Goal: Task Accomplishment & Management: Manage account settings

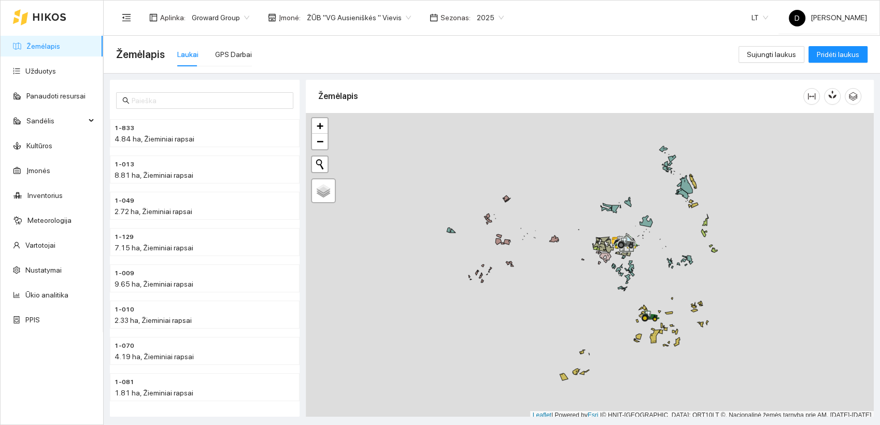
scroll to position [3, 0]
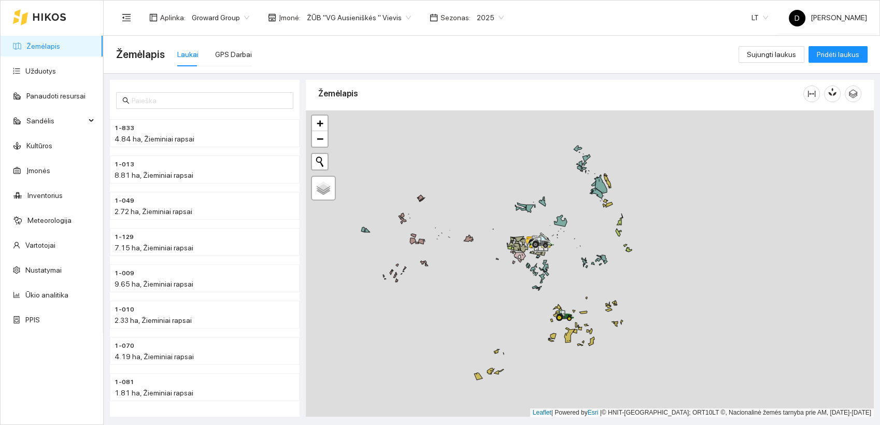
drag, startPoint x: 571, startPoint y: 297, endPoint x: 478, endPoint y: 296, distance: 93.3
click at [478, 296] on div at bounding box center [590, 263] width 568 height 307
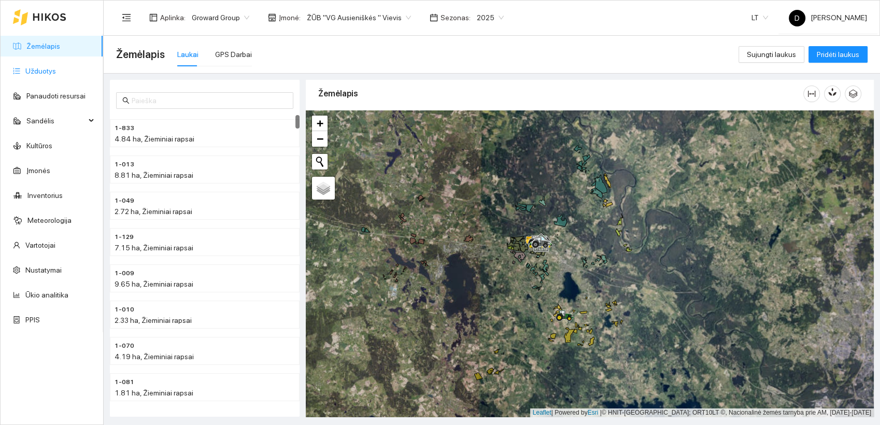
click at [46, 72] on link "Užduotys" at bounding box center [40, 71] width 31 height 8
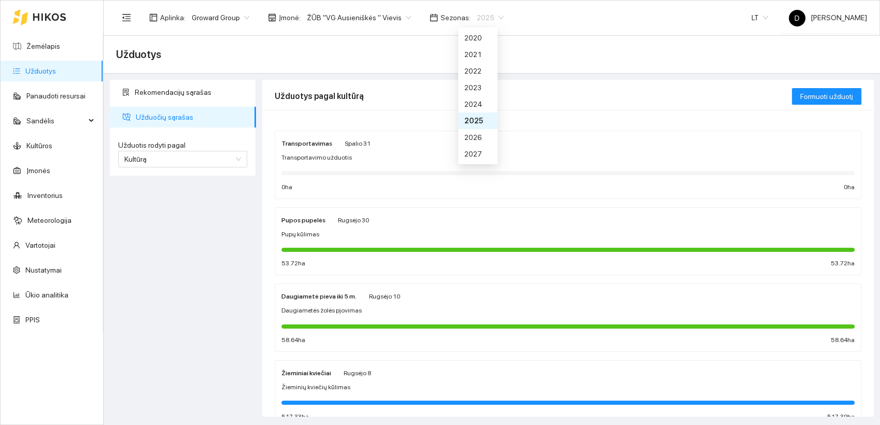
click at [481, 17] on span "2025" at bounding box center [490, 18] width 27 height 16
click at [473, 134] on div "2026" at bounding box center [477, 137] width 27 height 11
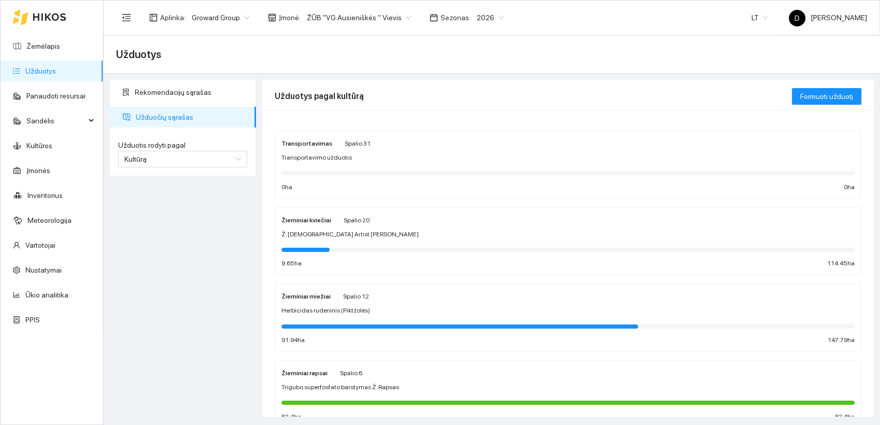
click at [464, 96] on div "Užduotys pagal kultūrą" at bounding box center [533, 96] width 517 height 30
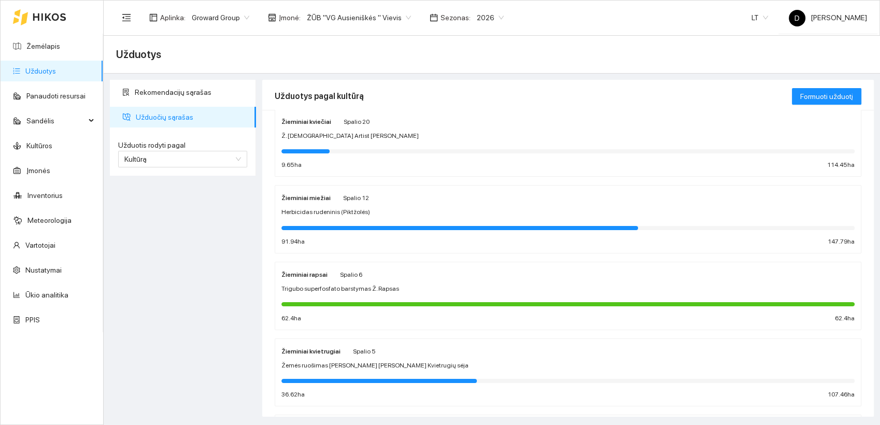
scroll to position [19, 0]
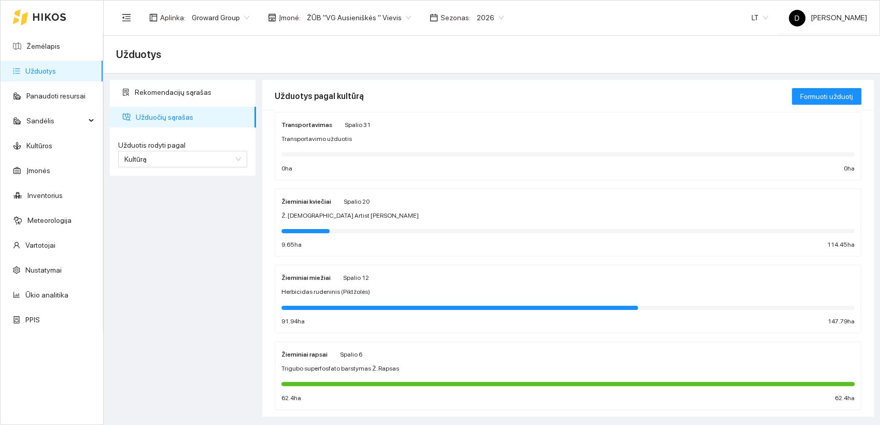
click at [321, 200] on strong "Žieminiai kviečiai" at bounding box center [306, 201] width 50 height 7
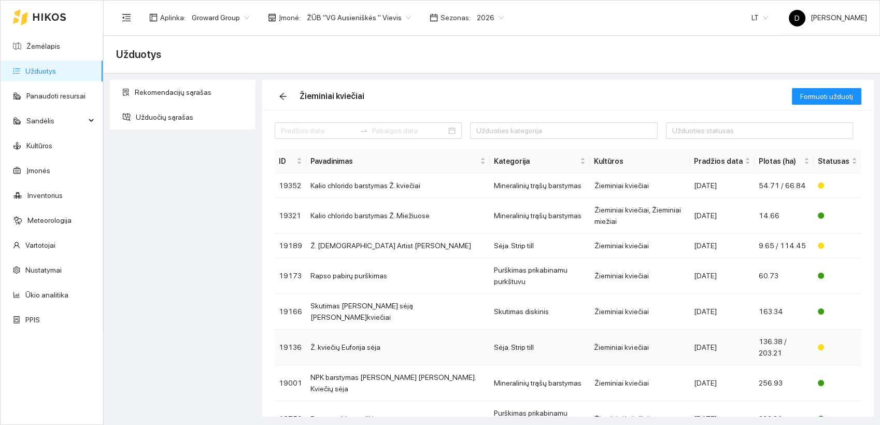
click at [365, 330] on td "Ž. kviečių Euforija sėja" at bounding box center [397, 348] width 183 height 36
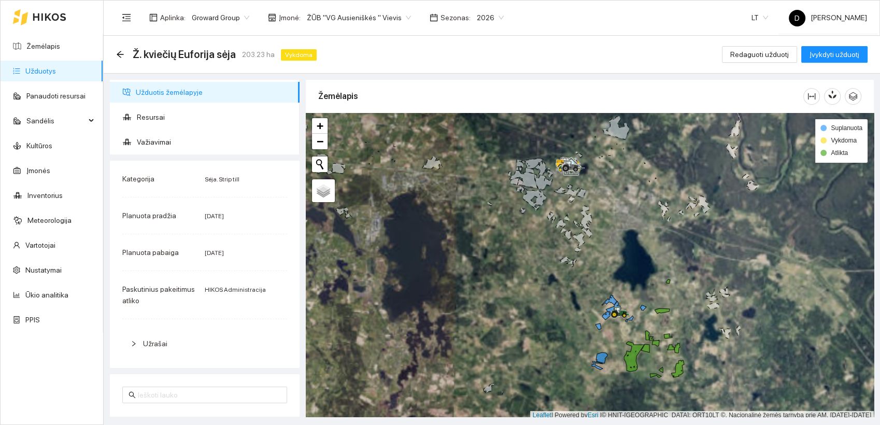
scroll to position [3, 0]
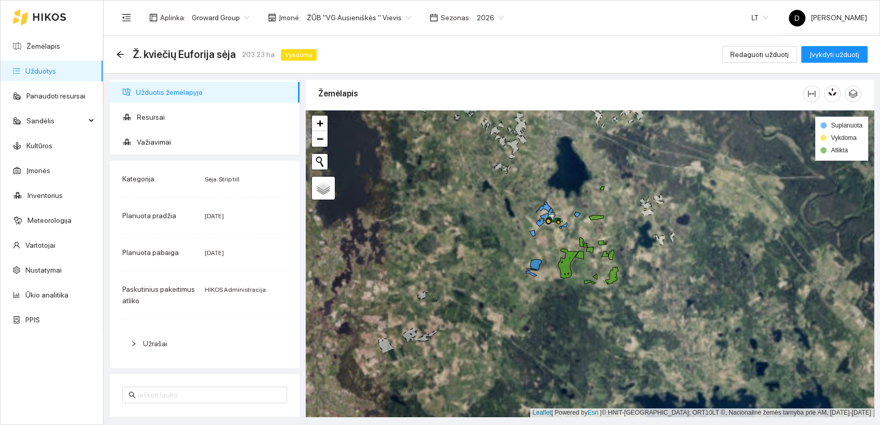
drag, startPoint x: 530, startPoint y: 332, endPoint x: 456, endPoint y: 235, distance: 121.3
click at [457, 235] on div at bounding box center [590, 263] width 568 height 307
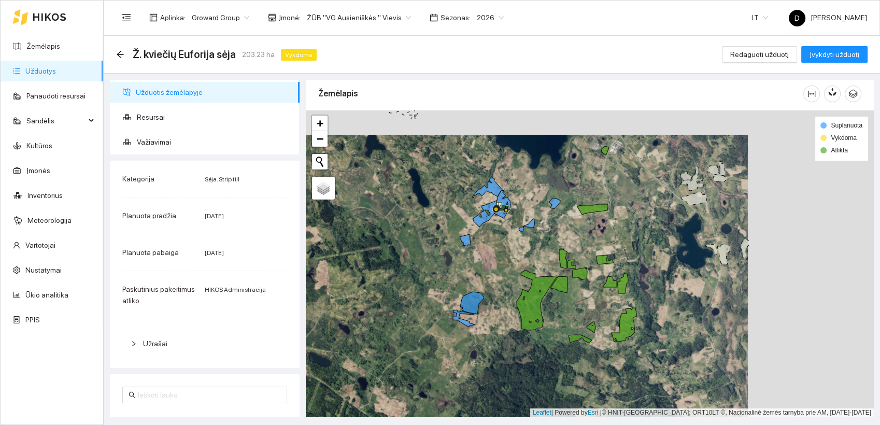
drag, startPoint x: 500, startPoint y: 233, endPoint x: 375, endPoint y: 257, distance: 128.2
click at [375, 257] on div at bounding box center [590, 263] width 568 height 307
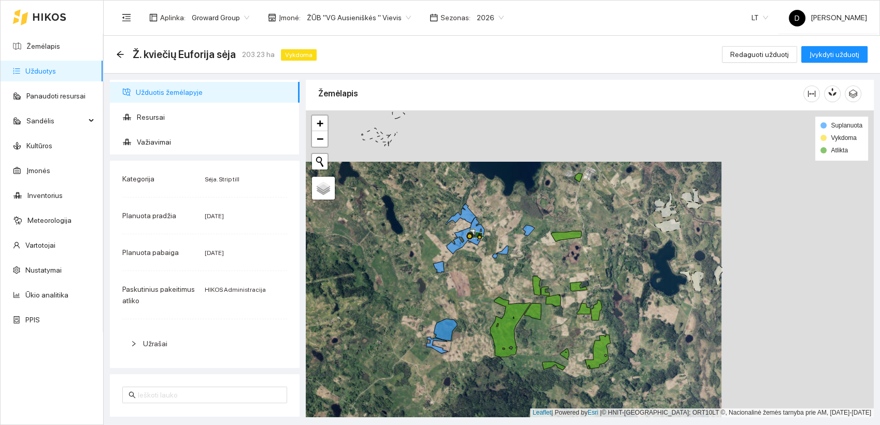
drag, startPoint x: 385, startPoint y: 269, endPoint x: 356, endPoint y: 301, distance: 43.3
click at [356, 301] on div at bounding box center [590, 263] width 568 height 307
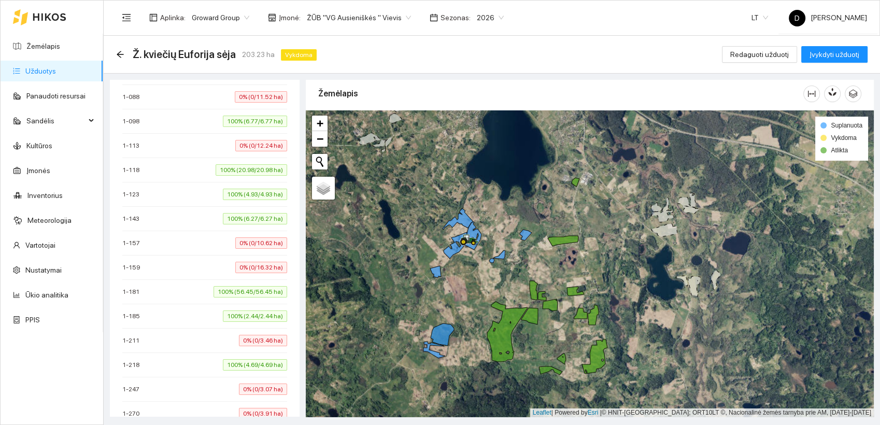
scroll to position [460, 0]
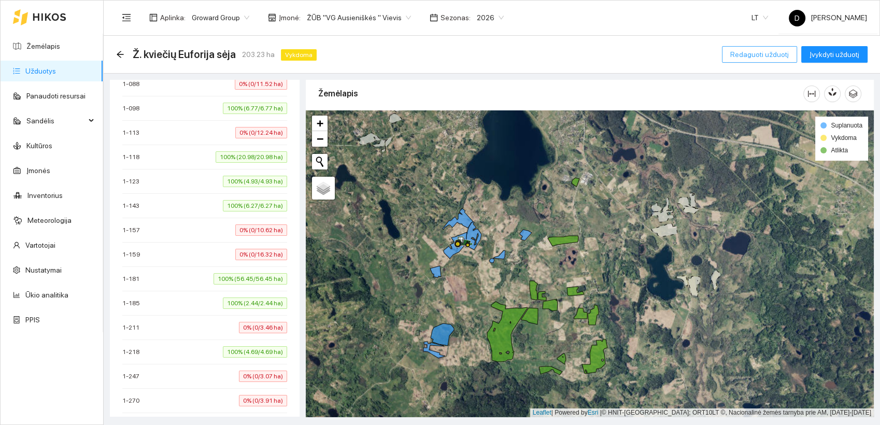
click at [761, 54] on span "Redaguoti užduotį" at bounding box center [759, 54] width 59 height 11
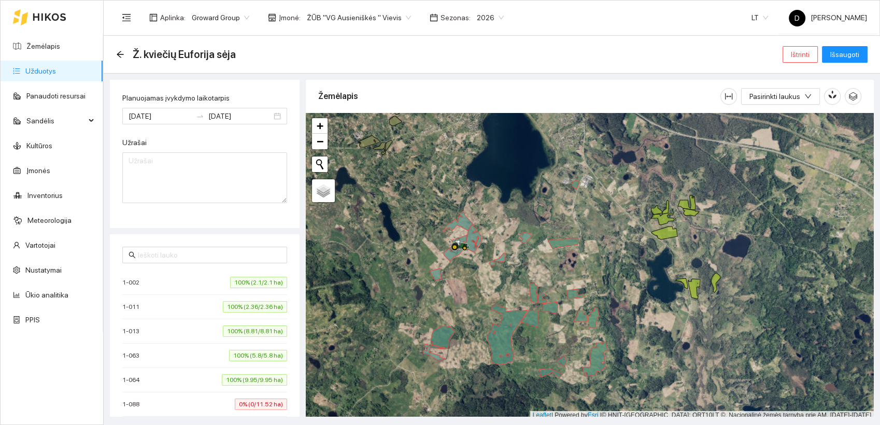
scroll to position [345, 0]
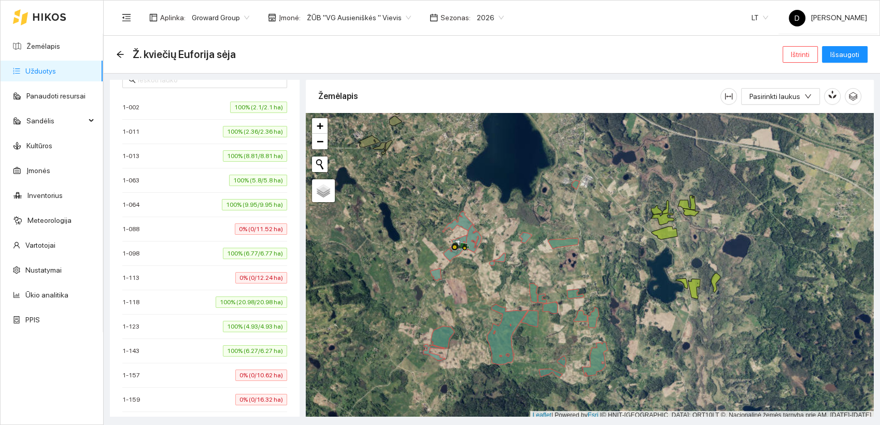
click at [173, 227] on div "1-088 0% (0/11.52 ha)" at bounding box center [204, 228] width 165 height 11
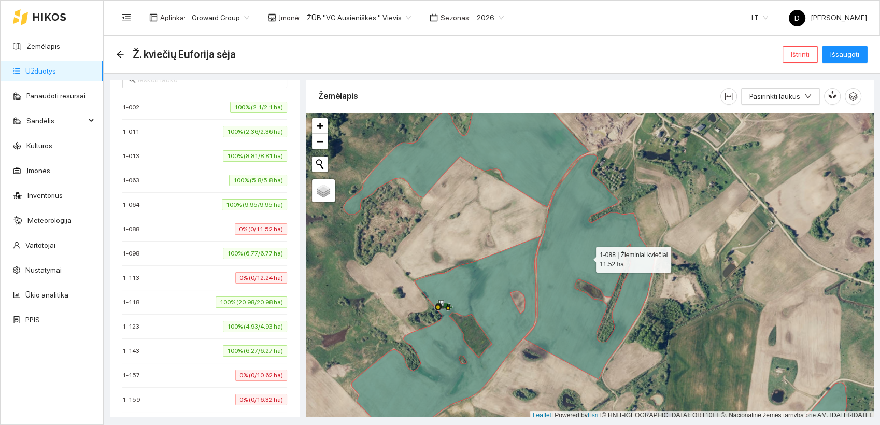
scroll to position [3, 0]
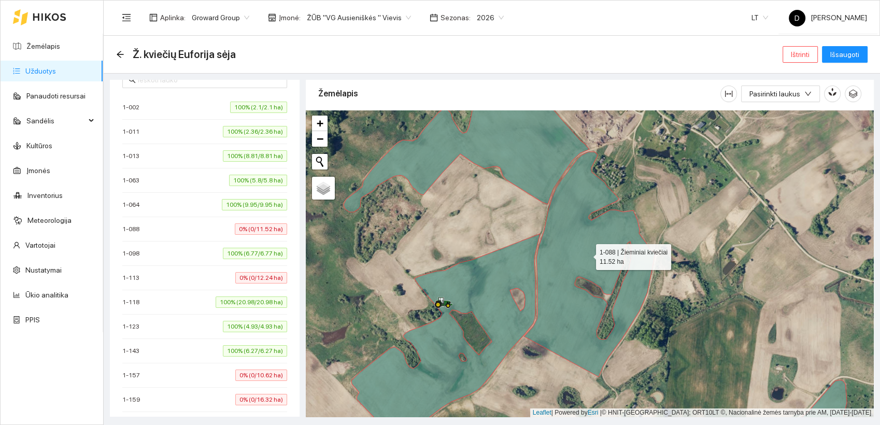
click at [586, 257] on icon at bounding box center [589, 264] width 131 height 225
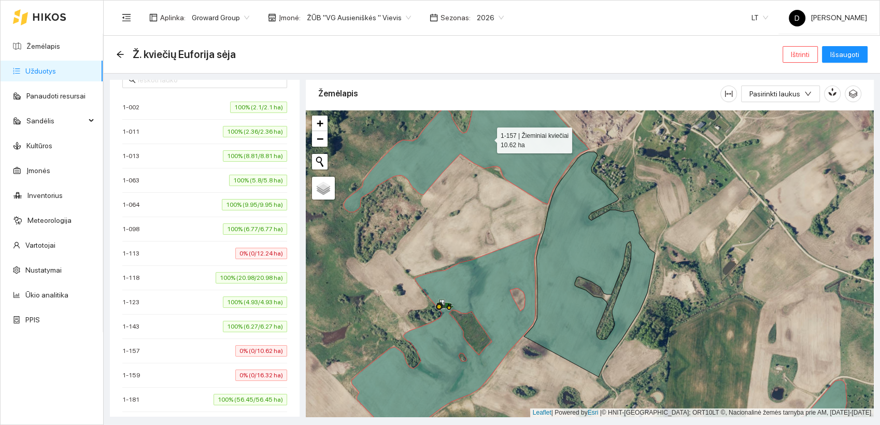
click at [522, 160] on icon at bounding box center [467, 145] width 246 height 133
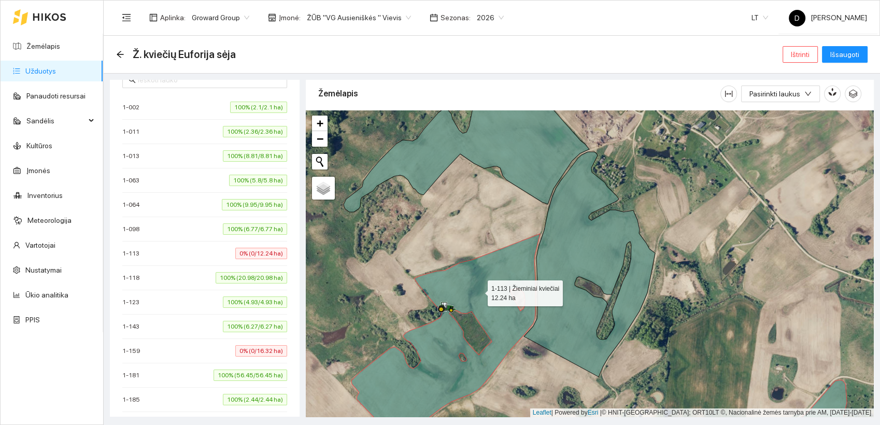
click at [479, 290] on icon at bounding box center [445, 339] width 189 height 210
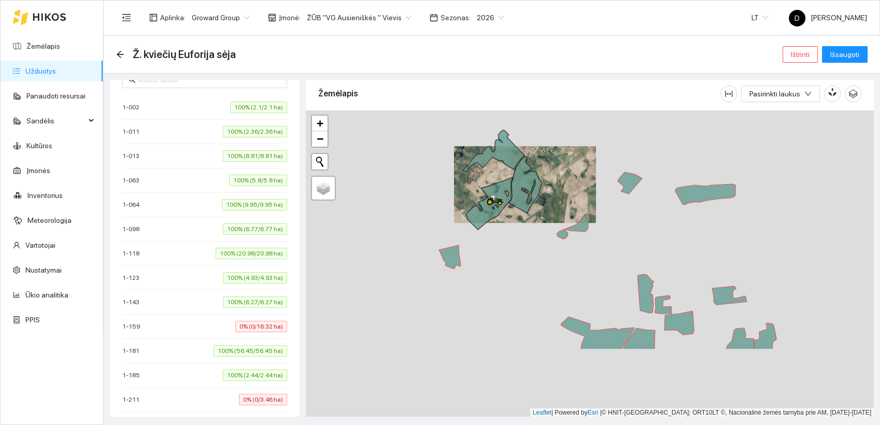
drag, startPoint x: 519, startPoint y: 361, endPoint x: 527, endPoint y: 262, distance: 99.3
click at [527, 262] on div at bounding box center [590, 263] width 568 height 307
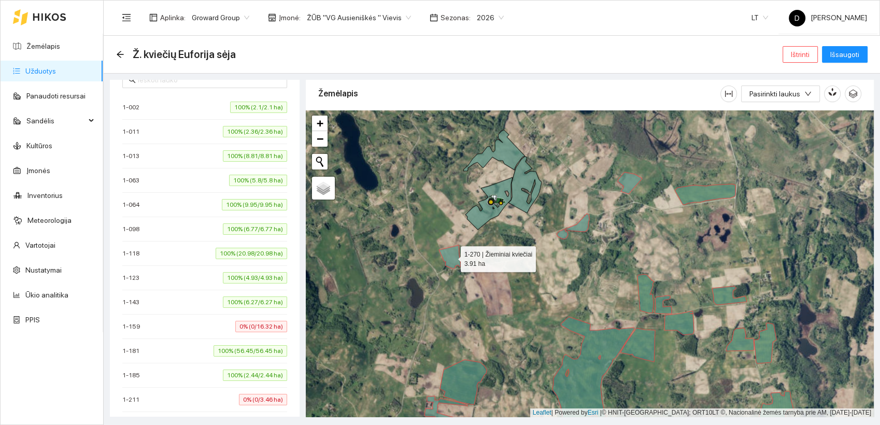
click at [449, 258] on icon at bounding box center [450, 256] width 22 height 23
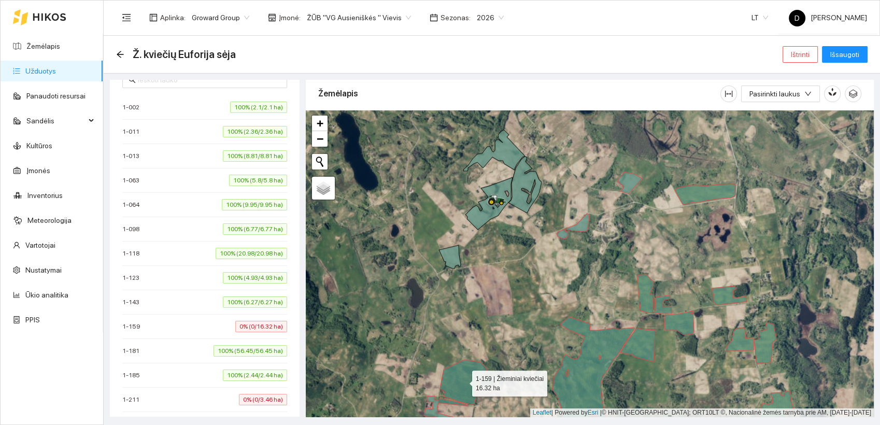
click at [463, 378] on icon at bounding box center [463, 382] width 47 height 45
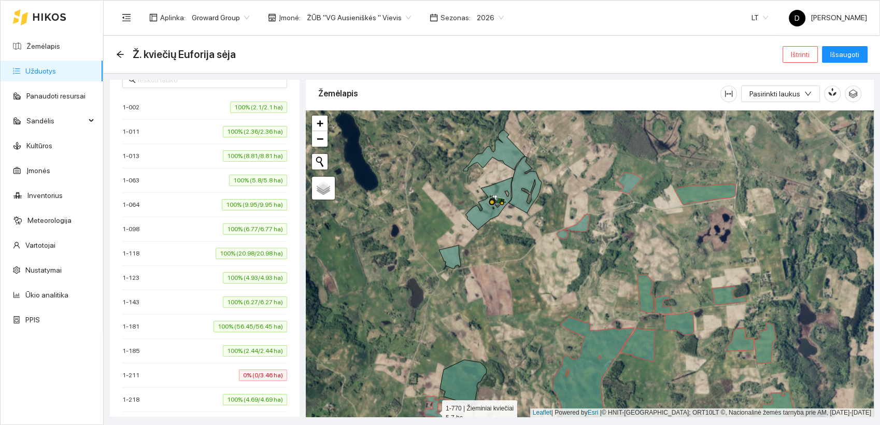
click at [433, 410] on icon at bounding box center [446, 412] width 45 height 33
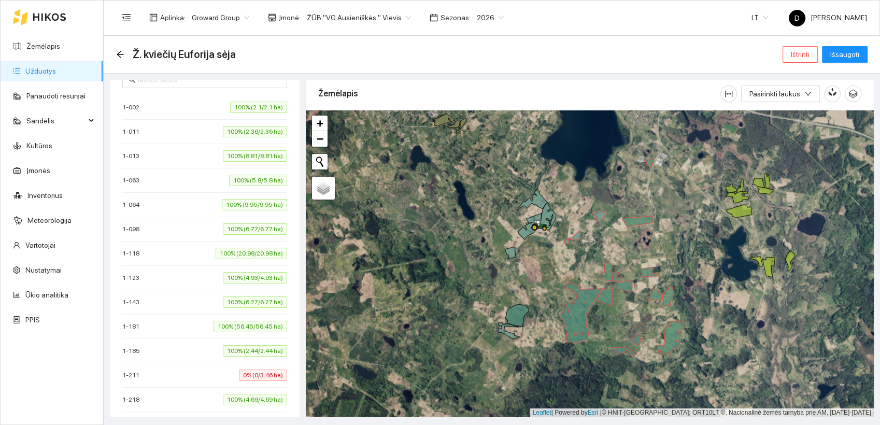
click at [240, 371] on span "0% (0/3.46 ha)" at bounding box center [263, 374] width 48 height 11
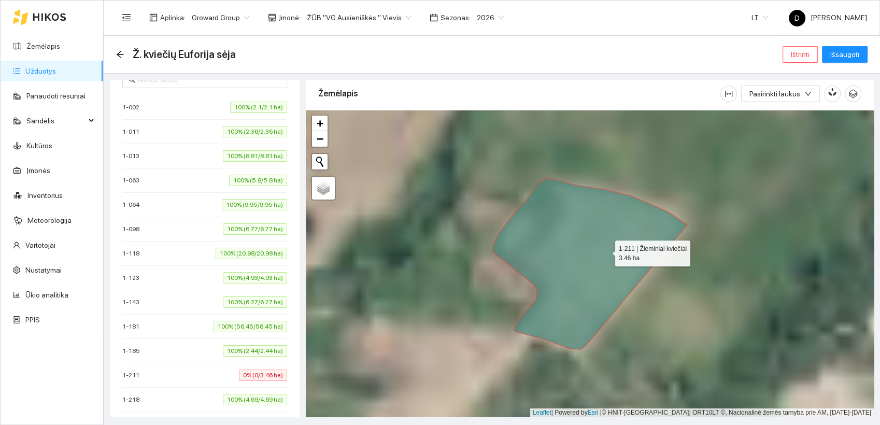
click at [606, 251] on icon at bounding box center [589, 263] width 195 height 171
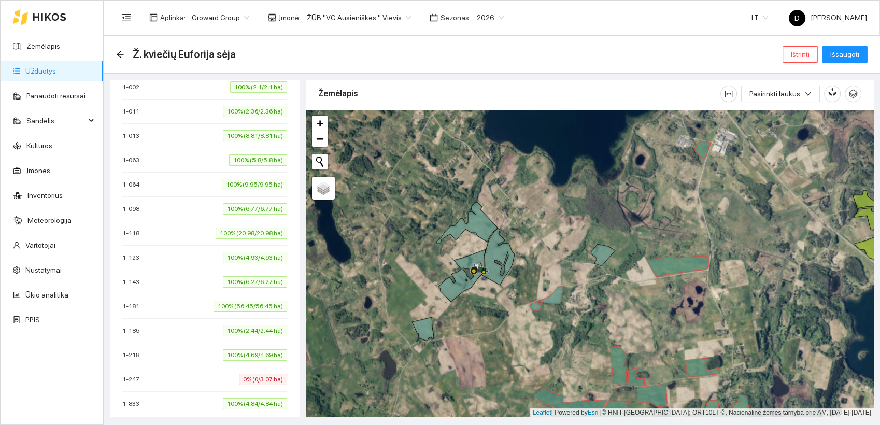
scroll to position [377, 0]
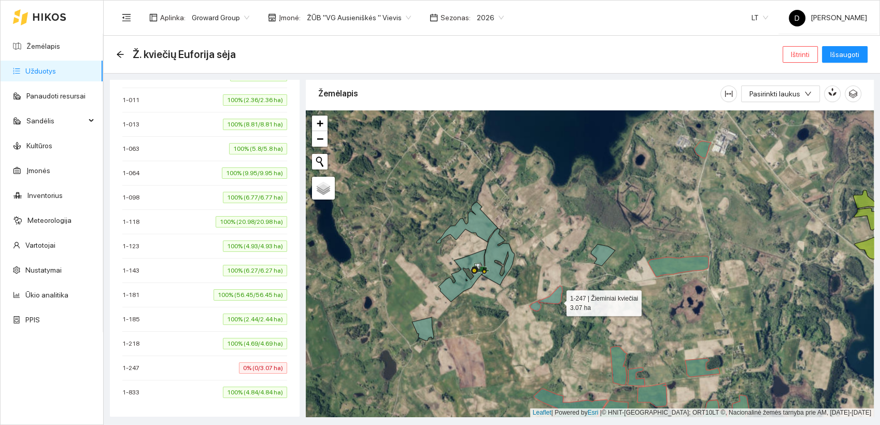
click at [557, 301] on icon at bounding box center [546, 297] width 33 height 25
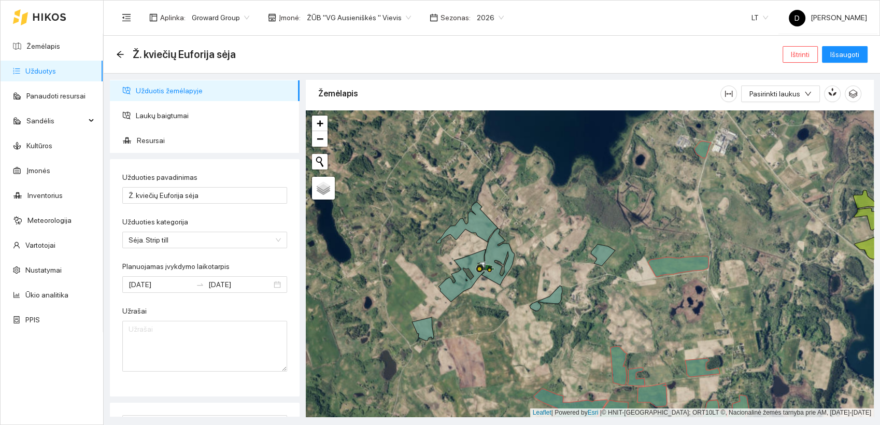
scroll to position [0, 0]
type input "Ž. kviečių Euforija sėja 09men"
click at [847, 50] on span "Išsaugoti" at bounding box center [844, 54] width 29 height 11
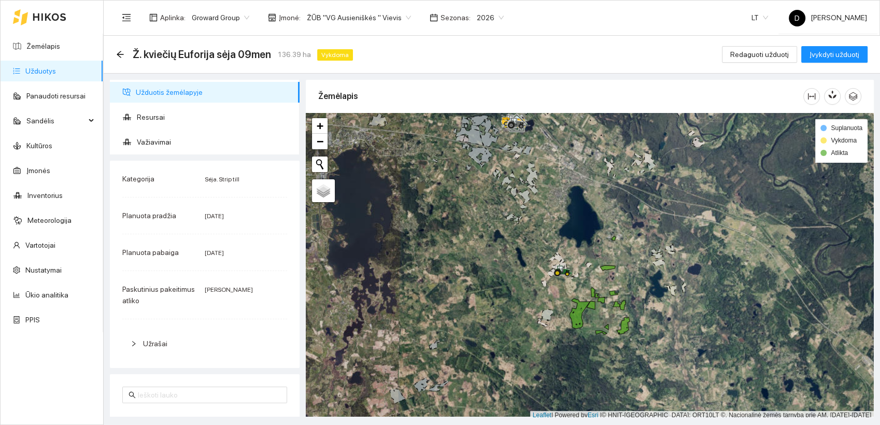
scroll to position [3, 0]
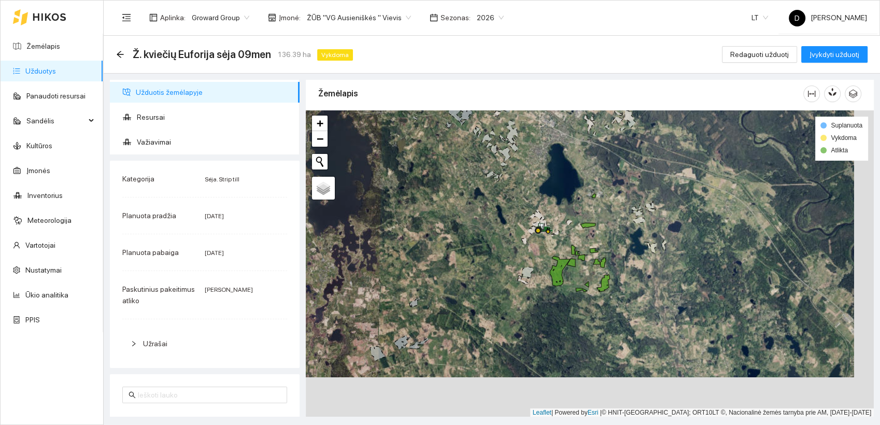
drag, startPoint x: 522, startPoint y: 334, endPoint x: 503, endPoint y: 294, distance: 44.3
click at [503, 294] on div at bounding box center [590, 263] width 568 height 307
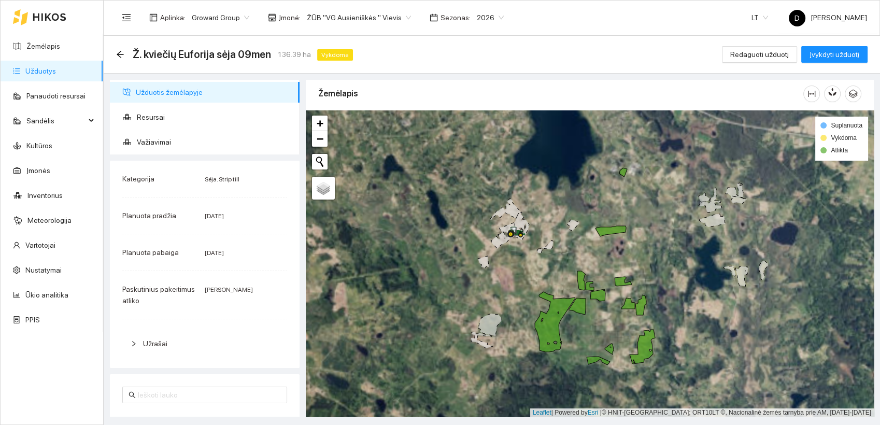
drag, startPoint x: 531, startPoint y: 260, endPoint x: 469, endPoint y: 332, distance: 95.1
click at [469, 332] on div at bounding box center [590, 263] width 568 height 307
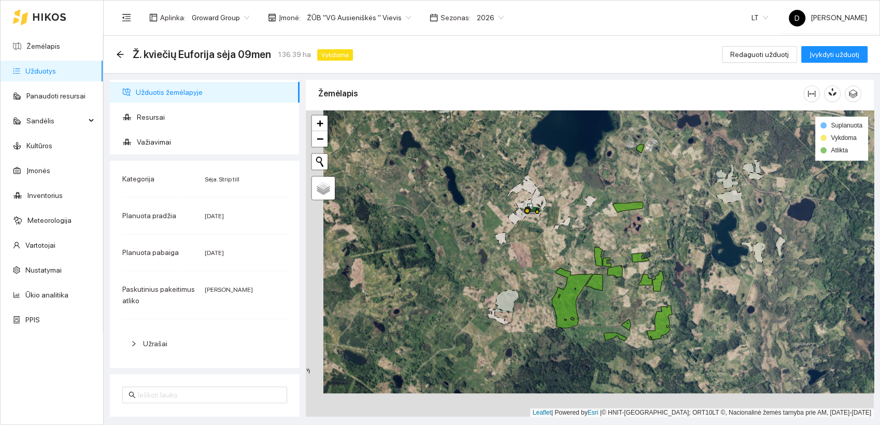
drag, startPoint x: 468, startPoint y: 330, endPoint x: 485, endPoint y: 306, distance: 29.6
click at [485, 306] on div at bounding box center [590, 263] width 568 height 307
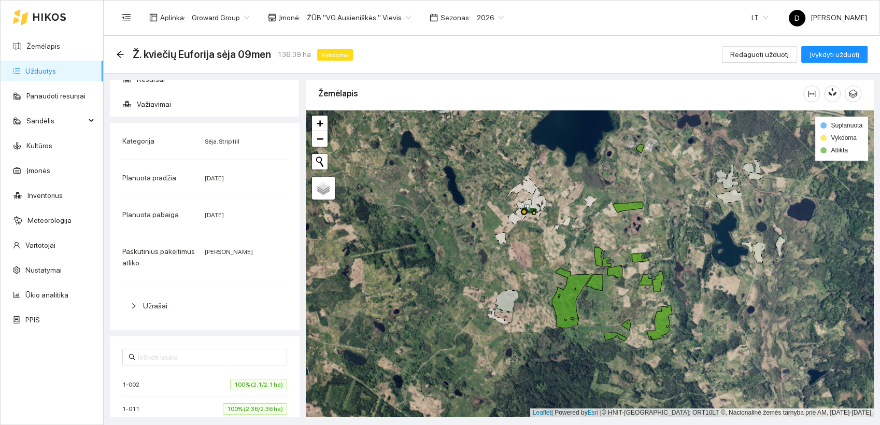
scroll to position [0, 0]
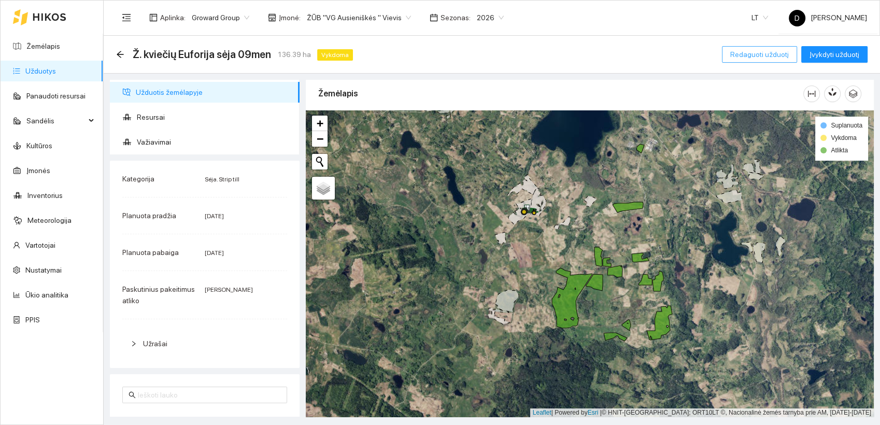
click at [762, 55] on span "Redaguoti užduotį" at bounding box center [759, 54] width 59 height 11
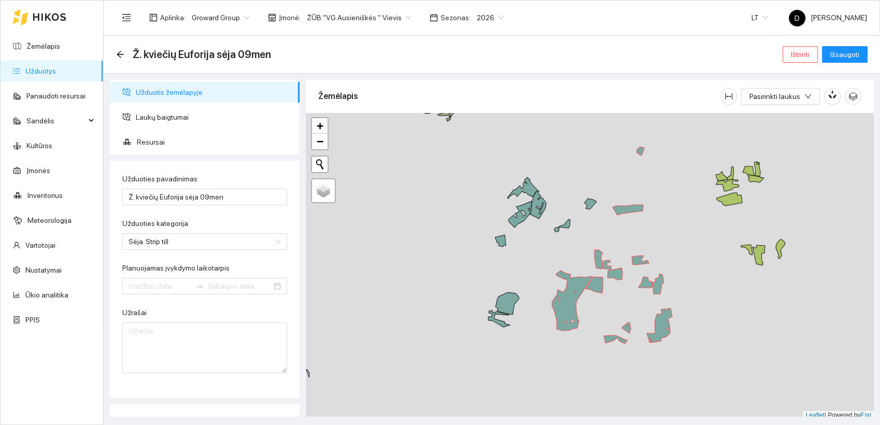
type input "2025-09-20"
type input "[DATE]"
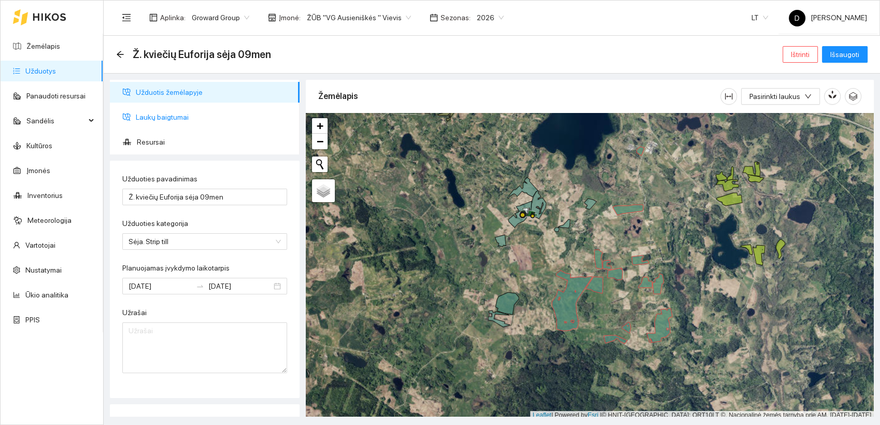
click at [154, 118] on span "Laukų baigtumai" at bounding box center [213, 117] width 155 height 21
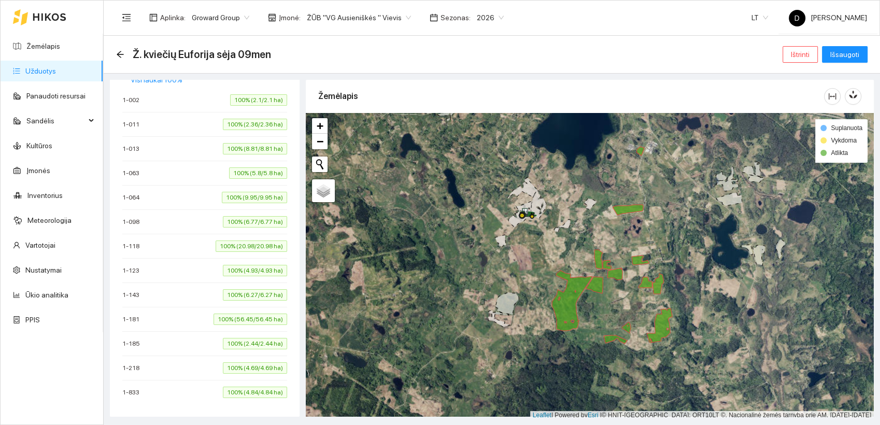
scroll to position [196, 0]
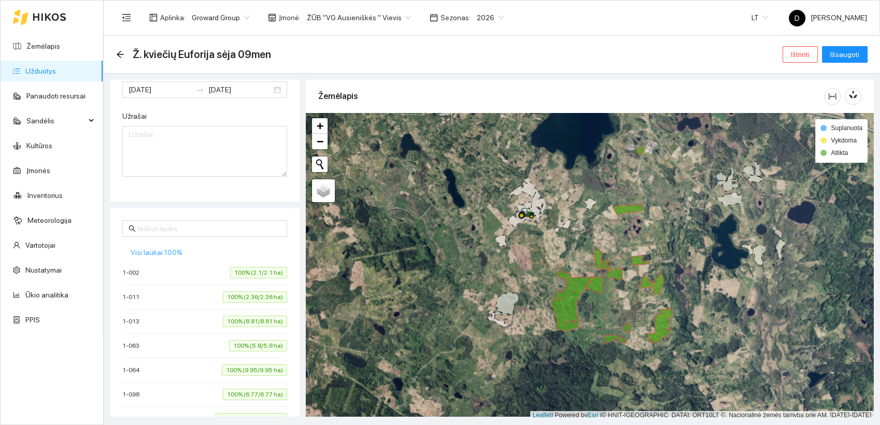
click at [159, 250] on span "Visi laukai 100%" at bounding box center [157, 252] width 52 height 11
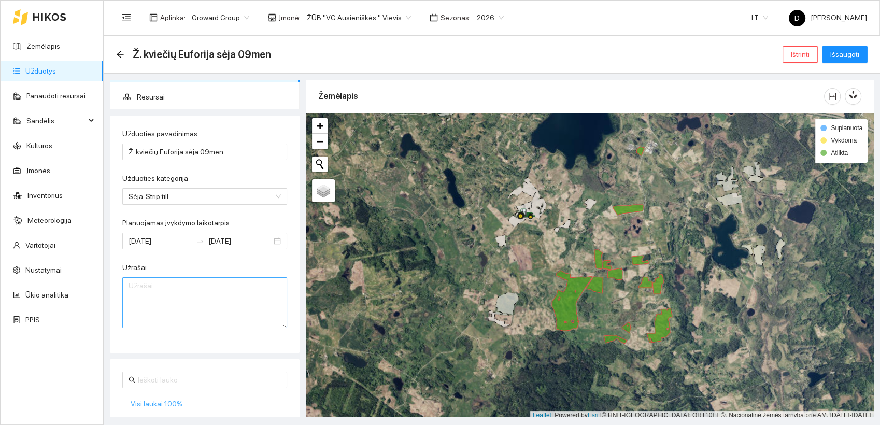
scroll to position [24, 0]
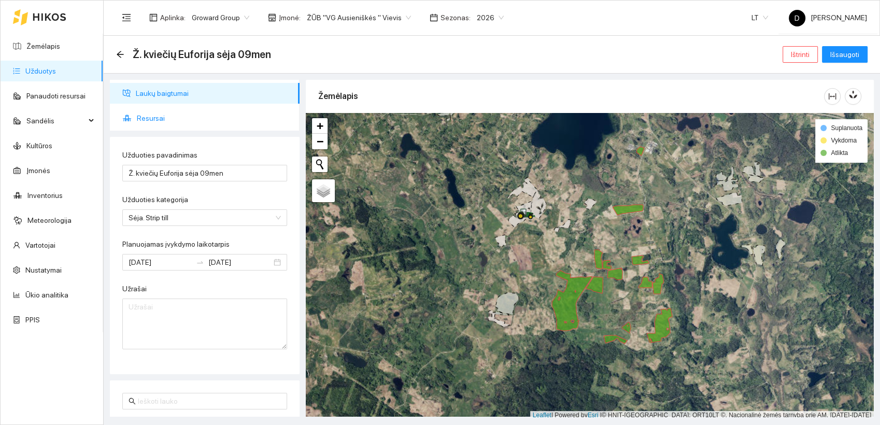
click at [153, 117] on span "Resursai" at bounding box center [214, 118] width 154 height 21
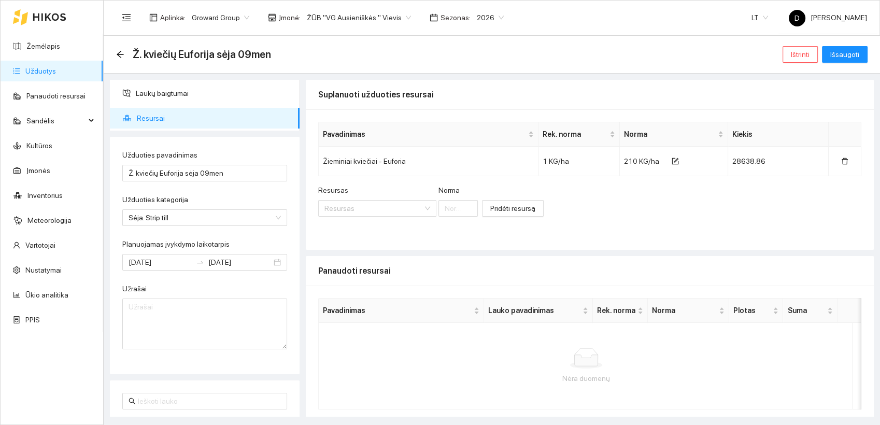
click at [621, 209] on div "Resursas Resursas [PERSON_NAME] resursą" at bounding box center [589, 206] width 543 height 45
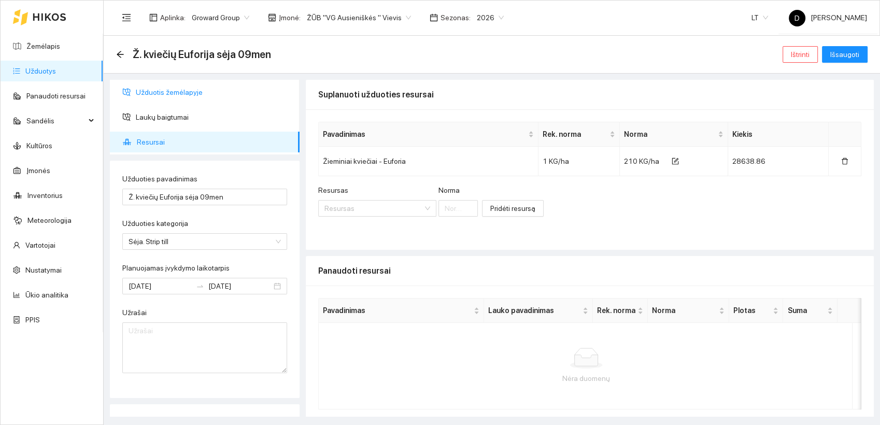
click at [178, 90] on span "Užduotis žemėlapyje" at bounding box center [213, 92] width 155 height 21
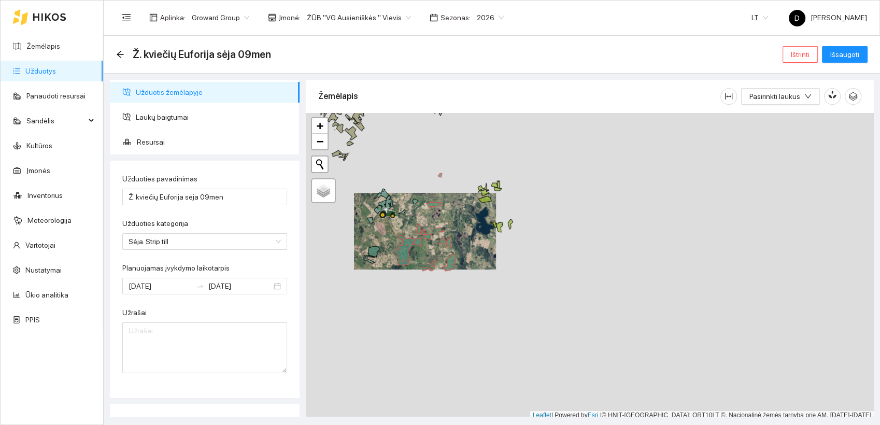
scroll to position [3, 0]
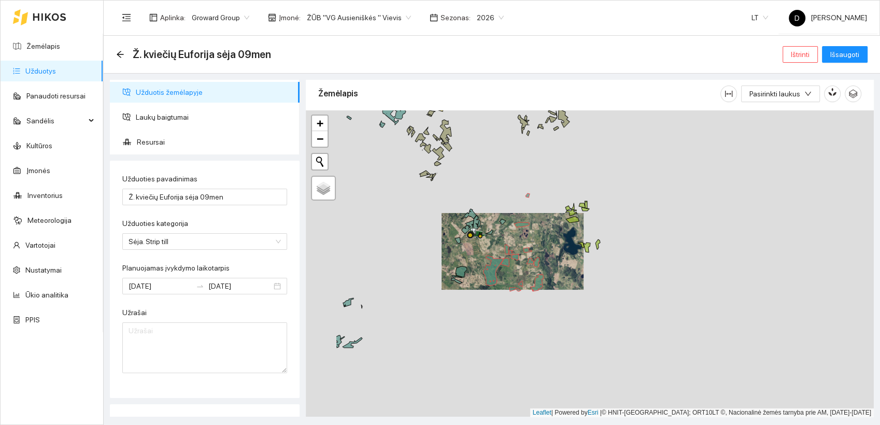
drag, startPoint x: 377, startPoint y: 232, endPoint x: 465, endPoint y: 255, distance: 90.5
click at [465, 255] on div at bounding box center [590, 263] width 568 height 307
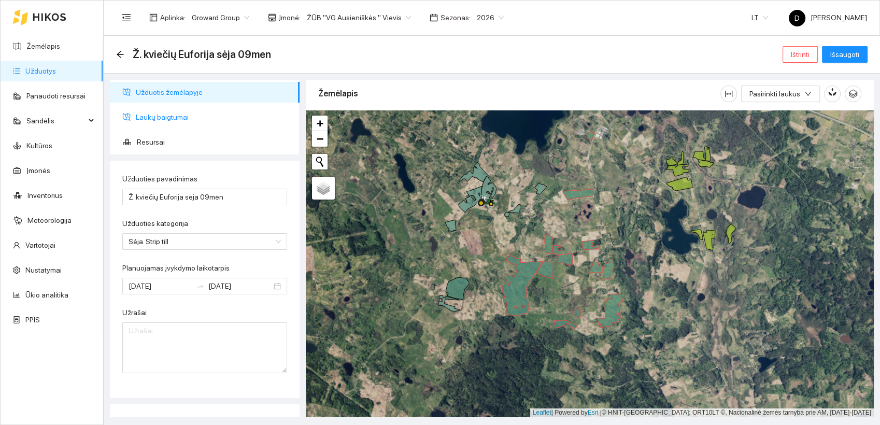
click at [166, 118] on span "Laukų baigtumai" at bounding box center [213, 117] width 155 height 21
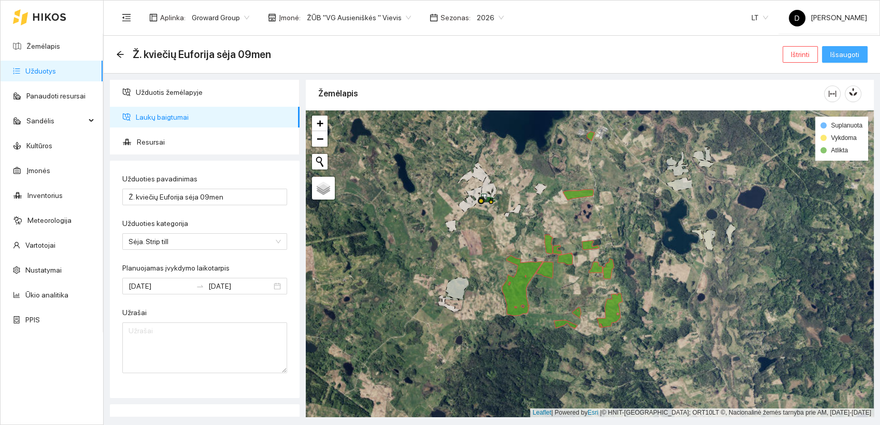
click at [853, 52] on span "Išsaugoti" at bounding box center [844, 54] width 29 height 11
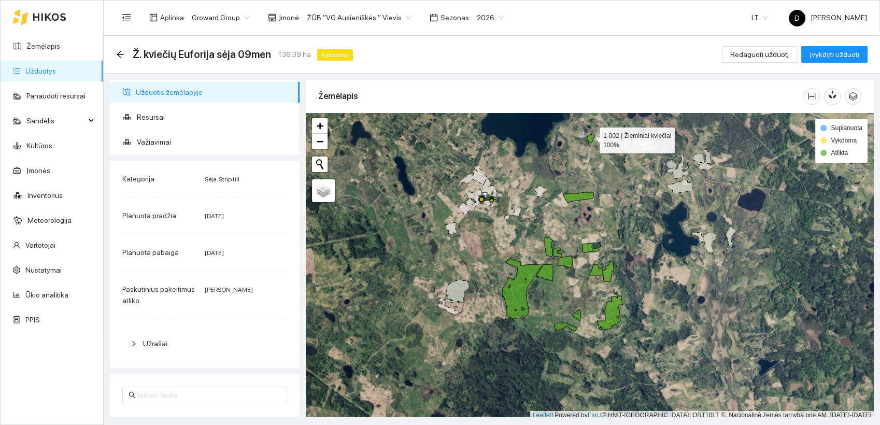
scroll to position [3, 0]
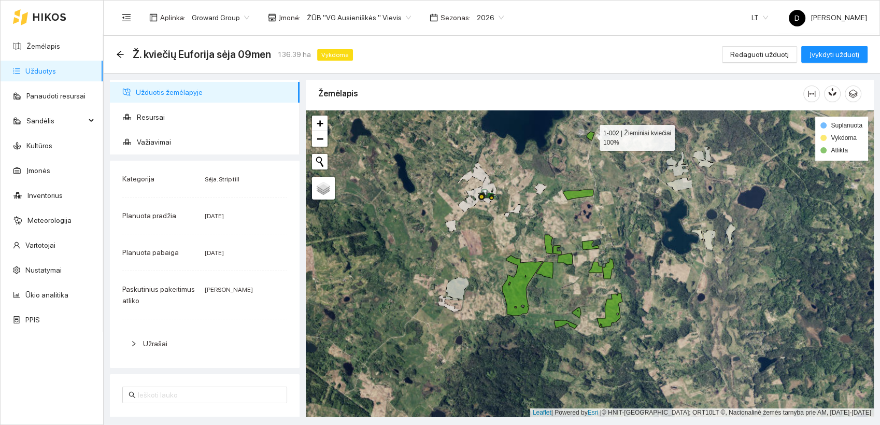
click at [590, 137] on icon at bounding box center [590, 136] width 8 height 9
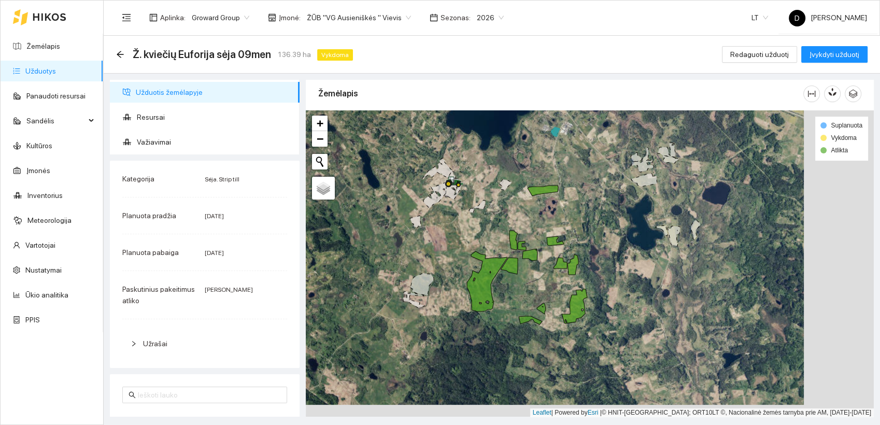
drag, startPoint x: 535, startPoint y: 239, endPoint x: 465, endPoint y: 227, distance: 71.0
click at [465, 227] on div at bounding box center [590, 263] width 568 height 307
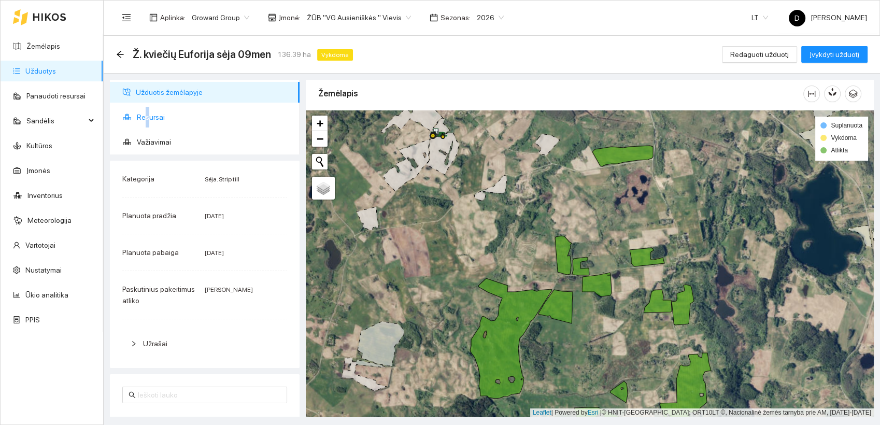
click at [147, 118] on span "Resursai" at bounding box center [214, 117] width 154 height 21
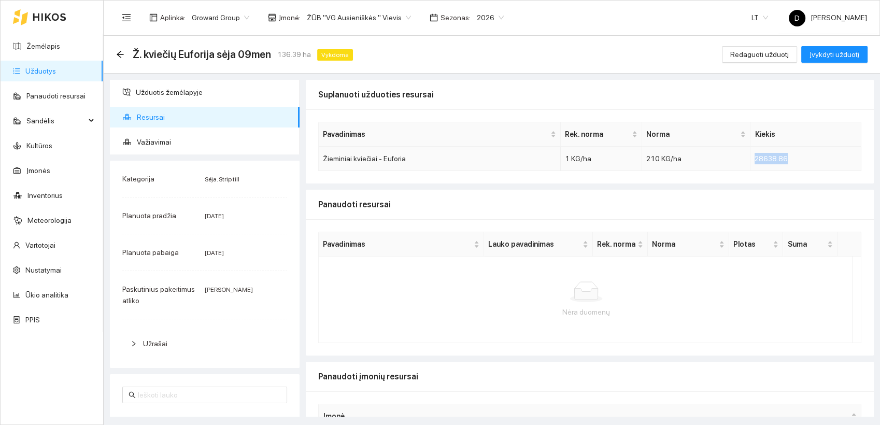
drag, startPoint x: 742, startPoint y: 159, endPoint x: 779, endPoint y: 161, distance: 36.8
click at [779, 161] on td "28638.86" at bounding box center [805, 159] width 111 height 24
click at [850, 53] on span "Įvykdyti užduotį" at bounding box center [834, 54] width 50 height 11
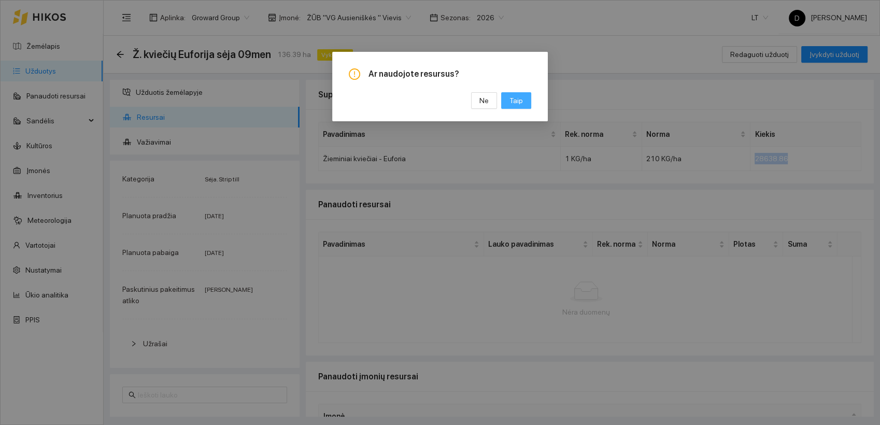
click at [517, 101] on span "Taip" at bounding box center [515, 100] width 13 height 11
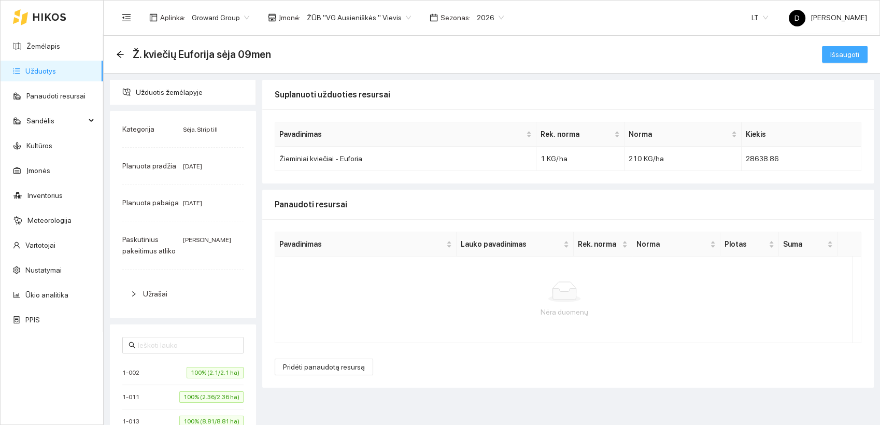
click at [841, 57] on span "Išsaugoti" at bounding box center [844, 54] width 29 height 11
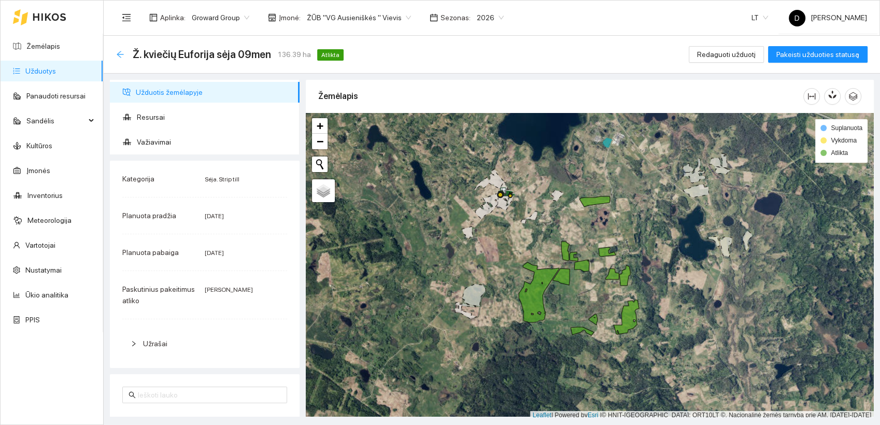
click at [120, 53] on icon "arrow-left" at bounding box center [120, 54] width 8 height 8
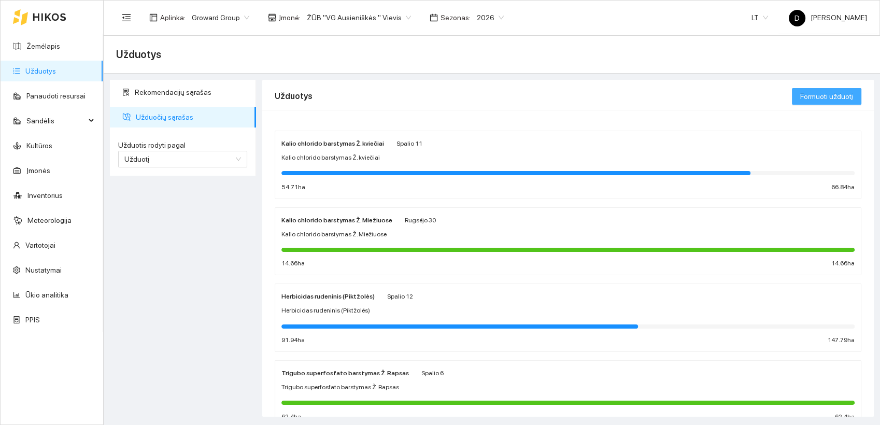
click at [824, 96] on span "Formuoti užduotį" at bounding box center [826, 96] width 53 height 11
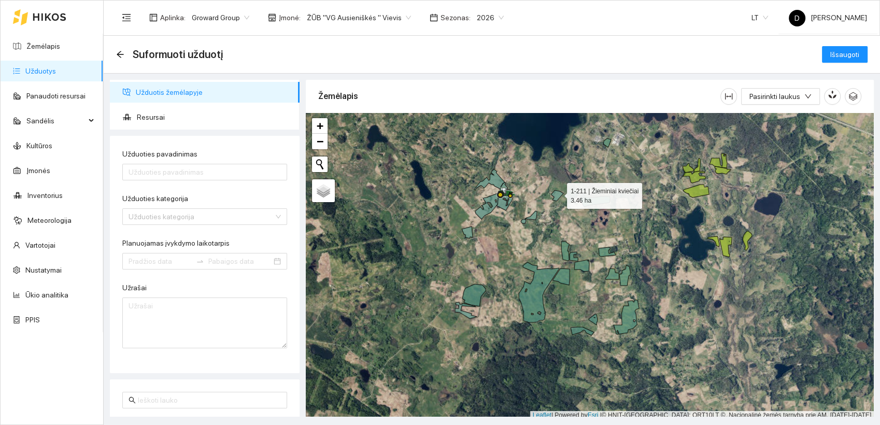
scroll to position [3, 0]
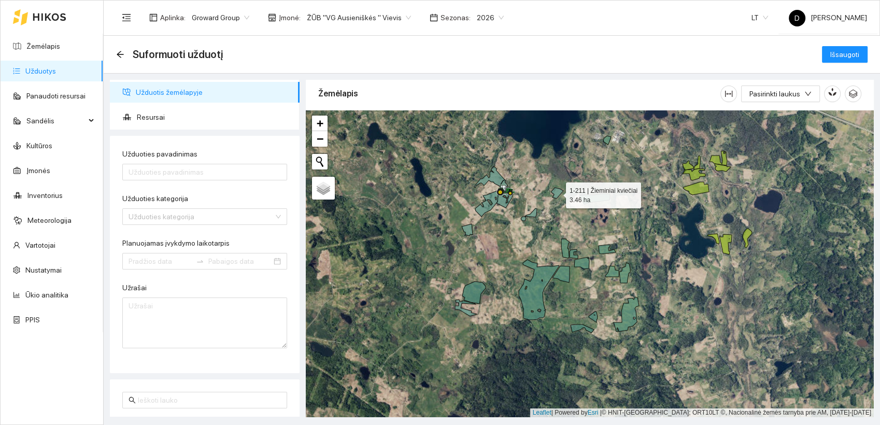
click at [557, 193] on icon at bounding box center [557, 193] width 12 height 11
click at [535, 212] on icon at bounding box center [529, 214] width 16 height 12
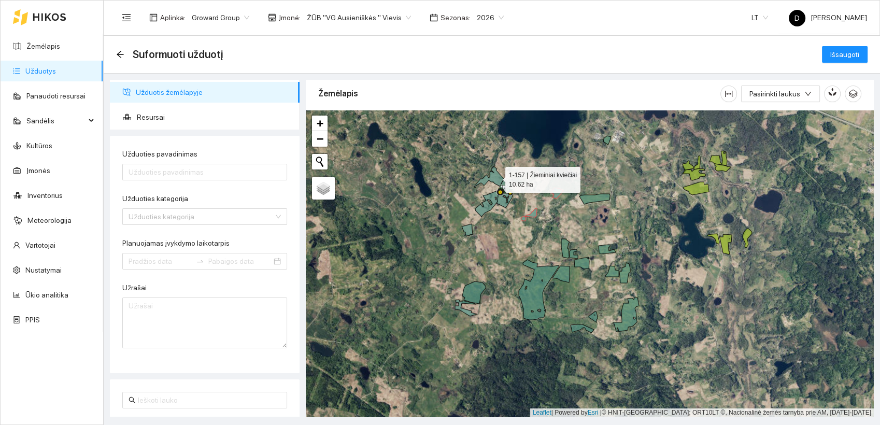
click at [495, 177] on icon at bounding box center [489, 176] width 31 height 21
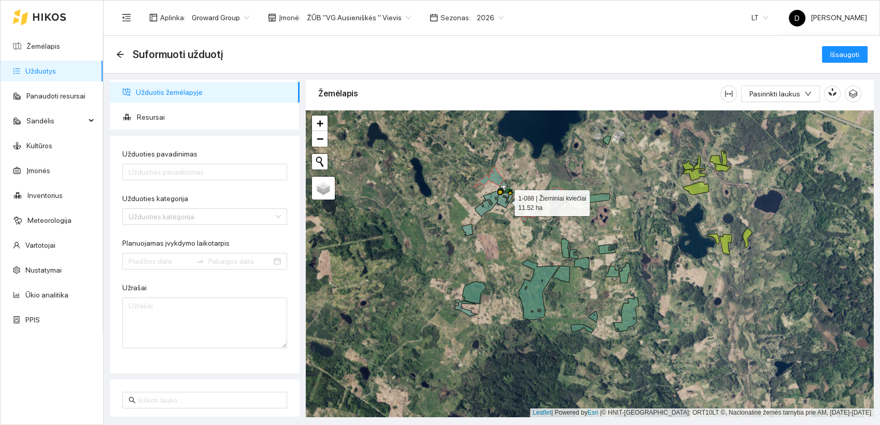
click at [505, 201] on icon at bounding box center [504, 194] width 17 height 28
click at [492, 196] on icon at bounding box center [486, 203] width 23 height 26
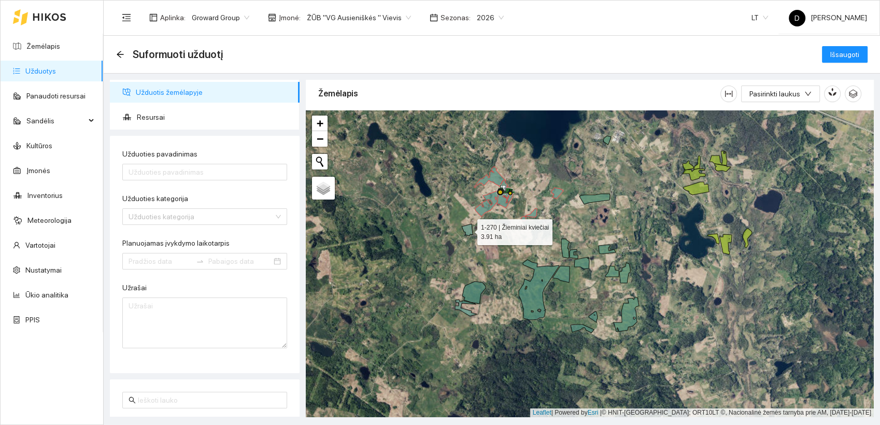
click at [470, 230] on icon at bounding box center [467, 230] width 11 height 12
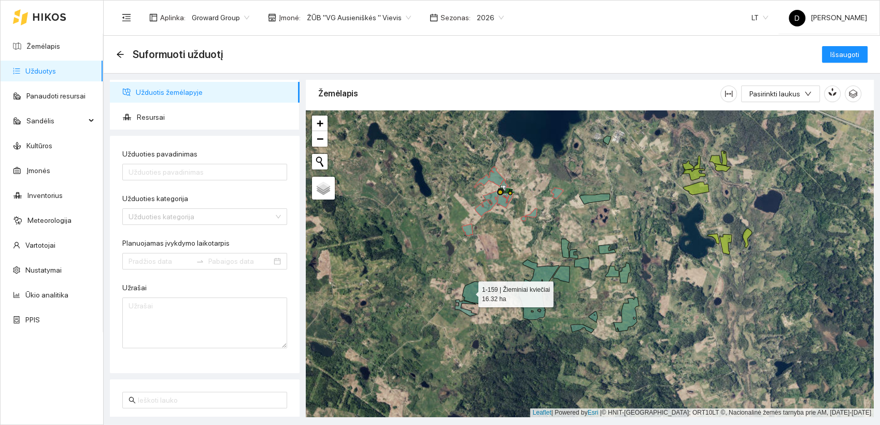
click at [469, 290] on icon at bounding box center [473, 292] width 23 height 22
click at [466, 310] on icon at bounding box center [466, 307] width 22 height 17
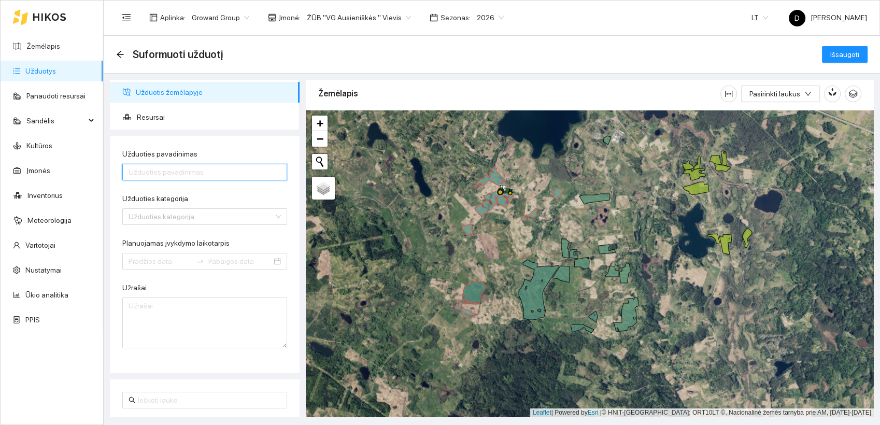
click at [209, 173] on input "Užduoties pavadinimas" at bounding box center [204, 172] width 165 height 17
click at [203, 173] on input "Ž. kviečių Euforija sėja 09men" at bounding box center [204, 172] width 165 height 17
click at [267, 218] on div "Užduoties kategorija" at bounding box center [204, 216] width 165 height 17
type input "Ž. kviečių Euforija sėja 10men"
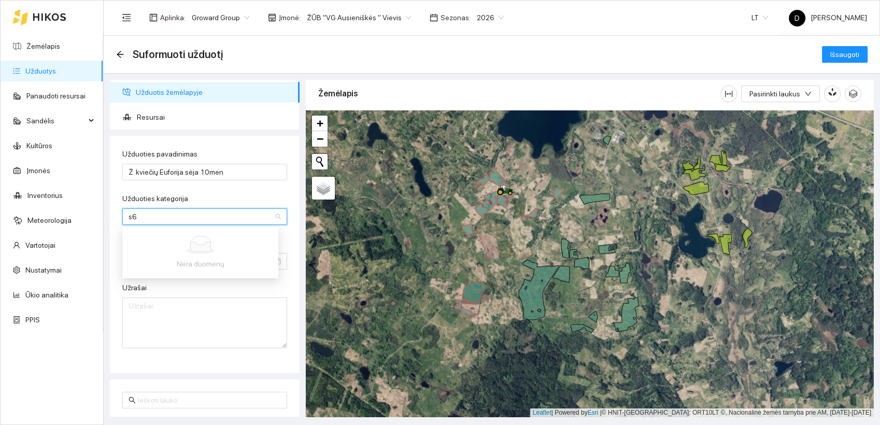
type input "s"
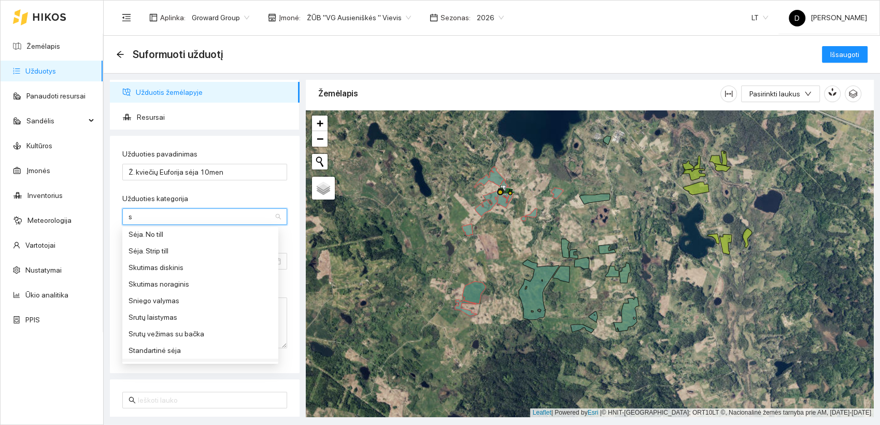
scroll to position [416, 0]
click at [162, 235] on div "Sėja su skutimu" at bounding box center [200, 235] width 144 height 11
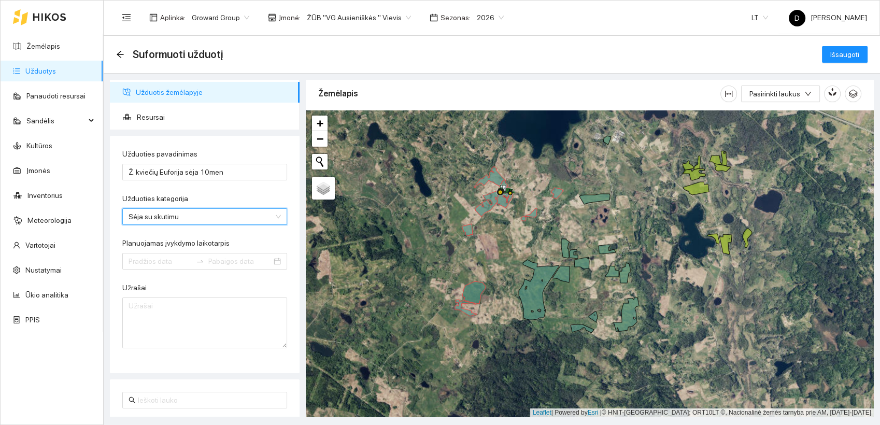
click at [232, 193] on div "Užduoties kategorija" at bounding box center [204, 201] width 165 height 16
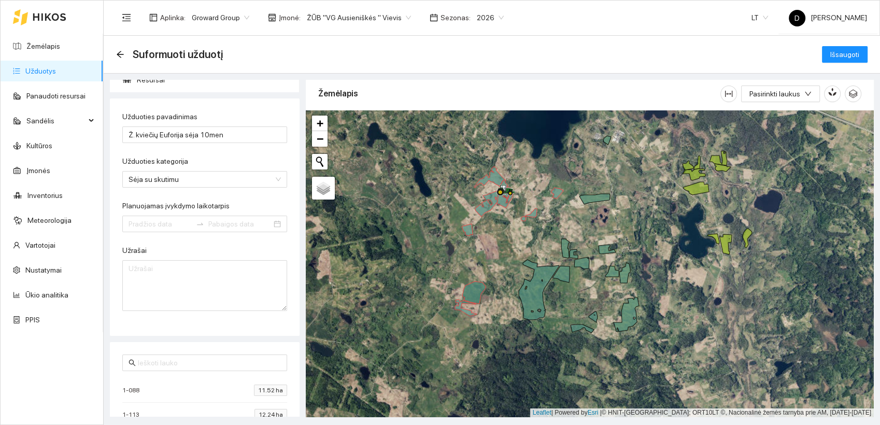
scroll to position [58, 0]
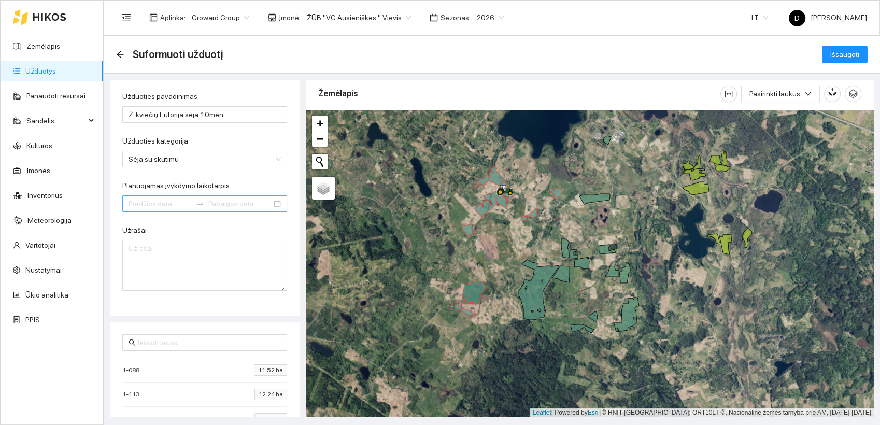
click at [264, 204] on div at bounding box center [204, 203] width 165 height 17
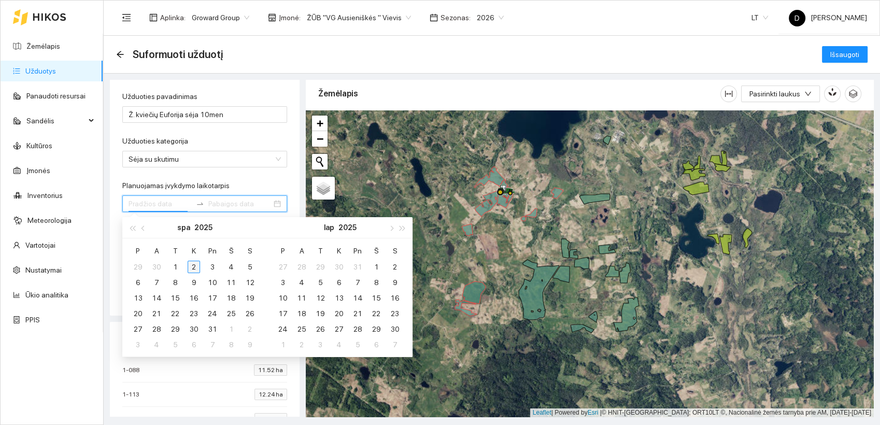
type input "2025-10-02"
click at [194, 263] on div "2" at bounding box center [194, 267] width 12 height 12
type input "[DATE]"
type input "2025-10-10"
click at [211, 283] on div "10" at bounding box center [212, 282] width 12 height 12
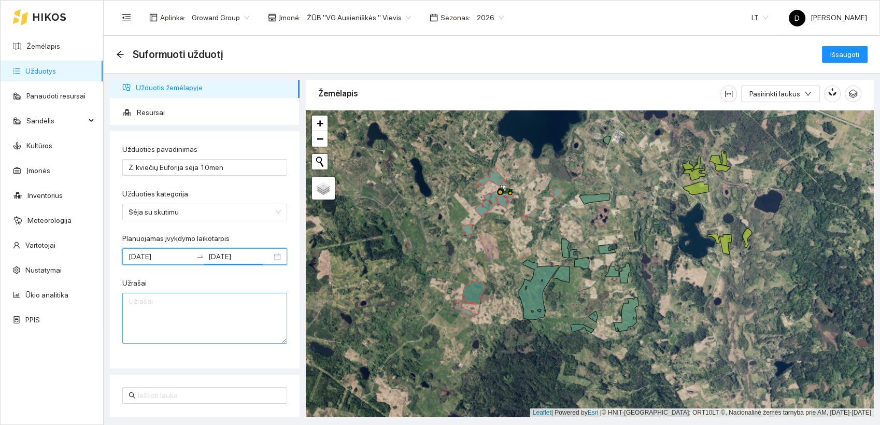
scroll to position [0, 0]
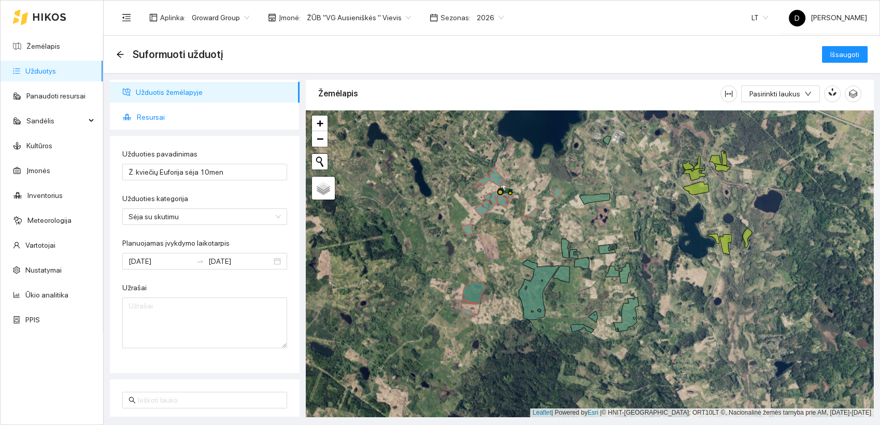
click at [158, 117] on span "Resursai" at bounding box center [214, 117] width 154 height 21
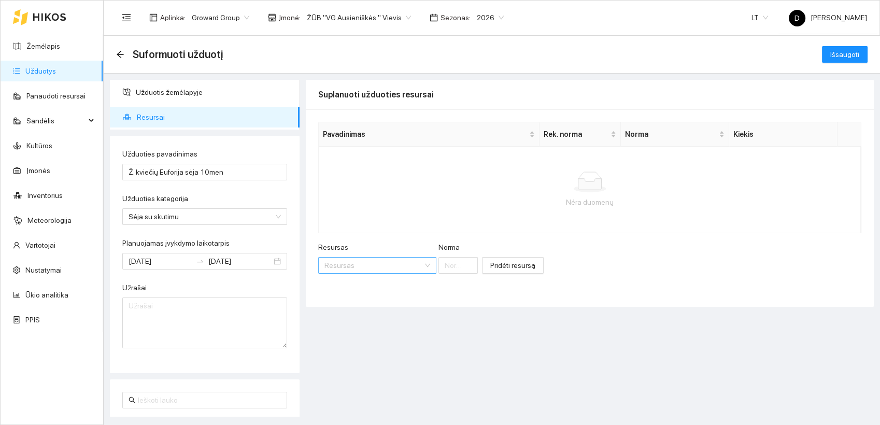
click at [388, 266] on input "Resursas" at bounding box center [373, 265] width 98 height 16
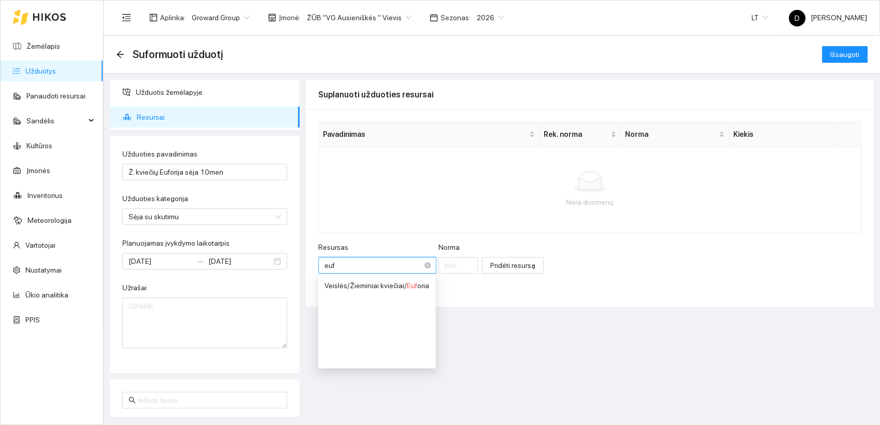
type input "eufo"
click at [419, 284] on span "Eufo" at bounding box center [414, 285] width 15 height 8
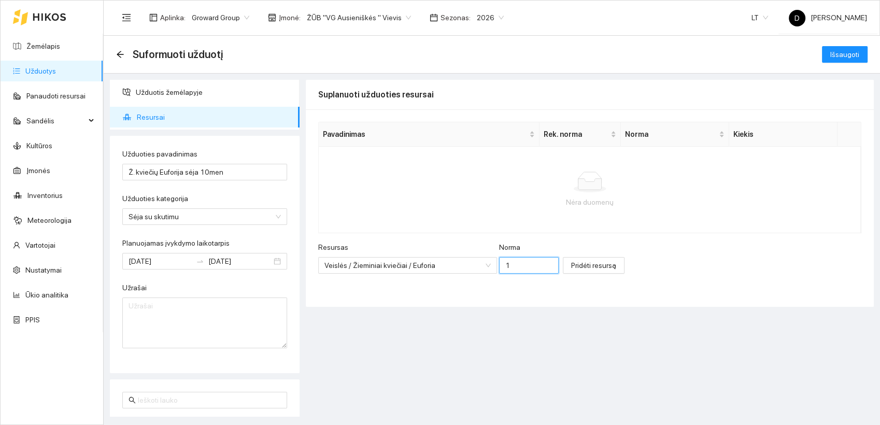
click at [507, 260] on input "1" at bounding box center [529, 265] width 60 height 17
click at [502, 264] on input "1" at bounding box center [529, 265] width 60 height 17
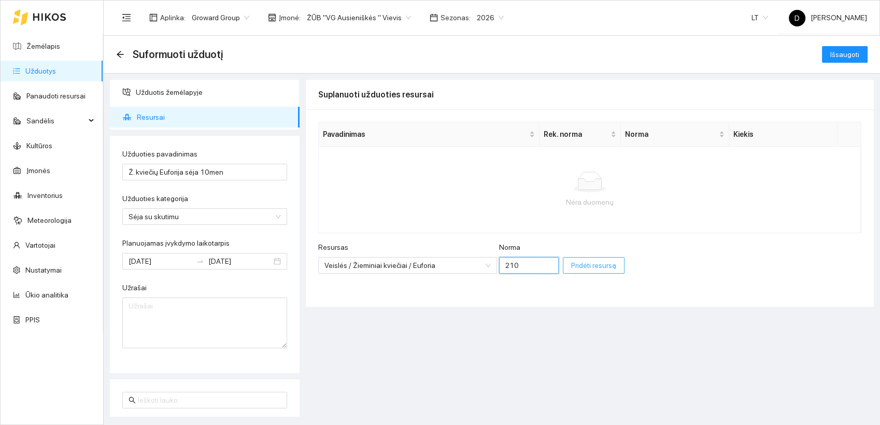
type input "210"
click at [576, 269] on span "Pridėti resursą" at bounding box center [593, 265] width 45 height 11
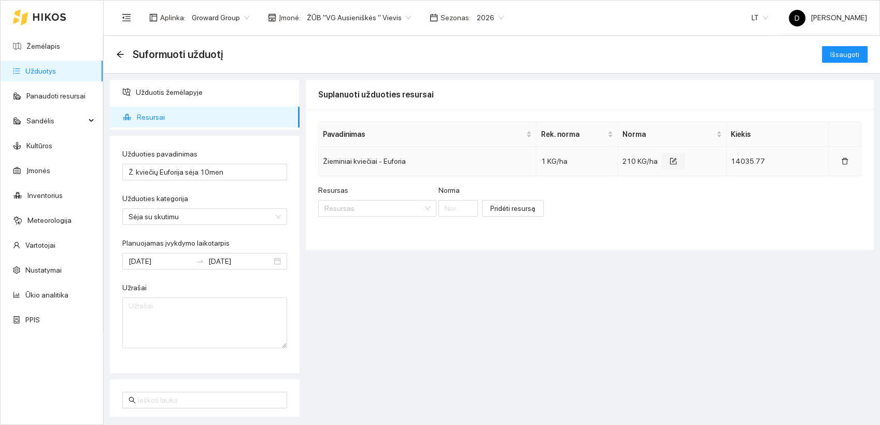
click at [676, 160] on button "button" at bounding box center [673, 161] width 24 height 17
click at [635, 162] on input "210" at bounding box center [658, 163] width 61 height 17
type input "210"
click at [710, 197] on div "Resursas Resursas [PERSON_NAME] resursą" at bounding box center [589, 212] width 543 height 45
click at [854, 55] on span "Išsaugoti" at bounding box center [844, 54] width 29 height 11
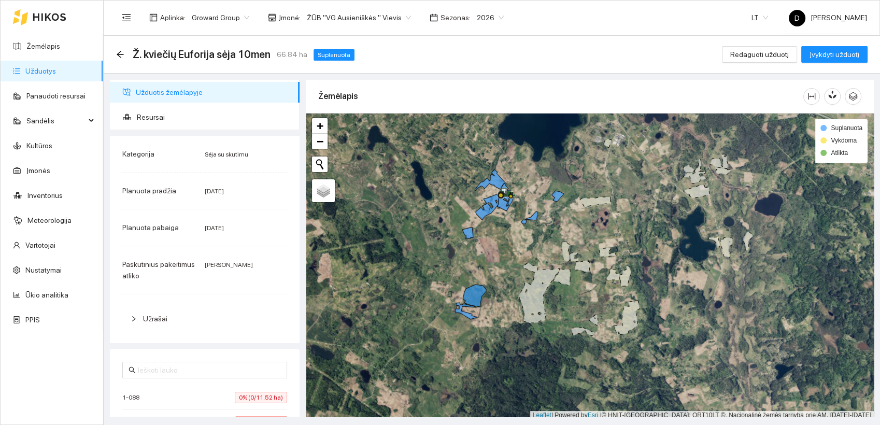
scroll to position [3, 0]
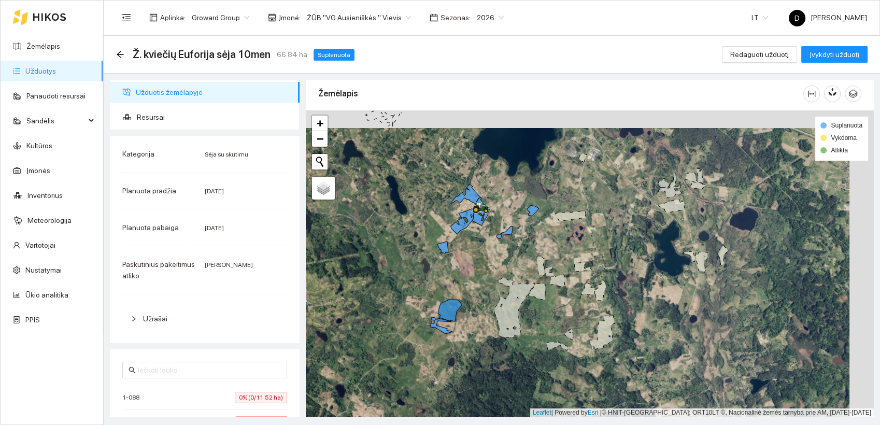
drag, startPoint x: 533, startPoint y: 242, endPoint x: 506, endPoint y: 255, distance: 29.7
click at [506, 255] on div at bounding box center [590, 263] width 568 height 307
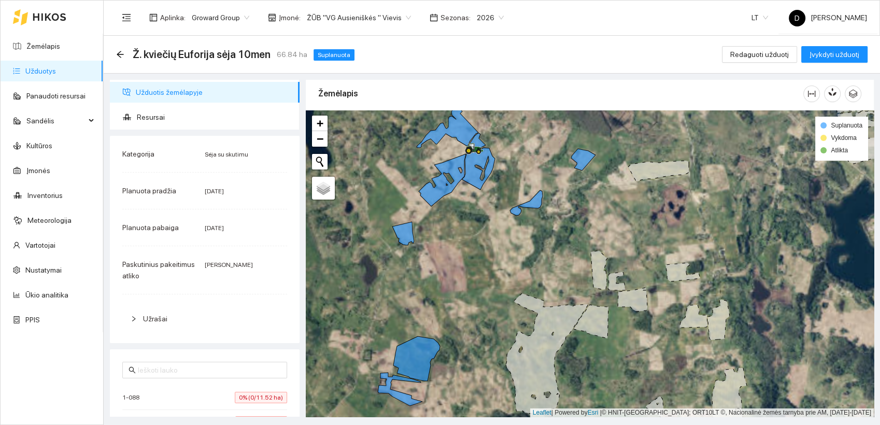
drag, startPoint x: 488, startPoint y: 244, endPoint x: 525, endPoint y: 231, distance: 39.7
click at [525, 231] on div at bounding box center [590, 263] width 568 height 307
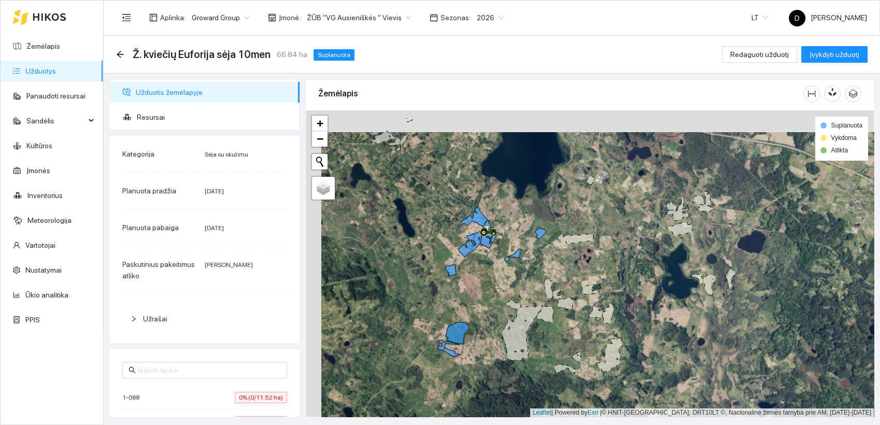
drag, startPoint x: 524, startPoint y: 242, endPoint x: 510, endPoint y: 280, distance: 40.8
click at [510, 280] on div at bounding box center [590, 263] width 568 height 307
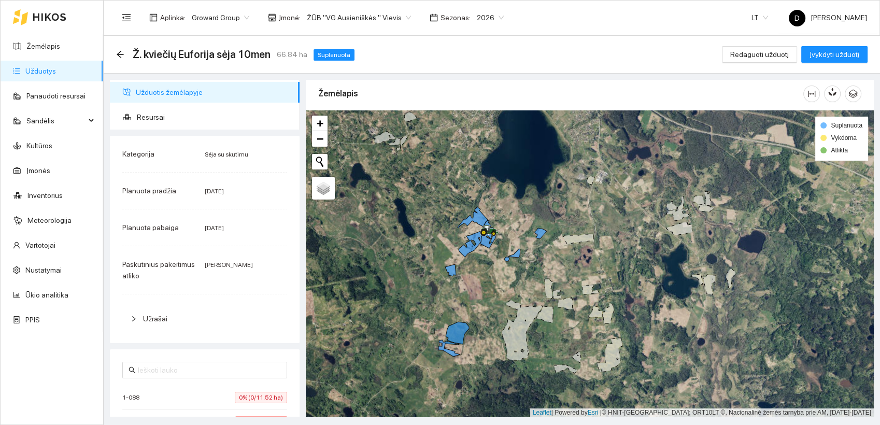
click at [466, 56] on div "Ž. kviečių Euforija sėja 10men 66.84 ha Suplanuota Redaguoti užduotį Įvykdyti u…" at bounding box center [491, 54] width 751 height 21
click at [587, 24] on div "Aplinka : Groward Group Įmonė : ŽŪB "VG Ausieniškės " Vievis Sezonas : 2026 LT …" at bounding box center [491, 18] width 751 height 34
click at [573, 52] on div "Ž. kviečių Euforija sėja 10men 66.84 ha Suplanuota Redaguoti užduotį Įvykdyti u…" at bounding box center [491, 54] width 751 height 21
click at [548, 50] on div "Ž. kviečių Euforija sėja 10men 66.84 ha Suplanuota Redaguoti užduotį Įvykdyti u…" at bounding box center [491, 54] width 751 height 21
click at [555, 54] on div "Ž. kviečių Euforija sėja 10men 66.84 ha Suplanuota Redaguoti užduotį Įvykdyti u…" at bounding box center [491, 54] width 751 height 21
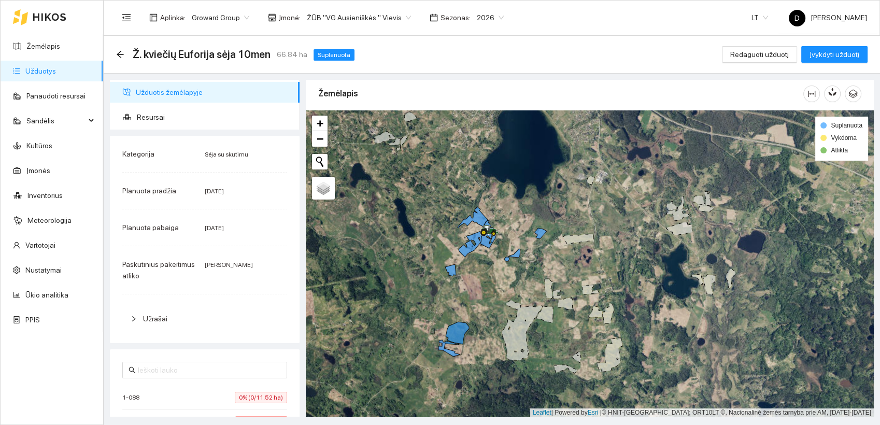
click at [499, 51] on div "Ž. kviečių Euforija sėja 10men 66.84 ha Suplanuota Redaguoti užduotį Įvykdyti u…" at bounding box center [491, 54] width 751 height 21
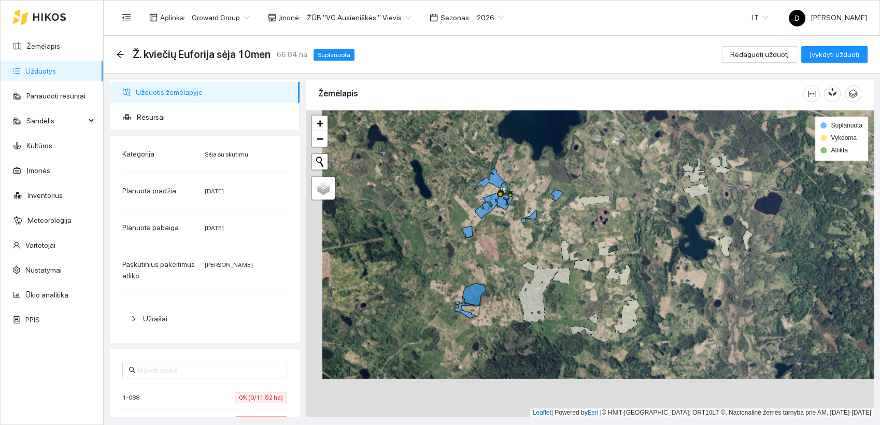
drag, startPoint x: 387, startPoint y: 189, endPoint x: 505, endPoint y: 257, distance: 136.2
click at [505, 257] on div at bounding box center [590, 263] width 568 height 307
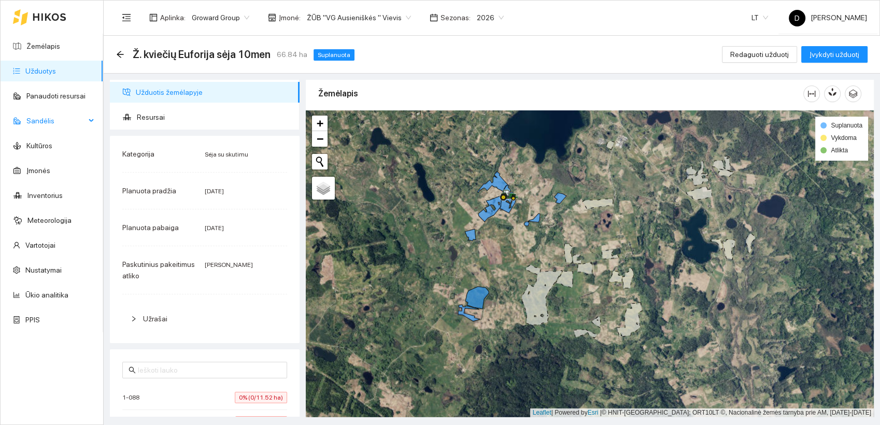
click at [46, 122] on span "Sandėlis" at bounding box center [55, 120] width 59 height 21
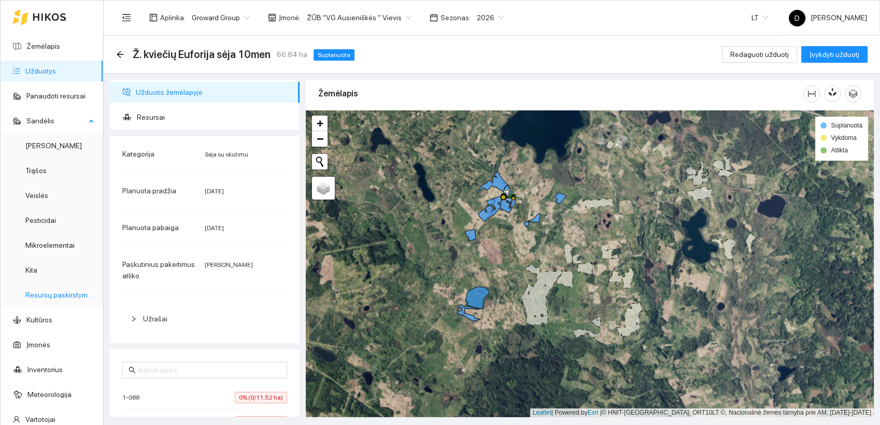
click at [48, 297] on link "Resursų paskirstymas" at bounding box center [60, 295] width 70 height 8
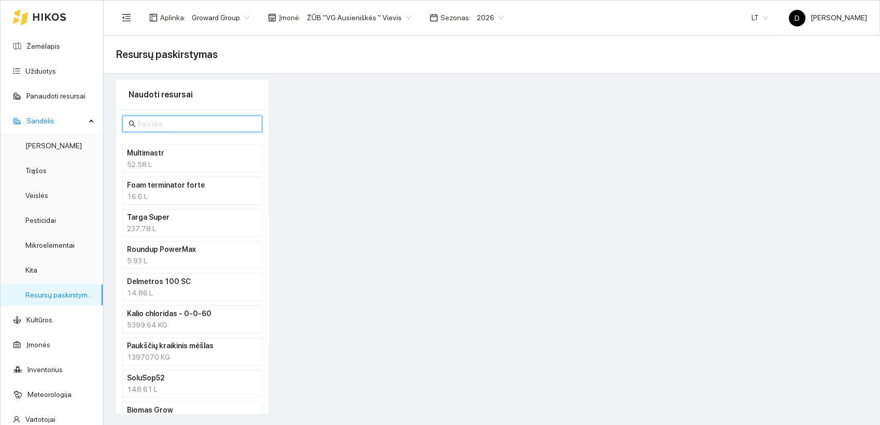
click at [187, 124] on input "text" at bounding box center [197, 123] width 118 height 11
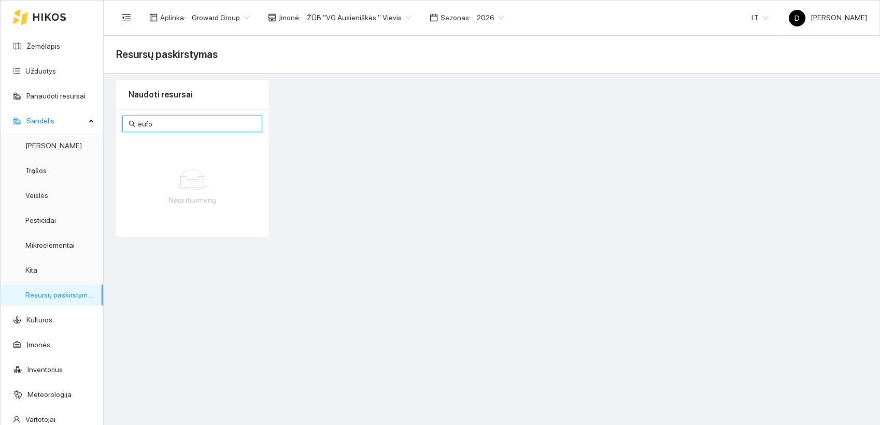
type input "eufo"
click at [383, 116] on div at bounding box center [574, 158] width 599 height 157
click at [38, 47] on link "Žemėlapis" at bounding box center [43, 46] width 34 height 8
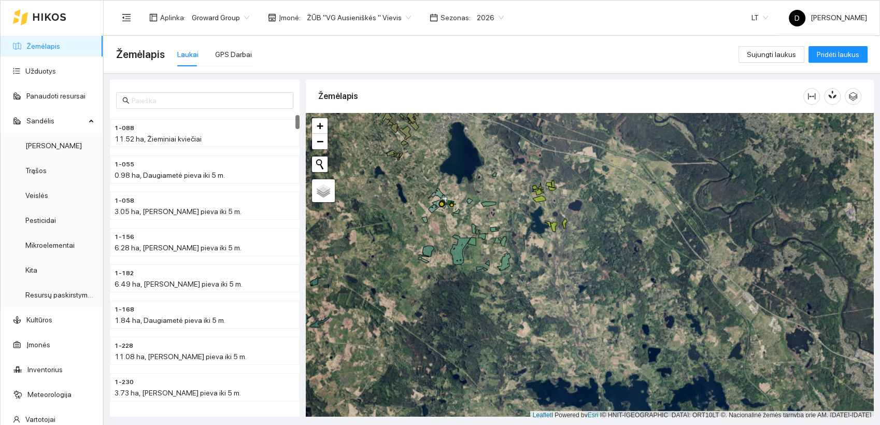
click at [313, 56] on div "Žemėlapis Laukai GPS Darbai" at bounding box center [427, 54] width 622 height 33
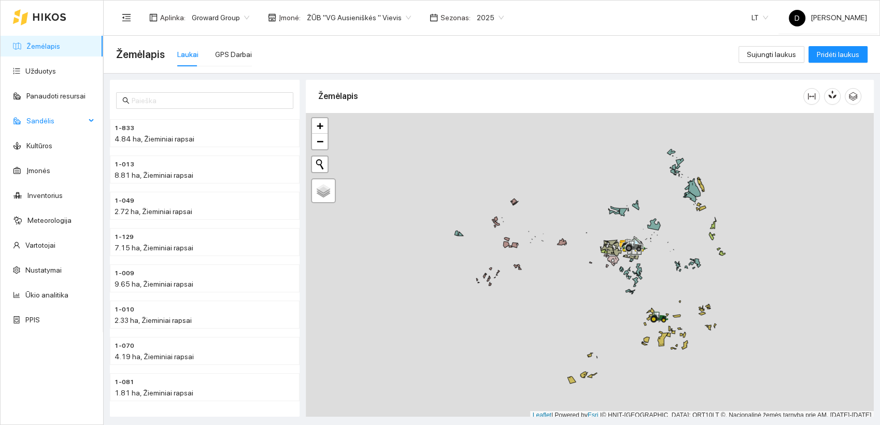
click at [51, 122] on span "Sandėlis" at bounding box center [55, 120] width 59 height 21
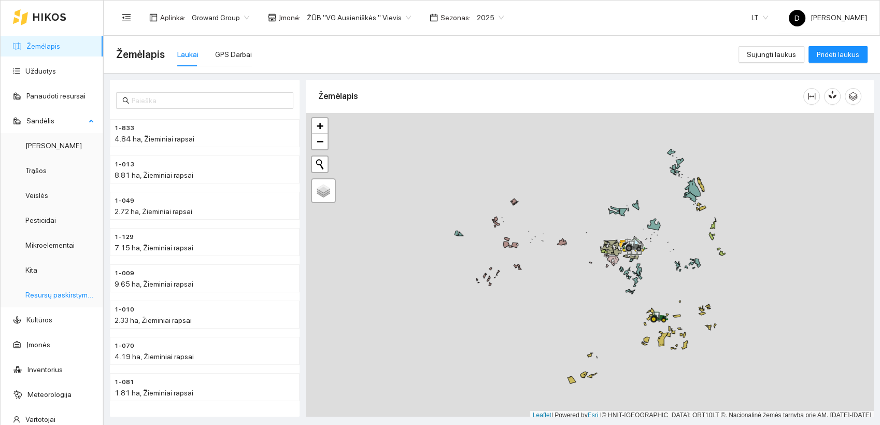
click at [51, 297] on link "Resursų paskirstymas" at bounding box center [60, 295] width 70 height 8
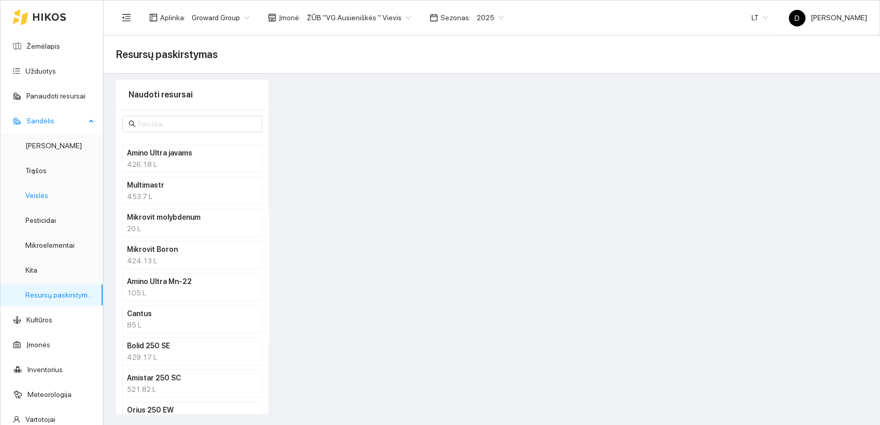
scroll to position [58, 0]
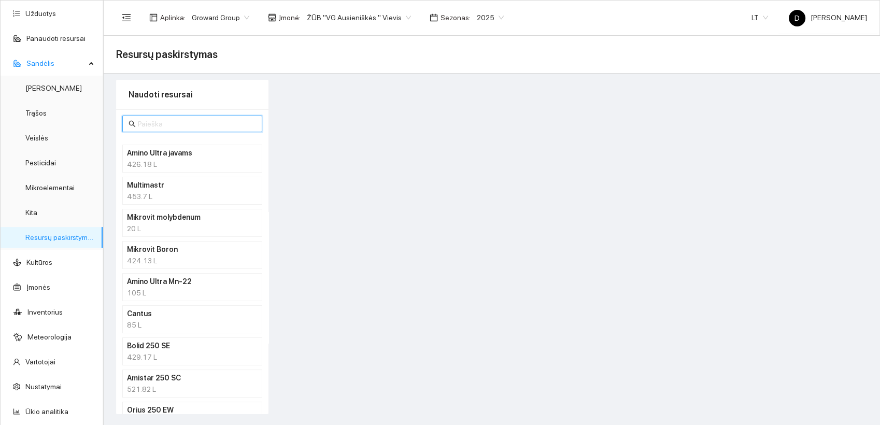
click at [186, 125] on input "text" at bounding box center [197, 123] width 118 height 11
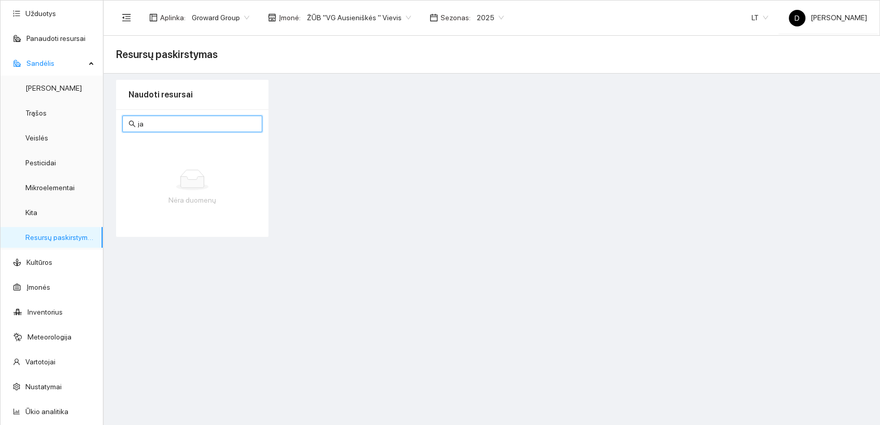
type input "j"
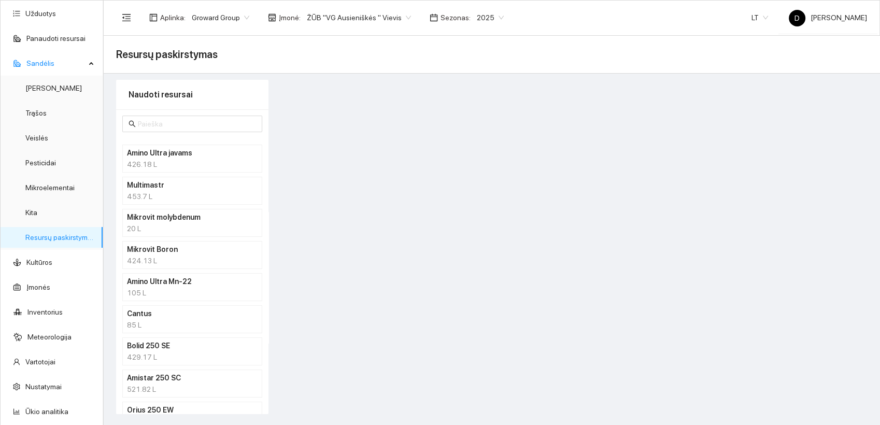
click at [344, 135] on div at bounding box center [574, 247] width 599 height 334
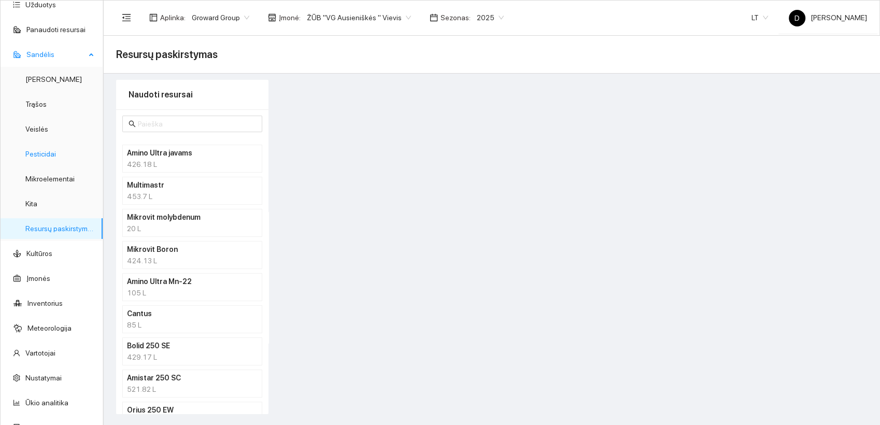
scroll to position [81, 0]
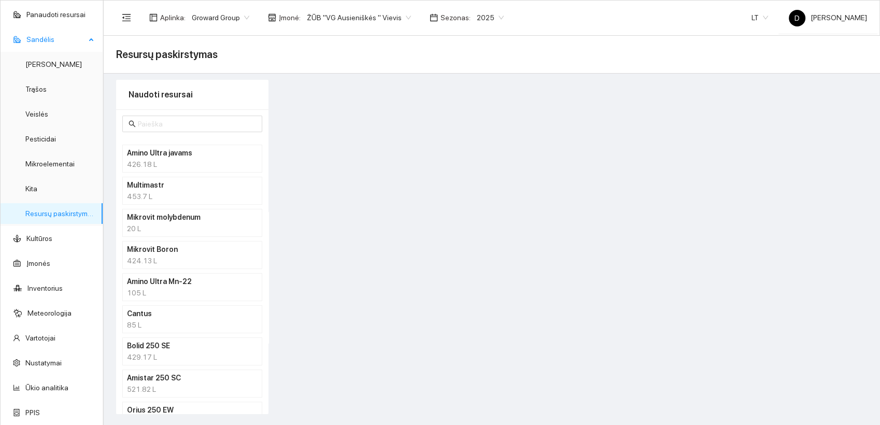
click at [70, 38] on span "Sandėlis" at bounding box center [55, 39] width 59 height 21
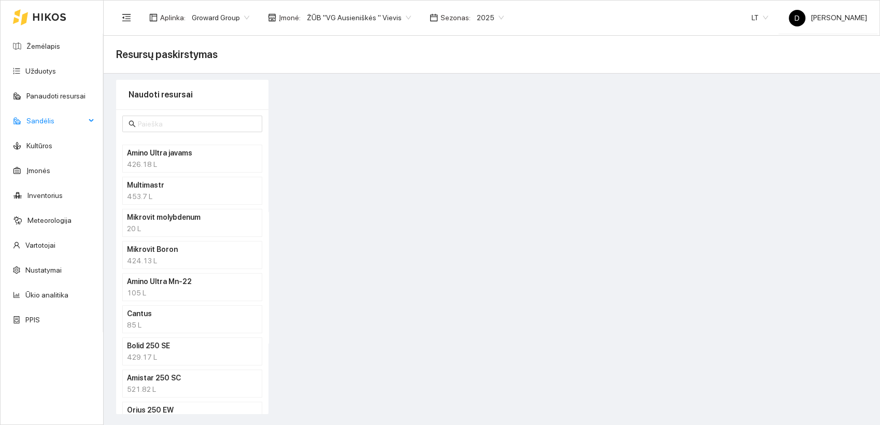
scroll to position [0, 0]
click at [62, 97] on link "Panaudoti resursai" at bounding box center [55, 96] width 59 height 8
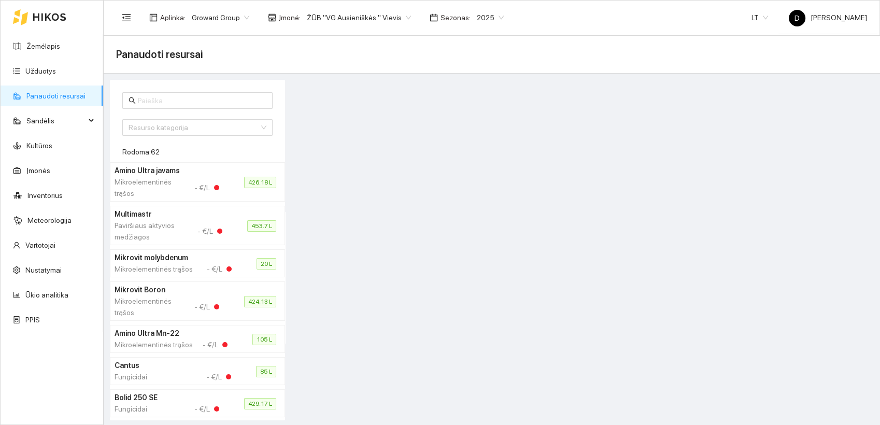
click at [493, 109] on div at bounding box center [582, 250] width 589 height 340
click at [483, 21] on span "2025" at bounding box center [490, 18] width 27 height 16
click at [474, 135] on div "2026" at bounding box center [477, 137] width 27 height 11
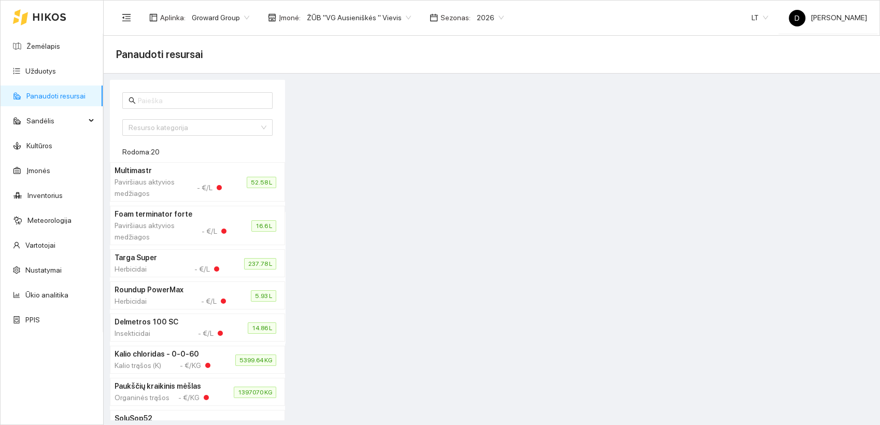
click at [467, 189] on div at bounding box center [582, 250] width 589 height 340
click at [58, 96] on link "Panaudoti resursai" at bounding box center [55, 96] width 59 height 8
click at [66, 121] on span "Sandėlis" at bounding box center [55, 120] width 59 height 21
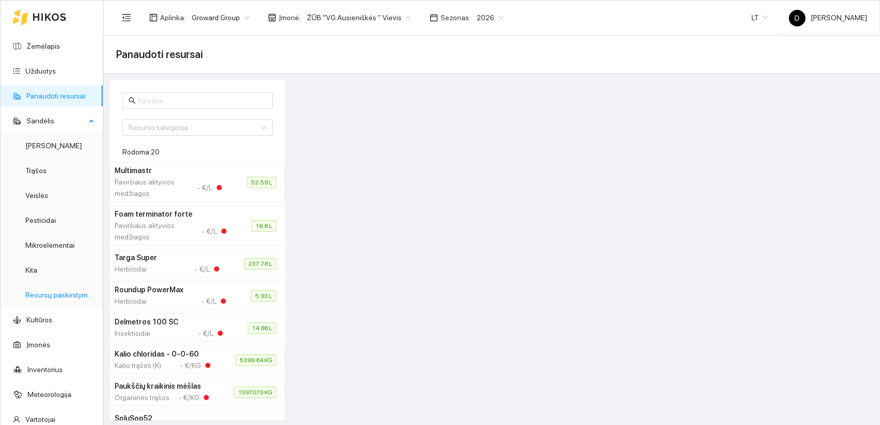
click at [58, 291] on link "Resursų paskirstymas" at bounding box center [60, 295] width 70 height 8
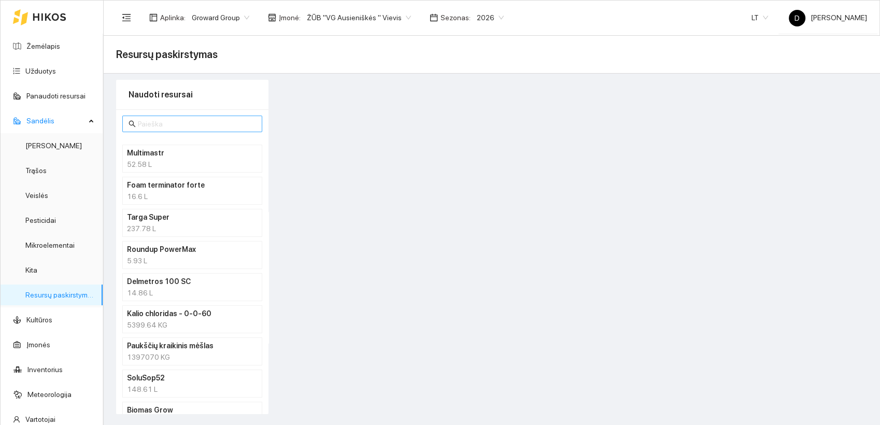
click at [170, 126] on input "text" at bounding box center [197, 123] width 118 height 11
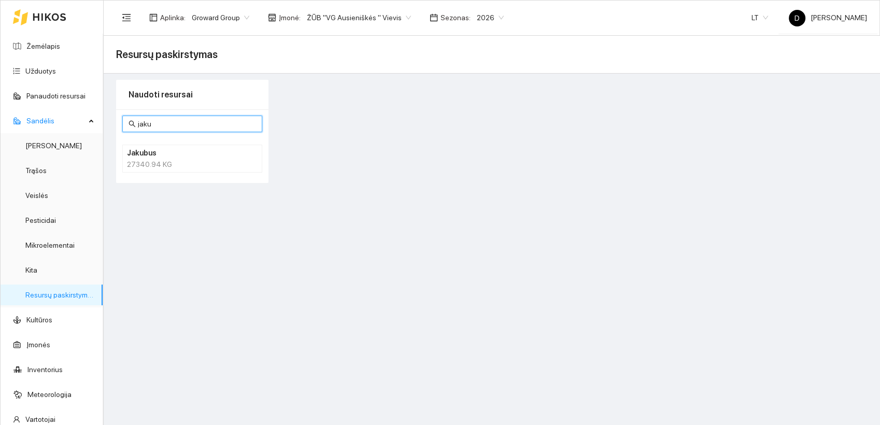
type input "jaku"
click at [142, 160] on div "27340.94 KG" at bounding box center [192, 164] width 131 height 11
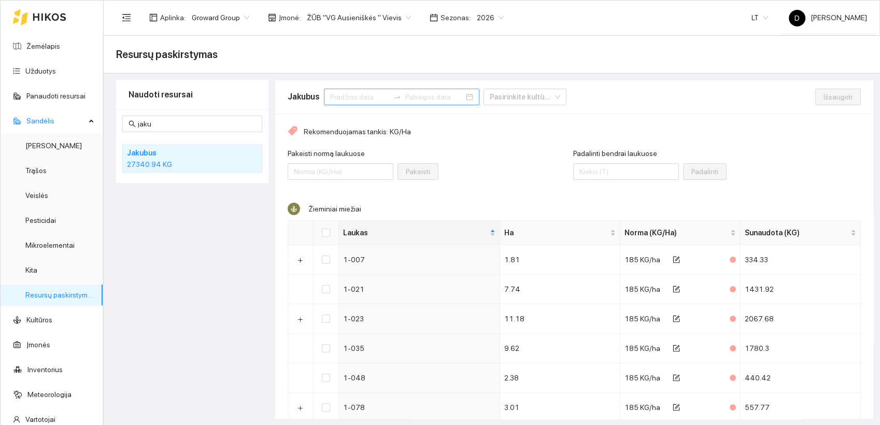
click at [405, 97] on input at bounding box center [434, 96] width 59 height 11
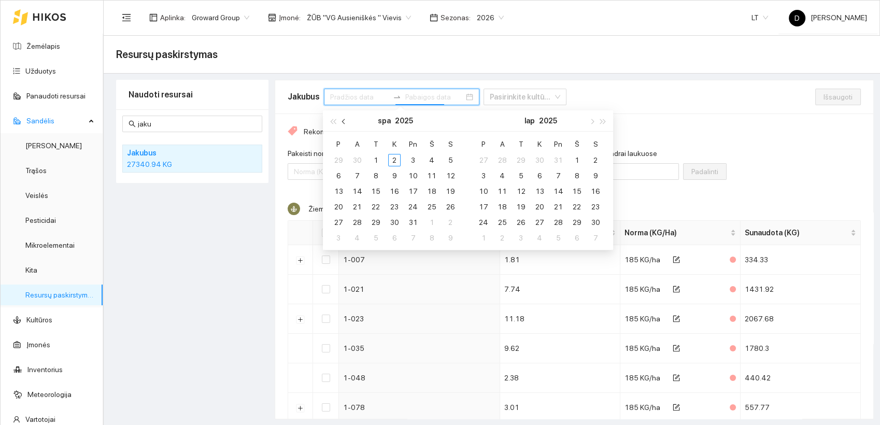
click at [342, 122] on span "button" at bounding box center [344, 121] width 5 height 5
type input "2025-09-14"
type input "2025-09-01"
click at [340, 158] on div "1" at bounding box center [338, 160] width 12 height 12
click at [357, 222] on table "P A T K Pn Š S 1 2 3 4 5 6 7 8 9 10 11 12 13 14 15 16 17 18 19 20 21 22 23 24 2…" at bounding box center [394, 191] width 131 height 110
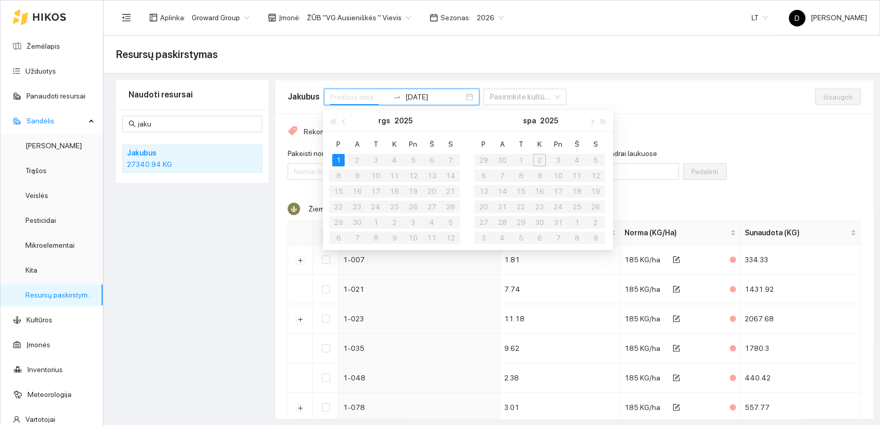
type input "2025-09-01"
click at [336, 157] on div "1" at bounding box center [338, 160] width 12 height 12
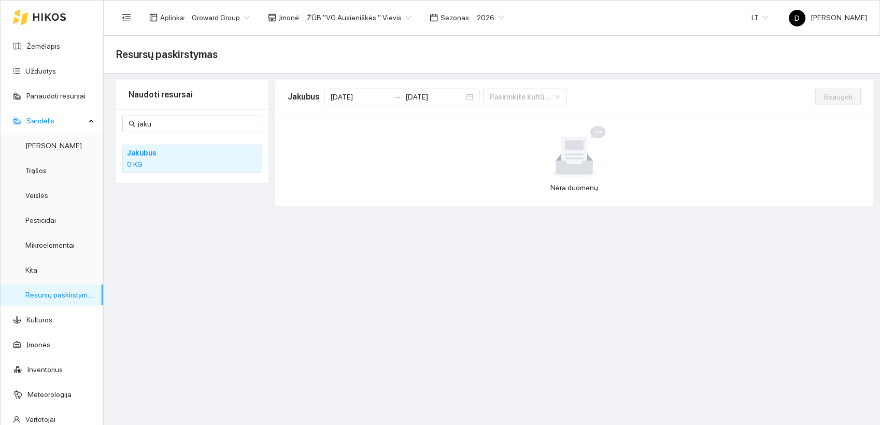
click at [336, 157] on div at bounding box center [574, 152] width 565 height 52
click at [430, 97] on input "2025-09-01" at bounding box center [434, 96] width 59 height 11
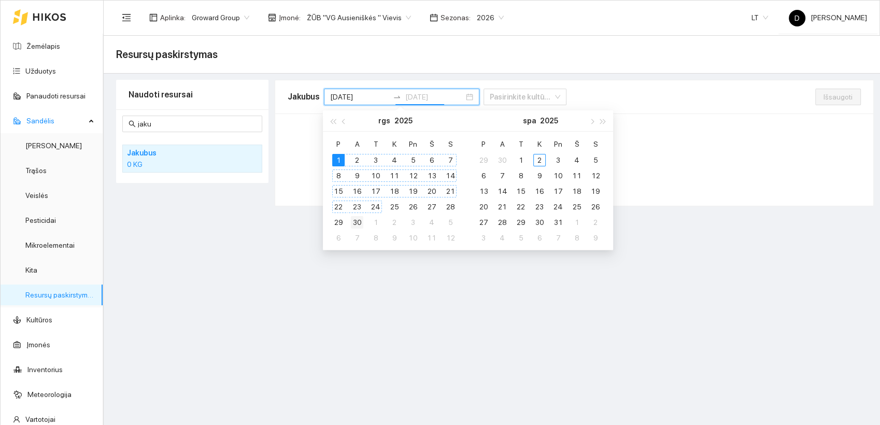
type input "[DATE]"
click at [358, 225] on div "30" at bounding box center [357, 222] width 12 height 12
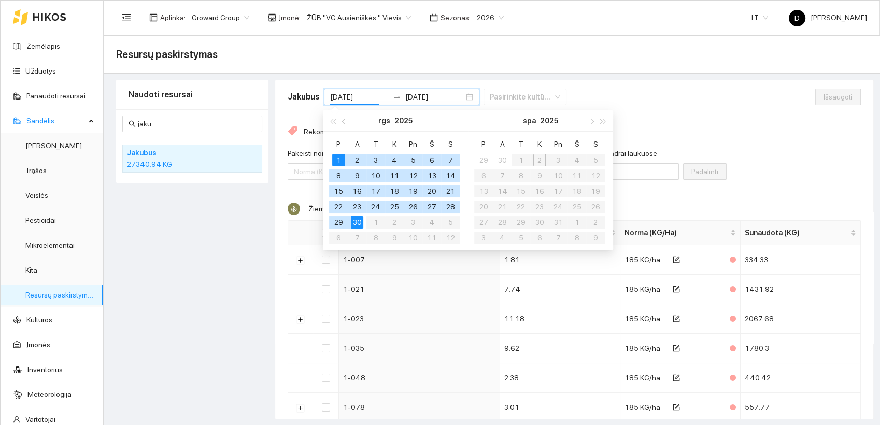
type input "2025-09-01"
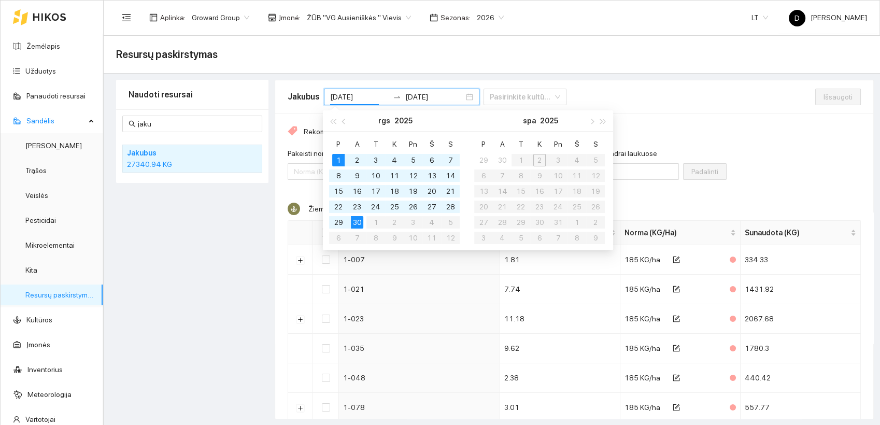
click at [209, 228] on div "Naudoti resursai jaku Jakubus 27340.94 KG" at bounding box center [192, 249] width 152 height 339
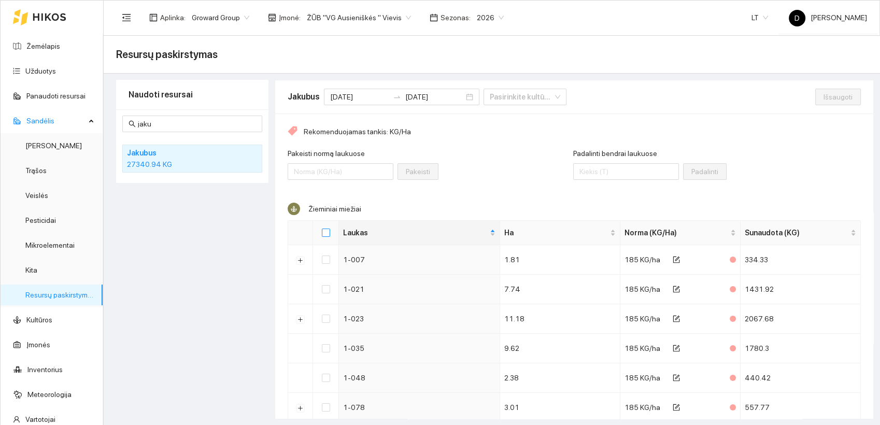
click at [325, 230] on input "Select all" at bounding box center [326, 232] width 8 height 8
checkbox input "true"
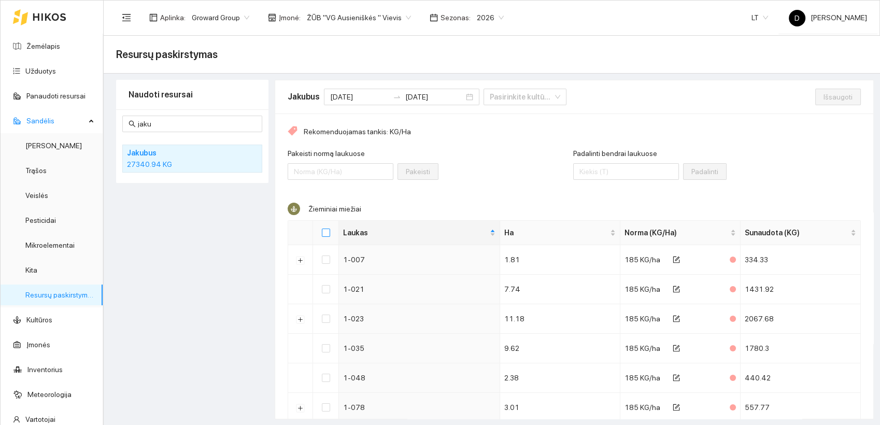
checkbox input "true"
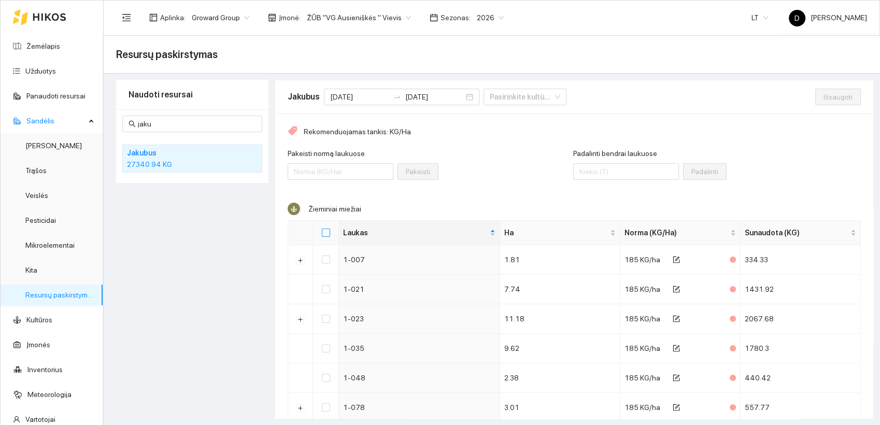
checkbox input "true"
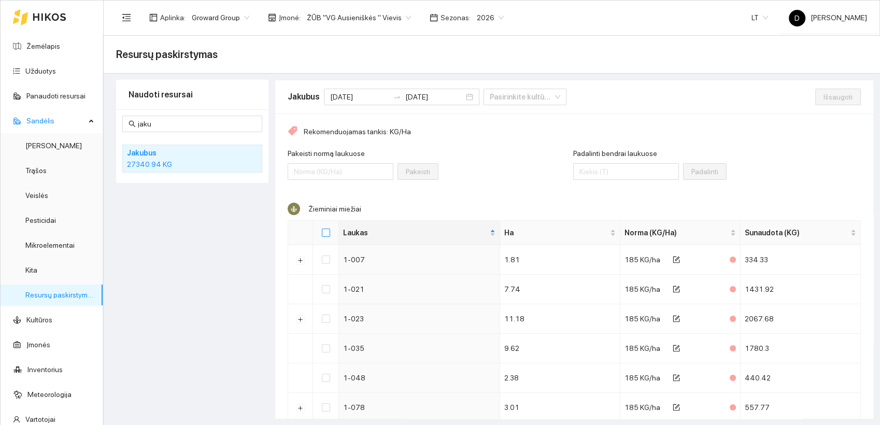
checkbox input "true"
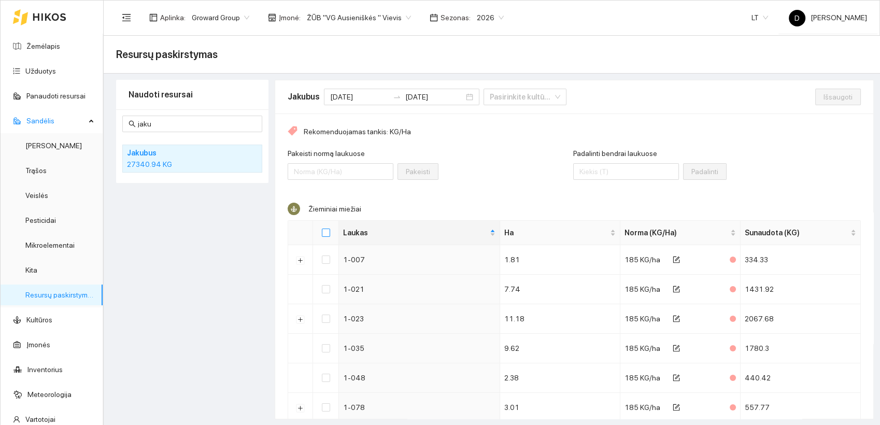
checkbox input "true"
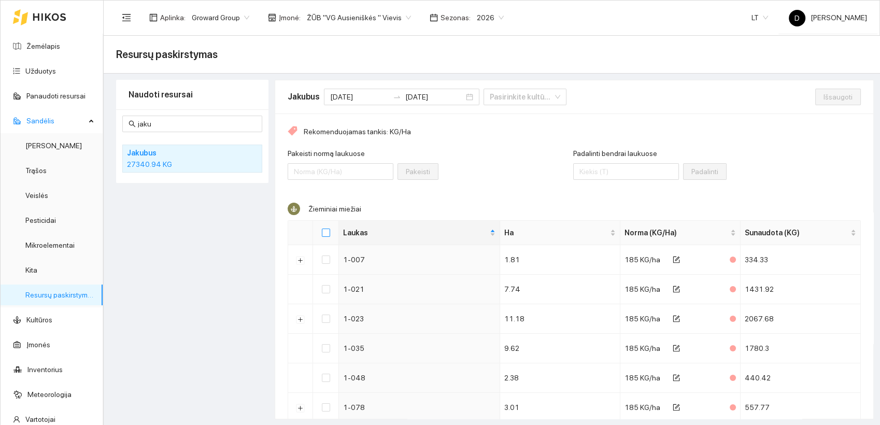
checkbox input "true"
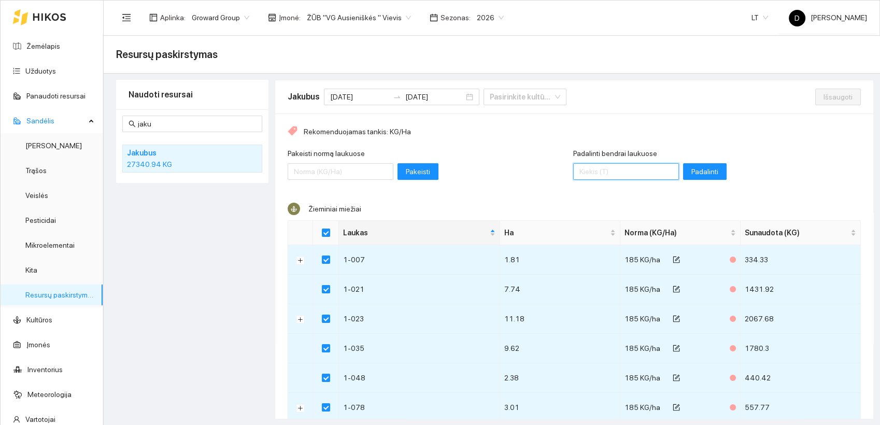
click at [611, 175] on input "Padalinti bendrai laukuose" at bounding box center [626, 171] width 106 height 17
type input "27500"
click at [691, 172] on span "Padalinti" at bounding box center [704, 171] width 27 height 11
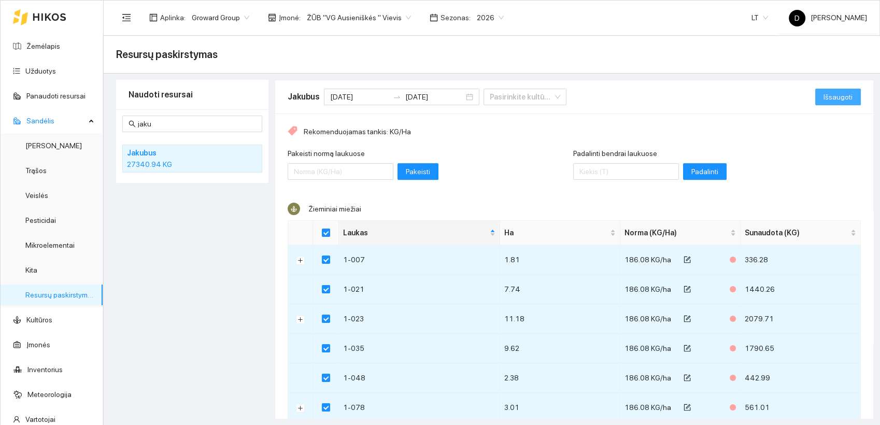
click at [831, 89] on button "Išsaugoti" at bounding box center [838, 97] width 46 height 17
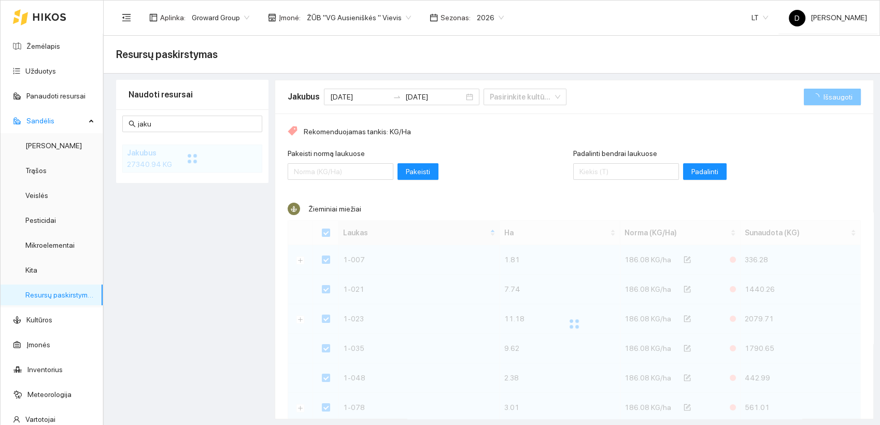
checkbox input "false"
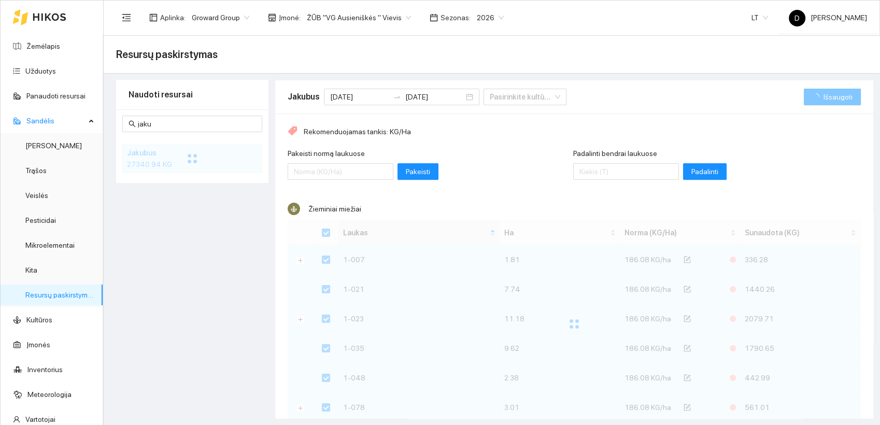
checkbox input "false"
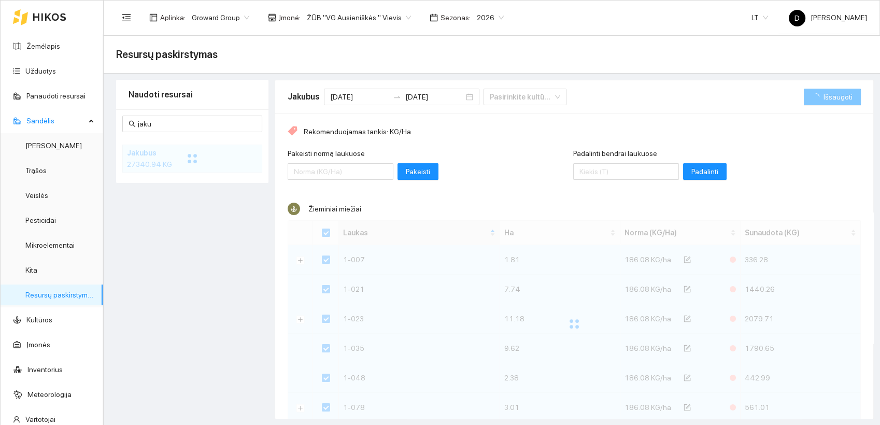
checkbox input "false"
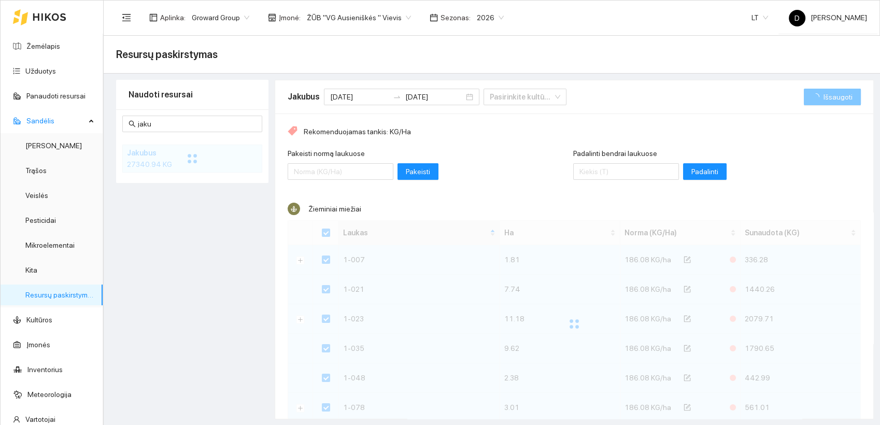
checkbox input "false"
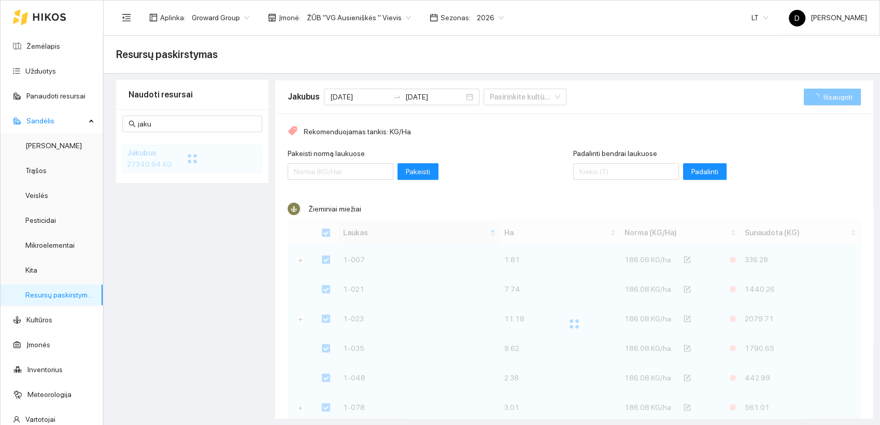
checkbox input "false"
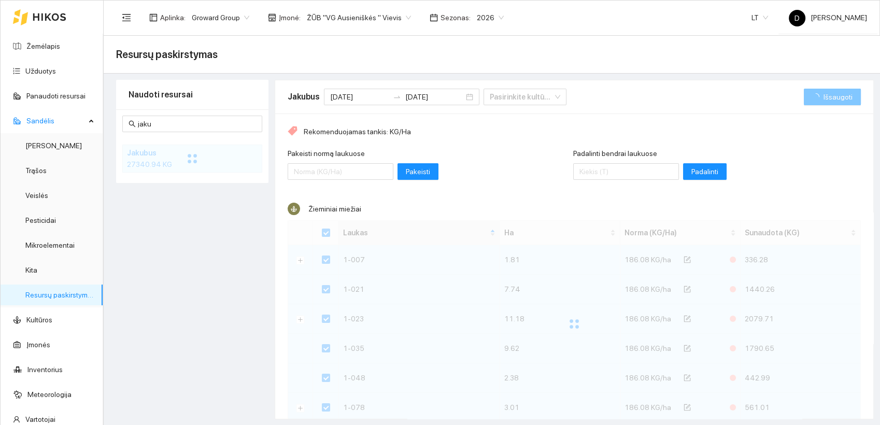
checkbox input "false"
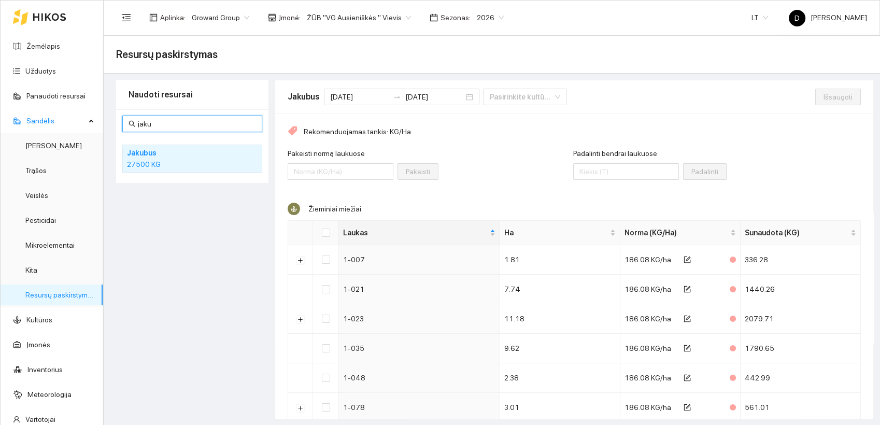
drag, startPoint x: 165, startPoint y: 126, endPoint x: 126, endPoint y: 125, distance: 38.9
click at [126, 125] on span "jaku" at bounding box center [192, 124] width 140 height 17
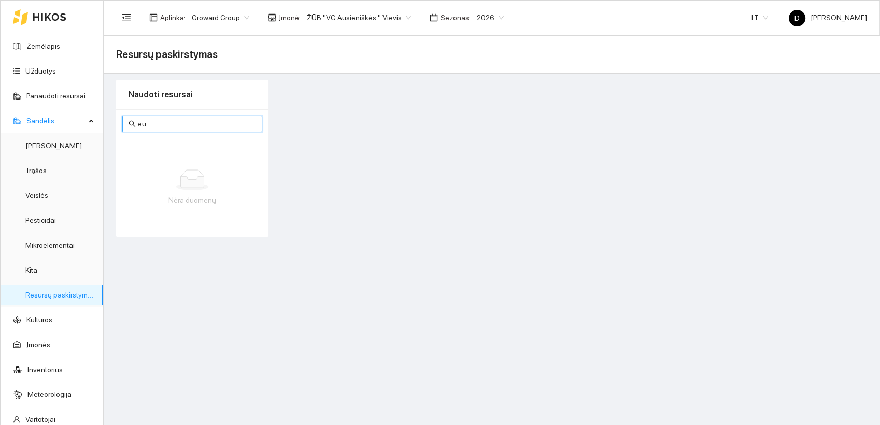
type input "e"
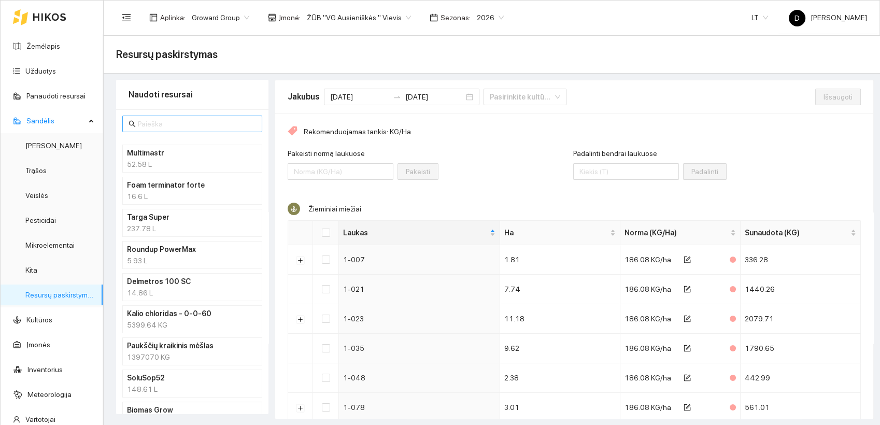
click at [171, 120] on input "text" at bounding box center [197, 123] width 118 height 11
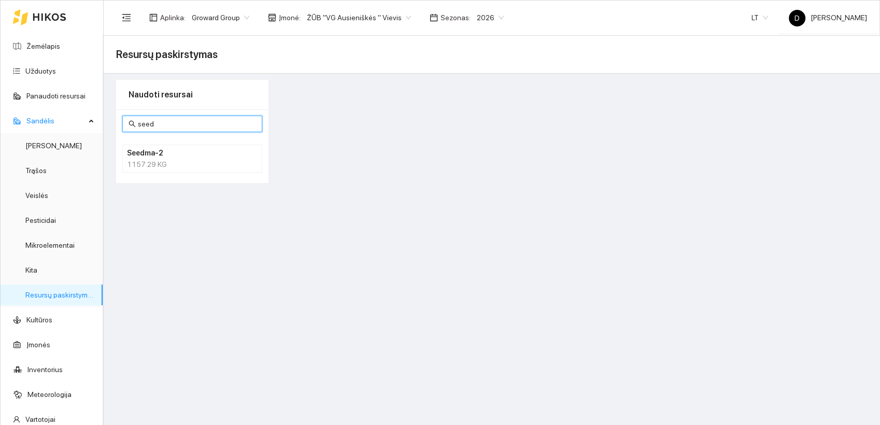
type input "seed"
click at [138, 156] on h4 "Seedma-2" at bounding box center [179, 152] width 104 height 11
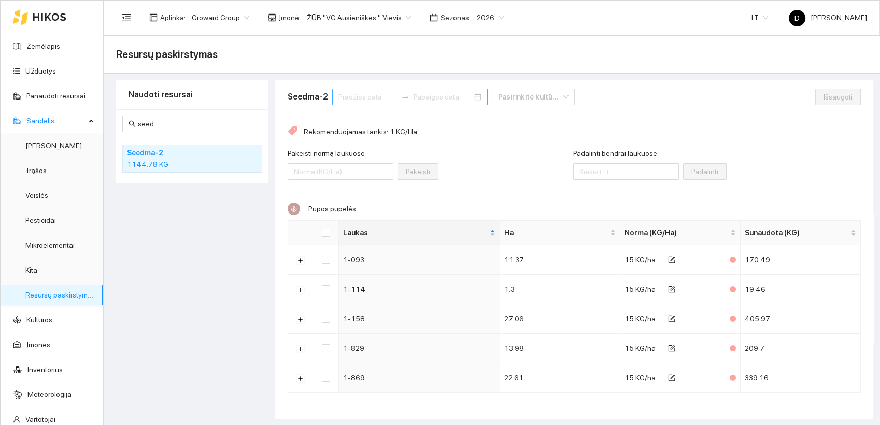
click at [377, 95] on input at bounding box center [367, 96] width 59 height 11
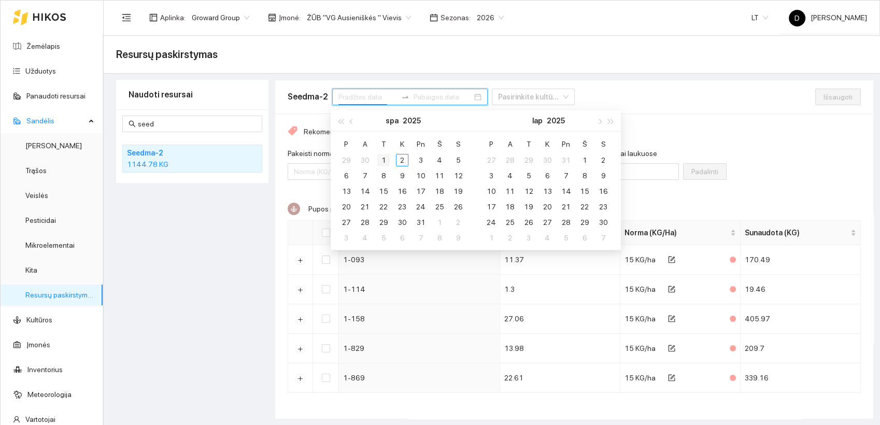
type input "2025-10-01"
click at [351, 119] on span "button" at bounding box center [352, 121] width 5 height 5
type input "2025-09-01"
click at [345, 159] on div "1" at bounding box center [346, 160] width 12 height 12
type input "[DATE]"
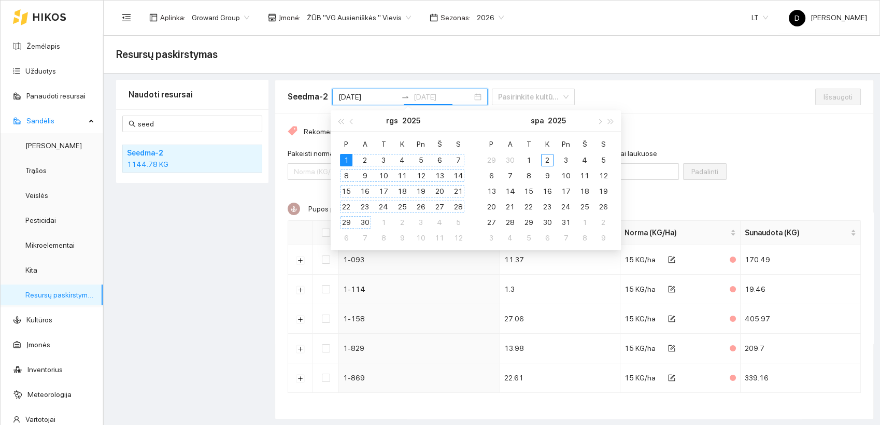
click at [366, 222] on div "30" at bounding box center [365, 222] width 12 height 12
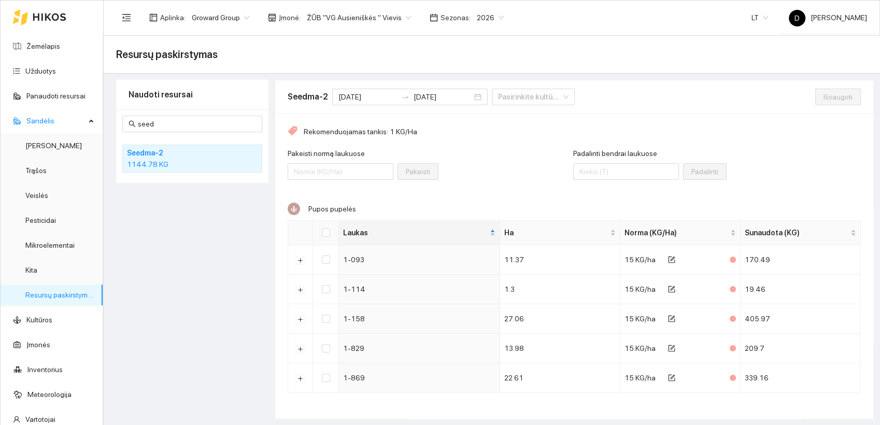
click at [158, 249] on div "Naudoti resursai seed Seedma-2 1144.78 KG" at bounding box center [192, 249] width 152 height 339
click at [474, 148] on div "Pakeisti normą laukuose Pakeisti" at bounding box center [430, 170] width 285 height 45
click at [618, 171] on input "Padalinti bendrai laukuose" at bounding box center [626, 170] width 106 height 17
click at [590, 170] on input "Padalinti bendrai laukuose" at bounding box center [626, 170] width 106 height 17
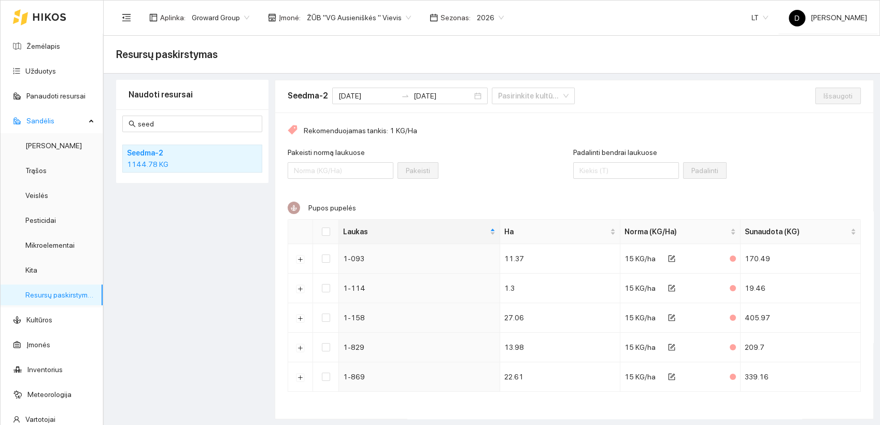
click at [217, 248] on div "Naudoti resursai seed Seedma-2 1144.78 KG" at bounding box center [192, 249] width 152 height 339
drag, startPoint x: 180, startPoint y: 231, endPoint x: 174, endPoint y: 242, distance: 13.2
click at [179, 234] on div "Naudoti resursai seed Seedma-2 1144.78 KG" at bounding box center [192, 249] width 152 height 339
click at [591, 171] on input "Padalinti bendrai laukuose" at bounding box center [626, 170] width 106 height 17
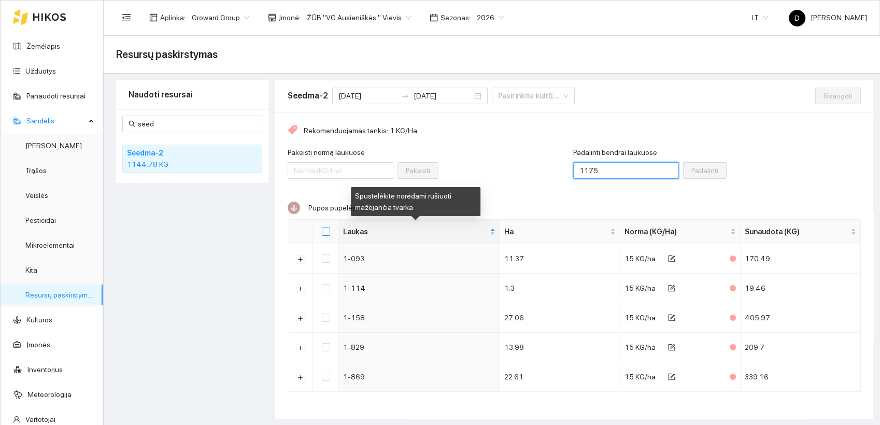
type input "1175"
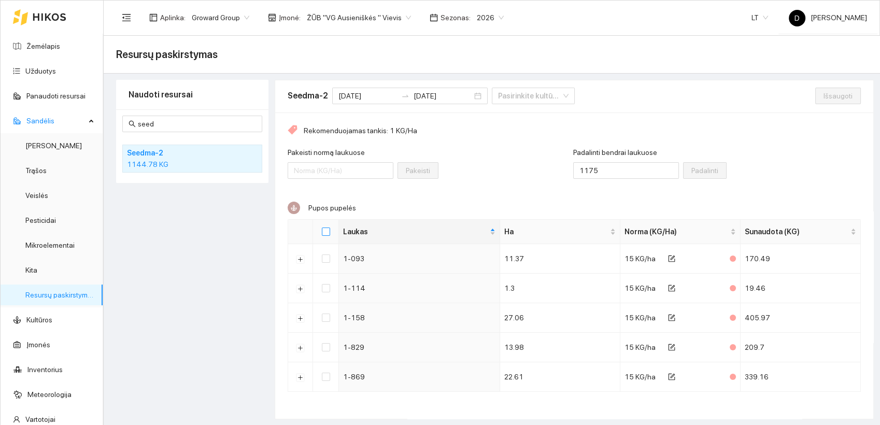
click at [326, 226] on label at bounding box center [326, 231] width 8 height 11
click at [326, 227] on input "Select all" at bounding box center [326, 231] width 8 height 8
checkbox input "true"
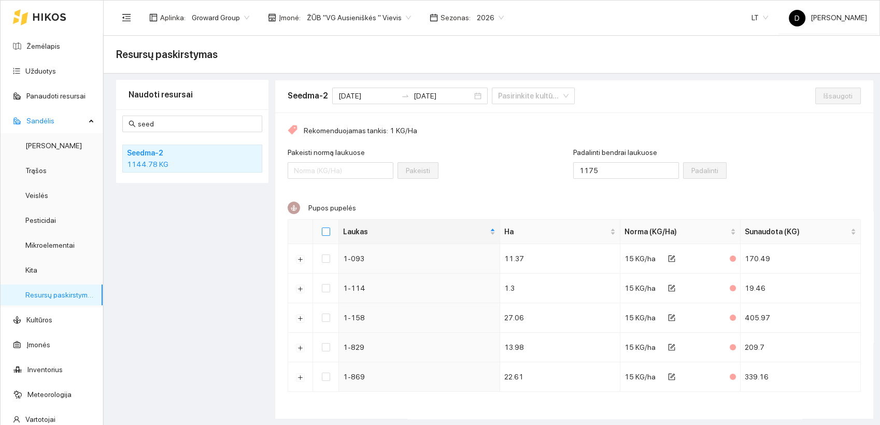
checkbox input "true"
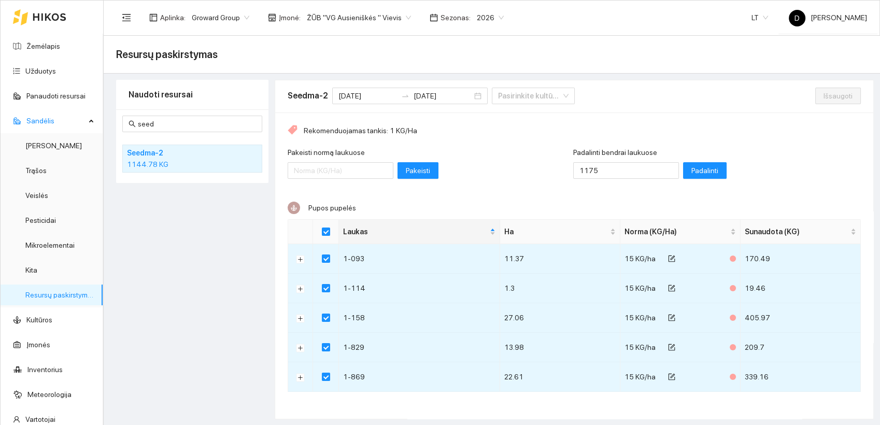
scroll to position [0, 0]
click at [691, 168] on span "Padalinti" at bounding box center [704, 170] width 27 height 11
click at [831, 91] on span "Išsaugoti" at bounding box center [837, 95] width 29 height 11
checkbox input "false"
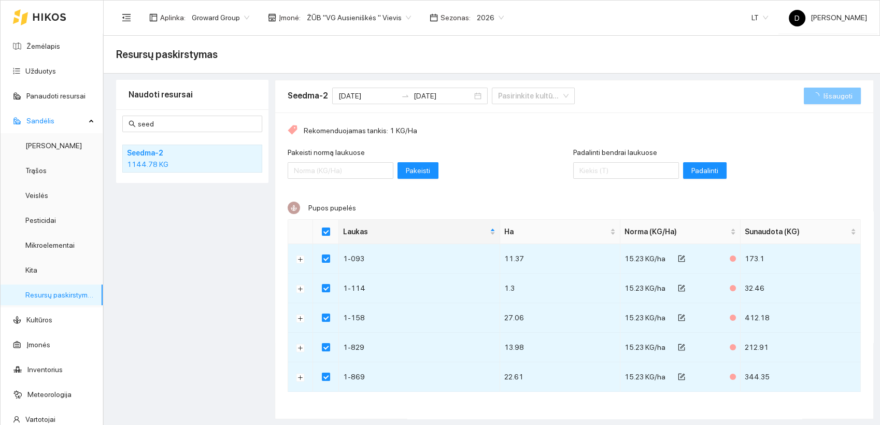
checkbox input "false"
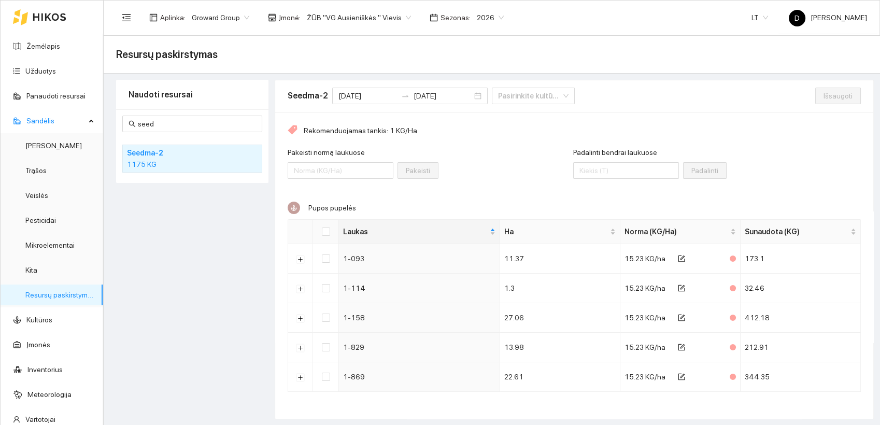
click at [200, 245] on div "Naudoti resursai seed Seedma-2 1175 KG" at bounding box center [192, 249] width 152 height 339
drag, startPoint x: 162, startPoint y: 120, endPoint x: 130, endPoint y: 122, distance: 32.2
click at [130, 122] on span "seed" at bounding box center [192, 124] width 140 height 17
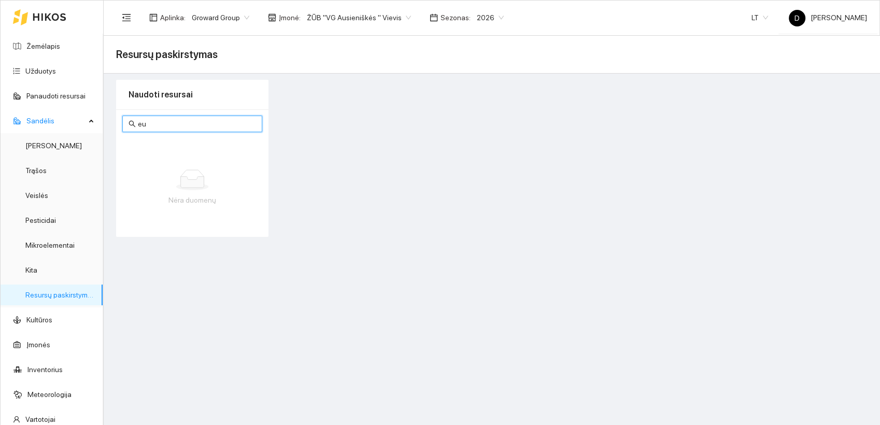
type input "e"
type input "k"
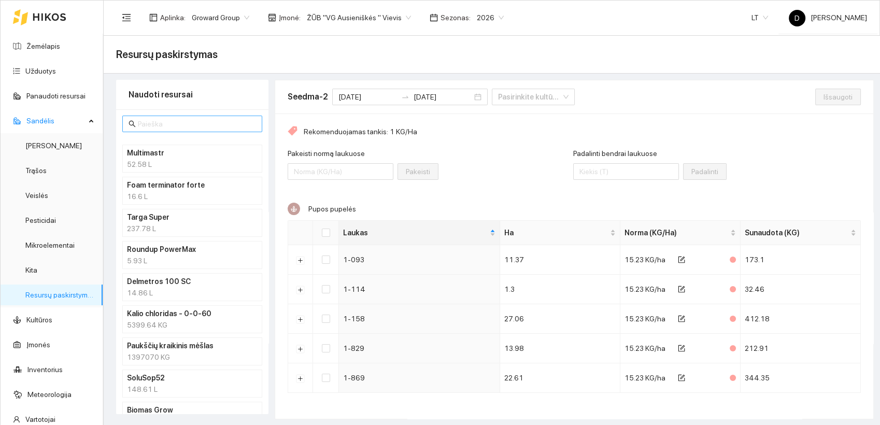
click at [171, 129] on span at bounding box center [192, 124] width 140 height 17
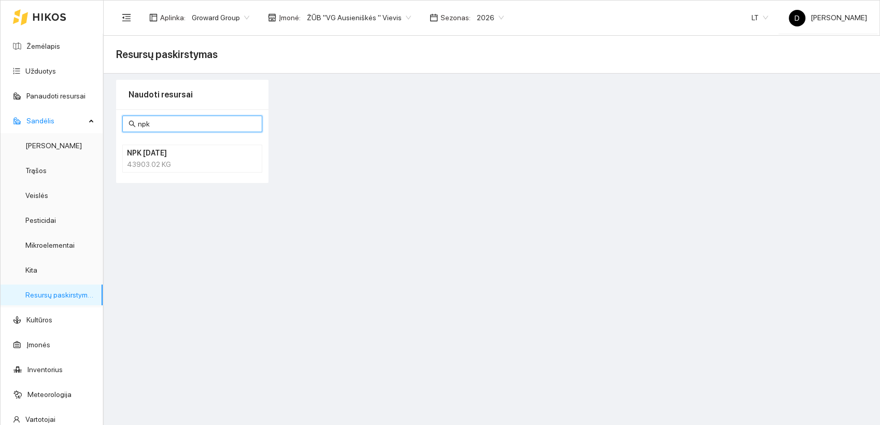
type input "npk"
click at [163, 154] on h4 "NPK 10-26-26" at bounding box center [179, 152] width 104 height 11
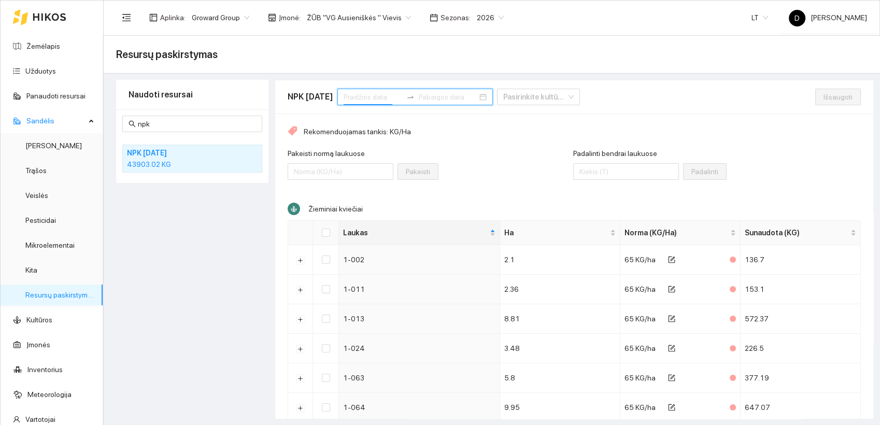
click at [364, 99] on input at bounding box center [373, 96] width 59 height 11
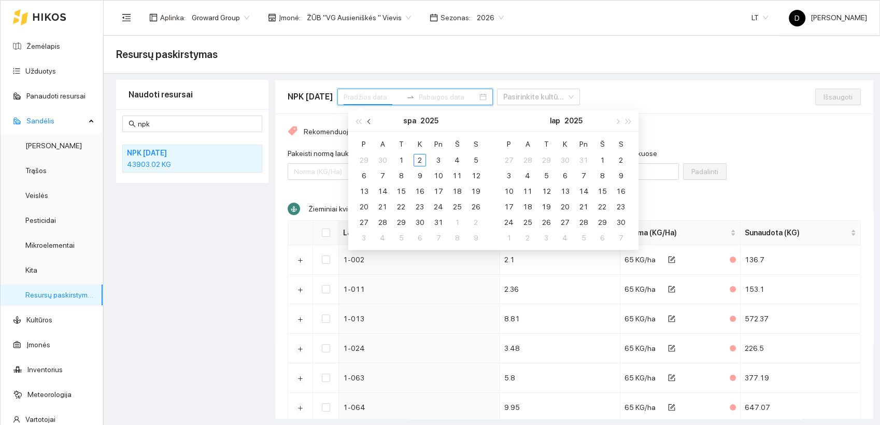
click at [366, 120] on button "button" at bounding box center [369, 120] width 11 height 21
type input "2025-09-01"
click at [363, 159] on div "1" at bounding box center [363, 160] width 12 height 12
type input "[DATE]"
click at [384, 218] on div "30" at bounding box center [382, 222] width 12 height 12
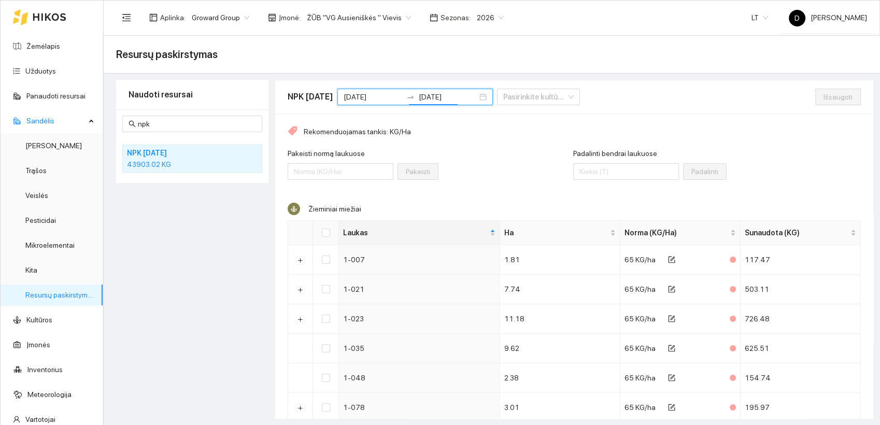
click at [484, 159] on div "Pakeisti normą laukuose Pakeisti" at bounding box center [430, 170] width 285 height 45
click at [166, 239] on div "Naudoti resursai npk NPK 10-26-26 43903.02 KG" at bounding box center [192, 249] width 152 height 339
click at [592, 173] on input "Padalinti bendrai laukuose" at bounding box center [626, 171] width 106 height 17
type input "48000"
click at [680, 180] on div "Padalinti bendrai laukuose 48000 Padalinti" at bounding box center [649, 170] width 153 height 45
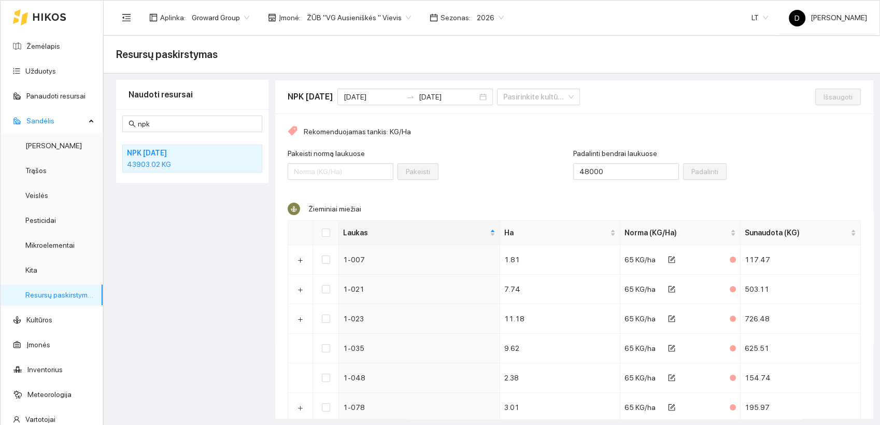
click at [330, 230] on th at bounding box center [326, 233] width 26 height 24
click at [327, 230] on input "Select all" at bounding box center [326, 232] width 8 height 8
checkbox input "true"
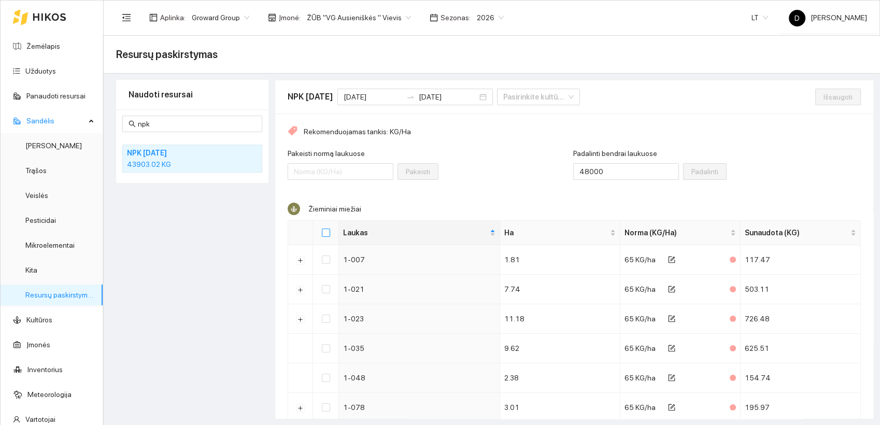
checkbox input "true"
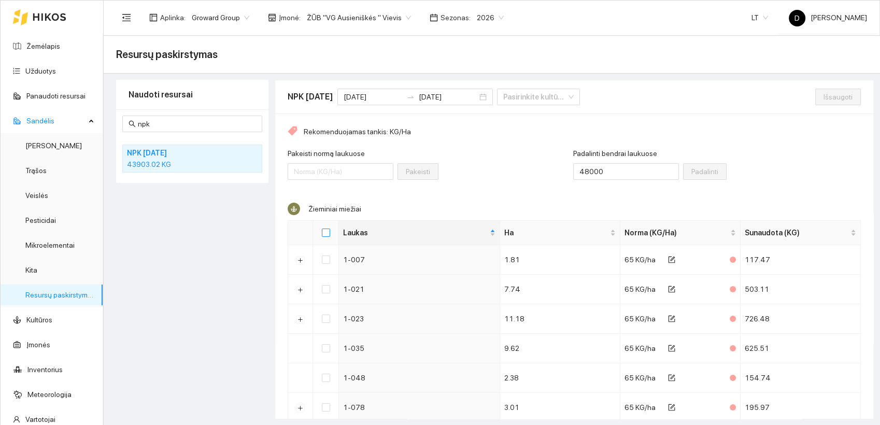
checkbox input "true"
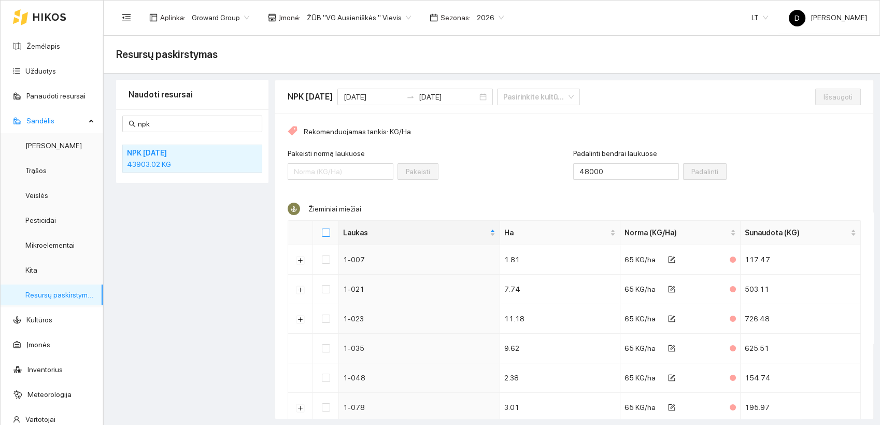
checkbox input "true"
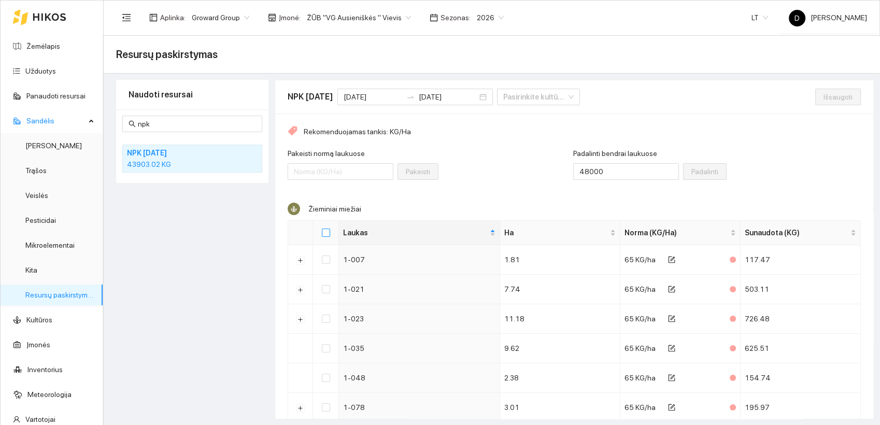
checkbox input "true"
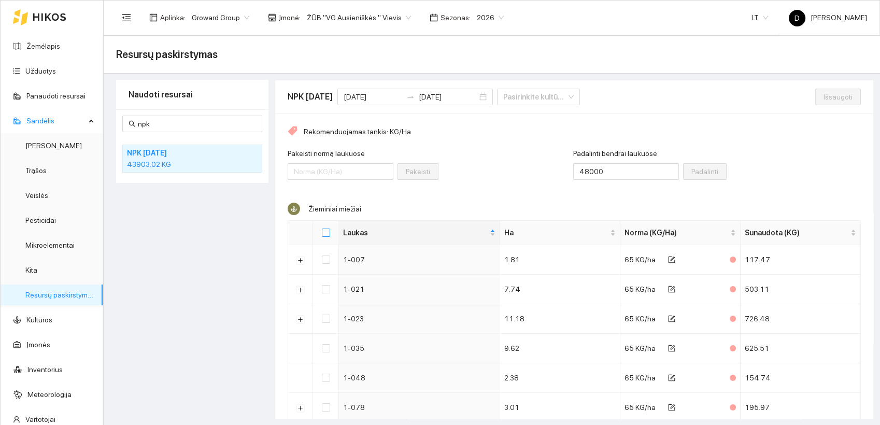
checkbox input "true"
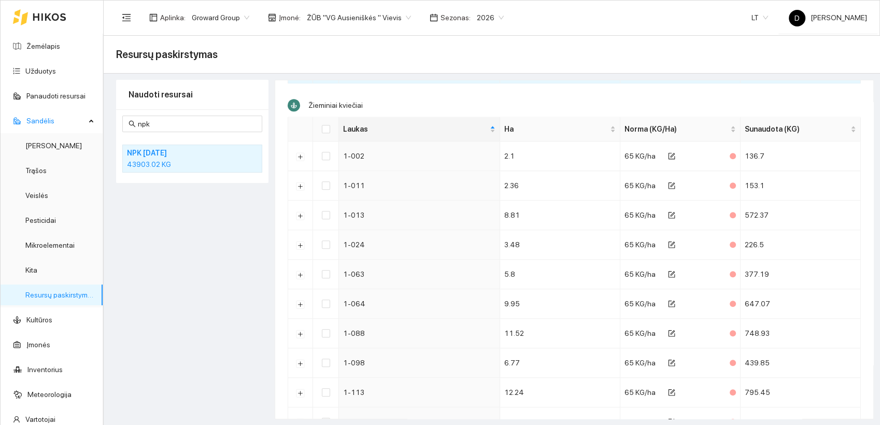
scroll to position [806, 0]
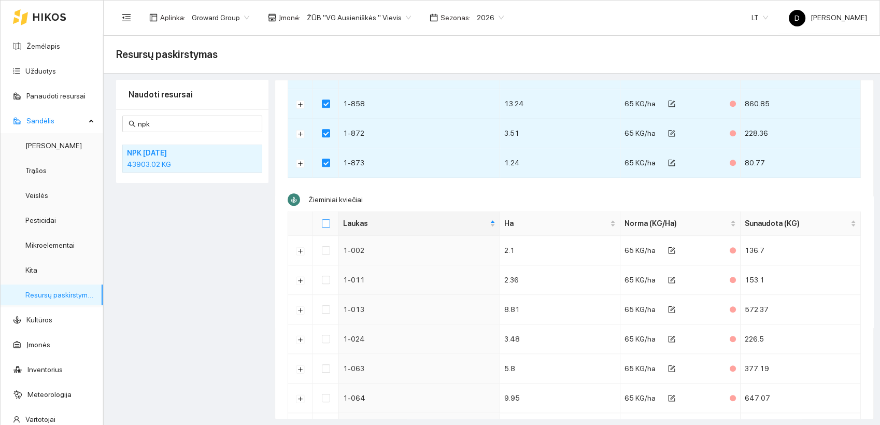
click at [329, 223] on input "Select all" at bounding box center [326, 223] width 8 height 8
checkbox input "true"
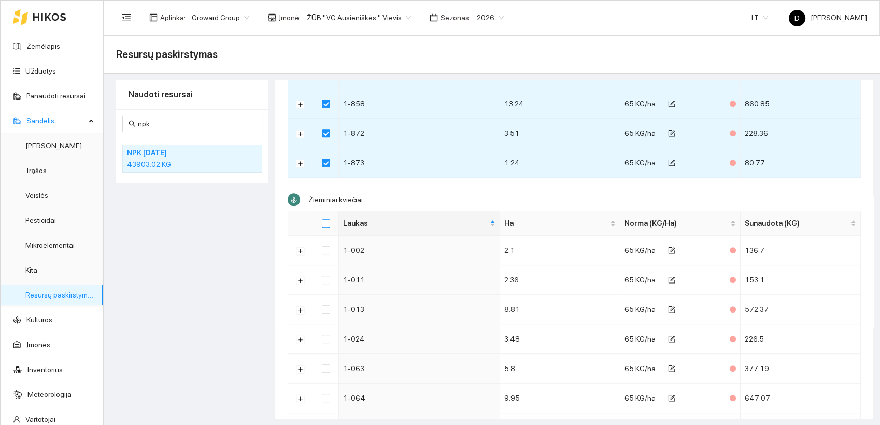
checkbox input "true"
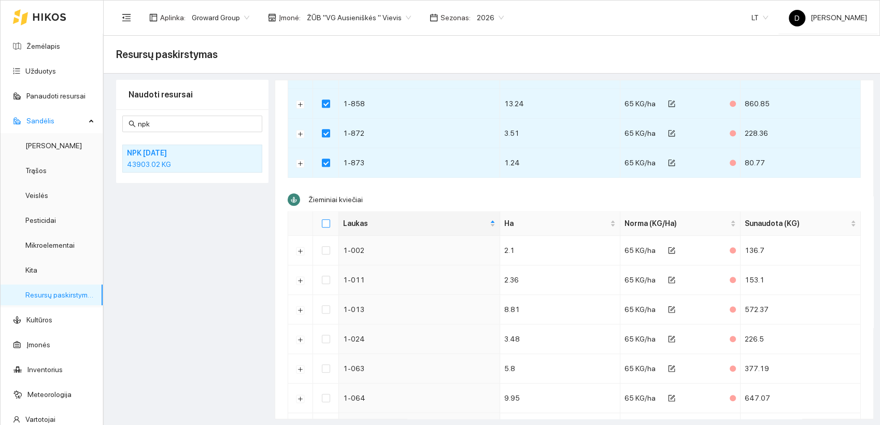
checkbox input "true"
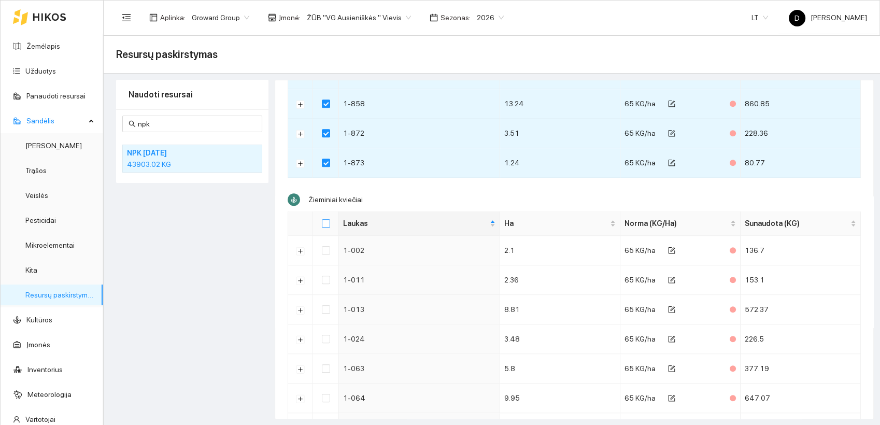
checkbox input "true"
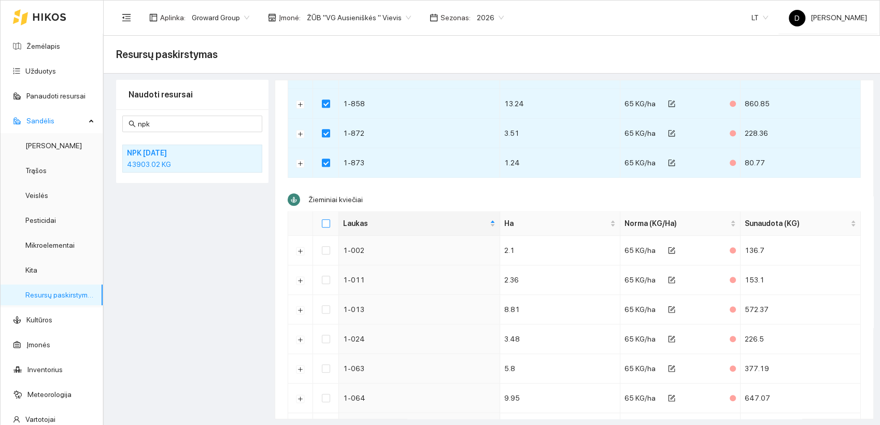
checkbox input "true"
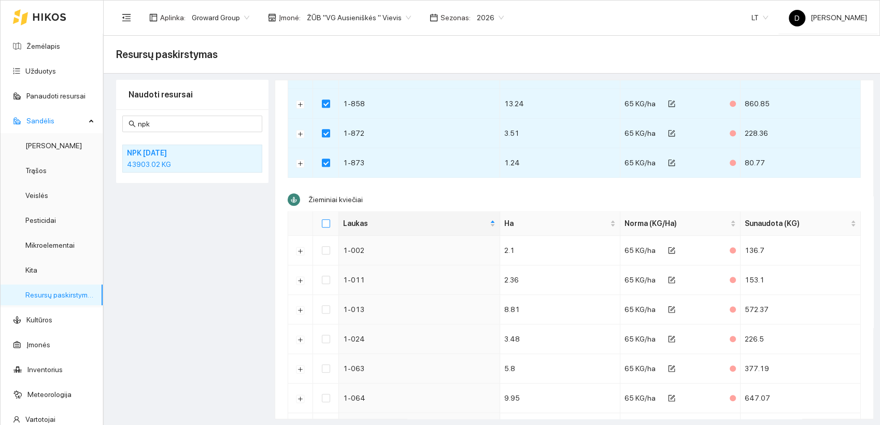
checkbox input "true"
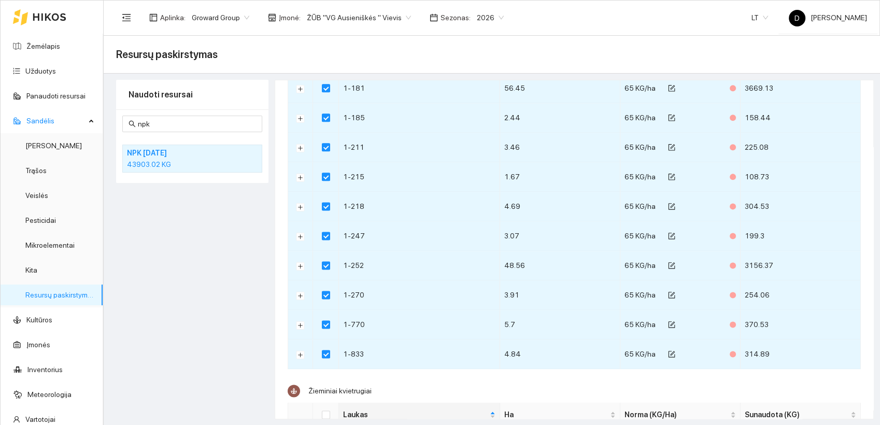
scroll to position [1612, 0]
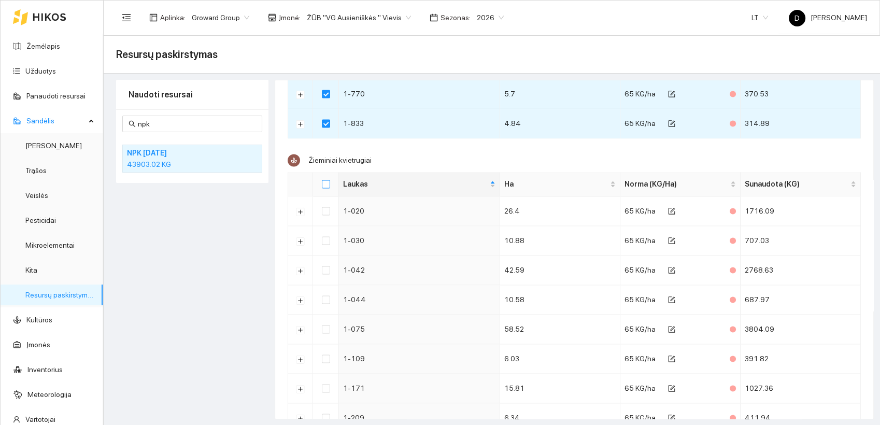
click at [325, 180] on input "Select all" at bounding box center [326, 184] width 8 height 8
checkbox input "true"
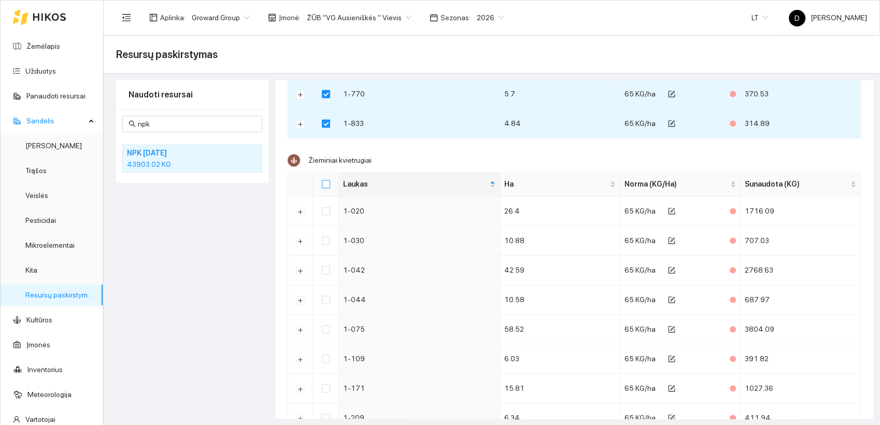
checkbox input "true"
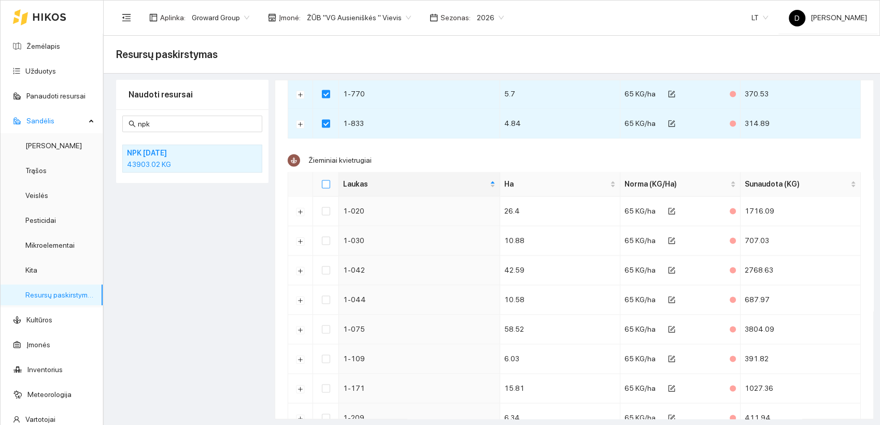
checkbox input "true"
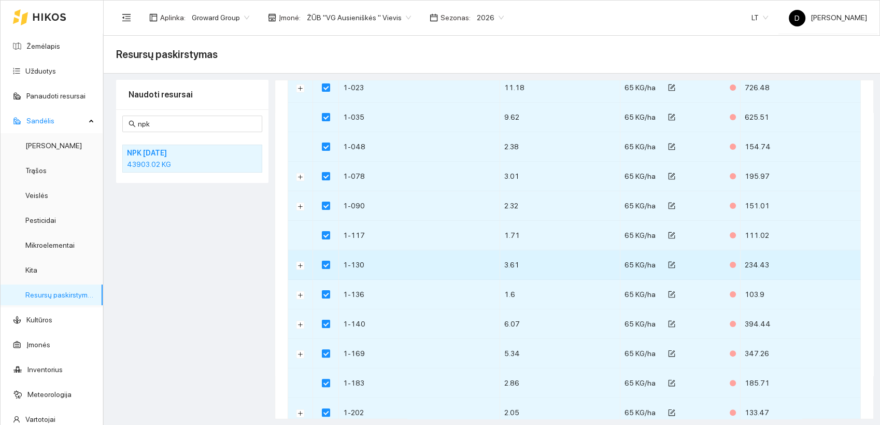
scroll to position [0, 0]
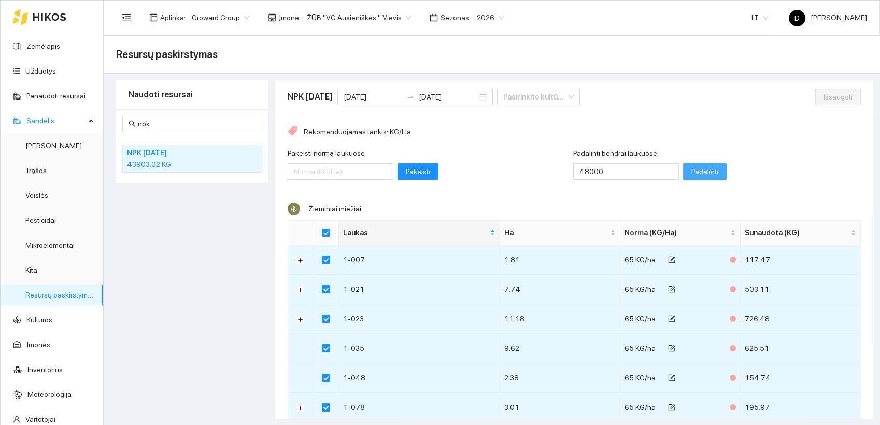
click at [691, 168] on span "Padalinti" at bounding box center [704, 171] width 27 height 11
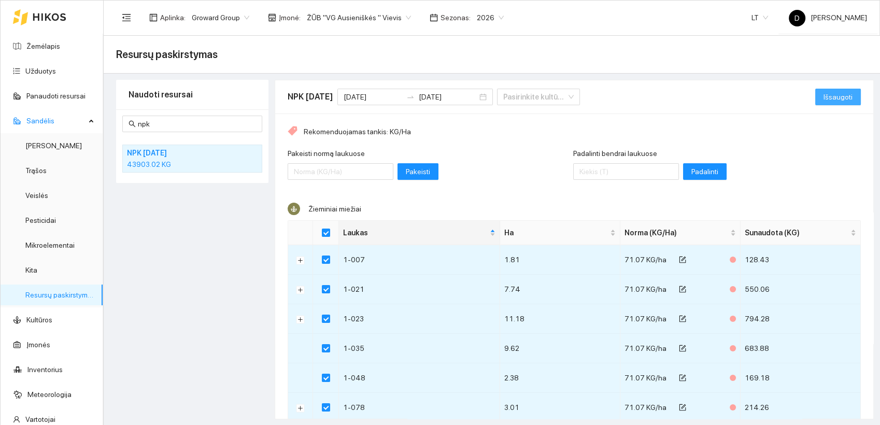
click at [823, 93] on span "Išsaugoti" at bounding box center [837, 96] width 29 height 11
checkbox input "false"
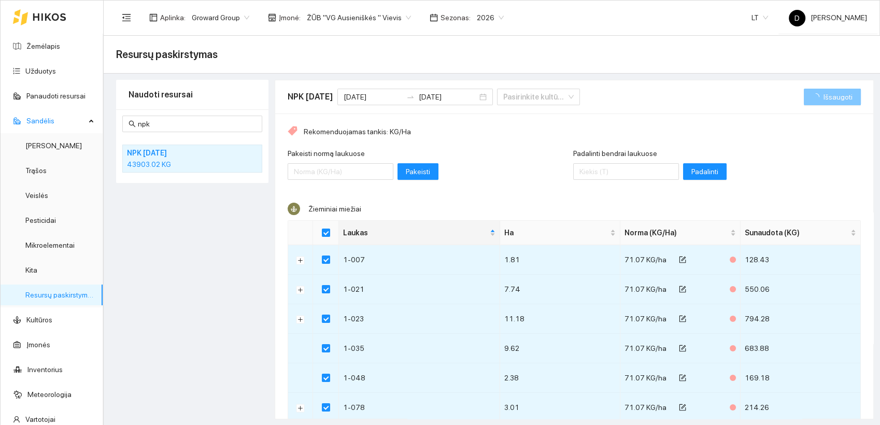
checkbox input "false"
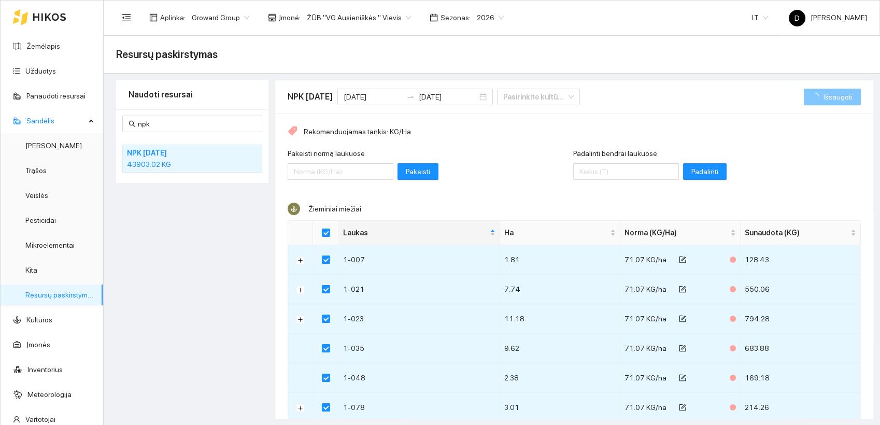
checkbox input "false"
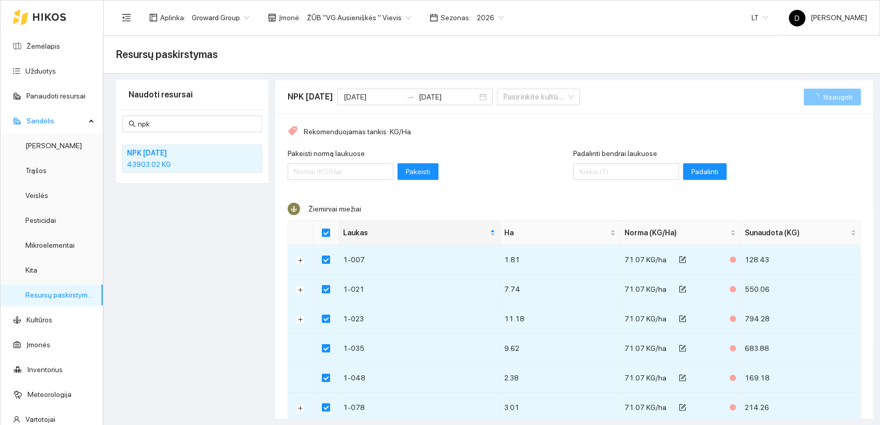
checkbox input "false"
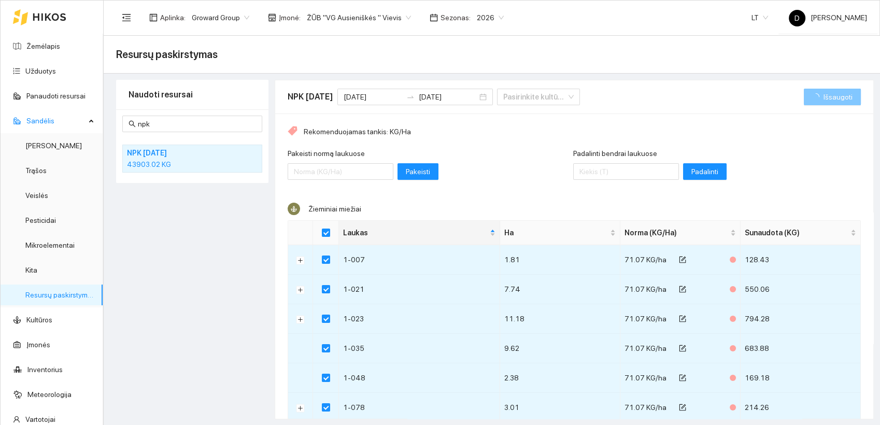
checkbox input "false"
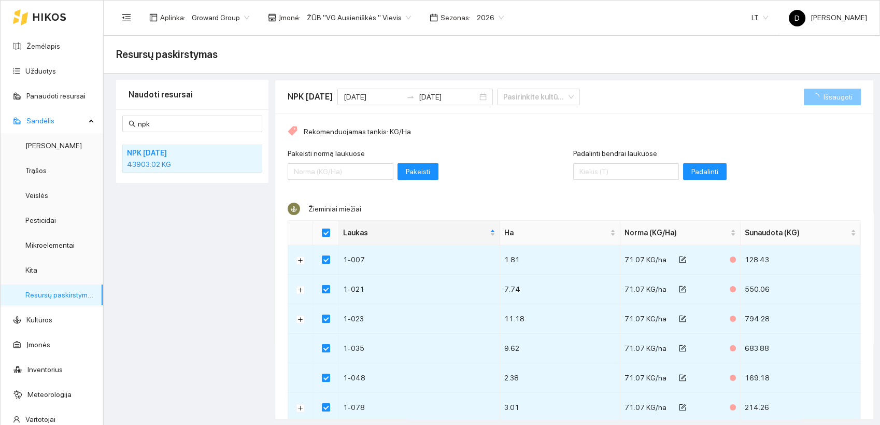
checkbox input "false"
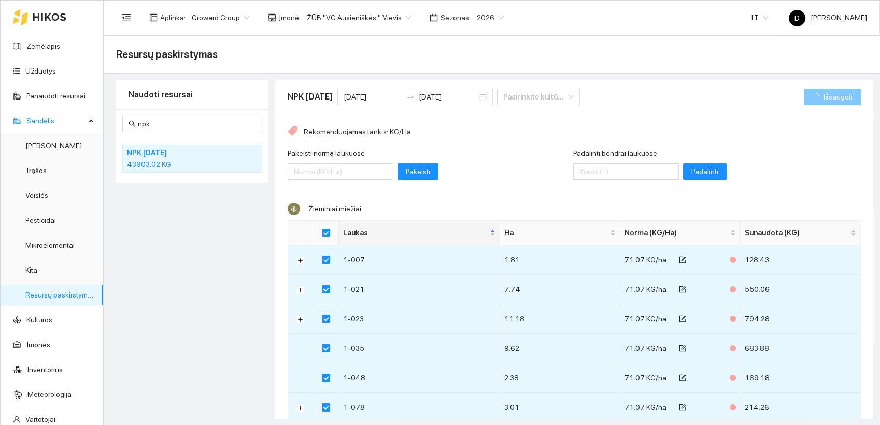
checkbox input "false"
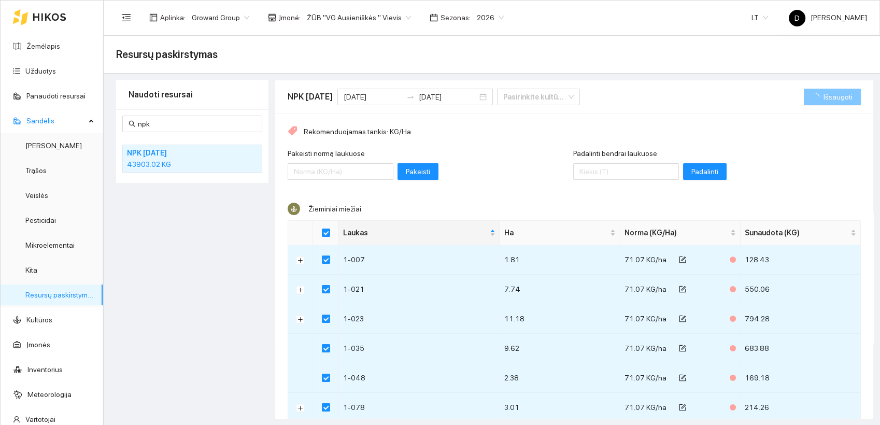
checkbox input "false"
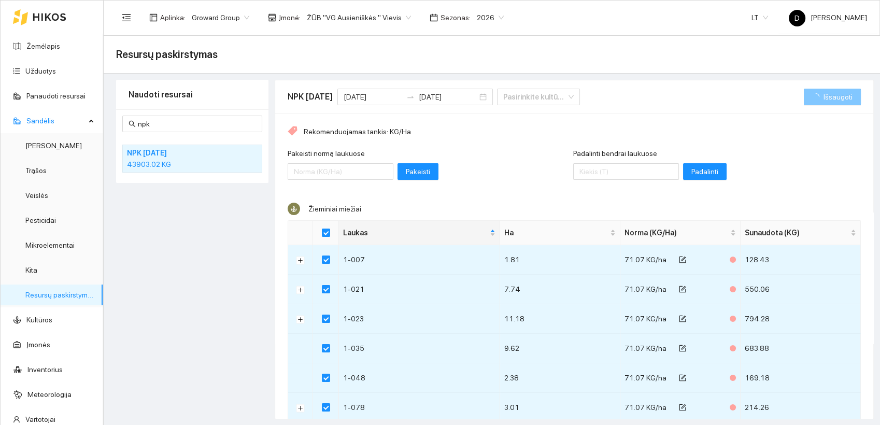
checkbox input "false"
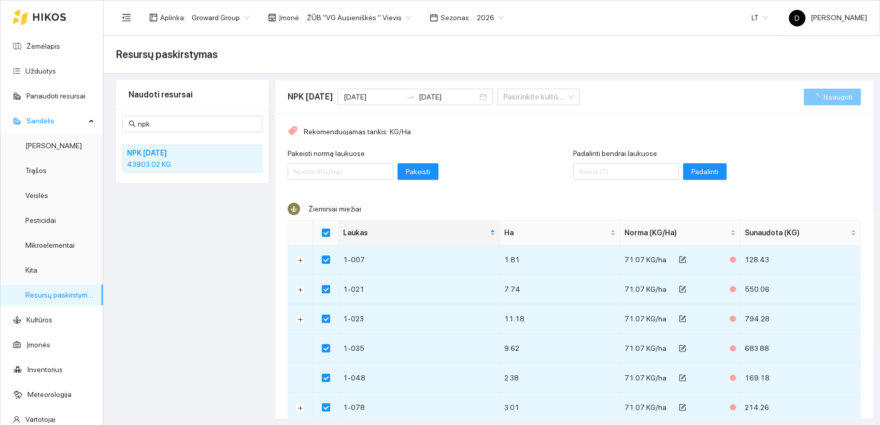
checkbox input "false"
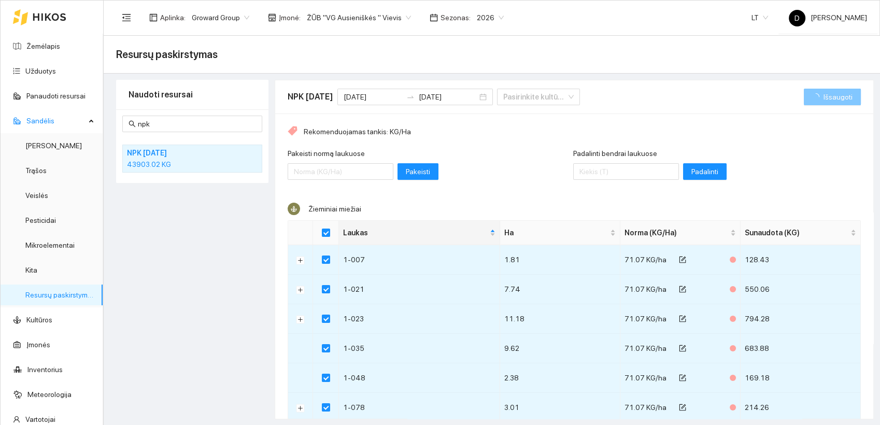
checkbox input "false"
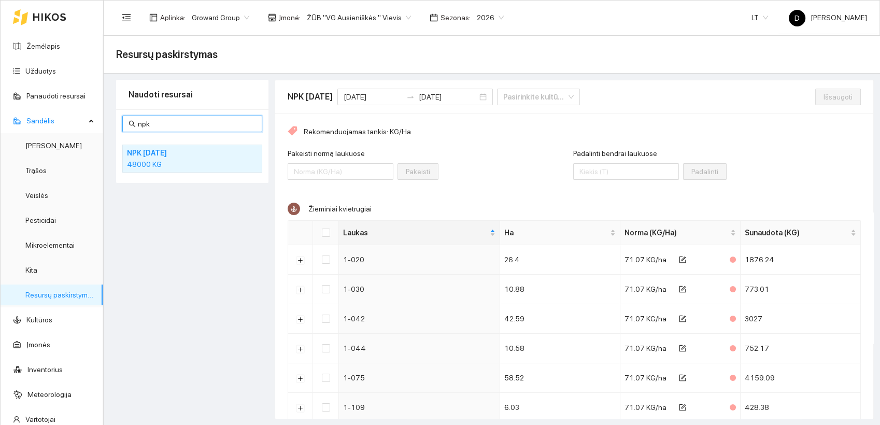
drag, startPoint x: 159, startPoint y: 125, endPoint x: 137, endPoint y: 118, distance: 22.3
click at [138, 118] on input "npk" at bounding box center [197, 123] width 118 height 11
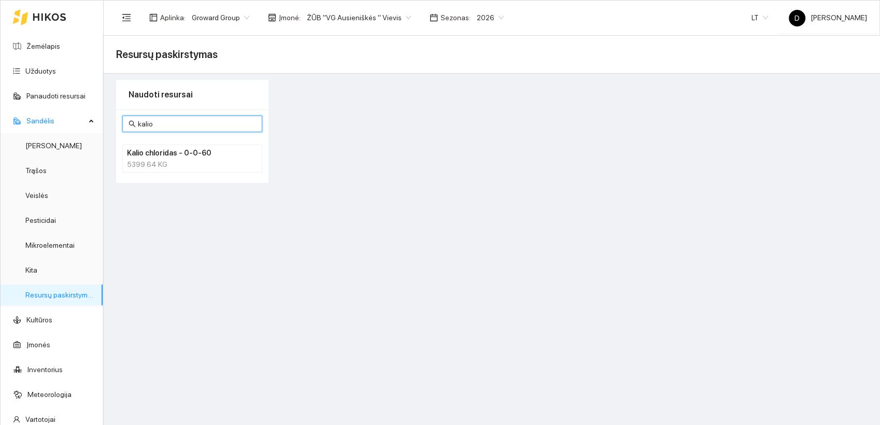
click at [171, 161] on div "5399.64 KG" at bounding box center [192, 164] width 131 height 11
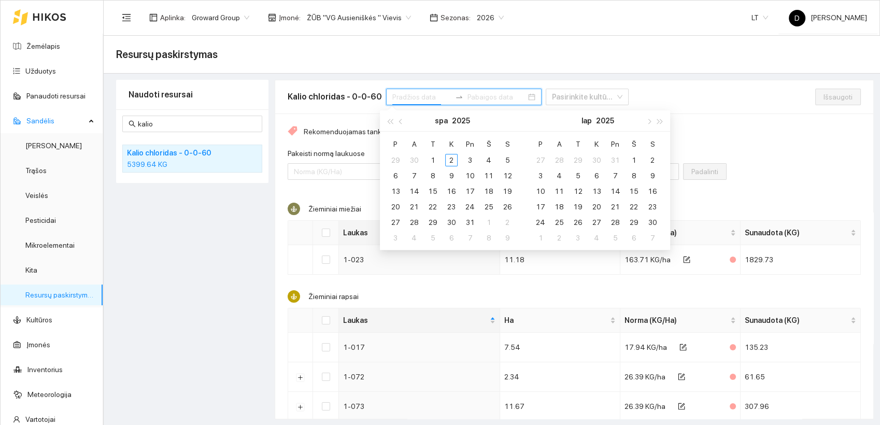
click at [402, 95] on input at bounding box center [421, 96] width 59 height 11
click at [402, 122] on span "button" at bounding box center [401, 121] width 5 height 5
click at [394, 160] on div "1" at bounding box center [395, 160] width 12 height 12
click at [416, 223] on div "30" at bounding box center [414, 222] width 12 height 12
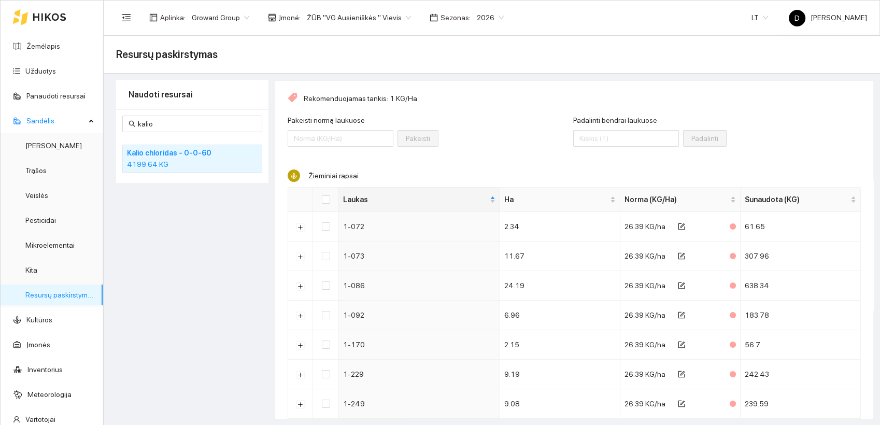
scroll to position [58, 0]
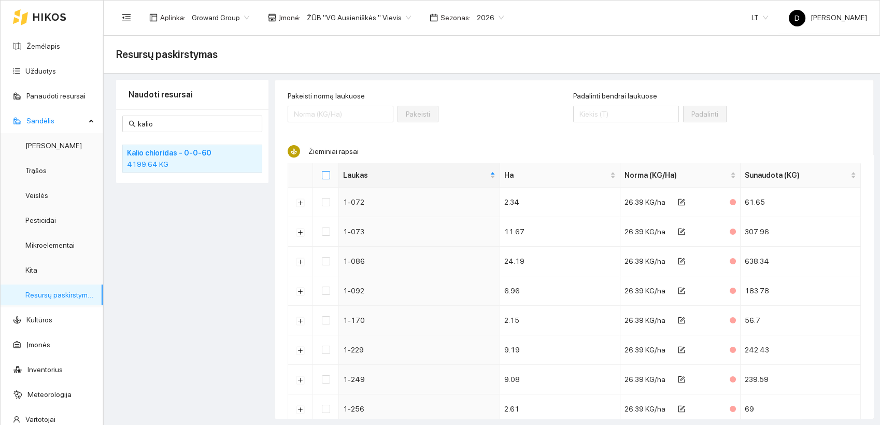
click at [325, 176] on input "Select all" at bounding box center [326, 175] width 8 height 8
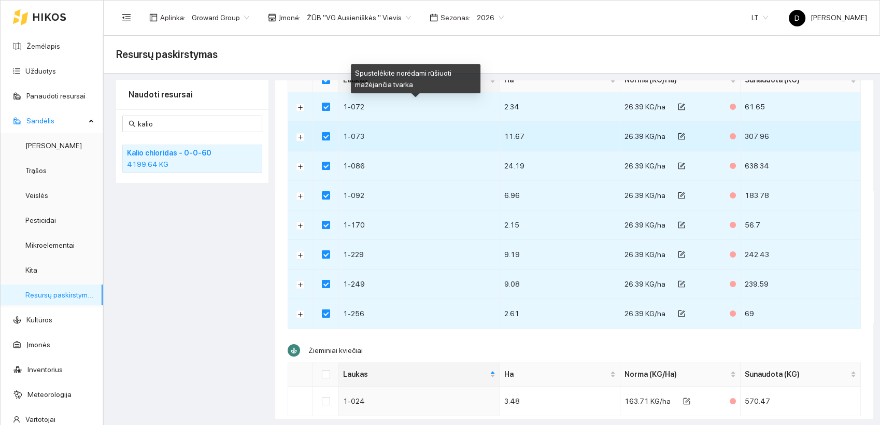
scroll to position [265, 0]
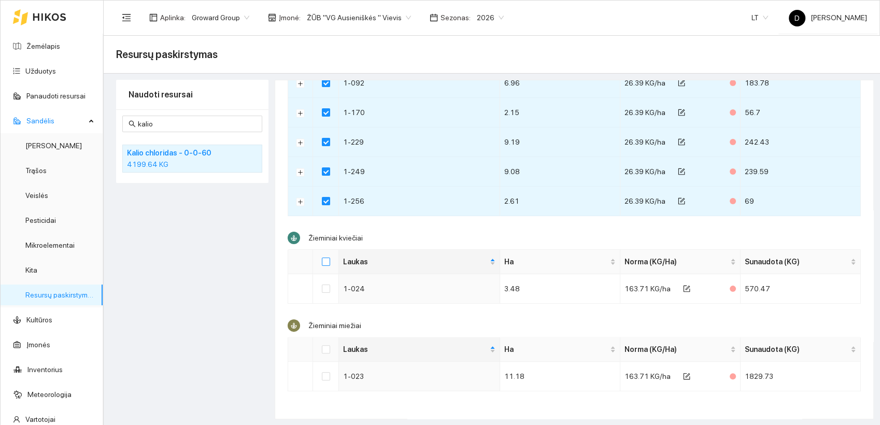
click at [328, 262] on input "Select all" at bounding box center [326, 261] width 8 height 8
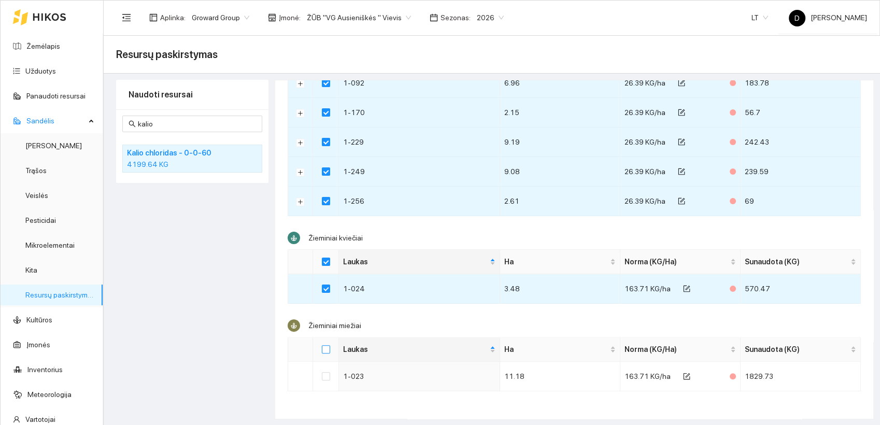
click at [327, 348] on input "Select all" at bounding box center [326, 349] width 8 height 8
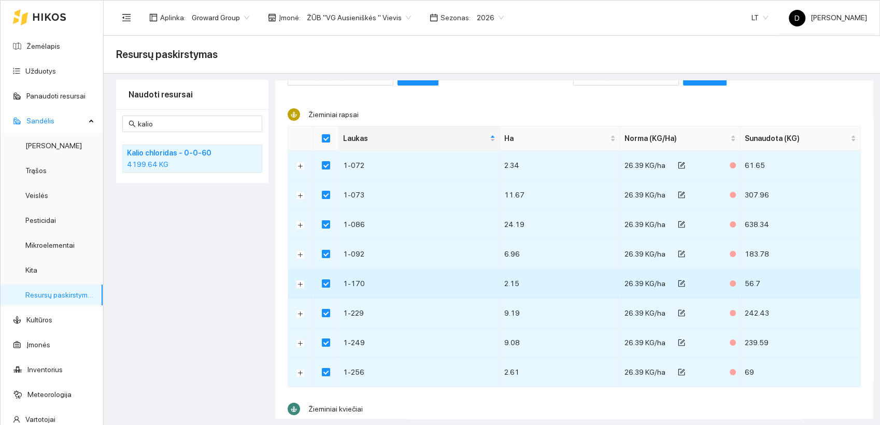
scroll to position [0, 0]
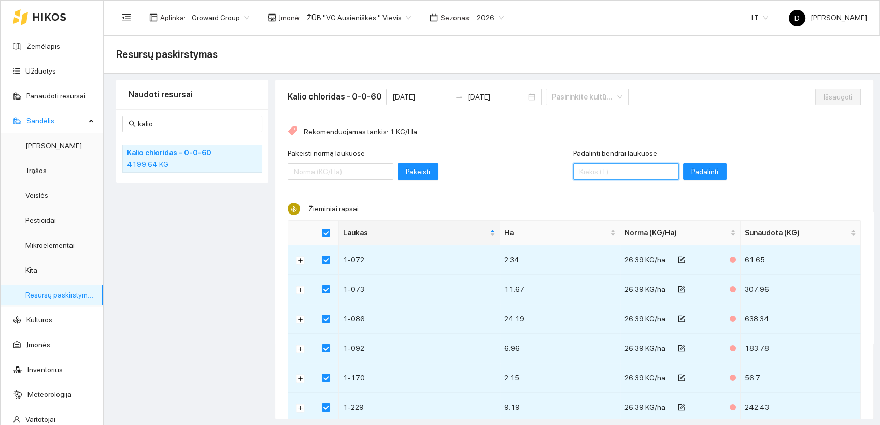
click at [586, 173] on input "Padalinti bendrai laukuose" at bounding box center [626, 171] width 106 height 17
click at [691, 170] on span "Padalinti" at bounding box center [704, 171] width 27 height 11
click at [823, 95] on span "Išsaugoti" at bounding box center [837, 96] width 29 height 11
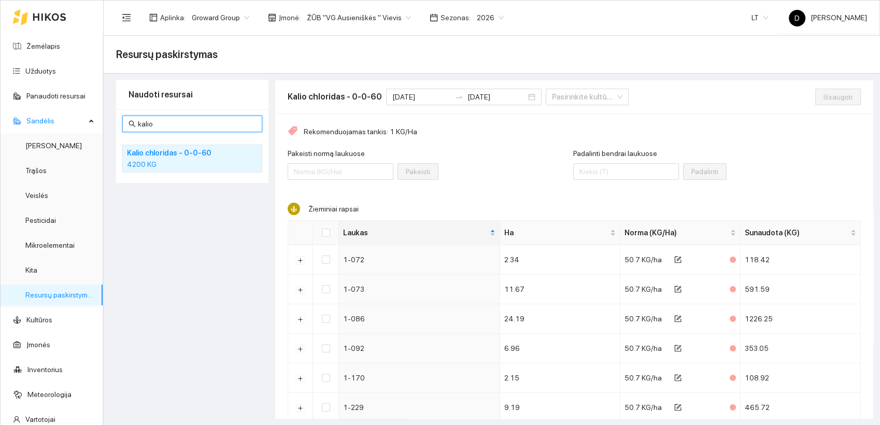
drag, startPoint x: 156, startPoint y: 122, endPoint x: 109, endPoint y: 118, distance: 47.8
click at [109, 118] on main "Resursų paskirstymas Naudoti resursai kalio Kalio chloridas - 0-0-60 4200 KG Ka…" at bounding box center [492, 231] width 776 height 390
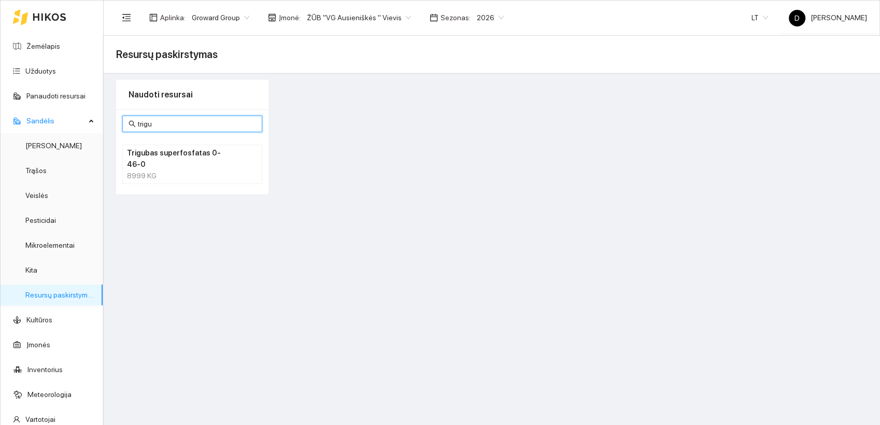
click at [137, 170] on div "8999 KG" at bounding box center [192, 175] width 131 height 11
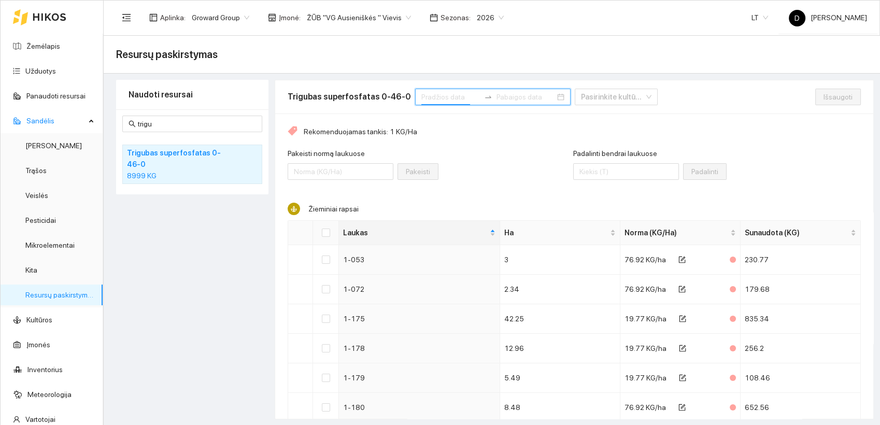
click at [421, 95] on input at bounding box center [450, 96] width 59 height 11
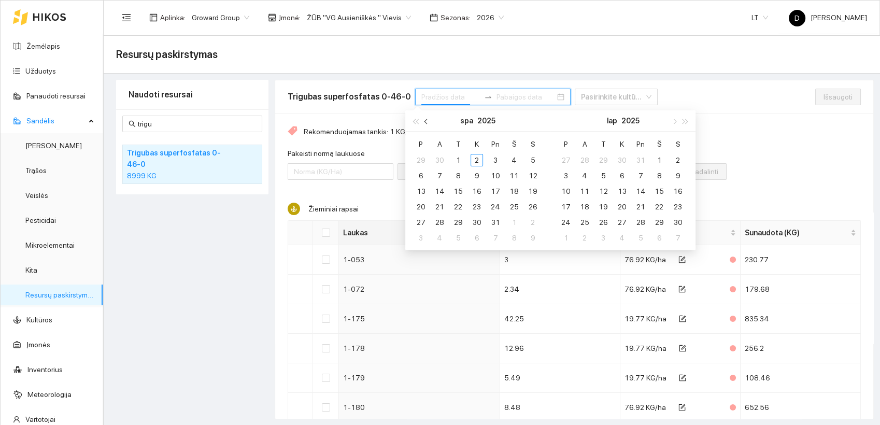
click at [426, 121] on span "button" at bounding box center [426, 121] width 5 height 5
click at [419, 159] on div "1" at bounding box center [420, 160] width 12 height 12
click at [436, 222] on div "30" at bounding box center [439, 222] width 12 height 12
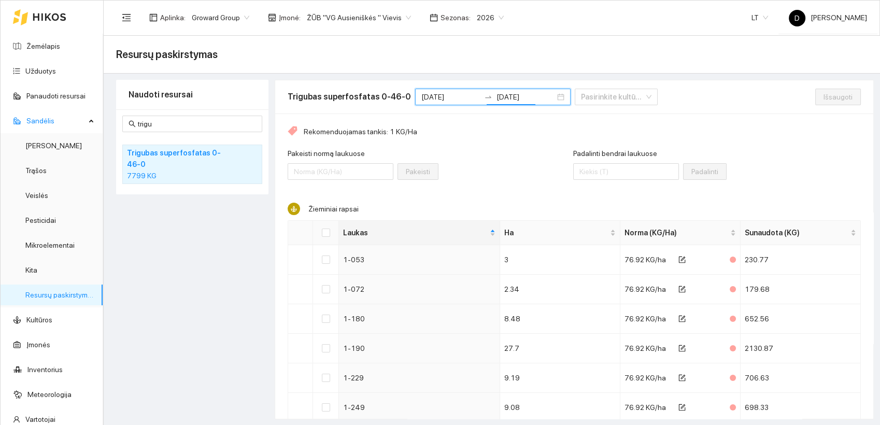
click at [482, 137] on div "Rekomenduojamas tankis: 1 KG/Ha Pakeisti normą laukuose Pakeisti Padalinti bend…" at bounding box center [574, 340] width 598 height 454
drag, startPoint x: 506, startPoint y: 152, endPoint x: 513, endPoint y: 156, distance: 8.6
click at [507, 152] on div "Pakeisti normą laukuose Pakeisti" at bounding box center [430, 170] width 285 height 45
click at [163, 218] on div "Naudoti resursai trigu Trigubas superfosfatas 0-46-0 7799 KG" at bounding box center [192, 249] width 152 height 339
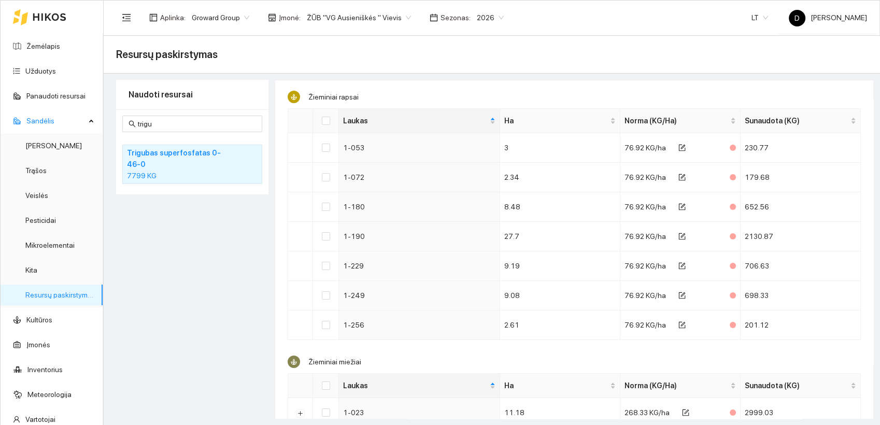
scroll to position [115, 0]
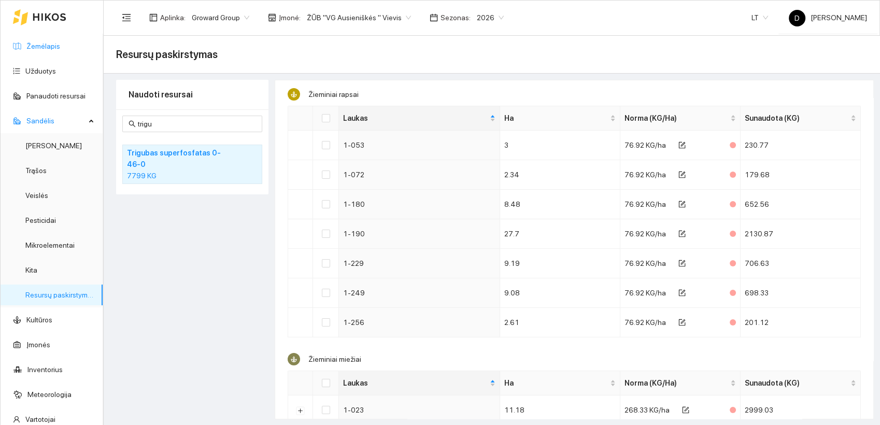
click at [38, 44] on link "Žemėlapis" at bounding box center [43, 46] width 34 height 8
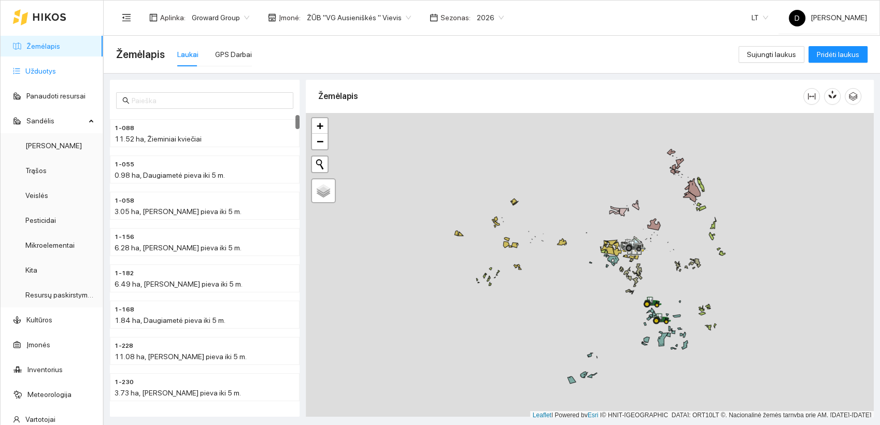
click at [41, 74] on link "Užduotys" at bounding box center [40, 71] width 31 height 8
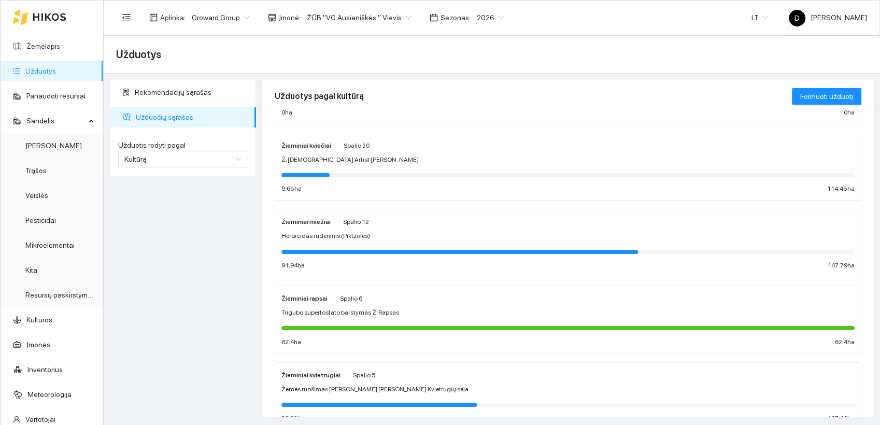
scroll to position [58, 0]
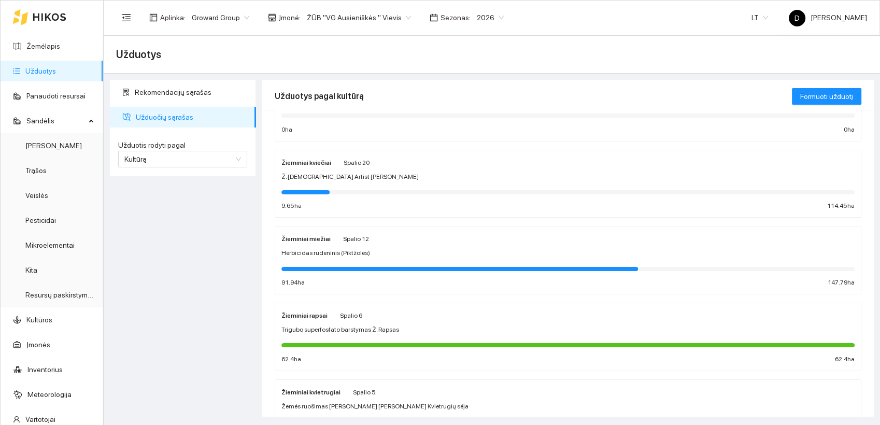
click at [316, 160] on strong "Žieminiai kviečiai" at bounding box center [306, 162] width 50 height 7
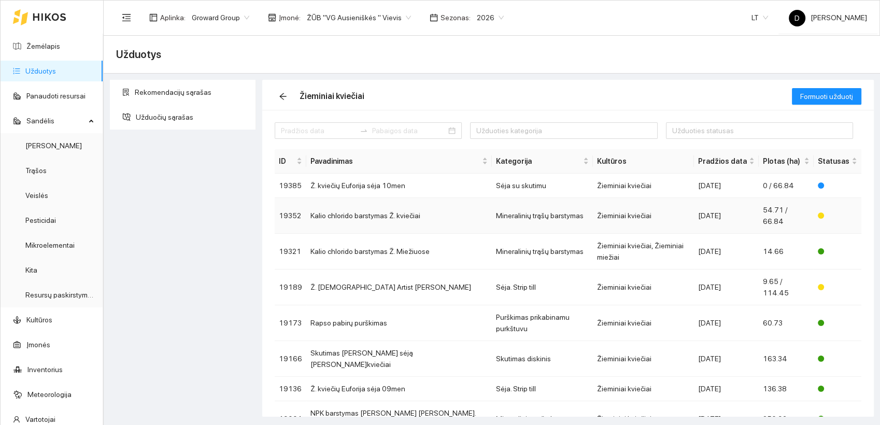
scroll to position [41, 0]
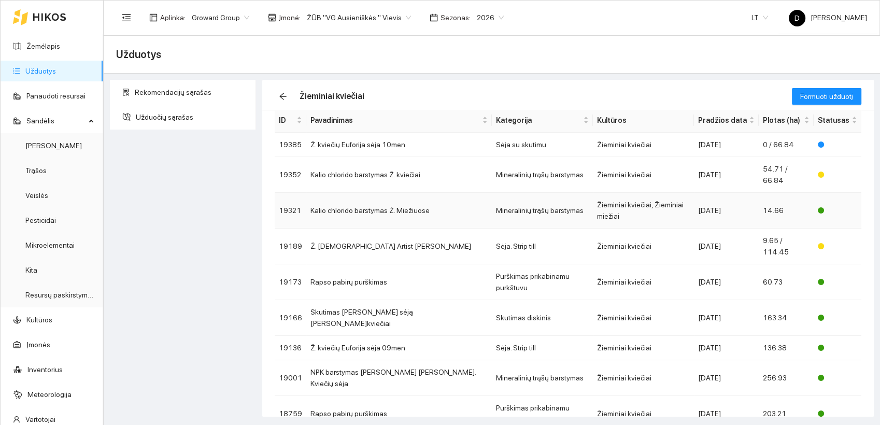
click at [383, 193] on td "Kalio chlorido barstymas Ž. Miežiuose" at bounding box center [398, 211] width 185 height 36
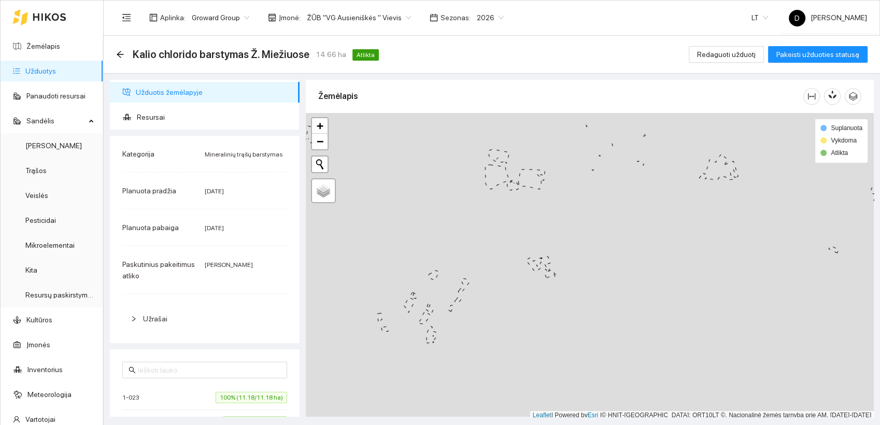
scroll to position [3, 0]
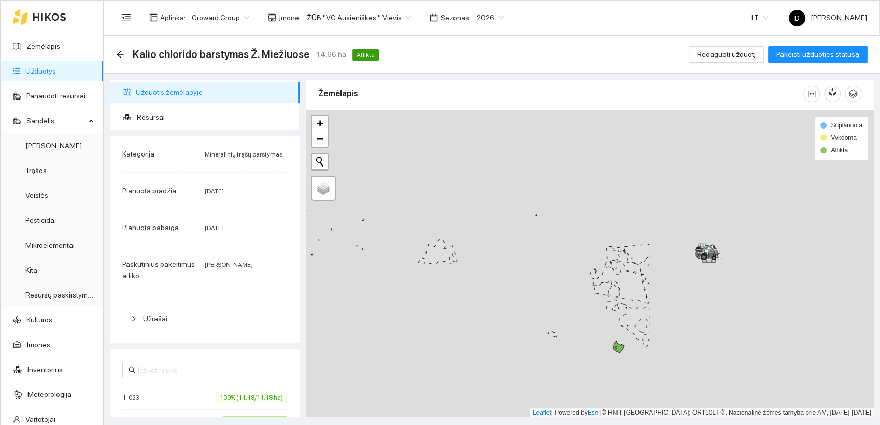
drag, startPoint x: 749, startPoint y: 230, endPoint x: 346, endPoint y: 332, distance: 415.2
click at [347, 332] on div at bounding box center [590, 263] width 568 height 307
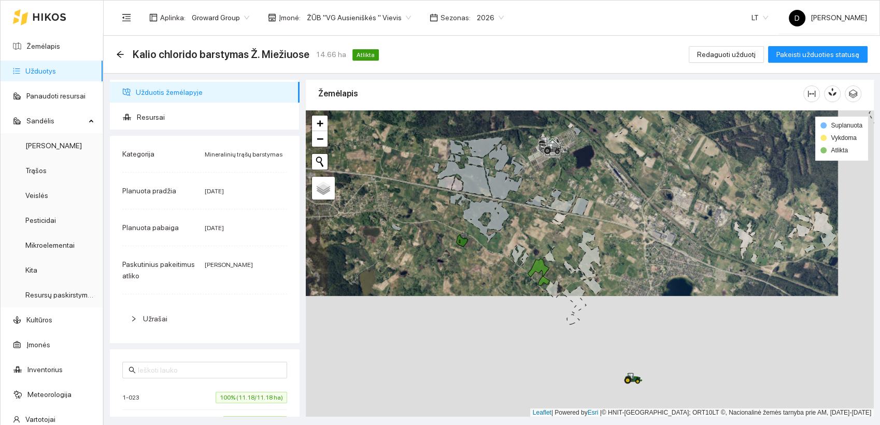
drag, startPoint x: 411, startPoint y: 296, endPoint x: 385, endPoint y: 204, distance: 95.8
click at [387, 204] on div at bounding box center [590, 263] width 568 height 307
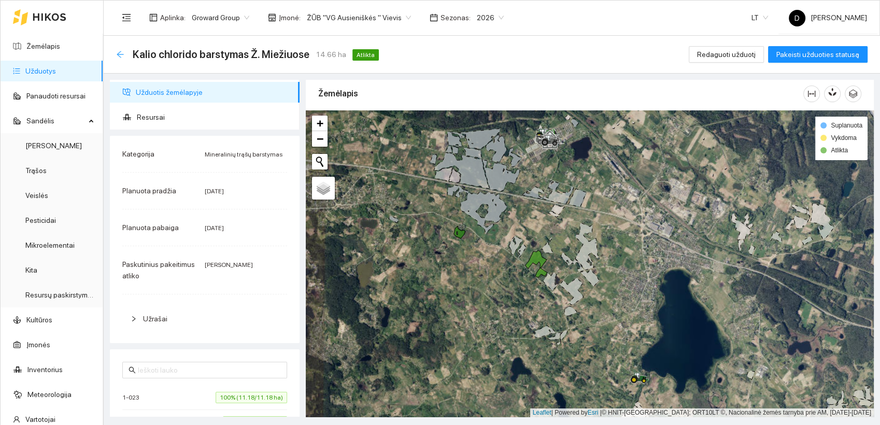
click at [120, 54] on icon "arrow-left" at bounding box center [120, 54] width 7 height 7
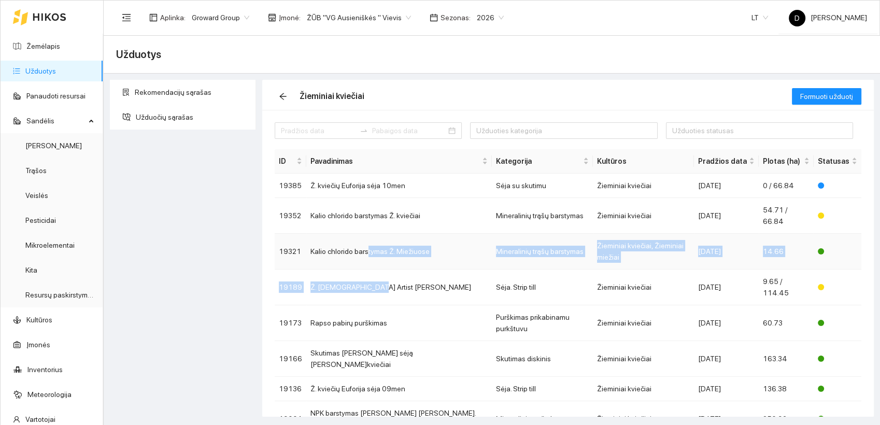
drag, startPoint x: 362, startPoint y: 266, endPoint x: 366, endPoint y: 230, distance: 36.5
click at [366, 230] on tbody "19385 Ž. kviečių Euforija sėja 10men Sėja su skutimu Žieminiai kviečiai 2025-10…" at bounding box center [568, 341] width 586 height 335
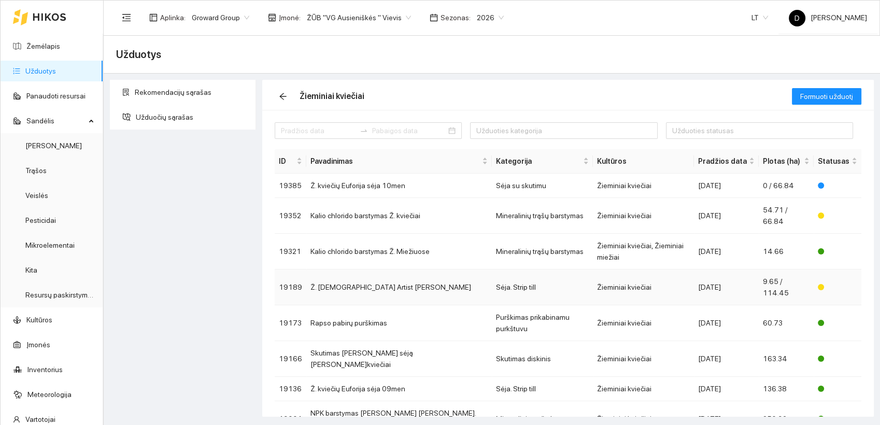
drag, startPoint x: 366, startPoint y: 230, endPoint x: 393, endPoint y: 254, distance: 36.3
click at [393, 269] on td "Ž. [DEMOGRAPHIC_DATA] Artist [PERSON_NAME]" at bounding box center [398, 287] width 185 height 36
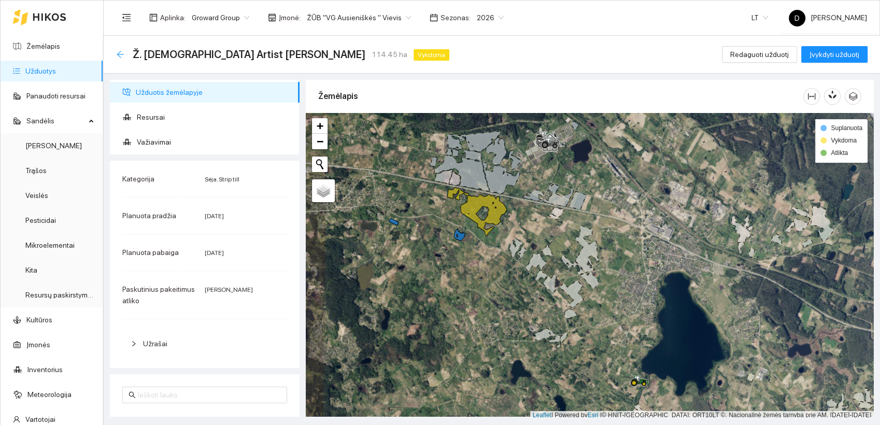
click at [120, 52] on icon "arrow-left" at bounding box center [120, 54] width 8 height 8
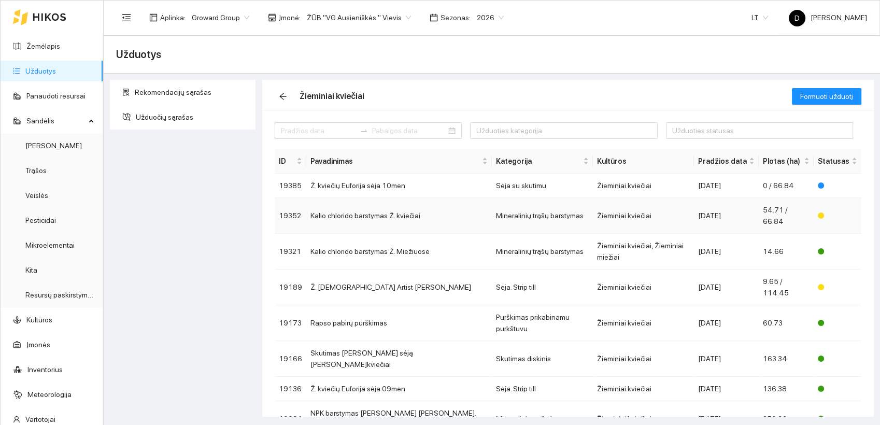
scroll to position [41, 0]
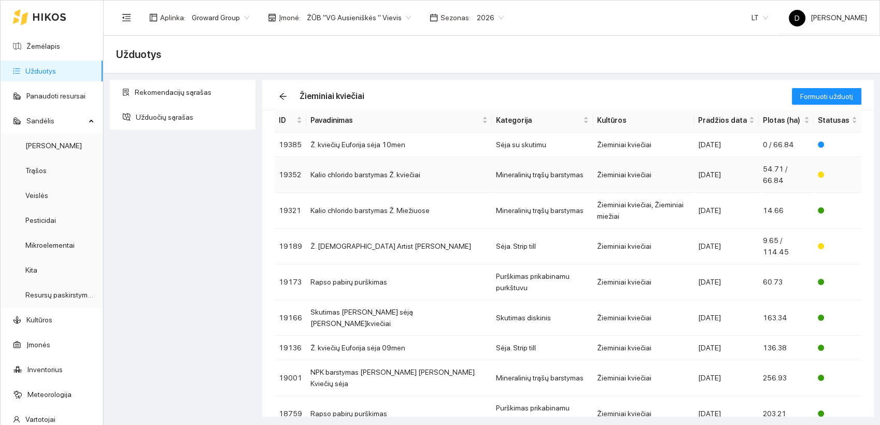
click at [360, 167] on td "Kalio chlorido barstymas Ž. kviečiai" at bounding box center [398, 175] width 185 height 36
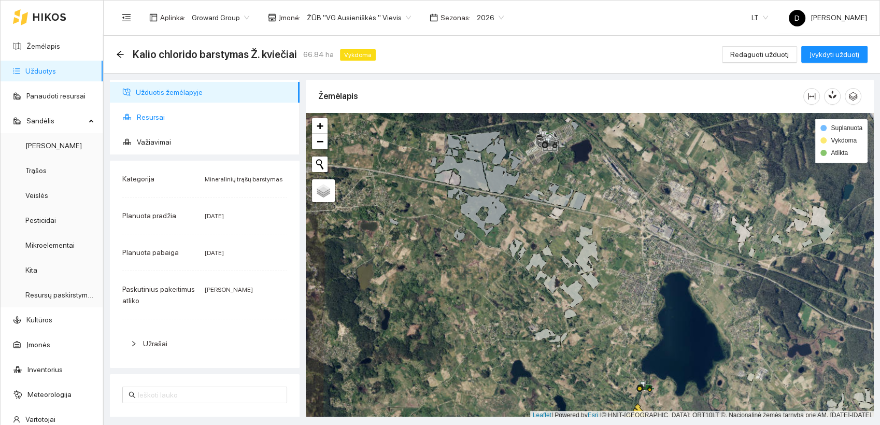
click at [158, 119] on span "Resursai" at bounding box center [214, 117] width 154 height 21
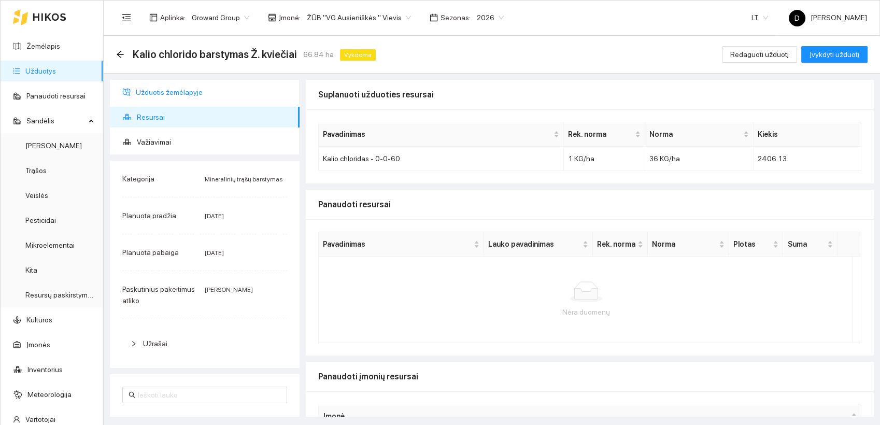
click at [168, 93] on span "Užduotis žemėlapyje" at bounding box center [213, 92] width 155 height 21
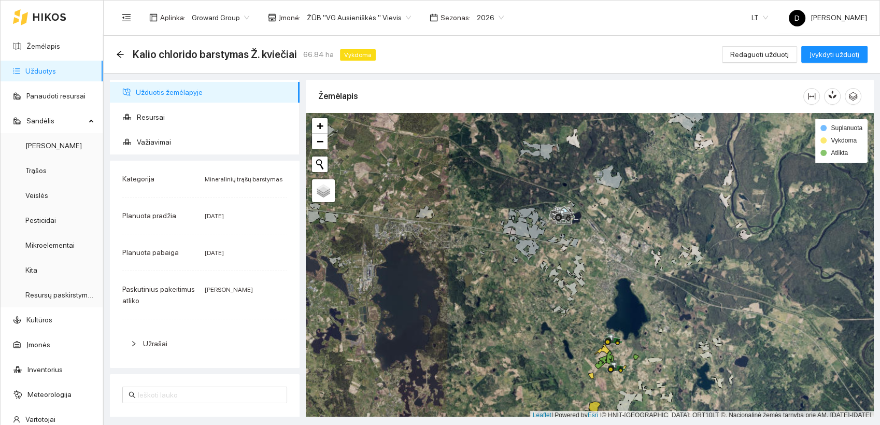
scroll to position [3, 0]
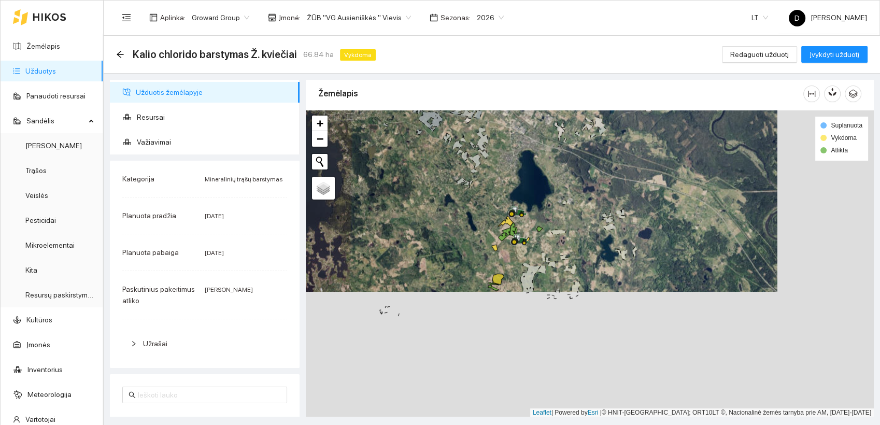
drag, startPoint x: 556, startPoint y: 316, endPoint x: 483, endPoint y: 241, distance: 104.1
click at [483, 241] on div at bounding box center [590, 263] width 568 height 307
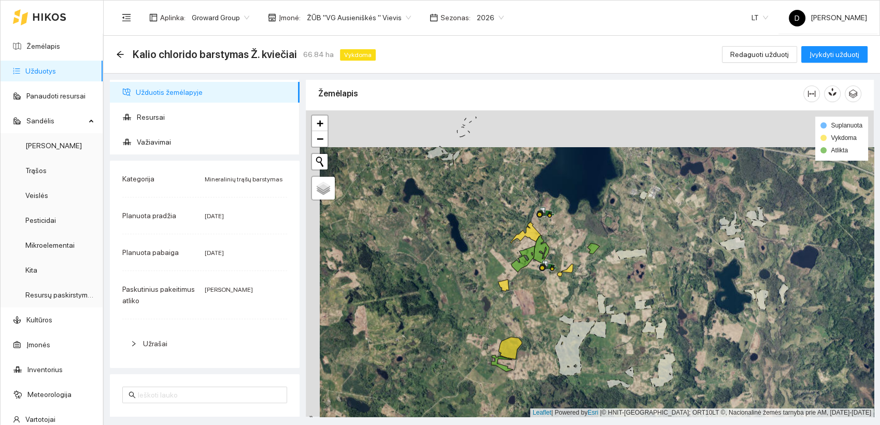
drag, startPoint x: 478, startPoint y: 218, endPoint x: 492, endPoint y: 254, distance: 39.4
click at [492, 254] on div at bounding box center [590, 263] width 568 height 307
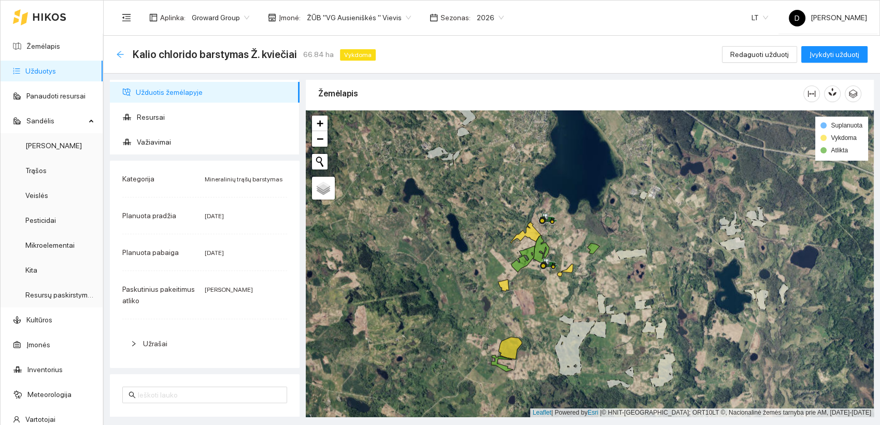
click at [120, 50] on icon "arrow-left" at bounding box center [120, 54] width 8 height 8
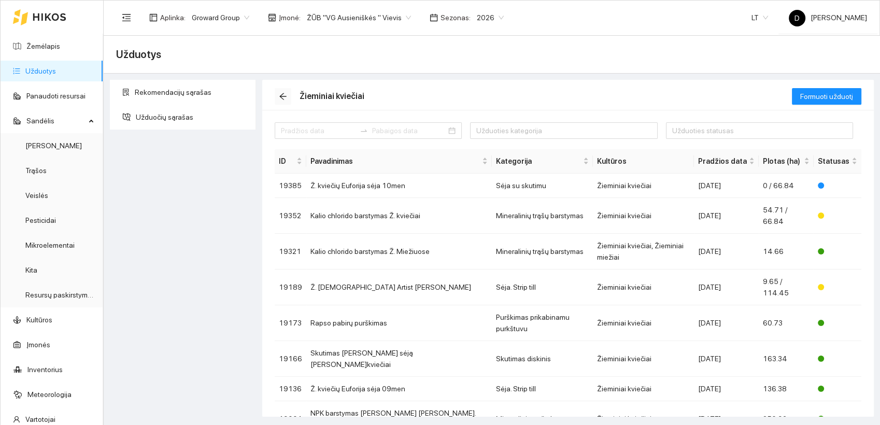
click at [283, 96] on icon "arrow-left" at bounding box center [282, 96] width 7 height 7
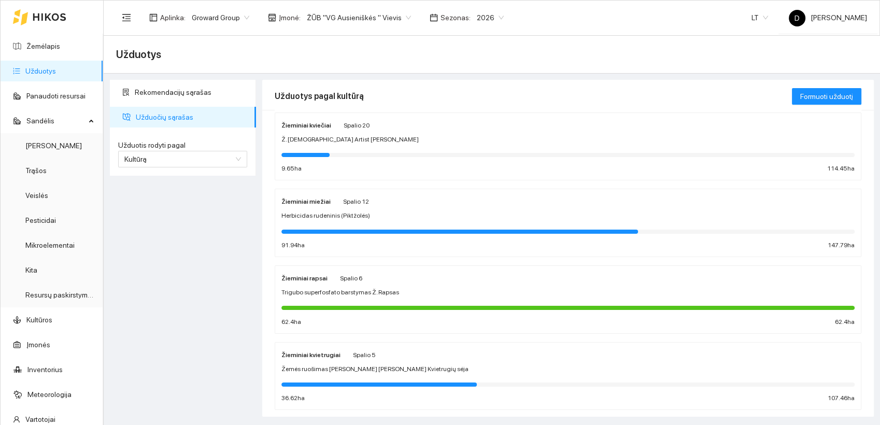
scroll to position [115, 0]
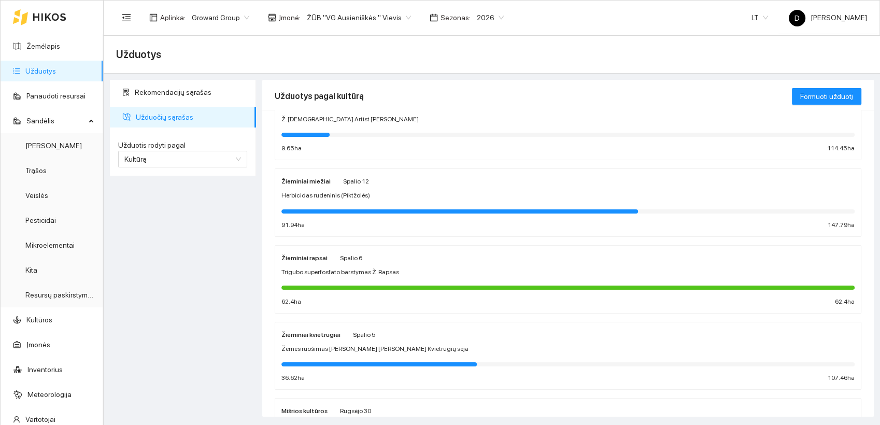
click at [340, 269] on span "Trigubo superfosfato barstymas Ž. Rapsas" at bounding box center [340, 272] width 118 height 10
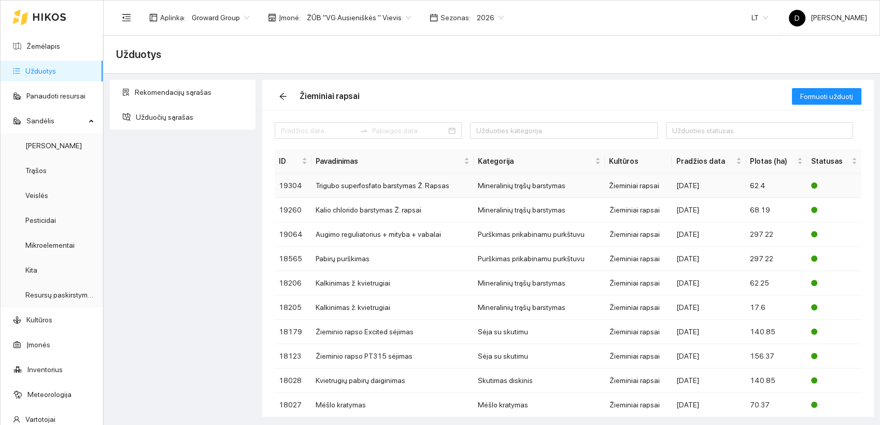
click at [375, 184] on td "Trigubo superfosfato barstymas Ž. Rapsas" at bounding box center [392, 186] width 162 height 24
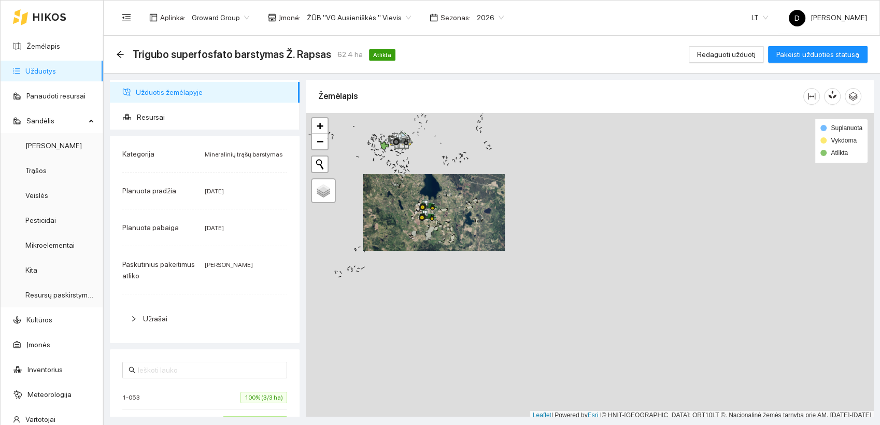
scroll to position [3, 0]
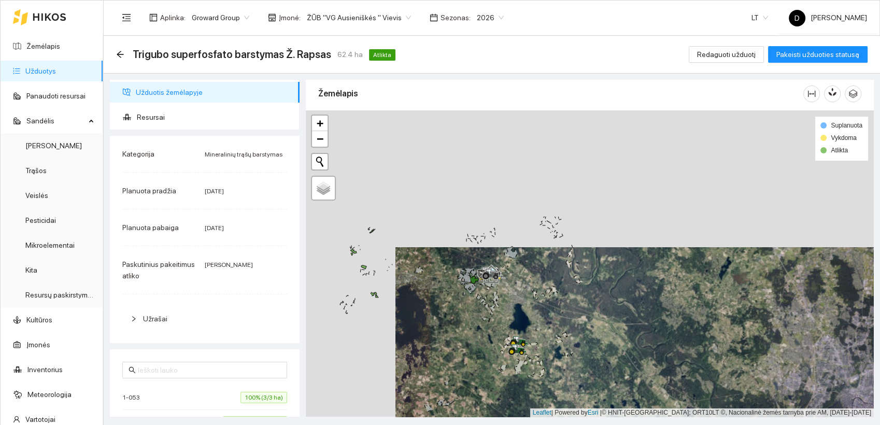
drag, startPoint x: 390, startPoint y: 174, endPoint x: 481, endPoint y: 319, distance: 170.9
click at [481, 318] on div at bounding box center [590, 263] width 568 height 307
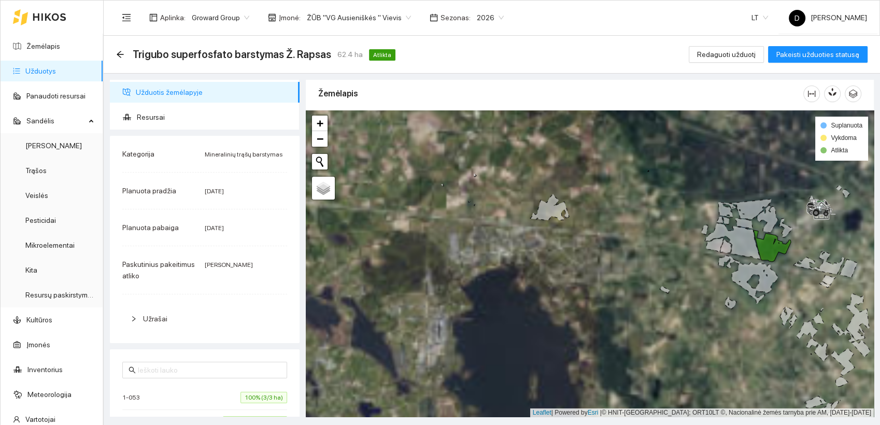
drag, startPoint x: 427, startPoint y: 290, endPoint x: 611, endPoint y: 288, distance: 183.9
click at [611, 288] on div at bounding box center [590, 263] width 568 height 307
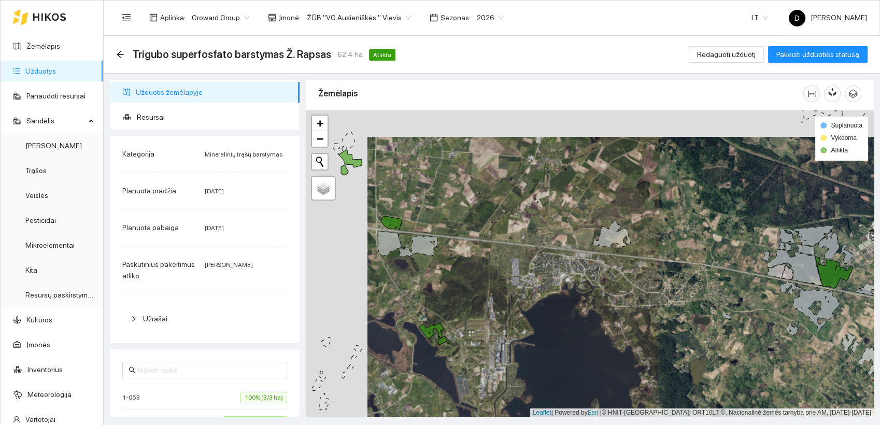
drag, startPoint x: 537, startPoint y: 303, endPoint x: 597, endPoint y: 326, distance: 64.9
click at [597, 327] on div at bounding box center [590, 263] width 568 height 307
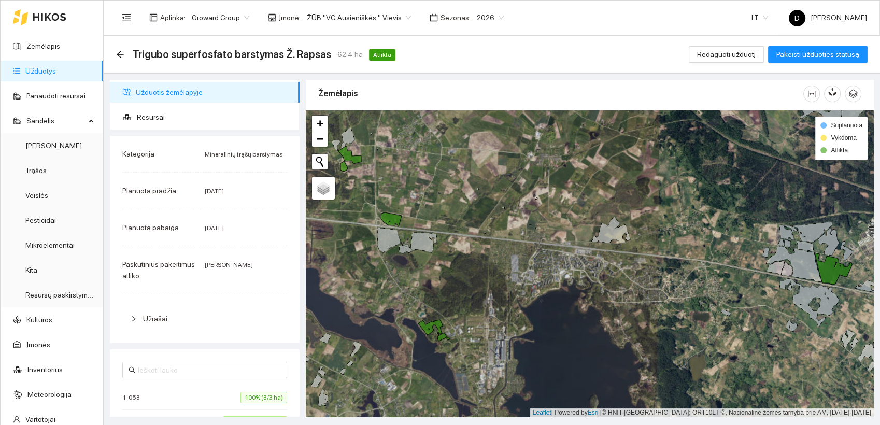
scroll to position [0, 0]
click at [153, 115] on span "Resursai" at bounding box center [214, 117] width 154 height 21
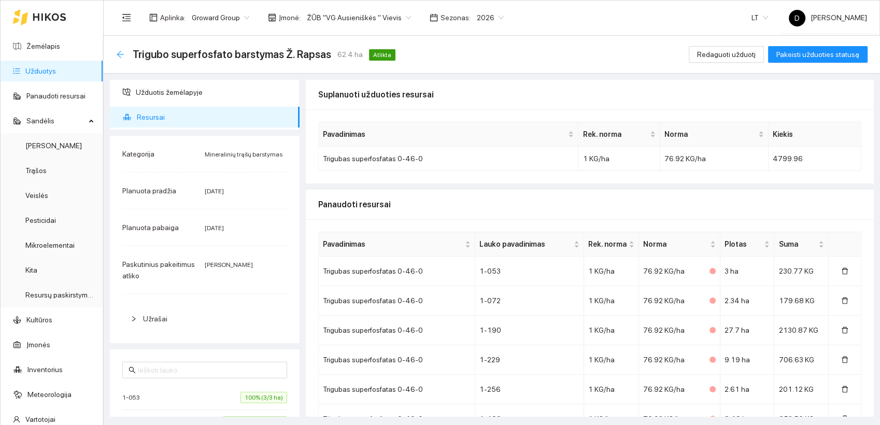
click at [122, 54] on icon "arrow-left" at bounding box center [120, 54] width 7 height 7
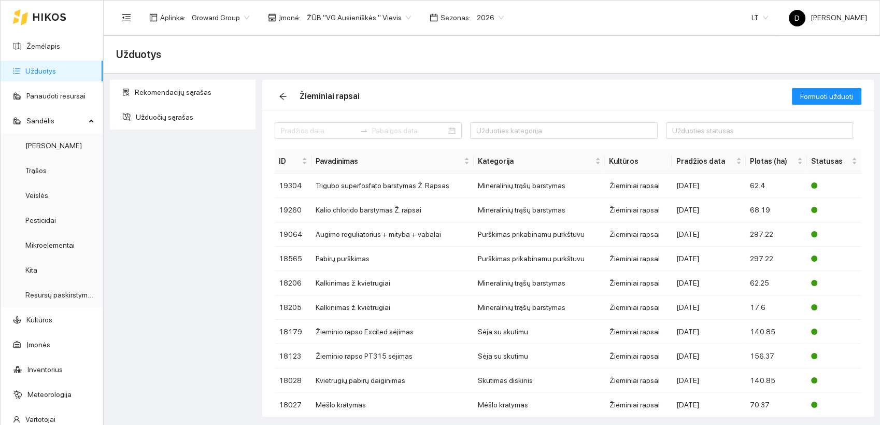
click at [204, 197] on div "Rekomendacijų sąrašas Užduočių sąrašas" at bounding box center [183, 248] width 152 height 337
click at [73, 297] on link "Resursų paskirstymas" at bounding box center [60, 295] width 70 height 8
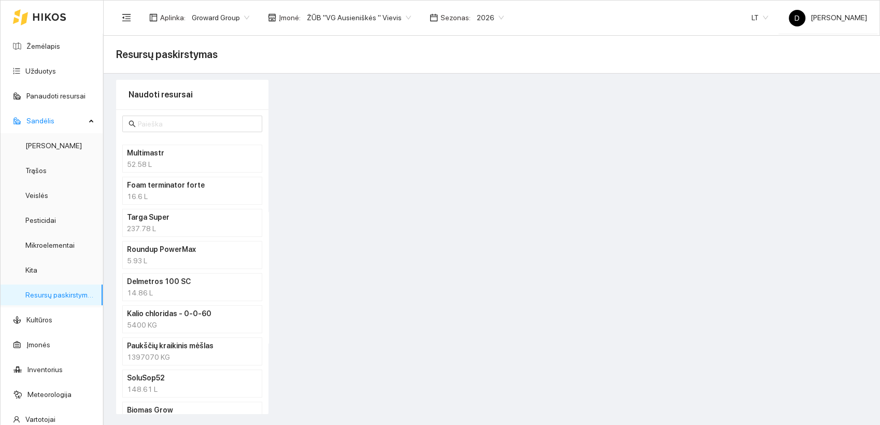
click at [150, 151] on h4 "Multimastr" at bounding box center [179, 152] width 104 height 11
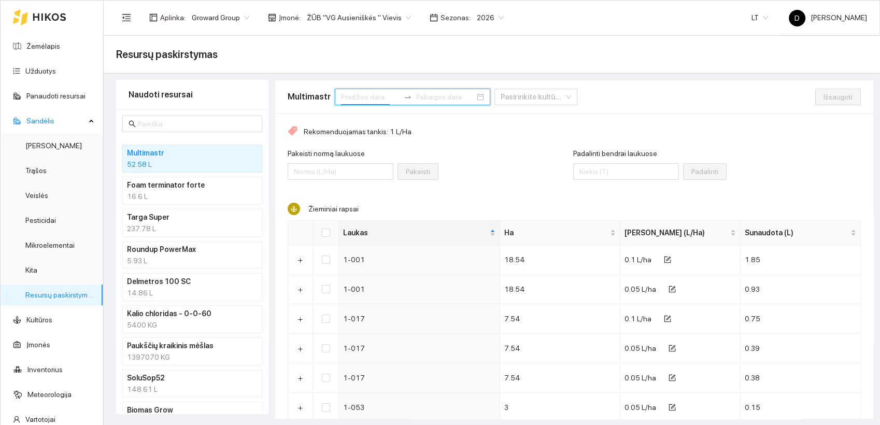
click at [358, 92] on input at bounding box center [370, 96] width 59 height 11
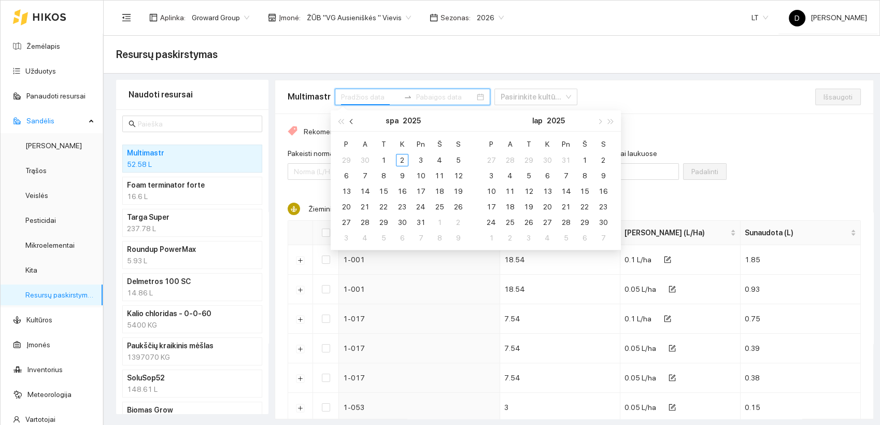
click at [353, 122] on span "button" at bounding box center [352, 121] width 5 height 5
click at [348, 158] on div "1" at bounding box center [346, 160] width 12 height 12
click at [367, 220] on div "30" at bounding box center [365, 222] width 12 height 12
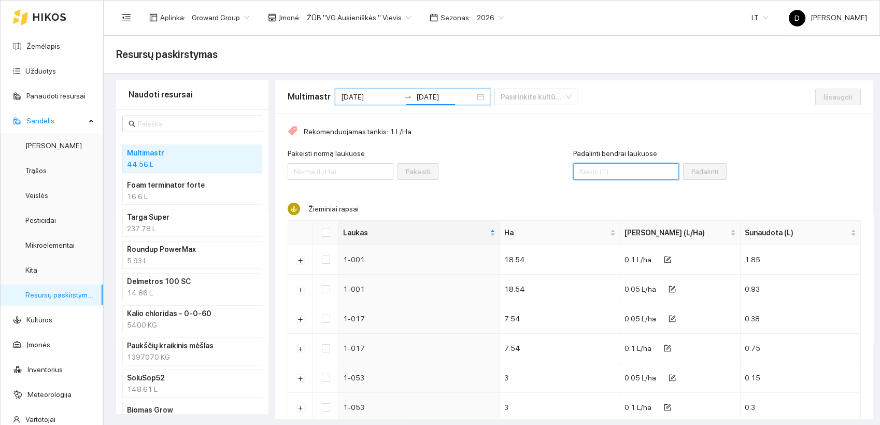
click at [609, 168] on input "Padalinti bendrai laukuose" at bounding box center [626, 171] width 106 height 17
drag, startPoint x: 327, startPoint y: 230, endPoint x: 340, endPoint y: 226, distance: 13.1
click at [327, 230] on input "Select all" at bounding box center [326, 232] width 8 height 8
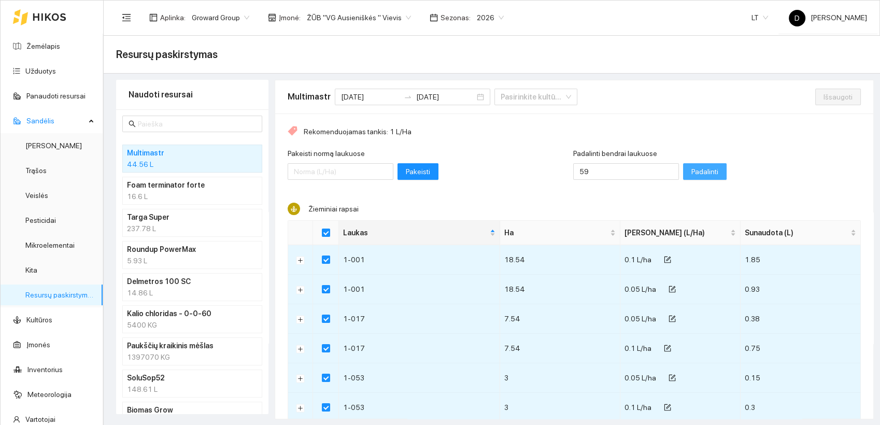
click at [691, 168] on span "Padalinti" at bounding box center [704, 171] width 27 height 11
click at [825, 95] on span "Išsaugoti" at bounding box center [837, 96] width 29 height 11
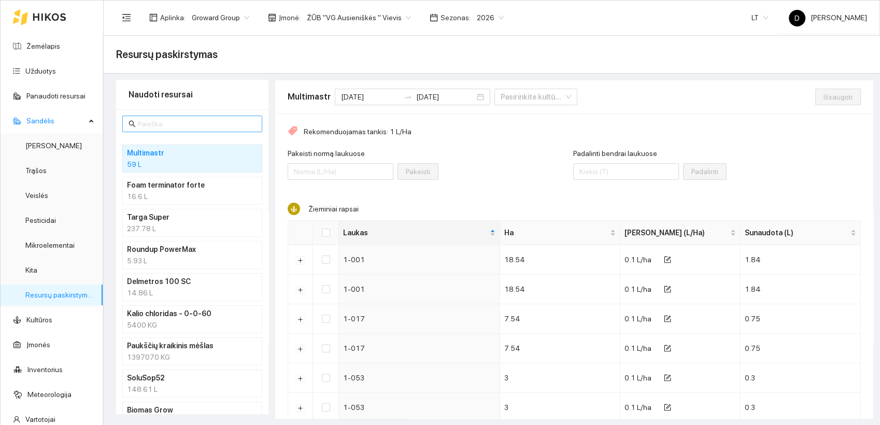
click at [180, 123] on input "text" at bounding box center [197, 123] width 118 height 11
click at [203, 120] on input "text" at bounding box center [197, 123] width 118 height 11
click at [149, 253] on h4 "Roundup PowerMax" at bounding box center [179, 249] width 104 height 11
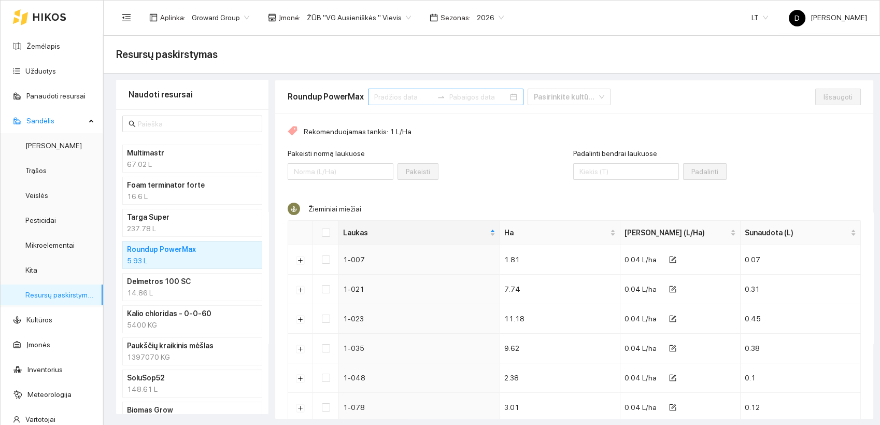
click at [385, 97] on input at bounding box center [403, 96] width 59 height 11
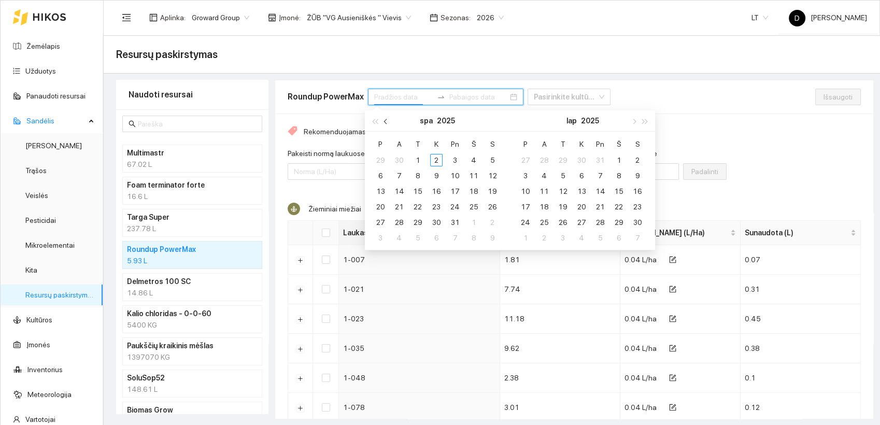
click at [385, 124] on button "button" at bounding box center [385, 120] width 11 height 21
click at [381, 159] on div "1" at bounding box center [380, 160] width 12 height 12
click at [400, 224] on div "30" at bounding box center [399, 222] width 12 height 12
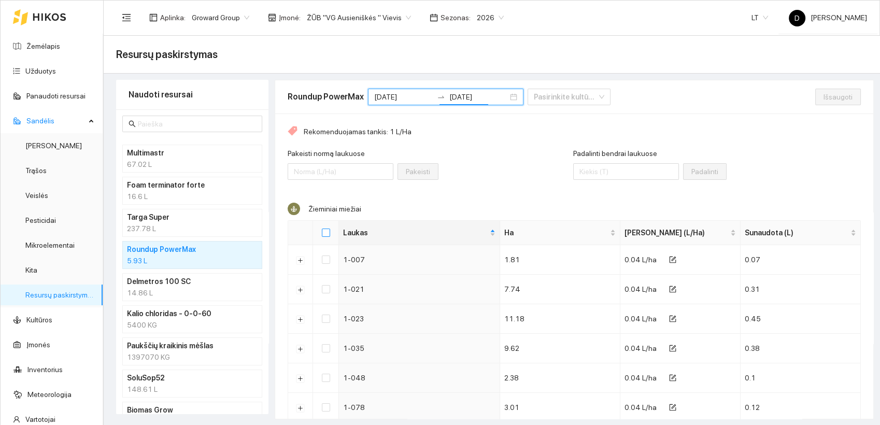
click at [326, 231] on input "Select all" at bounding box center [326, 232] width 8 height 8
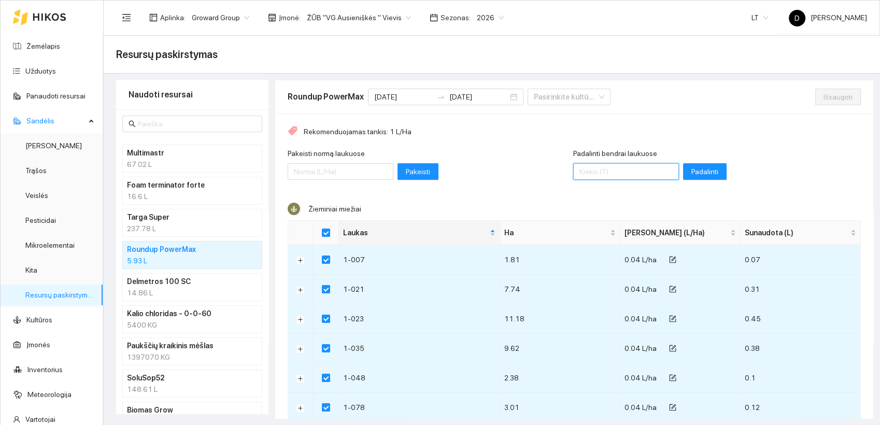
click at [601, 174] on input "Padalinti bendrai laukuose" at bounding box center [626, 171] width 106 height 17
click at [691, 173] on span "Padalinti" at bounding box center [704, 171] width 27 height 11
click at [817, 89] on button "Išsaugoti" at bounding box center [838, 97] width 46 height 17
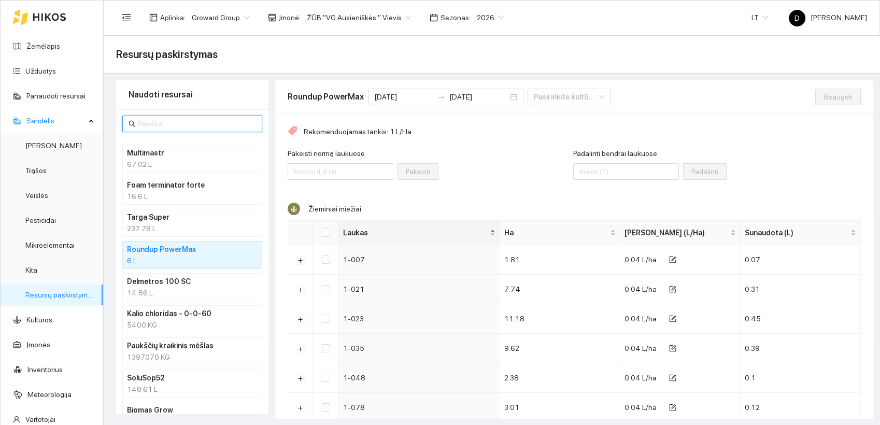
click at [147, 118] on input "text" at bounding box center [197, 123] width 118 height 11
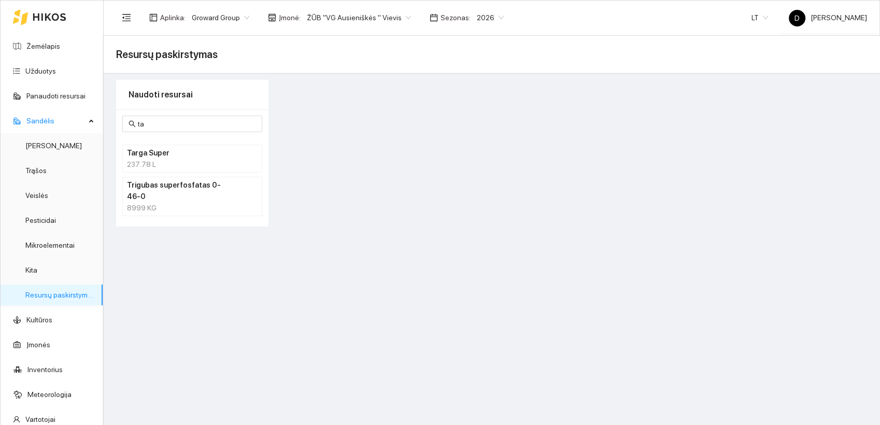
click at [162, 154] on h4 "Targa Super" at bounding box center [179, 152] width 104 height 11
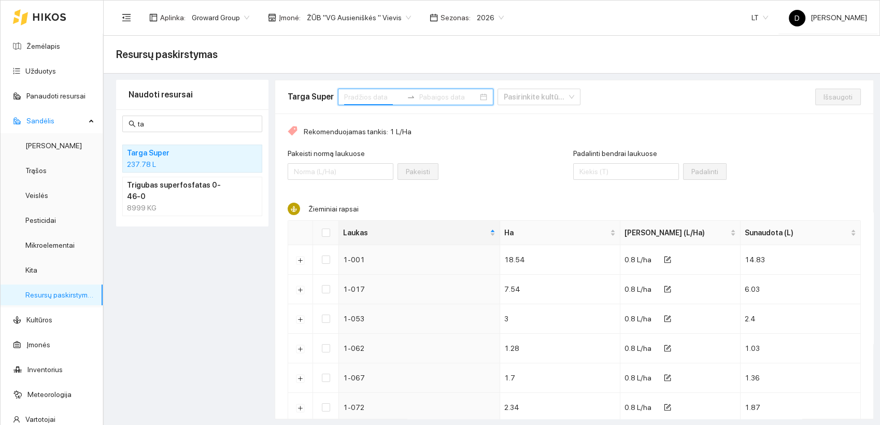
click at [362, 98] on input at bounding box center [373, 96] width 59 height 11
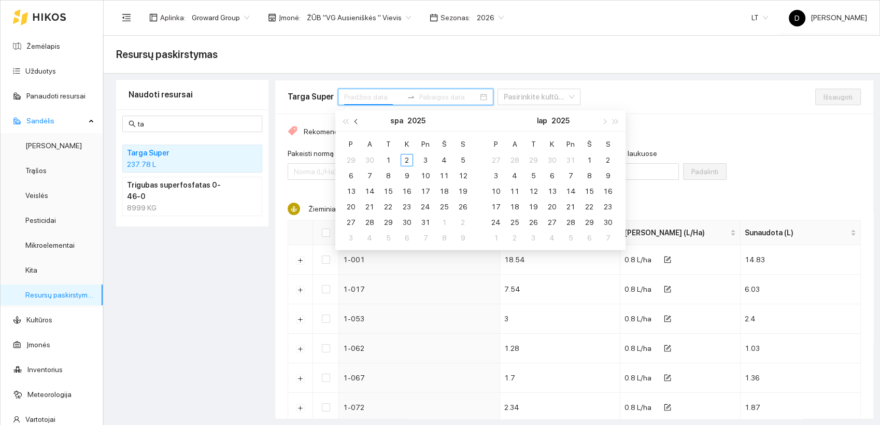
click at [356, 121] on span "button" at bounding box center [356, 121] width 5 height 5
click at [349, 160] on div "1" at bounding box center [351, 160] width 12 height 12
click at [369, 222] on div "30" at bounding box center [369, 222] width 12 height 12
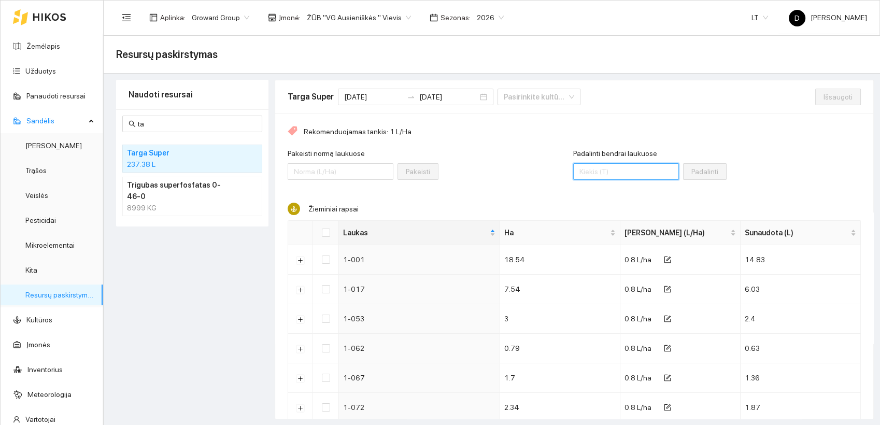
click at [584, 174] on input "Padalinti bendrai laukuose" at bounding box center [626, 171] width 106 height 17
click at [323, 227] on th at bounding box center [326, 233] width 26 height 24
drag, startPoint x: 323, startPoint y: 227, endPoint x: 325, endPoint y: 233, distance: 6.3
click at [325, 233] on input "Select all" at bounding box center [326, 232] width 8 height 8
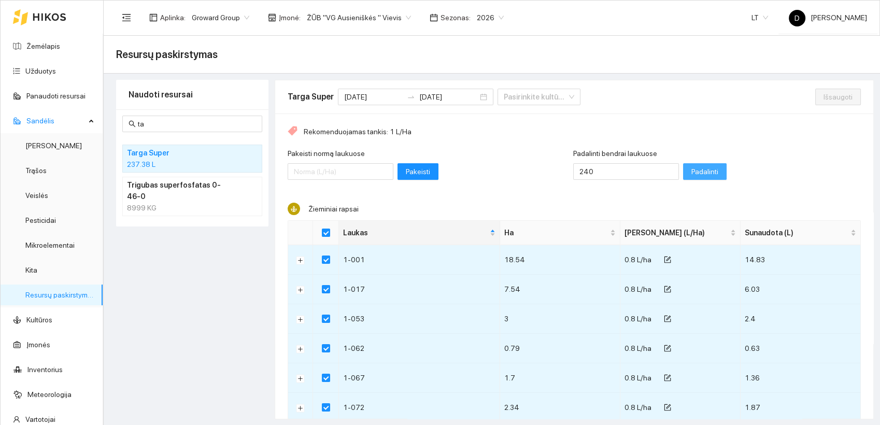
click at [691, 170] on span "Padalinti" at bounding box center [704, 171] width 27 height 11
click at [823, 95] on span "Išsaugoti" at bounding box center [837, 96] width 29 height 11
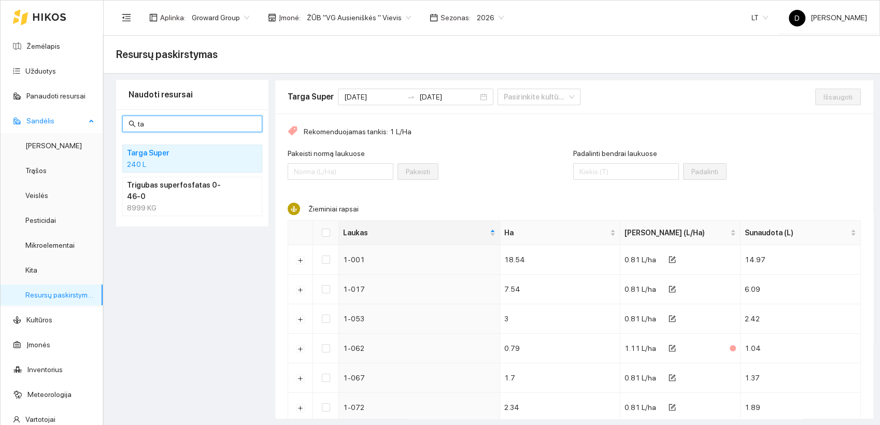
drag, startPoint x: 107, startPoint y: 130, endPoint x: 93, endPoint y: 132, distance: 14.7
click at [93, 132] on section "Žemėlapis Užduotys Panaudoti resursai Sandėlis Derlius Trąšos Veislės Pesticida…" at bounding box center [440, 212] width 880 height 425
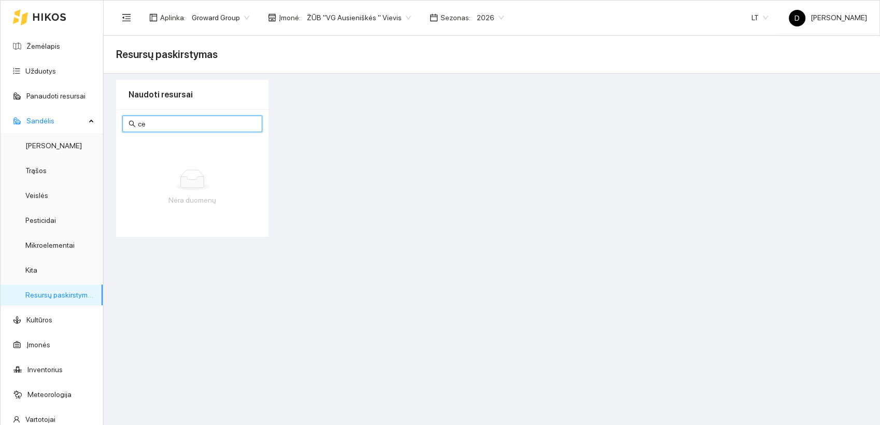
drag, startPoint x: 167, startPoint y: 121, endPoint x: 127, endPoint y: 122, distance: 39.9
click at [128, 122] on span "ce" at bounding box center [192, 124] width 140 height 17
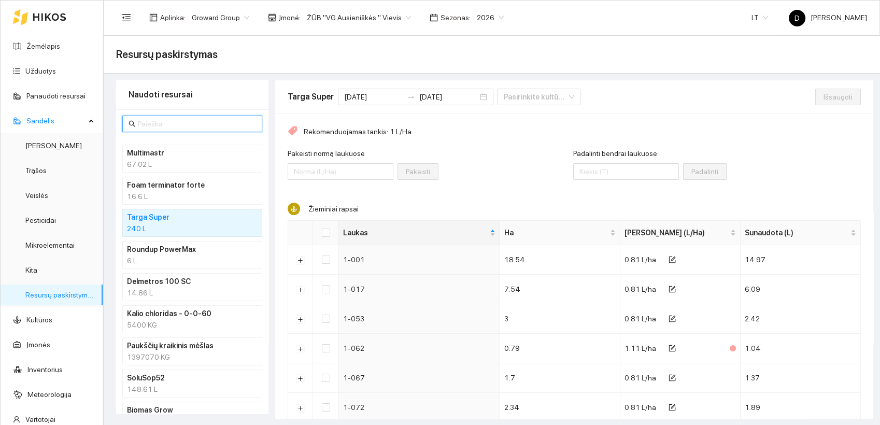
click at [157, 127] on input "text" at bounding box center [197, 123] width 118 height 11
click at [174, 126] on input "text" at bounding box center [197, 123] width 118 height 11
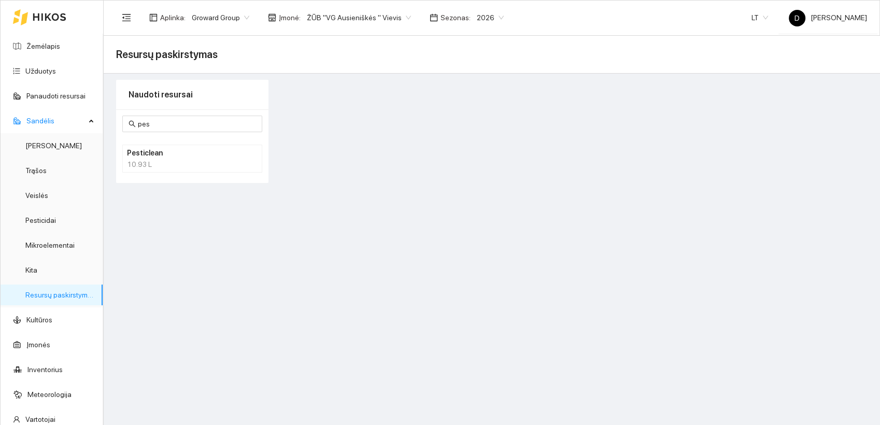
click at [144, 162] on div "10.93 L" at bounding box center [192, 164] width 131 height 11
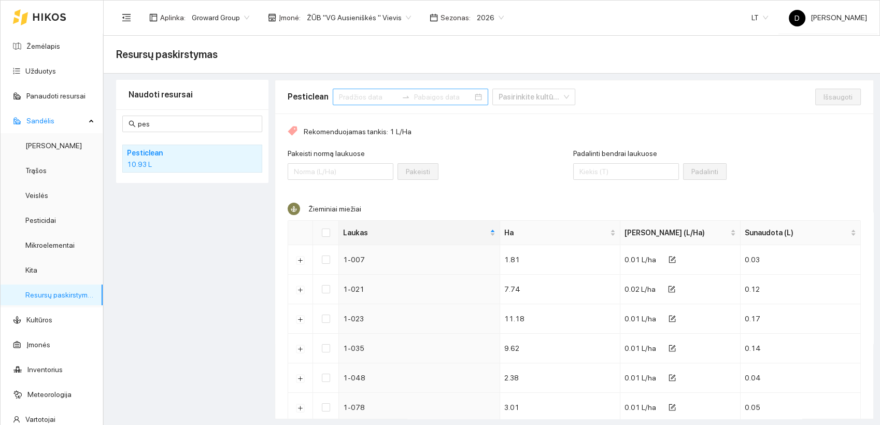
click at [360, 97] on input at bounding box center [368, 96] width 59 height 11
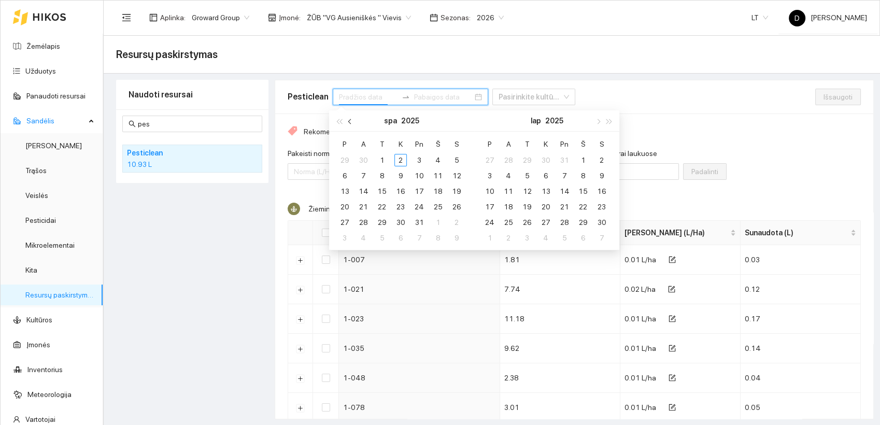
click at [348, 120] on span "button" at bounding box center [350, 121] width 5 height 5
drag, startPoint x: 345, startPoint y: 160, endPoint x: 352, endPoint y: 180, distance: 21.0
click at [347, 165] on div "1" at bounding box center [344, 160] width 12 height 12
click at [363, 223] on div "30" at bounding box center [363, 222] width 12 height 12
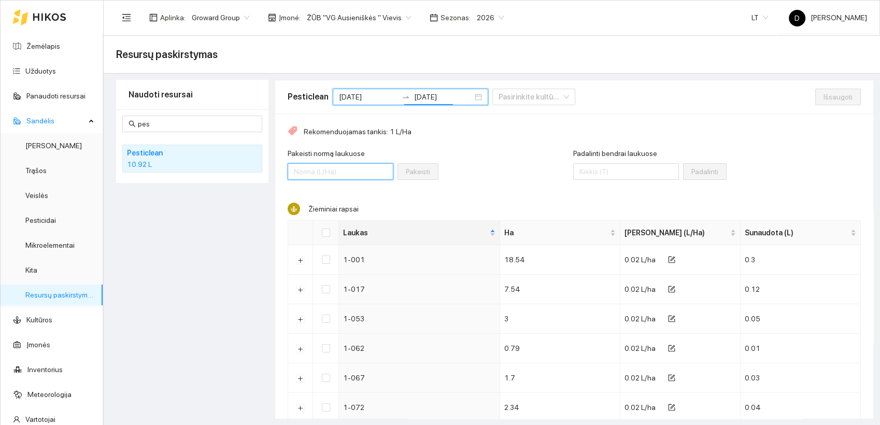
click at [327, 171] on input "Pakeisti normą laukuose" at bounding box center [341, 171] width 106 height 17
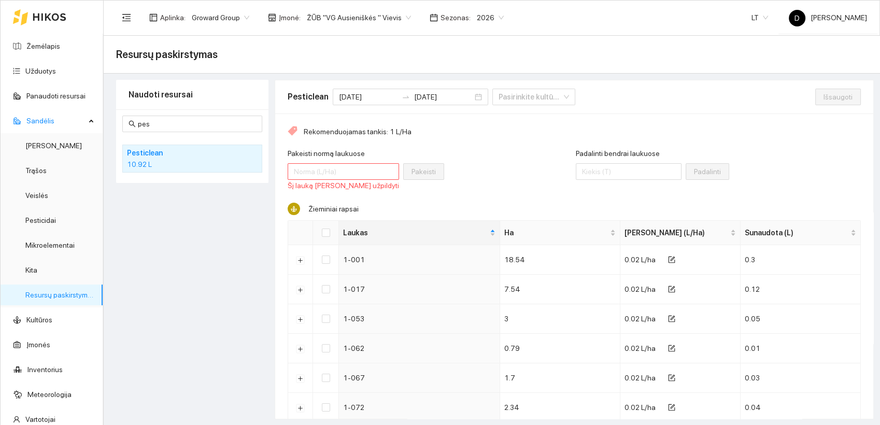
click at [475, 189] on div "Pakeisti normą laukuose Šį lauką būtina užpildyti Pakeisti" at bounding box center [432, 170] width 288 height 45
click at [310, 174] on input "Pakeisti normą laukuose" at bounding box center [343, 171] width 111 height 17
click at [592, 170] on input "Padalinti bendrai laukuose" at bounding box center [629, 171] width 106 height 17
click at [173, 122] on input "pes" at bounding box center [197, 123] width 118 height 11
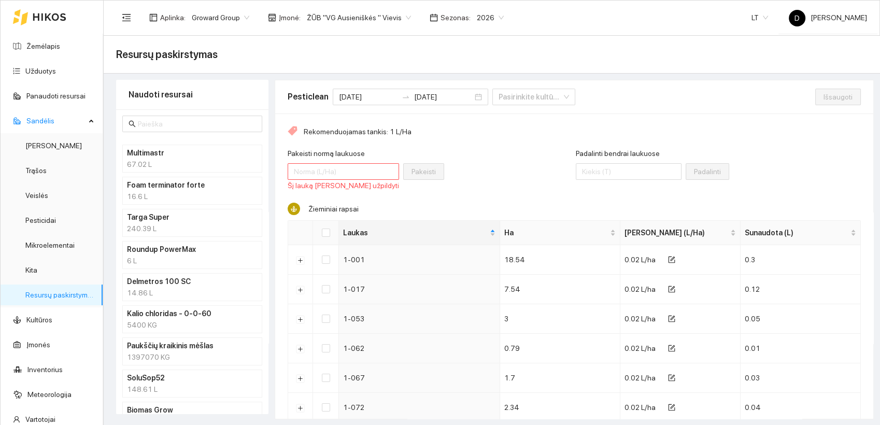
click at [170, 158] on h4 "Multimastr" at bounding box center [179, 152] width 104 height 11
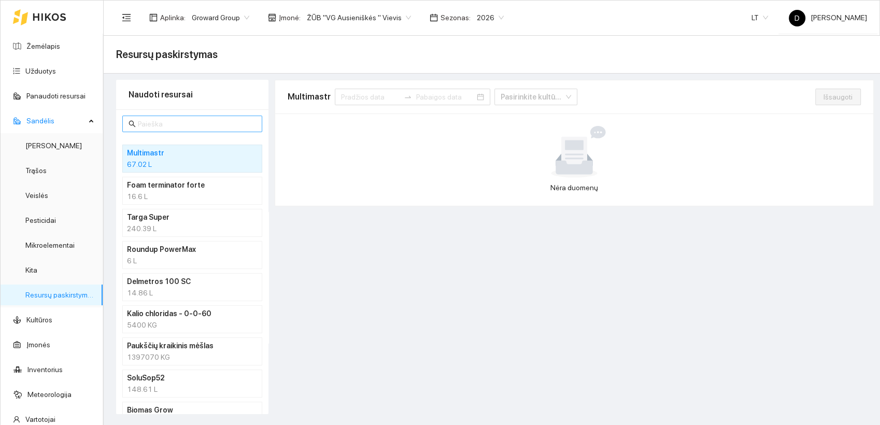
click at [173, 123] on input "text" at bounding box center [197, 123] width 118 height 11
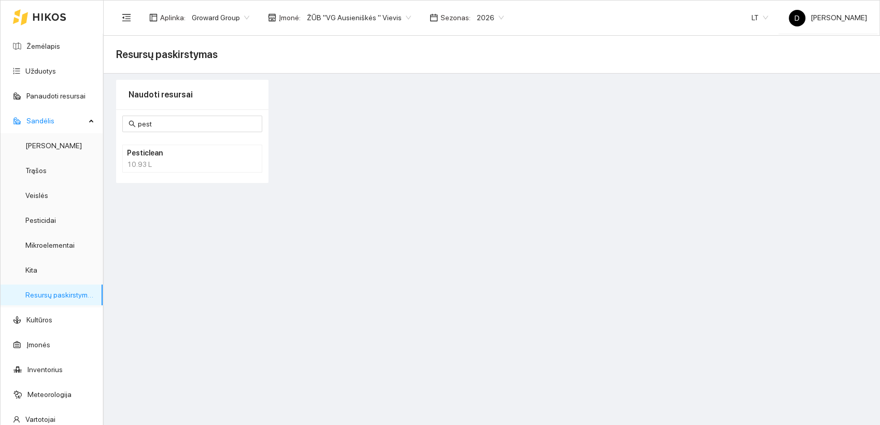
click at [151, 156] on h4 "Pesticlean" at bounding box center [179, 152] width 104 height 11
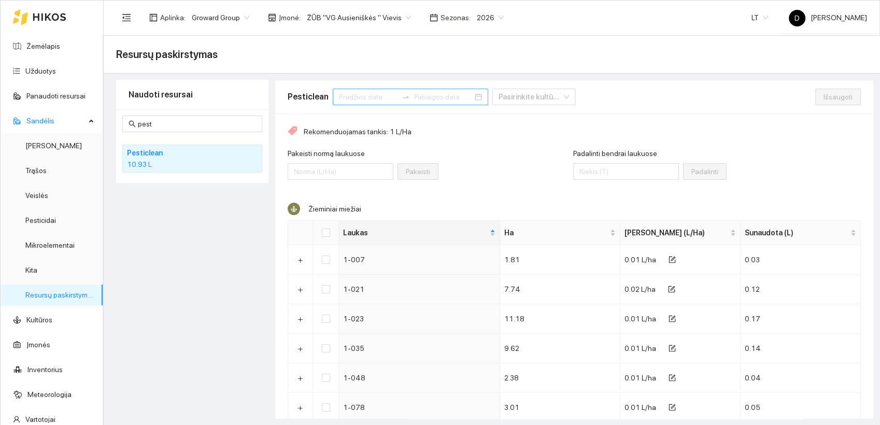
click at [353, 95] on input at bounding box center [368, 96] width 59 height 11
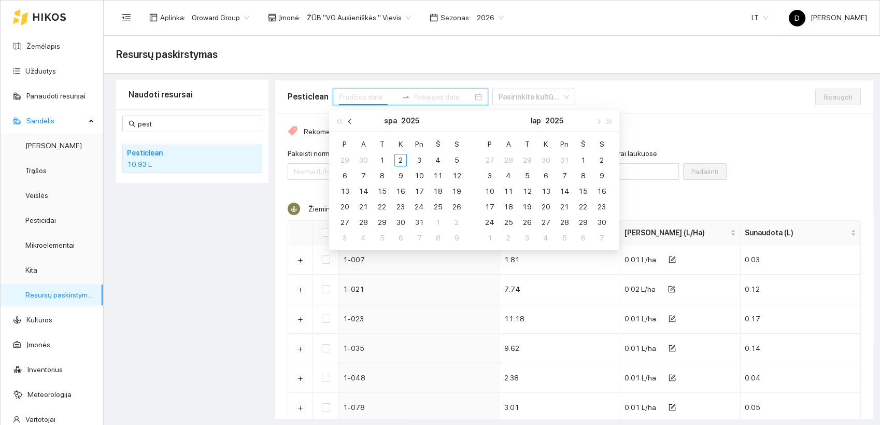
click at [348, 121] on span "button" at bounding box center [350, 121] width 5 height 5
click at [344, 159] on div "1" at bounding box center [344, 160] width 12 height 12
click at [363, 221] on div "30" at bounding box center [363, 222] width 12 height 12
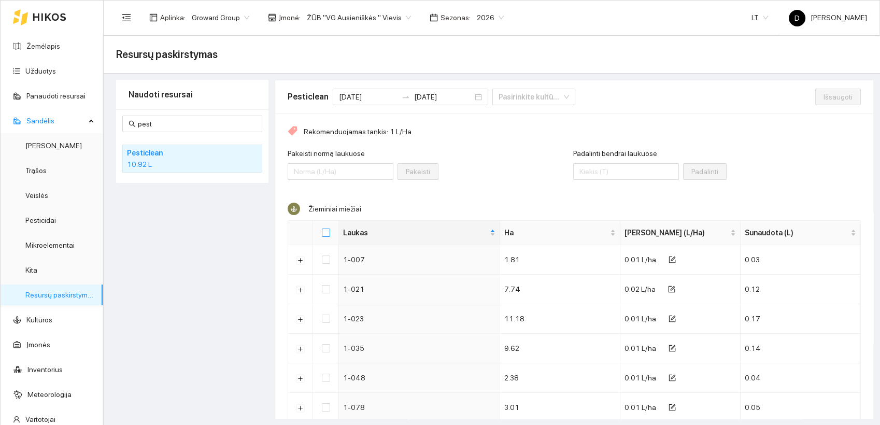
click at [327, 231] on input "Select all" at bounding box center [326, 232] width 8 height 8
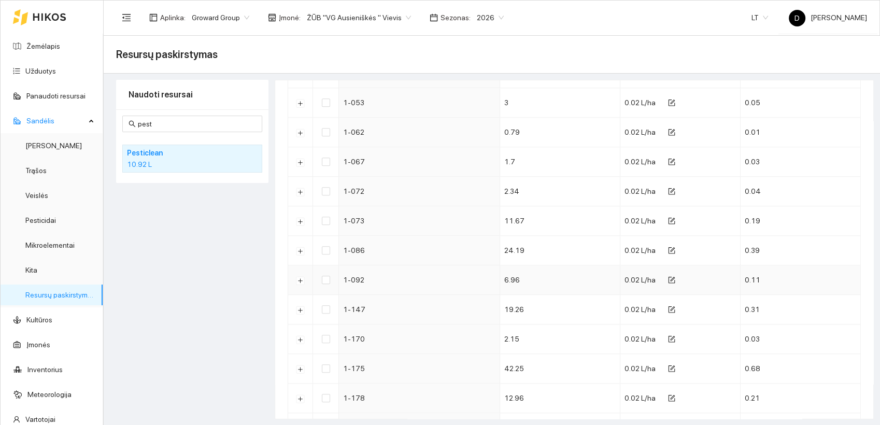
scroll to position [863, 0]
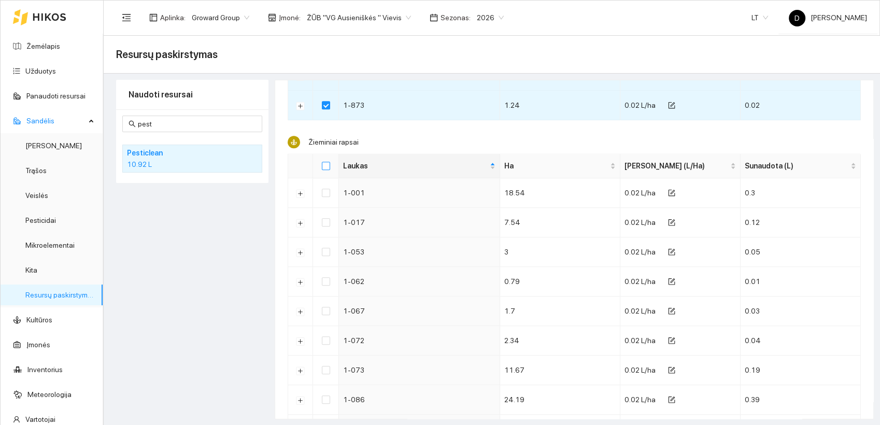
click at [328, 164] on input "Select all" at bounding box center [326, 166] width 8 height 8
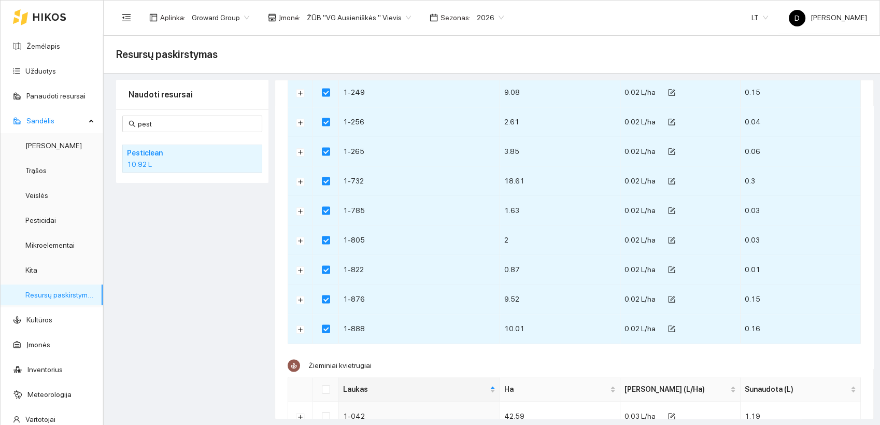
scroll to position [1651, 0]
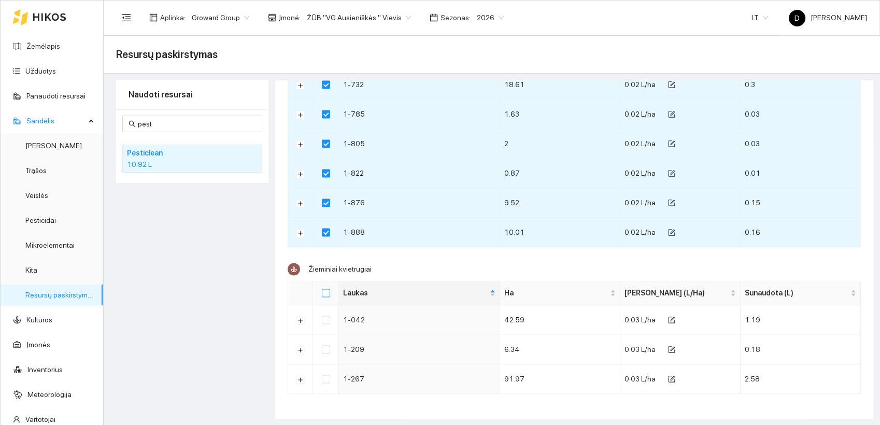
click at [325, 289] on input "Select all" at bounding box center [326, 293] width 8 height 8
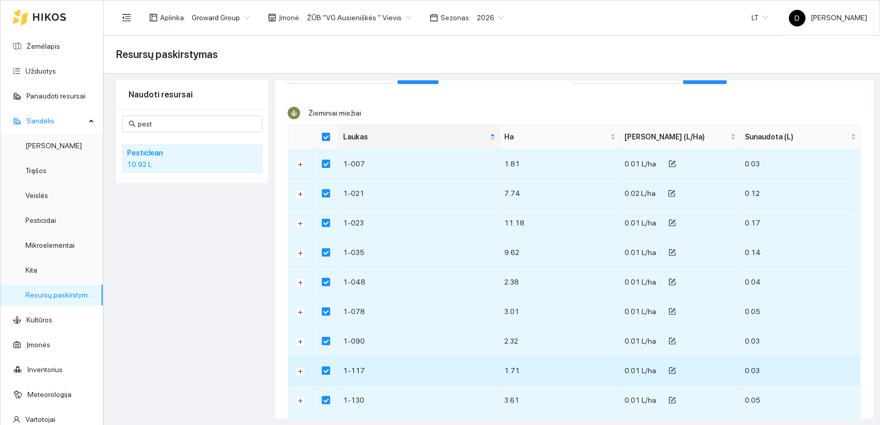
scroll to position [0, 0]
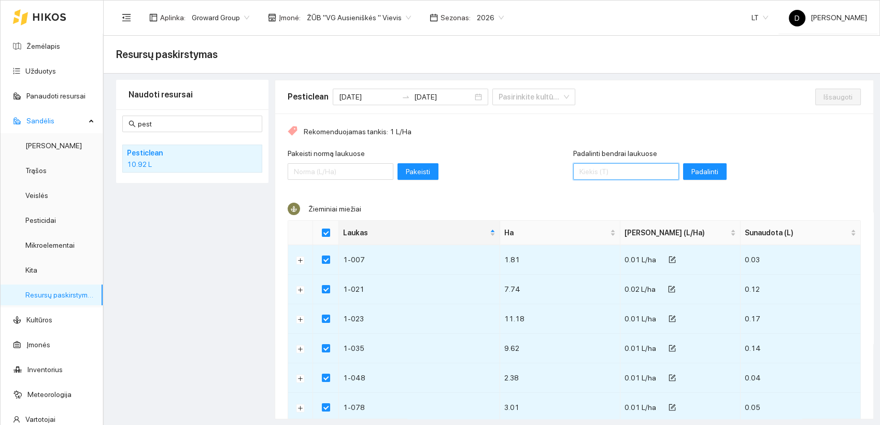
click at [594, 174] on input "Padalinti bendrai laukuose" at bounding box center [626, 171] width 106 height 17
click at [691, 171] on span "Padalinti" at bounding box center [704, 171] width 27 height 11
click at [823, 95] on span "Išsaugoti" at bounding box center [837, 96] width 29 height 11
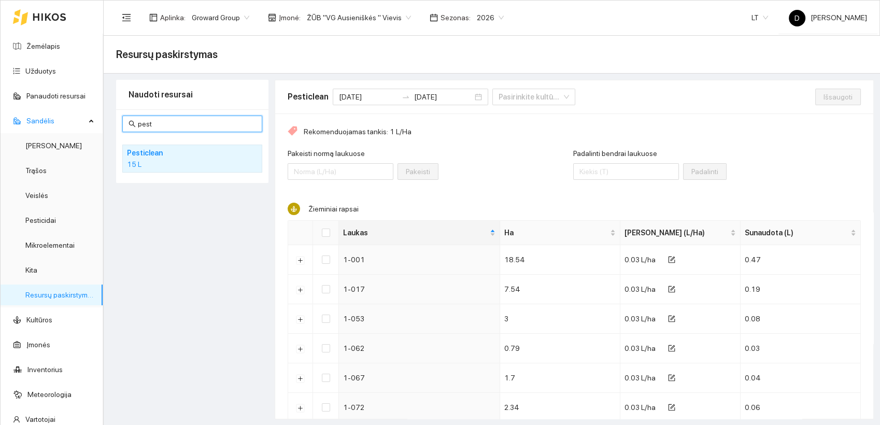
drag, startPoint x: 153, startPoint y: 124, endPoint x: 128, endPoint y: 118, distance: 25.0
click at [128, 118] on span "pest" at bounding box center [192, 124] width 140 height 17
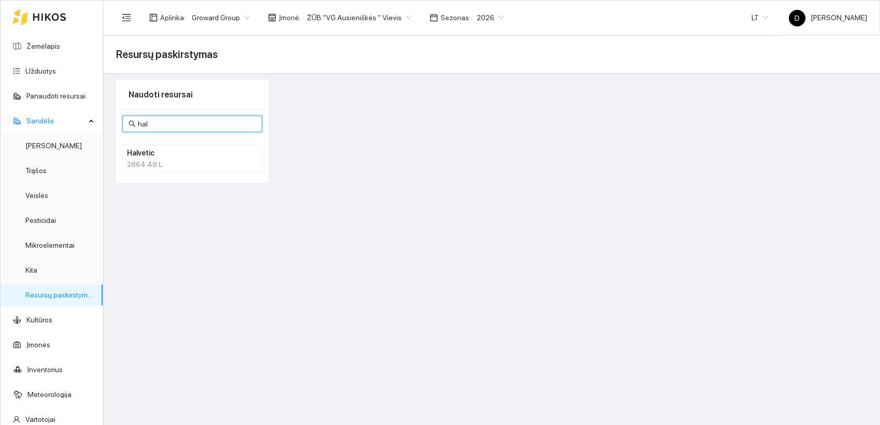
click at [153, 159] on div "2864.49 L" at bounding box center [192, 164] width 131 height 11
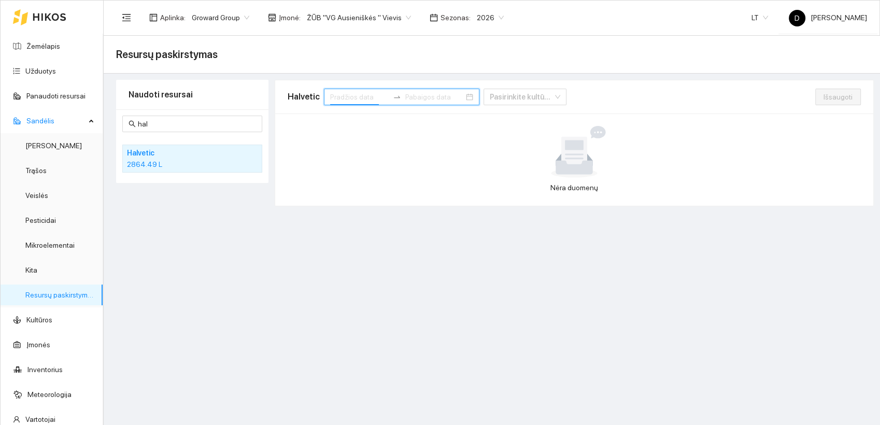
click at [361, 101] on input at bounding box center [359, 96] width 59 height 11
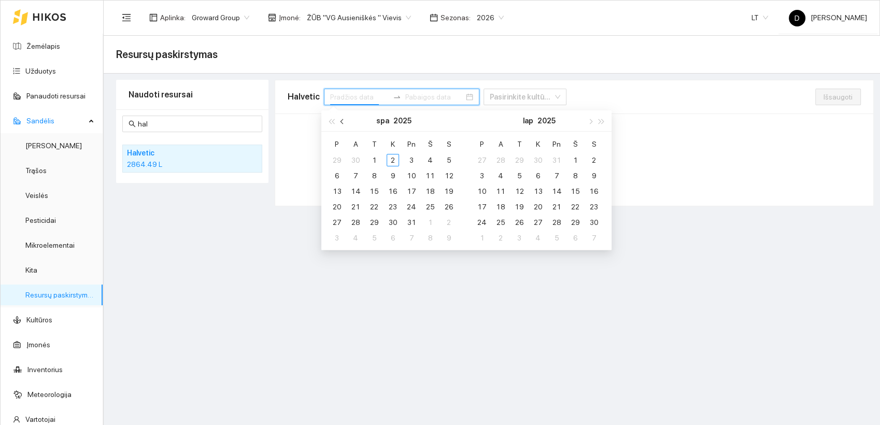
click at [341, 121] on span "button" at bounding box center [342, 121] width 5 height 5
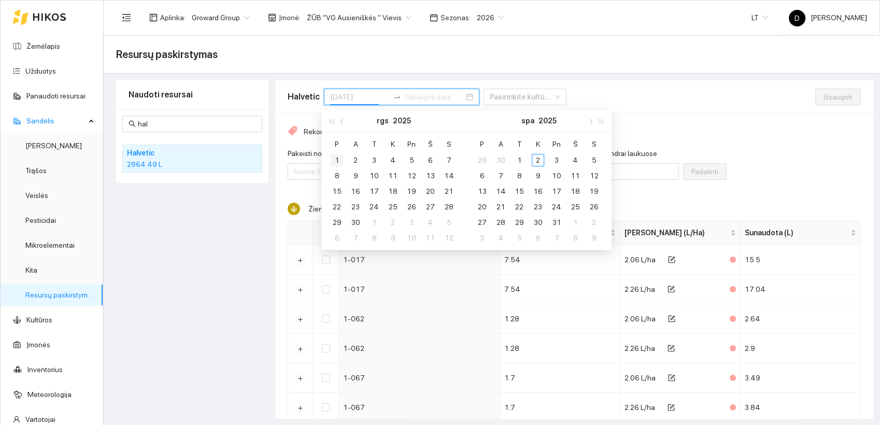
click at [334, 160] on div "1" at bounding box center [337, 160] width 12 height 12
click at [353, 221] on div "30" at bounding box center [355, 222] width 12 height 12
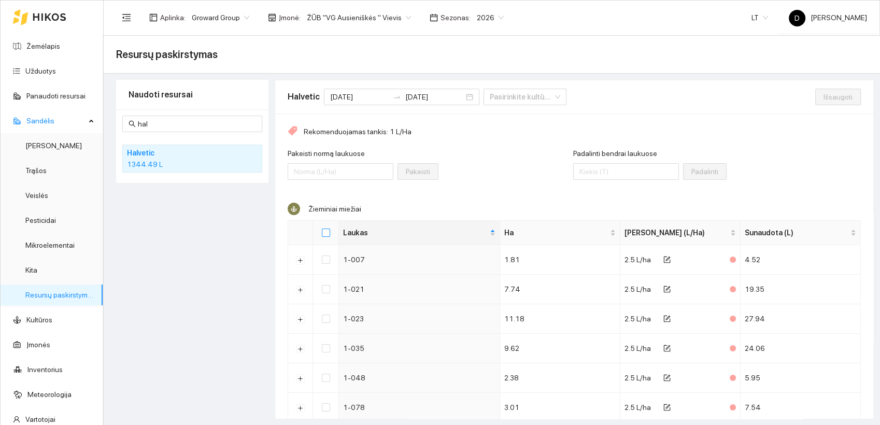
click at [327, 231] on input "Select all" at bounding box center [326, 232] width 8 height 8
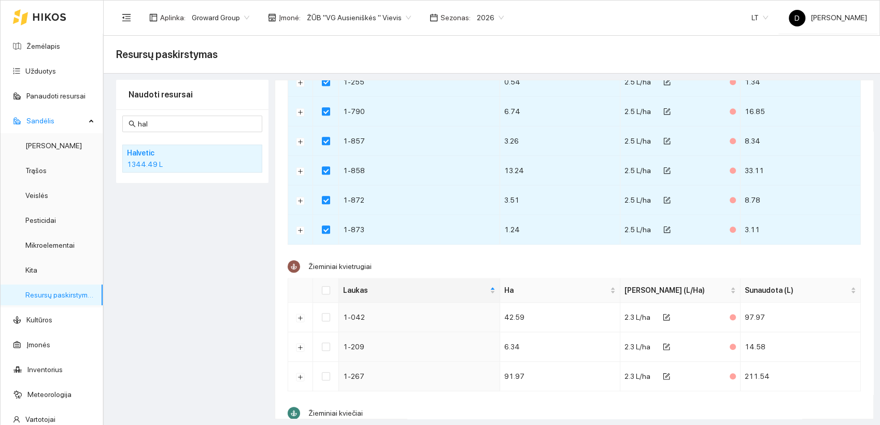
scroll to position [806, 0]
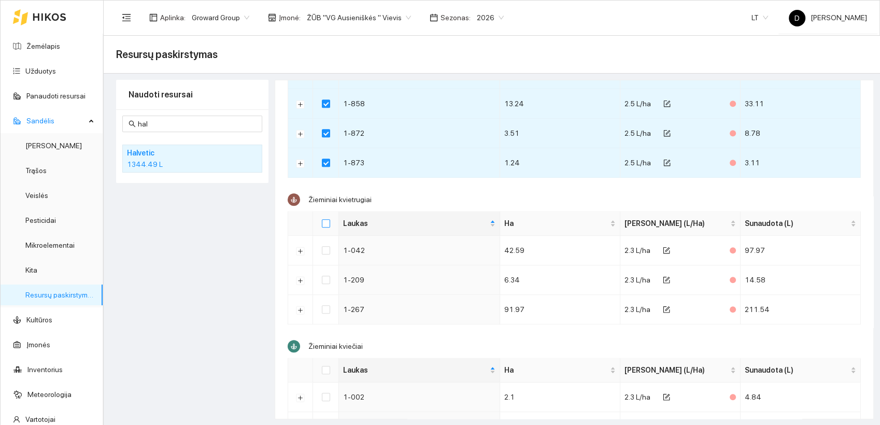
click at [327, 223] on input "Select all" at bounding box center [326, 223] width 8 height 8
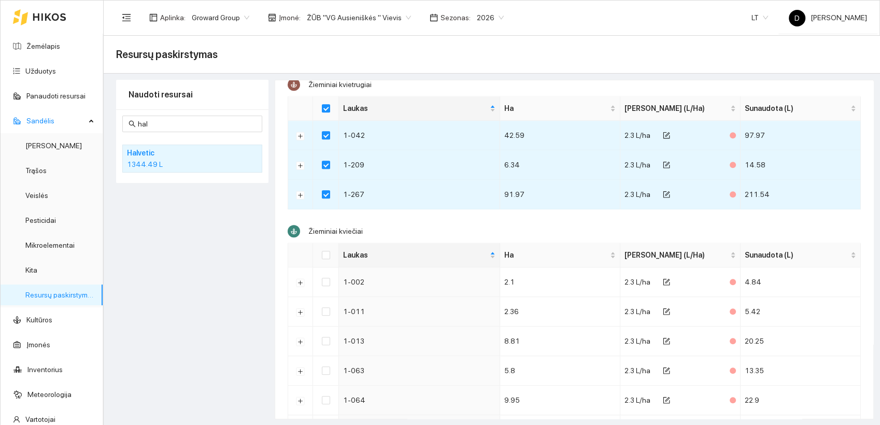
scroll to position [978, 0]
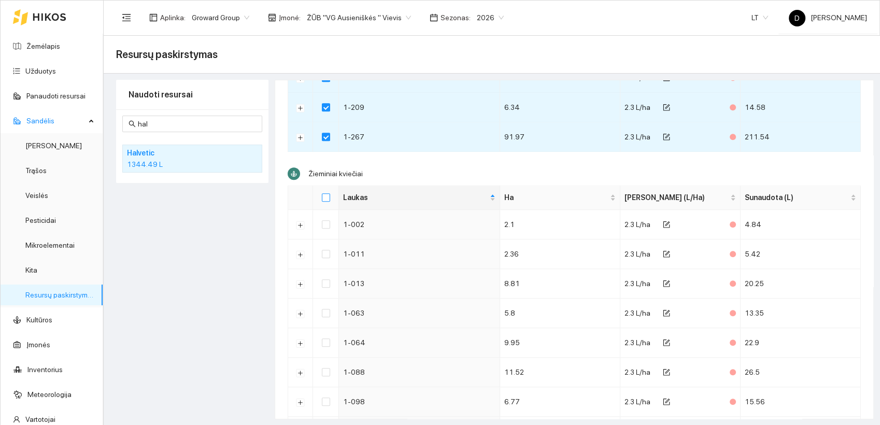
click at [328, 197] on input "Select all" at bounding box center [326, 197] width 8 height 8
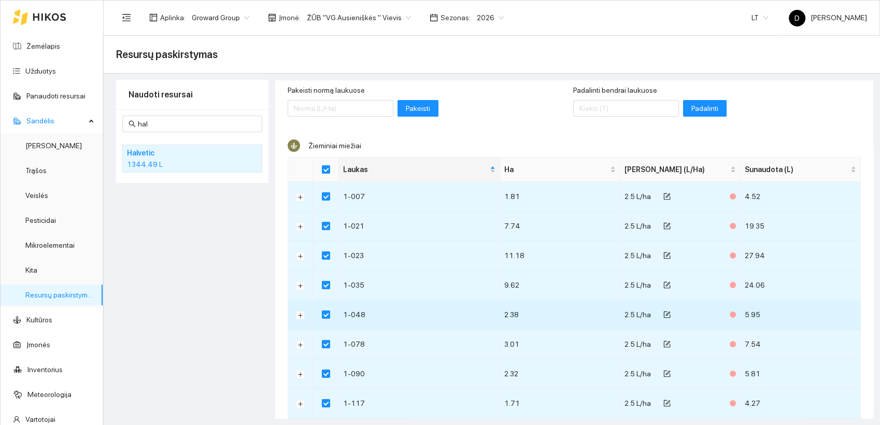
scroll to position [0, 0]
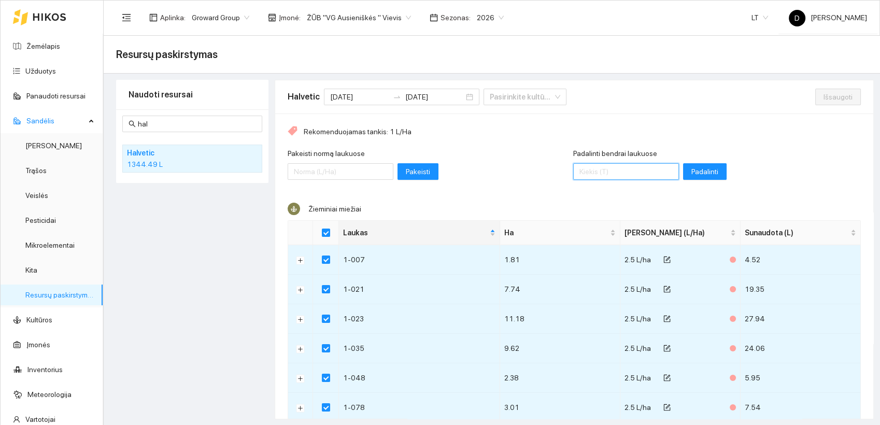
click at [611, 174] on input "Padalinti bendrai laukuose" at bounding box center [626, 171] width 106 height 17
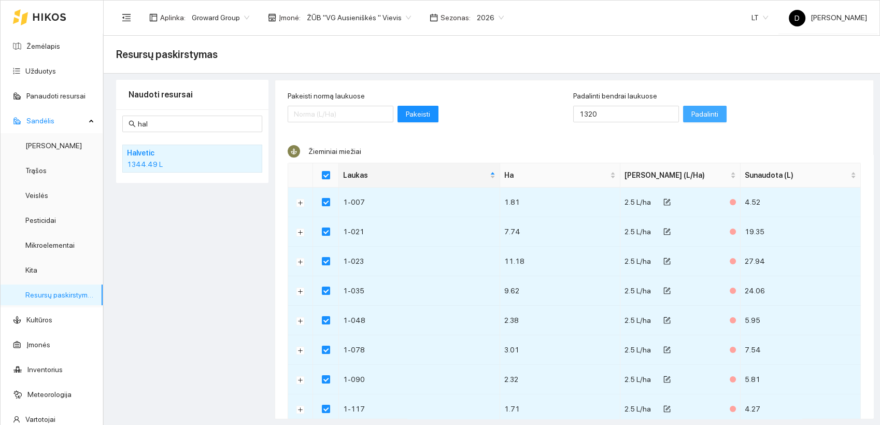
click at [691, 111] on span "Padalinti" at bounding box center [704, 113] width 27 height 11
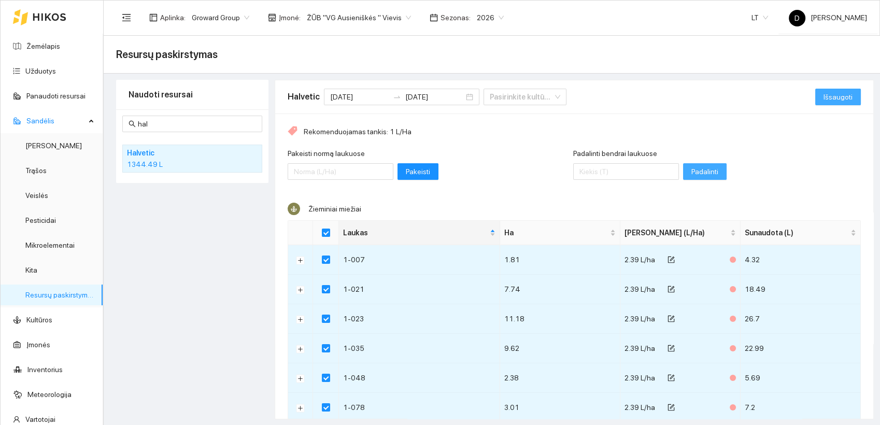
scroll to position [0, 0]
click at [826, 94] on span "Išsaugoti" at bounding box center [837, 96] width 29 height 11
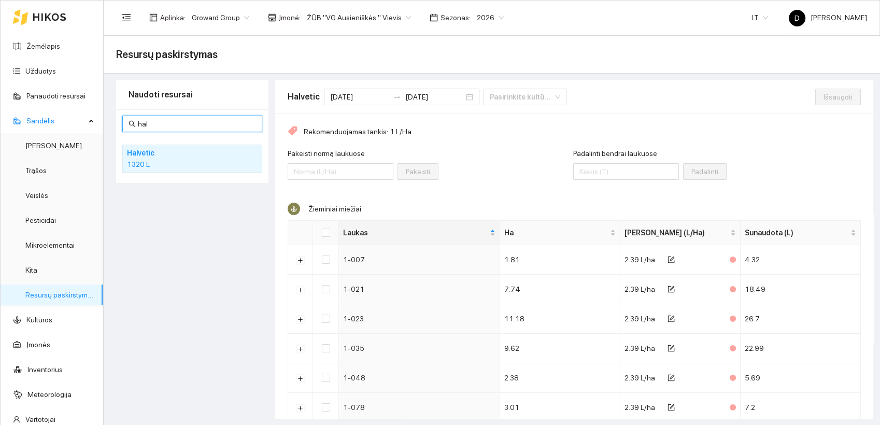
drag, startPoint x: 159, startPoint y: 124, endPoint x: 110, endPoint y: 123, distance: 49.2
click at [110, 123] on div "Naudoti resursai hal Halvetic 1320 L Halvetic 2025-09-01 2025-09-30 Pasirinkite…" at bounding box center [492, 249] width 764 height 339
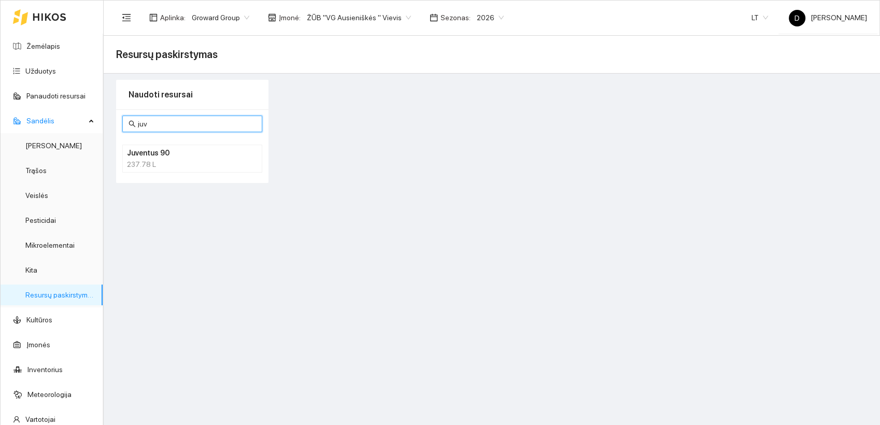
click at [158, 158] on h4 "Juventus 90" at bounding box center [179, 152] width 104 height 11
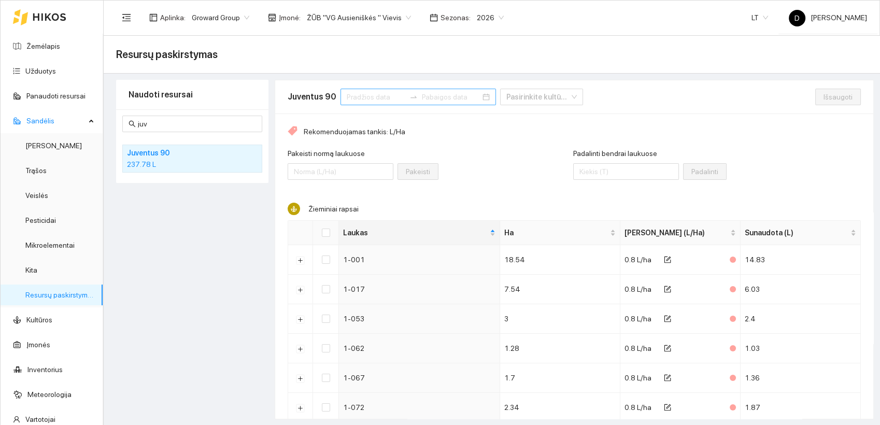
click at [366, 96] on input at bounding box center [376, 96] width 59 height 11
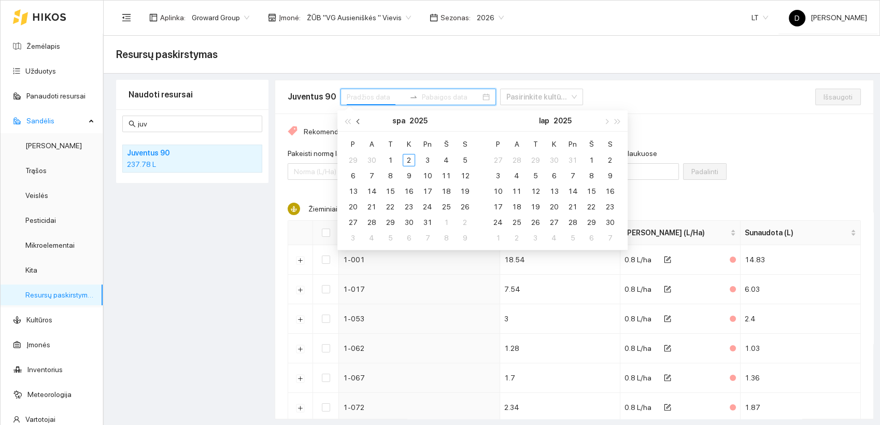
click at [360, 119] on span "button" at bounding box center [358, 121] width 5 height 5
click at [356, 156] on div "1" at bounding box center [353, 160] width 12 height 12
click at [374, 222] on div "30" at bounding box center [371, 222] width 12 height 12
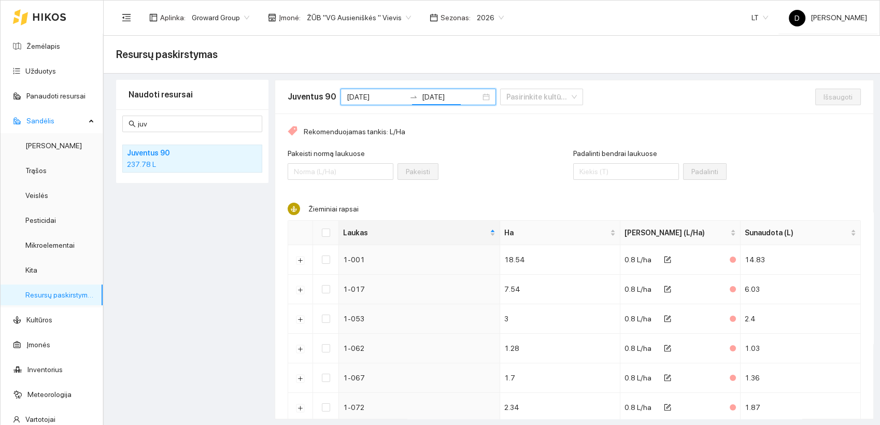
click at [331, 234] on th at bounding box center [326, 233] width 26 height 24
click at [327, 235] on input "Select all" at bounding box center [326, 232] width 8 height 8
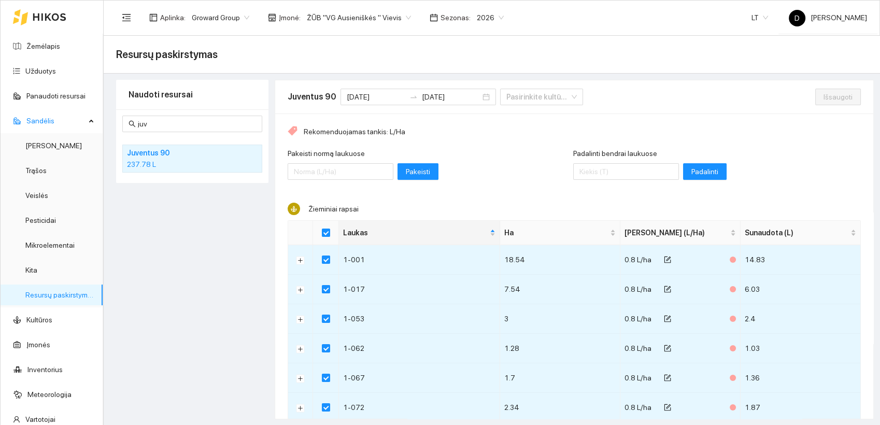
drag, startPoint x: 593, startPoint y: 184, endPoint x: 596, endPoint y: 177, distance: 8.4
click at [594, 182] on div "Padalinti bendrai laukuose" at bounding box center [626, 170] width 106 height 45
click at [596, 177] on input "Padalinti bendrai laukuose" at bounding box center [626, 171] width 106 height 17
click at [691, 169] on span "Padalinti" at bounding box center [704, 171] width 27 height 11
click at [823, 95] on span "Išsaugoti" at bounding box center [837, 96] width 29 height 11
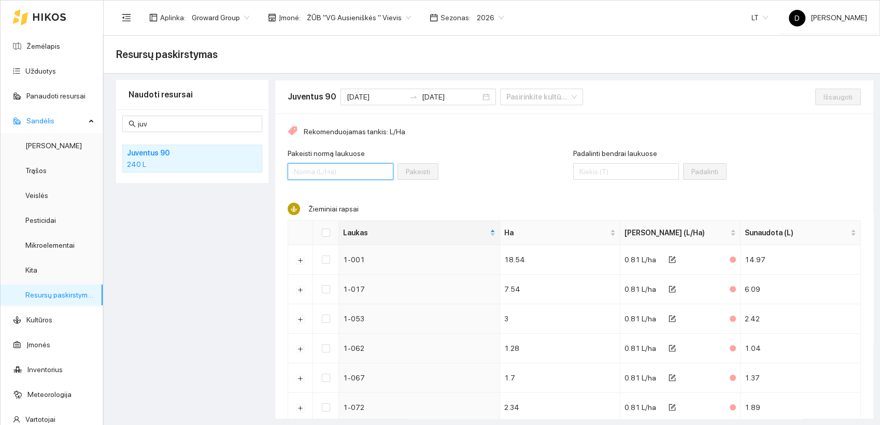
click at [319, 170] on input "Pakeisti normą laukuose" at bounding box center [341, 171] width 106 height 17
click at [212, 225] on div "Naudoti resursai juv Juventus 90 240 L" at bounding box center [192, 249] width 152 height 339
drag, startPoint x: 151, startPoint y: 127, endPoint x: 91, endPoint y: 115, distance: 62.0
click at [91, 115] on section "Žemėlapis Užduotys Panaudoti resursai Sandėlis Derlius Trąšos Veislės Pesticida…" at bounding box center [440, 212] width 880 height 425
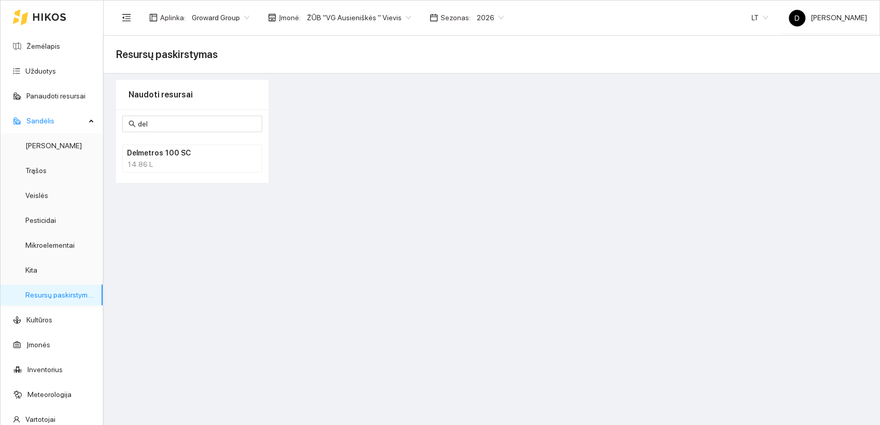
click at [176, 154] on h4 "Delmetros 100 SC" at bounding box center [179, 152] width 104 height 11
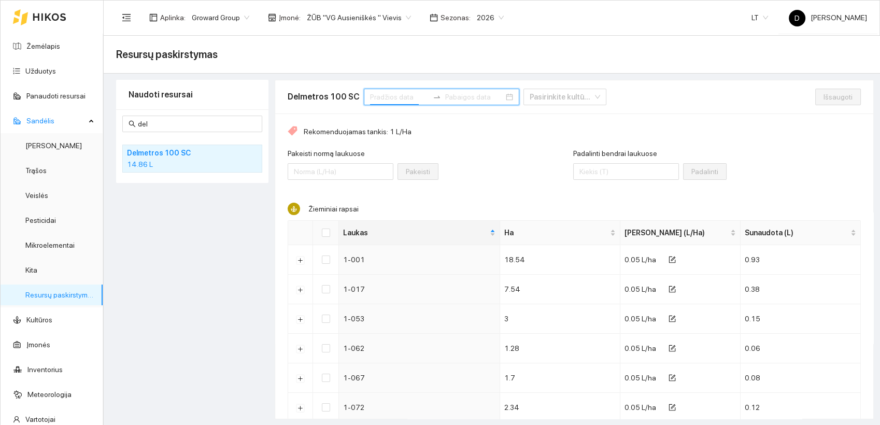
click at [382, 97] on input at bounding box center [399, 96] width 59 height 11
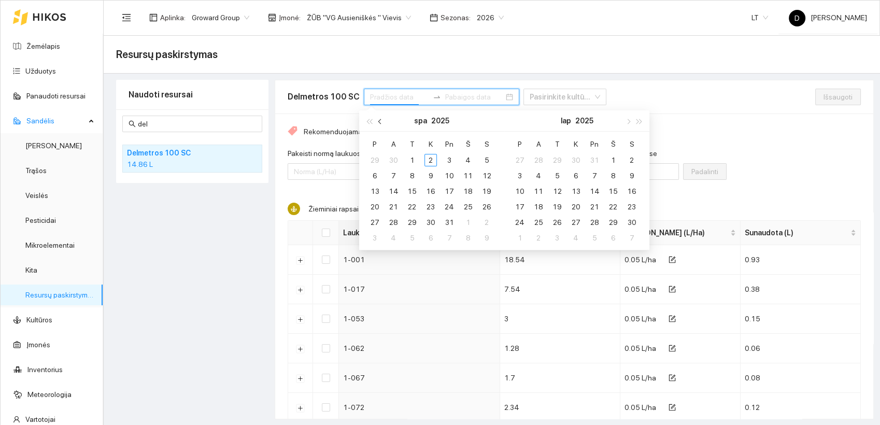
click at [382, 121] on span "button" at bounding box center [380, 121] width 5 height 5
click at [376, 159] on div "1" at bounding box center [374, 160] width 12 height 12
click at [394, 219] on div "30" at bounding box center [393, 222] width 12 height 12
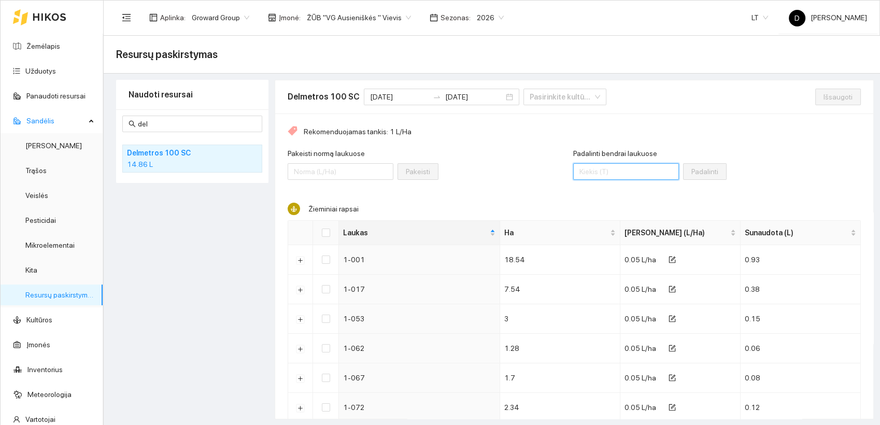
click at [597, 172] on input "Padalinti bendrai laukuose" at bounding box center [626, 171] width 106 height 17
click at [329, 234] on input "Select all" at bounding box center [326, 232] width 8 height 8
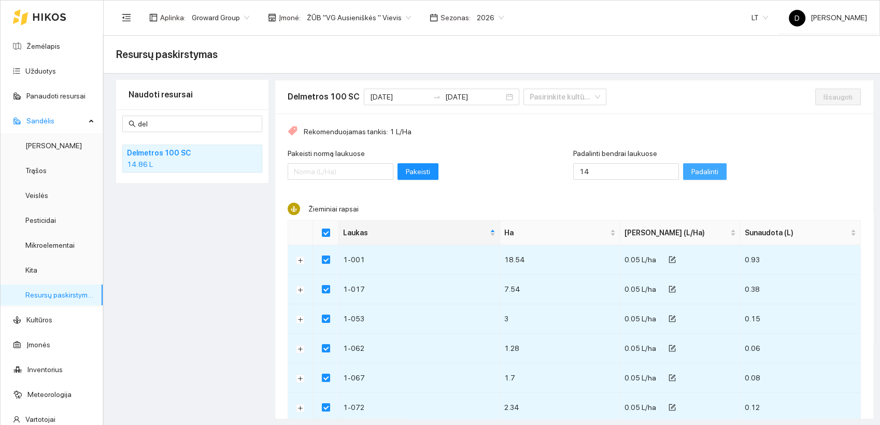
click at [691, 171] on span "Padalinti" at bounding box center [704, 171] width 27 height 11
click at [831, 94] on span "Išsaugoti" at bounding box center [837, 96] width 29 height 11
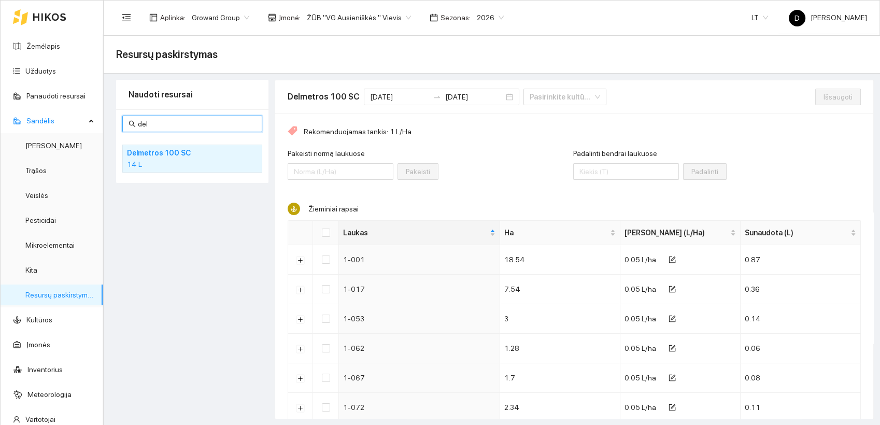
drag, startPoint x: 156, startPoint y: 123, endPoint x: 120, endPoint y: 121, distance: 35.8
click at [120, 122] on div "del Delmetros 100 SC 14 L" at bounding box center [192, 146] width 152 height 74
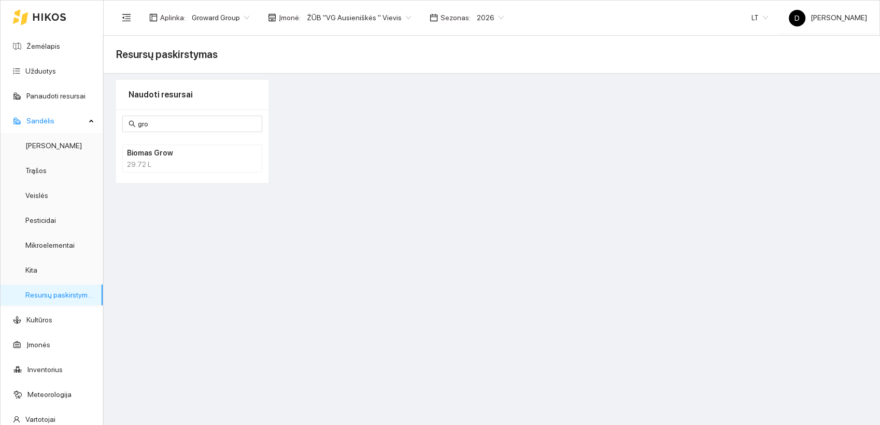
click at [166, 158] on h4 "Biomas Grow" at bounding box center [179, 152] width 104 height 11
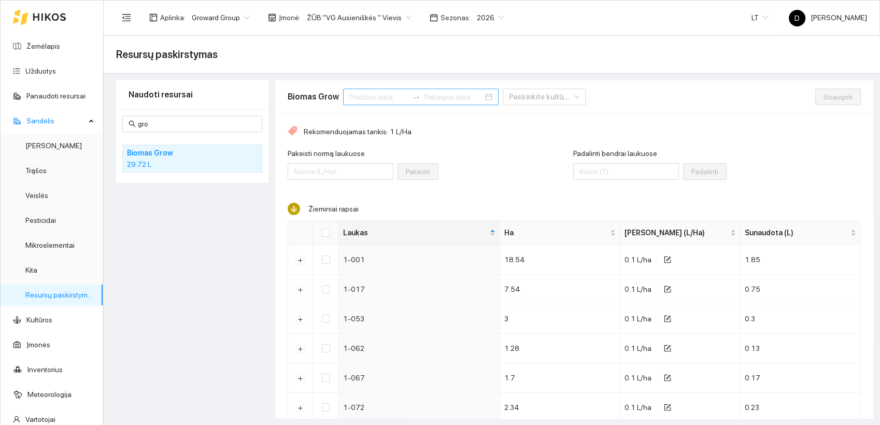
click at [356, 89] on div at bounding box center [420, 97] width 155 height 17
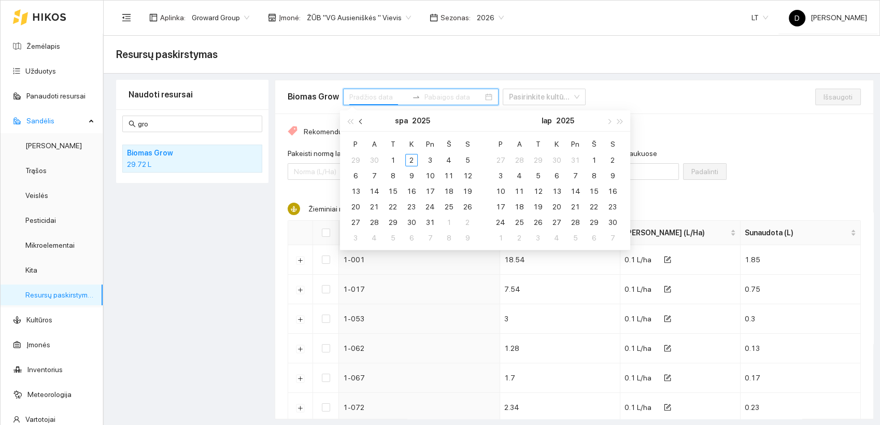
click at [360, 122] on span "button" at bounding box center [361, 121] width 5 height 5
click at [352, 160] on div "1" at bounding box center [355, 160] width 12 height 12
click at [377, 221] on div "30" at bounding box center [374, 222] width 12 height 12
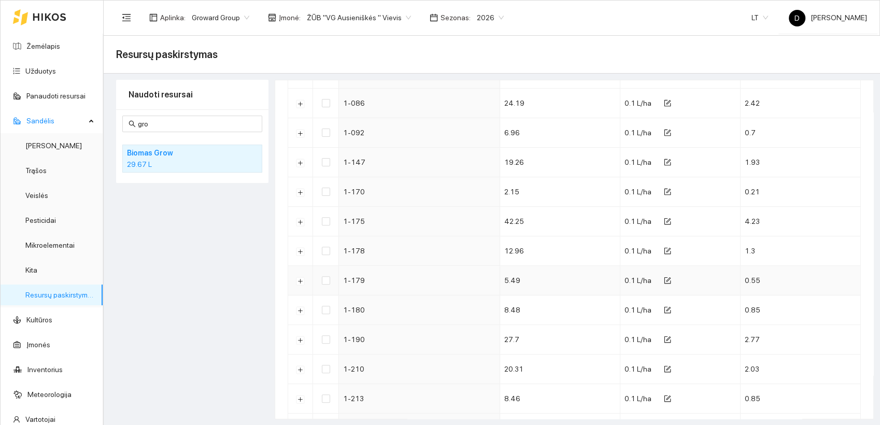
scroll to position [75, 0]
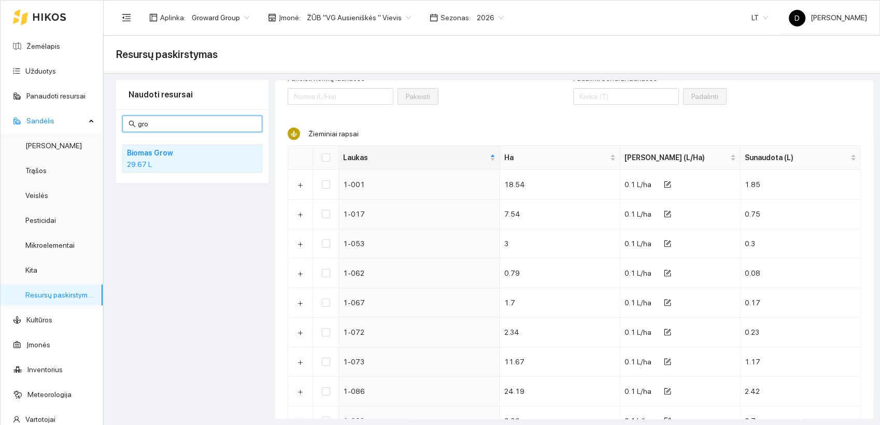
drag, startPoint x: 144, startPoint y: 122, endPoint x: 120, endPoint y: 118, distance: 23.8
click at [120, 118] on div "gro Biomas Grow 29.67 L" at bounding box center [192, 146] width 152 height 74
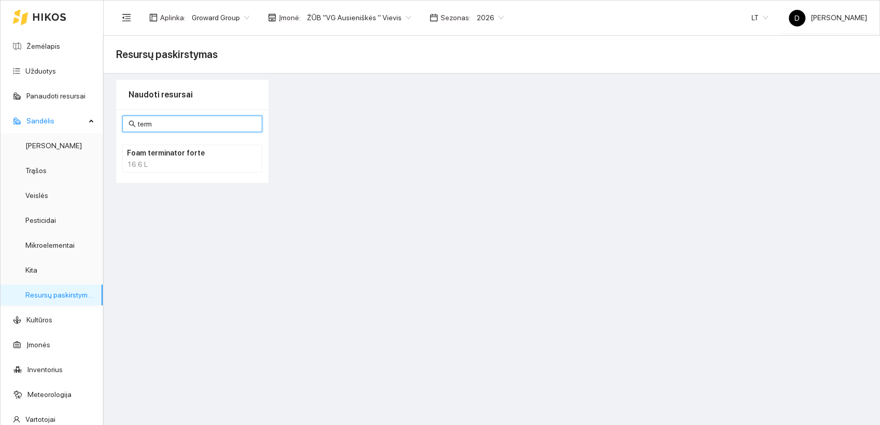
scroll to position [0, 0]
click at [174, 158] on h4 "Foam terminator forte" at bounding box center [179, 152] width 104 height 11
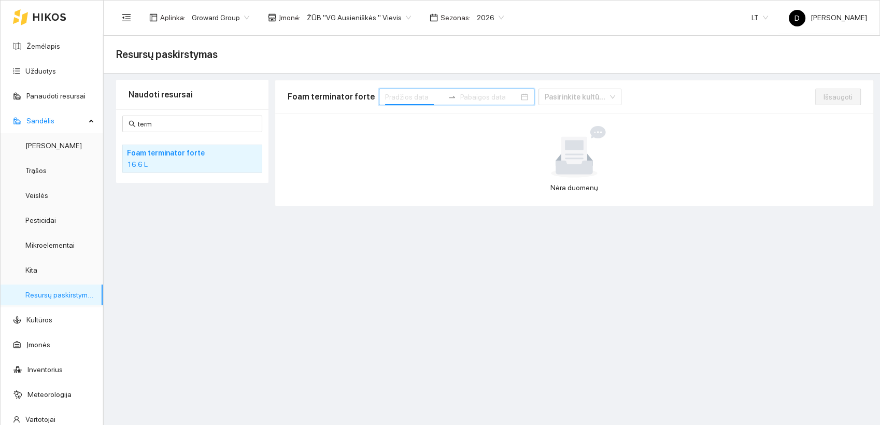
click at [394, 99] on input at bounding box center [414, 96] width 59 height 11
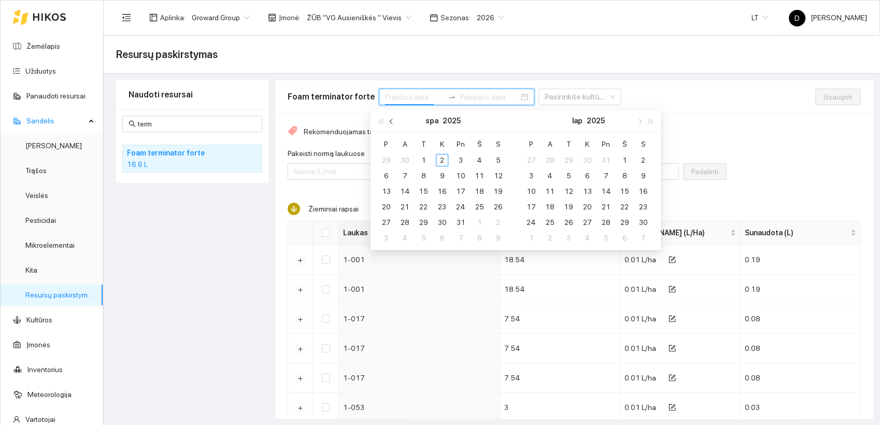
click at [391, 120] on span "button" at bounding box center [392, 121] width 5 height 5
click at [388, 155] on div "1" at bounding box center [386, 160] width 12 height 12
click at [406, 221] on div "30" at bounding box center [404, 222] width 12 height 12
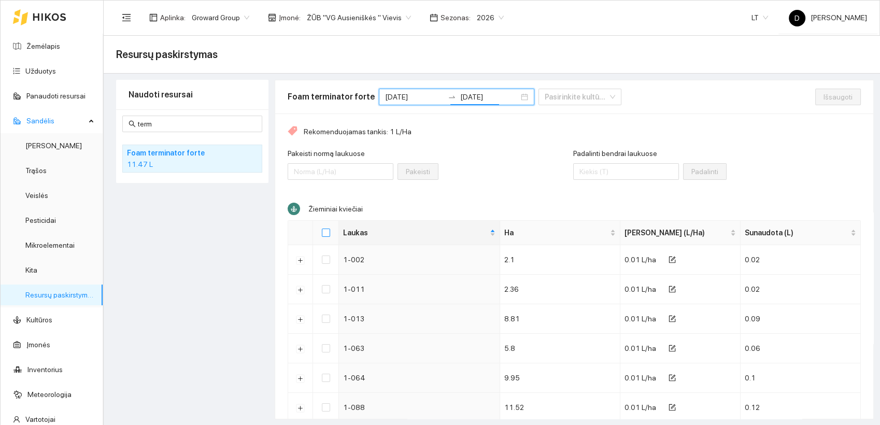
click at [324, 232] on input "Select all" at bounding box center [326, 232] width 8 height 8
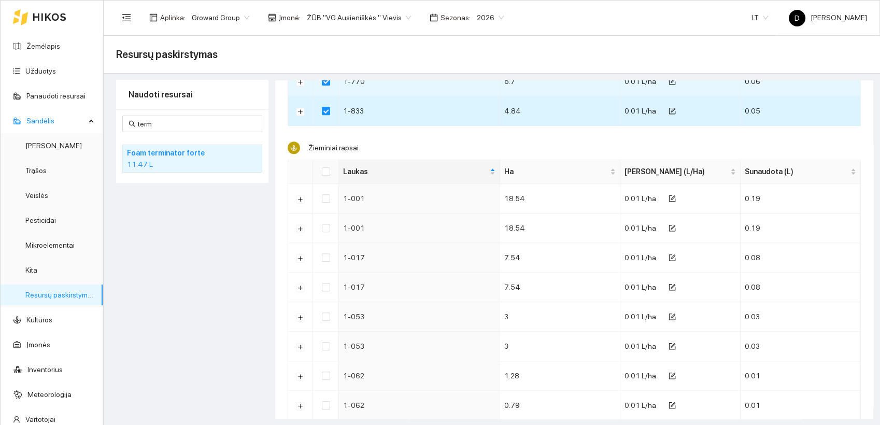
scroll to position [921, 0]
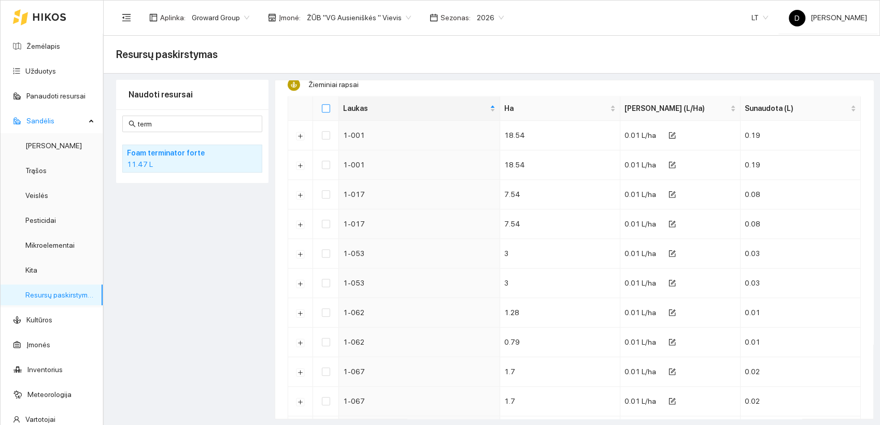
click at [329, 105] on input "Select all" at bounding box center [326, 108] width 8 height 8
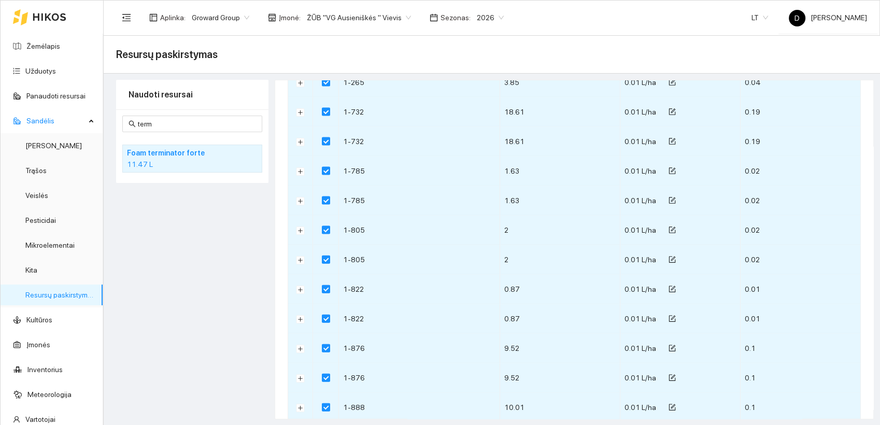
scroll to position [2648, 0]
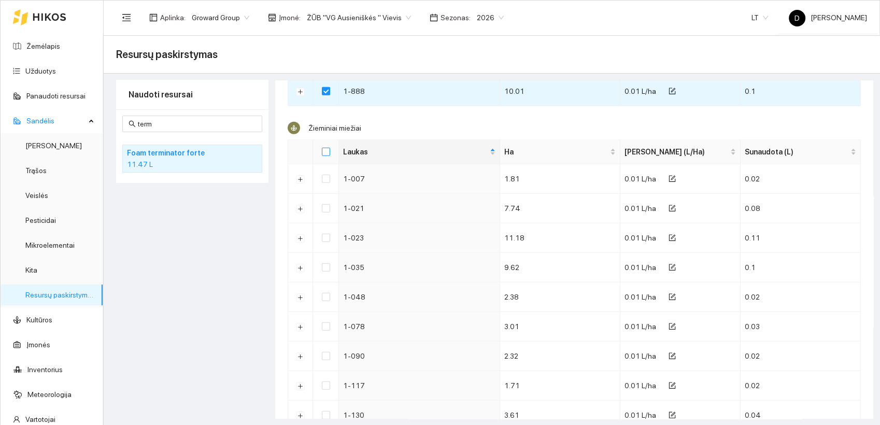
click at [325, 148] on input "Select all" at bounding box center [326, 152] width 8 height 8
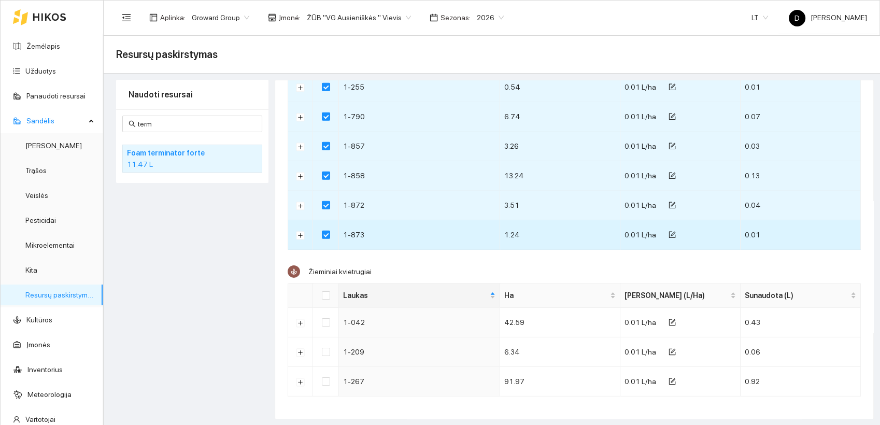
scroll to position [0, 0]
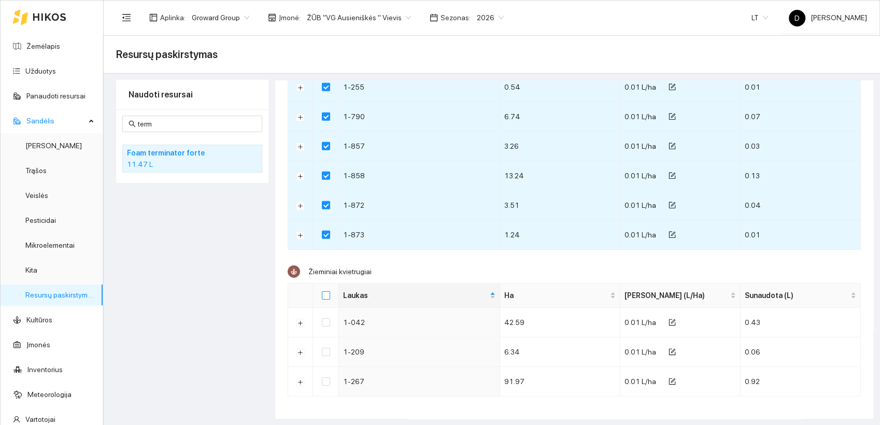
click at [323, 291] on input "Select all" at bounding box center [326, 295] width 8 height 8
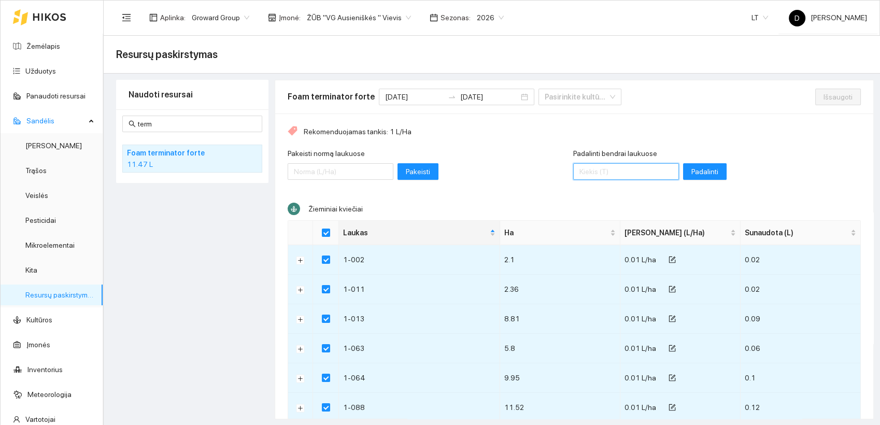
click at [617, 173] on input "Padalinti bendrai laukuose" at bounding box center [626, 171] width 106 height 17
click at [691, 168] on span "Padalinti" at bounding box center [704, 171] width 27 height 11
click at [823, 95] on span "Išsaugoti" at bounding box center [837, 96] width 29 height 11
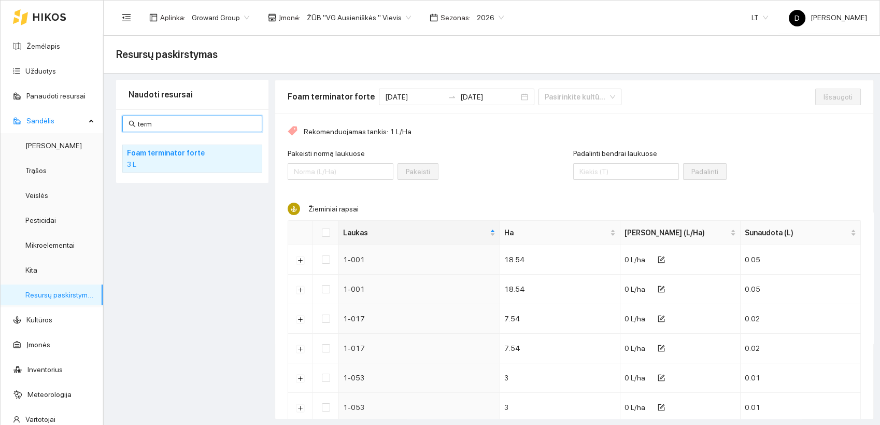
drag, startPoint x: 163, startPoint y: 126, endPoint x: 106, endPoint y: 125, distance: 57.5
click at [105, 126] on main "Resursų paskirstymas Naudoti resursai term Foam terminator forte 3 L Foam termi…" at bounding box center [492, 231] width 776 height 390
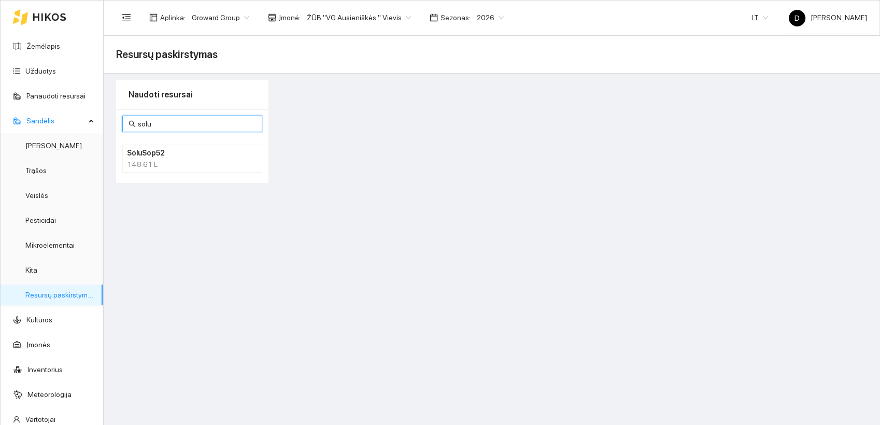
click at [143, 162] on div "148.61 L" at bounding box center [192, 164] width 131 height 11
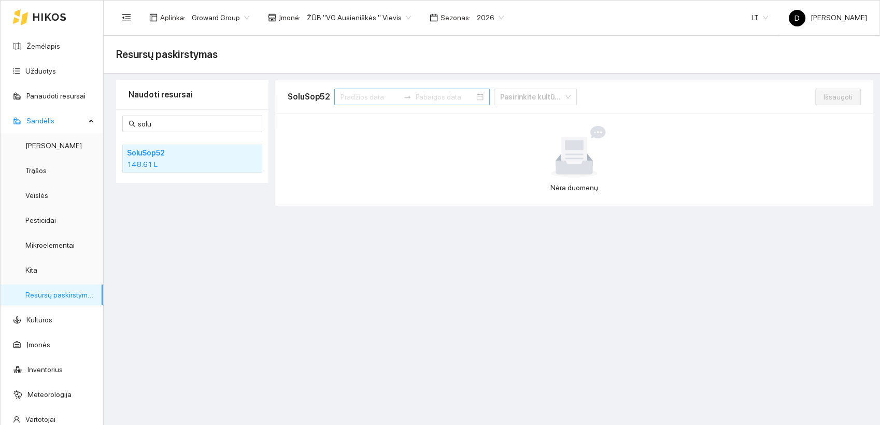
click at [366, 95] on input at bounding box center [369, 96] width 59 height 11
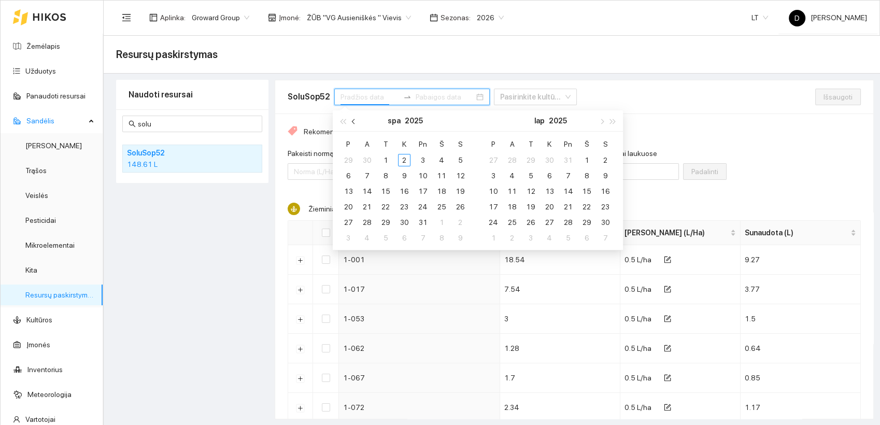
click at [354, 120] on span "button" at bounding box center [354, 121] width 5 height 5
click at [344, 162] on div "1" at bounding box center [348, 160] width 12 height 12
click at [365, 222] on div "30" at bounding box center [367, 222] width 12 height 12
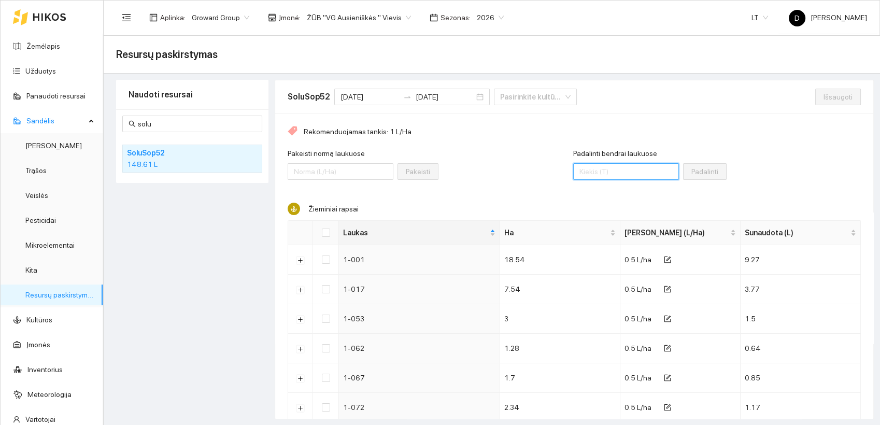
click at [611, 171] on input "Padalinti bendrai laukuose" at bounding box center [626, 171] width 106 height 17
click at [328, 229] on input "Select all" at bounding box center [326, 232] width 8 height 8
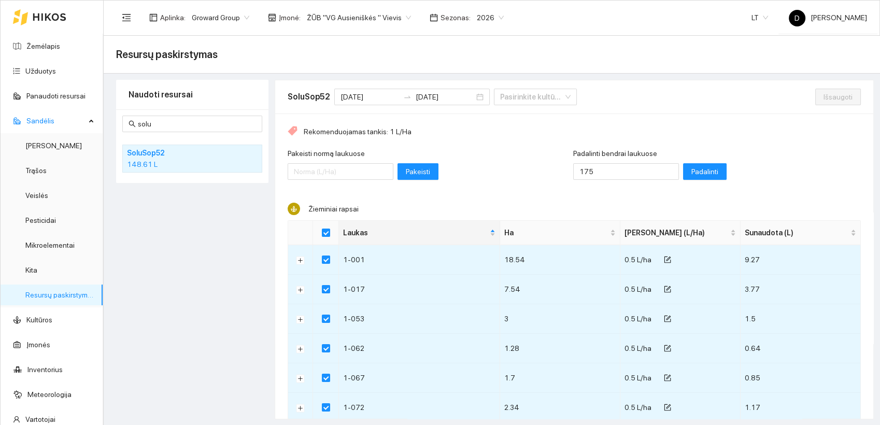
drag, startPoint x: 155, startPoint y: 123, endPoint x: 119, endPoint y: 126, distance: 36.4
click at [119, 126] on div "solu SoluSop52 148.61 L" at bounding box center [192, 146] width 152 height 74
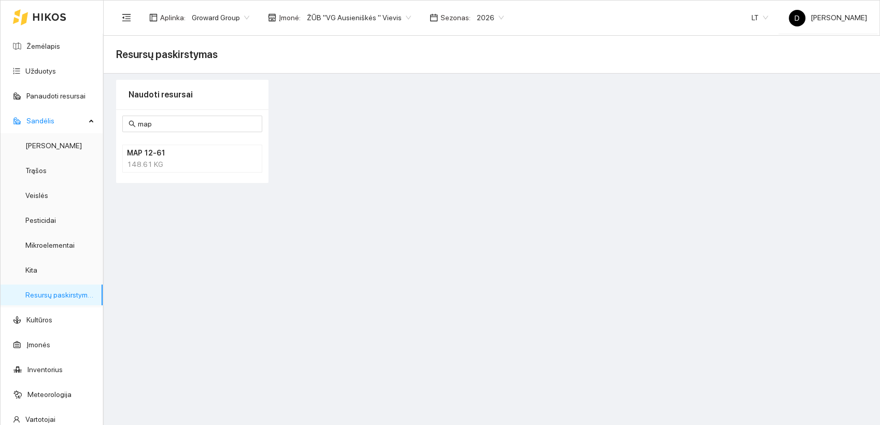
click at [147, 157] on h4 "MAP 12-61" at bounding box center [179, 152] width 104 height 11
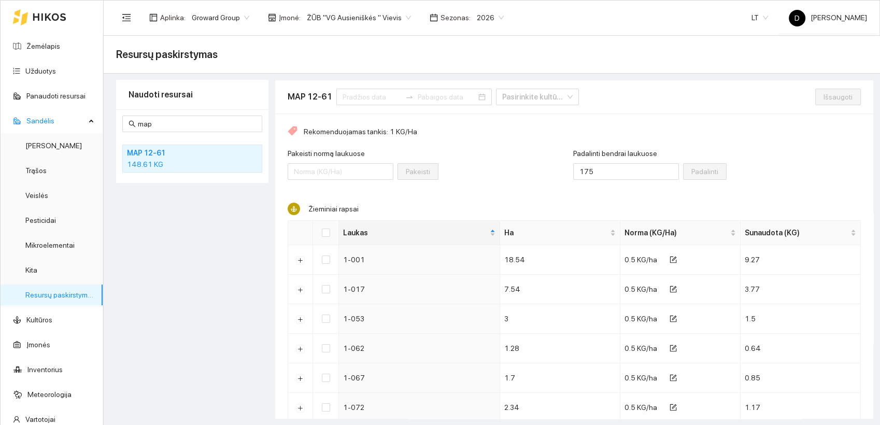
click at [178, 244] on div "Naudoti resursai map MAP 12-61 148.61 KG" at bounding box center [192, 249] width 152 height 339
click at [346, 99] on input at bounding box center [371, 96] width 59 height 11
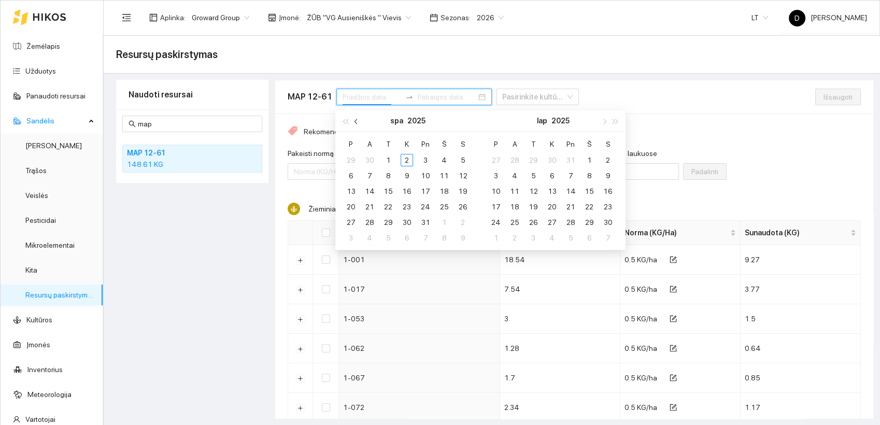
click at [355, 122] on button "button" at bounding box center [356, 120] width 11 height 21
click at [348, 156] on div "1" at bounding box center [351, 160] width 12 height 12
click at [367, 222] on div "30" at bounding box center [369, 222] width 12 height 12
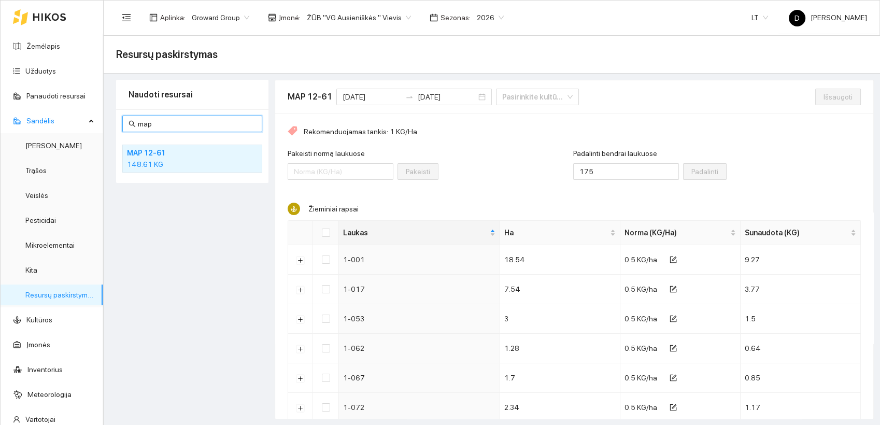
drag, startPoint x: 158, startPoint y: 124, endPoint x: 111, endPoint y: 122, distance: 46.2
click at [111, 122] on div "Naudoti resursai map MAP 12-61 148.61 KG MAP 12-61 2025-09-01 2025-09-30 Pasiri…" at bounding box center [492, 249] width 764 height 339
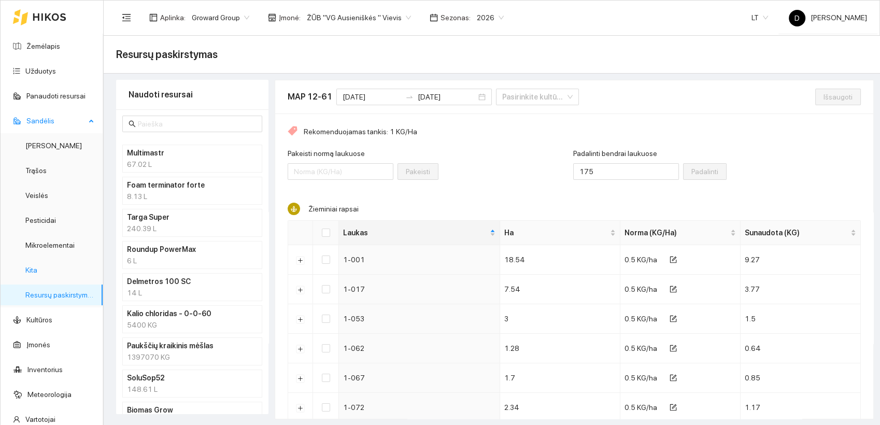
click at [37, 269] on link "Kita" at bounding box center [31, 270] width 12 height 8
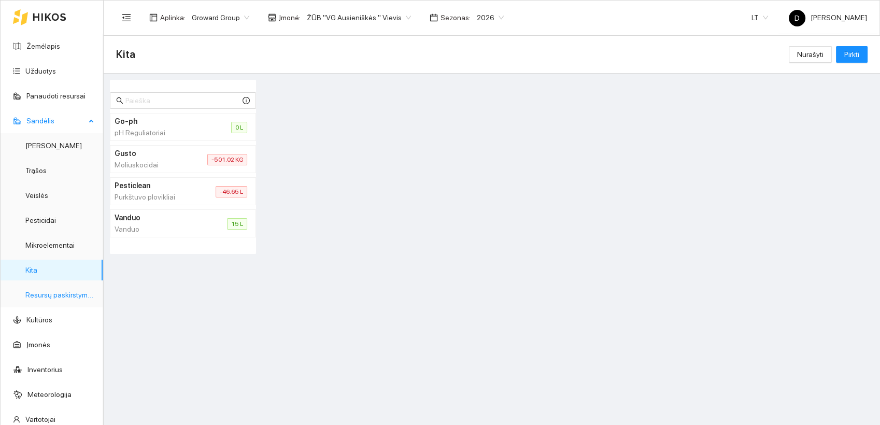
click at [68, 293] on link "Resursų paskirstymas" at bounding box center [60, 295] width 70 height 8
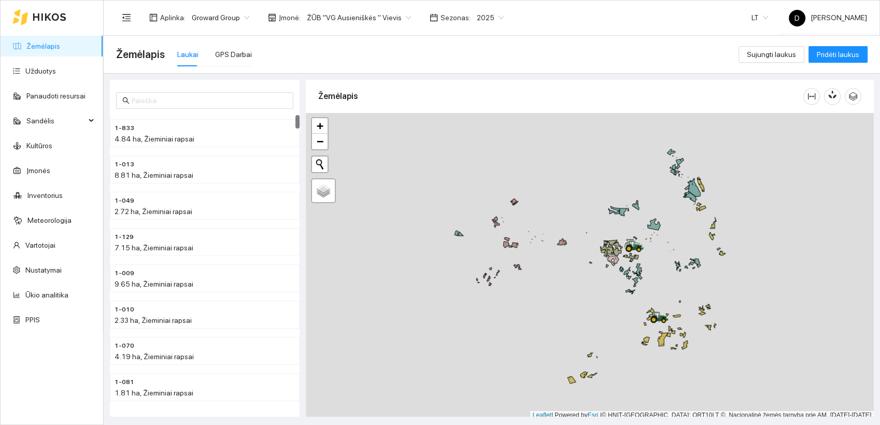
click at [481, 15] on span "2025" at bounding box center [490, 18] width 27 height 16
click at [475, 138] on div "2026" at bounding box center [477, 137] width 27 height 11
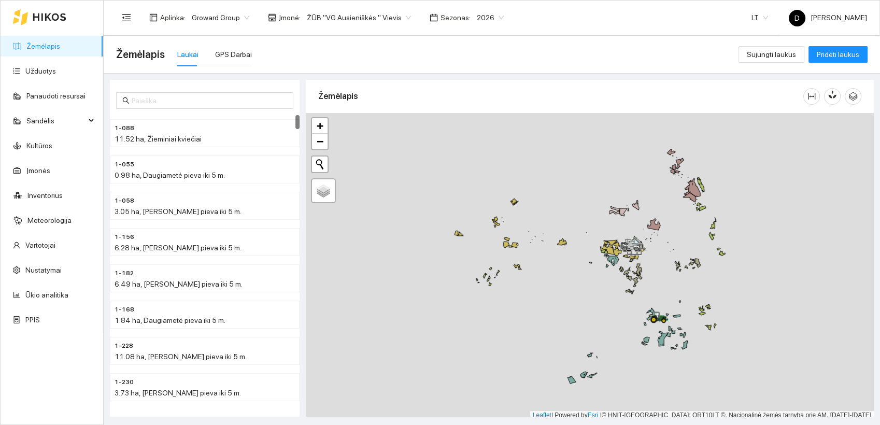
click at [298, 110] on div "1-088 11.52 ha, Žieminiai kviečiai 1-055 0.98 ha, Daugiametė pieva iki 5 m. 1-0…" at bounding box center [205, 248] width 190 height 337
drag, startPoint x: 295, startPoint y: 121, endPoint x: 294, endPoint y: 106, distance: 15.0
click at [294, 106] on div "1-088 11.52 ha, Žieminiai kviečiai 1-055 0.98 ha, Daugiametė pieva iki 5 m. 1-0…" at bounding box center [205, 248] width 190 height 337
click at [37, 71] on link "Užduotys" at bounding box center [40, 71] width 31 height 8
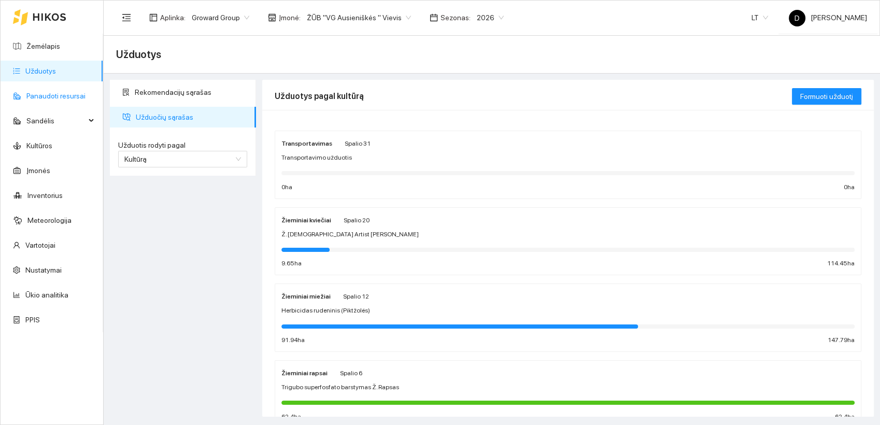
click at [49, 97] on link "Panaudoti resursai" at bounding box center [55, 96] width 59 height 8
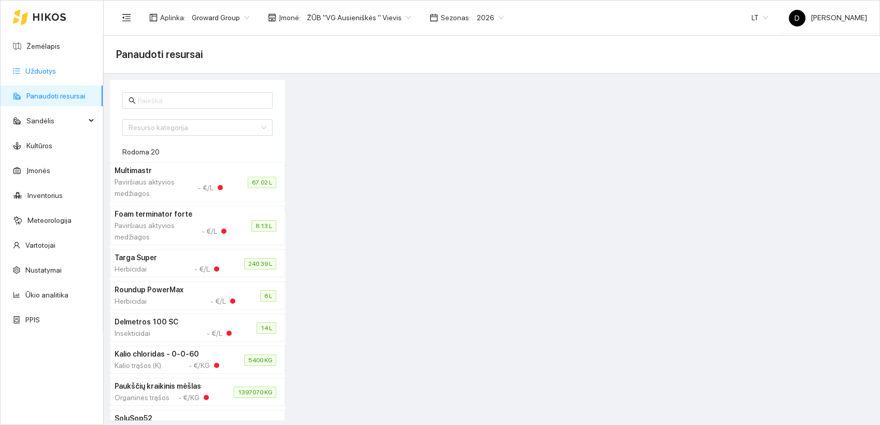
click at [42, 68] on link "Užduotys" at bounding box center [40, 71] width 31 height 8
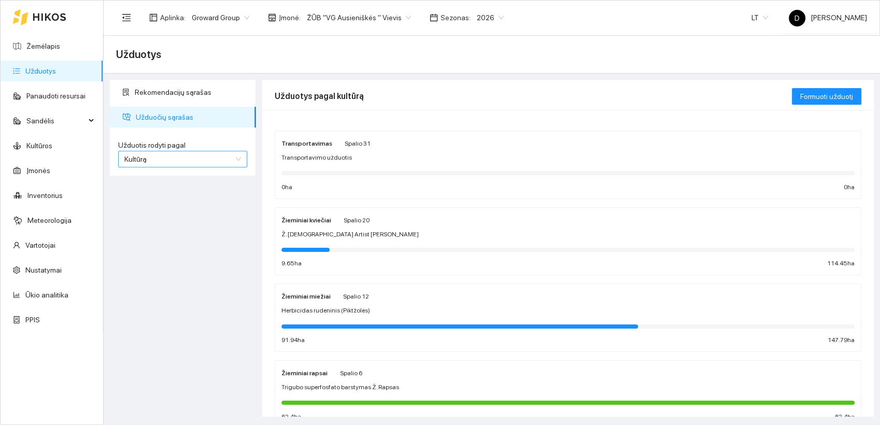
click at [150, 158] on span "Kultūrą" at bounding box center [182, 159] width 117 height 16
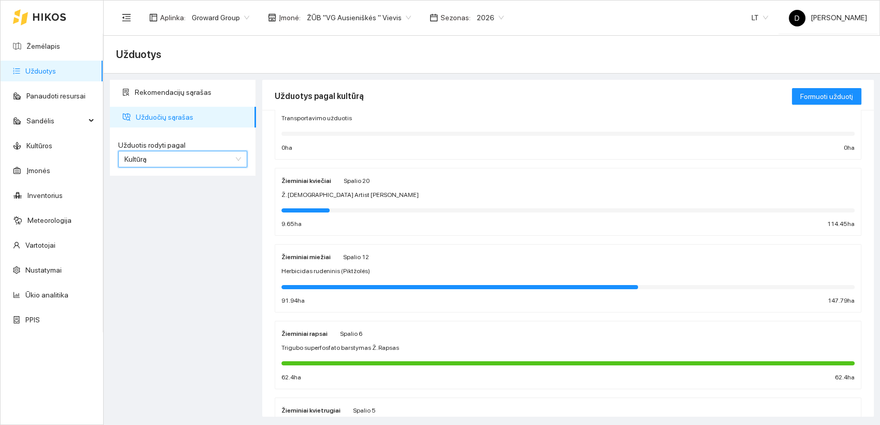
scroll to position [58, 0]
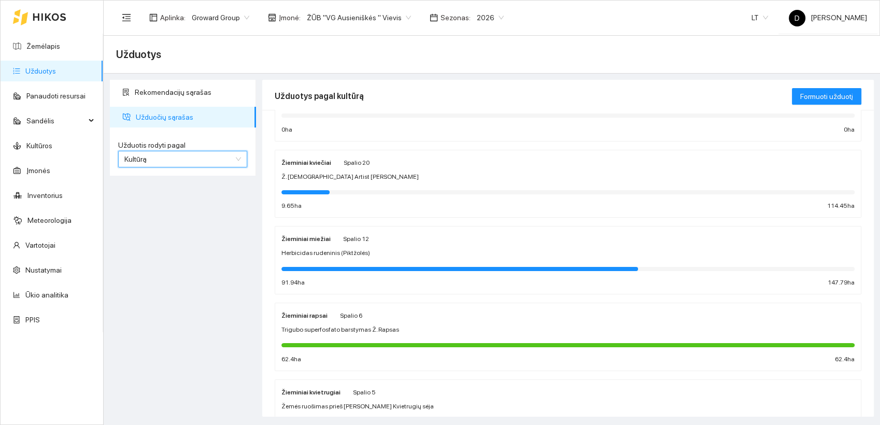
click at [317, 235] on strong "Žieminiai miežiai" at bounding box center [305, 238] width 49 height 7
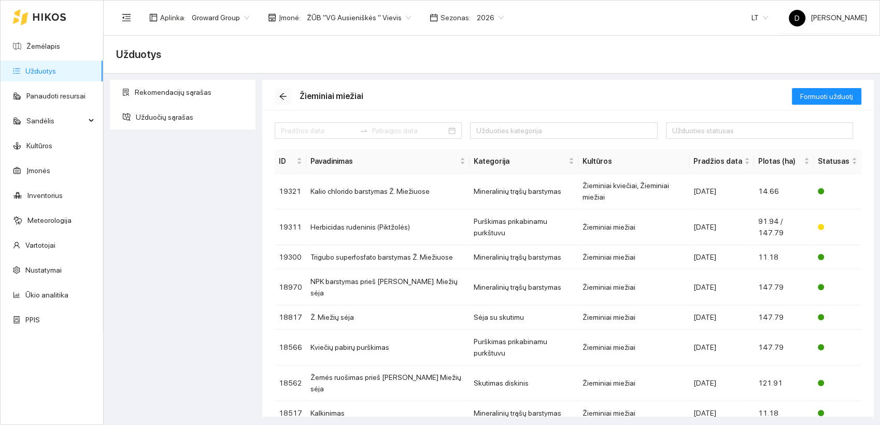
click at [283, 96] on icon "arrow-left" at bounding box center [282, 96] width 7 height 7
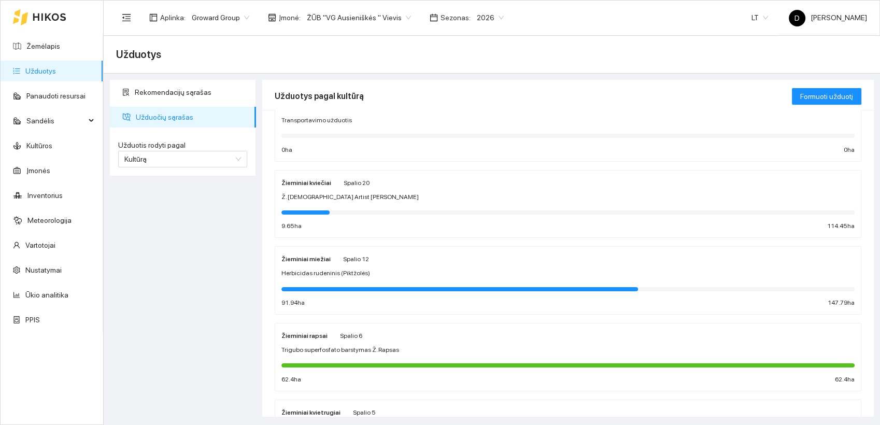
scroll to position [58, 0]
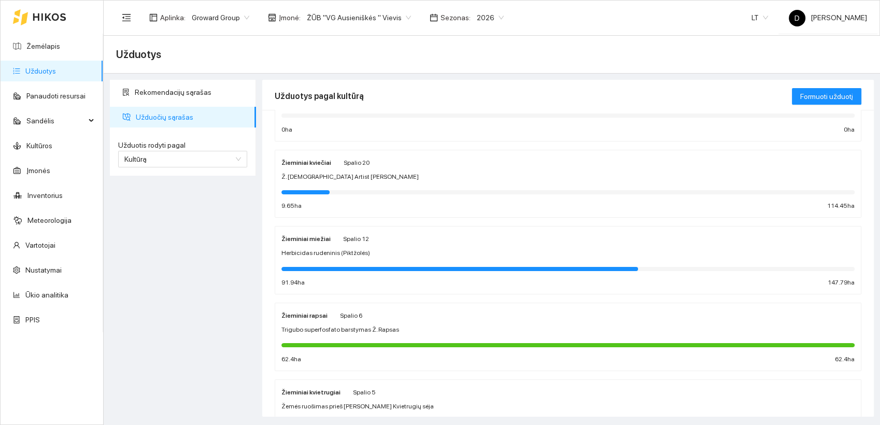
click at [305, 314] on strong "Žieminiai rapsai" at bounding box center [304, 315] width 46 height 7
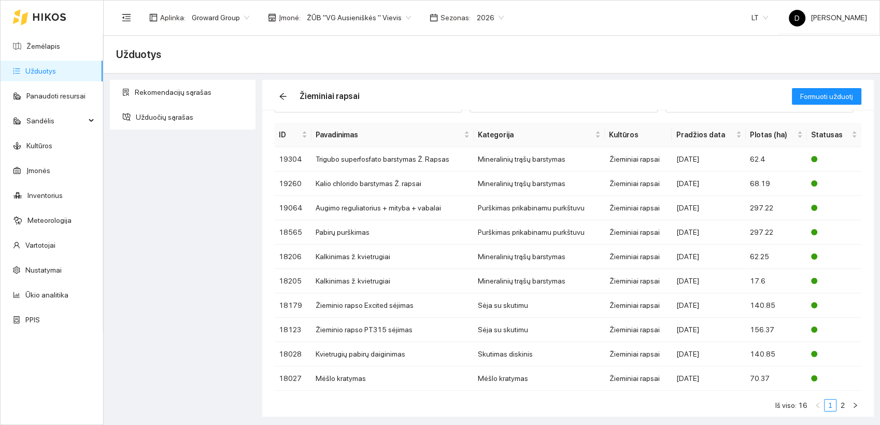
scroll to position [41, 0]
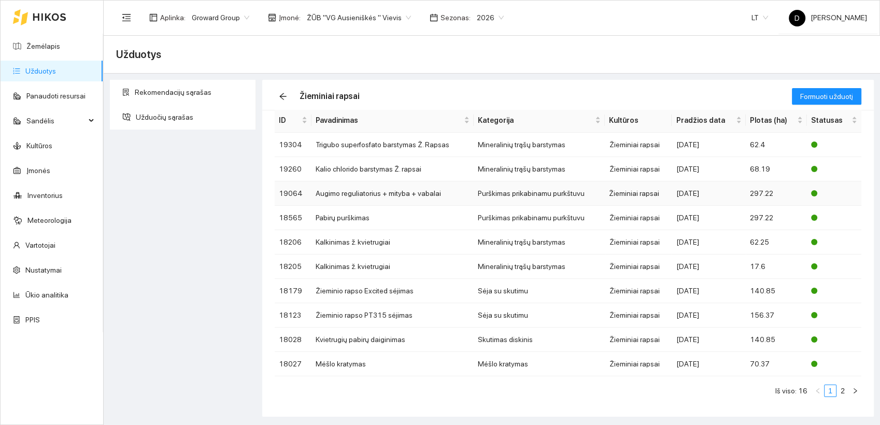
click at [361, 193] on td "Augimo reguliatorius + mityba + vabalai" at bounding box center [392, 193] width 162 height 24
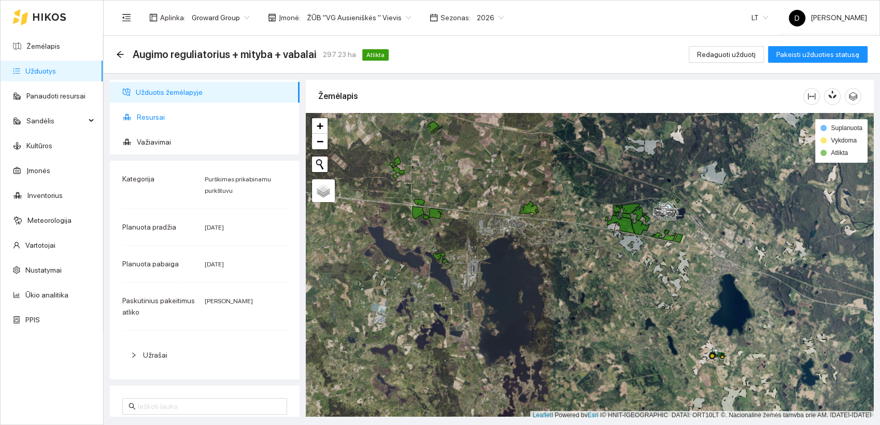
click at [153, 116] on span "Resursai" at bounding box center [214, 117] width 154 height 21
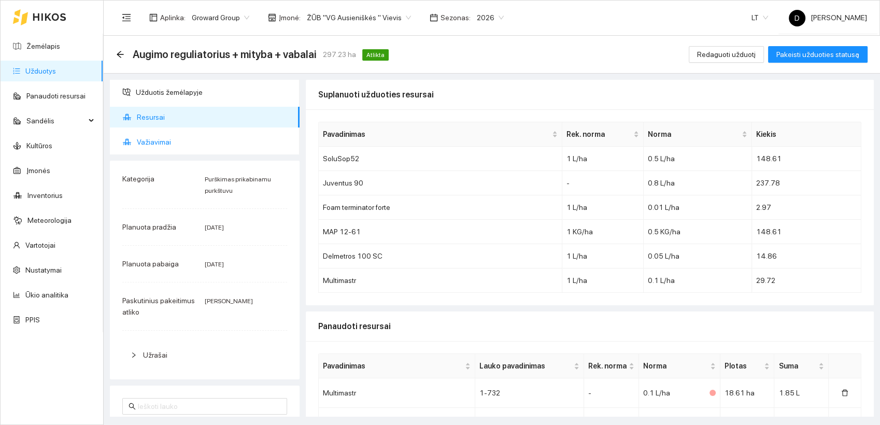
click at [157, 141] on span "Važiavimai" at bounding box center [214, 142] width 154 height 21
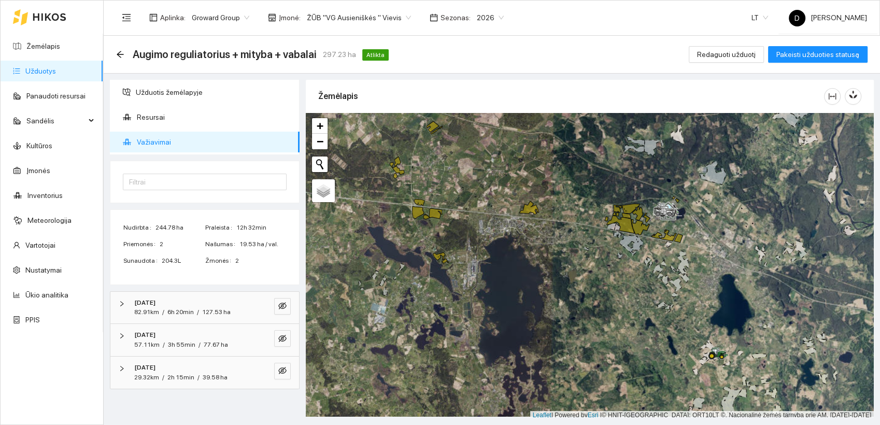
scroll to position [3, 0]
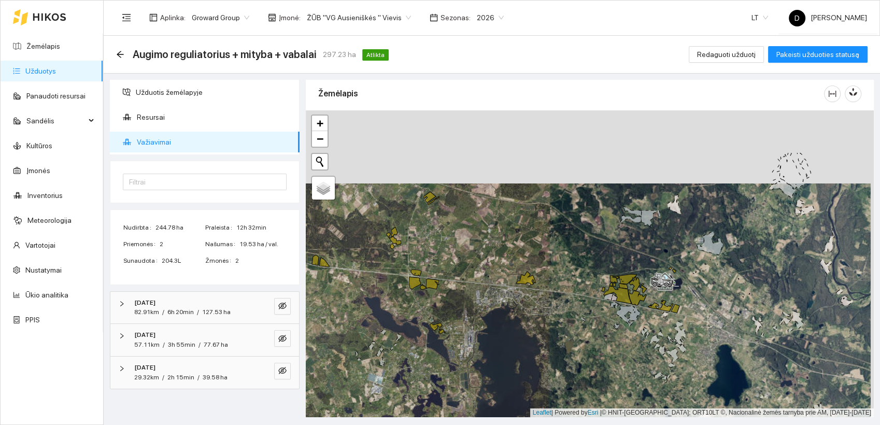
drag, startPoint x: 519, startPoint y: 259, endPoint x: 516, endPoint y: 335, distance: 75.7
click at [516, 335] on div at bounding box center [590, 263] width 568 height 307
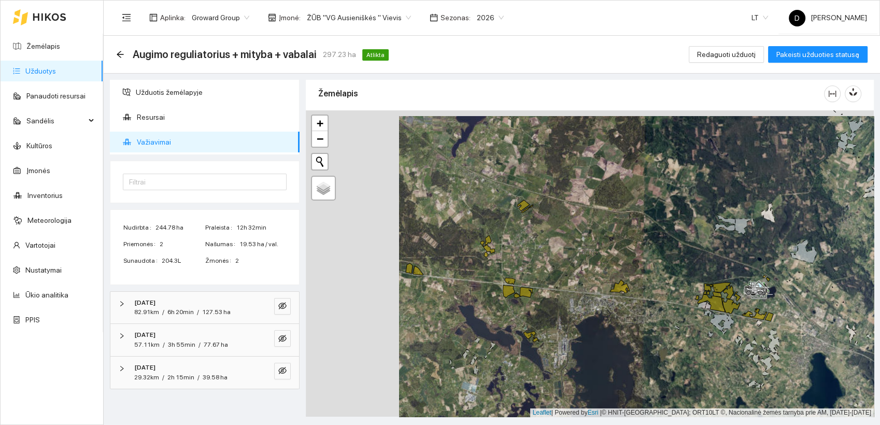
drag, startPoint x: 515, startPoint y: 330, endPoint x: 610, endPoint y: 333, distance: 95.4
click at [610, 333] on div at bounding box center [590, 263] width 568 height 307
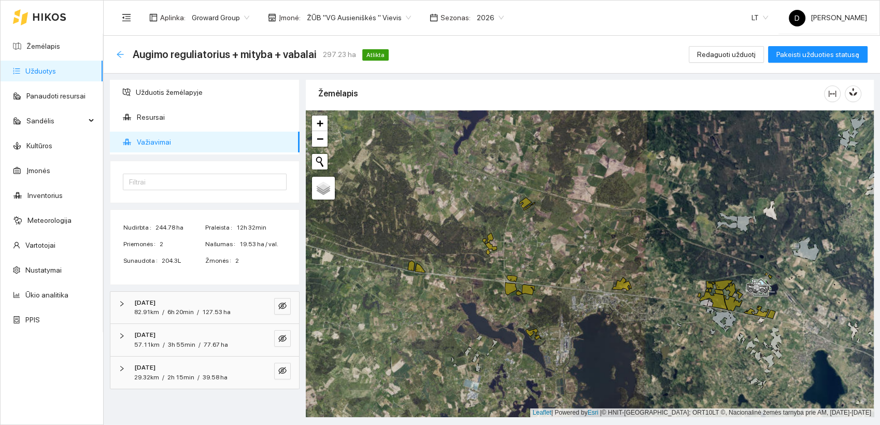
click at [118, 53] on icon "arrow-left" at bounding box center [120, 54] width 7 height 7
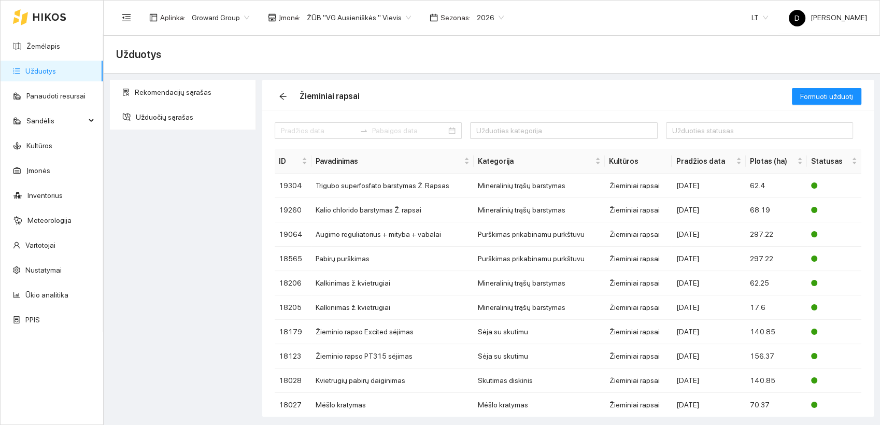
click at [35, 72] on link "Užduotys" at bounding box center [40, 71] width 31 height 8
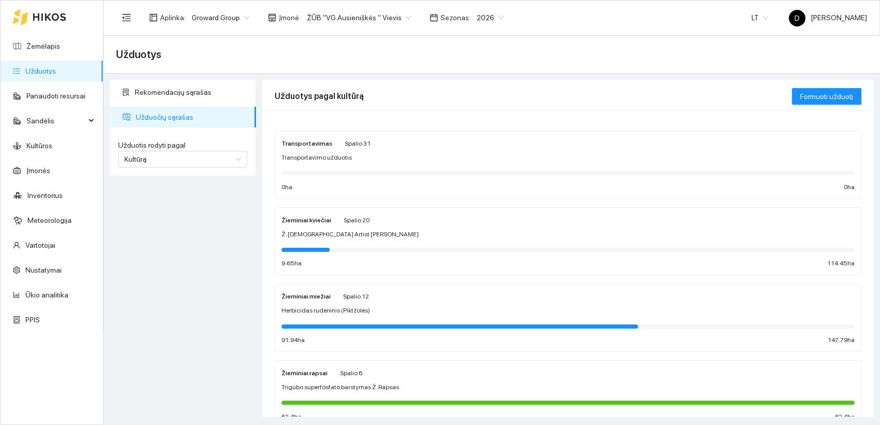
click at [311, 297] on strong "Žieminiai miežiai" at bounding box center [305, 296] width 49 height 7
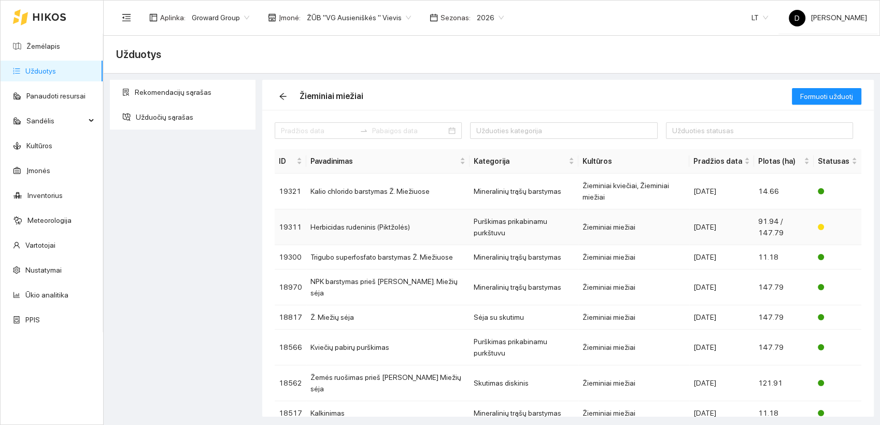
click at [361, 209] on td "Herbicidas rudeninis (Piktžolės)" at bounding box center [387, 227] width 163 height 36
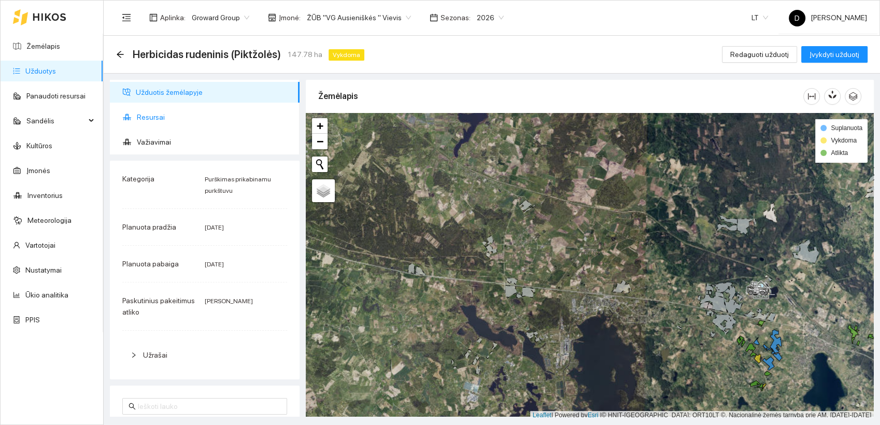
click at [149, 119] on span "Resursai" at bounding box center [214, 117] width 154 height 21
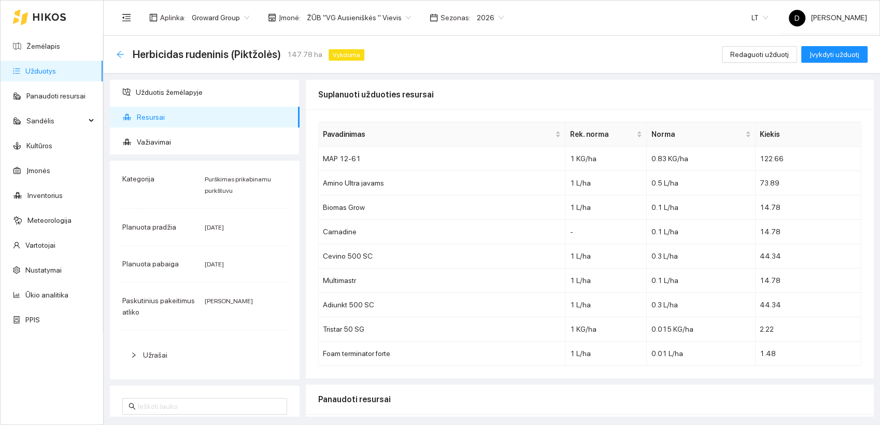
click at [117, 53] on icon "arrow-left" at bounding box center [120, 54] width 7 height 7
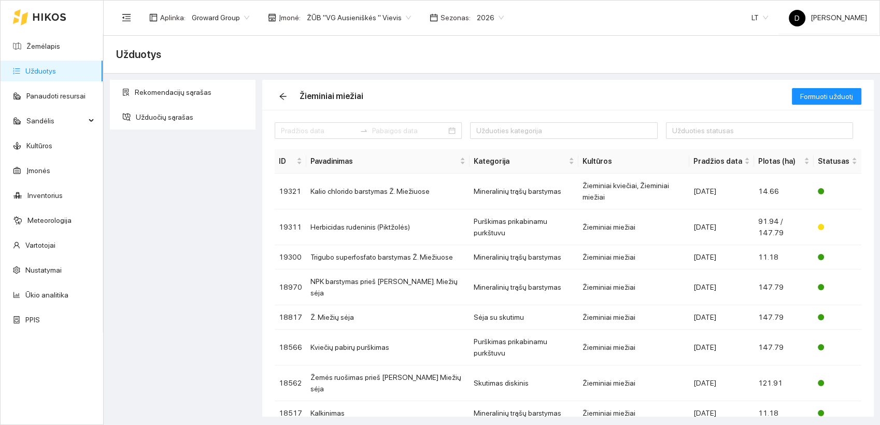
click at [166, 198] on div "Rekomendacijų sąrašas Užduočių sąrašas" at bounding box center [183, 248] width 152 height 337
click at [189, 237] on div "Rekomendacijų sąrašas Užduočių sąrašas" at bounding box center [183, 248] width 152 height 337
click at [216, 240] on div "Rekomendacijų sąrašas Užduočių sąrašas" at bounding box center [183, 248] width 152 height 337
click at [156, 223] on div "Rekomendacijų sąrašas Užduočių sąrašas" at bounding box center [183, 248] width 152 height 337
click at [194, 222] on div "Rekomendacijų sąrašas Užduočių sąrašas" at bounding box center [183, 248] width 152 height 337
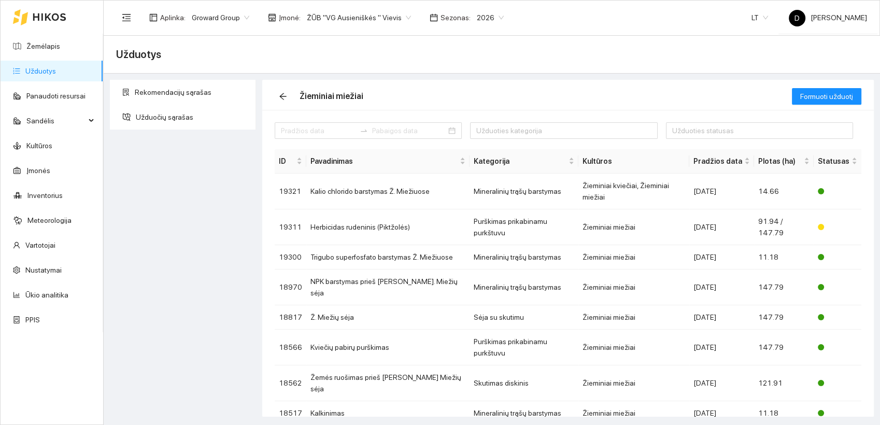
click at [182, 178] on div "Rekomendacijų sąrašas Užduočių sąrašas" at bounding box center [183, 248] width 152 height 337
drag, startPoint x: 182, startPoint y: 178, endPoint x: 188, endPoint y: 232, distance: 54.7
click at [188, 232] on div "Rekomendacijų sąrašas Užduočių sąrašas" at bounding box center [183, 248] width 152 height 337
click at [62, 97] on link "Panaudoti resursai" at bounding box center [55, 96] width 59 height 8
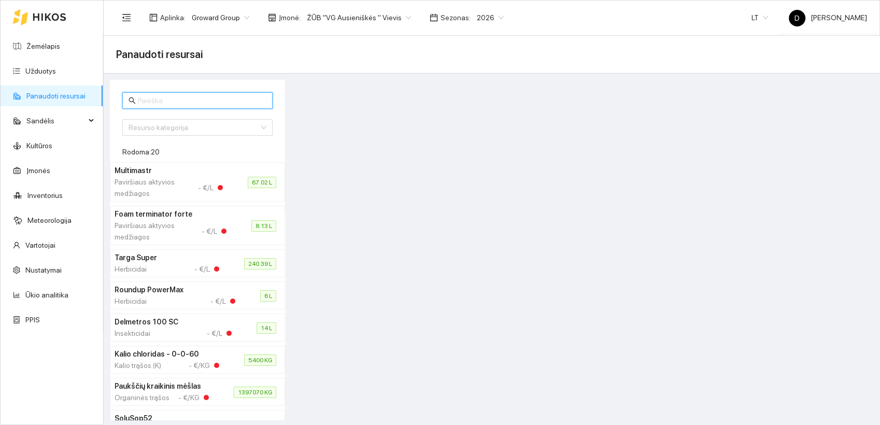
click at [167, 98] on input "text" at bounding box center [202, 100] width 128 height 11
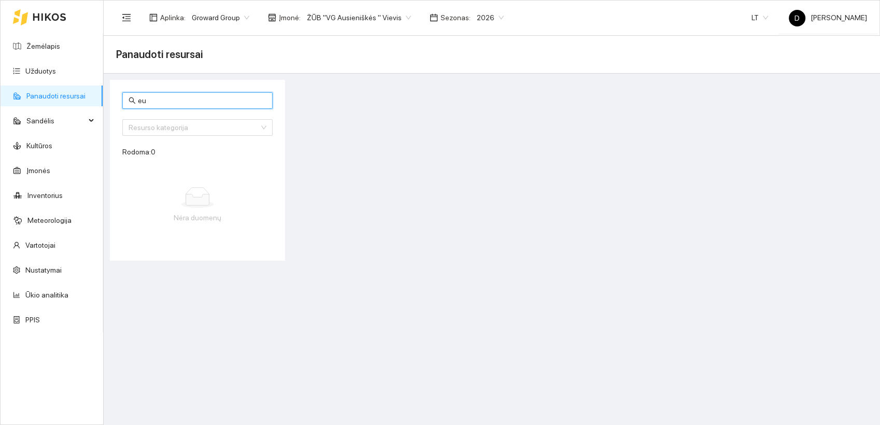
type input "e"
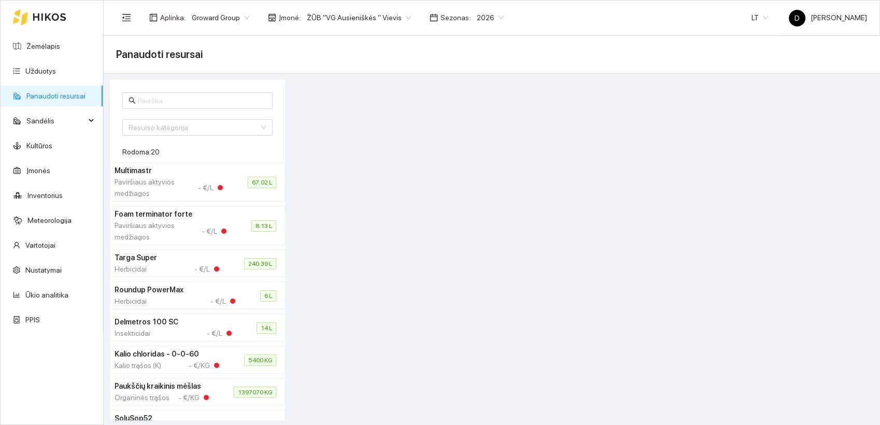
click at [420, 129] on div at bounding box center [582, 250] width 589 height 340
click at [50, 72] on link "Užduotys" at bounding box center [40, 71] width 31 height 8
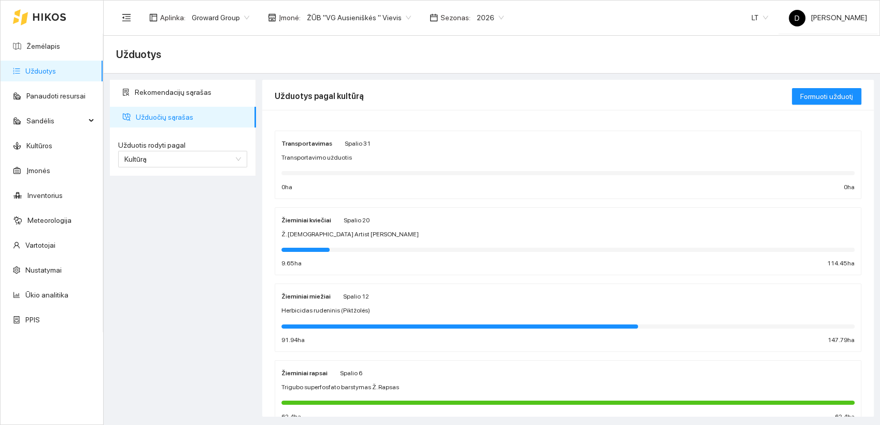
click at [316, 221] on strong "Žieminiai kviečiai" at bounding box center [306, 220] width 50 height 7
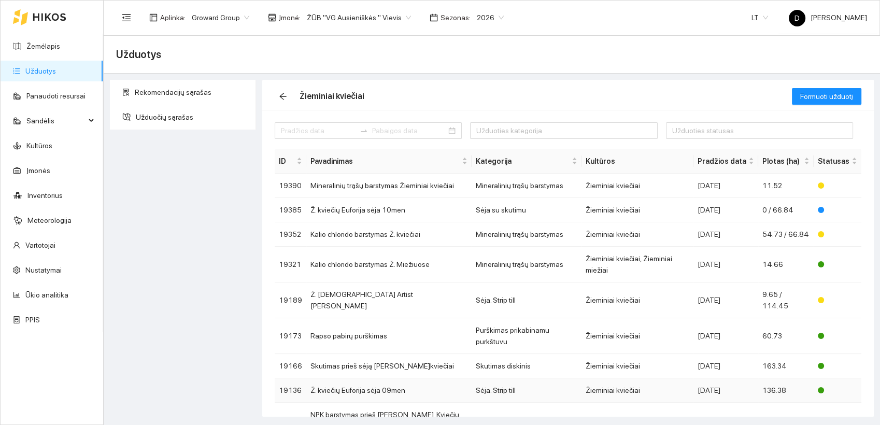
click at [374, 378] on td "Ž. kviečių Euforija sėja 09men" at bounding box center [388, 390] width 165 height 24
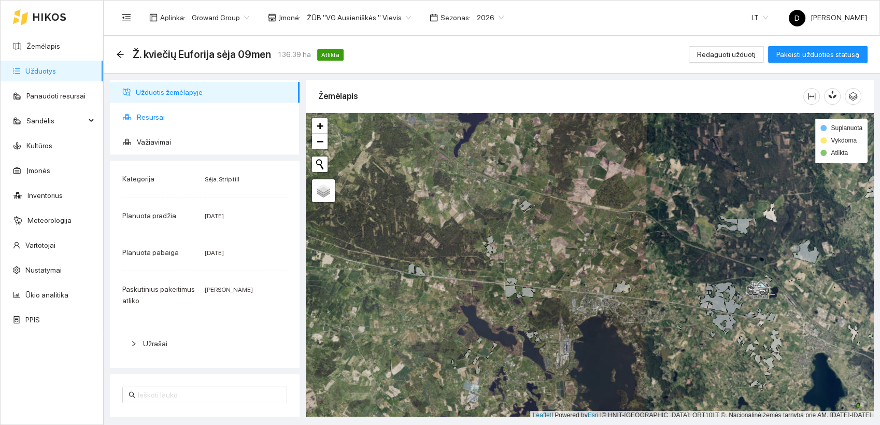
click at [155, 117] on span "Resursai" at bounding box center [214, 117] width 154 height 21
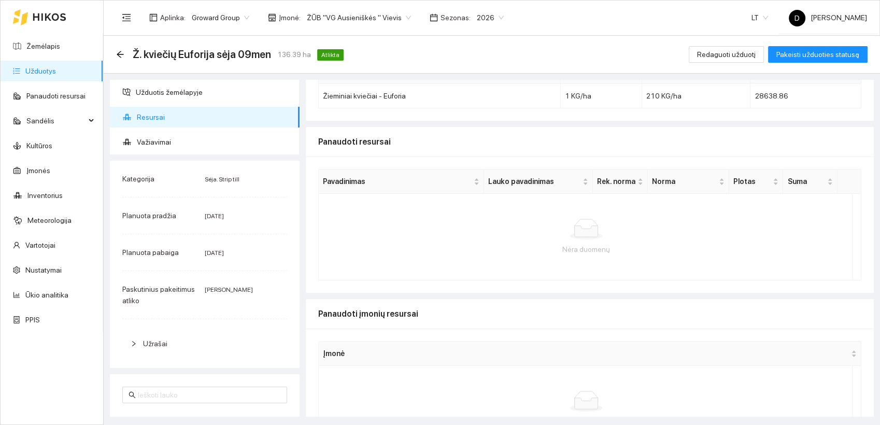
scroll to position [110, 0]
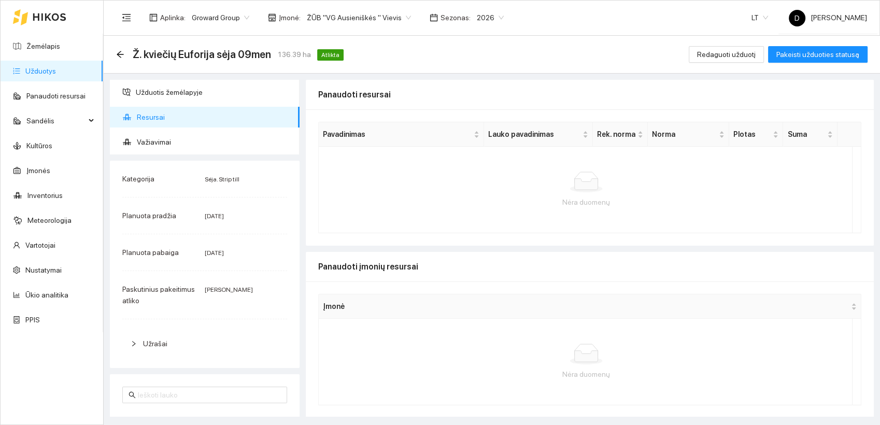
click at [453, 209] on div "Nėra duomenų" at bounding box center [586, 190] width 534 height 86
click at [457, 350] on div at bounding box center [586, 354] width 518 height 21
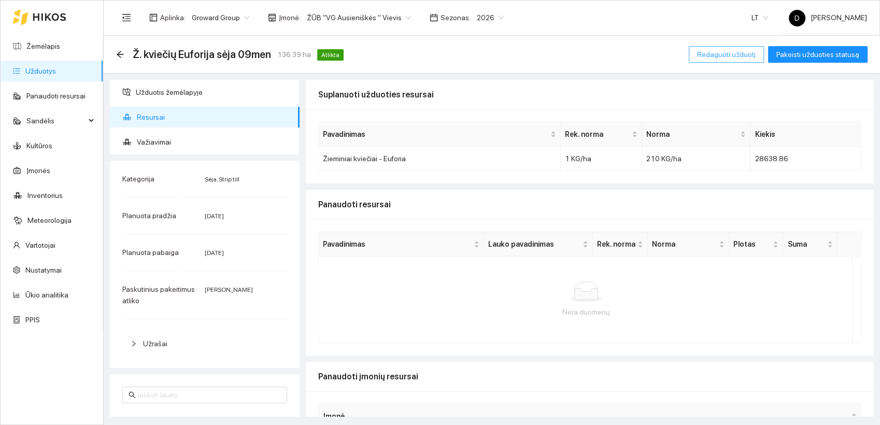
click at [721, 53] on span "Redaguoti užduotį" at bounding box center [726, 54] width 59 height 11
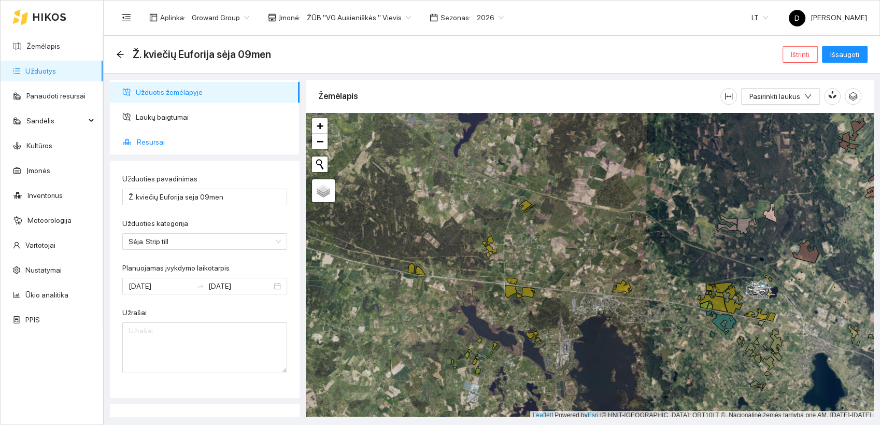
click at [155, 143] on span "Resursai" at bounding box center [214, 142] width 154 height 21
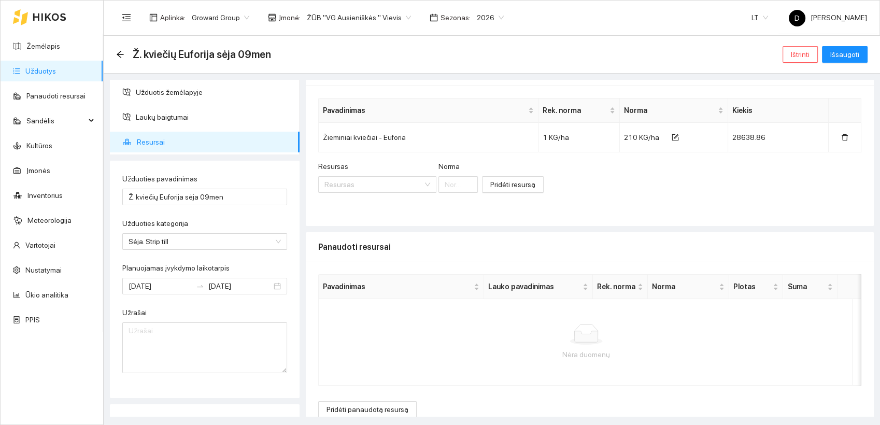
scroll to position [37, 0]
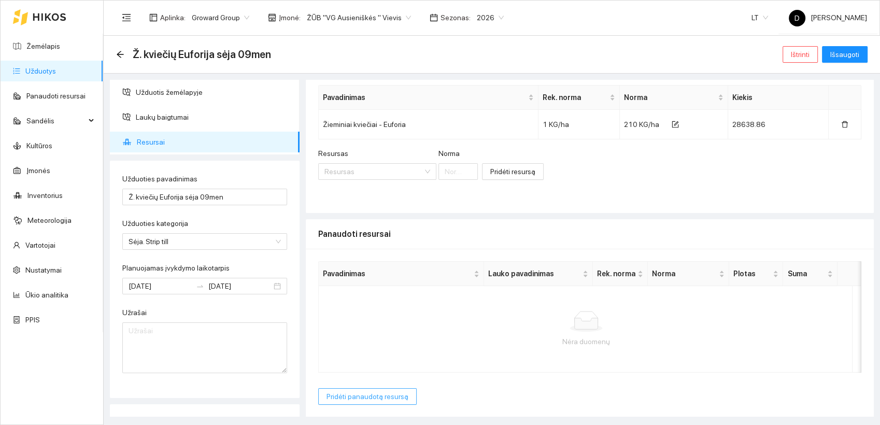
click at [369, 396] on span "Pridėti panaudotą resursą" at bounding box center [367, 396] width 82 height 11
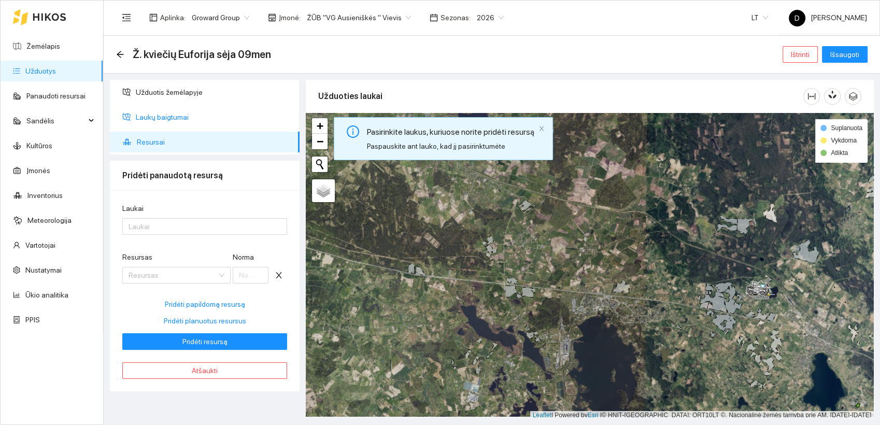
click at [173, 116] on span "Laukų baigtumai" at bounding box center [213, 117] width 155 height 21
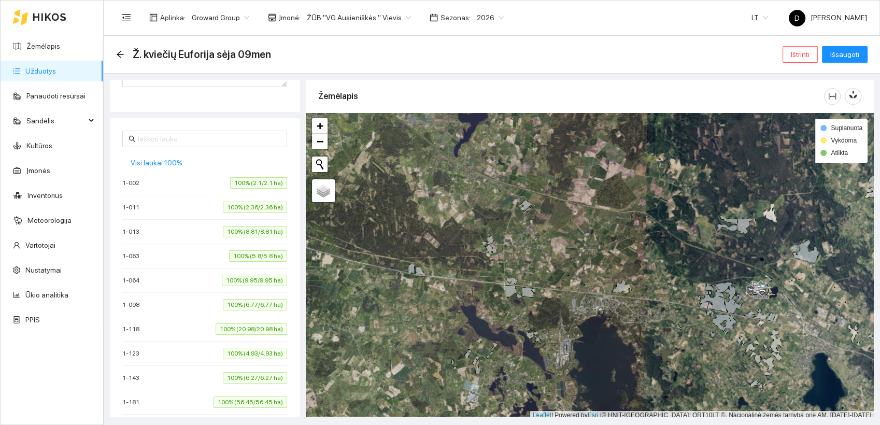
scroll to position [288, 0]
click at [170, 159] on span "Visi laukai 100%" at bounding box center [157, 160] width 52 height 11
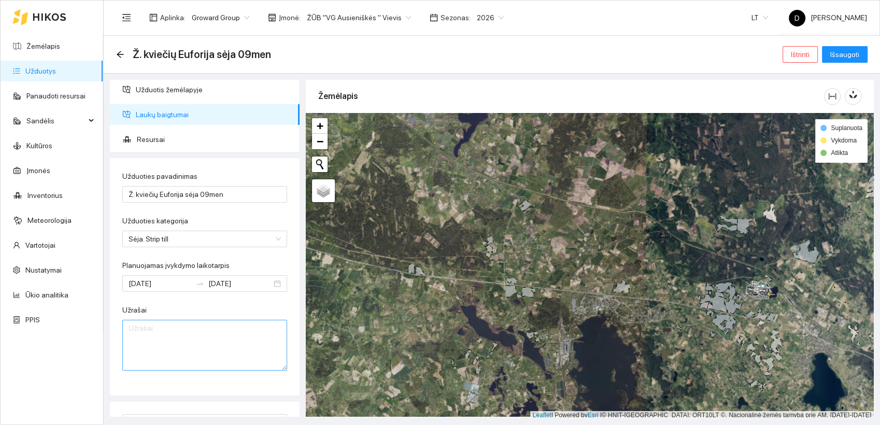
scroll to position [0, 0]
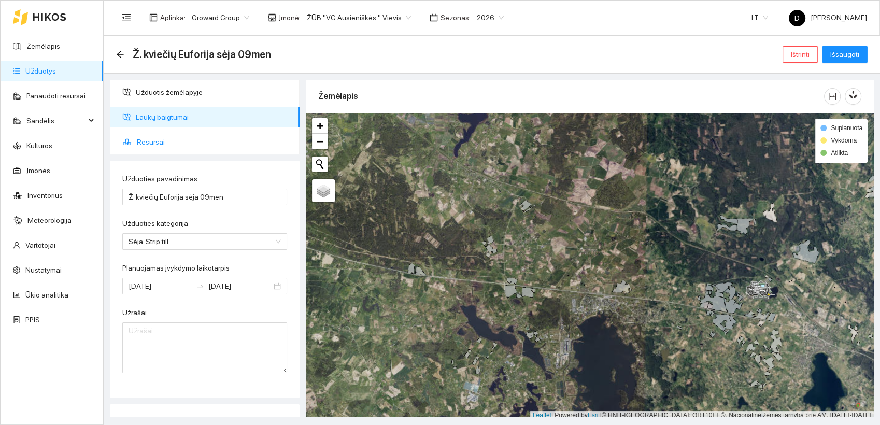
click at [151, 140] on span "Resursai" at bounding box center [214, 142] width 154 height 21
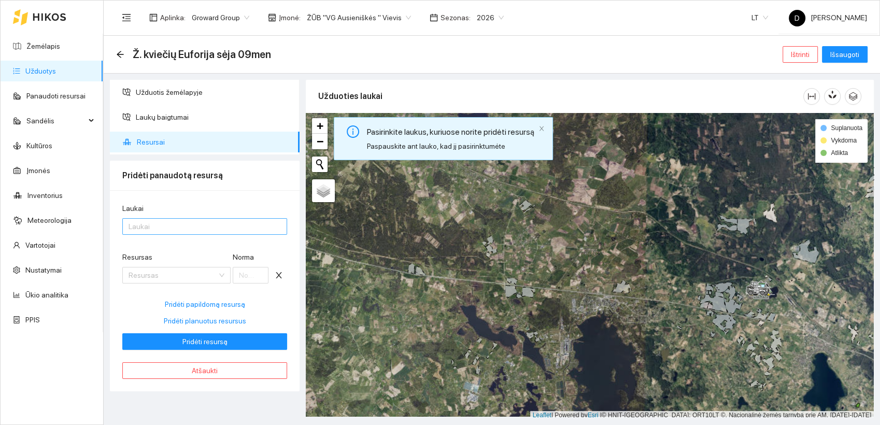
click at [135, 226] on div at bounding box center [199, 226] width 149 height 12
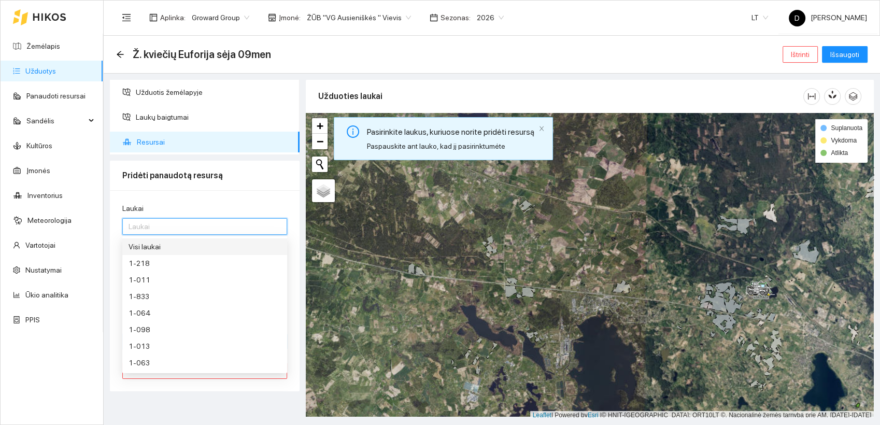
click at [145, 245] on div "Visi laukai" at bounding box center [204, 246] width 152 height 11
click at [153, 245] on div "Visi laukai" at bounding box center [200, 246] width 145 height 11
click at [152, 246] on div "Visi laukai" at bounding box center [204, 246] width 152 height 11
click at [181, 201] on div "Laukai Visi laukai Resursas Resursas Norma Pridėti papildomą resursą Pridėti pl…" at bounding box center [205, 290] width 190 height 201
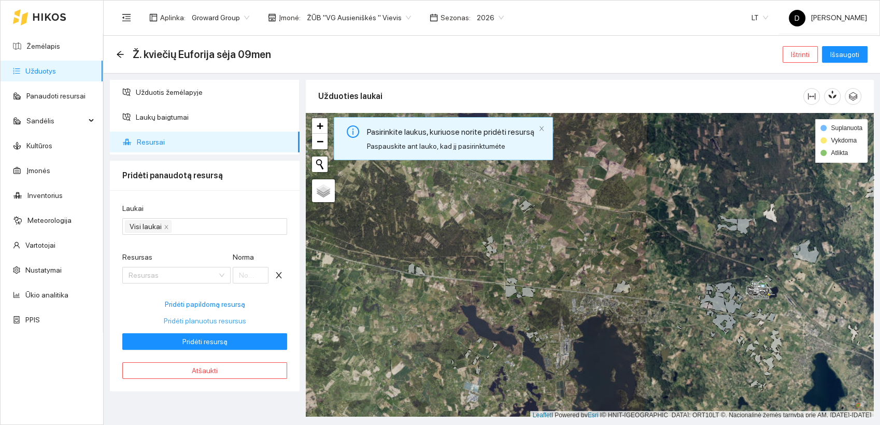
click at [207, 320] on span "Pridėti planuotus resursus" at bounding box center [205, 320] width 82 height 11
type input "210"
click at [223, 340] on span "Pridėti resursą" at bounding box center [204, 341] width 45 height 11
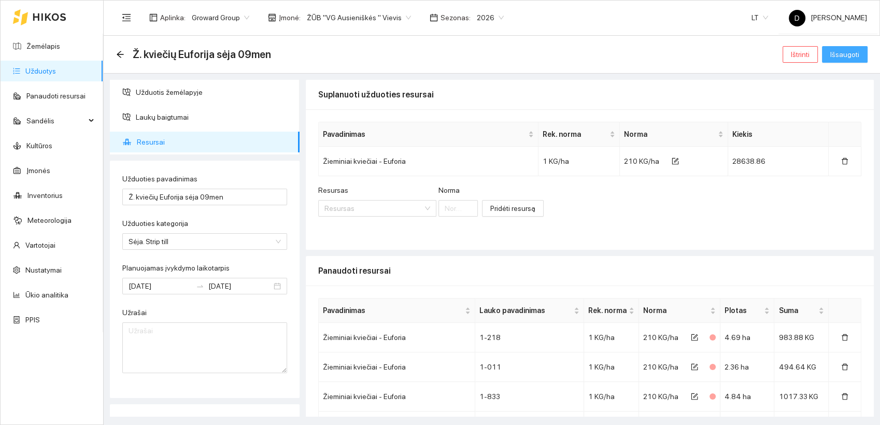
click at [840, 54] on span "Išsaugoti" at bounding box center [844, 54] width 29 height 11
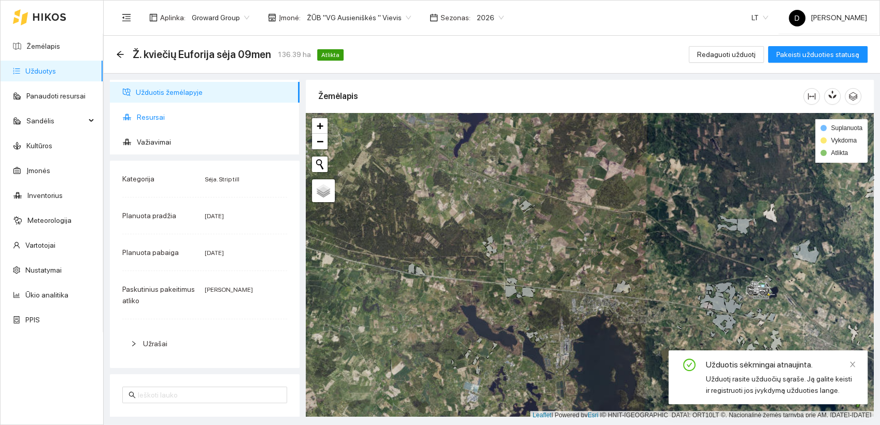
click at [149, 118] on span "Resursai" at bounding box center [214, 117] width 154 height 21
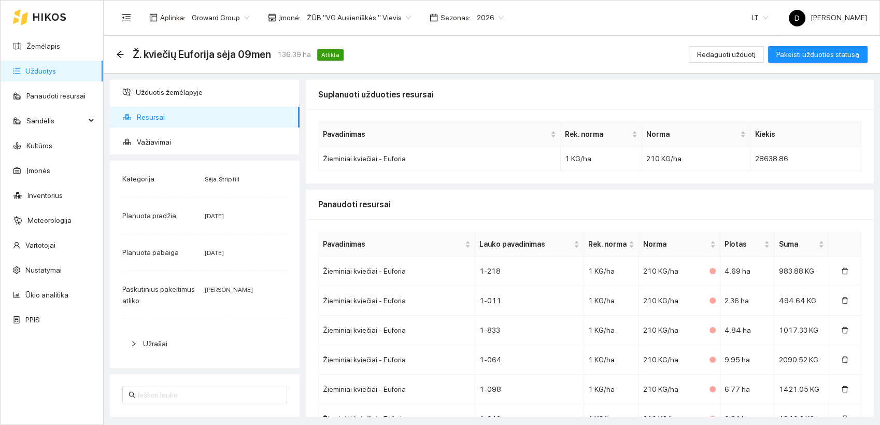
click at [509, 51] on div "Ž. kviečių Euforija sėja 09men 136.39 ha Atlikta Redaguoti užduotį Pakeisti užd…" at bounding box center [491, 54] width 751 height 21
click at [120, 54] on icon "arrow-left" at bounding box center [120, 54] width 7 height 7
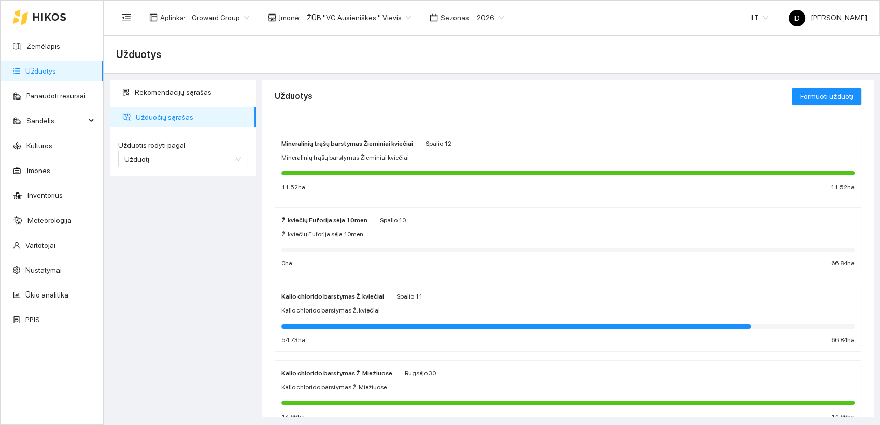
click at [205, 222] on div "Rekomendacijų sąrašas Užduočių sąrašas Užduotis rodyti pagal Užduotį Užduotis r…" at bounding box center [183, 248] width 152 height 337
click at [41, 97] on link "Panaudoti resursai" at bounding box center [55, 96] width 59 height 8
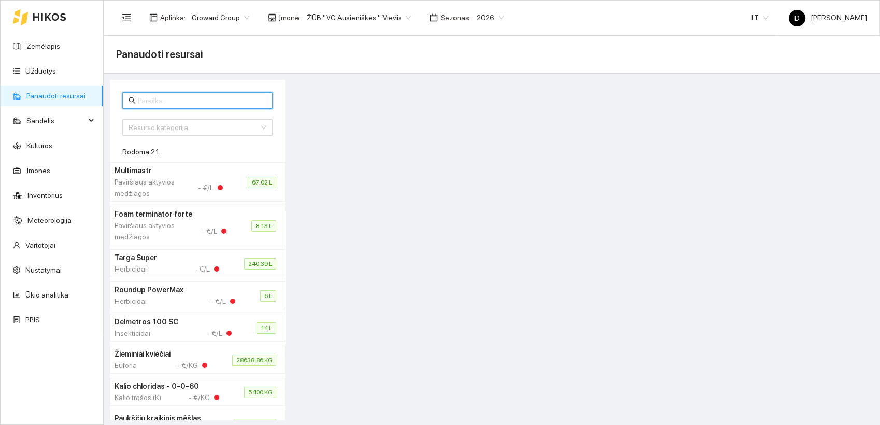
click at [190, 103] on input "text" at bounding box center [202, 100] width 128 height 11
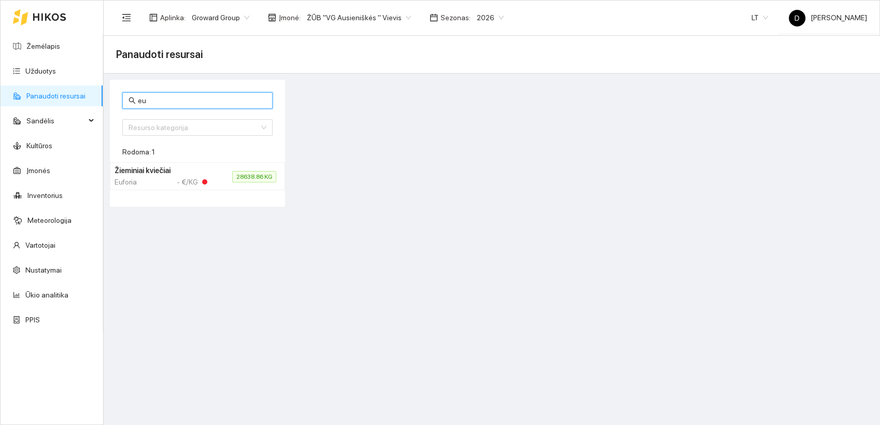
type input "e"
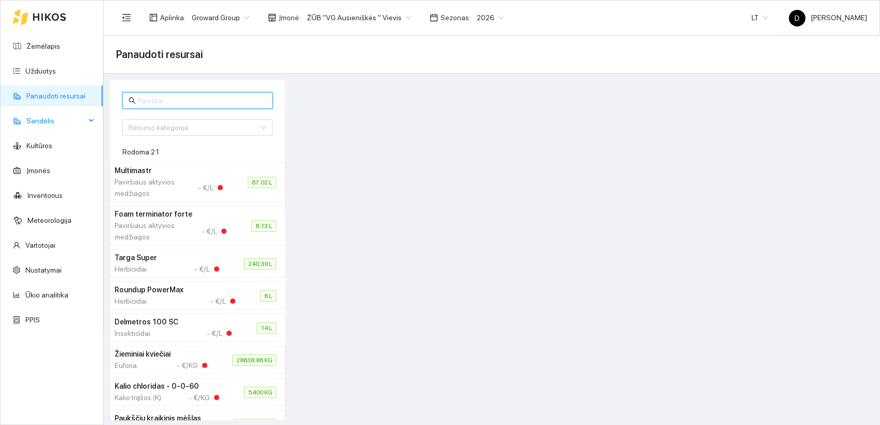
click at [45, 121] on span "Sandėlis" at bounding box center [55, 120] width 59 height 21
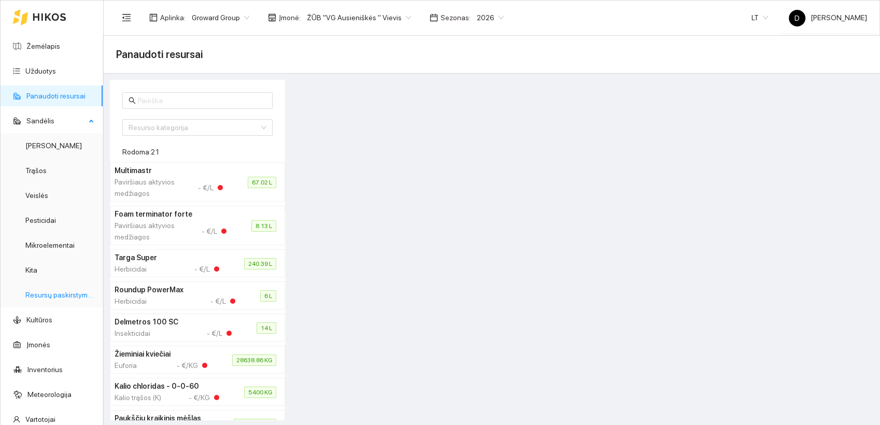
click at [63, 295] on link "Resursų paskirstymas" at bounding box center [60, 295] width 70 height 8
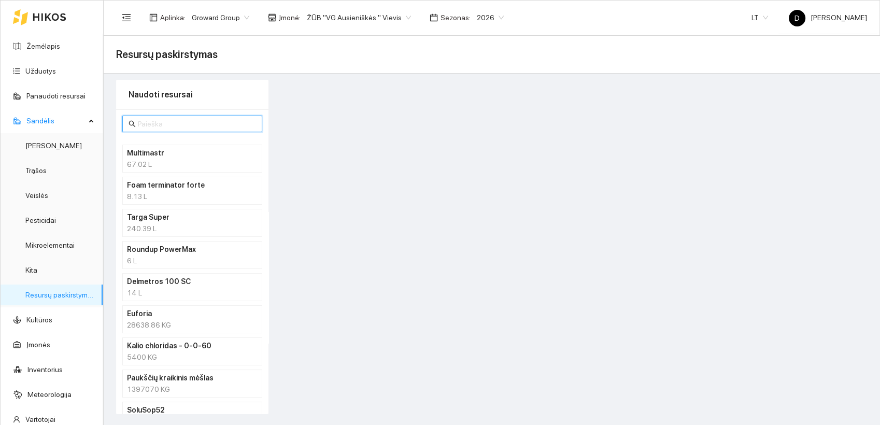
click at [184, 124] on input "text" at bounding box center [197, 123] width 118 height 11
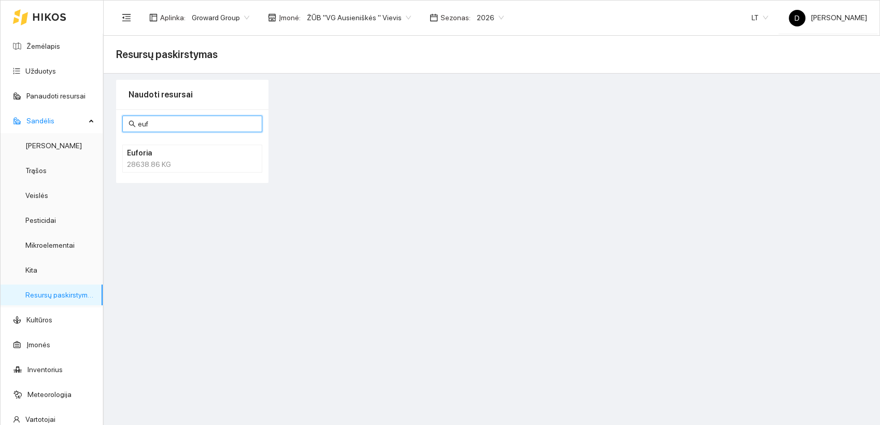
type input "euf"
click at [166, 161] on div "28638.86 KG" at bounding box center [192, 164] width 131 height 11
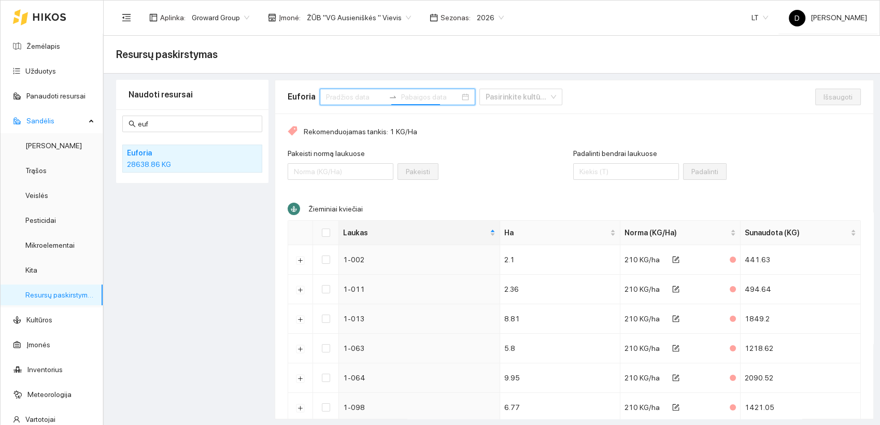
click at [403, 94] on input at bounding box center [430, 96] width 59 height 11
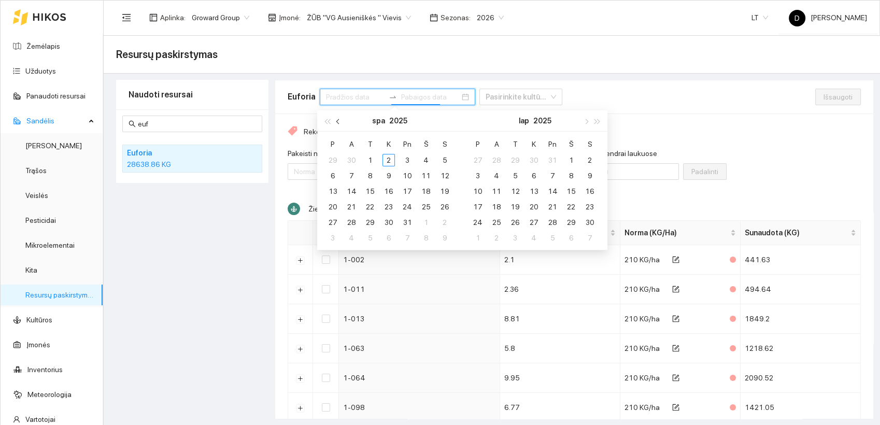
click at [336, 122] on button "button" at bounding box center [338, 120] width 11 height 21
type input "2025-09-01"
click at [333, 160] on div "1" at bounding box center [332, 160] width 12 height 12
click at [349, 221] on table "P A T K Pn Š S 1 2 3 4 5 6 7 8 9 10 11 12 13 14 15 16 17 18 19 20 21 22 23 24 2…" at bounding box center [388, 191] width 131 height 110
type input "2025-09-01"
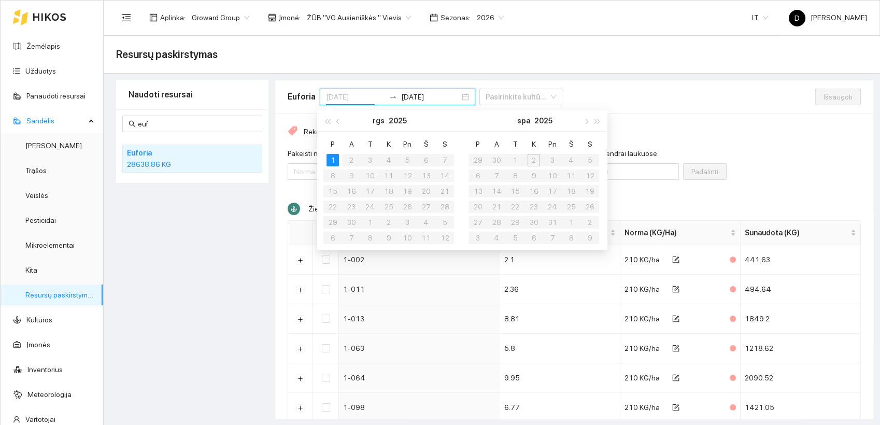
click at [334, 161] on div "1" at bounding box center [332, 160] width 12 height 12
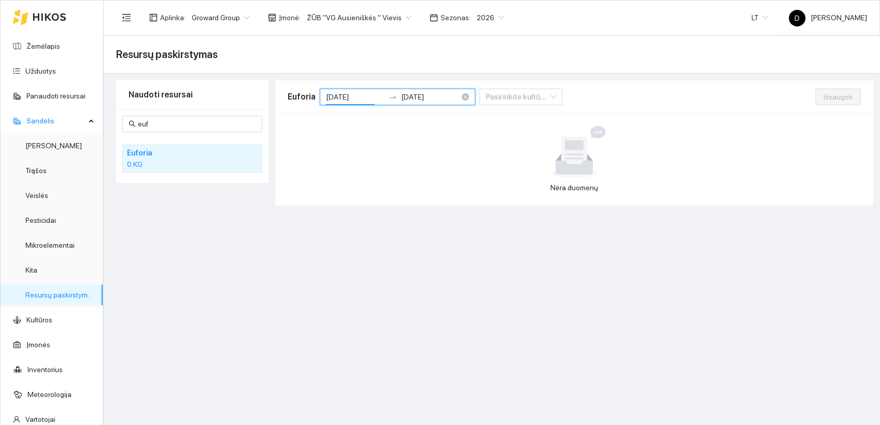
click at [425, 95] on input "2025-09-01" at bounding box center [430, 96] width 59 height 11
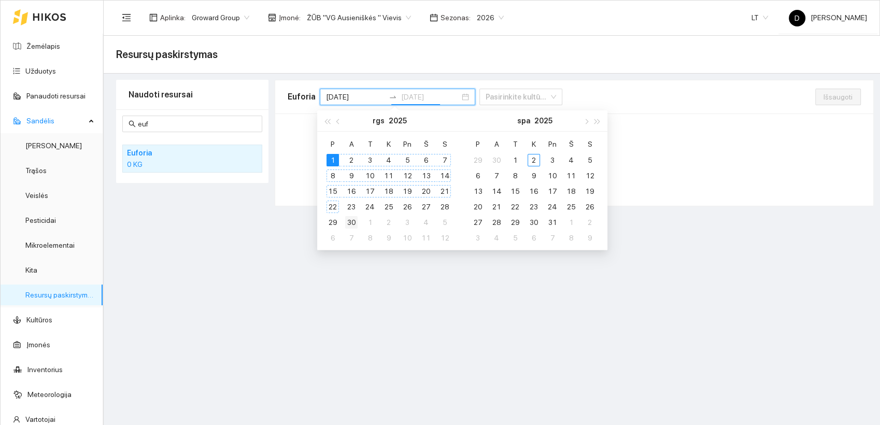
type input "[DATE]"
click at [353, 222] on div "30" at bounding box center [351, 222] width 12 height 12
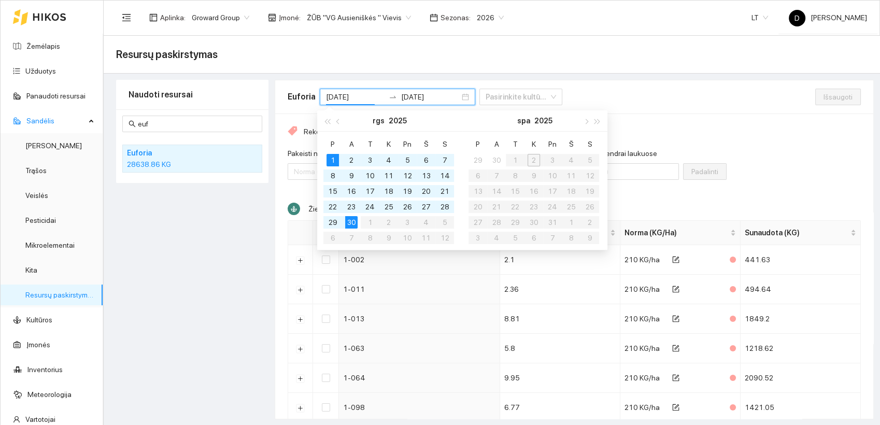
type input "2025-09-01"
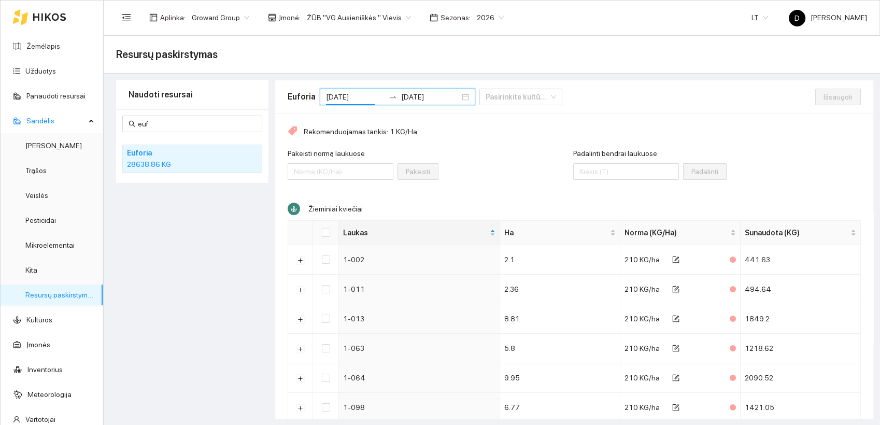
click at [679, 117] on div "Rekomenduojamas tankis: 1 KG/Ha Pakeisti normą laukuose Pakeisti Padalinti bend…" at bounding box center [574, 384] width 598 height 543
click at [617, 174] on input "Padalinti bendrai laukuose" at bounding box center [626, 171] width 106 height 17
type input "31000"
click at [525, 173] on div "Pakeisti normą laukuose Pakeisti" at bounding box center [430, 170] width 285 height 45
click at [325, 231] on input "Select all" at bounding box center [326, 232] width 8 height 8
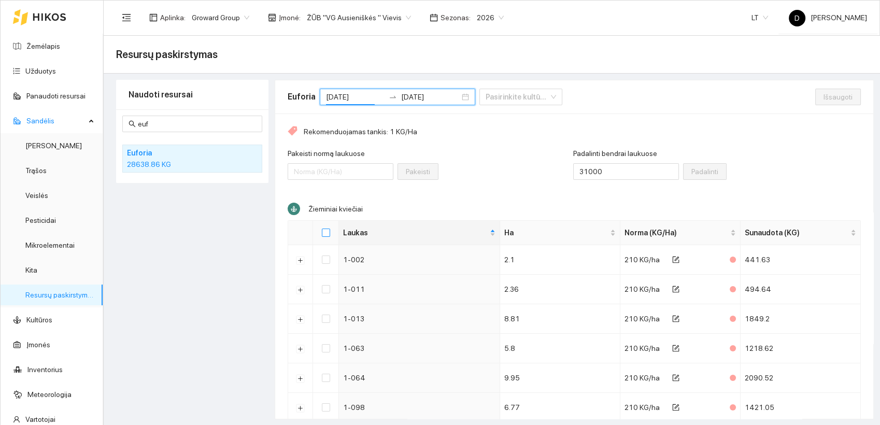
checkbox input "true"
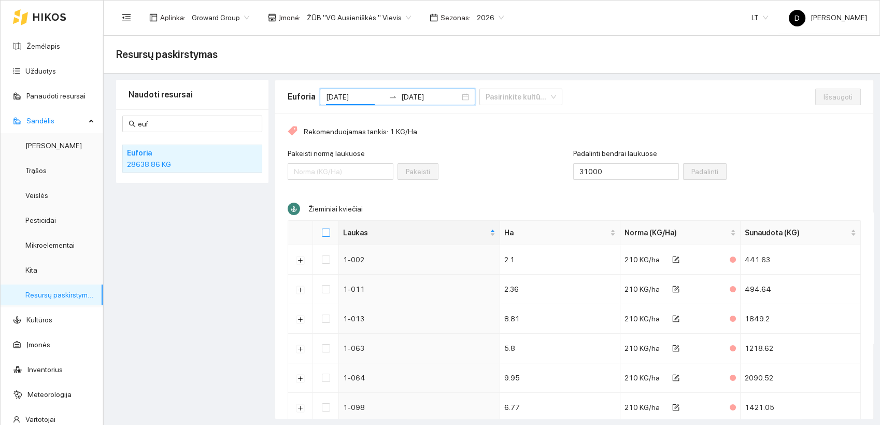
checkbox input "true"
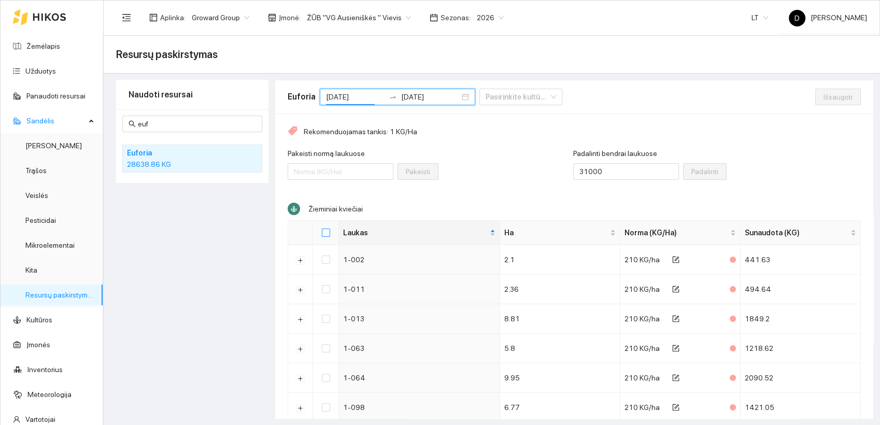
checkbox input "true"
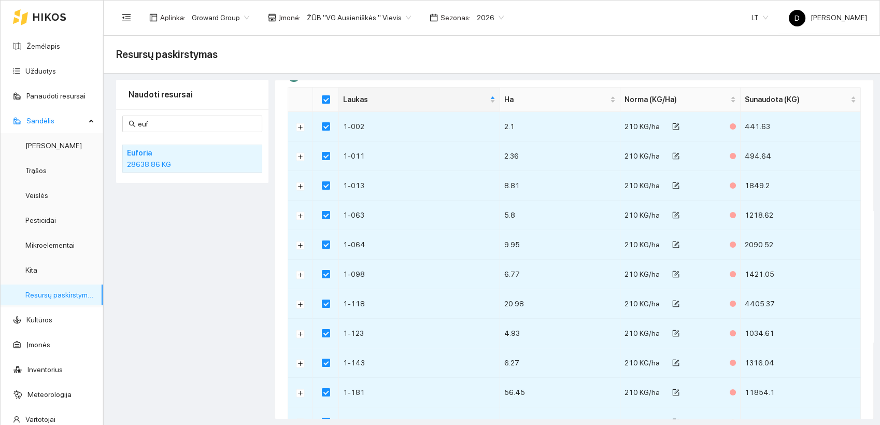
scroll to position [7, 0]
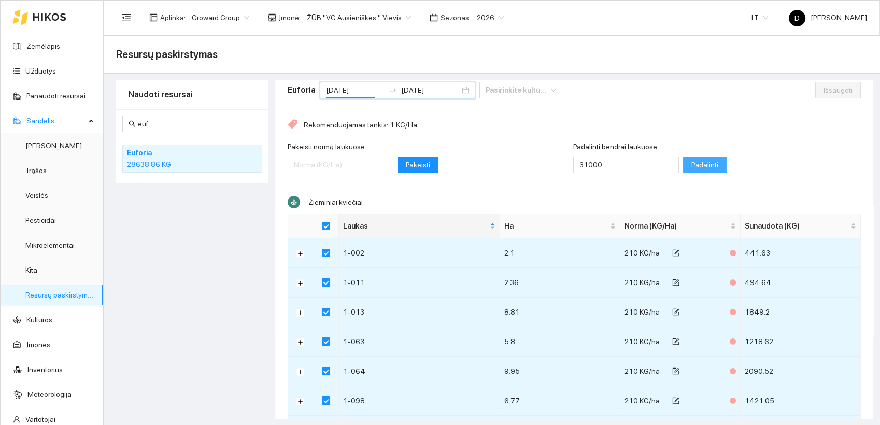
click at [691, 164] on span "Padalinti" at bounding box center [704, 164] width 27 height 11
click at [823, 89] on span "Išsaugoti" at bounding box center [837, 89] width 29 height 11
checkbox input "false"
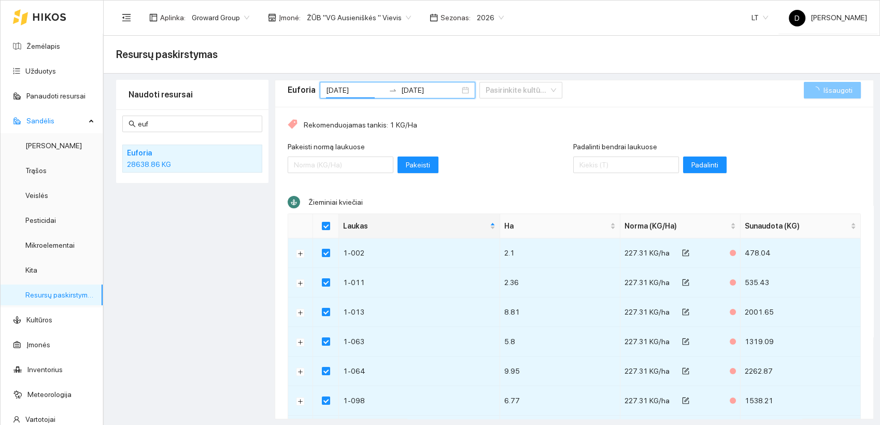
checkbox input "false"
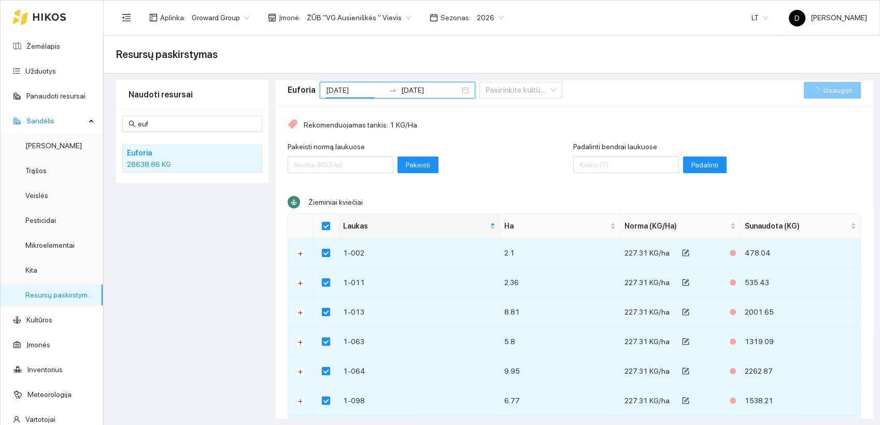
checkbox input "false"
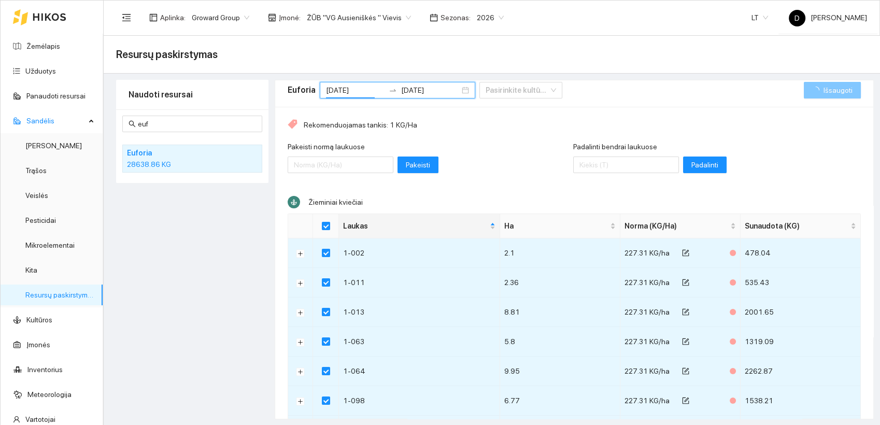
checkbox input "false"
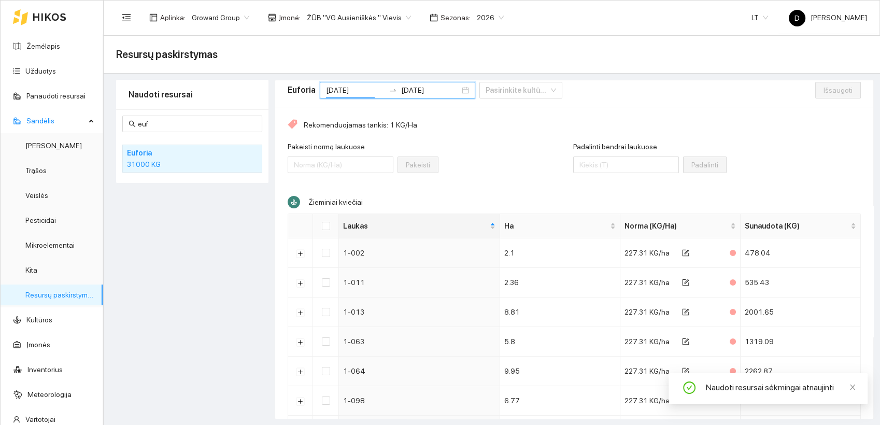
drag, startPoint x: 764, startPoint y: 144, endPoint x: 775, endPoint y: 149, distance: 12.1
click at [766, 144] on div "Padalinti bendrai laukuose Padalinti" at bounding box center [717, 163] width 288 height 45
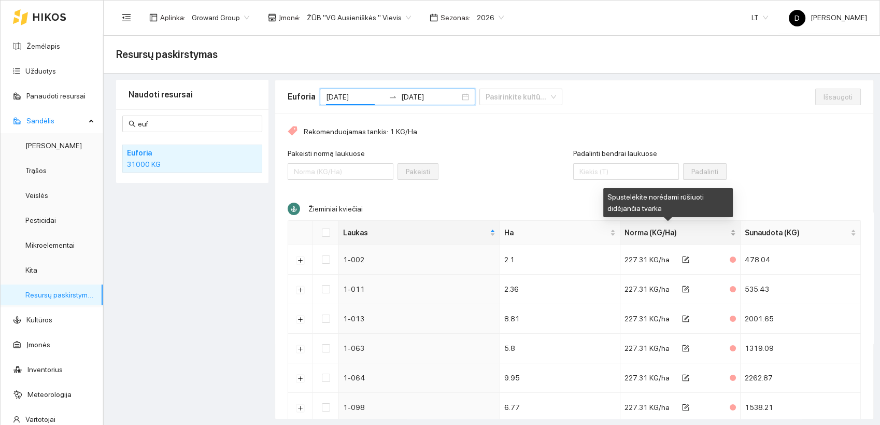
scroll to position [0, 0]
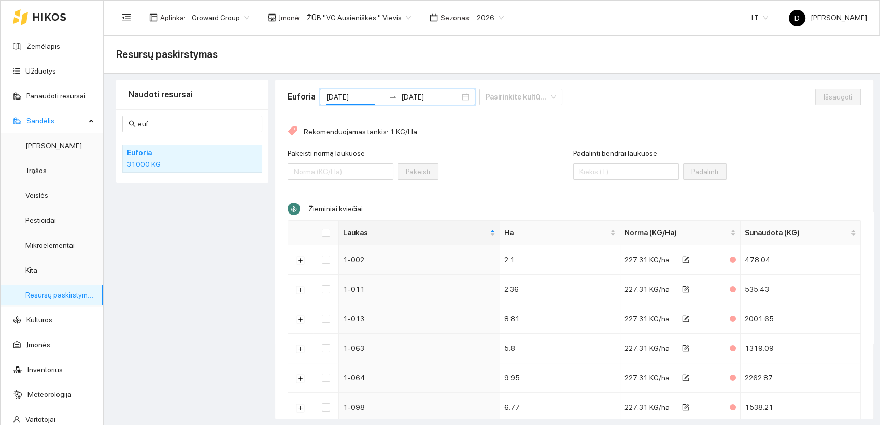
click at [783, 140] on div "Rekomenduojamas tankis: 1 KG/Ha Pakeisti normą laukuose Pakeisti Padalinti bend…" at bounding box center [574, 384] width 598 height 543
click at [224, 263] on div "Naudoti resursai euf Euforia 31000 KG" at bounding box center [192, 249] width 152 height 339
click at [38, 47] on link "Žemėlapis" at bounding box center [43, 46] width 34 height 8
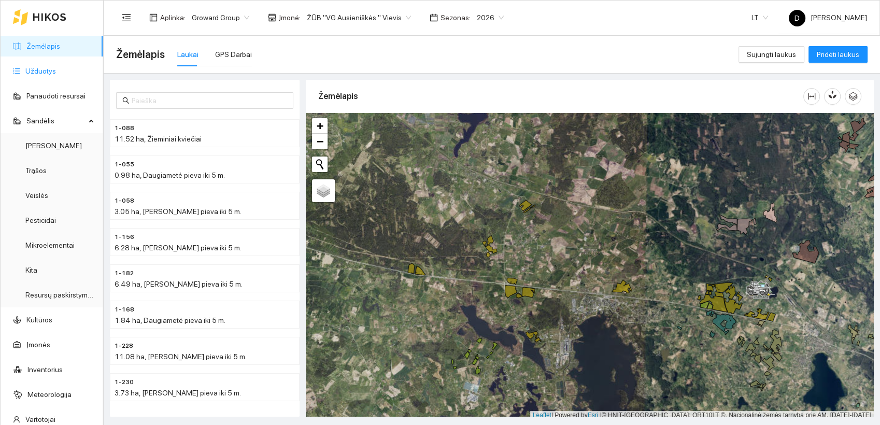
click at [44, 73] on link "Užduotys" at bounding box center [40, 71] width 31 height 8
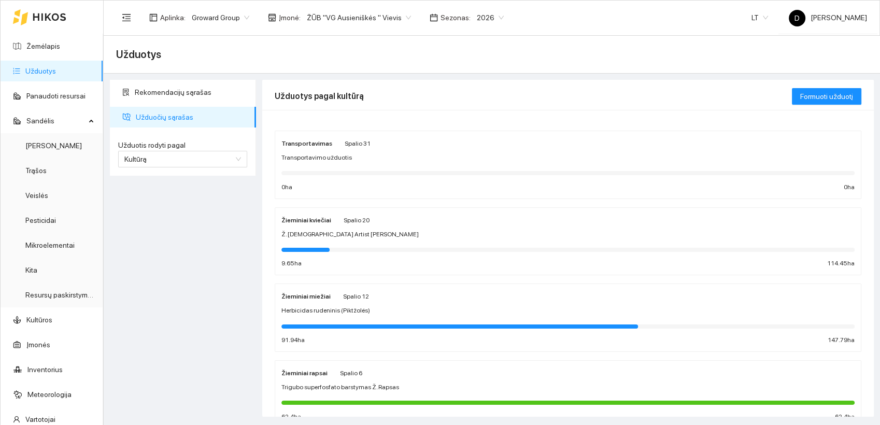
click at [229, 258] on div "Rekomendacijų sąrašas Užduočių sąrašas Užduotis rodyti pagal Kultūrą Užduotis r…" at bounding box center [183, 248] width 152 height 337
click at [187, 255] on div "Rekomendacijų sąrašas Užduočių sąrašas Užduotis rodyti pagal Kultūrą Užduotis r…" at bounding box center [183, 248] width 152 height 337
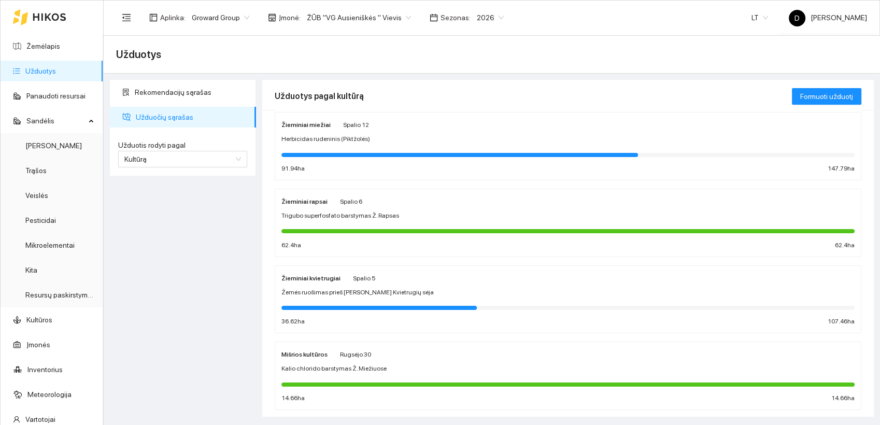
scroll to position [185, 0]
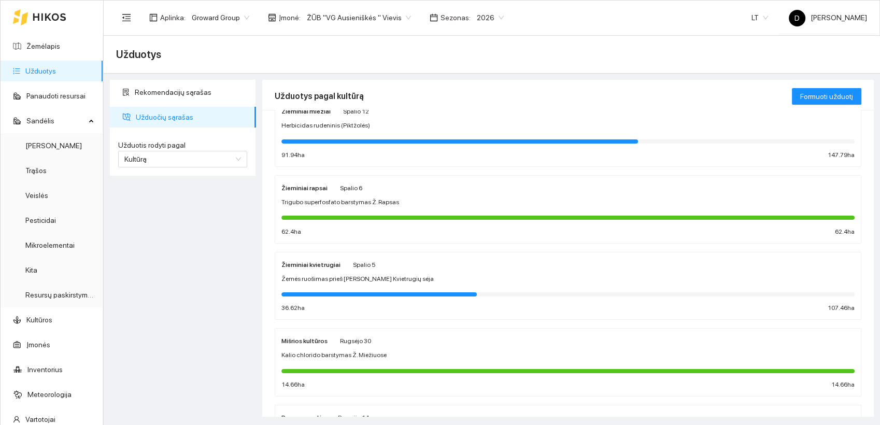
click at [312, 262] on strong "Žieminiai kvietrugiai" at bounding box center [310, 264] width 59 height 7
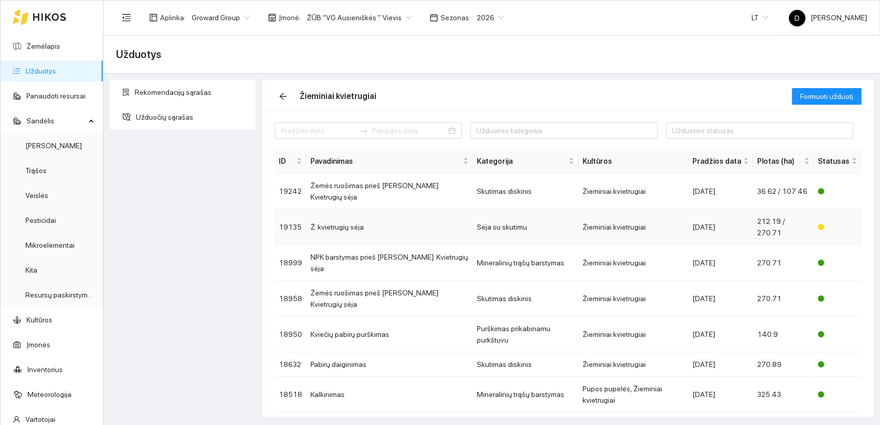
click at [348, 210] on td "Ž. kvietrugių sėja" at bounding box center [389, 227] width 166 height 36
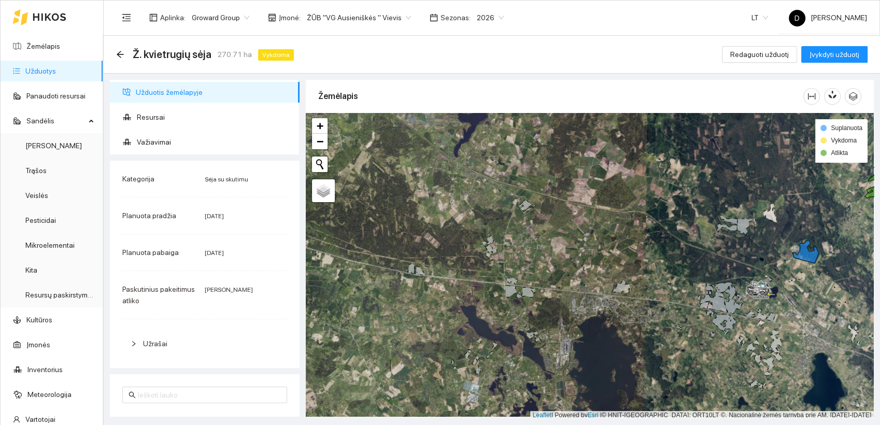
scroll to position [3, 0]
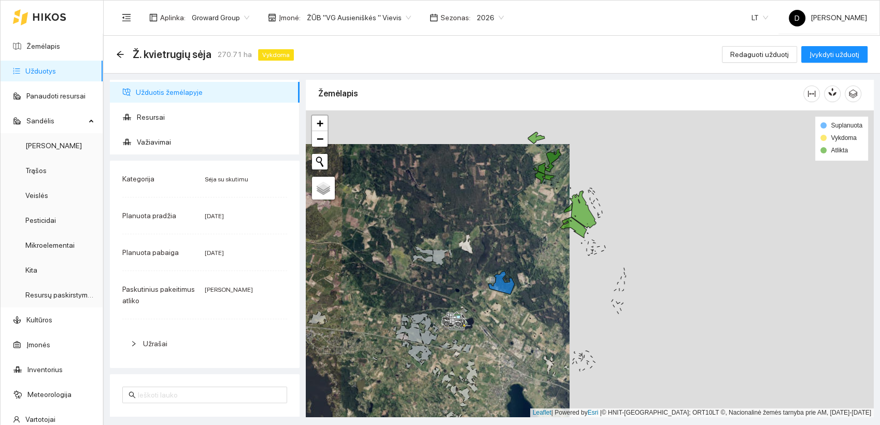
drag, startPoint x: 659, startPoint y: 246, endPoint x: 354, endPoint y: 279, distance: 306.4
click at [354, 279] on div at bounding box center [590, 263] width 568 height 307
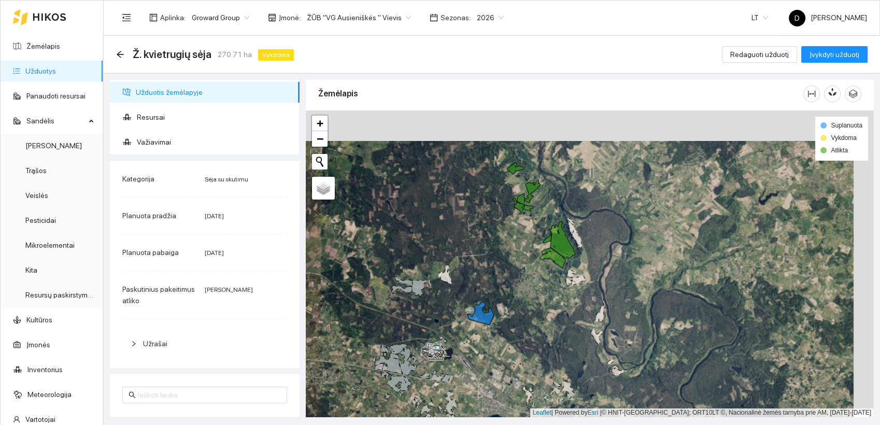
drag, startPoint x: 441, startPoint y: 230, endPoint x: 421, endPoint y: 261, distance: 37.1
click at [421, 261] on div at bounding box center [590, 263] width 568 height 307
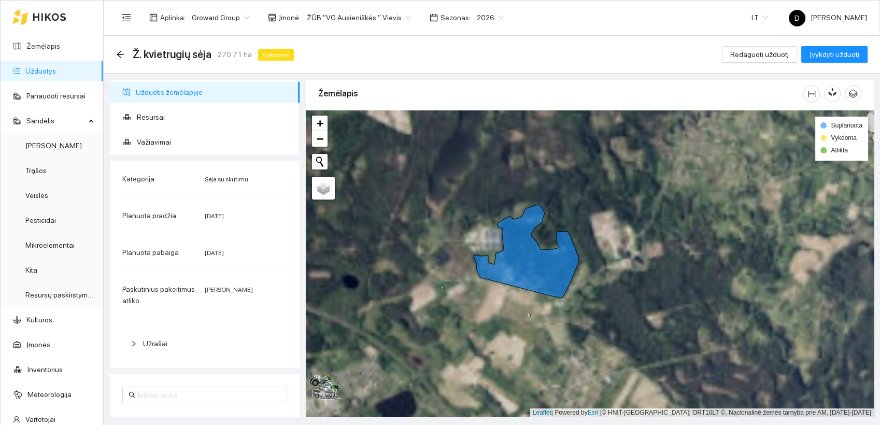
drag, startPoint x: 464, startPoint y: 316, endPoint x: 700, endPoint y: 138, distance: 295.7
click at [700, 139] on div at bounding box center [590, 263] width 568 height 307
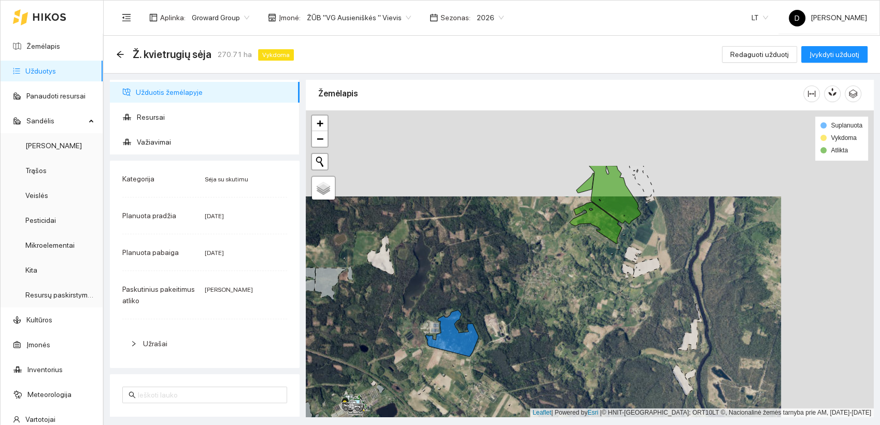
drag, startPoint x: 638, startPoint y: 206, endPoint x: 546, endPoint y: 292, distance: 126.1
click at [546, 292] on div at bounding box center [590, 263] width 568 height 307
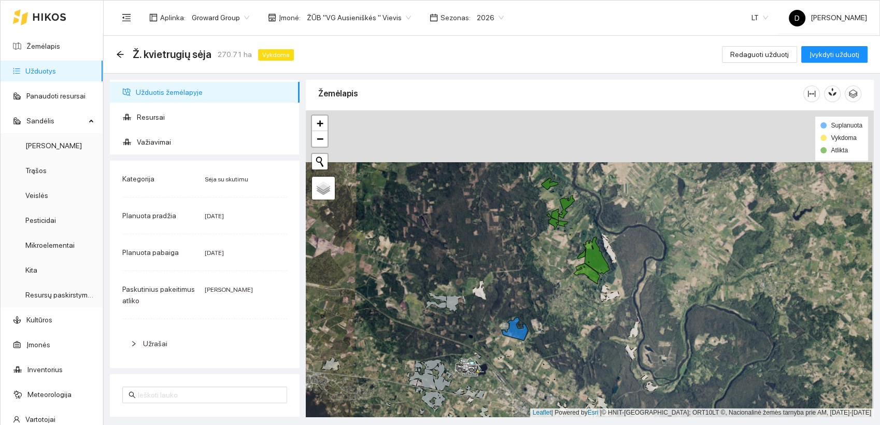
drag, startPoint x: 536, startPoint y: 232, endPoint x: 535, endPoint y: 284, distance: 51.8
click at [535, 284] on div at bounding box center [590, 263] width 568 height 307
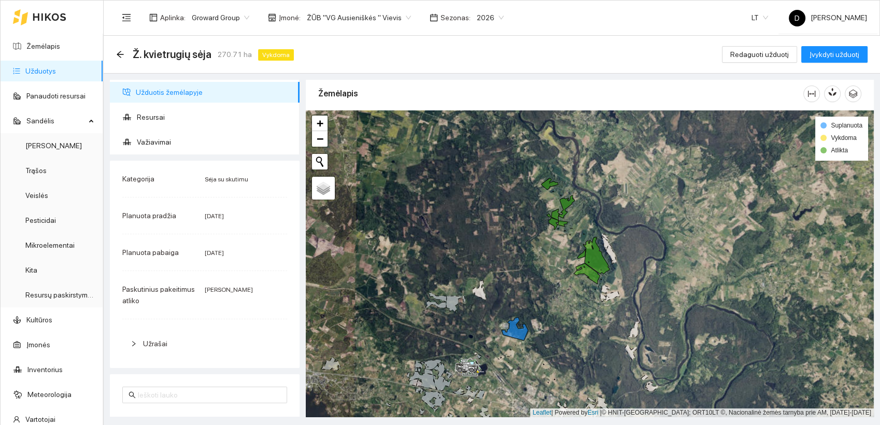
click at [374, 56] on div "Ž. kvietrugių sėja 270.71 ha Vykdoma Redaguoti užduotį Įvykdyti užduotį" at bounding box center [491, 54] width 751 height 21
click at [120, 56] on icon "arrow-left" at bounding box center [120, 54] width 8 height 8
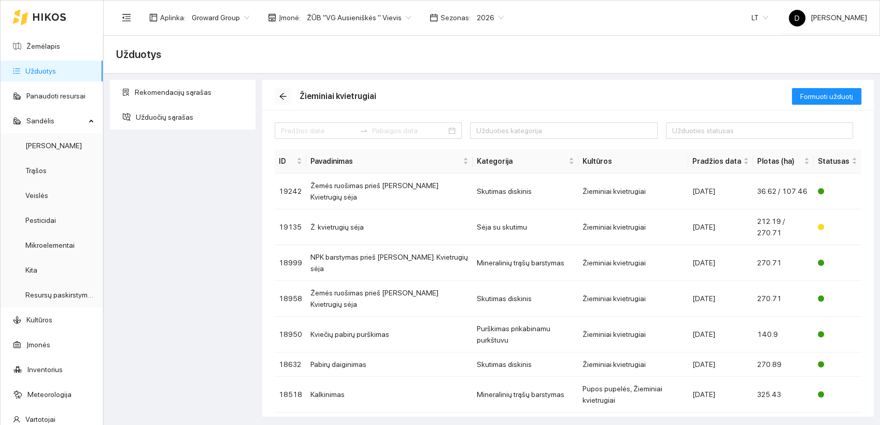
click at [287, 93] on span "arrow-left" at bounding box center [283, 96] width 16 height 8
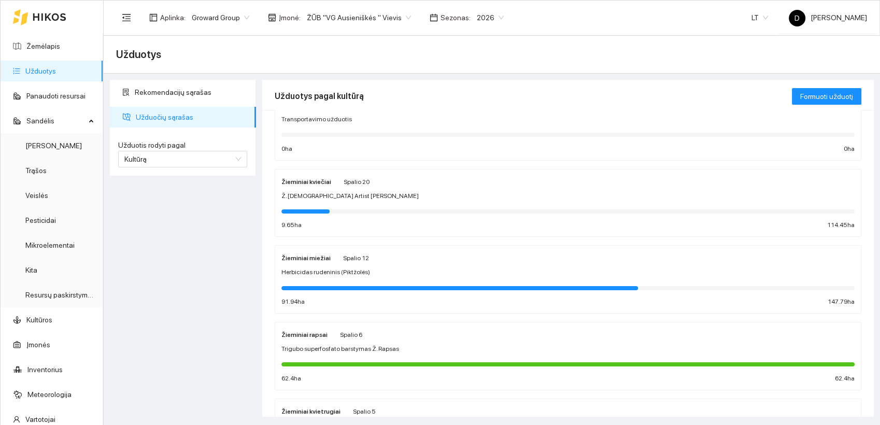
scroll to position [58, 0]
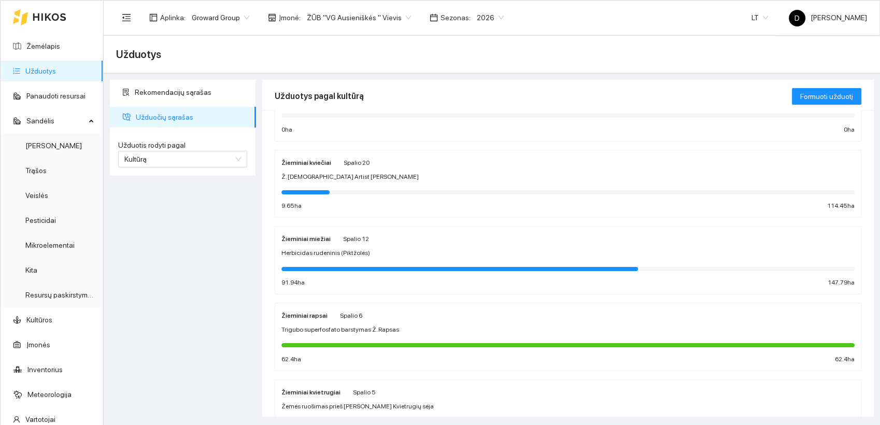
click at [302, 316] on strong "Žieminiai rapsai" at bounding box center [304, 315] width 46 height 7
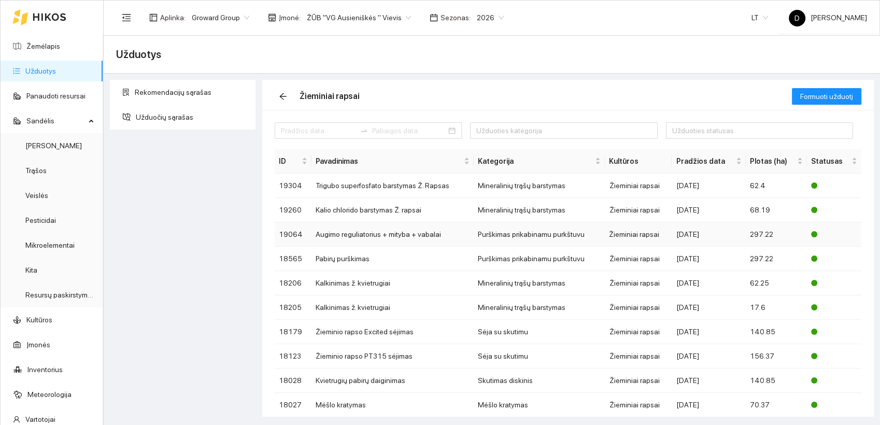
click at [412, 235] on td "Augimo reguliatorius + mityba + vabalai" at bounding box center [392, 234] width 162 height 24
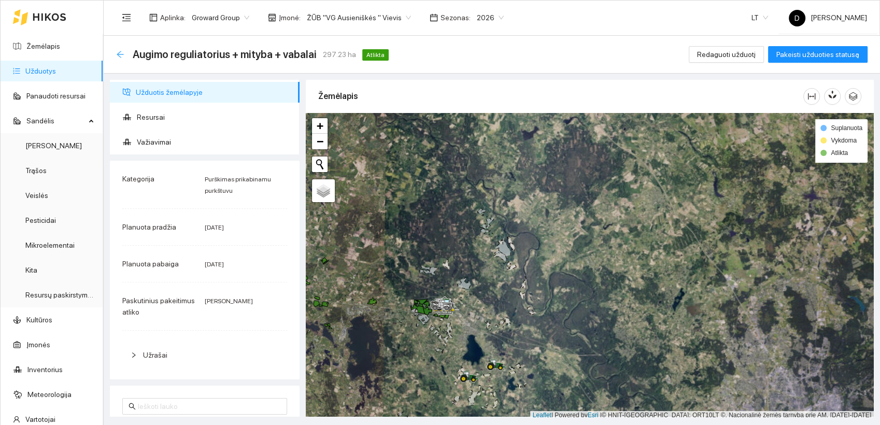
click at [120, 53] on icon "arrow-left" at bounding box center [120, 54] width 8 height 8
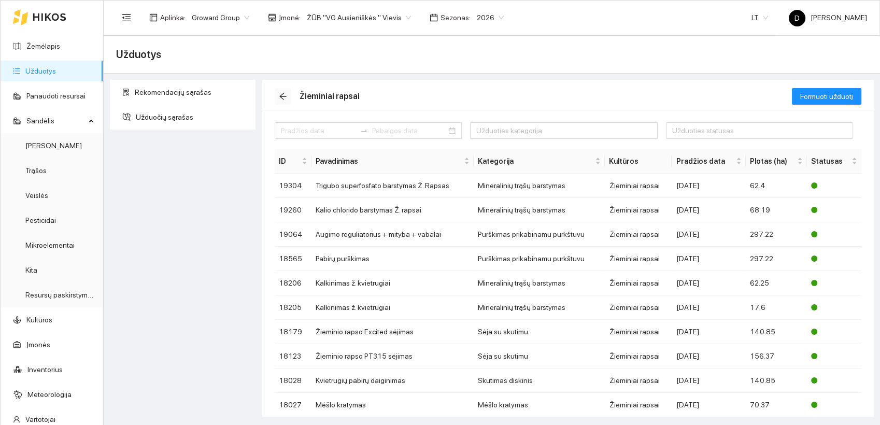
click at [288, 97] on span "arrow-left" at bounding box center [283, 96] width 16 height 8
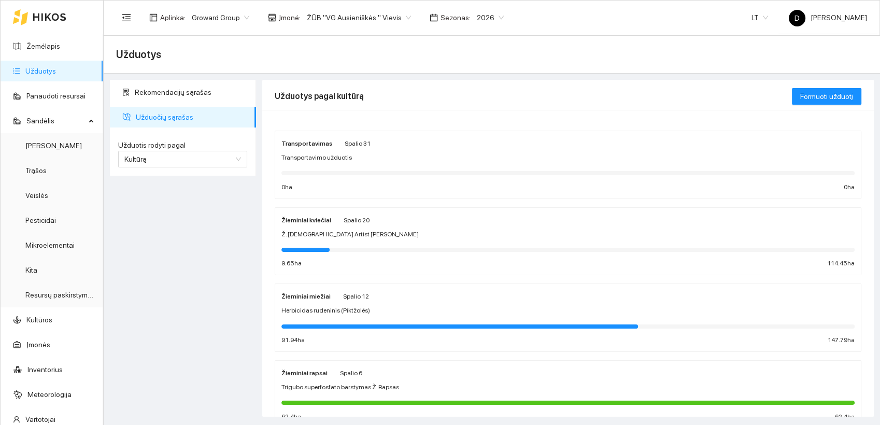
click at [307, 294] on strong "Žieminiai miežiai" at bounding box center [305, 296] width 49 height 7
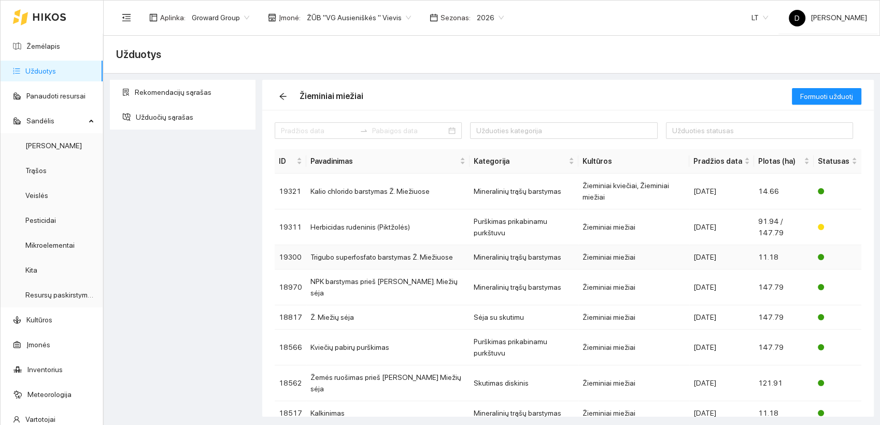
click at [377, 245] on td "Trigubo superfosfato barstymas Ž. Miežiuose" at bounding box center [387, 257] width 163 height 24
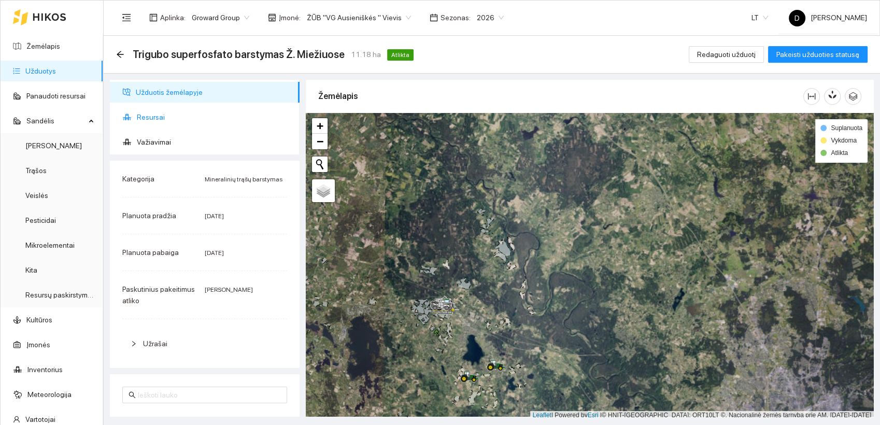
click at [153, 111] on span "Resursai" at bounding box center [214, 117] width 154 height 21
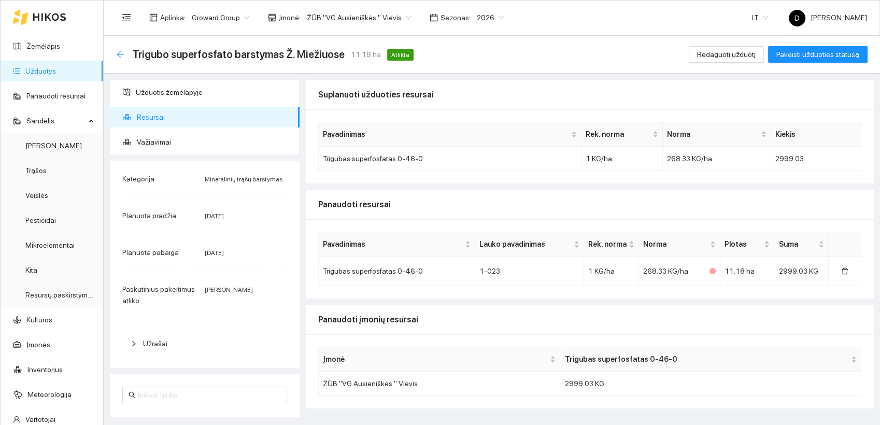
click at [118, 52] on icon "arrow-left" at bounding box center [120, 54] width 8 height 8
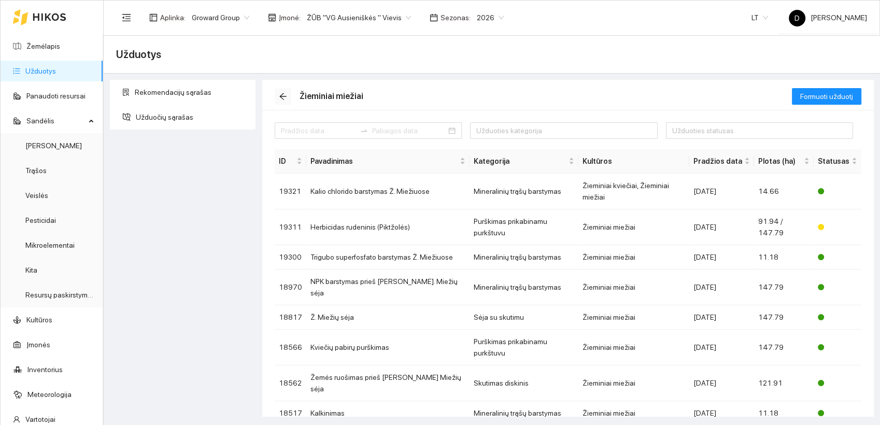
click at [280, 94] on icon "arrow-left" at bounding box center [283, 96] width 8 height 8
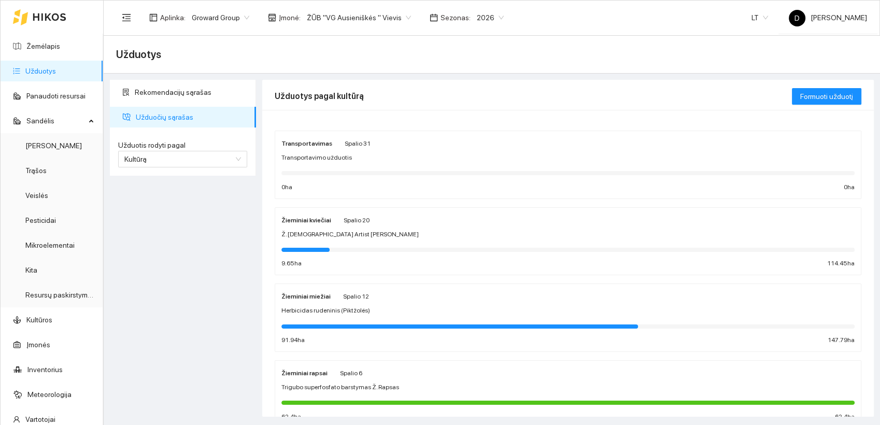
click at [307, 223] on div "Žieminiai kviečiai" at bounding box center [306, 219] width 50 height 11
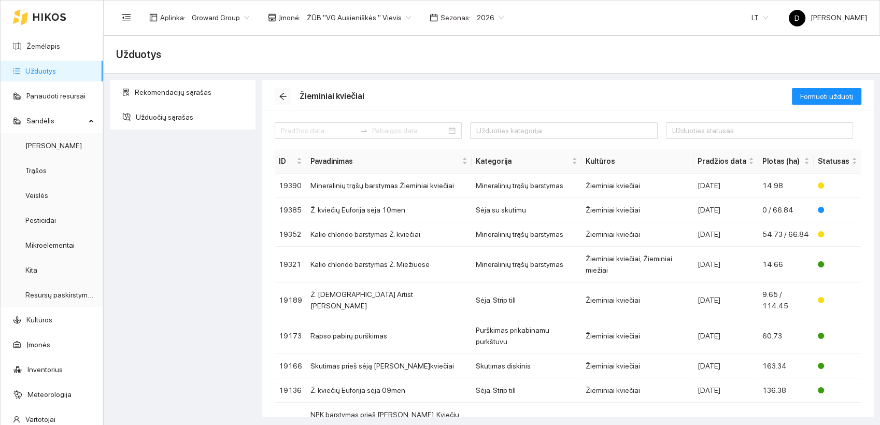
click at [283, 93] on icon "arrow-left" at bounding box center [282, 96] width 7 height 7
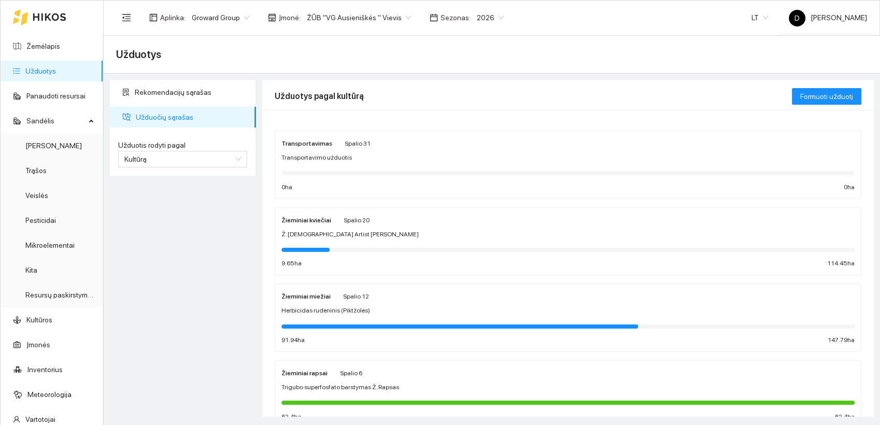
click at [316, 220] on strong "Žieminiai kviečiai" at bounding box center [306, 220] width 50 height 7
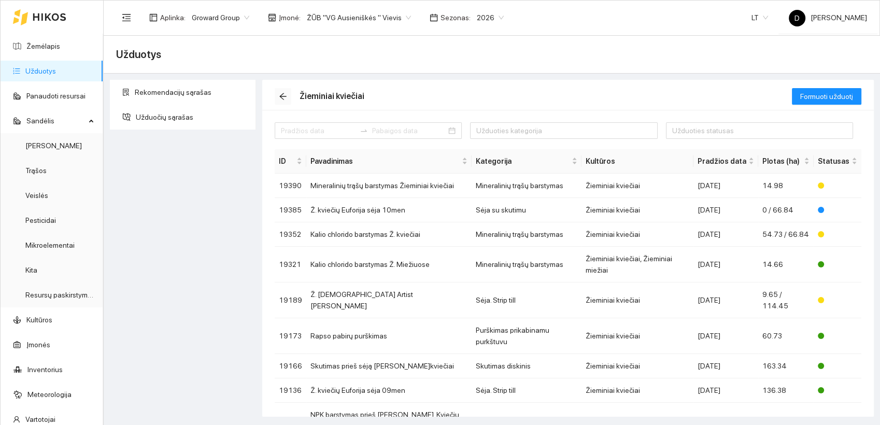
click at [285, 96] on icon "arrow-left" at bounding box center [282, 96] width 7 height 7
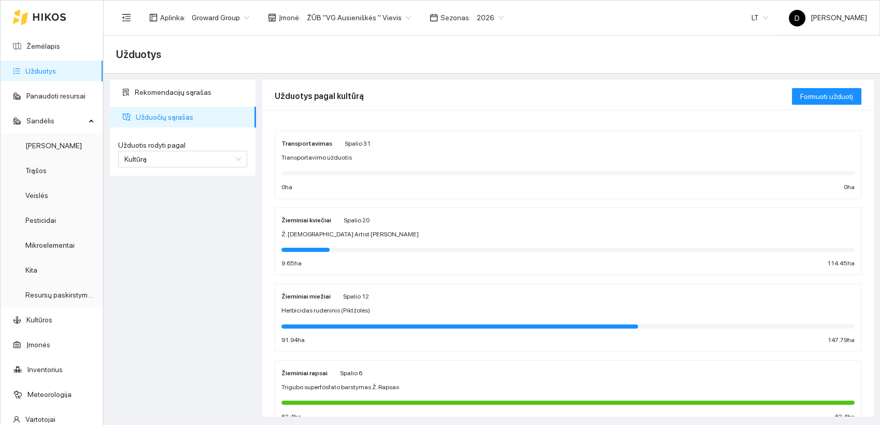
click at [312, 299] on div "Žieminiai miežiai" at bounding box center [305, 295] width 49 height 11
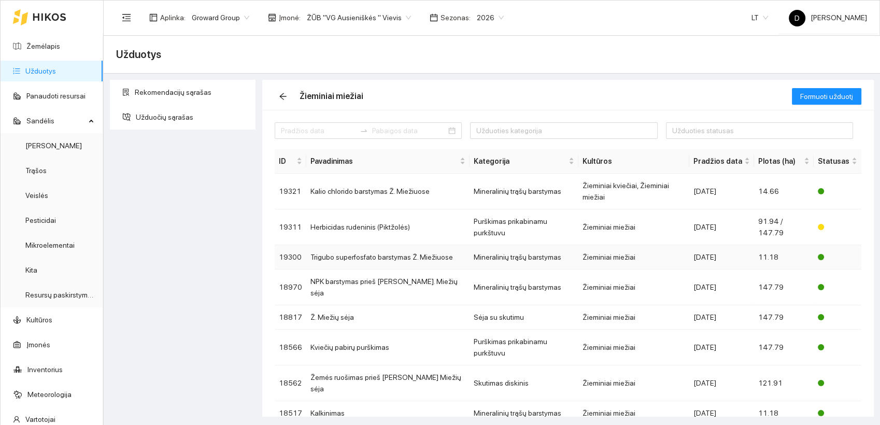
click at [364, 245] on td "Trigubo superfosfato barstymas Ž. Miežiuose" at bounding box center [387, 257] width 163 height 24
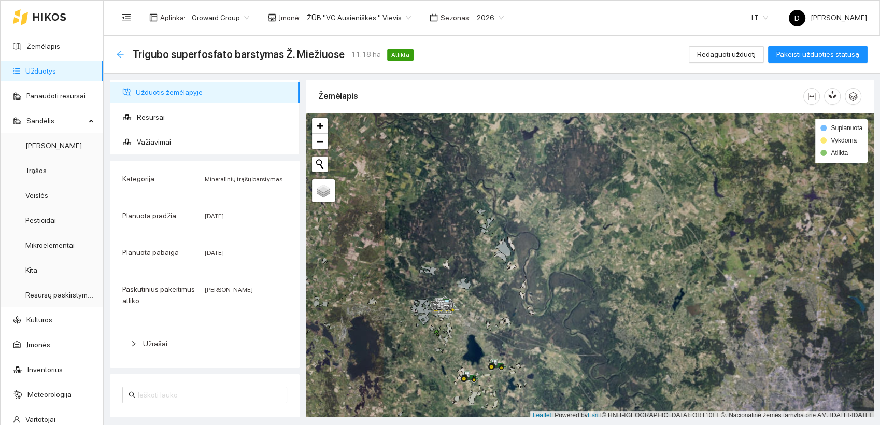
click at [118, 54] on icon "arrow-left" at bounding box center [120, 54] width 7 height 7
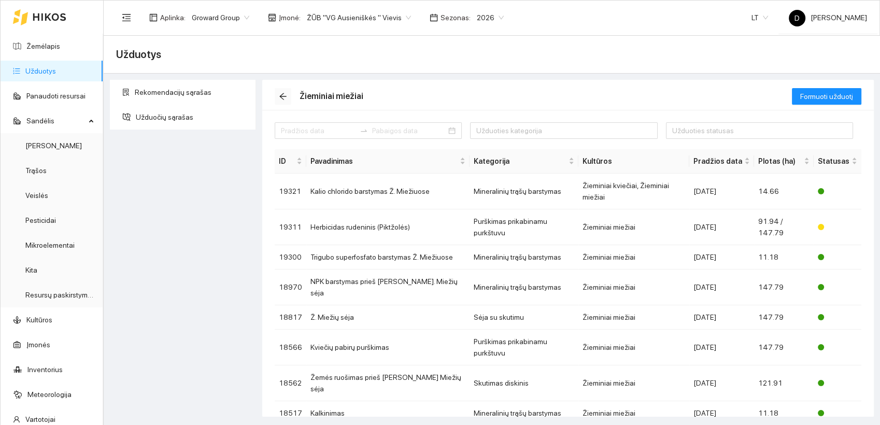
click at [277, 98] on span "arrow-left" at bounding box center [283, 96] width 16 height 8
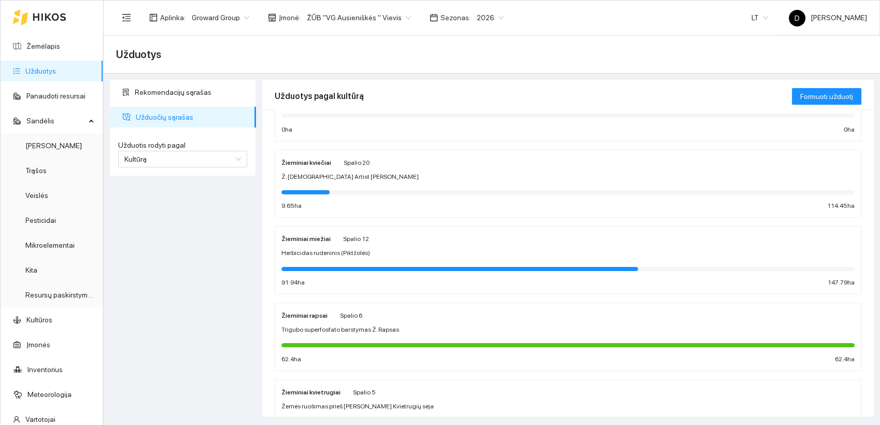
scroll to position [115, 0]
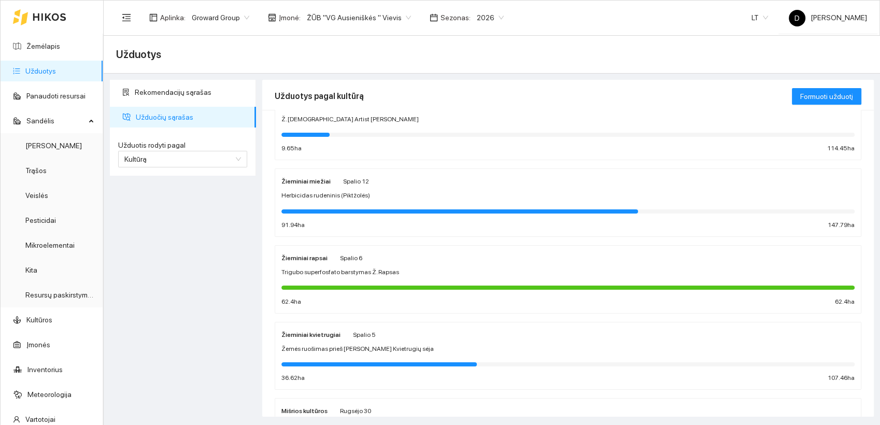
click at [309, 259] on strong "Žieminiai rapsai" at bounding box center [304, 257] width 46 height 7
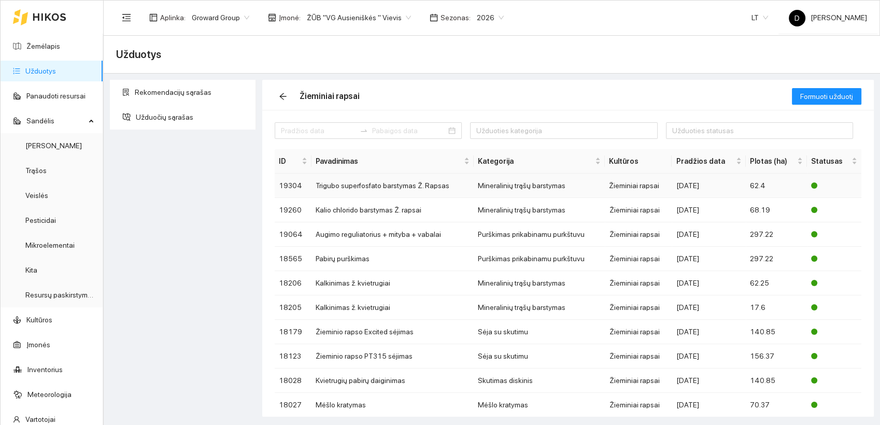
click at [369, 185] on td "Trigubo superfosfato barstymas Ž. Rapsas" at bounding box center [392, 186] width 162 height 24
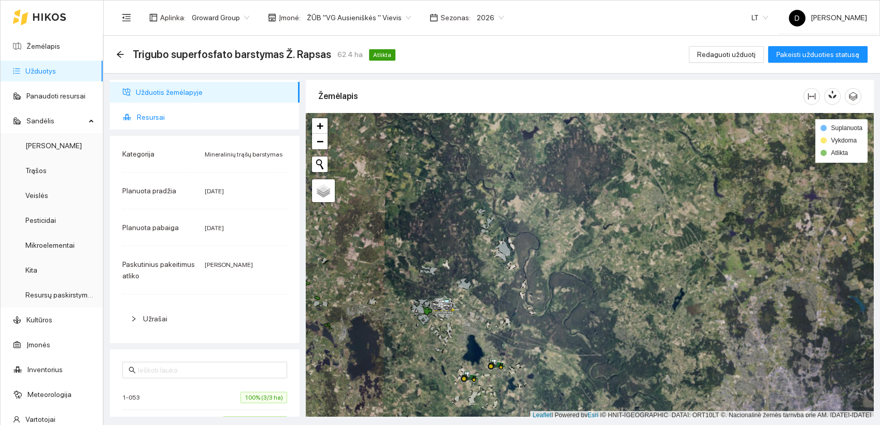
click at [152, 116] on span "Resursai" at bounding box center [214, 117] width 154 height 21
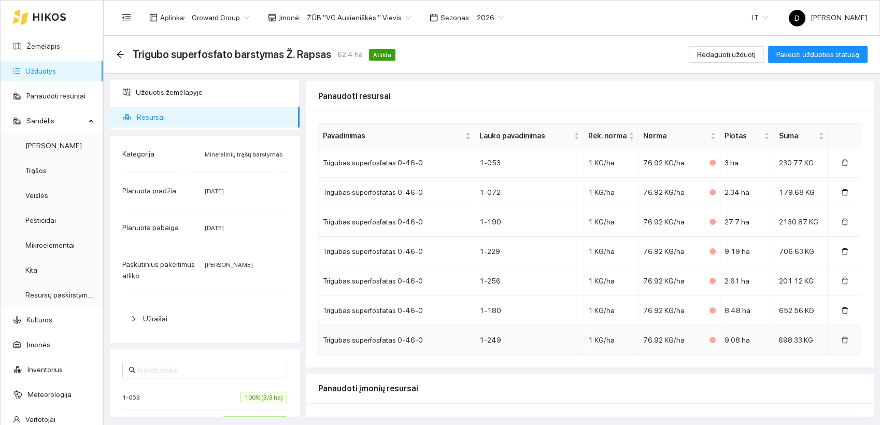
scroll to position [167, 0]
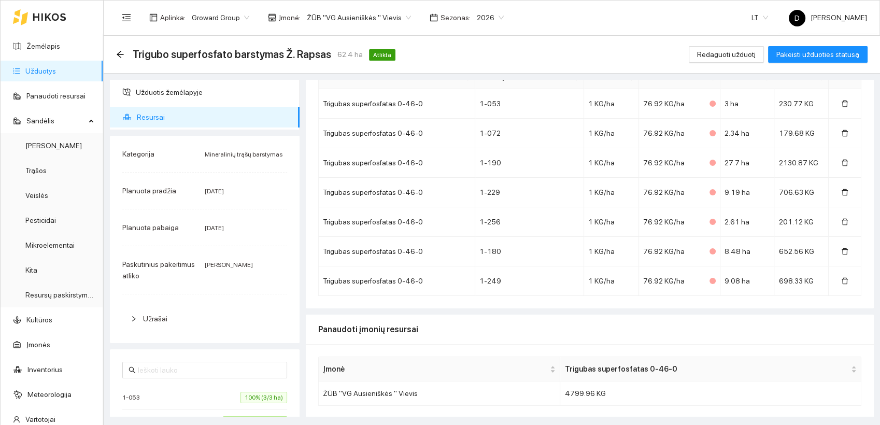
click at [116, 51] on div "Trigubo superfosfato barstymas Ž. Rapsas 62.4 ha Atlikta Redaguoti užduotį Pake…" at bounding box center [492, 55] width 776 height 38
click at [123, 56] on icon "arrow-left" at bounding box center [120, 54] width 8 height 8
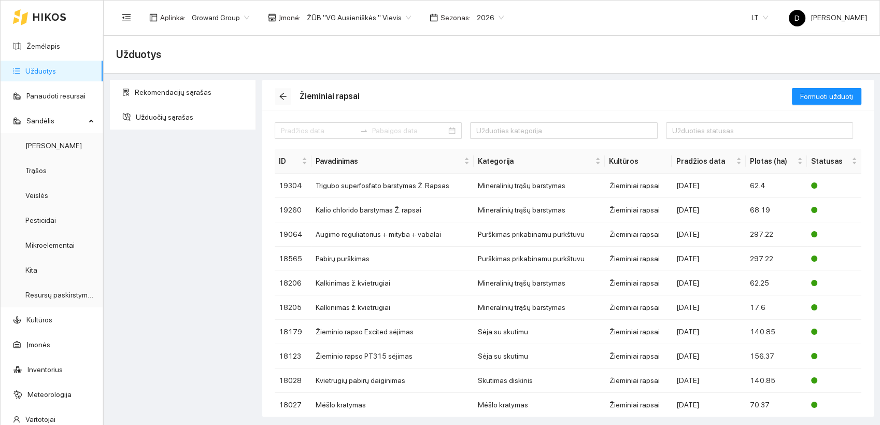
click at [282, 95] on icon "arrow-left" at bounding box center [283, 96] width 8 height 8
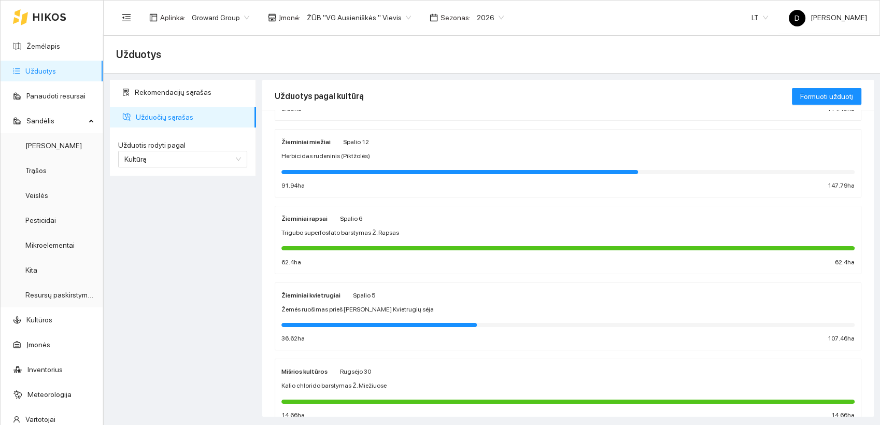
scroll to position [173, 0]
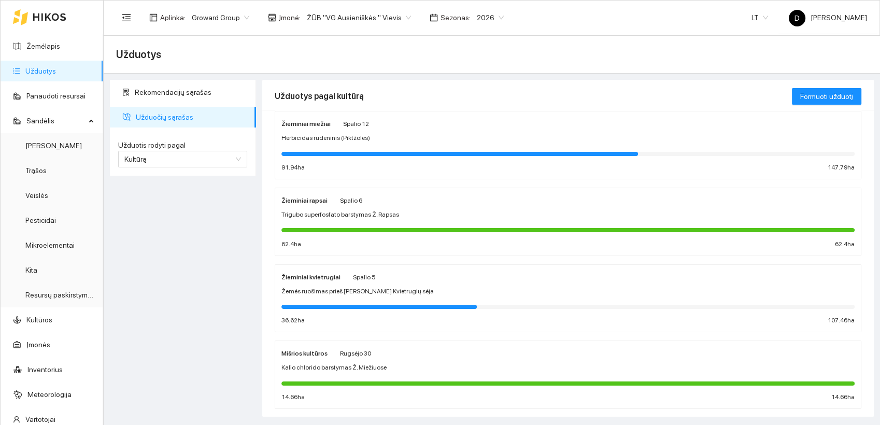
click at [318, 279] on div "Žieminiai kvietrugiai" at bounding box center [310, 276] width 59 height 11
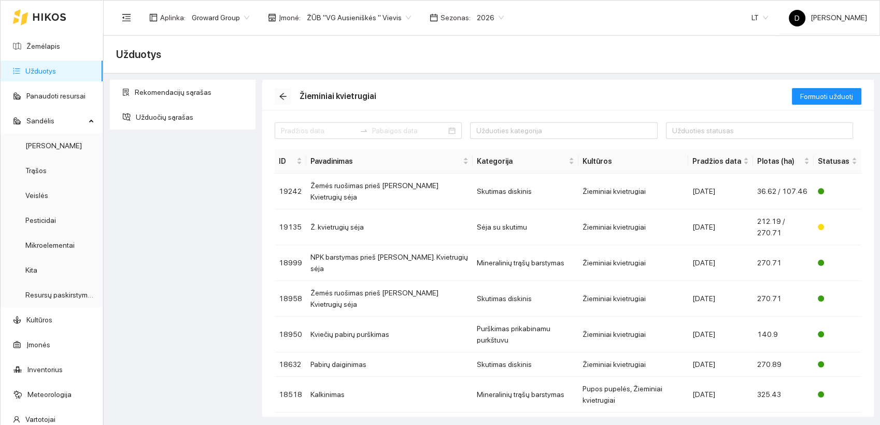
click at [284, 94] on icon "arrow-left" at bounding box center [283, 96] width 8 height 8
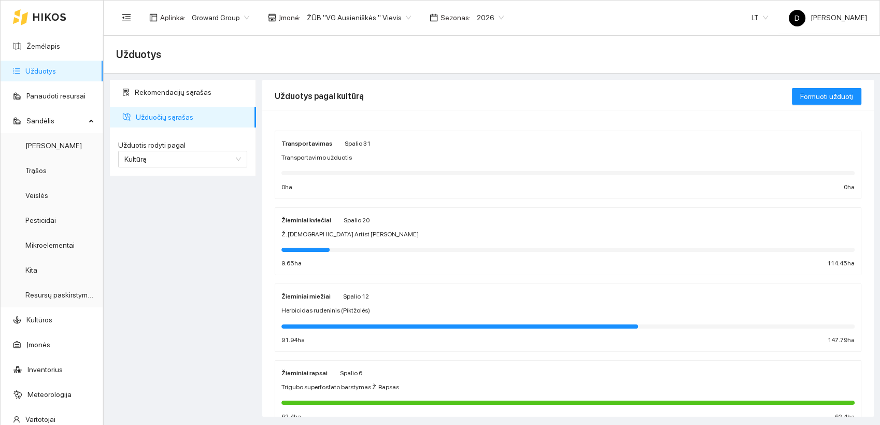
click at [319, 291] on div "Žieminiai miežiai" at bounding box center [305, 295] width 49 height 11
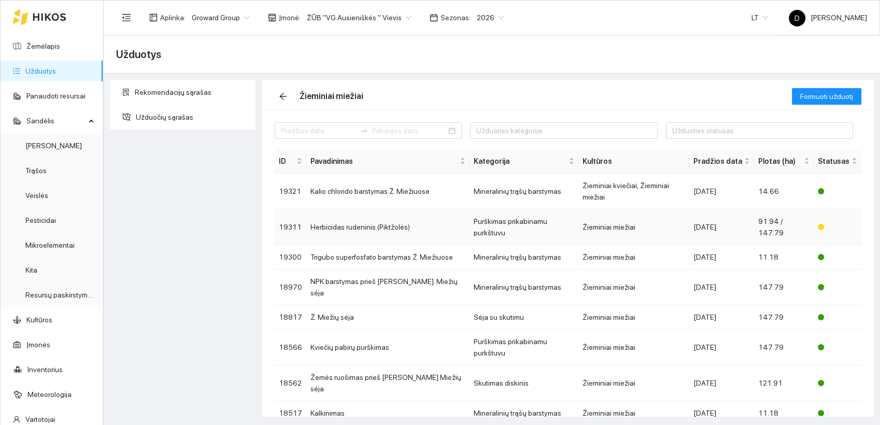
click at [346, 209] on td "Herbicidas rudeninis (Piktžolės)" at bounding box center [387, 227] width 163 height 36
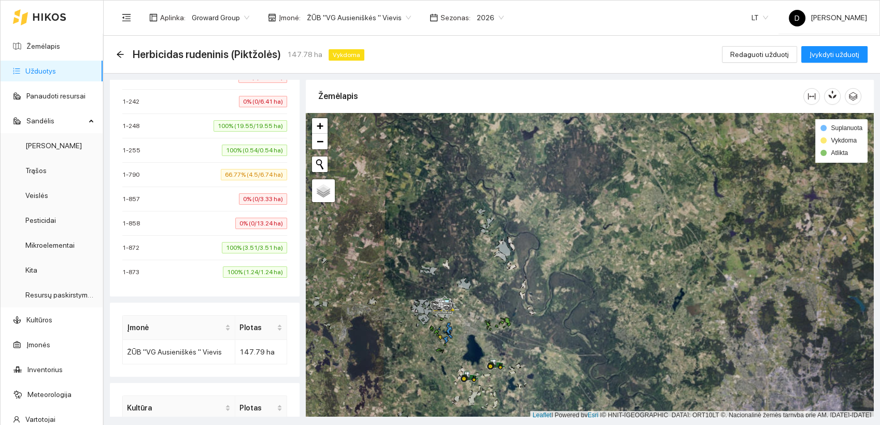
scroll to position [748, 0]
click at [184, 167] on div "1-790 66.77% (4.5/6.74 ha)" at bounding box center [204, 172] width 165 height 11
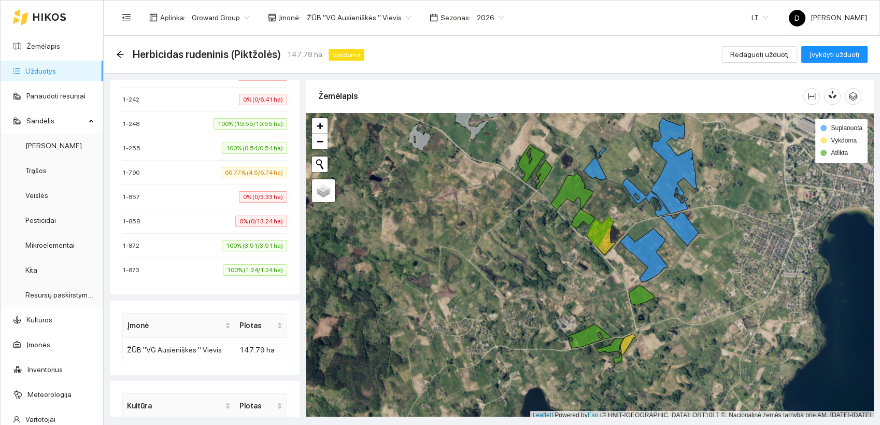
scroll to position [3, 0]
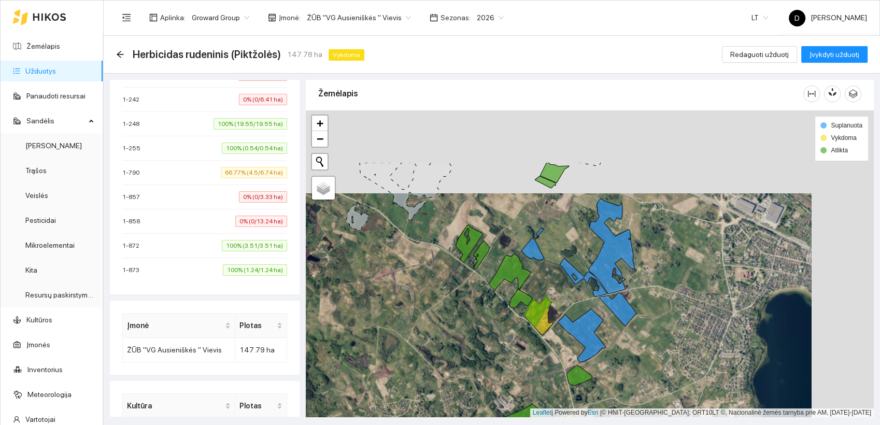
drag, startPoint x: 613, startPoint y: 212, endPoint x: 551, endPoint y: 295, distance: 103.6
click at [551, 295] on div at bounding box center [590, 263] width 568 height 307
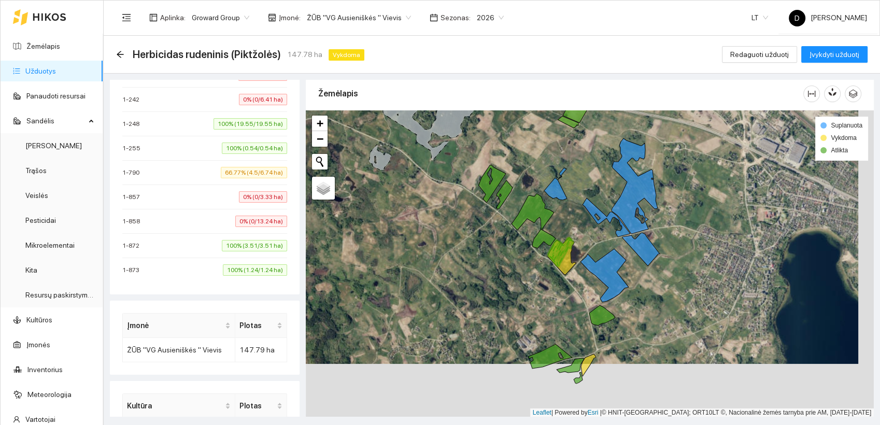
drag, startPoint x: 499, startPoint y: 283, endPoint x: 483, endPoint y: 230, distance: 55.6
click at [483, 230] on div at bounding box center [590, 263] width 568 height 307
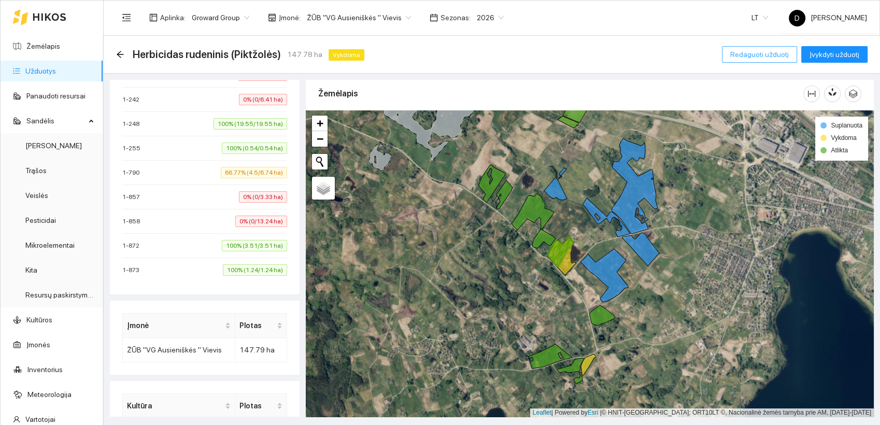
click at [774, 54] on span "Redaguoti užduotį" at bounding box center [759, 54] width 59 height 11
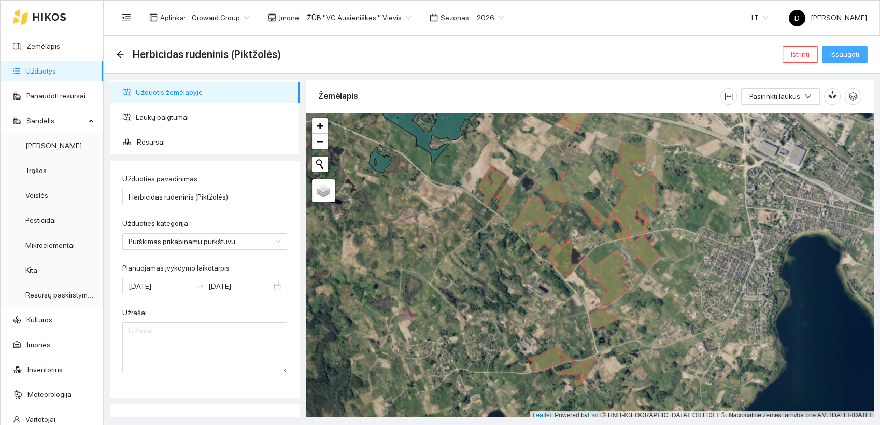
click at [849, 54] on span "Išsaugoti" at bounding box center [844, 54] width 29 height 11
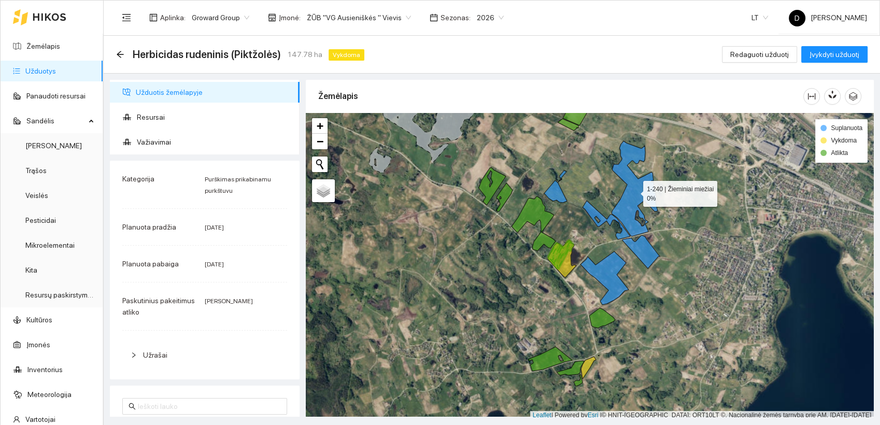
scroll to position [3, 0]
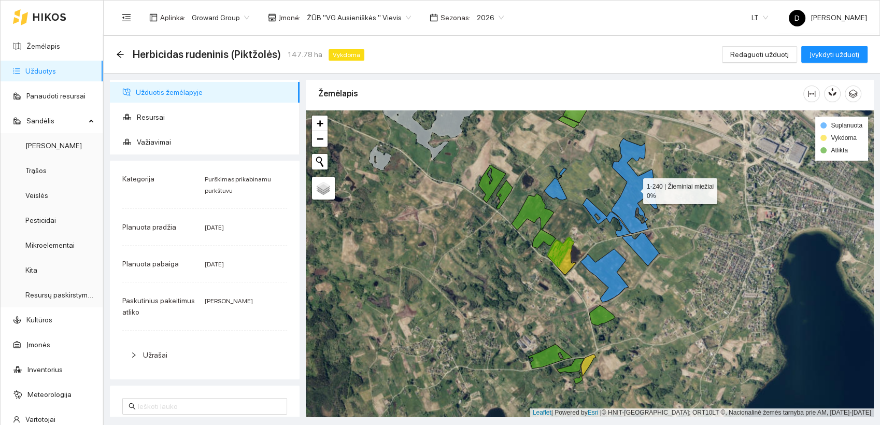
click at [634, 197] on icon at bounding box center [634, 185] width 46 height 95
click at [757, 52] on span "Redaguoti užduotį" at bounding box center [759, 54] width 59 height 11
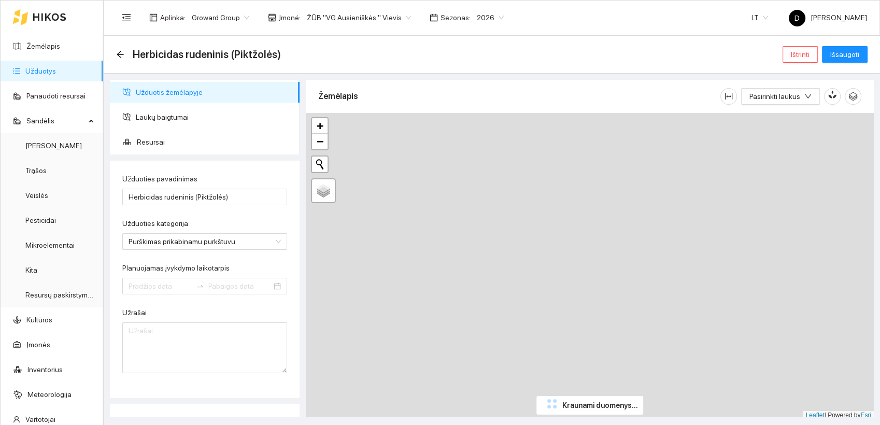
type input "[DATE]"
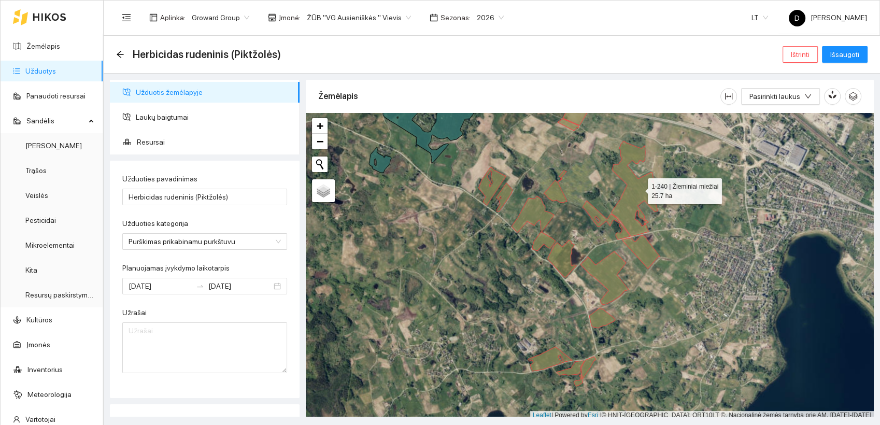
scroll to position [3, 0]
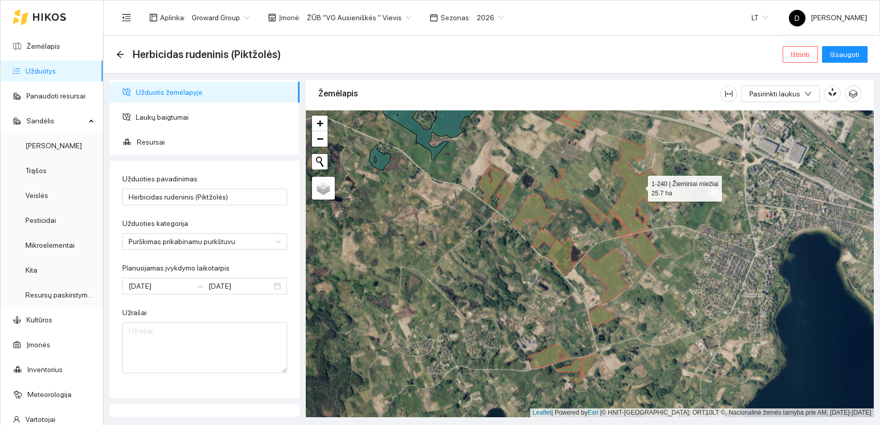
click at [638, 189] on icon at bounding box center [634, 185] width 46 height 95
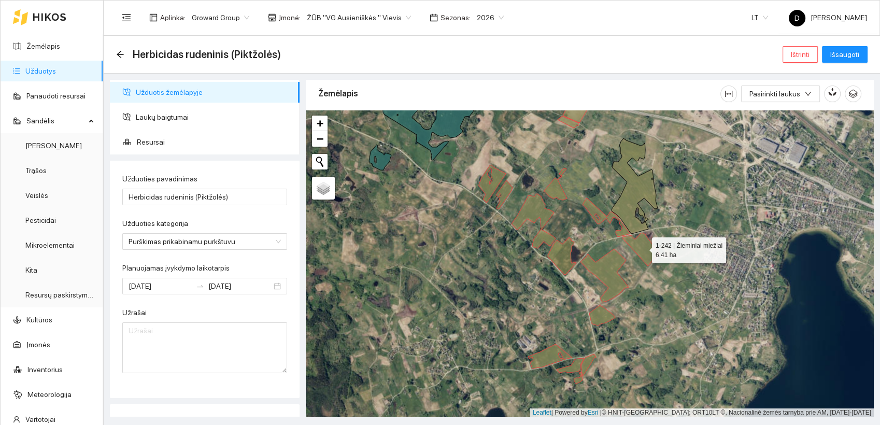
click at [645, 251] on icon at bounding box center [640, 249] width 37 height 33
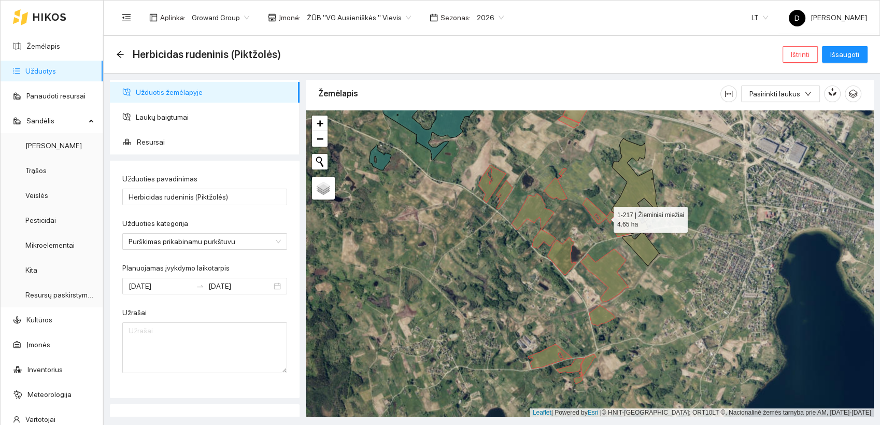
click at [602, 217] on icon at bounding box center [606, 217] width 48 height 39
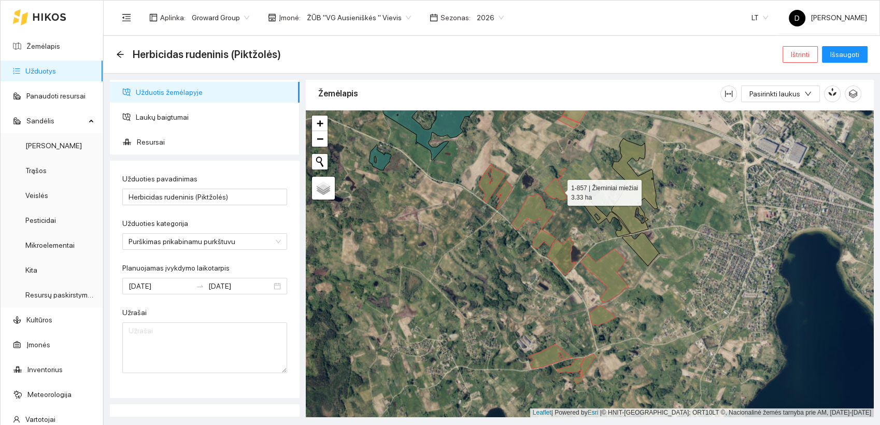
click at [558, 190] on icon at bounding box center [554, 184] width 23 height 32
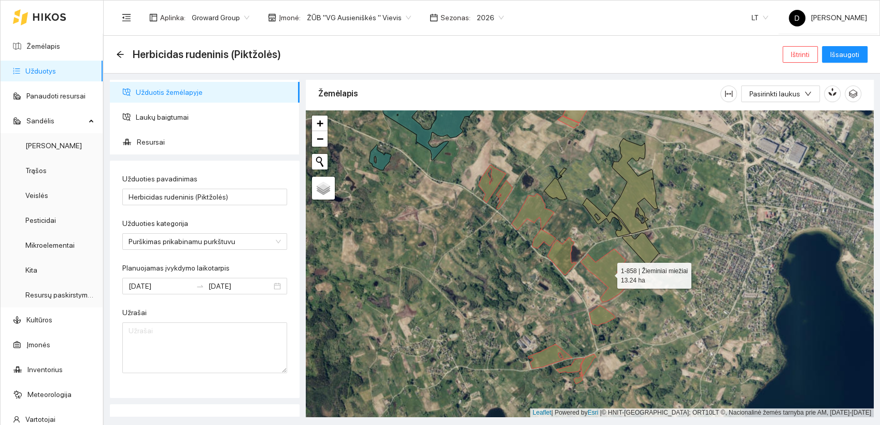
click at [614, 263] on icon at bounding box center [604, 275] width 48 height 53
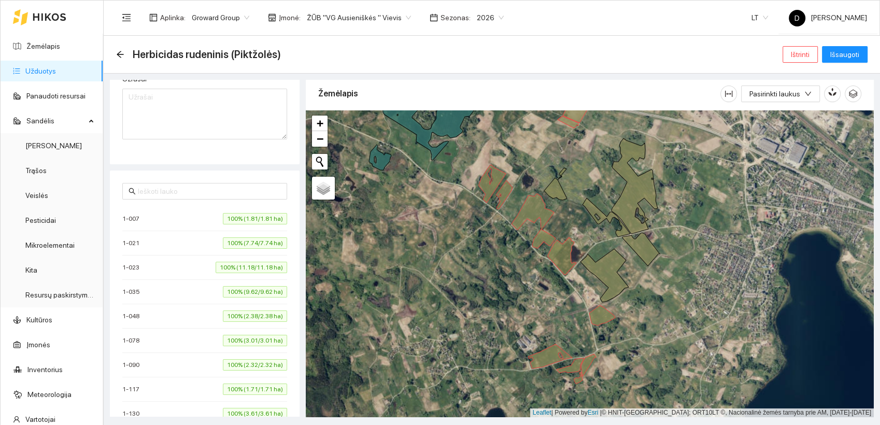
scroll to position [0, 0]
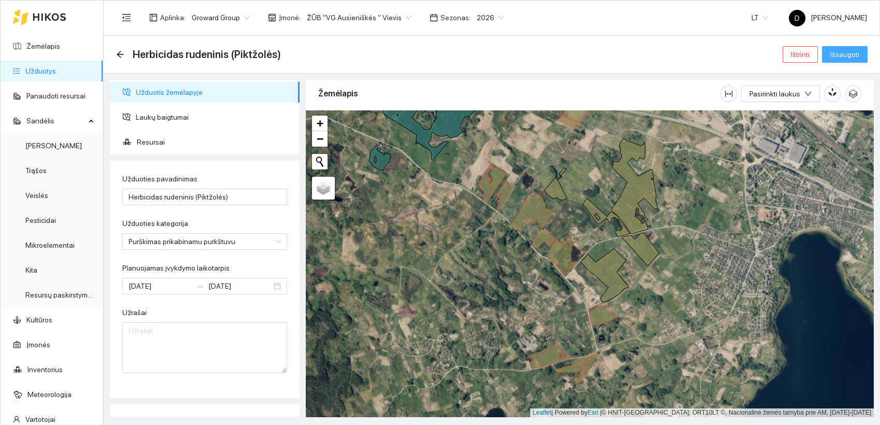
click at [849, 52] on span "Išsaugoti" at bounding box center [844, 54] width 29 height 11
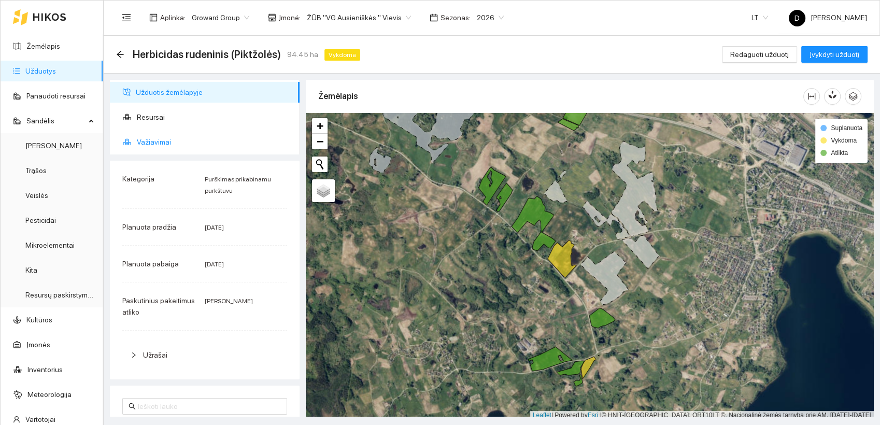
click at [158, 142] on span "Važiavimai" at bounding box center [214, 142] width 154 height 21
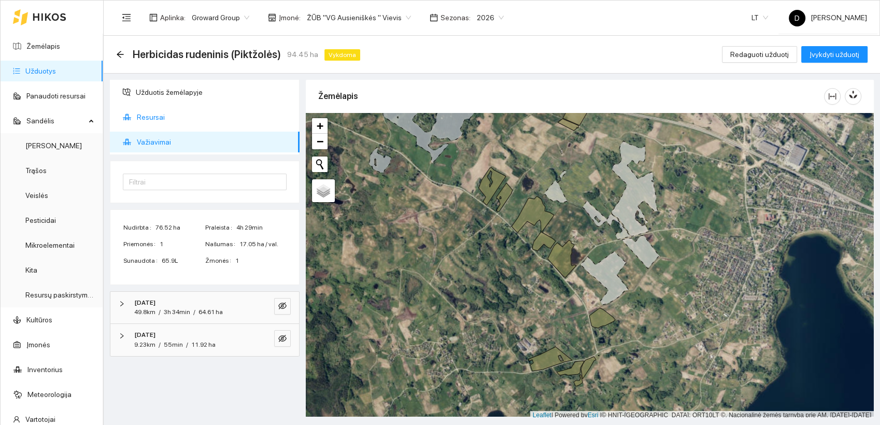
click at [150, 117] on span "Resursai" at bounding box center [214, 117] width 154 height 21
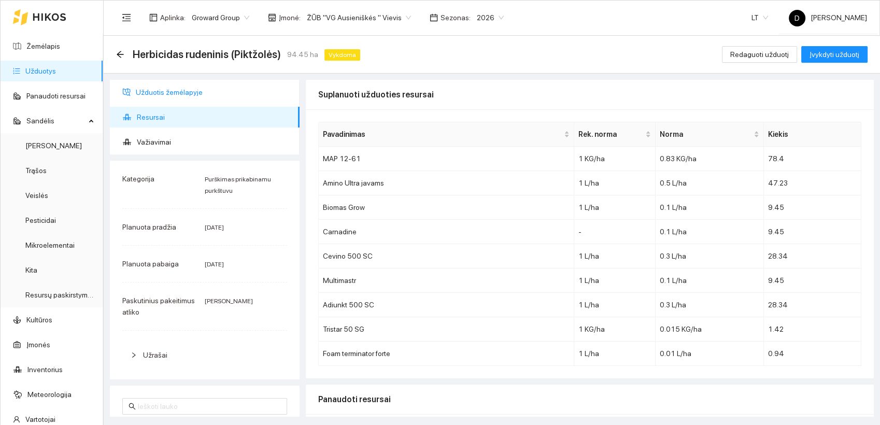
click at [175, 90] on span "Užduotis žemėlapyje" at bounding box center [213, 92] width 155 height 21
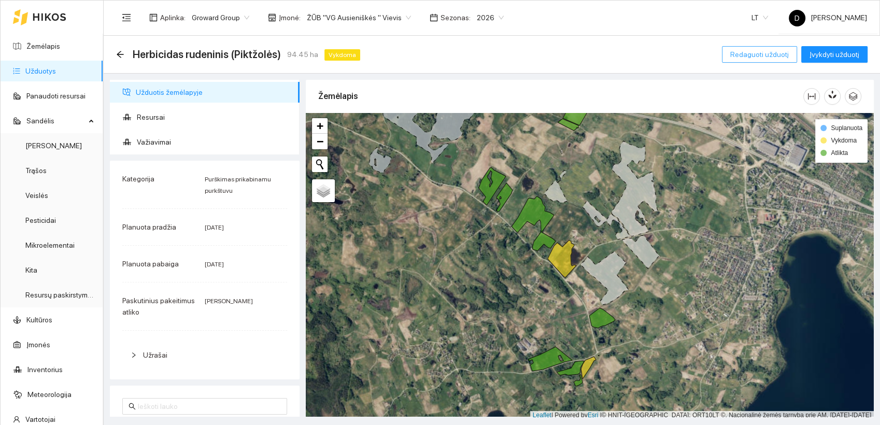
click at [758, 48] on button "Redaguoti užduotį" at bounding box center [759, 54] width 75 height 17
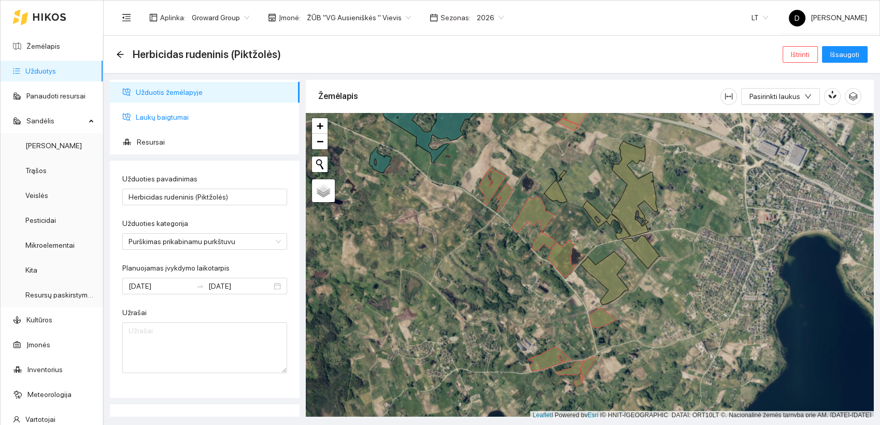
click at [176, 115] on span "Laukų baigtumai" at bounding box center [213, 117] width 155 height 21
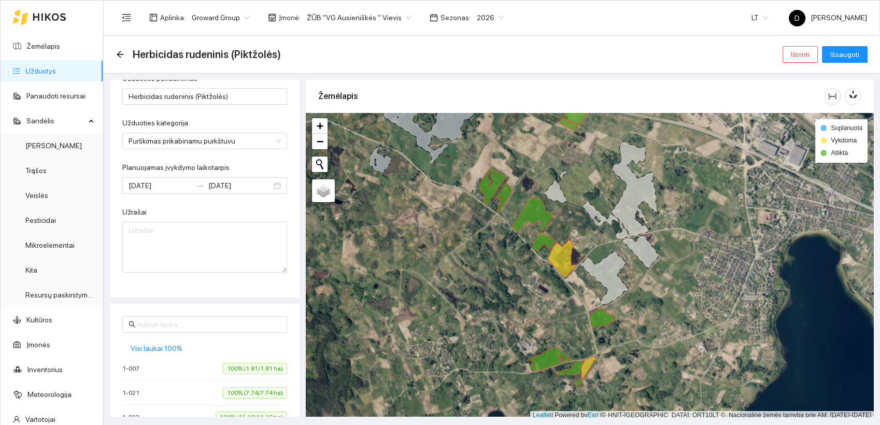
scroll to position [230, 0]
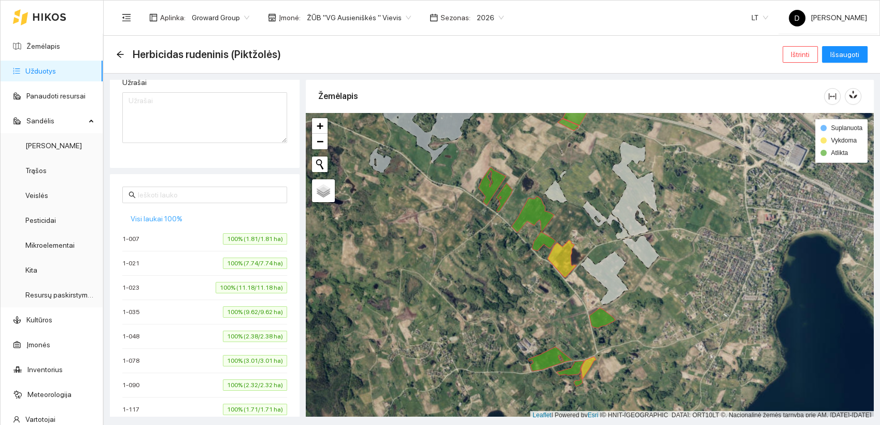
click at [166, 218] on span "Visi laukai 100%" at bounding box center [157, 218] width 52 height 11
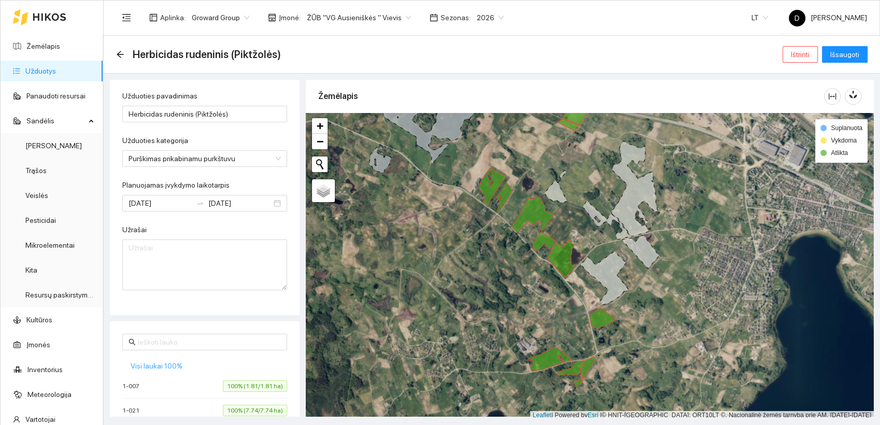
scroll to position [0, 0]
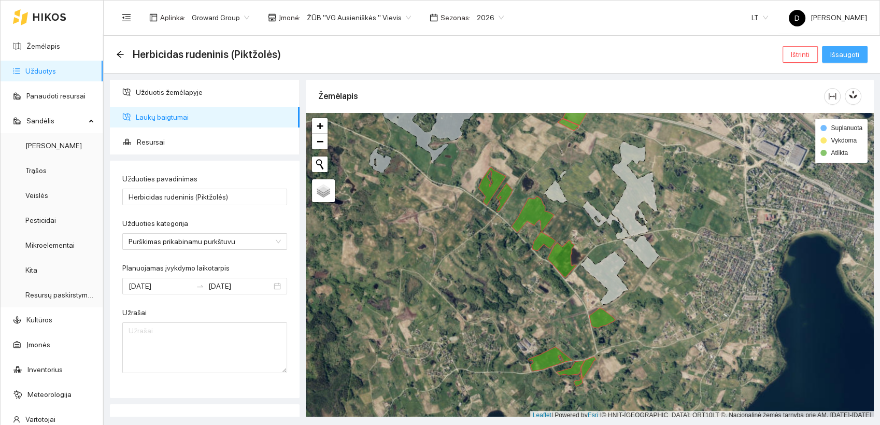
click at [850, 54] on span "Išsaugoti" at bounding box center [844, 54] width 29 height 11
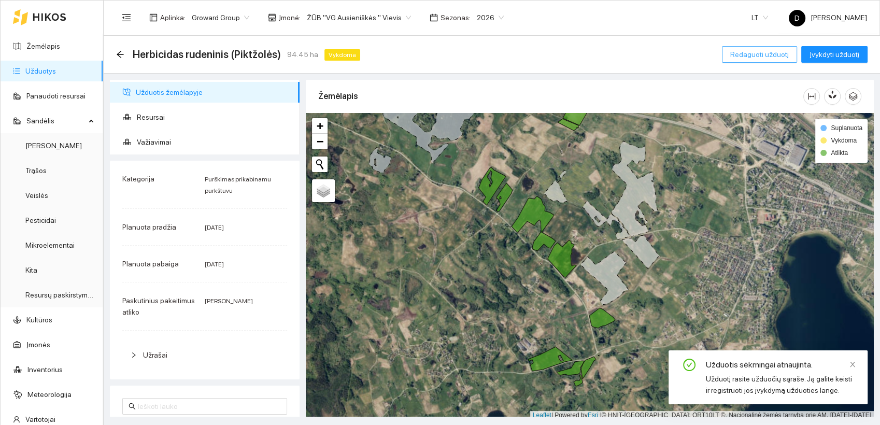
click at [773, 54] on span "Redaguoti užduotį" at bounding box center [759, 54] width 59 height 11
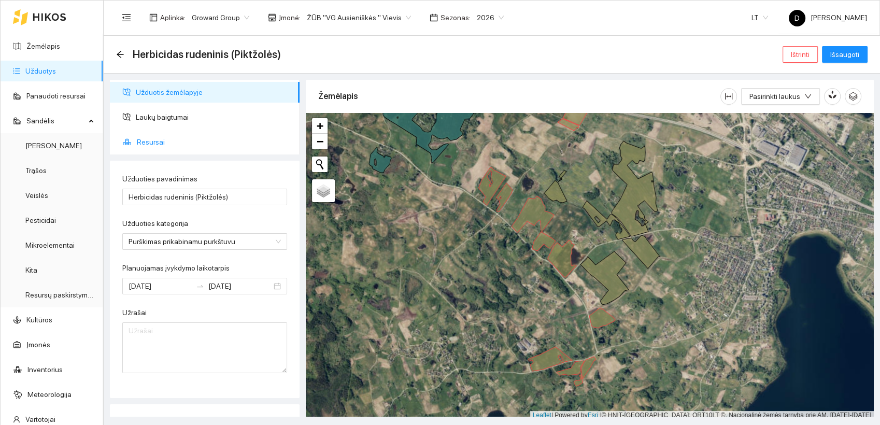
click at [154, 142] on span "Resursai" at bounding box center [214, 142] width 154 height 21
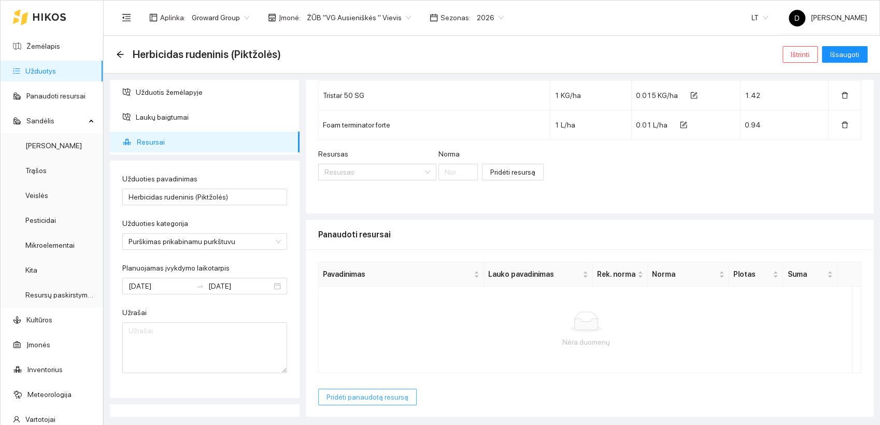
click at [364, 394] on span "Pridėti panaudotą resursą" at bounding box center [367, 396] width 82 height 11
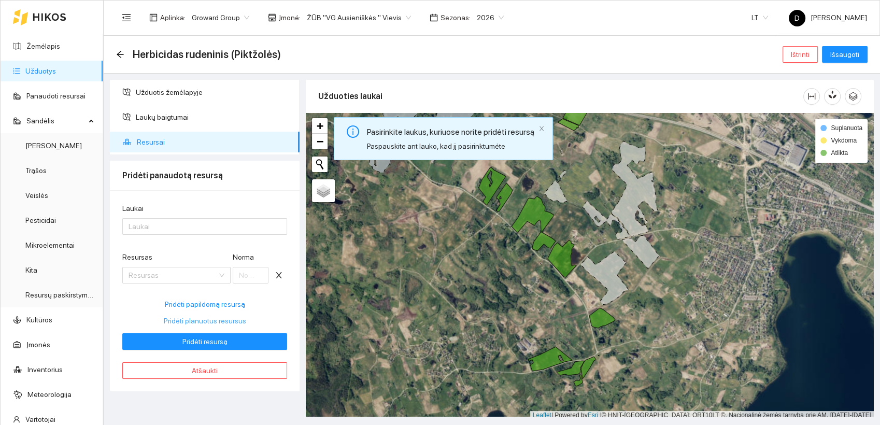
click at [208, 321] on span "Pridėti planuotus resursus" at bounding box center [205, 320] width 82 height 11
type input "0.83"
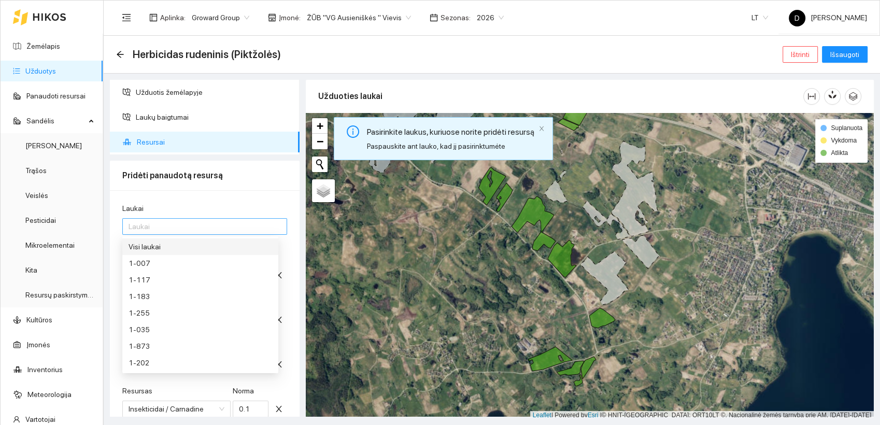
click at [179, 226] on div at bounding box center [199, 226] width 149 height 12
click at [150, 243] on div "Visi laukai" at bounding box center [200, 246] width 144 height 11
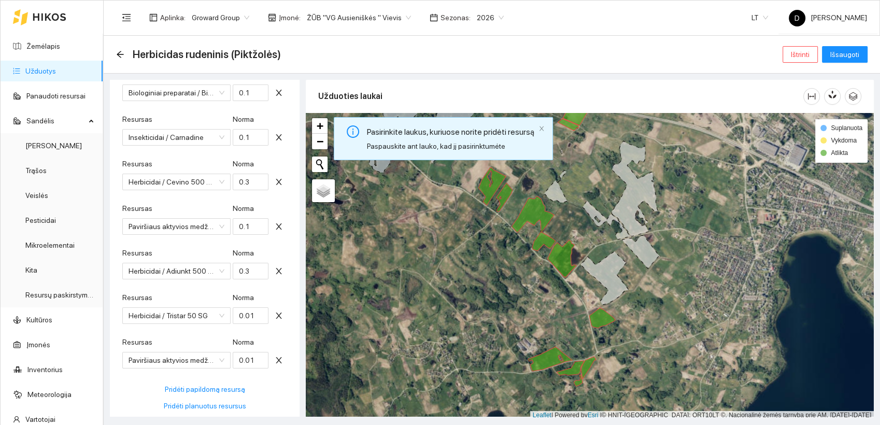
scroll to position [334, 0]
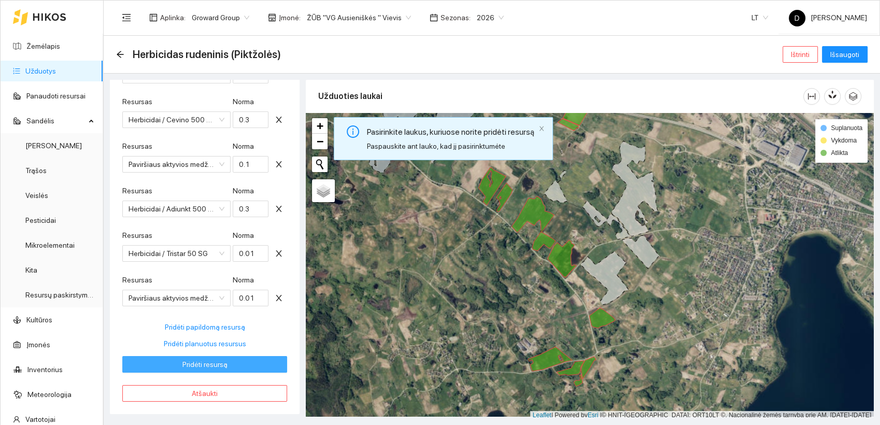
click at [244, 365] on button "Pridėti resursą" at bounding box center [204, 364] width 165 height 17
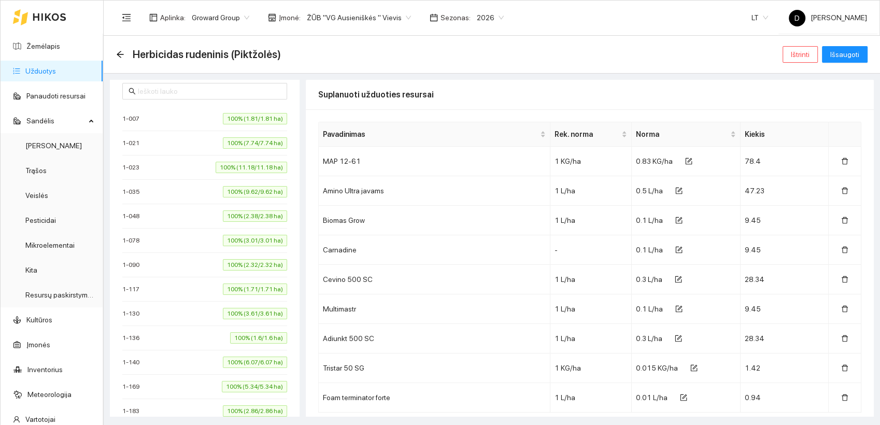
type input "[DATE]"
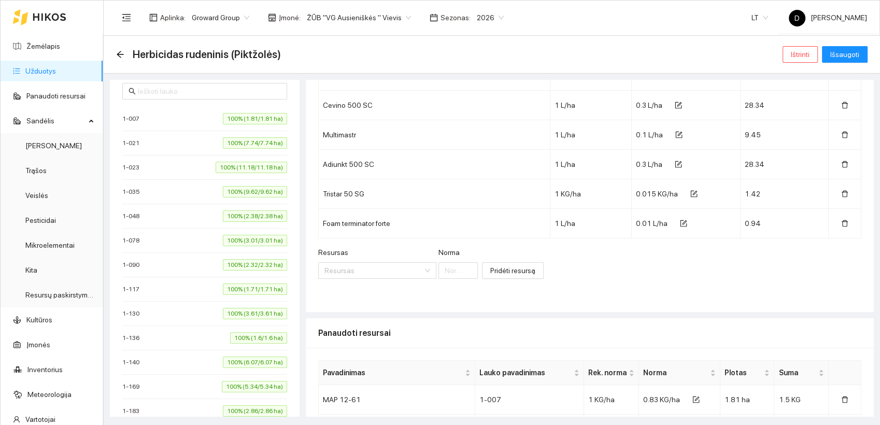
scroll to position [1899, 0]
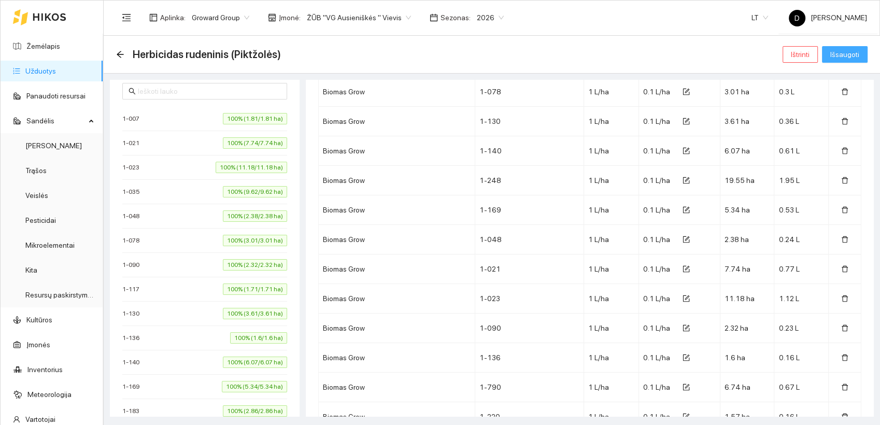
click at [846, 52] on span "Išsaugoti" at bounding box center [844, 54] width 29 height 11
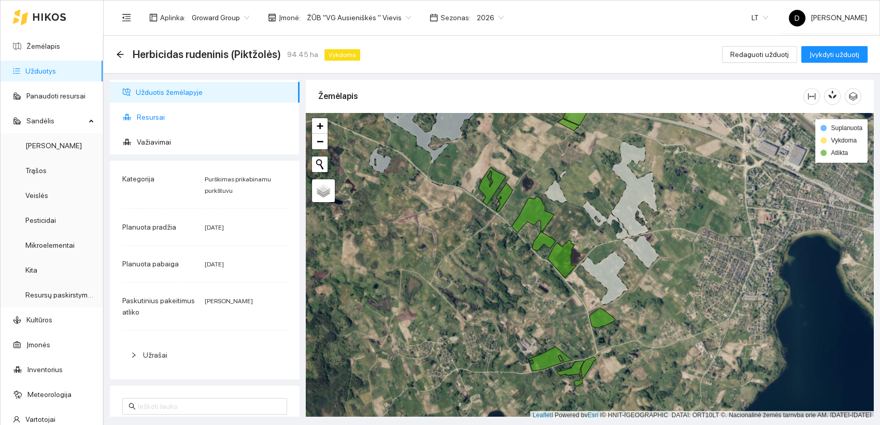
click at [147, 116] on span "Resursai" at bounding box center [214, 117] width 154 height 21
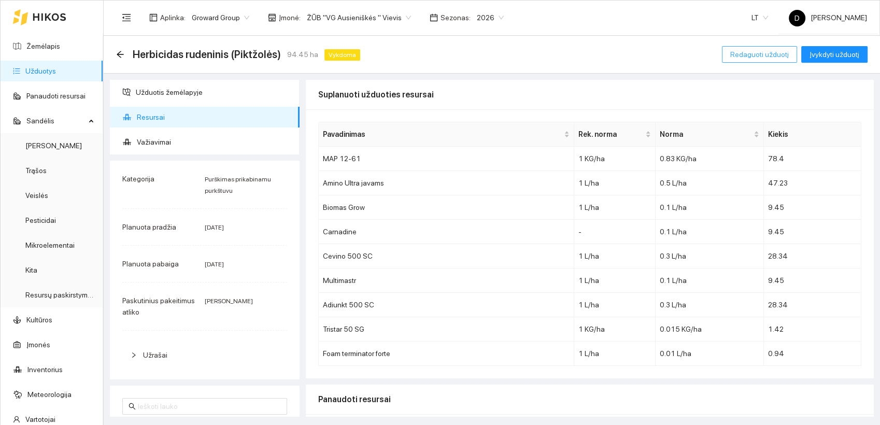
click at [751, 54] on span "Redaguoti užduotį" at bounding box center [759, 54] width 59 height 11
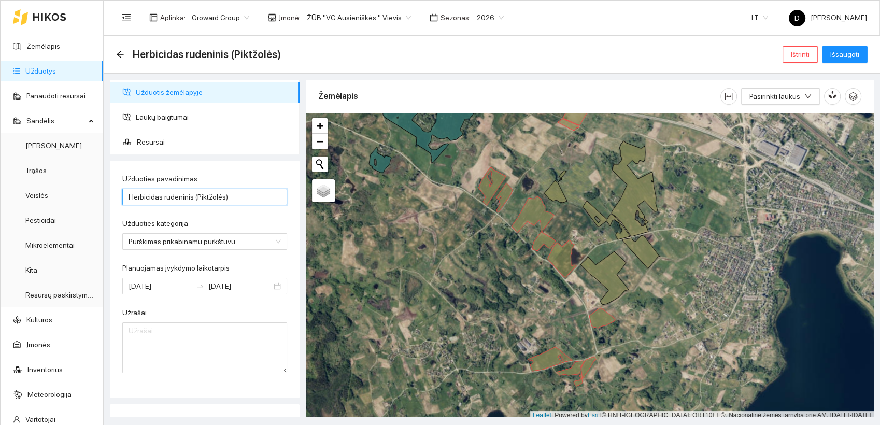
click at [240, 197] on input "Herbicidas rudeninis (Piktžolės)" at bounding box center [204, 197] width 165 height 17
type input "Herbicidas rudeninis (Piktžolės) 09 men"
click at [853, 51] on span "Išsaugoti" at bounding box center [844, 54] width 29 height 11
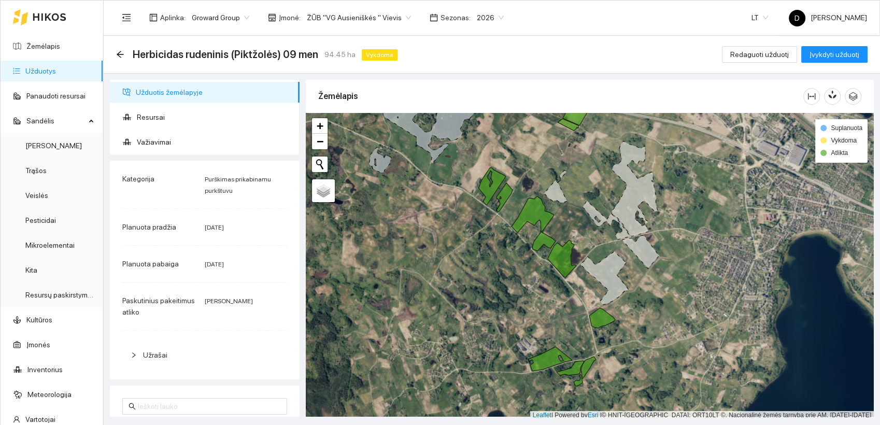
click at [448, 56] on div "Herbicidas rudeninis (Piktžolės) 09 men 94.45 ha Vykdoma Redaguoti užduotį Įvyk…" at bounding box center [491, 54] width 751 height 21
click at [827, 50] on span "Įvykdyti užduotį" at bounding box center [834, 54] width 50 height 11
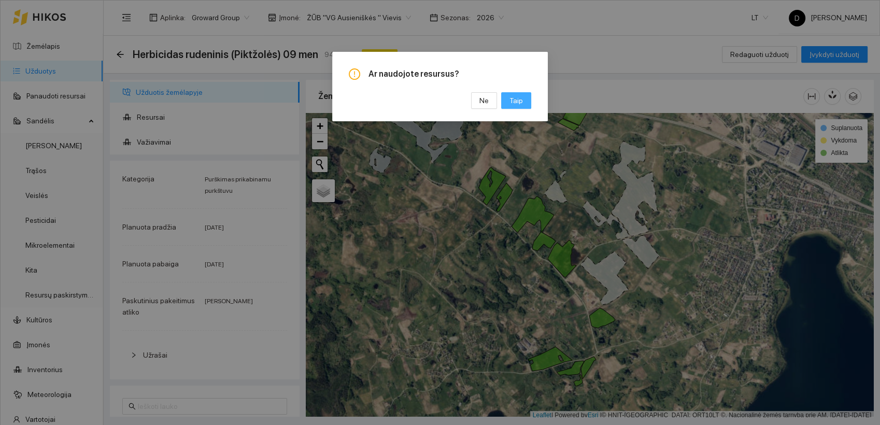
click at [518, 101] on span "Taip" at bounding box center [515, 100] width 13 height 11
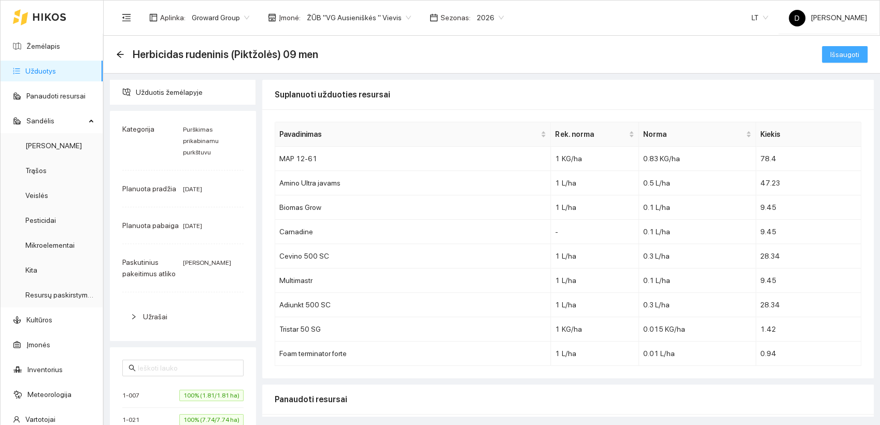
click at [833, 51] on span "Išsaugoti" at bounding box center [844, 54] width 29 height 11
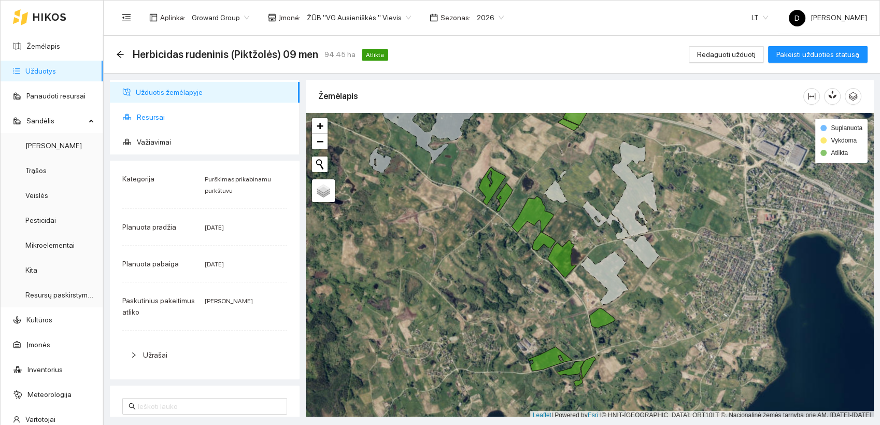
click at [154, 117] on span "Resursai" at bounding box center [214, 117] width 154 height 21
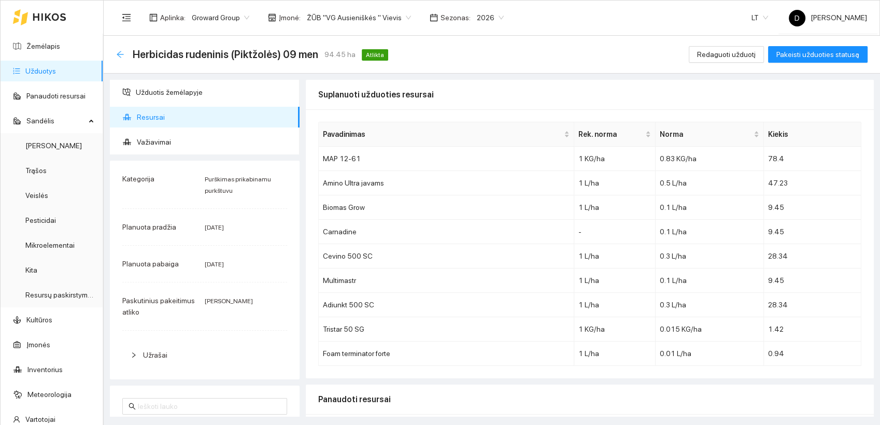
click at [120, 54] on icon "arrow-left" at bounding box center [120, 54] width 7 height 7
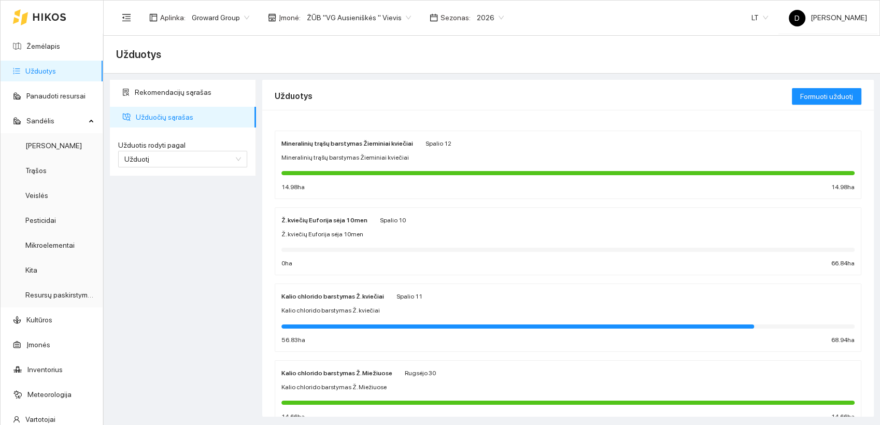
click at [161, 276] on div "Rekomendacijų sąrašas Užduočių sąrašas Užduotis rodyti pagal Užduotį Užduotis r…" at bounding box center [183, 248] width 152 height 337
click at [56, 298] on link "Resursų paskirstymas" at bounding box center [60, 295] width 70 height 8
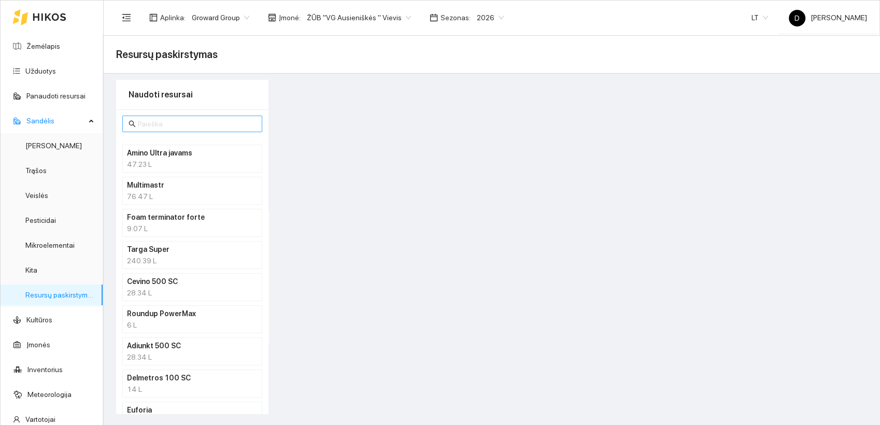
click at [186, 126] on input "text" at bounding box center [197, 123] width 118 height 11
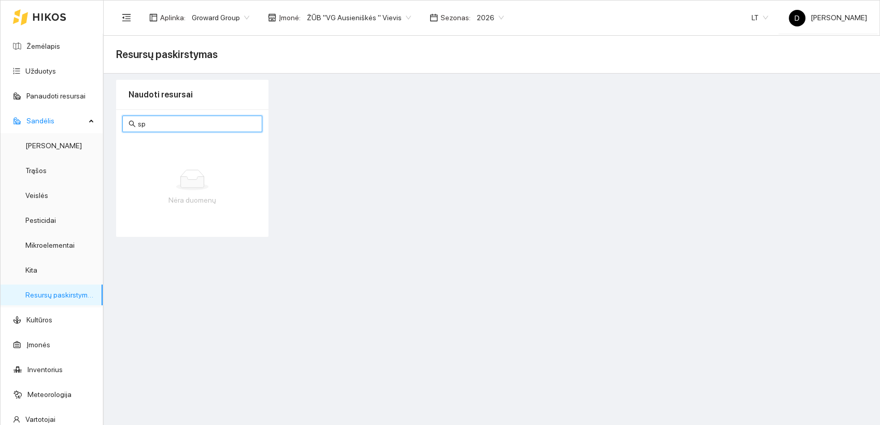
type input "s"
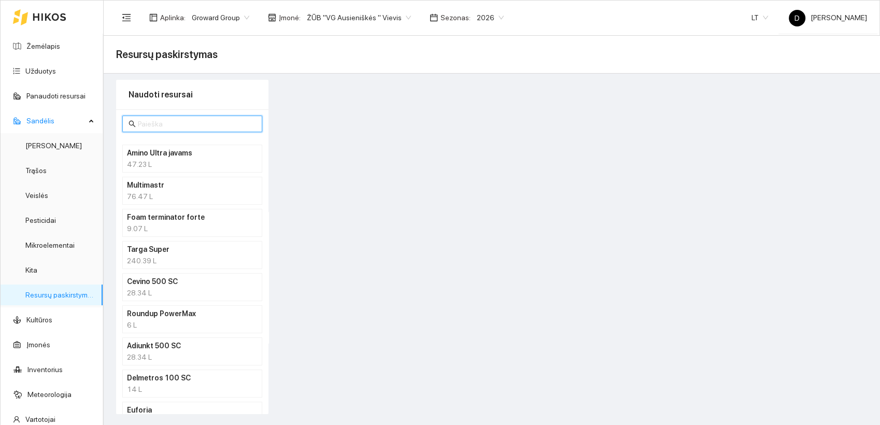
click at [171, 122] on input "text" at bounding box center [197, 123] width 118 height 11
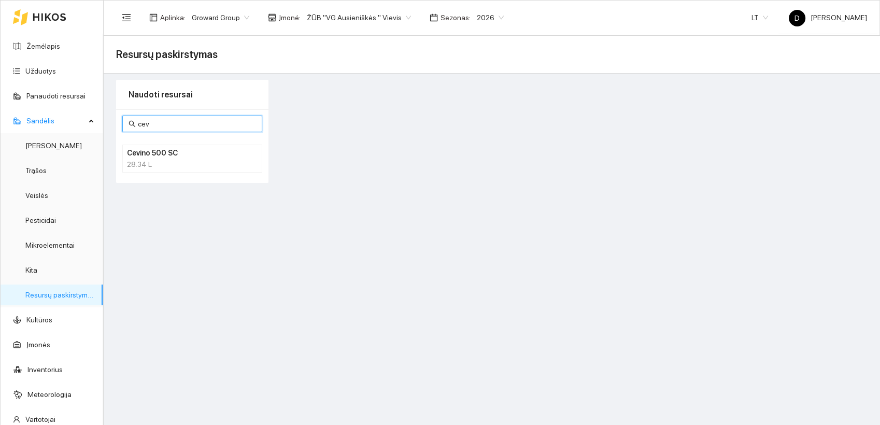
type input "cev"
click at [151, 161] on div "28.34 L" at bounding box center [192, 164] width 131 height 11
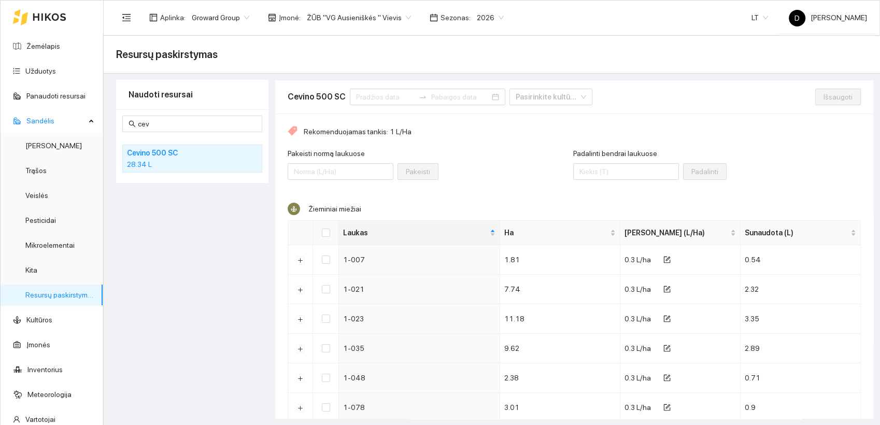
click at [499, 149] on div "Pakeisti normą laukuose Pakeisti" at bounding box center [430, 170] width 285 height 45
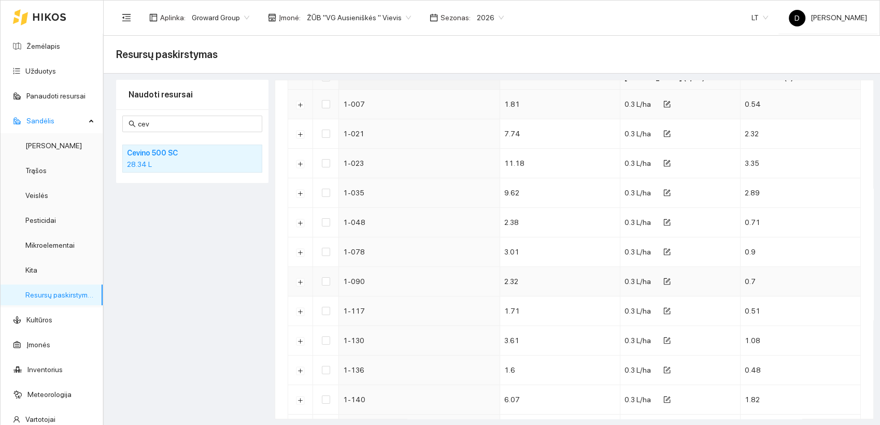
scroll to position [98, 0]
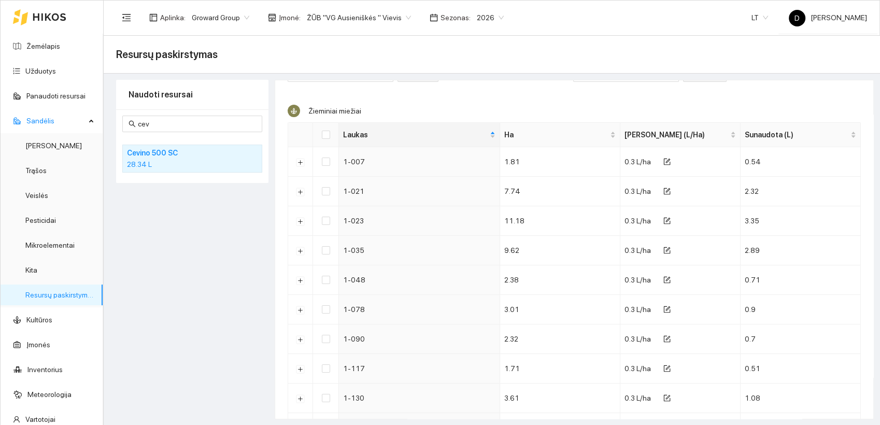
drag, startPoint x: 179, startPoint y: 232, endPoint x: 179, endPoint y: 226, distance: 5.2
click at [179, 231] on div "Naudoti resursai cev Cevino 500 SC 28.34 L" at bounding box center [192, 249] width 152 height 339
click at [44, 69] on link "Užduotys" at bounding box center [40, 71] width 31 height 8
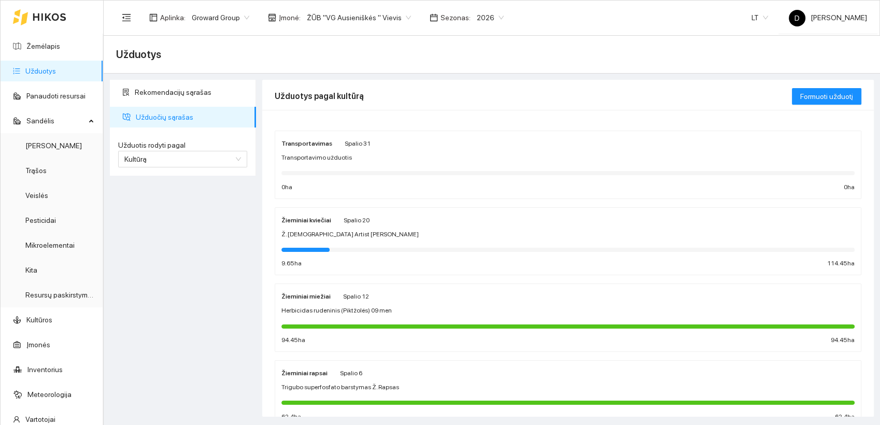
click at [316, 303] on div "Žieminiai miežiai Spalio 12 Herbicidas rudeninis (Piktžolės) 09 men 94.45 ha 94…" at bounding box center [567, 317] width 573 height 55
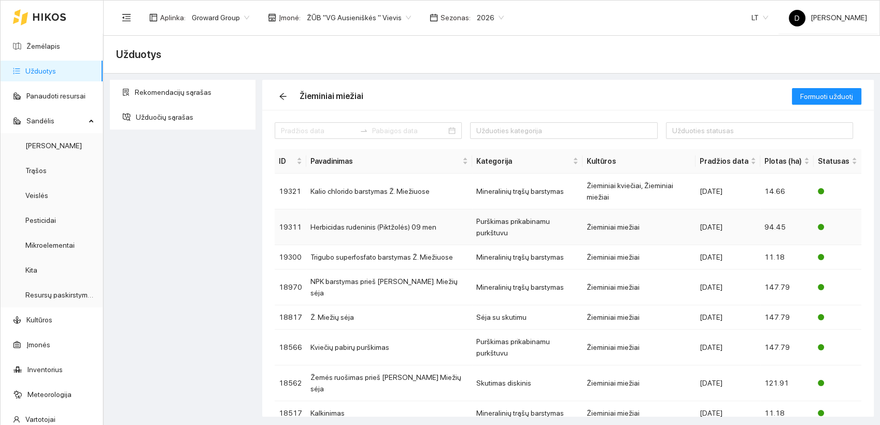
click at [361, 209] on td "Herbicidas rudeninis (Piktžolės) 09 men" at bounding box center [389, 227] width 166 height 36
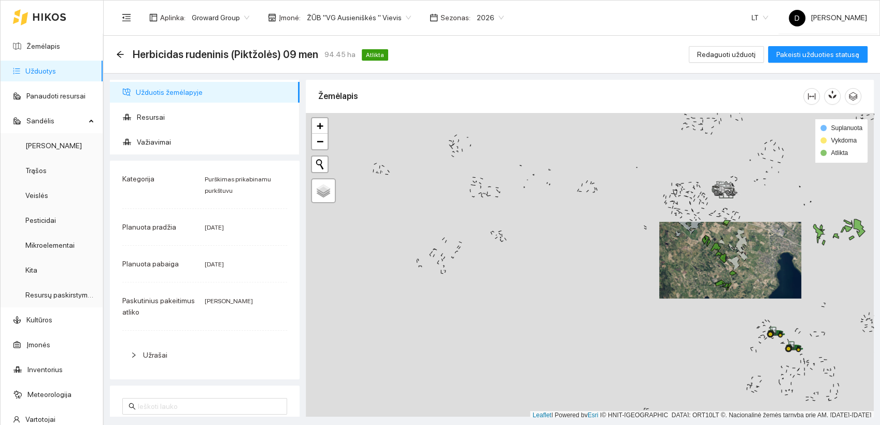
scroll to position [3, 0]
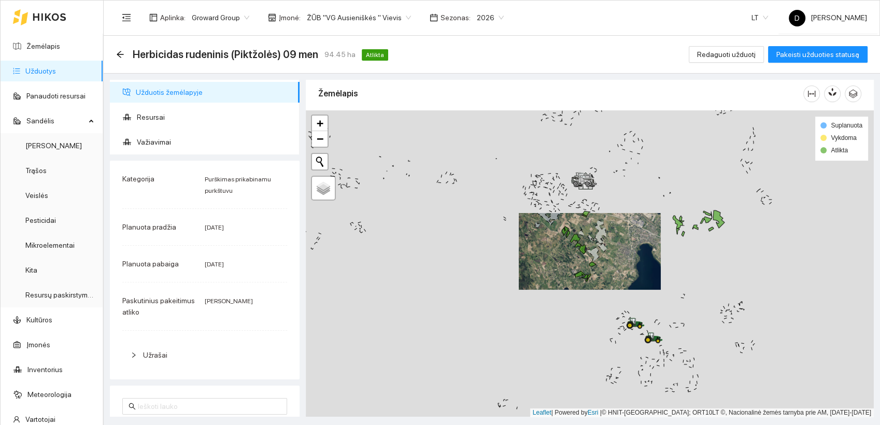
drag, startPoint x: 591, startPoint y: 285, endPoint x: 422, endPoint y: 291, distance: 168.5
click at [422, 291] on div at bounding box center [590, 263] width 568 height 307
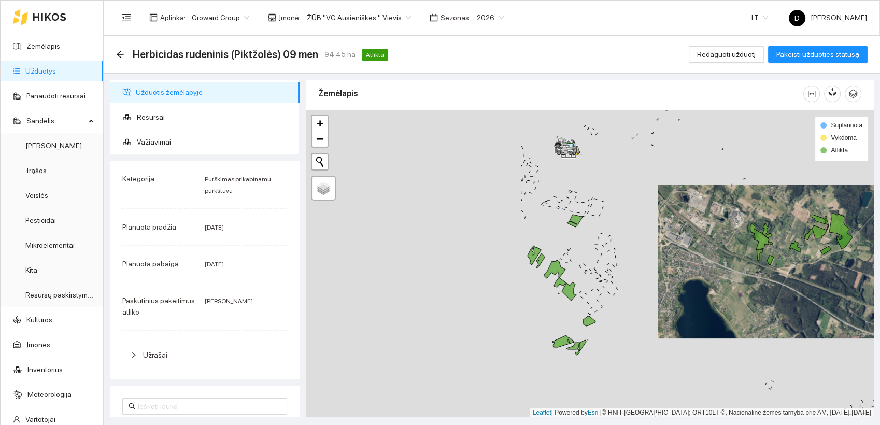
drag, startPoint x: 442, startPoint y: 267, endPoint x: 660, endPoint y: 251, distance: 217.7
click at [716, 274] on div at bounding box center [590, 263] width 568 height 307
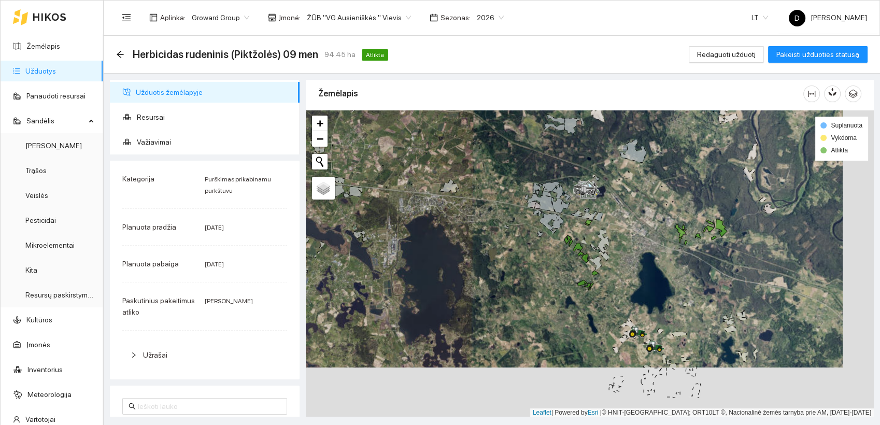
drag, startPoint x: 674, startPoint y: 350, endPoint x: 641, endPoint y: 296, distance: 63.0
click at [641, 296] on div at bounding box center [590, 263] width 568 height 307
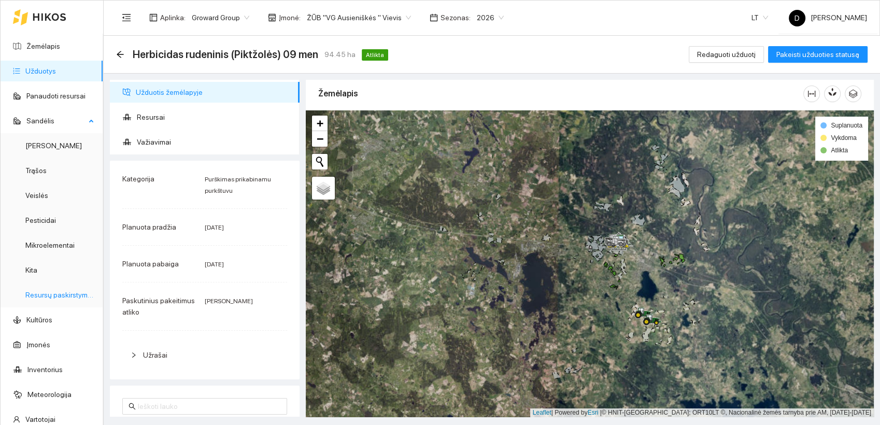
click at [53, 295] on link "Resursų paskirstymas" at bounding box center [60, 295] width 70 height 8
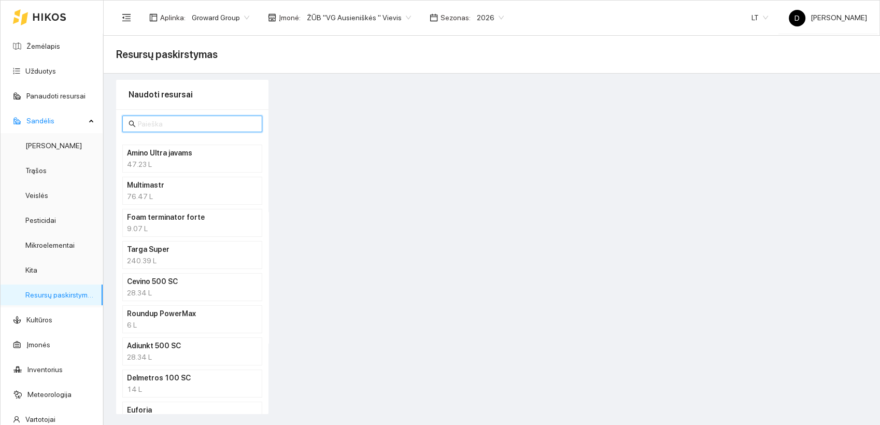
click at [204, 123] on input "text" at bounding box center [197, 123] width 118 height 11
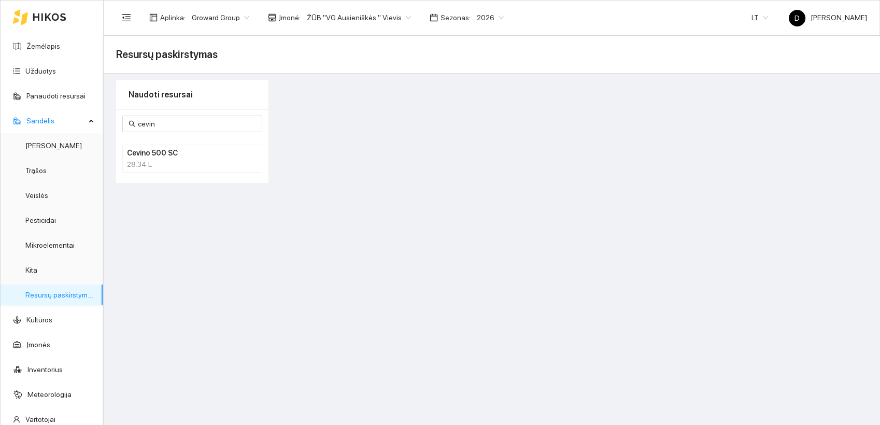
click at [139, 156] on h4 "Cevino 500 SC" at bounding box center [179, 152] width 104 height 11
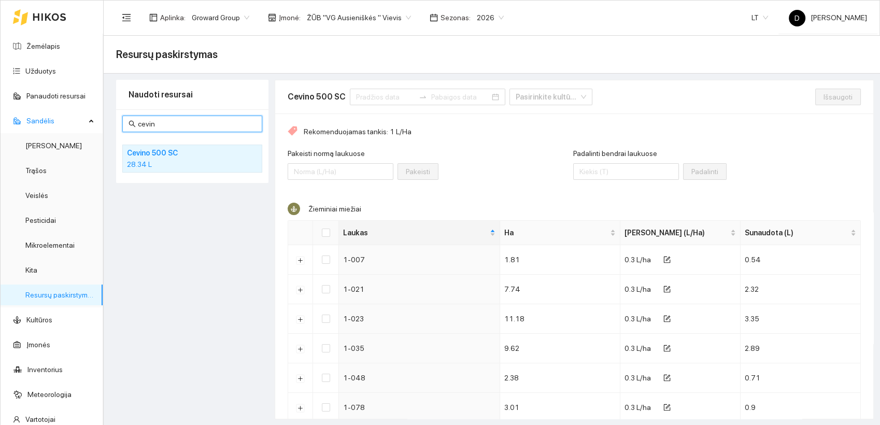
drag, startPoint x: 159, startPoint y: 124, endPoint x: 120, endPoint y: 122, distance: 38.9
click at [120, 122] on div "cevin Cevino 500 SC 28.34 L" at bounding box center [192, 146] width 152 height 74
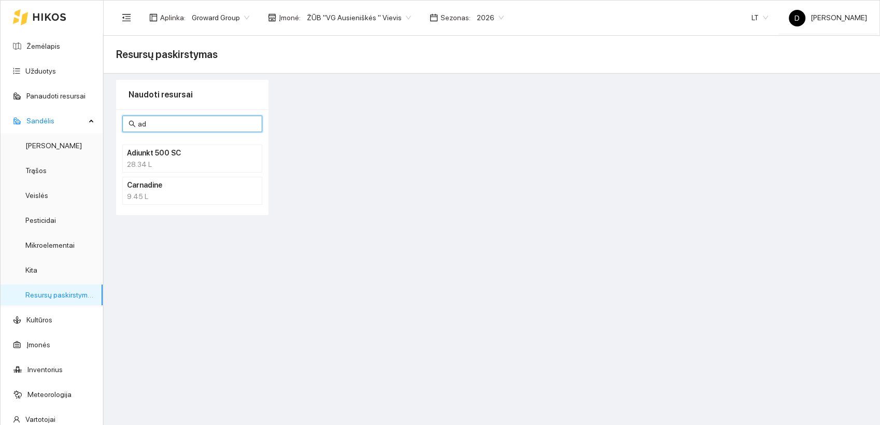
click at [158, 156] on h4 "Adiunkt 500 SC" at bounding box center [179, 152] width 104 height 11
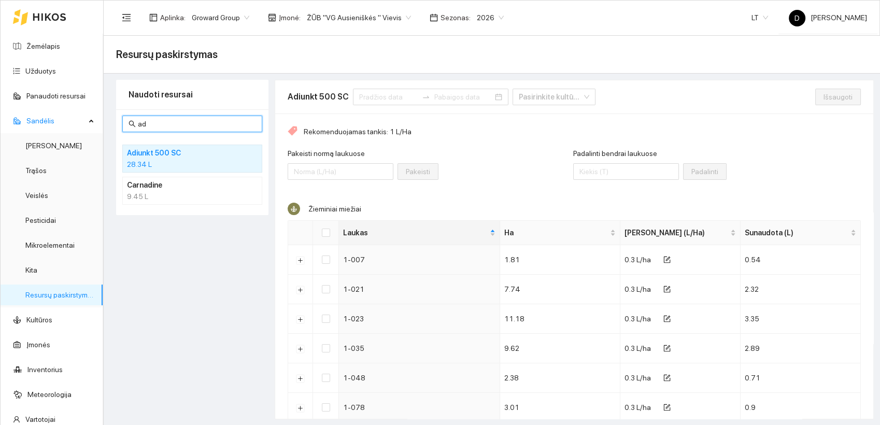
click at [162, 122] on input "ad" at bounding box center [197, 123] width 118 height 11
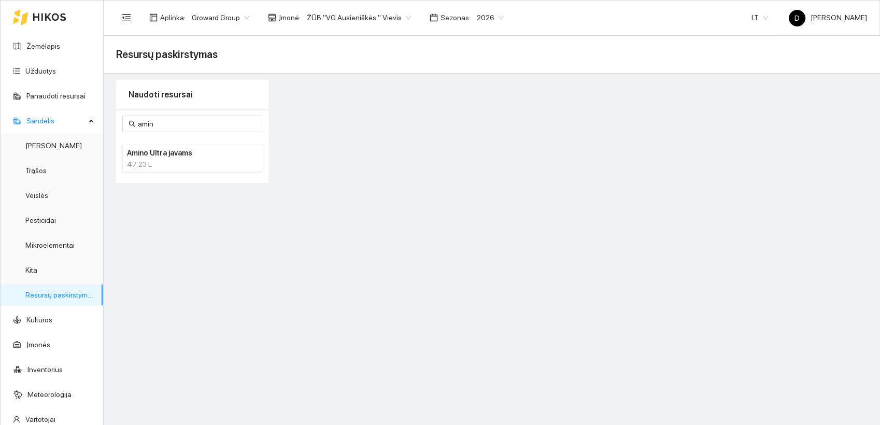
click at [171, 161] on div "47.23 L" at bounding box center [192, 164] width 131 height 11
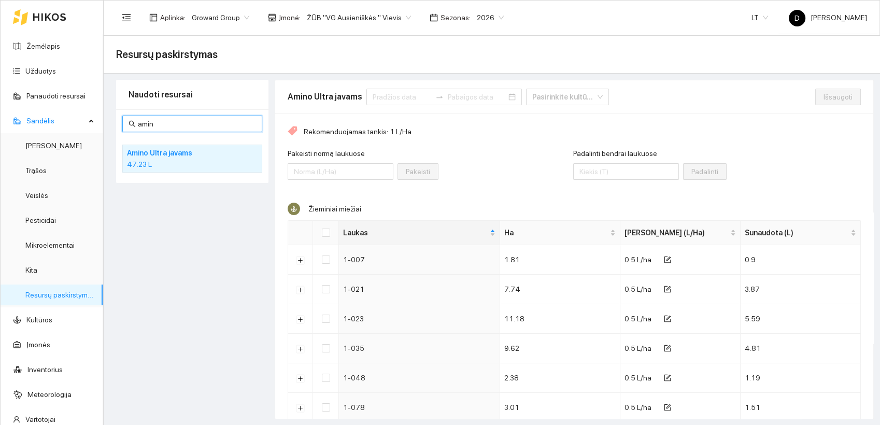
drag, startPoint x: 160, startPoint y: 124, endPoint x: 100, endPoint y: 130, distance: 60.4
click at [100, 130] on section "Žemėlapis Užduotys Panaudoti resursai Sandėlis Derlius Trąšos Veislės Pesticida…" at bounding box center [440, 212] width 880 height 425
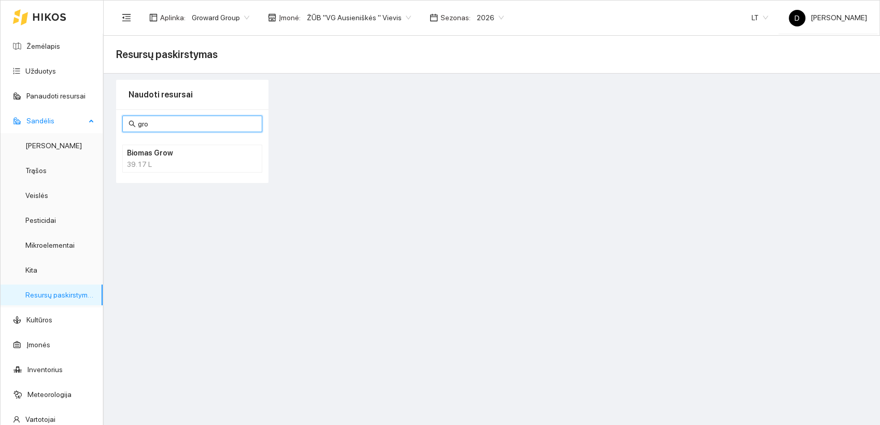
drag, startPoint x: 155, startPoint y: 122, endPoint x: 87, endPoint y: 122, distance: 68.9
click at [87, 122] on section "Žemėlapis Užduotys Panaudoti resursai Sandėlis Derlius Trąšos Veislės Pesticida…" at bounding box center [440, 212] width 880 height 425
click at [154, 161] on div "148.61 L" at bounding box center [192, 164] width 131 height 11
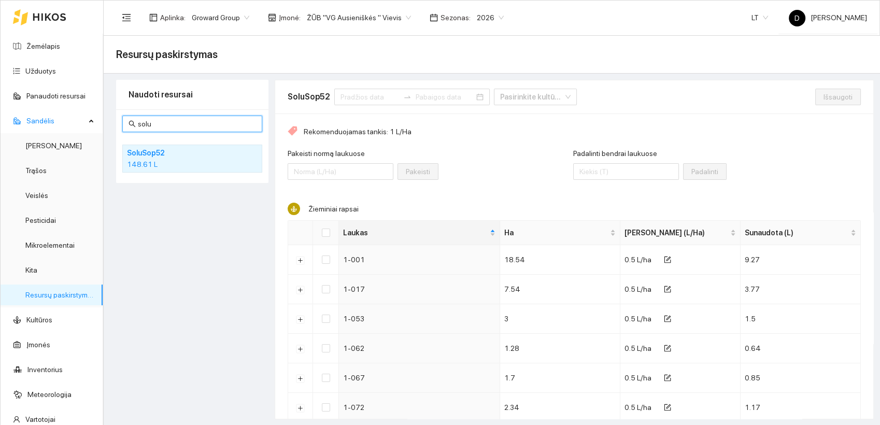
drag, startPoint x: 156, startPoint y: 122, endPoint x: 111, endPoint y: 115, distance: 46.2
click at [111, 115] on div "Naudoti resursai solu SoluSop52 148.61 L SoluSop52 Pasirinkite kultūrą Išsaugot…" at bounding box center [492, 249] width 764 height 339
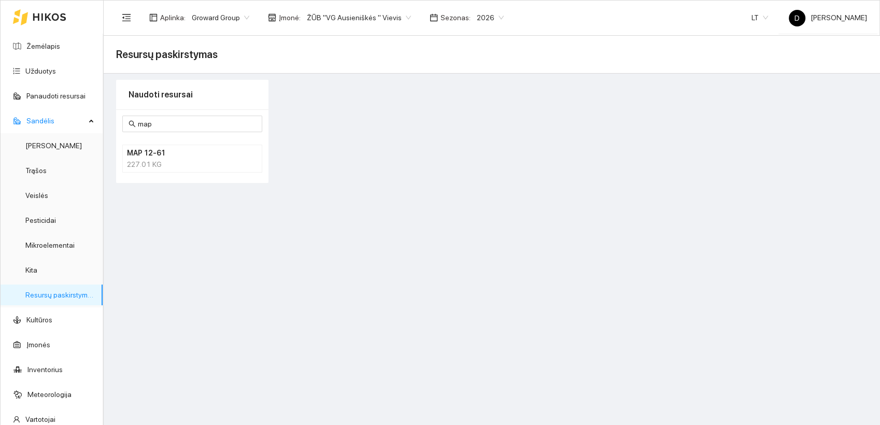
click at [177, 161] on div "227.01 KG" at bounding box center [192, 164] width 131 height 11
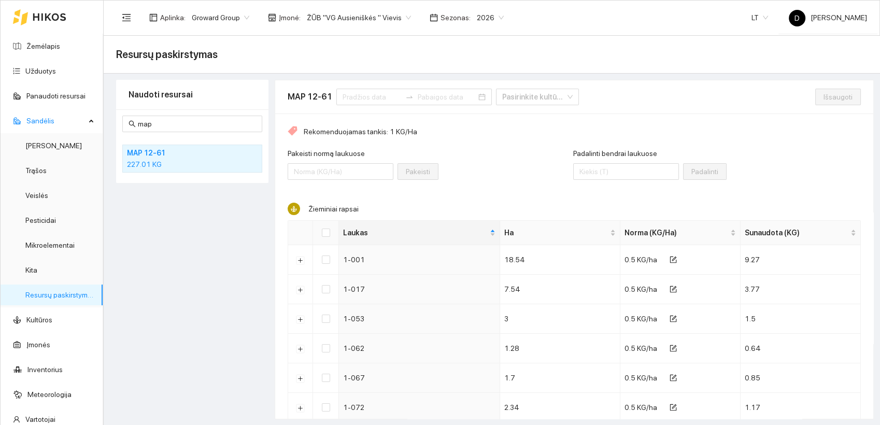
click at [199, 236] on div "Naudoti resursai map MAP 12-61 227.01 KG" at bounding box center [192, 249] width 152 height 339
drag, startPoint x: 160, startPoint y: 122, endPoint x: 102, endPoint y: 119, distance: 58.7
click at [103, 119] on section "Žemėlapis Užduotys Panaudoti resursai Sandėlis Derlius Trąšos Veislės Pesticida…" at bounding box center [440, 212] width 880 height 425
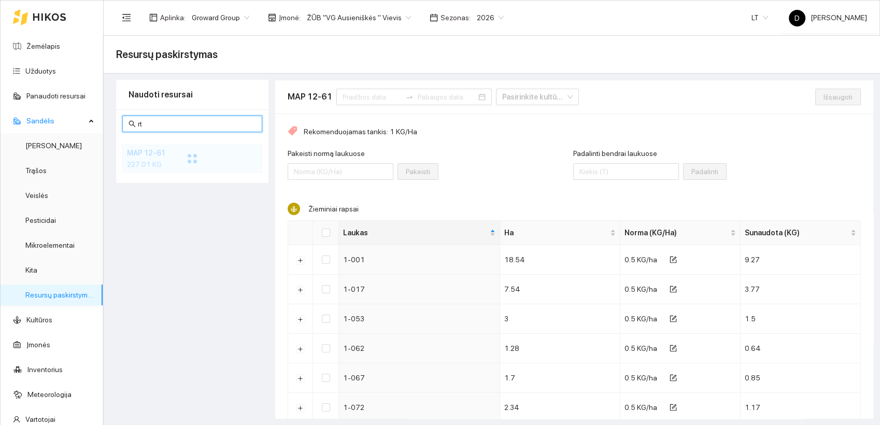
type input "r"
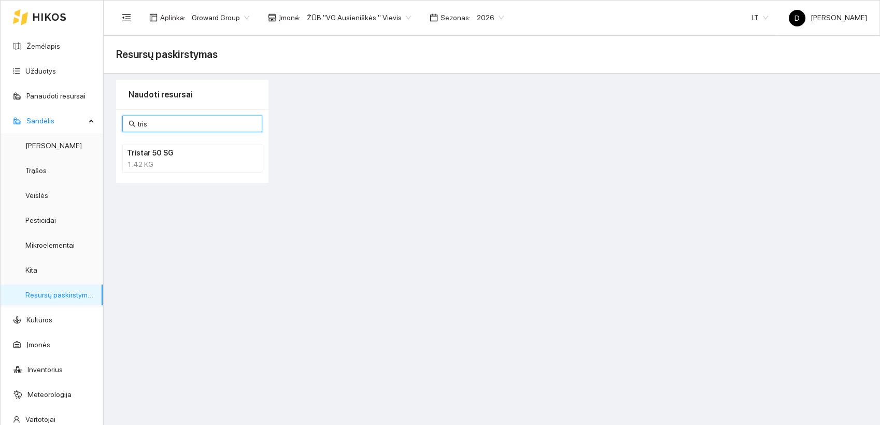
drag, startPoint x: 146, startPoint y: 122, endPoint x: 103, endPoint y: 116, distance: 44.0
click at [99, 118] on section "Žemėlapis Užduotys Panaudoti resursai Sandėlis Derlius Trąšos Veislės Pesticida…" at bounding box center [440, 212] width 880 height 425
type input "carna"
click at [146, 162] on div "9.45 L" at bounding box center [192, 164] width 131 height 11
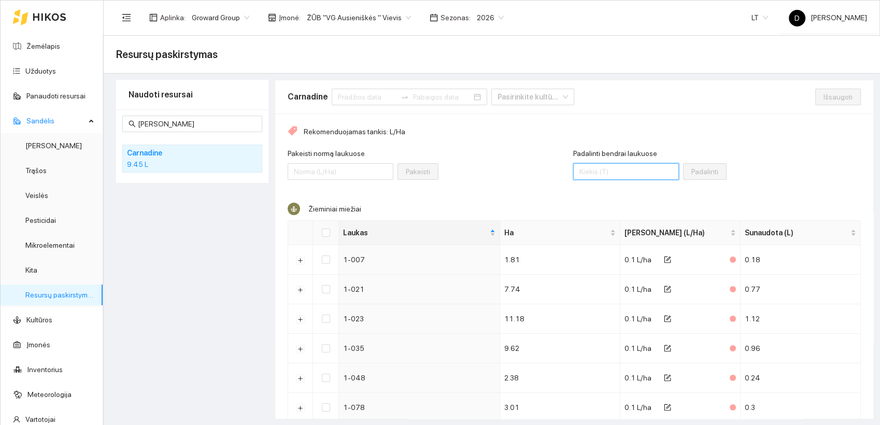
click at [601, 173] on input "Padalinti bendrai laukuose" at bounding box center [626, 171] width 106 height 17
type input "8"
click at [326, 231] on input "Select all" at bounding box center [326, 232] width 8 height 8
checkbox input "true"
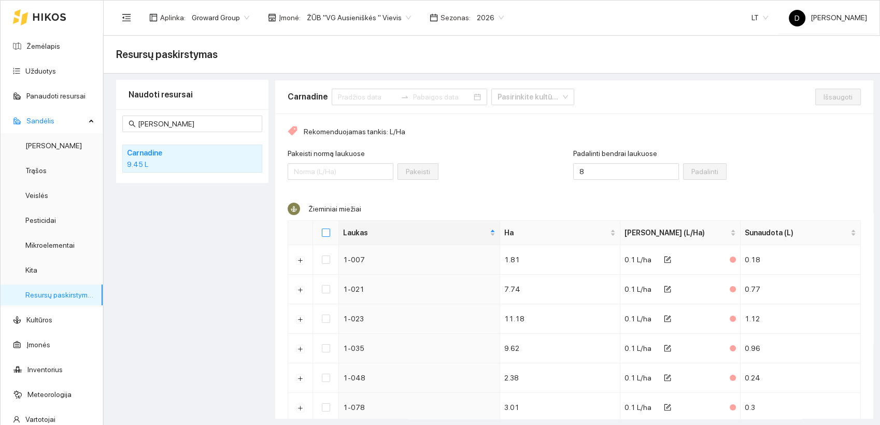
checkbox input "true"
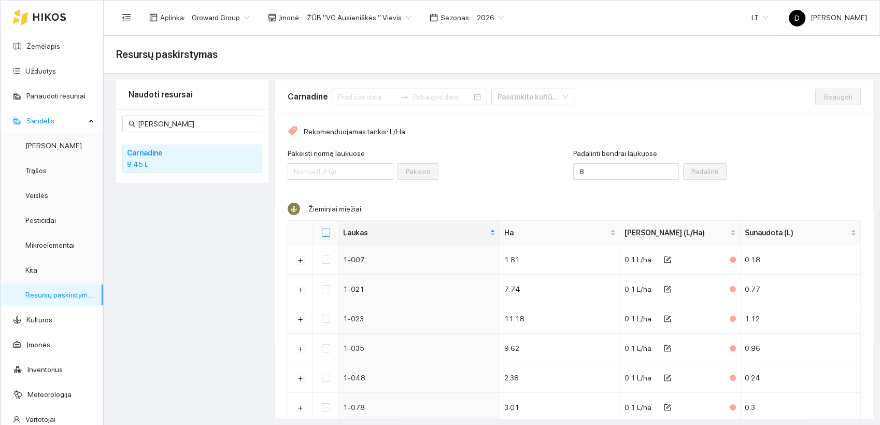
checkbox input "true"
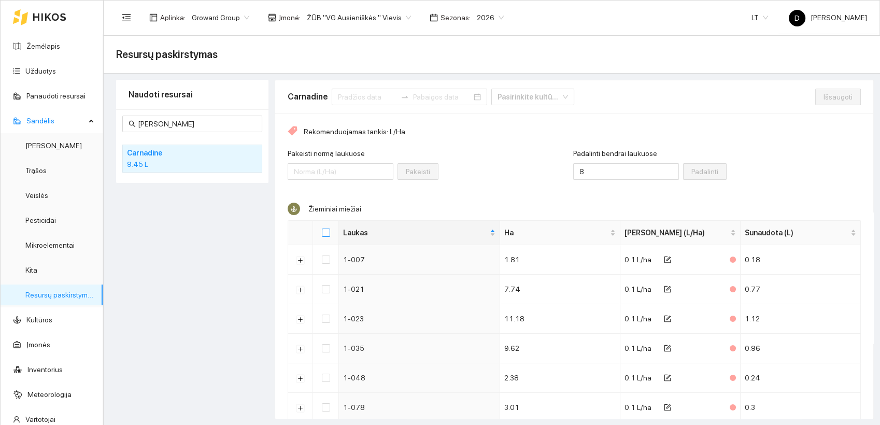
checkbox input "true"
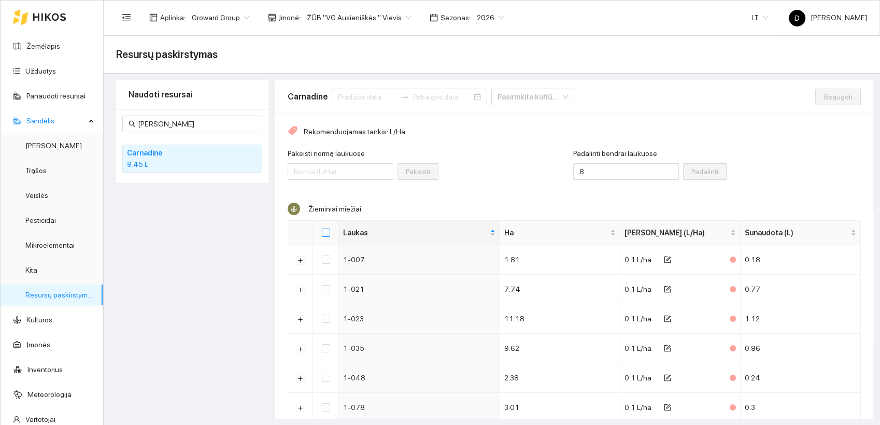
checkbox input "true"
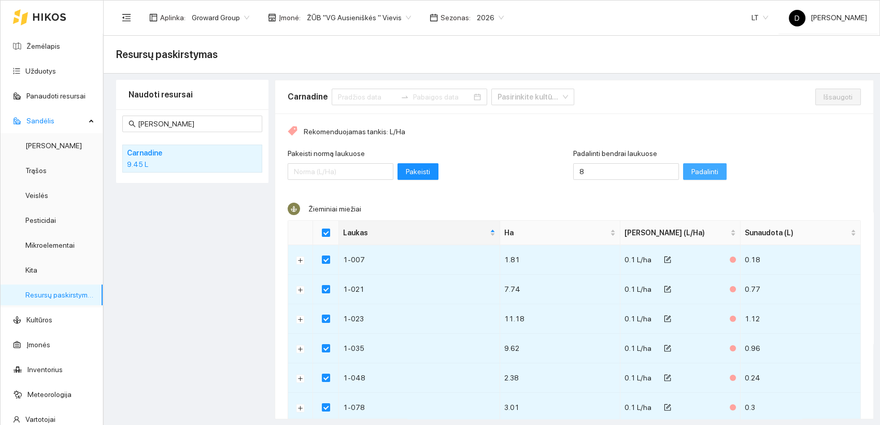
click at [691, 172] on span "Padalinti" at bounding box center [704, 171] width 27 height 11
click at [823, 92] on span "Išsaugoti" at bounding box center [837, 96] width 29 height 11
checkbox input "false"
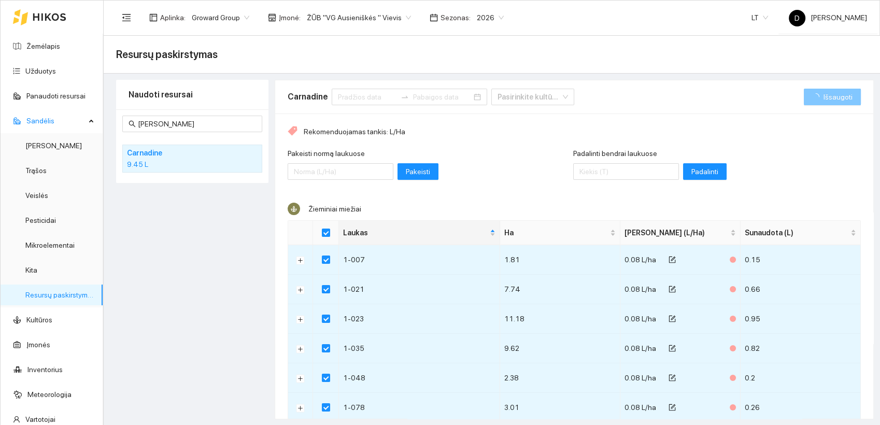
checkbox input "false"
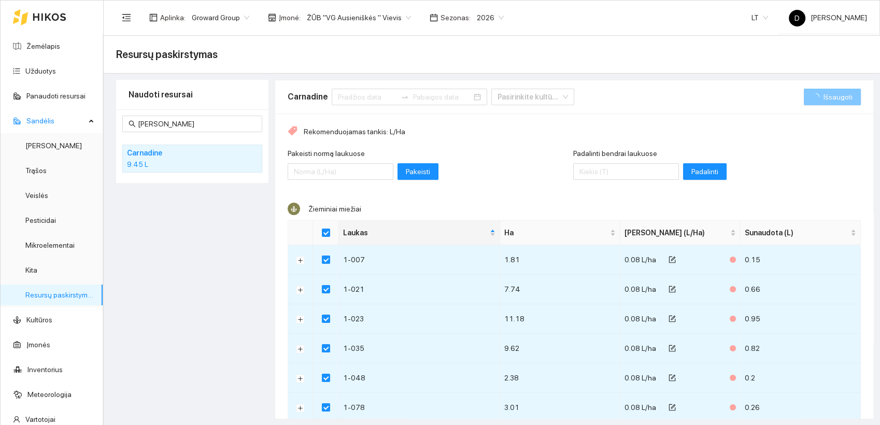
checkbox input "false"
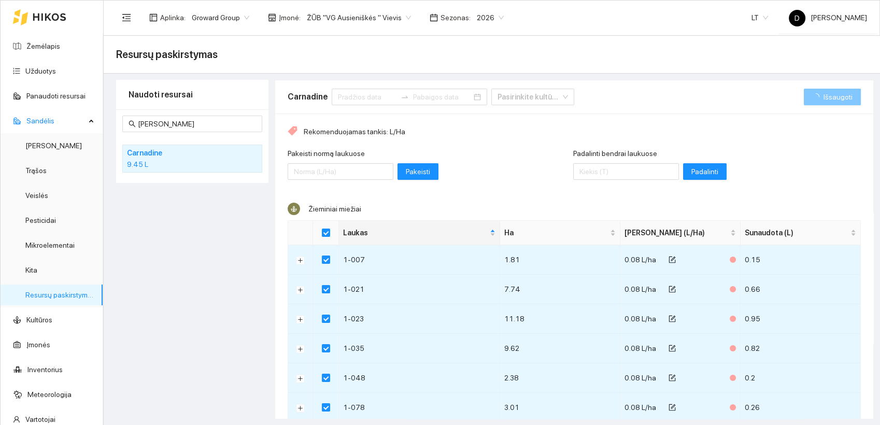
checkbox input "false"
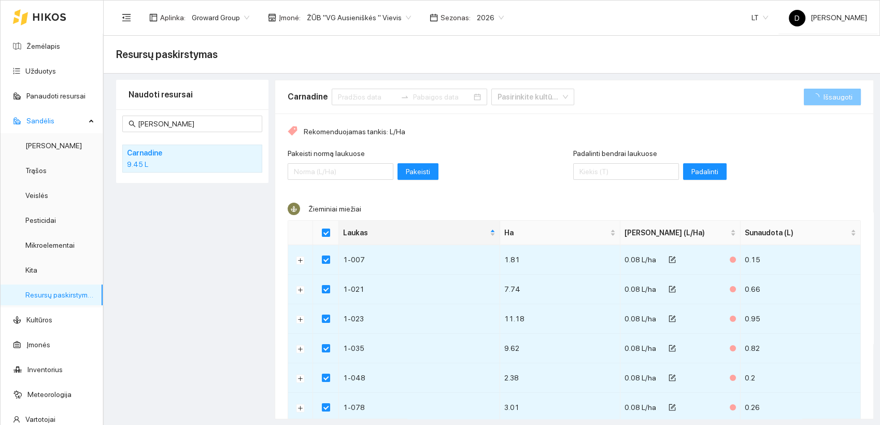
checkbox input "false"
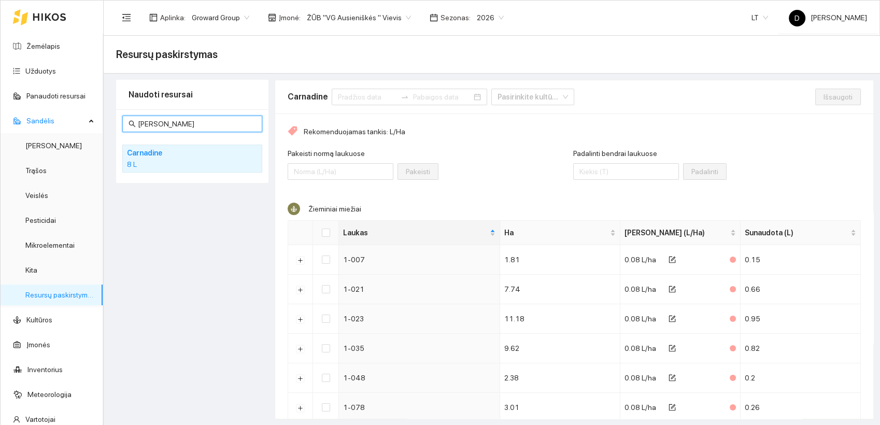
drag, startPoint x: 171, startPoint y: 122, endPoint x: 112, endPoint y: 123, distance: 59.6
click at [112, 123] on div "Naudoti resursai carna Carnadine 8 L Carnadine Pasirinkite kultūrą Išsaugoti Re…" at bounding box center [492, 249] width 764 height 339
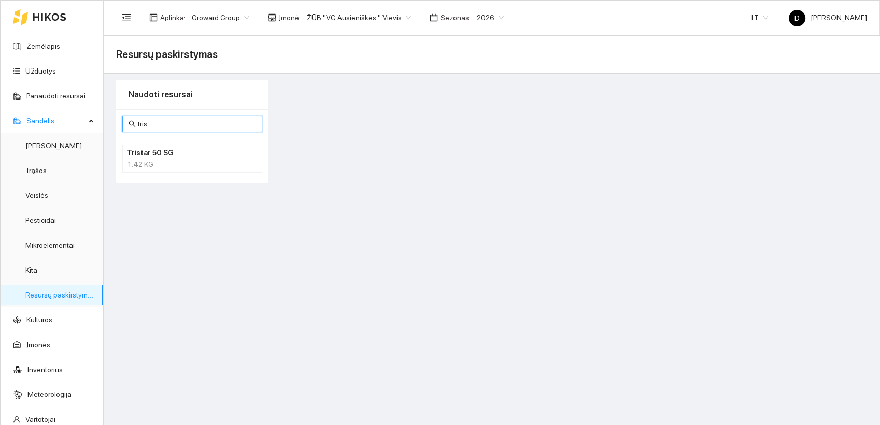
type input "[MEDICAL_DATA]"
click at [158, 162] on div "1.42 KG" at bounding box center [192, 164] width 131 height 11
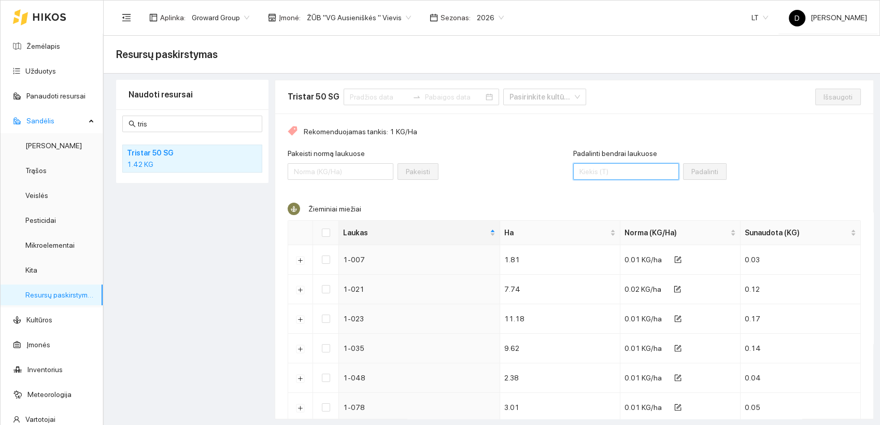
click at [599, 172] on input "Padalinti bendrai laukuose" at bounding box center [626, 171] width 106 height 17
type input "1.2"
click at [326, 232] on input "Select all" at bounding box center [326, 232] width 8 height 8
checkbox input "true"
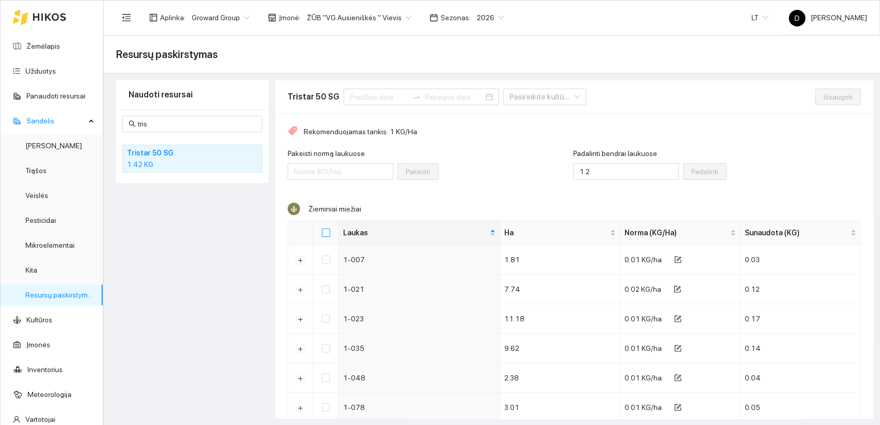
checkbox input "true"
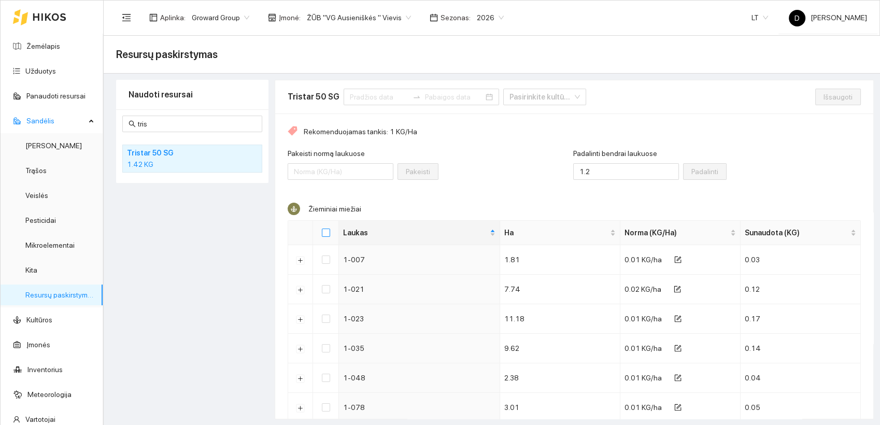
checkbox input "true"
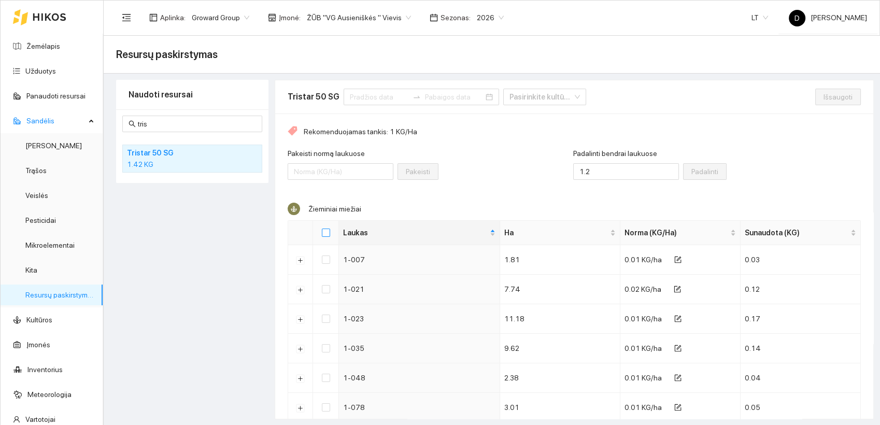
checkbox input "true"
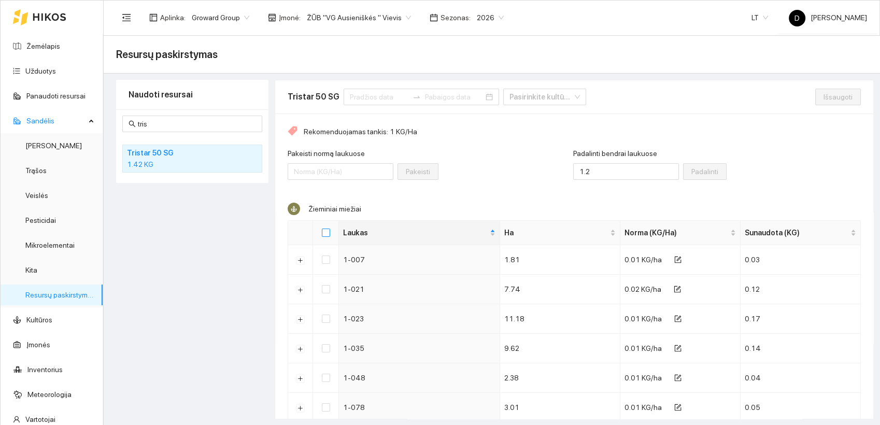
checkbox input "true"
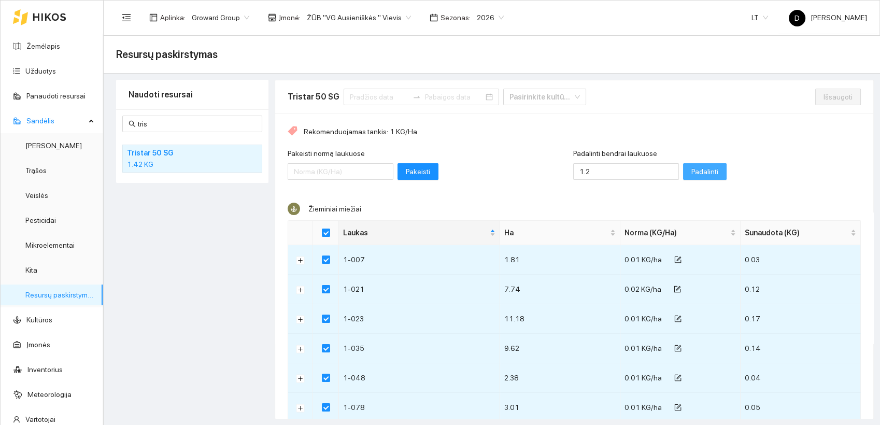
click at [691, 171] on span "Padalinti" at bounding box center [704, 171] width 27 height 11
click at [825, 96] on span "Išsaugoti" at bounding box center [837, 96] width 29 height 11
checkbox input "false"
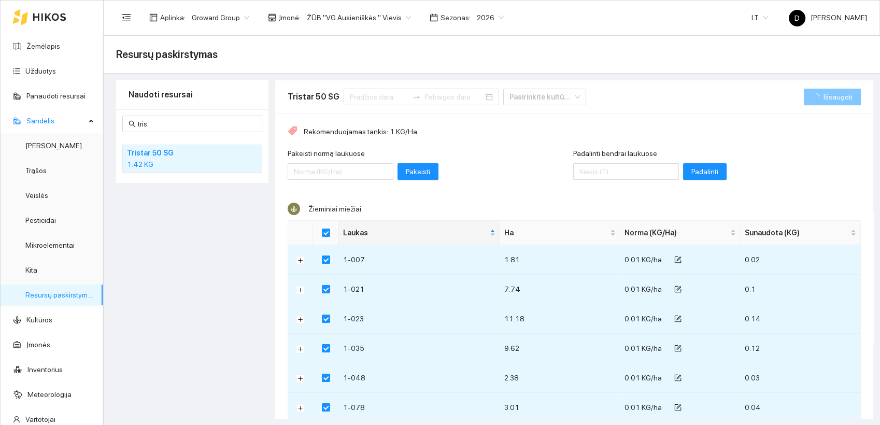
checkbox input "false"
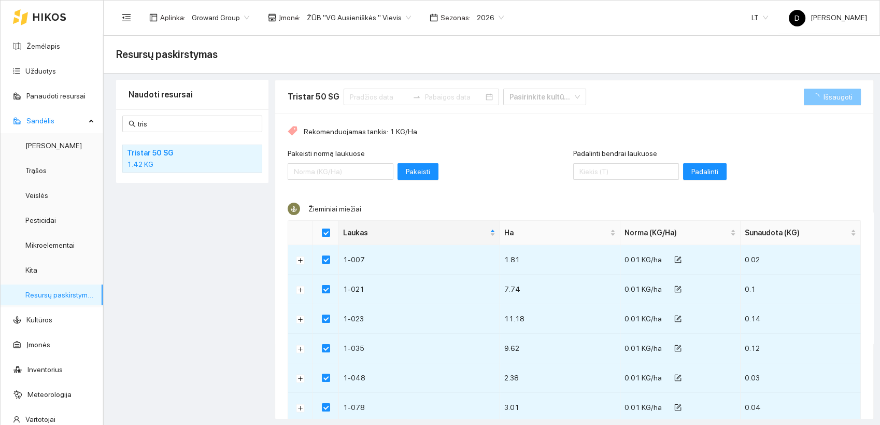
checkbox input "false"
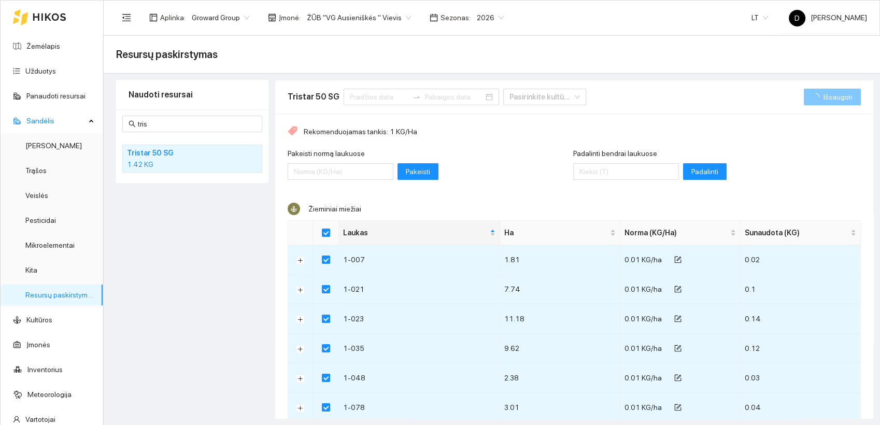
checkbox input "false"
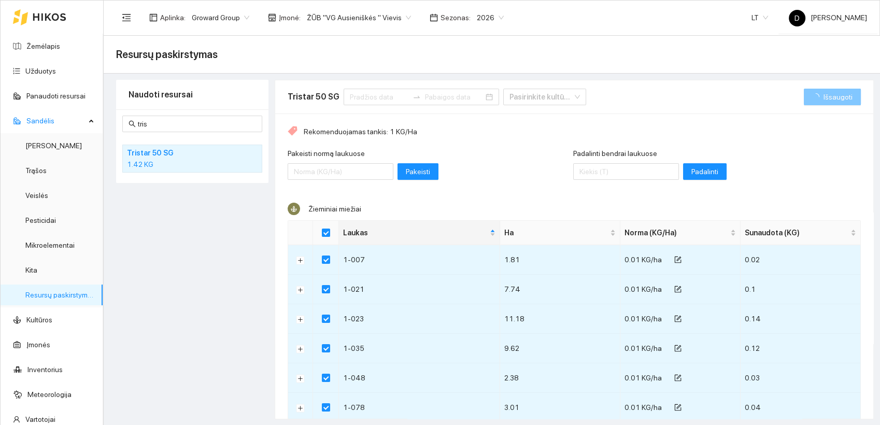
checkbox input "false"
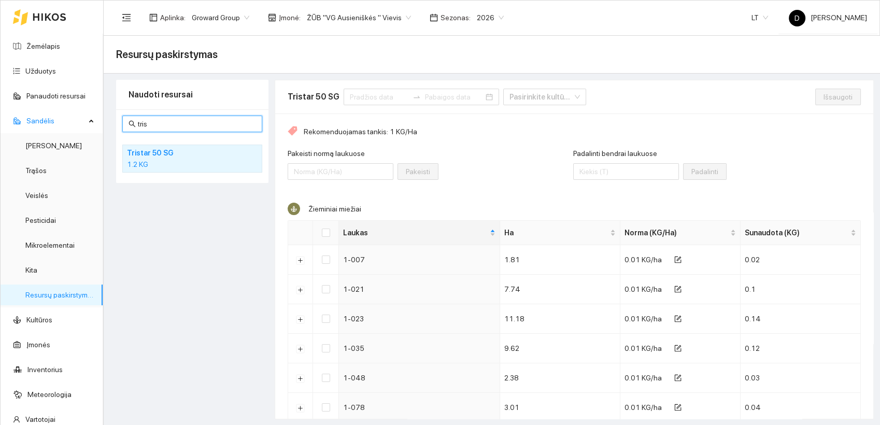
drag, startPoint x: 152, startPoint y: 122, endPoint x: 122, endPoint y: 120, distance: 30.1
click at [122, 120] on span "[MEDICAL_DATA]" at bounding box center [192, 124] width 140 height 17
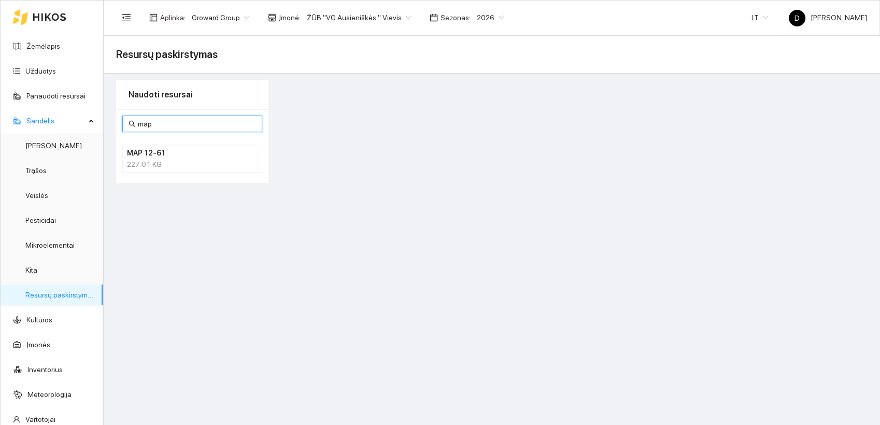
type input "map"
click at [144, 155] on h4 "MAP 12-61" at bounding box center [179, 152] width 104 height 11
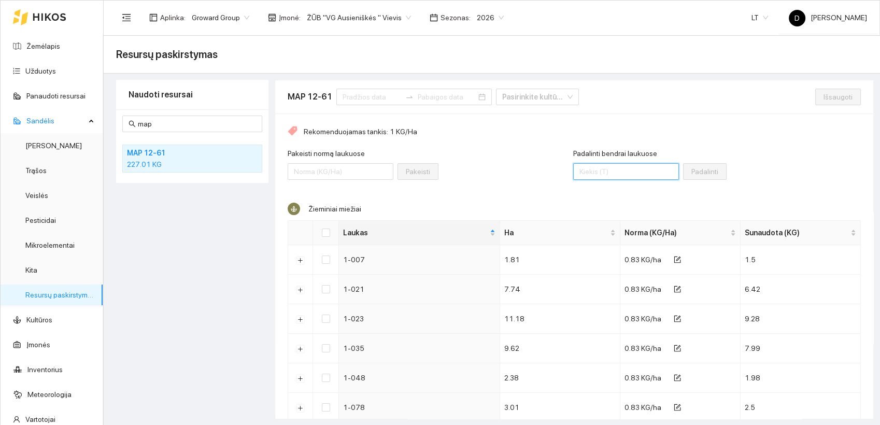
click at [605, 171] on input "Padalinti bendrai laukuose" at bounding box center [626, 171] width 106 height 17
type input "275"
click at [324, 235] on input "Select all" at bounding box center [326, 232] width 8 height 8
checkbox input "true"
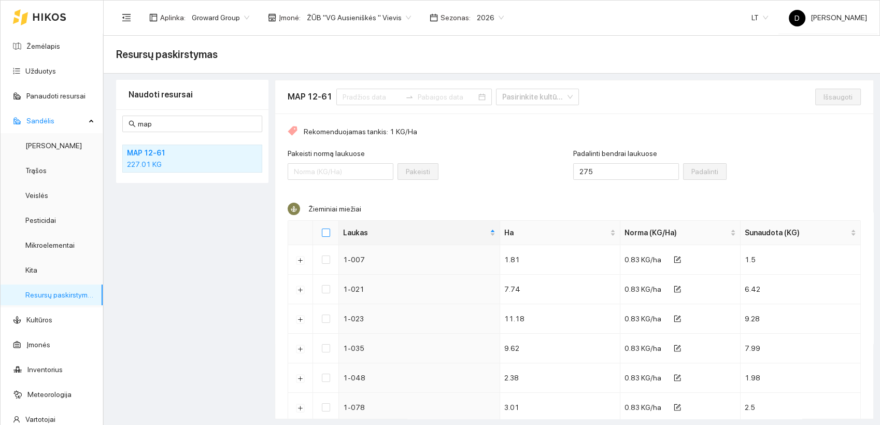
checkbox input "true"
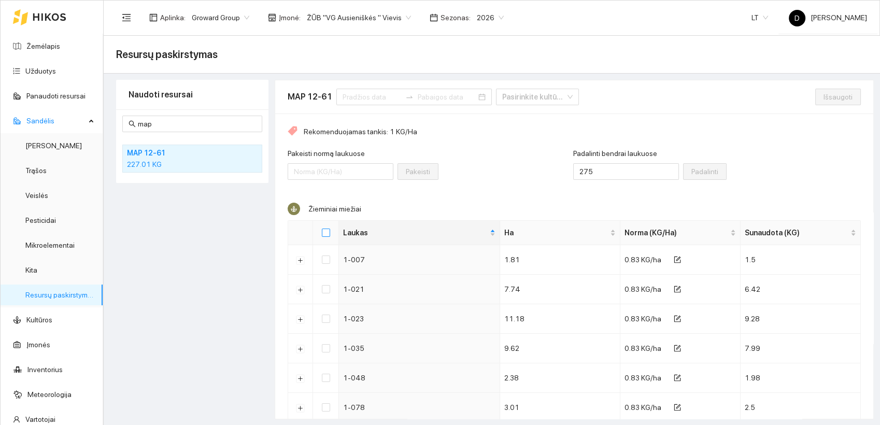
checkbox input "true"
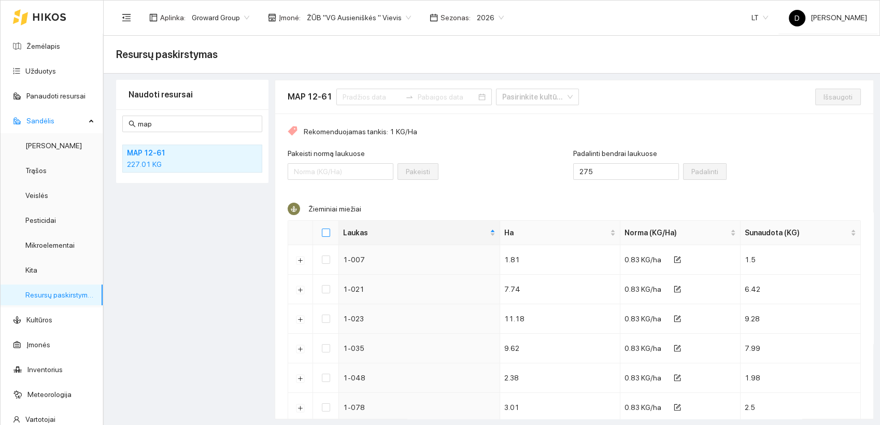
checkbox input "true"
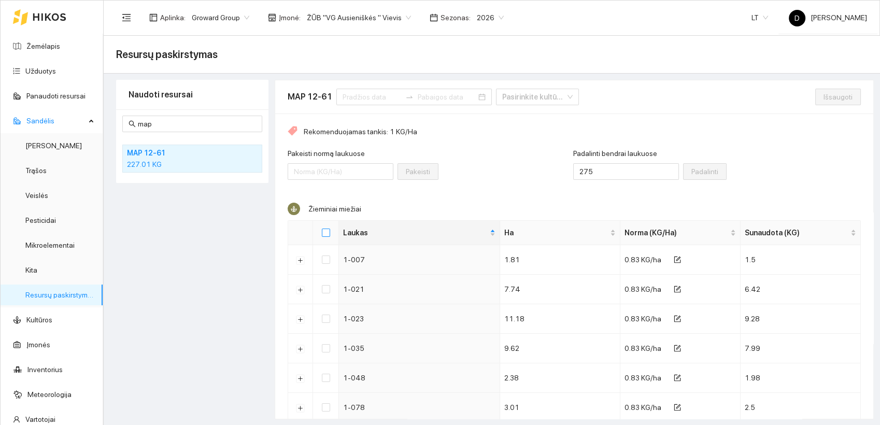
checkbox input "true"
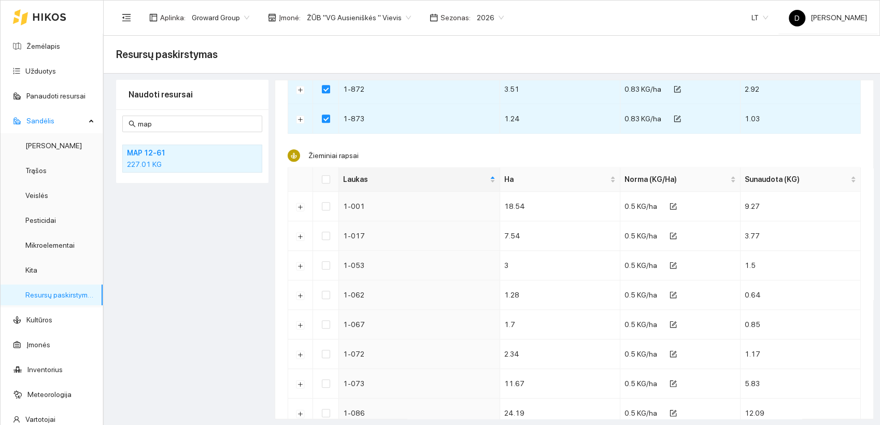
scroll to position [748, 0]
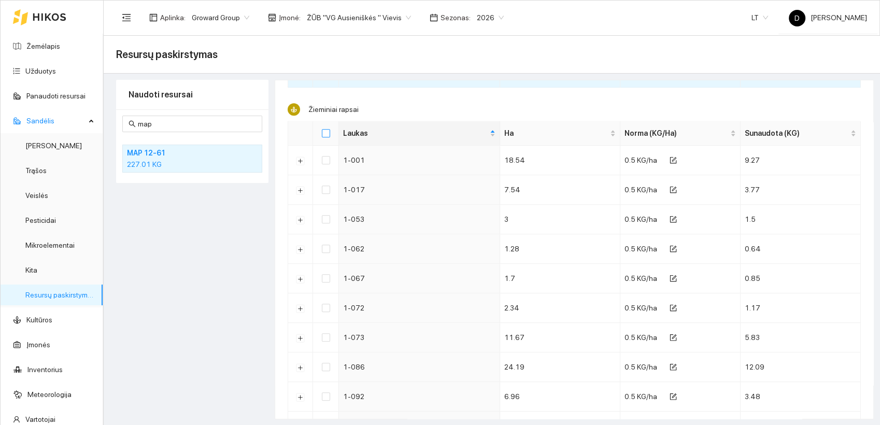
click at [327, 130] on input "Select all" at bounding box center [326, 133] width 8 height 8
checkbox input "true"
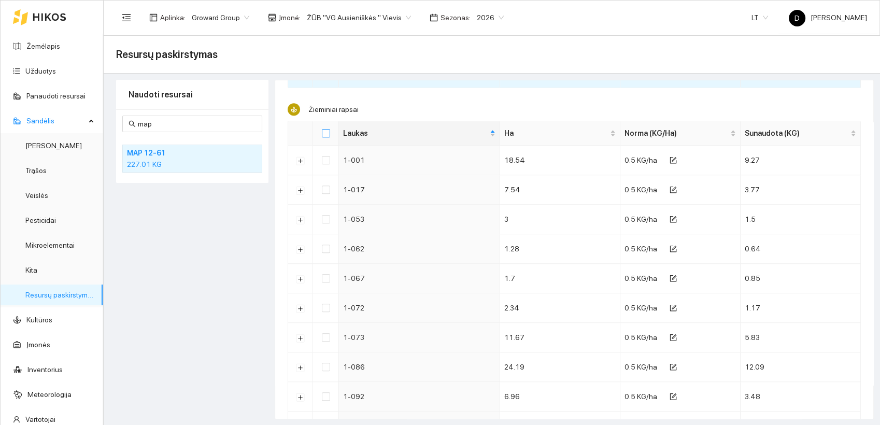
checkbox input "true"
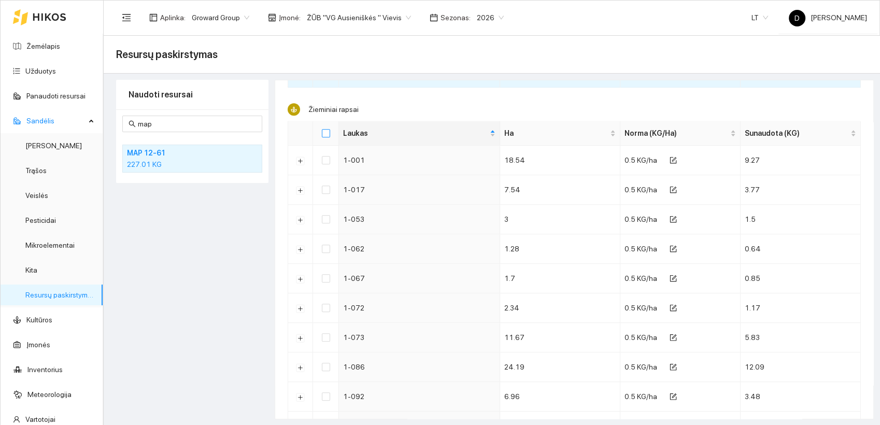
checkbox input "true"
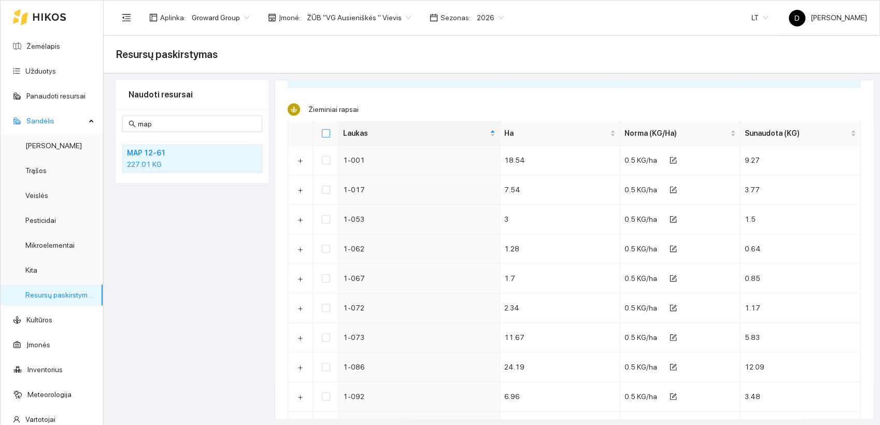
checkbox input "true"
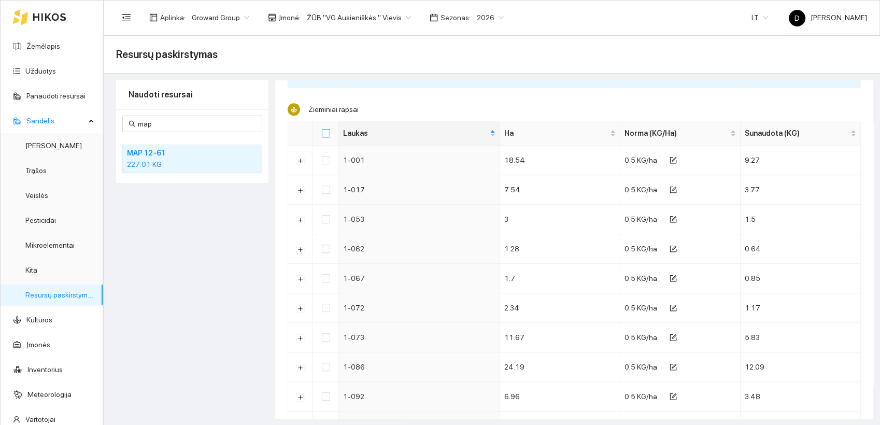
checkbox input "true"
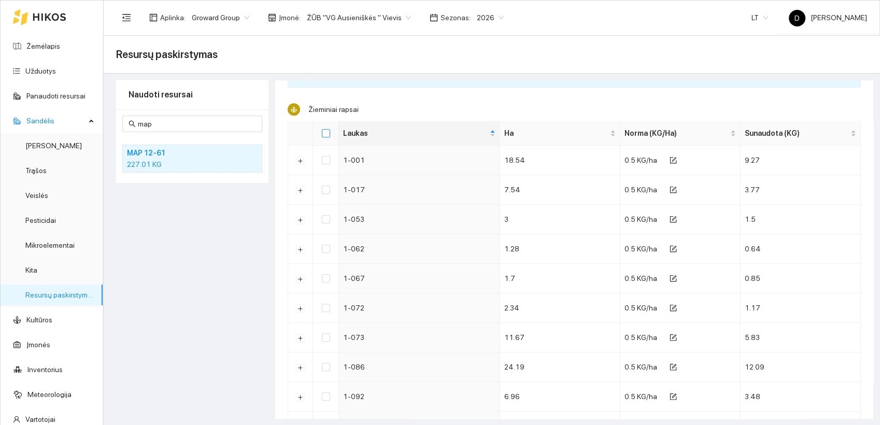
checkbox input "true"
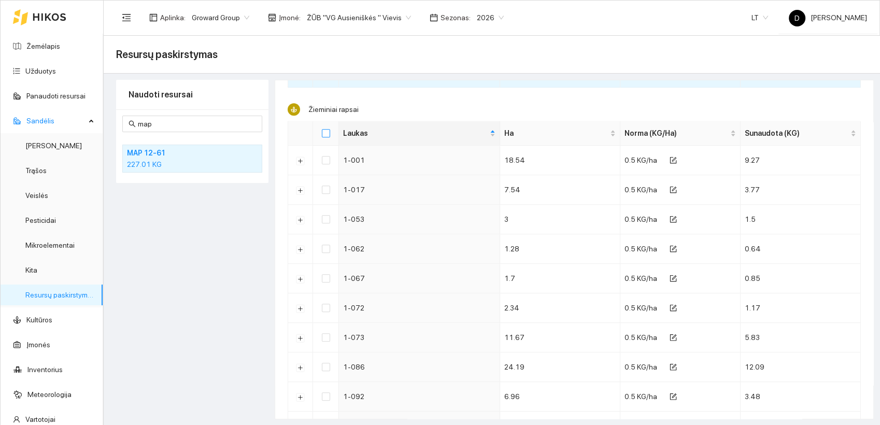
checkbox input "true"
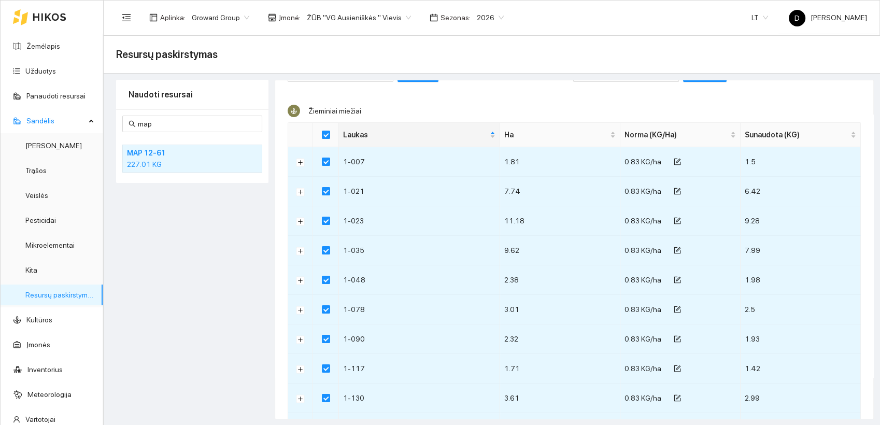
scroll to position [0, 0]
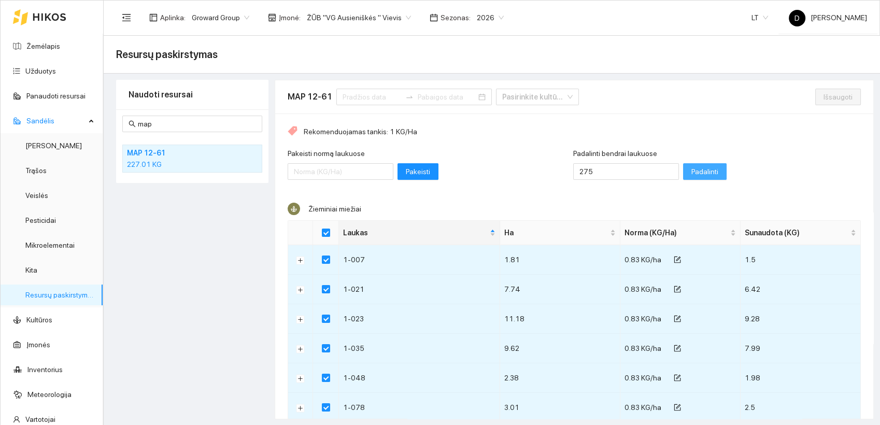
click at [691, 168] on span "Padalinti" at bounding box center [704, 171] width 27 height 11
click at [823, 99] on span "Išsaugoti" at bounding box center [837, 96] width 29 height 11
checkbox input "false"
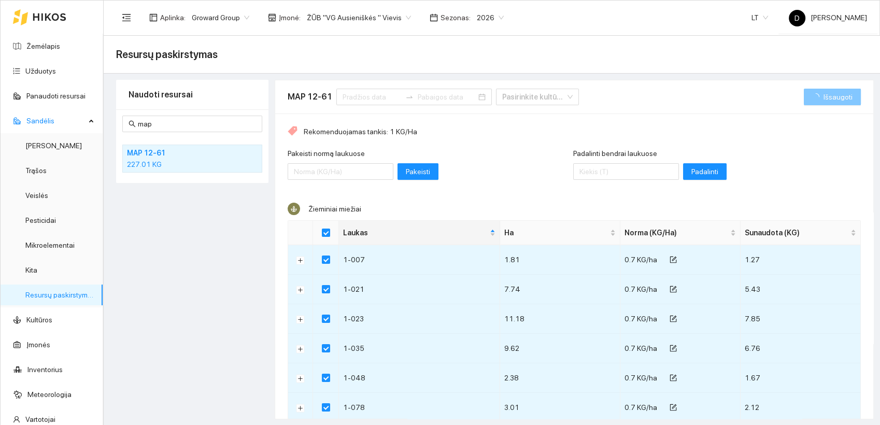
checkbox input "false"
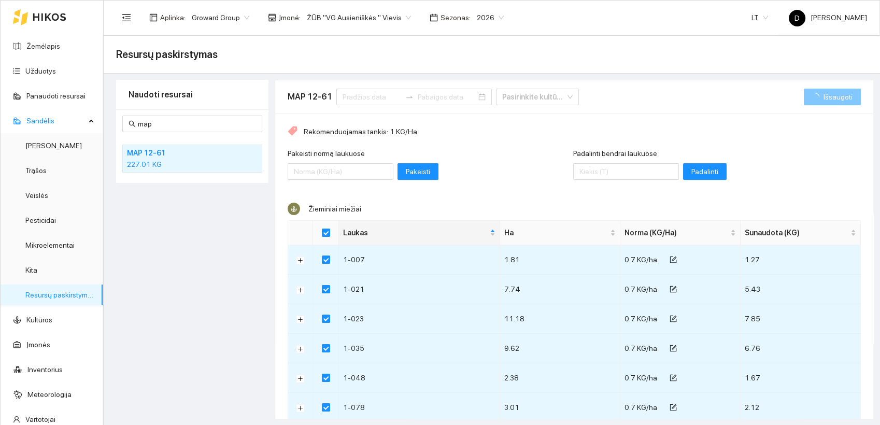
checkbox input "false"
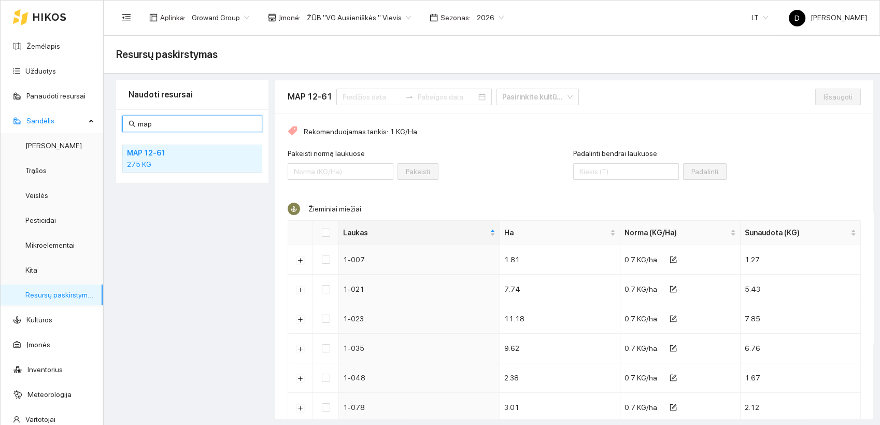
drag, startPoint x: 158, startPoint y: 122, endPoint x: 114, endPoint y: 131, distance: 44.8
click at [114, 131] on div "Naudoti resursai map MAP 12-61 275 KG MAP 12-61 Pasirinkite kultūrą Išsaugoti R…" at bounding box center [492, 249] width 764 height 339
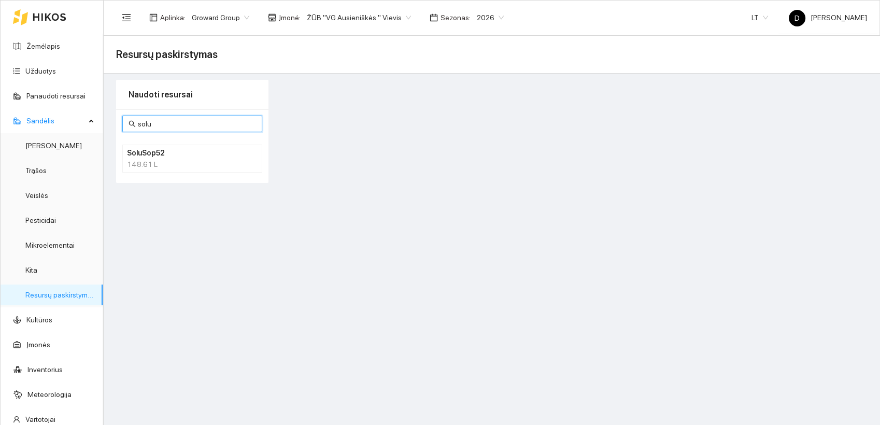
click at [138, 164] on div "148.61 L" at bounding box center [192, 164] width 131 height 11
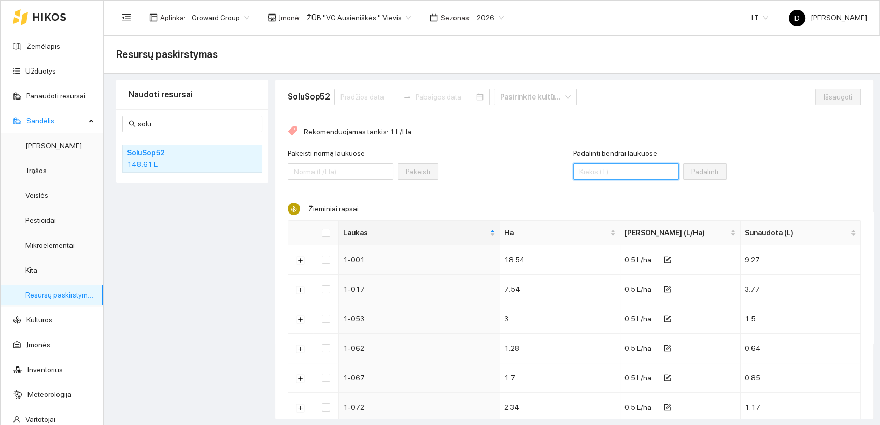
click at [584, 171] on input "Padalinti bendrai laukuose" at bounding box center [626, 171] width 106 height 17
click at [331, 230] on th at bounding box center [326, 233] width 26 height 24
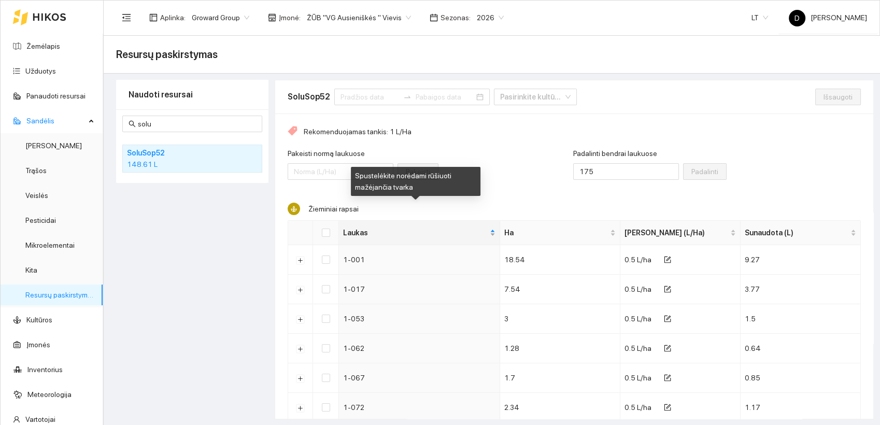
scroll to position [58, 0]
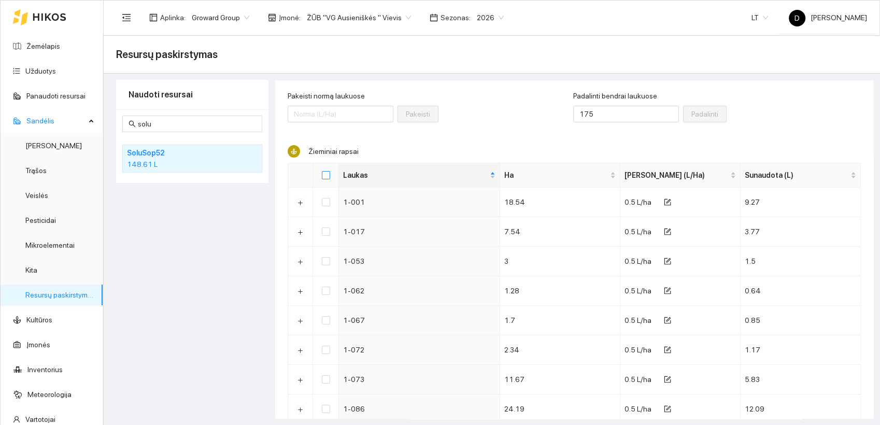
click at [328, 171] on input "Select all" at bounding box center [326, 175] width 8 height 8
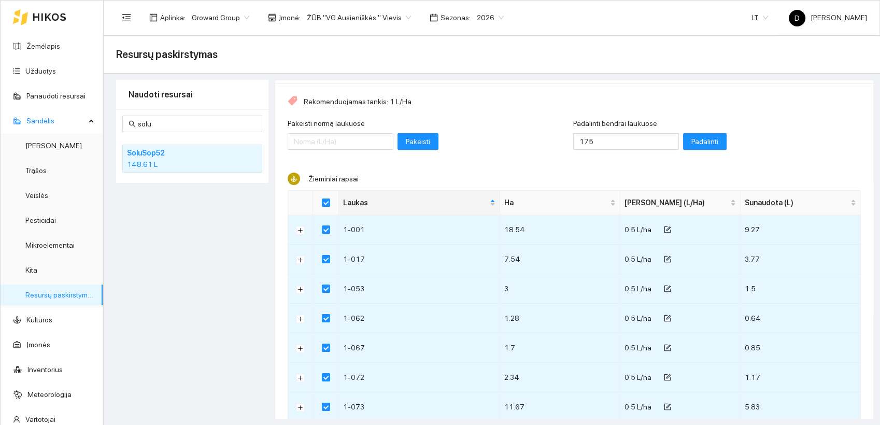
scroll to position [0, 0]
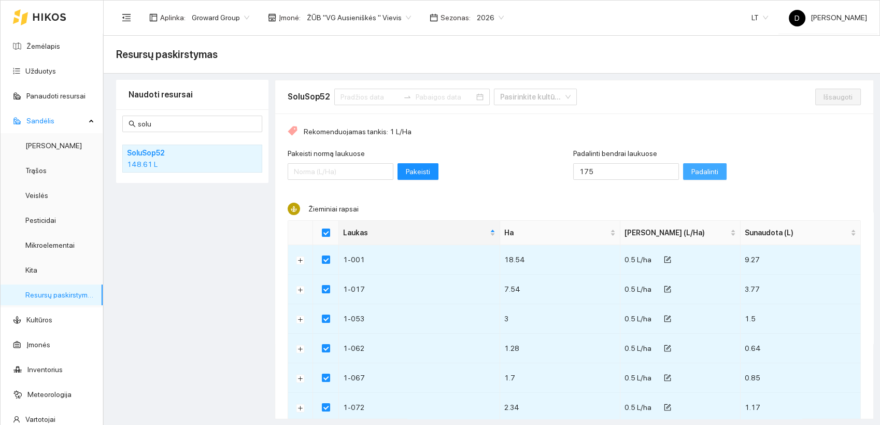
click at [691, 173] on span "Padalinti" at bounding box center [704, 171] width 27 height 11
click at [823, 99] on span "Išsaugoti" at bounding box center [837, 96] width 29 height 11
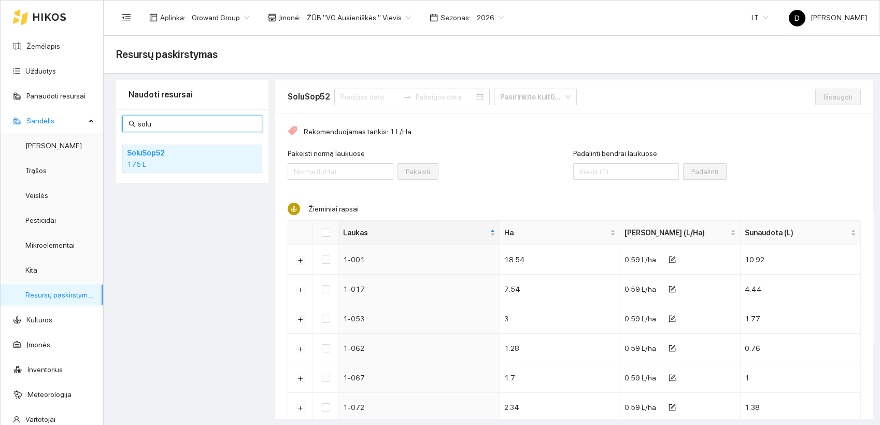
drag, startPoint x: 155, startPoint y: 122, endPoint x: 97, endPoint y: 111, distance: 59.1
click at [97, 111] on section "Žemėlapis Užduotys Panaudoti resursai Sandėlis Derlius Trąšos Veislės Pesticida…" at bounding box center [440, 212] width 880 height 425
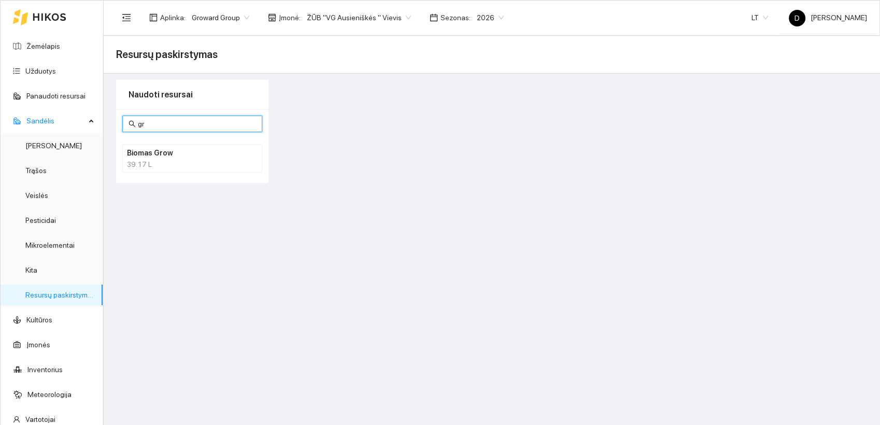
click at [148, 153] on h4 "Biomas Grow" at bounding box center [179, 152] width 104 height 11
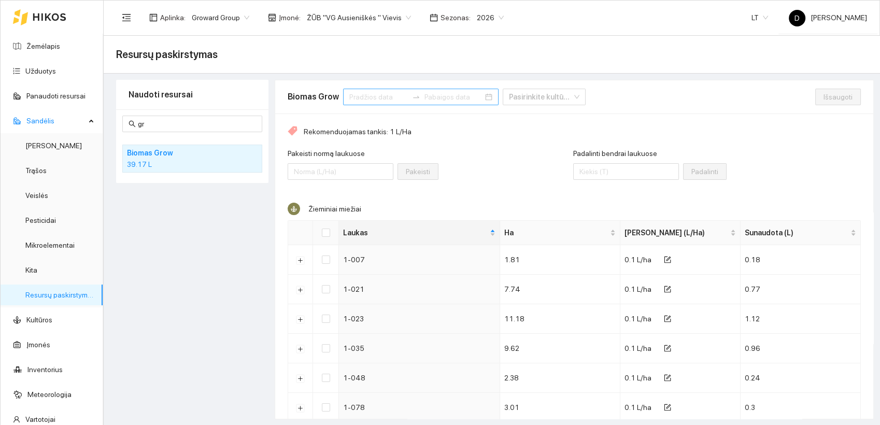
click at [365, 98] on input at bounding box center [378, 96] width 59 height 11
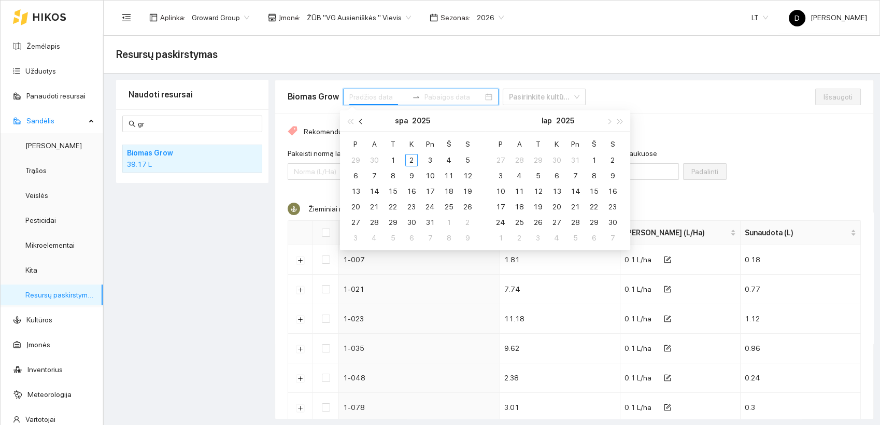
click at [360, 120] on span "button" at bounding box center [361, 121] width 5 height 5
click at [354, 162] on div "1" at bounding box center [355, 160] width 12 height 12
click at [373, 219] on div "30" at bounding box center [374, 222] width 12 height 12
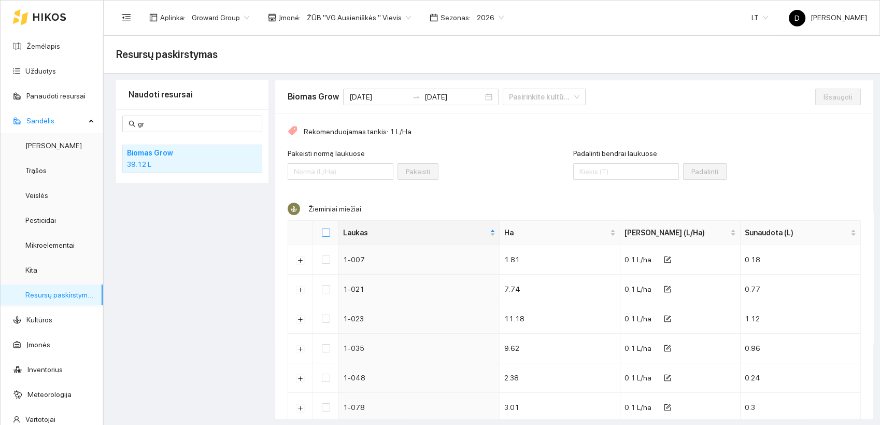
click at [325, 234] on input "Select all" at bounding box center [326, 232] width 8 height 8
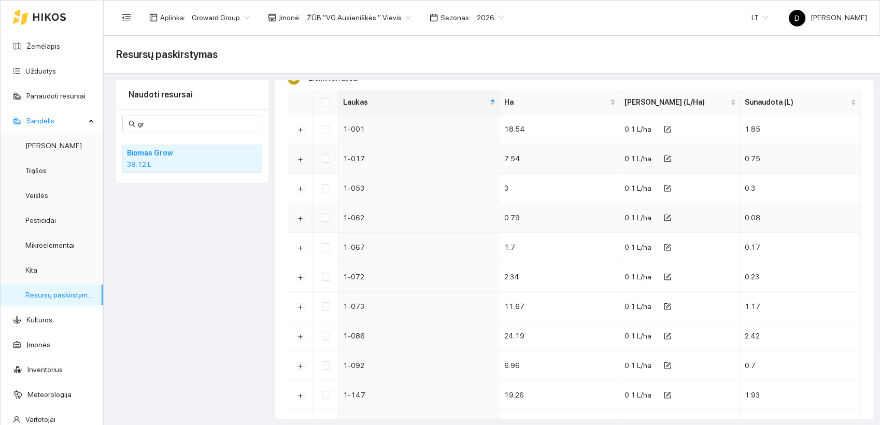
scroll to position [806, 0]
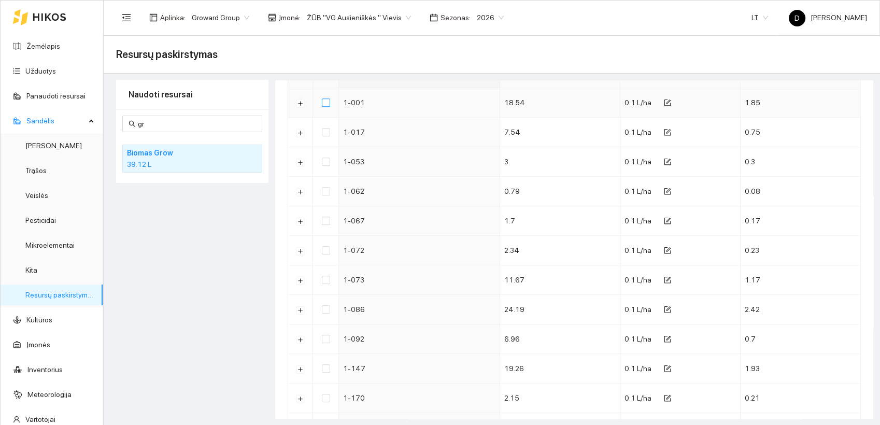
click at [325, 102] on input "checkbox" at bounding box center [326, 102] width 8 height 8
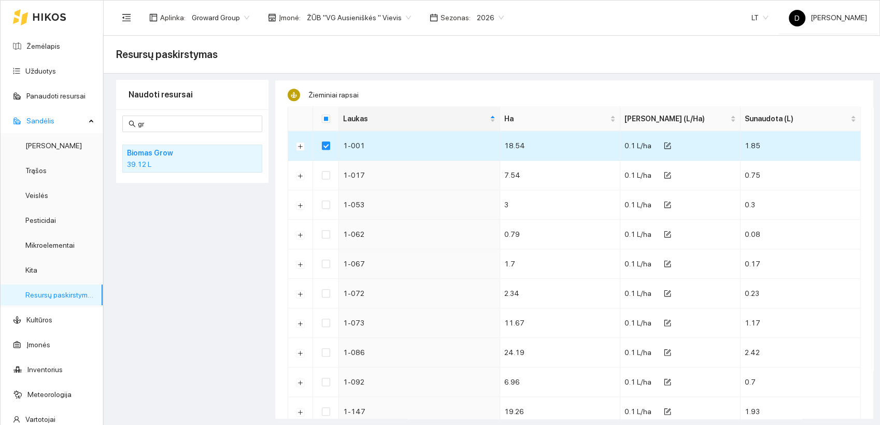
scroll to position [691, 0]
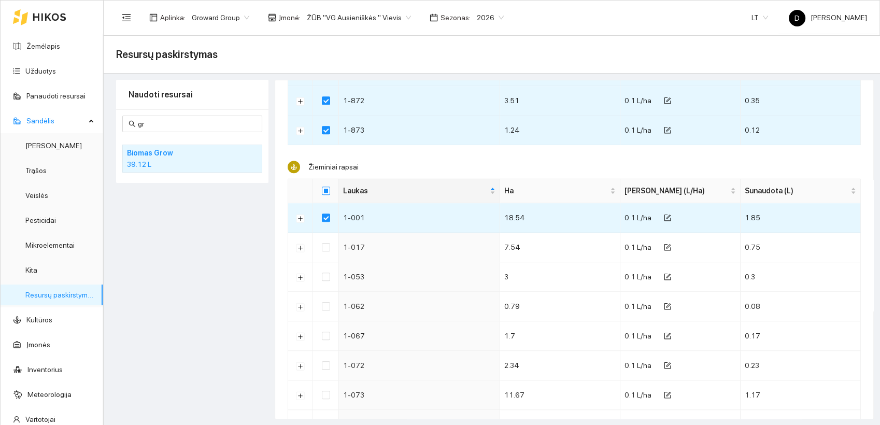
click at [328, 189] on input "Select all" at bounding box center [326, 191] width 8 height 8
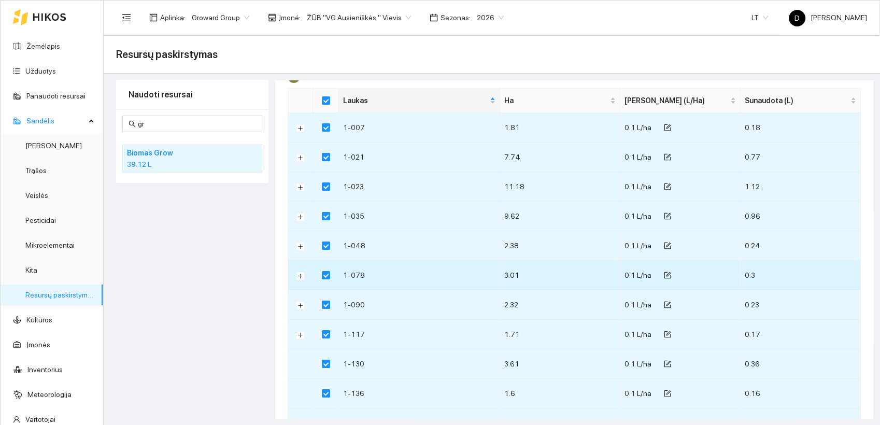
scroll to position [0, 0]
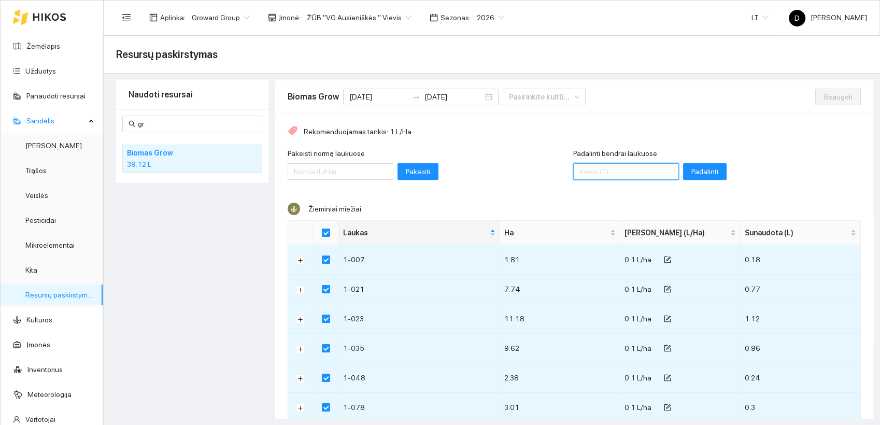
click at [603, 172] on input "Padalinti bendrai laukuose" at bounding box center [626, 171] width 106 height 17
click at [691, 168] on span "Padalinti" at bounding box center [704, 171] width 27 height 11
click at [823, 97] on span "Išsaugoti" at bounding box center [837, 96] width 29 height 11
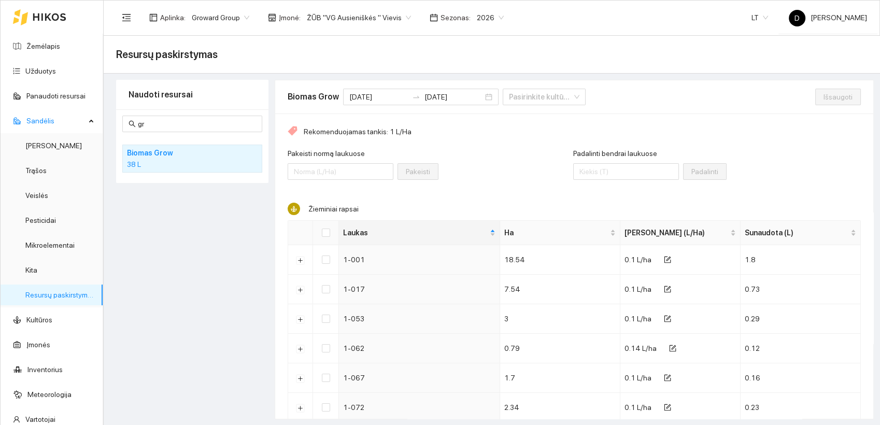
drag, startPoint x: 145, startPoint y: 127, endPoint x: 116, endPoint y: 127, distance: 29.0
click at [116, 127] on div "gr Biomas Grow 38 L" at bounding box center [192, 146] width 152 height 74
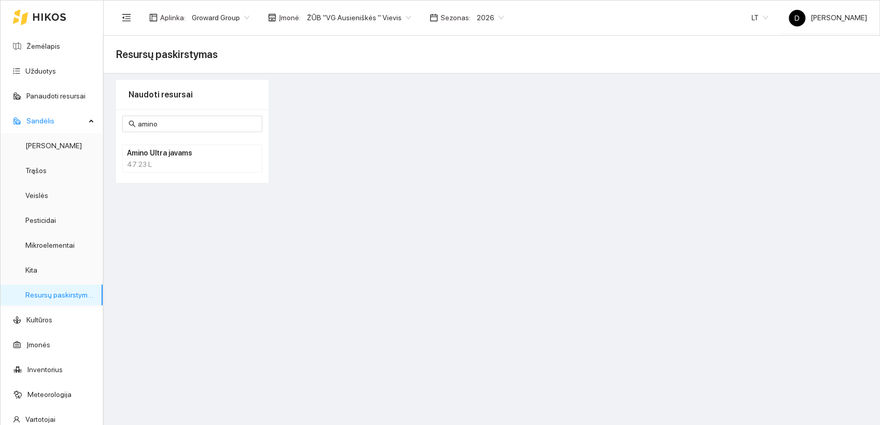
click at [147, 151] on h4 "Amino Ultra javams" at bounding box center [179, 152] width 104 height 11
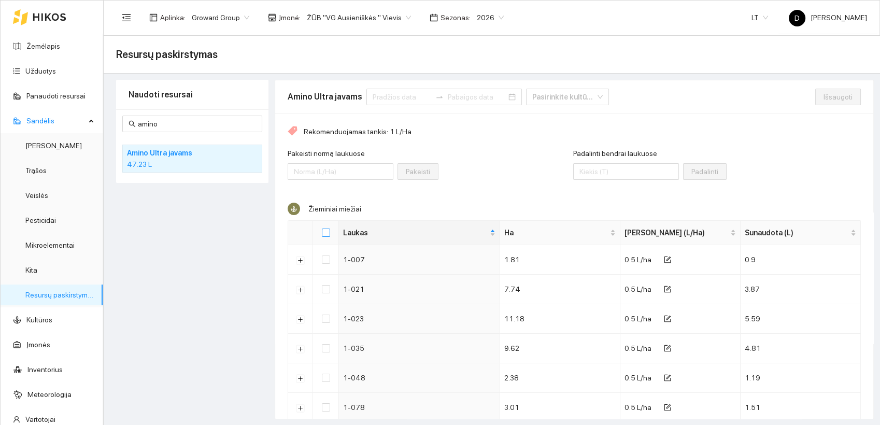
click at [328, 230] on input "Select all" at bounding box center [326, 232] width 8 height 8
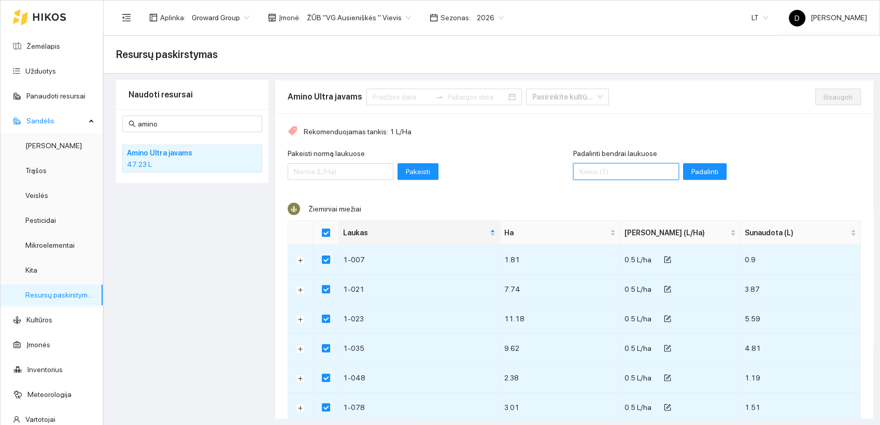
click at [607, 166] on input "Padalinti bendrai laukuose" at bounding box center [626, 171] width 106 height 17
click at [691, 171] on span "Padalinti" at bounding box center [704, 171] width 27 height 11
click at [827, 97] on span "Išsaugoti" at bounding box center [837, 96] width 29 height 11
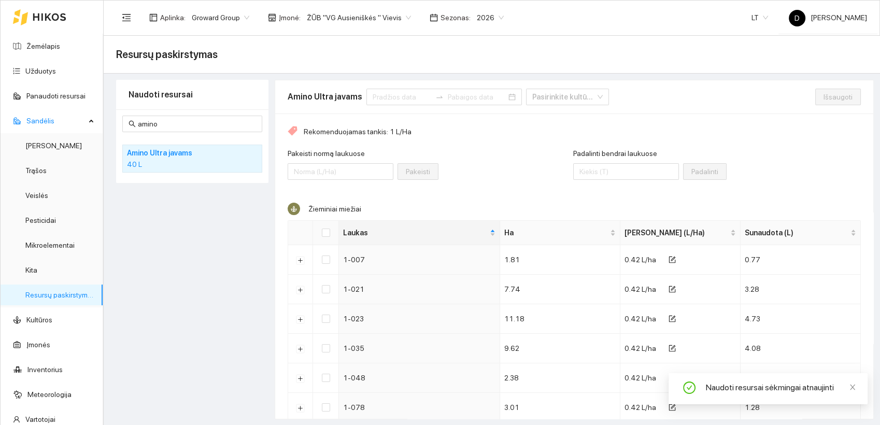
click at [478, 151] on div "Pakeisti normą laukuose Pakeisti" at bounding box center [430, 170] width 285 height 45
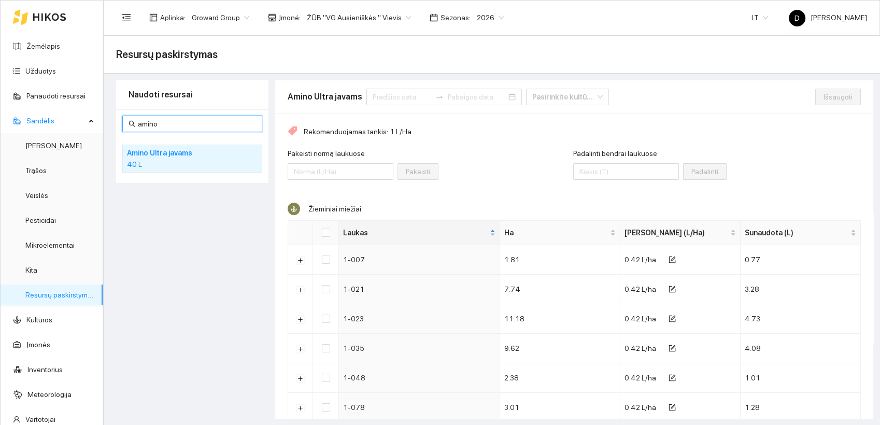
drag, startPoint x: 172, startPoint y: 124, endPoint x: 133, endPoint y: 121, distance: 39.0
click at [133, 121] on span "amino" at bounding box center [192, 124] width 140 height 17
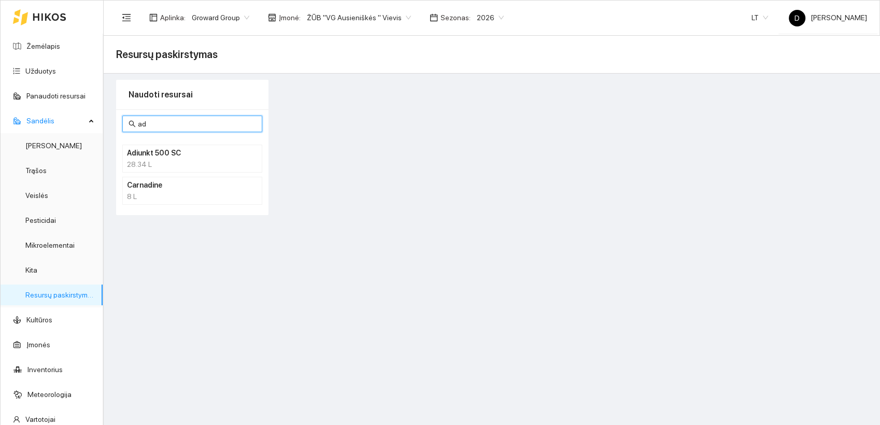
click at [156, 159] on div "28.34 L" at bounding box center [192, 164] width 131 height 11
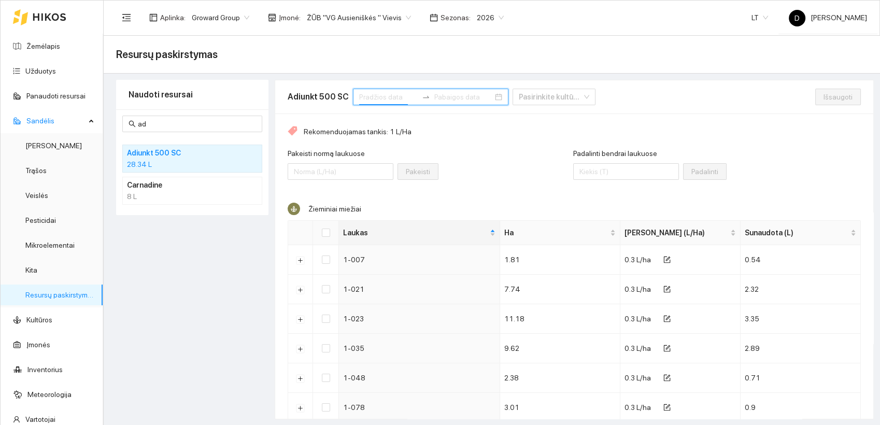
click at [385, 96] on input at bounding box center [388, 96] width 59 height 11
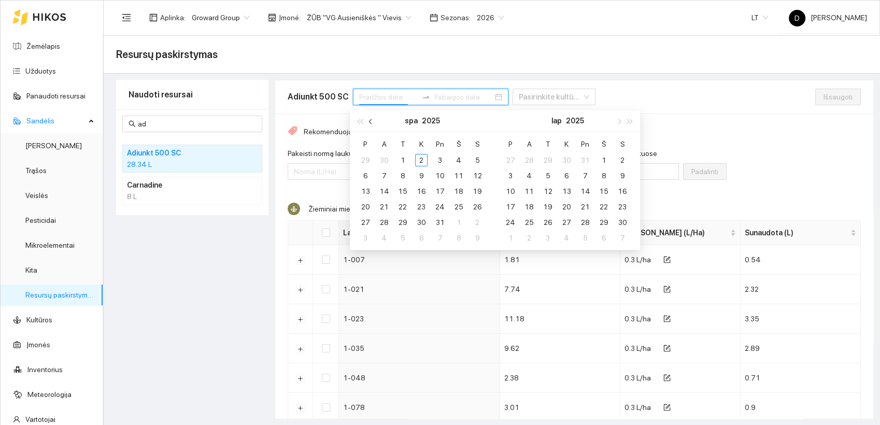
click at [367, 122] on button "button" at bounding box center [370, 120] width 11 height 21
click at [364, 160] on div "1" at bounding box center [365, 160] width 12 height 12
click at [388, 223] on div "30" at bounding box center [384, 222] width 12 height 12
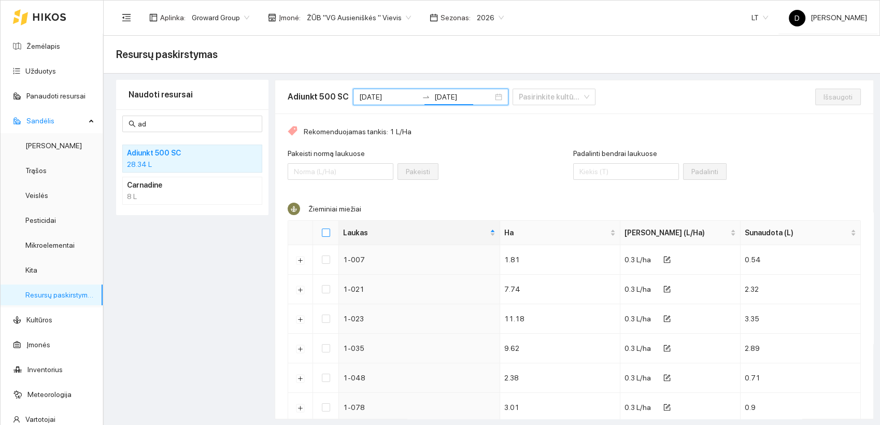
click at [327, 230] on input "Select all" at bounding box center [326, 232] width 8 height 8
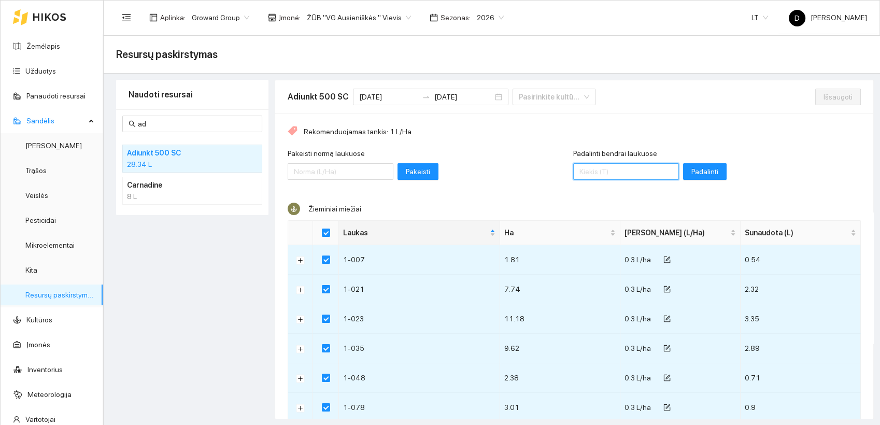
click at [632, 169] on input "Padalinti bendrai laukuose" at bounding box center [626, 171] width 106 height 17
click at [169, 259] on div "Naudoti resursai ad Adiunkt 500 SC 28.34 L Carnadine 8 L" at bounding box center [192, 249] width 152 height 339
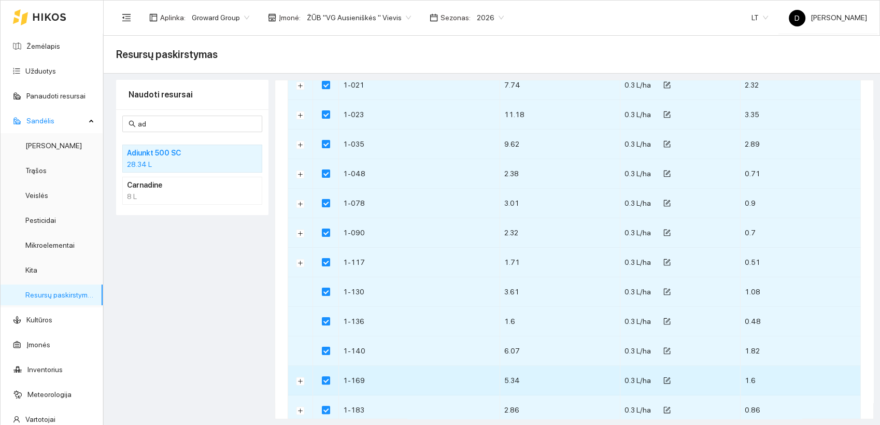
scroll to position [98, 0]
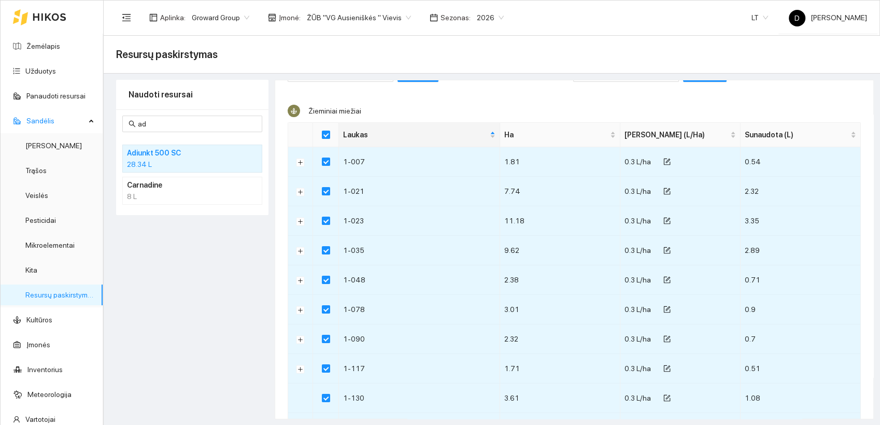
click at [230, 292] on div "Naudoti resursai ad Adiunkt 500 SC 28.34 L Carnadine 8 L" at bounding box center [192, 249] width 152 height 339
click at [226, 288] on div "Naudoti resursai ad Adiunkt 500 SC 28.34 L Carnadine 8 L" at bounding box center [192, 249] width 152 height 339
click at [37, 68] on link "Užduotys" at bounding box center [40, 71] width 31 height 8
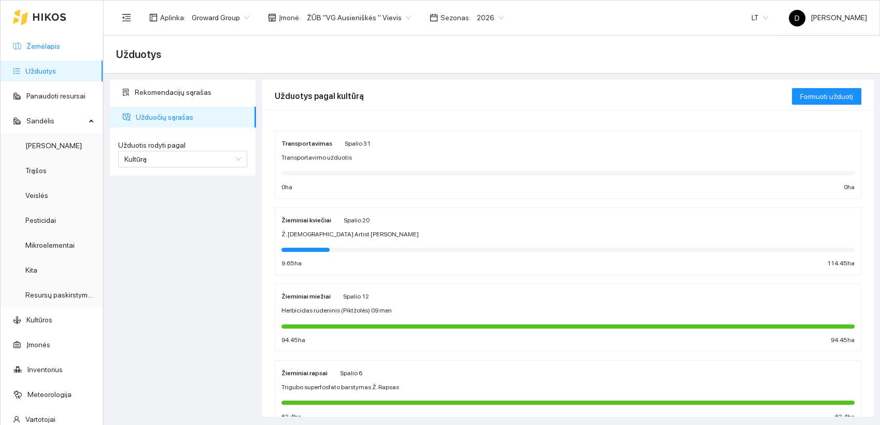
click at [42, 46] on link "Žemėlapis" at bounding box center [43, 46] width 34 height 8
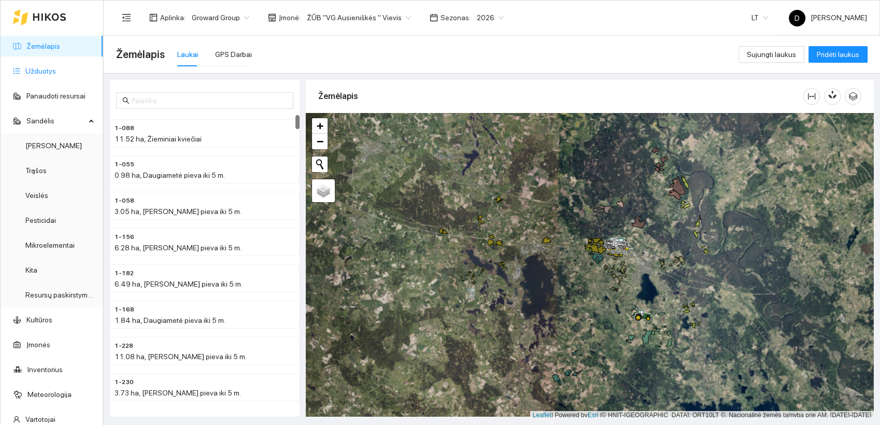
click at [36, 73] on link "Užduotys" at bounding box center [40, 71] width 31 height 8
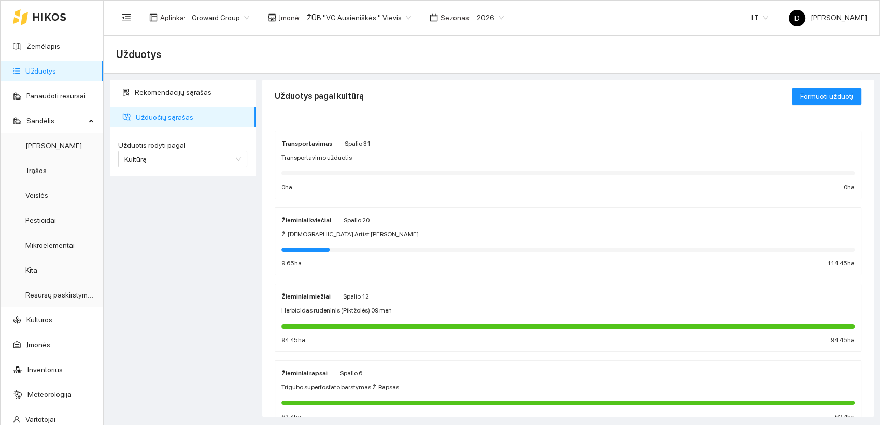
scroll to position [58, 0]
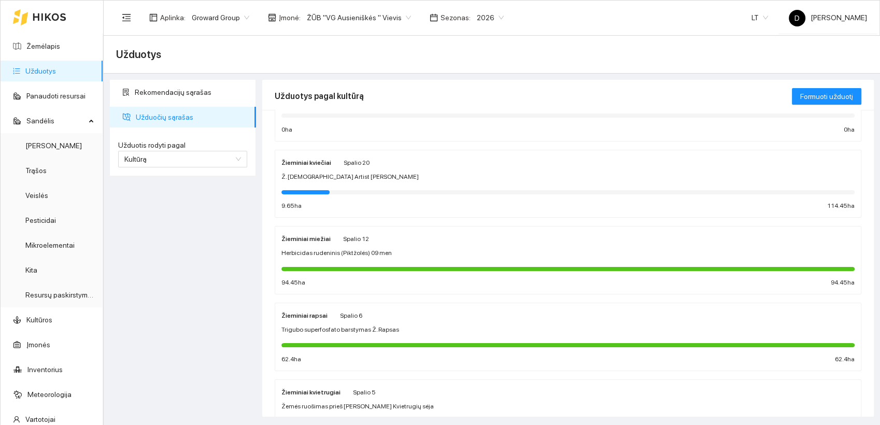
click at [318, 243] on div "Žieminiai miežiai" at bounding box center [305, 238] width 49 height 11
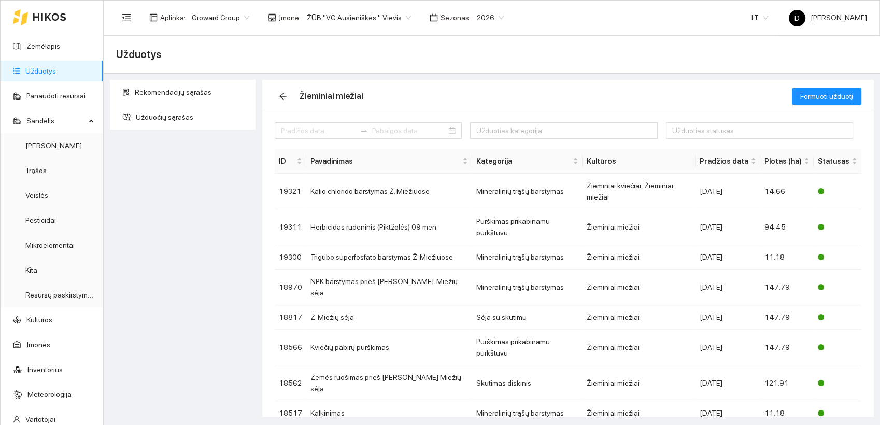
click at [185, 212] on div "Rekomendacijų sąrašas Užduočių sąrašas" at bounding box center [183, 248] width 152 height 337
click at [367, 209] on td "Herbicidas rudeninis (Piktžolės) 09 men" at bounding box center [389, 227] width 166 height 36
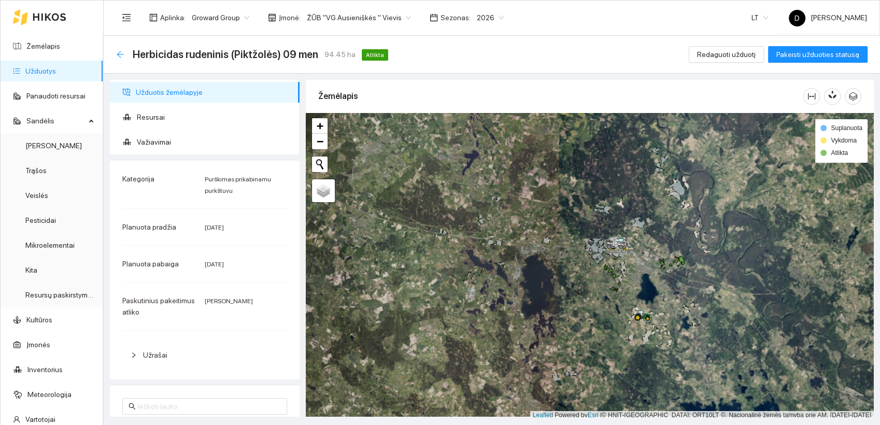
click at [119, 56] on icon "arrow-left" at bounding box center [120, 54] width 7 height 7
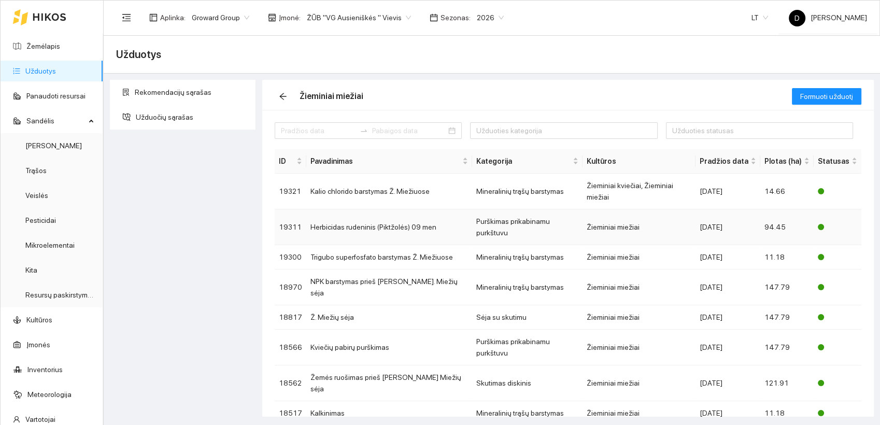
click at [367, 209] on td "Herbicidas rudeninis (Piktžolės) 09 men" at bounding box center [389, 227] width 166 height 36
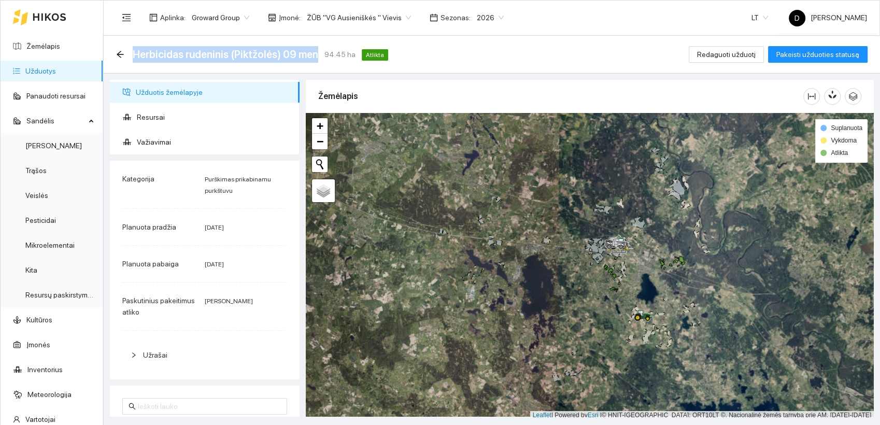
drag, startPoint x: 133, startPoint y: 56, endPoint x: 313, endPoint y: 54, distance: 180.8
click at [313, 54] on span "Herbicidas rudeninis (Piktžolės) 09 men" at bounding box center [225, 54] width 185 height 17
copy span "Herbicidas rudeninis (Piktžolės) 09 men"
click at [441, 62] on div "Herbicidas rudeninis (Piktžolės) 09 men 94.45 ha Atlikta Redaguoti užduotį Pake…" at bounding box center [491, 54] width 751 height 21
click at [119, 54] on icon "arrow-left" at bounding box center [120, 54] width 7 height 7
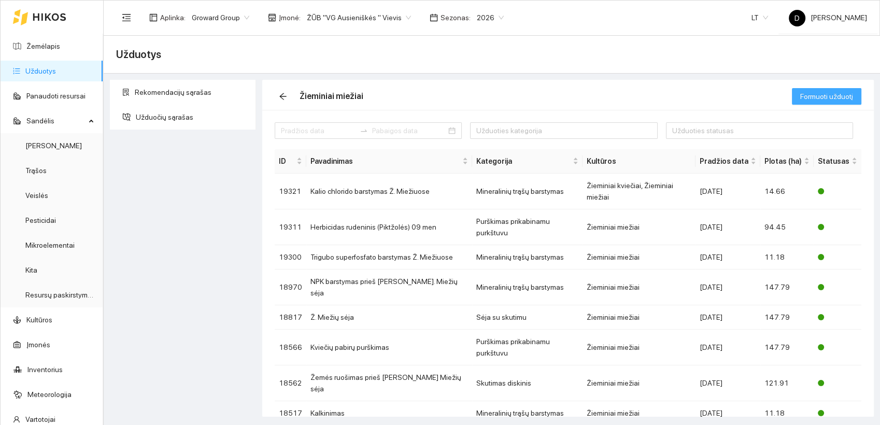
click at [826, 96] on span "Formuoti užduotį" at bounding box center [826, 96] width 53 height 11
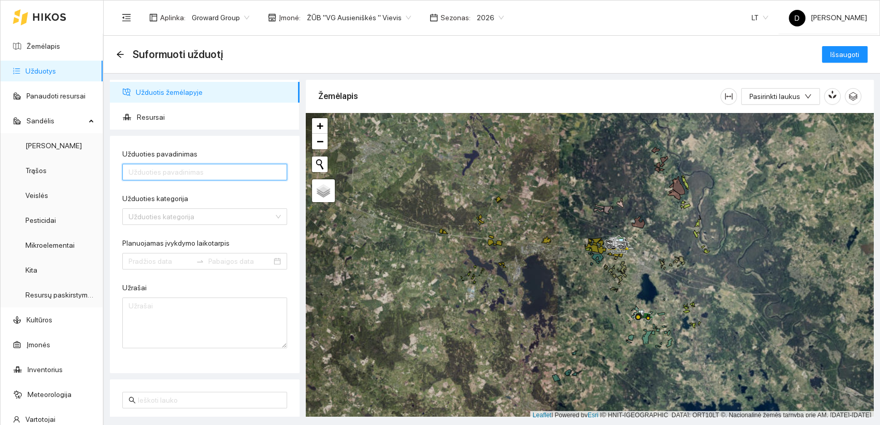
click at [198, 168] on input "Užduoties pavadinimas" at bounding box center [204, 172] width 165 height 17
click at [233, 173] on input "Herbicidas rudeninis (Piktžolės) 09 men" at bounding box center [204, 172] width 165 height 17
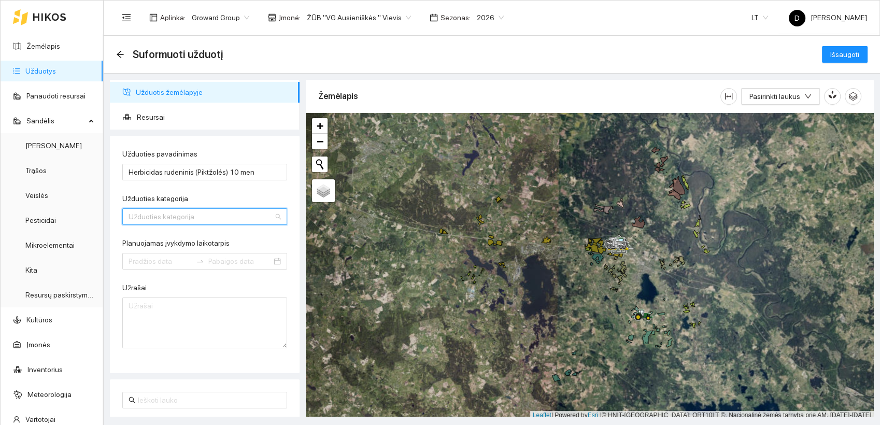
click at [236, 217] on input "Užduoties kategorija" at bounding box center [200, 217] width 145 height 16
click at [226, 238] on div "Purškimas prikabinamu purkštuvu" at bounding box center [200, 237] width 144 height 11
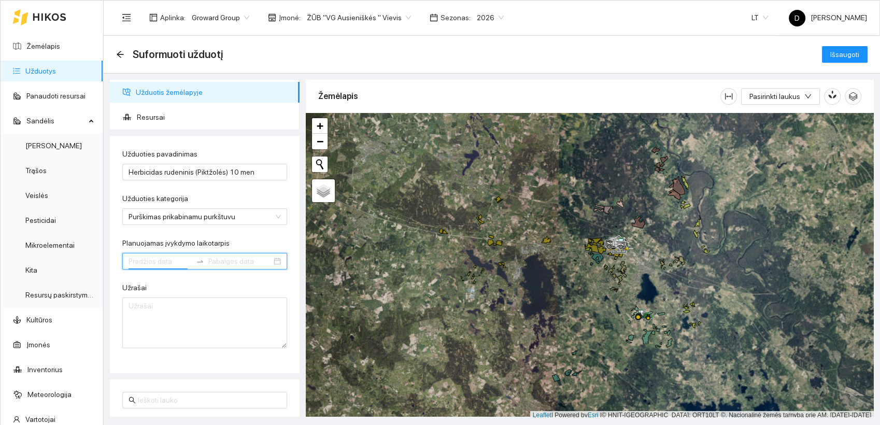
click at [163, 261] on input "Planuojamas įvykdymo laikotarpis" at bounding box center [159, 260] width 63 height 11
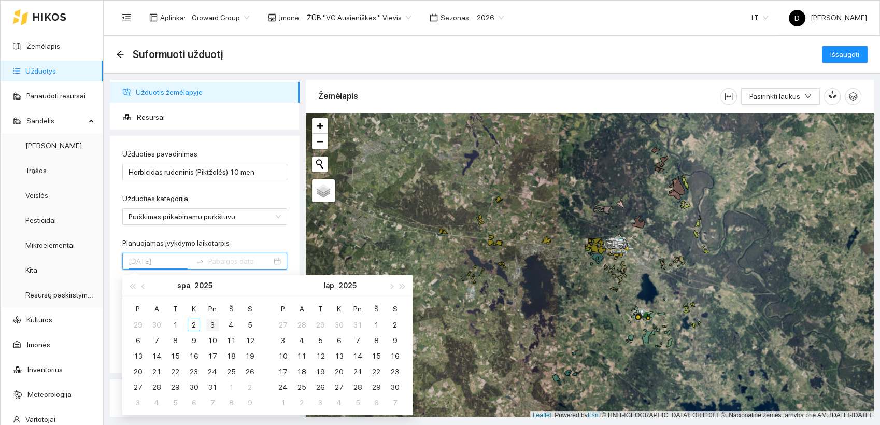
click at [213, 323] on div "3" at bounding box center [212, 325] width 12 height 12
click at [216, 354] on div "17" at bounding box center [212, 356] width 12 height 12
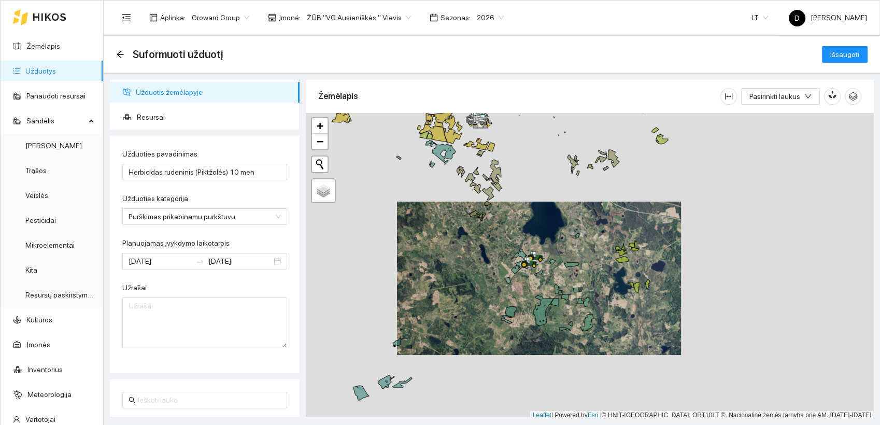
scroll to position [3, 0]
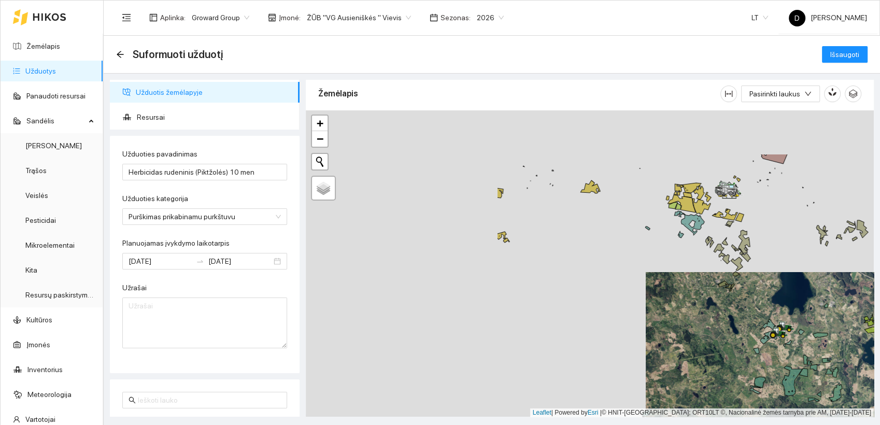
drag, startPoint x: 460, startPoint y: 256, endPoint x: 709, endPoint y: 329, distance: 259.1
click at [709, 330] on div at bounding box center [590, 263] width 568 height 307
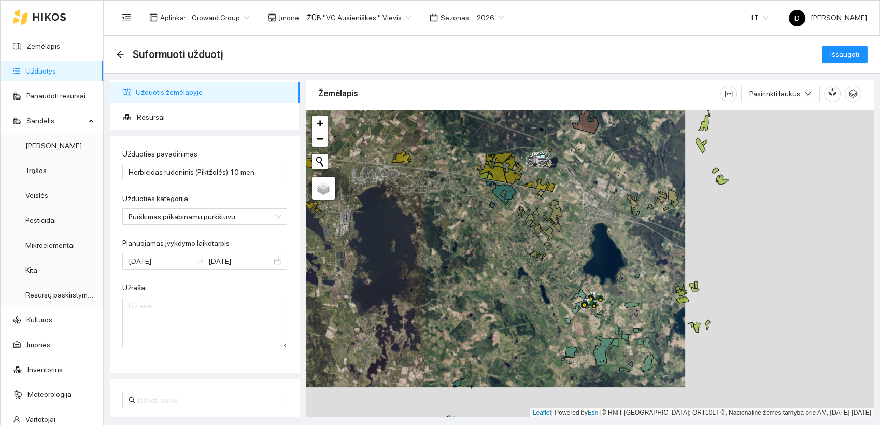
drag, startPoint x: 630, startPoint y: 252, endPoint x: 442, endPoint y: 224, distance: 189.6
click at [441, 222] on div at bounding box center [590, 263] width 568 height 307
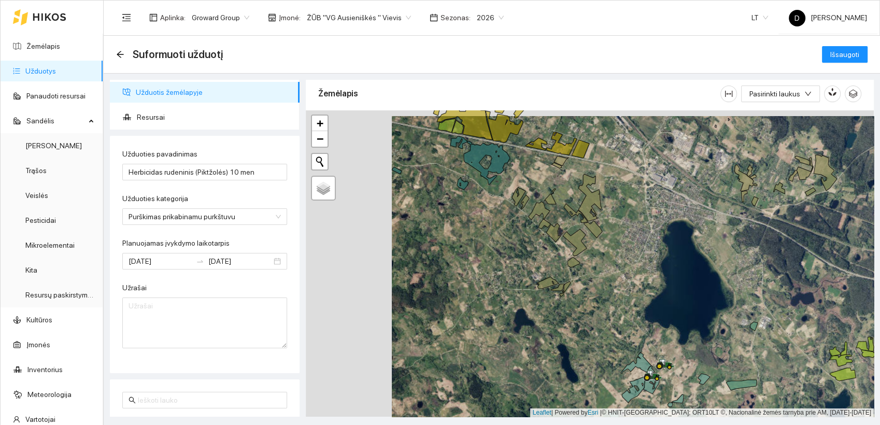
drag, startPoint x: 531, startPoint y: 257, endPoint x: 617, endPoint y: 263, distance: 86.2
click at [617, 263] on div at bounding box center [590, 263] width 568 height 307
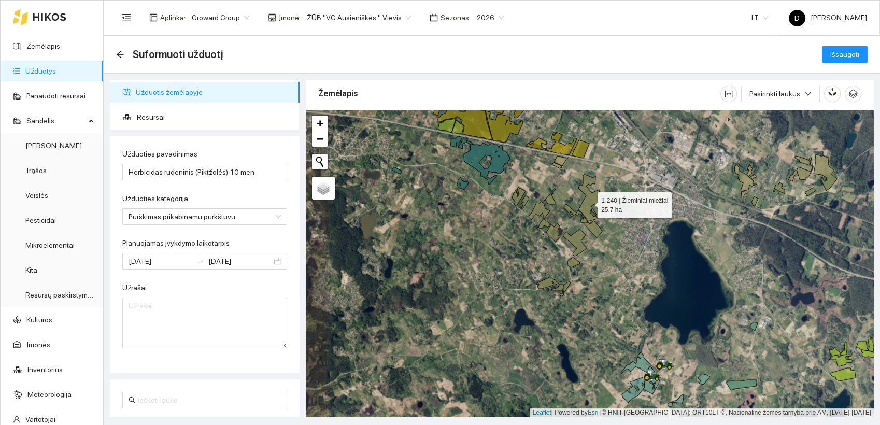
click at [588, 203] on icon at bounding box center [589, 197] width 23 height 47
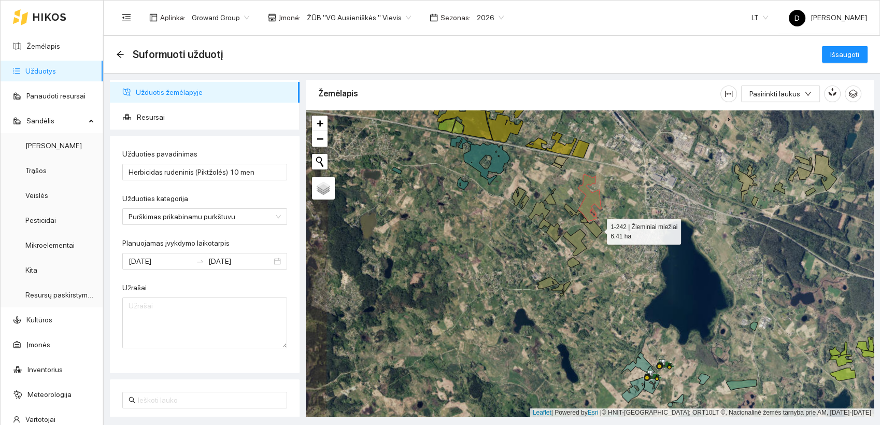
click at [597, 229] on icon at bounding box center [592, 229] width 19 height 17
click at [569, 210] on icon at bounding box center [576, 213] width 24 height 19
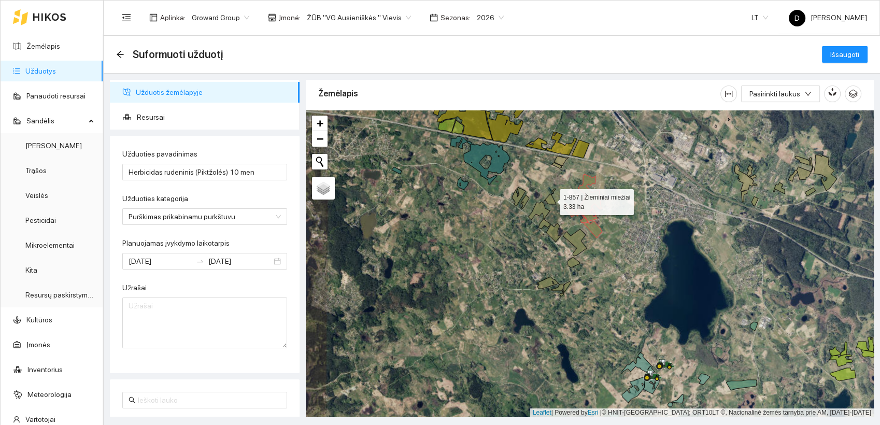
click at [551, 199] on icon at bounding box center [550, 197] width 12 height 16
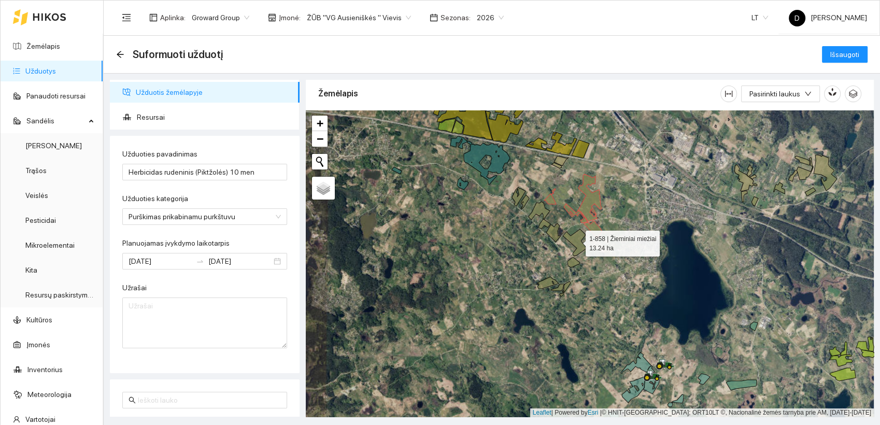
click at [579, 239] on icon at bounding box center [575, 242] width 24 height 27
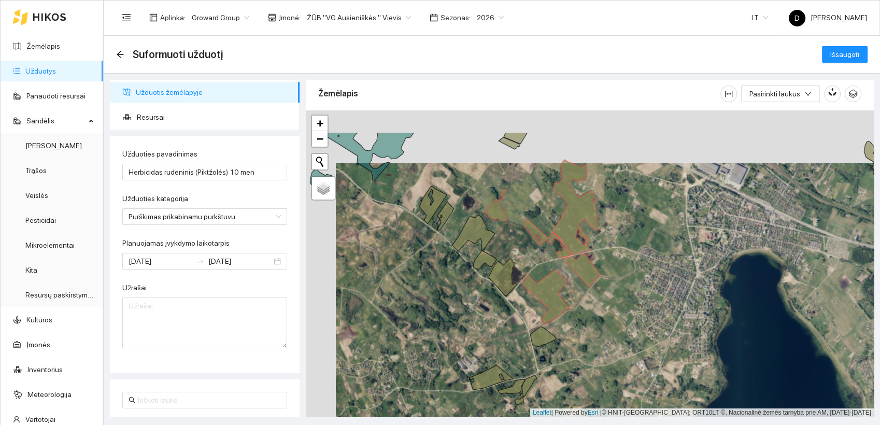
drag, startPoint x: 588, startPoint y: 270, endPoint x: 618, endPoint y: 323, distance: 60.8
click at [618, 323] on div at bounding box center [590, 263] width 568 height 307
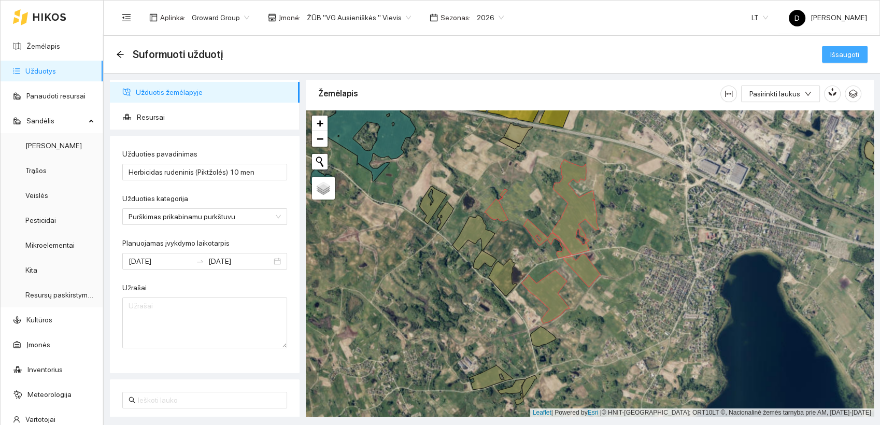
click at [847, 54] on span "Išsaugoti" at bounding box center [844, 54] width 29 height 11
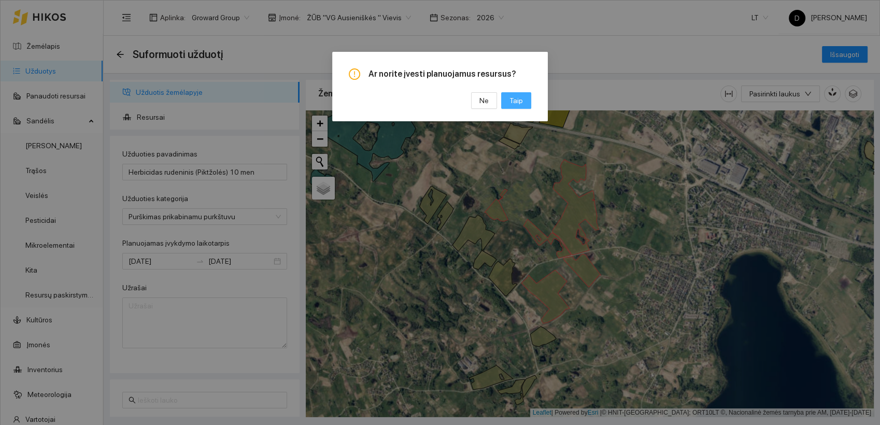
click at [520, 100] on span "Taip" at bounding box center [515, 100] width 13 height 11
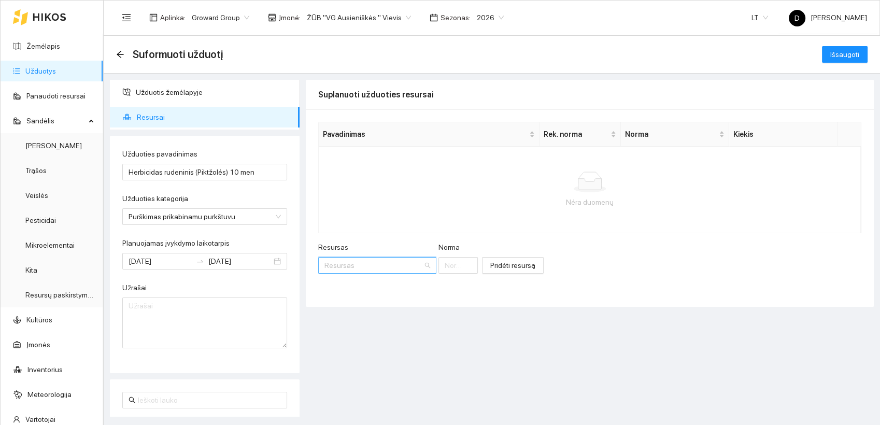
click at [357, 264] on input "Resursas" at bounding box center [373, 265] width 98 height 16
click at [360, 265] on input "Resursas" at bounding box center [373, 265] width 98 height 16
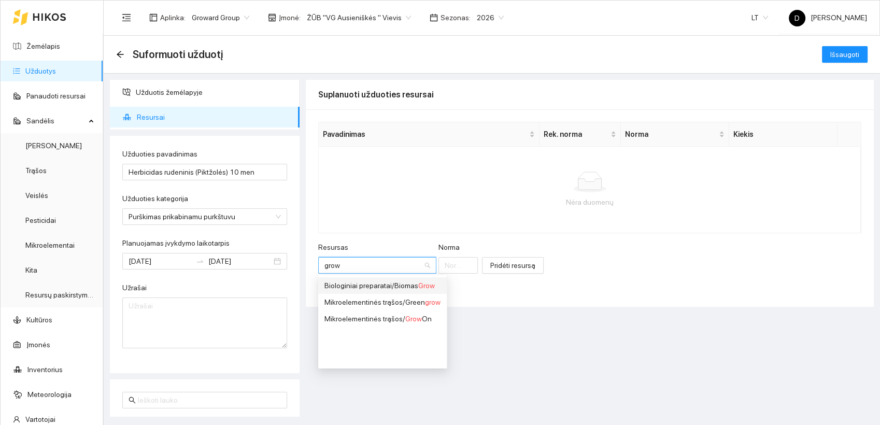
click at [413, 288] on div "Biologiniai preparatai / Biomas Grow" at bounding box center [382, 285] width 116 height 11
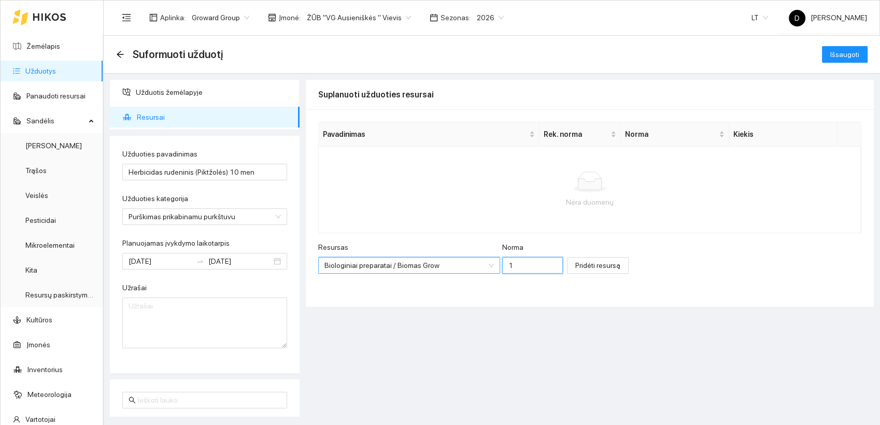
click at [507, 263] on input "1" at bounding box center [532, 265] width 61 height 17
click at [506, 263] on input "1" at bounding box center [532, 265] width 61 height 17
click at [575, 267] on span "Pridėti resursą" at bounding box center [597, 265] width 45 height 11
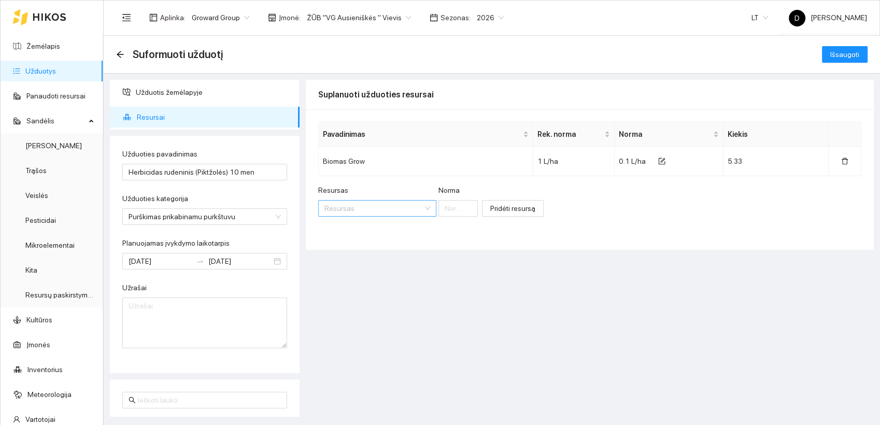
click at [367, 206] on input "Resursas" at bounding box center [373, 209] width 98 height 16
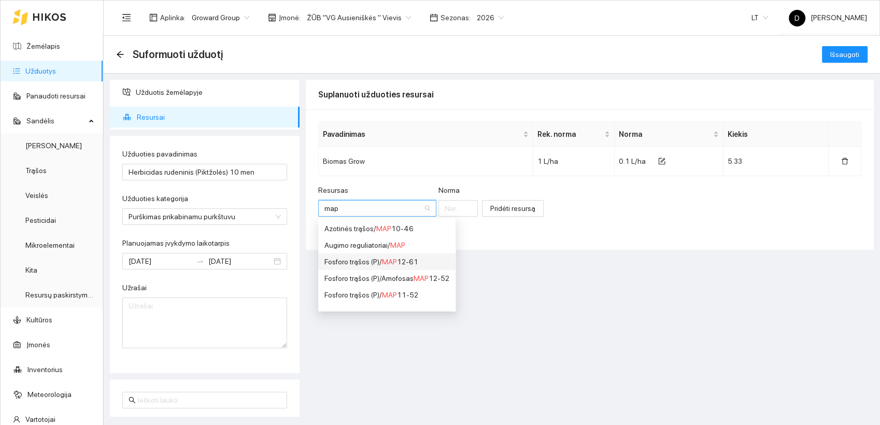
click at [405, 260] on div "Fosforo trąšos (P) / MAP 12-61" at bounding box center [386, 261] width 125 height 11
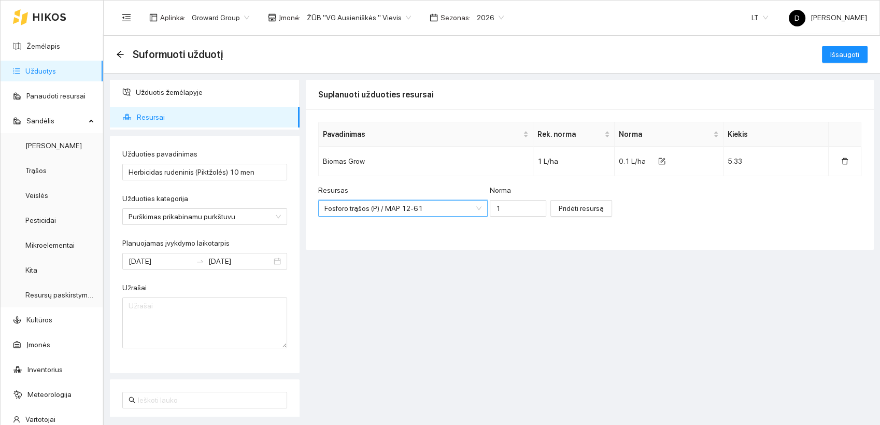
scroll to position [124, 0]
click at [490, 208] on input "1" at bounding box center [518, 208] width 56 height 17
click at [490, 208] on input "083" at bounding box center [518, 208] width 56 height 17
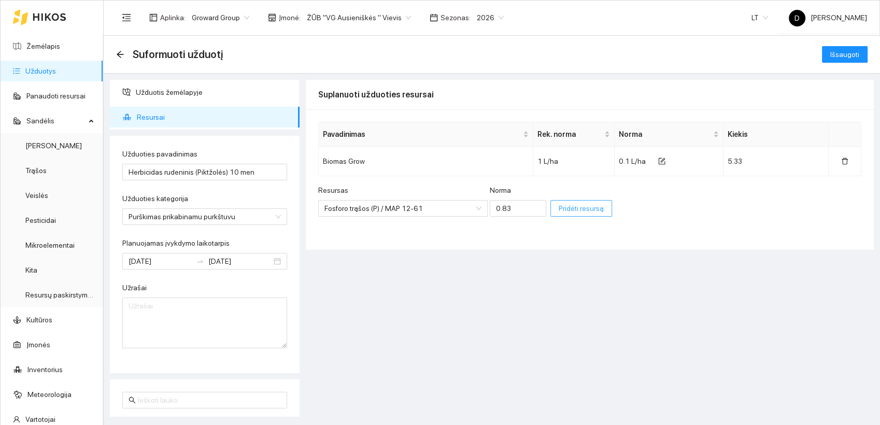
click at [559, 211] on span "Pridėti resursą" at bounding box center [581, 208] width 45 height 11
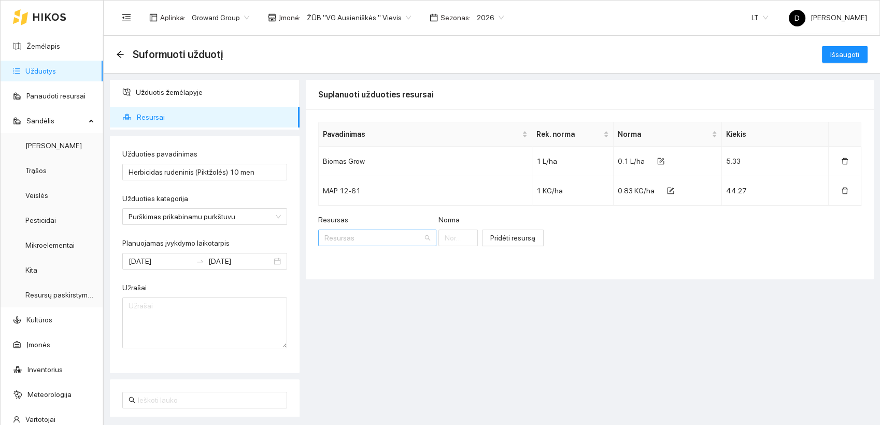
click at [362, 239] on input "Resursas" at bounding box center [373, 238] width 98 height 16
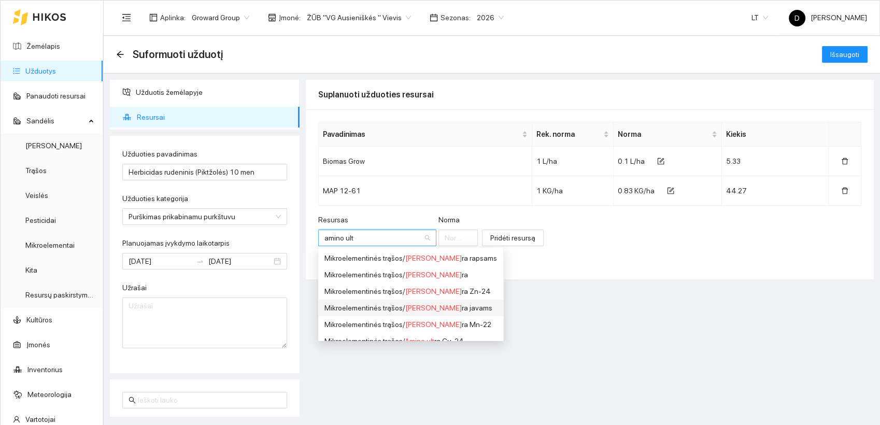
scroll to position [26, 0]
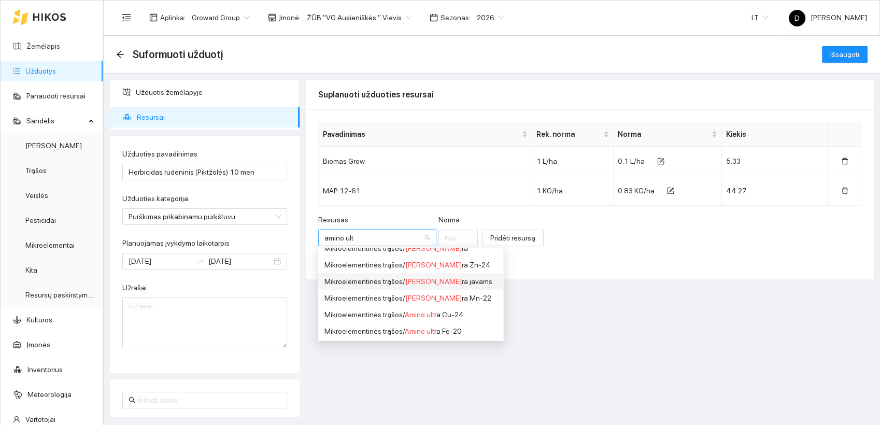
click at [437, 282] on div "Mikroelementinės trąšos / Amino Ult ra javams" at bounding box center [410, 281] width 173 height 11
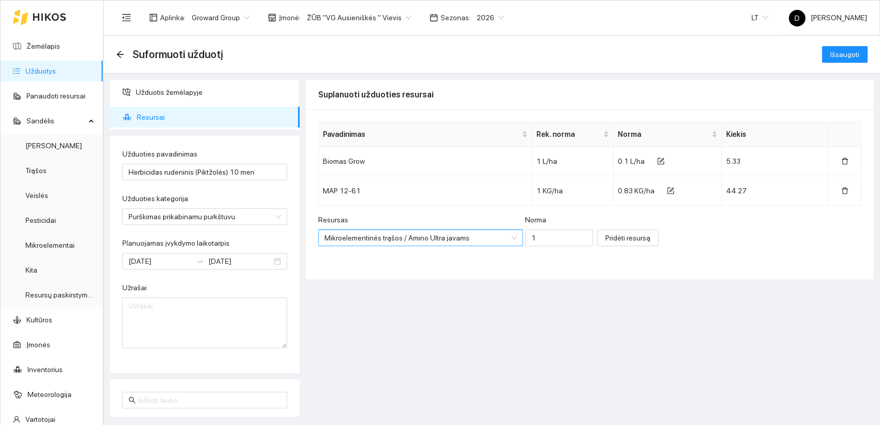
scroll to position [2197, 0]
click at [525, 236] on input "1" at bounding box center [559, 238] width 68 height 17
click at [525, 237] on input "1" at bounding box center [559, 238] width 68 height 17
click at [605, 237] on span "Pridėti resursą" at bounding box center [627, 237] width 45 height 11
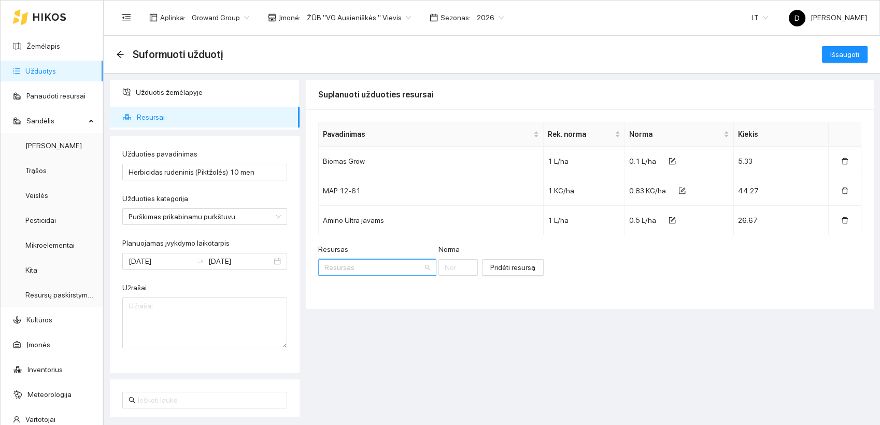
click at [370, 266] on input "Resursas" at bounding box center [373, 268] width 98 height 16
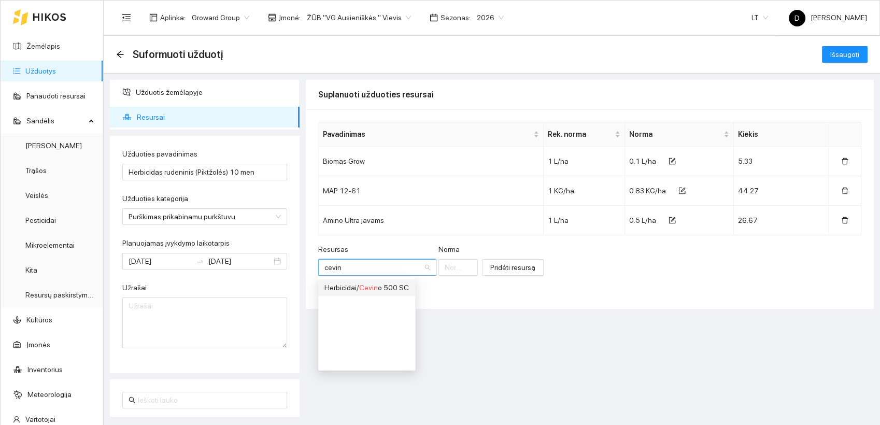
click at [378, 287] on div "Herbicidai / Cevin o 500 SC" at bounding box center [366, 287] width 84 height 11
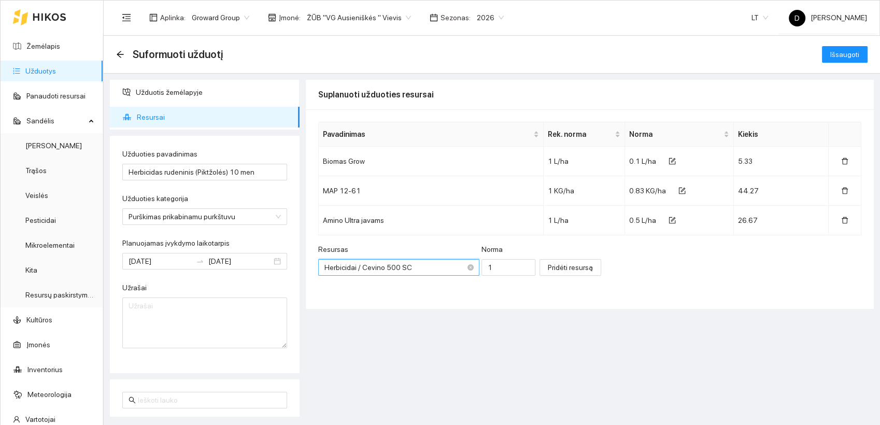
scroll to position [2429, 0]
click at [481, 268] on input "1" at bounding box center [508, 267] width 54 height 17
drag, startPoint x: 477, startPoint y: 267, endPoint x: 466, endPoint y: 263, distance: 12.0
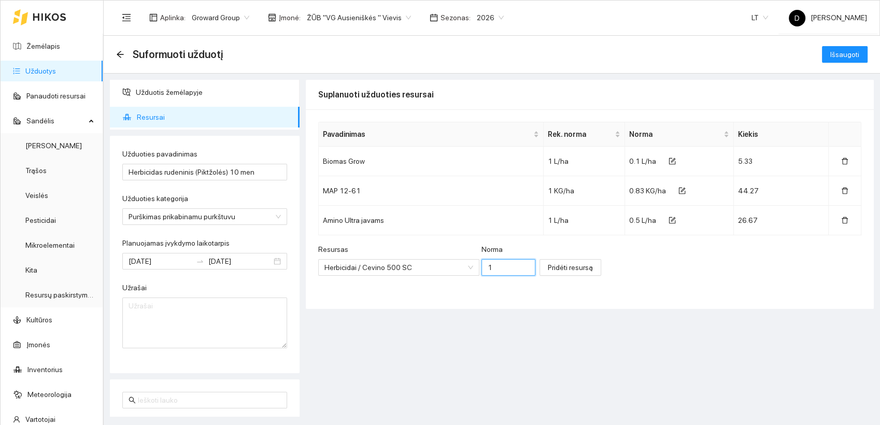
click at [481, 263] on input "1" at bounding box center [508, 267] width 54 height 17
click at [560, 264] on span "Pridėti resursą" at bounding box center [570, 267] width 45 height 11
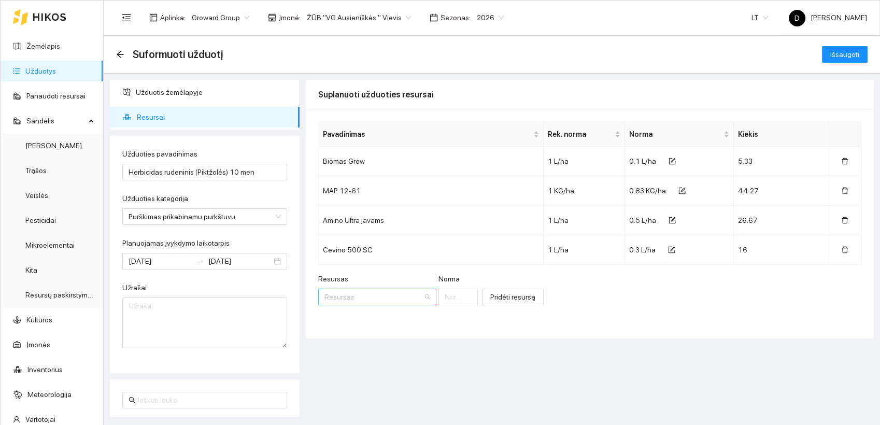
click at [340, 292] on input "Resursas" at bounding box center [373, 297] width 98 height 16
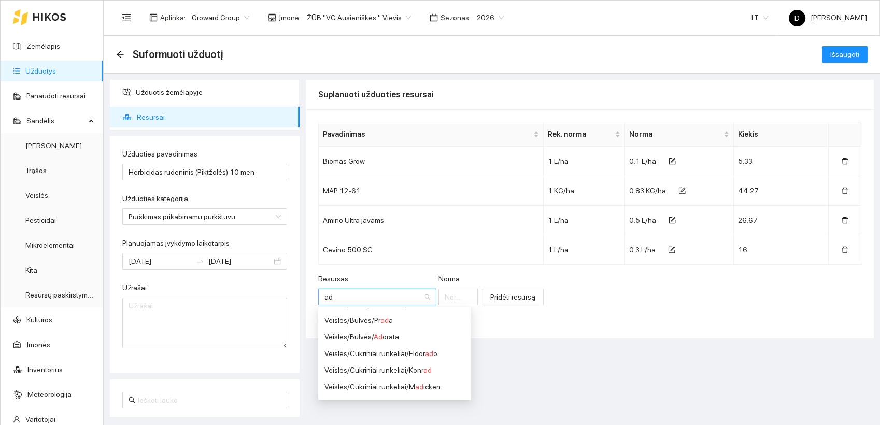
scroll to position [0, 0]
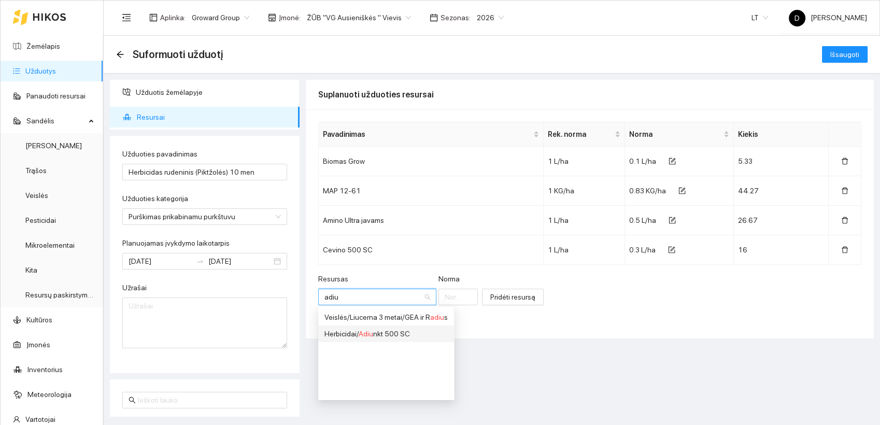
click at [376, 335] on div "Herbicidai / Adiu nkt 500 SC" at bounding box center [385, 333] width 123 height 11
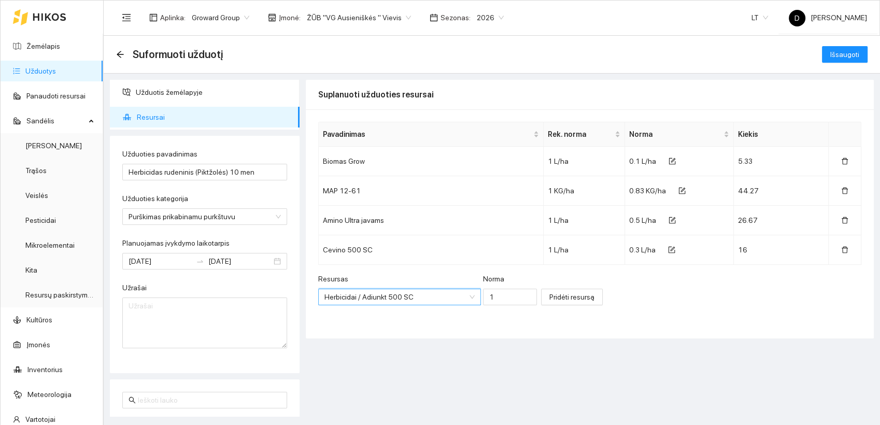
scroll to position [4054, 0]
drag, startPoint x: 485, startPoint y: 298, endPoint x: 471, endPoint y: 298, distance: 14.5
click at [483, 298] on input "1" at bounding box center [510, 297] width 54 height 17
type input "0.3"
click at [549, 297] on span "Pridėti resursą" at bounding box center [571, 296] width 45 height 11
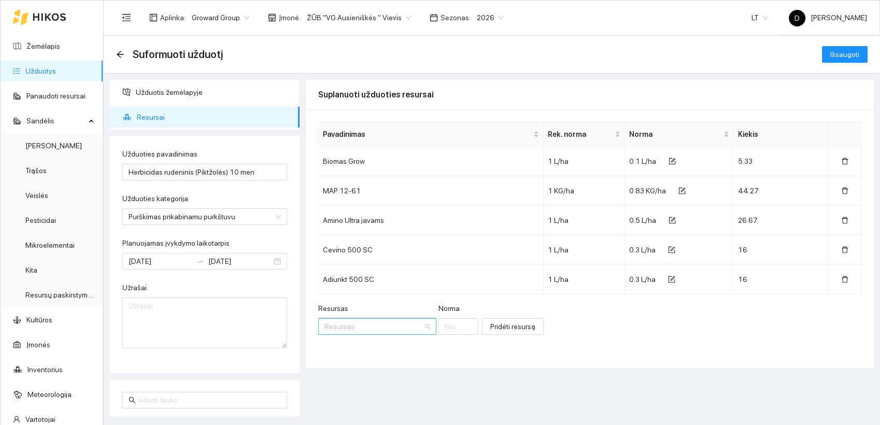
click at [369, 322] on input "Resursas" at bounding box center [373, 327] width 98 height 16
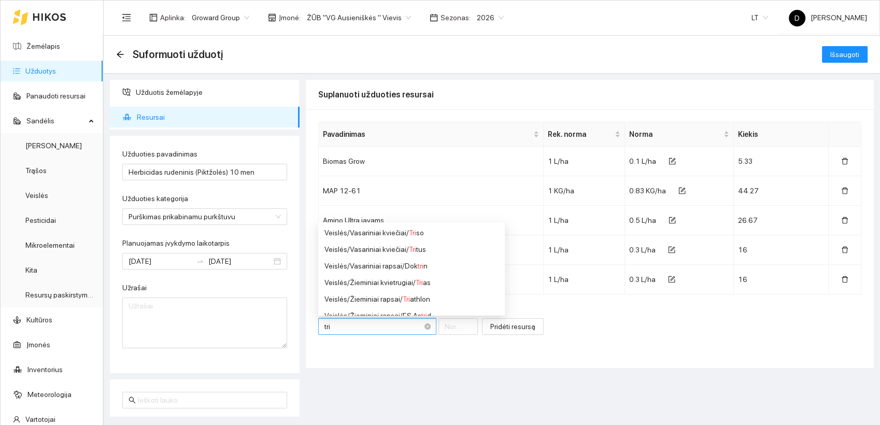
type input "[MEDICAL_DATA]"
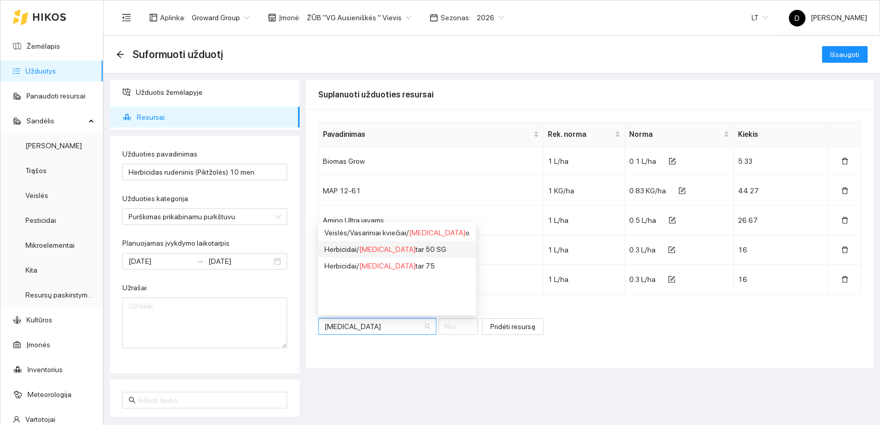
click at [389, 248] on div "Herbicidai / [MEDICAL_DATA] tar 50 SG" at bounding box center [396, 249] width 145 height 11
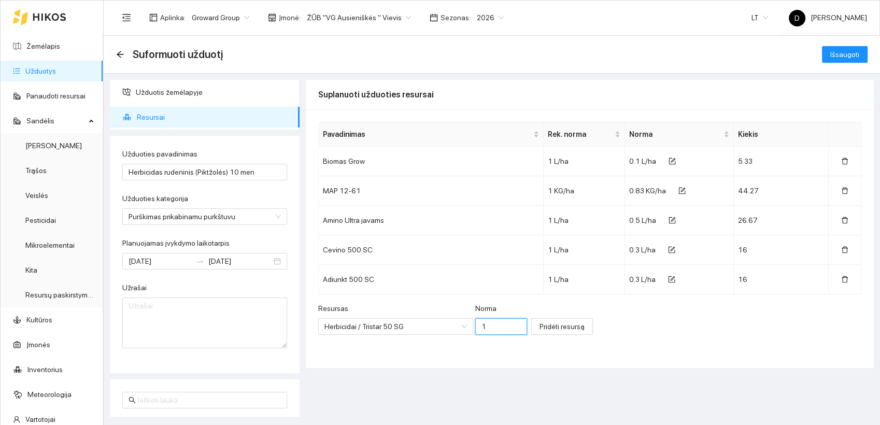
drag, startPoint x: 476, startPoint y: 331, endPoint x: 462, endPoint y: 330, distance: 14.1
click at [475, 330] on input "1" at bounding box center [501, 326] width 52 height 17
type input "0.015"
click at [539, 325] on span "Pridėti resursą" at bounding box center [561, 326] width 45 height 11
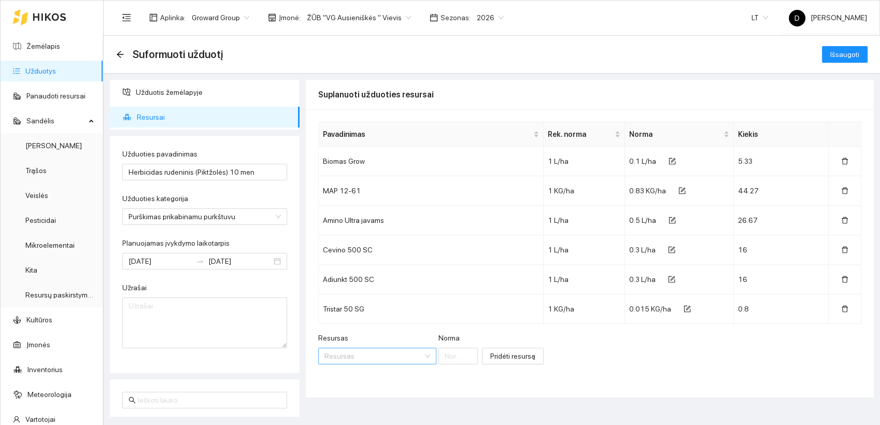
click at [365, 359] on input "Resursas" at bounding box center [373, 356] width 98 height 16
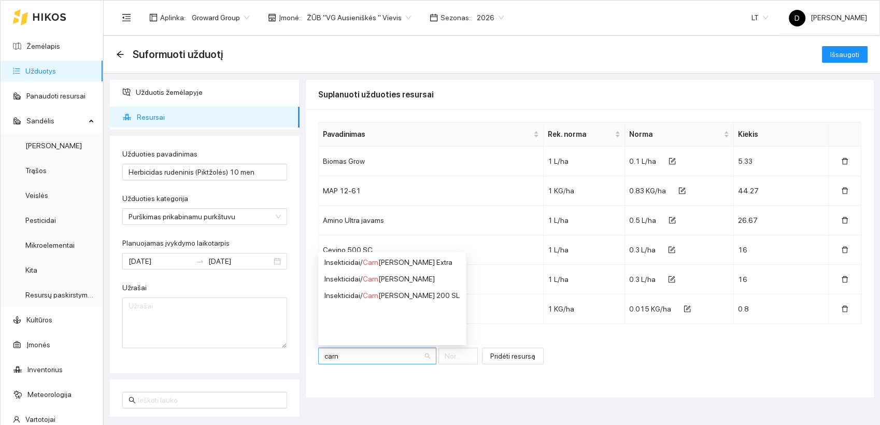
type input "carn"
type input "c"
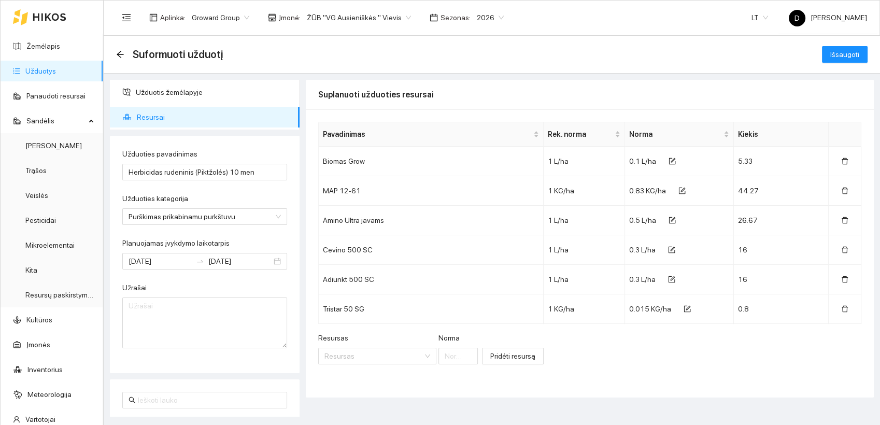
click at [526, 369] on div "Resursas Resursas [PERSON_NAME] resursą" at bounding box center [589, 354] width 543 height 45
click at [854, 58] on span "Išsaugoti" at bounding box center [844, 54] width 29 height 11
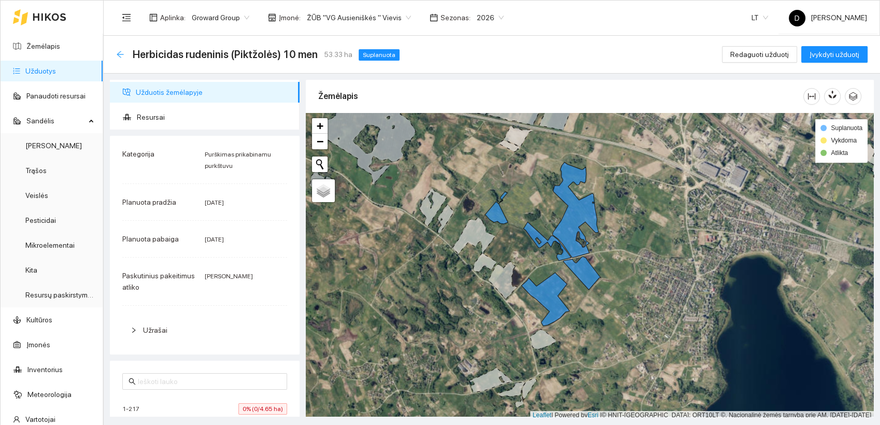
click at [117, 53] on icon "arrow-left" at bounding box center [120, 54] width 8 height 8
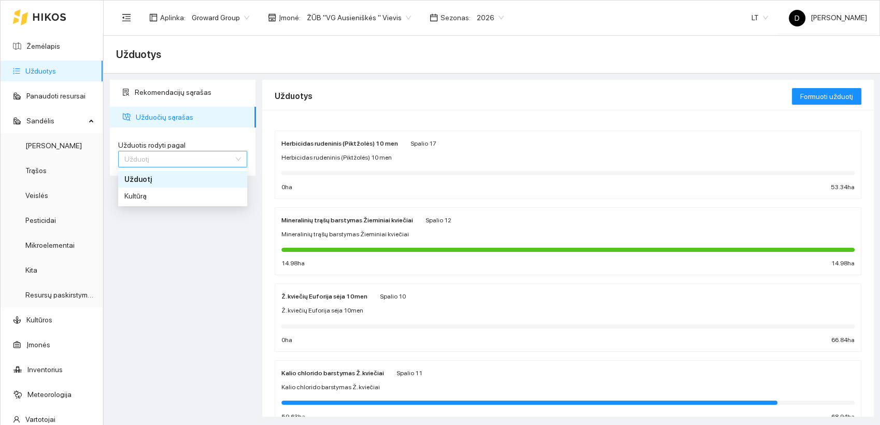
click at [196, 160] on span "Užduotį" at bounding box center [182, 159] width 117 height 16
click at [139, 200] on div "Kultūrą" at bounding box center [182, 195] width 117 height 11
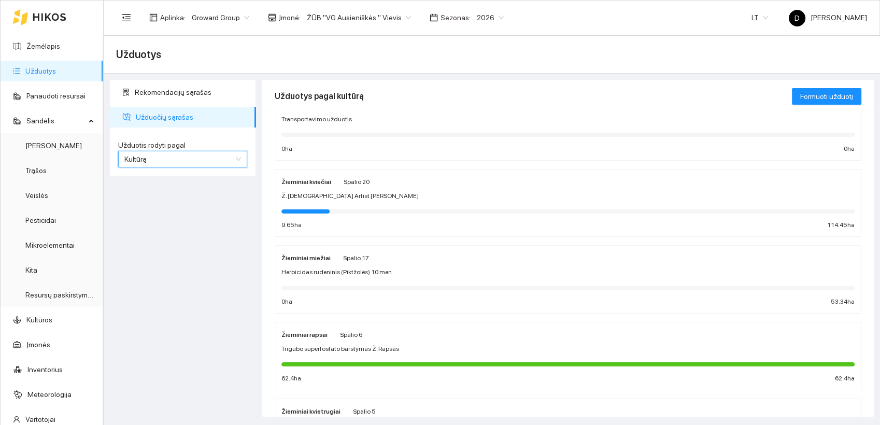
scroll to position [58, 0]
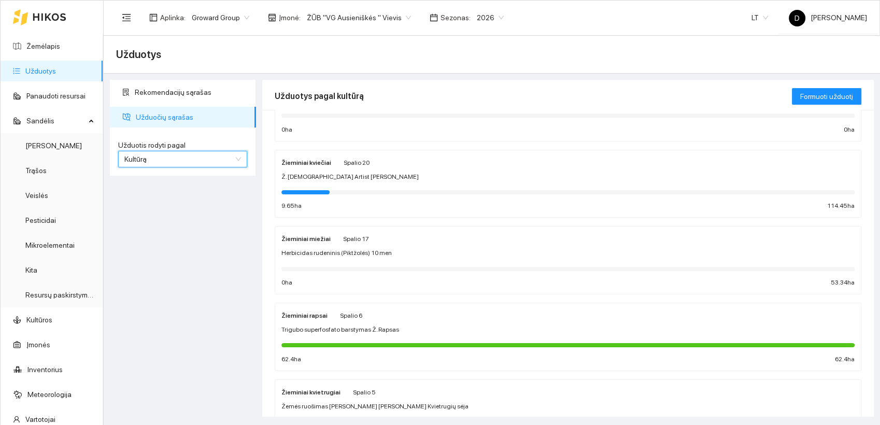
click at [288, 238] on strong "Žieminiai miežiai" at bounding box center [305, 238] width 49 height 7
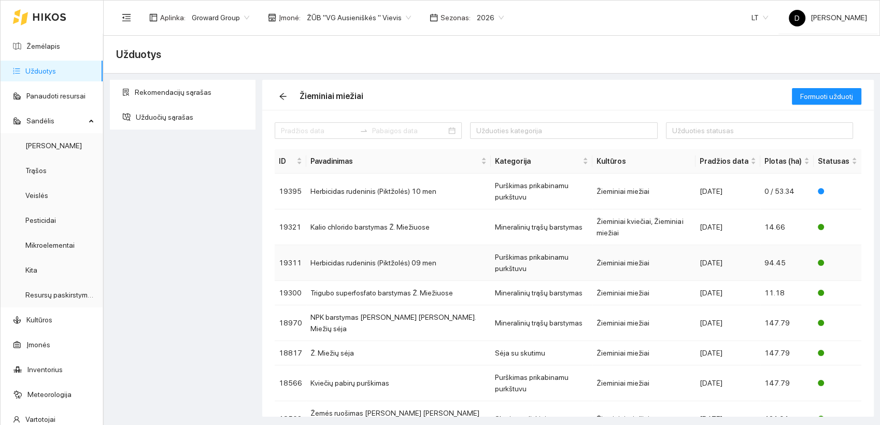
click at [378, 245] on td "Herbicidas rudeninis (Piktžolės) 09 men" at bounding box center [398, 263] width 184 height 36
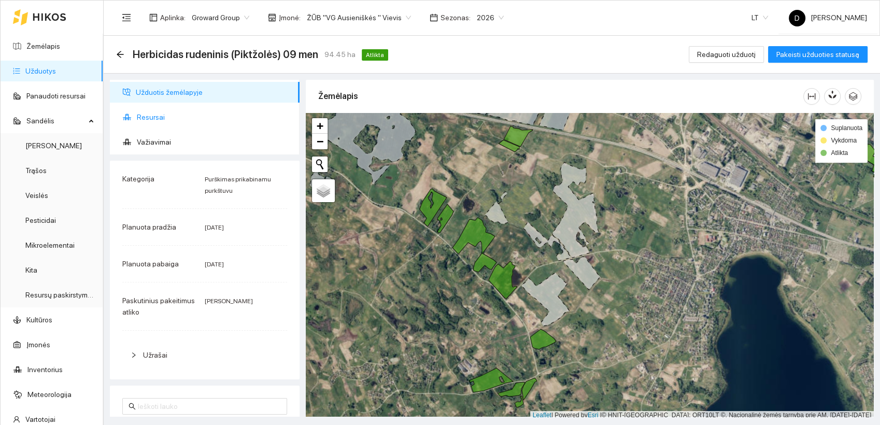
click at [140, 115] on span "Resursai" at bounding box center [214, 117] width 154 height 21
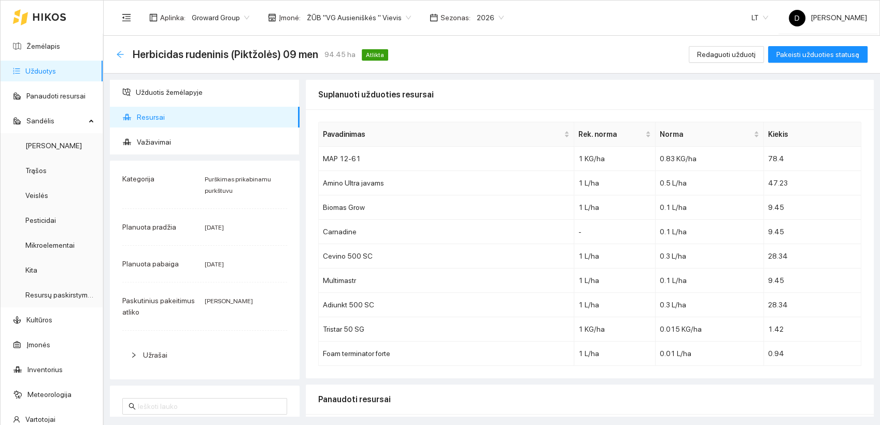
click at [120, 56] on icon "arrow-left" at bounding box center [120, 54] width 8 height 8
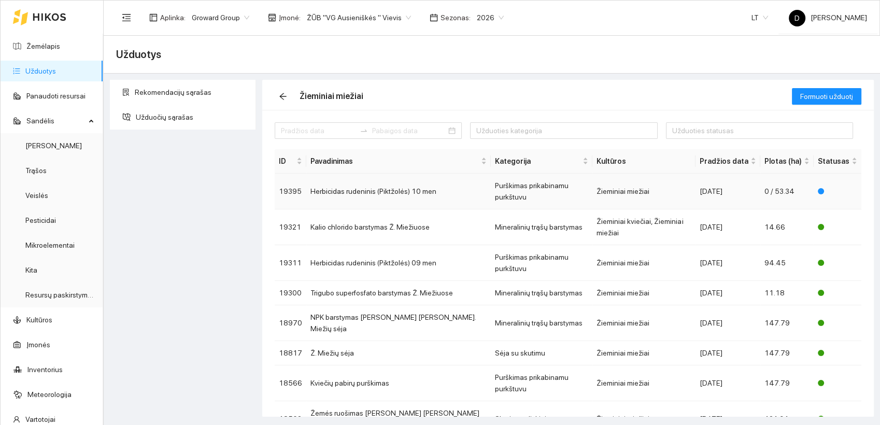
click at [343, 189] on td "Herbicidas rudeninis (Piktžolės) 10 men" at bounding box center [398, 192] width 184 height 36
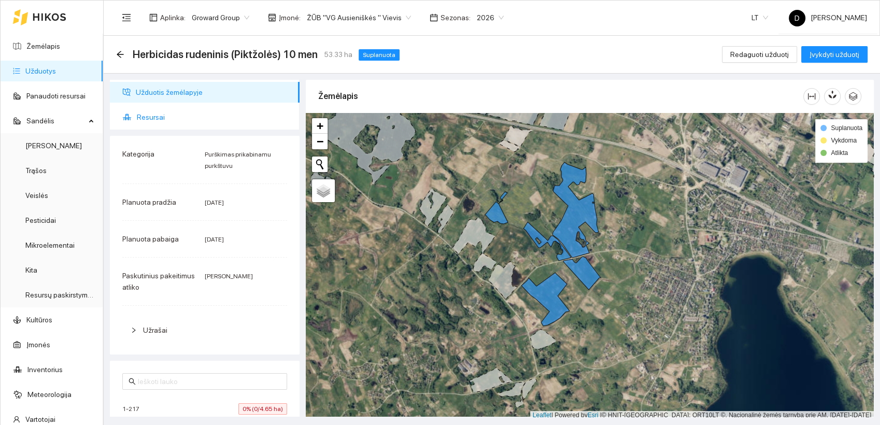
click at [145, 113] on span "Resursai" at bounding box center [214, 117] width 154 height 21
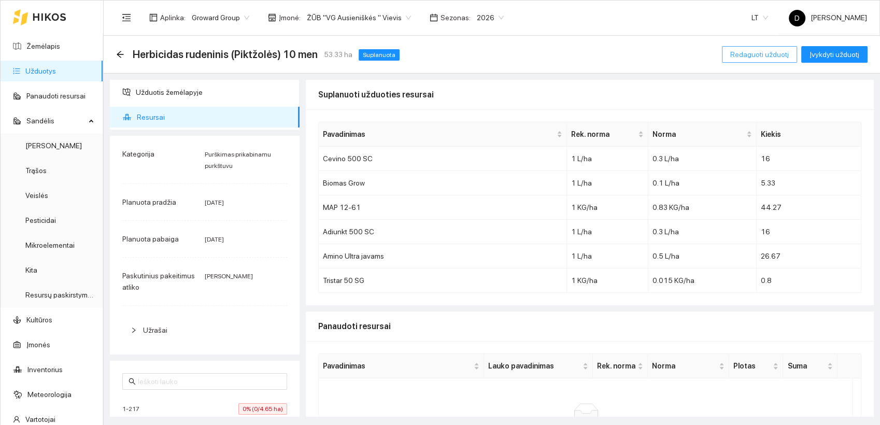
click at [759, 53] on span "Redaguoti užduotį" at bounding box center [759, 54] width 59 height 11
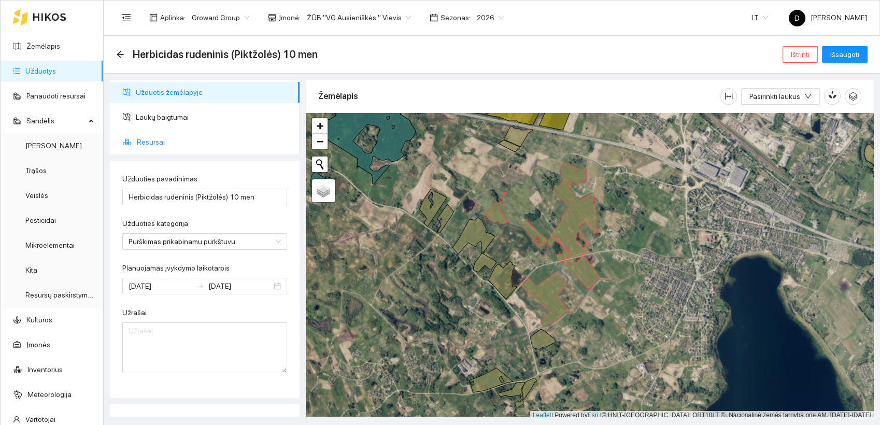
click at [152, 139] on span "Resursai" at bounding box center [214, 142] width 154 height 21
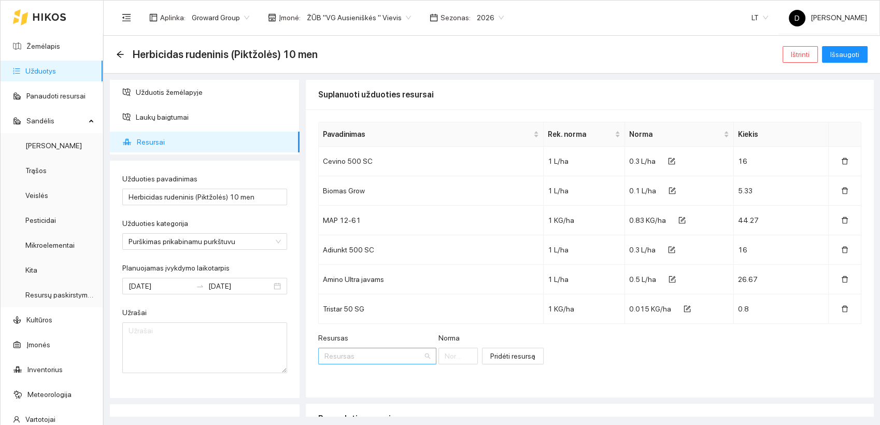
click at [354, 359] on input "Resursas" at bounding box center [373, 356] width 98 height 16
click at [355, 359] on input "Resursas" at bounding box center [373, 356] width 98 height 16
click at [494, 386] on div "Pavadinimas Rek. [PERSON_NAME] [PERSON_NAME] Cevino 500 SC 1 L/ha 0.3 L/ha 16 B…" at bounding box center [590, 253] width 568 height 288
drag, startPoint x: 336, startPoint y: 354, endPoint x: 337, endPoint y: 360, distance: 5.9
click at [337, 354] on input "Resursas" at bounding box center [373, 356] width 98 height 16
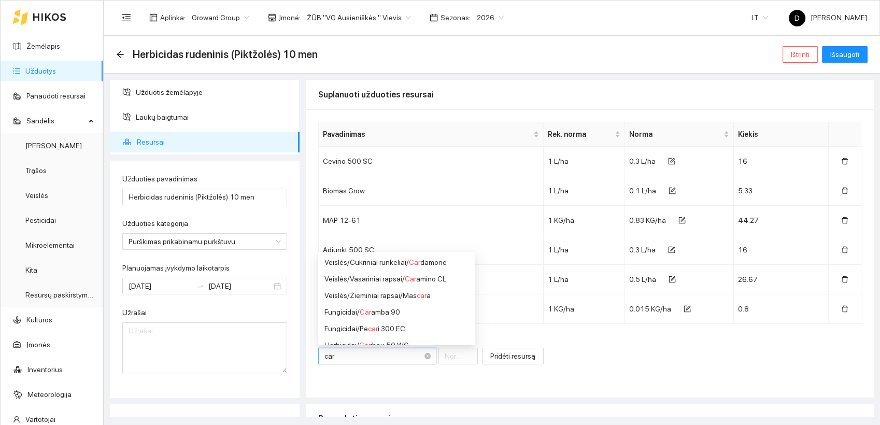
type input "carn"
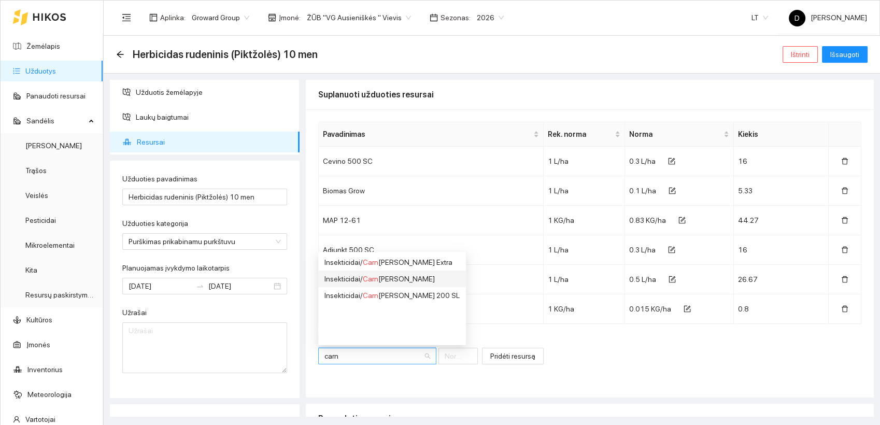
click at [390, 279] on div "Insekticidai / [PERSON_NAME]" at bounding box center [391, 278] width 135 height 11
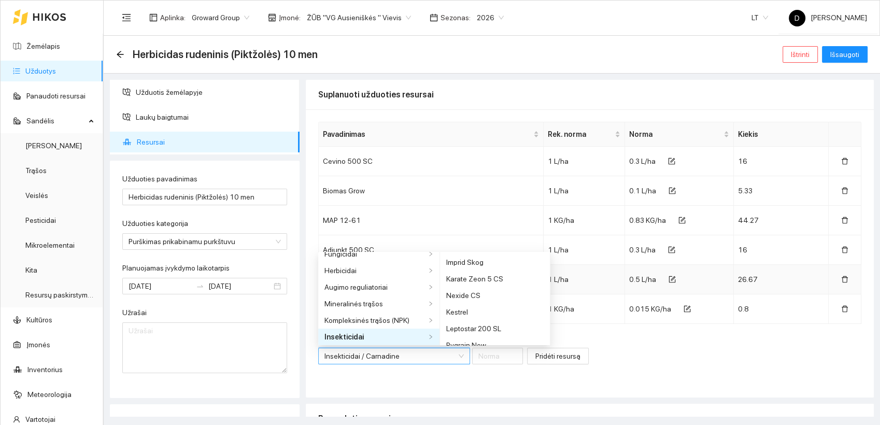
scroll to position [158, 0]
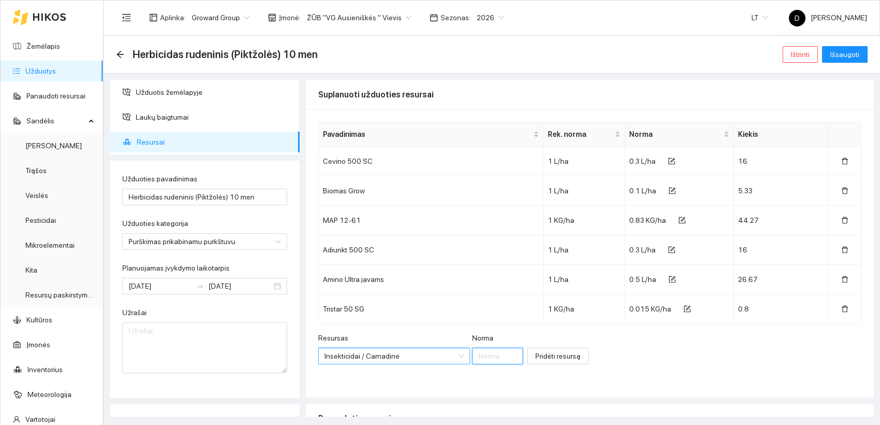
click at [479, 357] on input "Norma" at bounding box center [497, 356] width 51 height 17
type input "0.1"
click at [535, 357] on span "Pridėti resursą" at bounding box center [557, 355] width 45 height 11
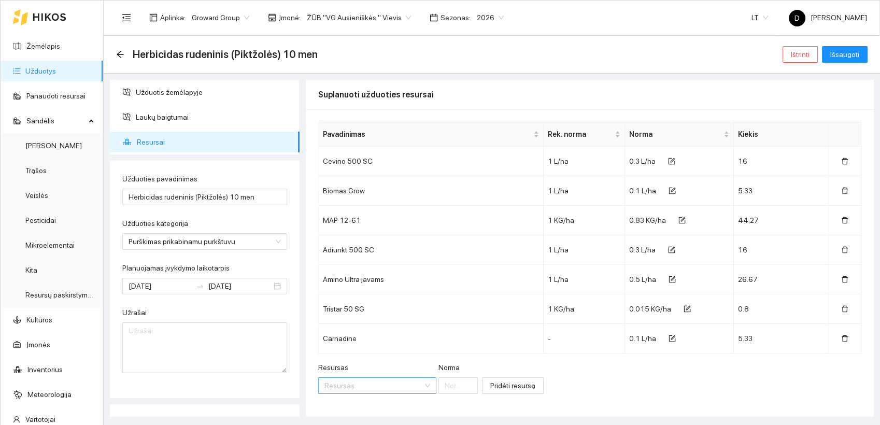
click at [379, 382] on input "Resursas" at bounding box center [373, 386] width 98 height 16
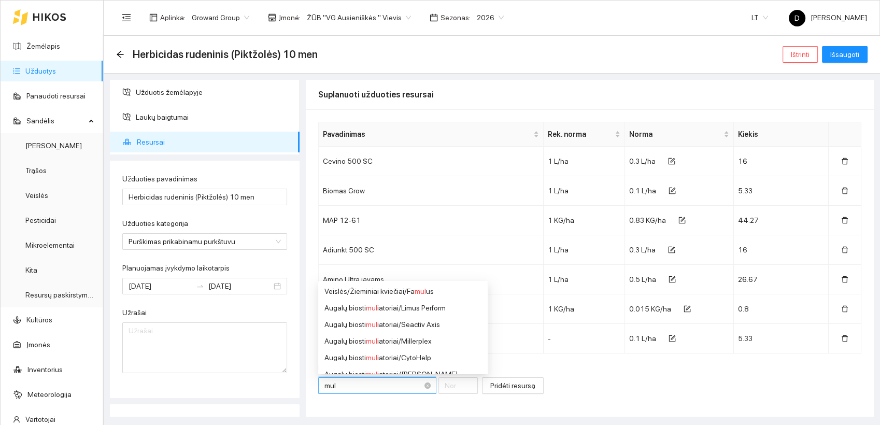
type input "mult"
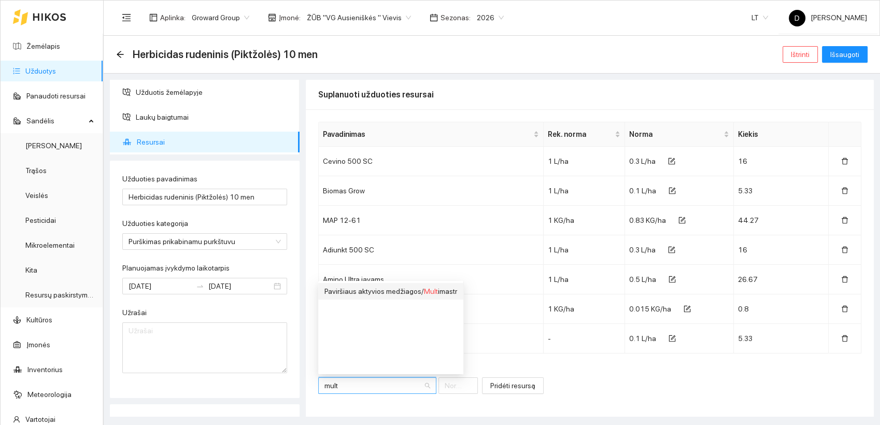
click at [434, 293] on span "Mult" at bounding box center [431, 291] width 14 height 8
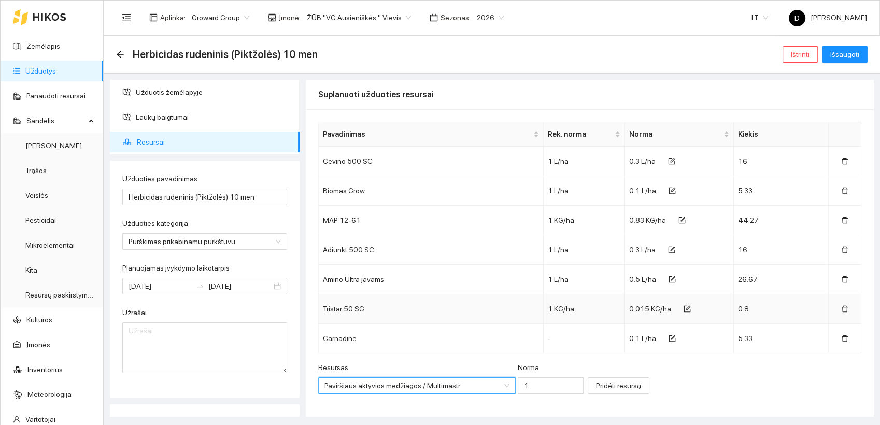
scroll to position [240, 0]
click at [518, 382] on input "1" at bounding box center [551, 385] width 66 height 17
type input "0.1"
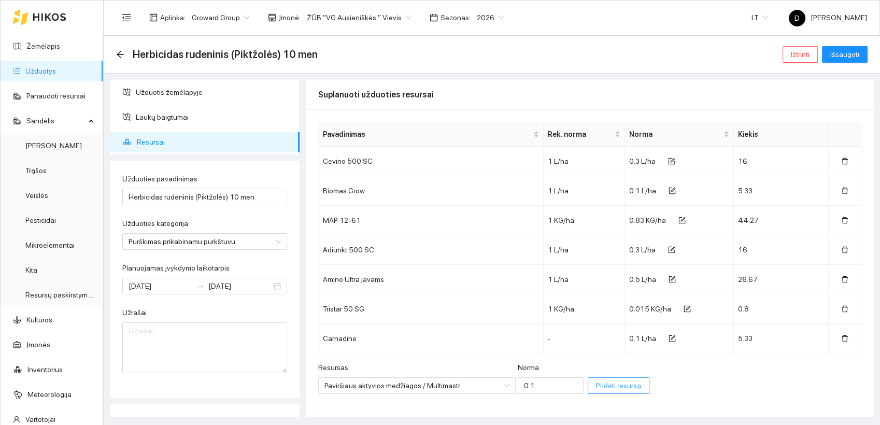
click at [607, 384] on span "Pridėti resursą" at bounding box center [618, 385] width 45 height 11
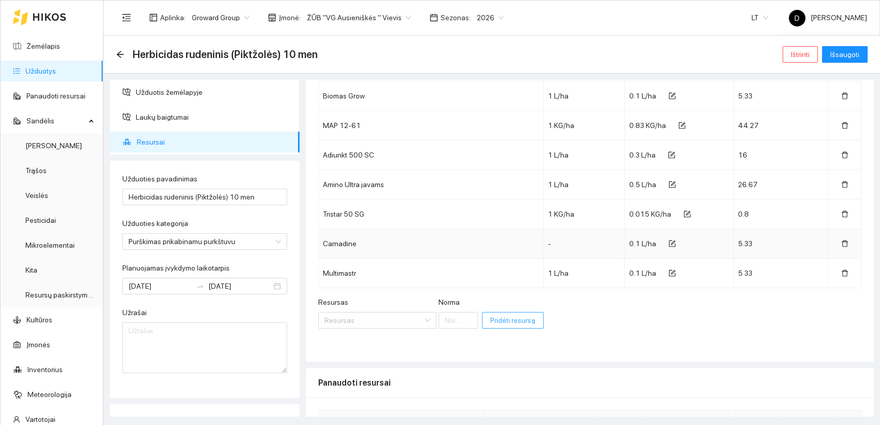
scroll to position [115, 0]
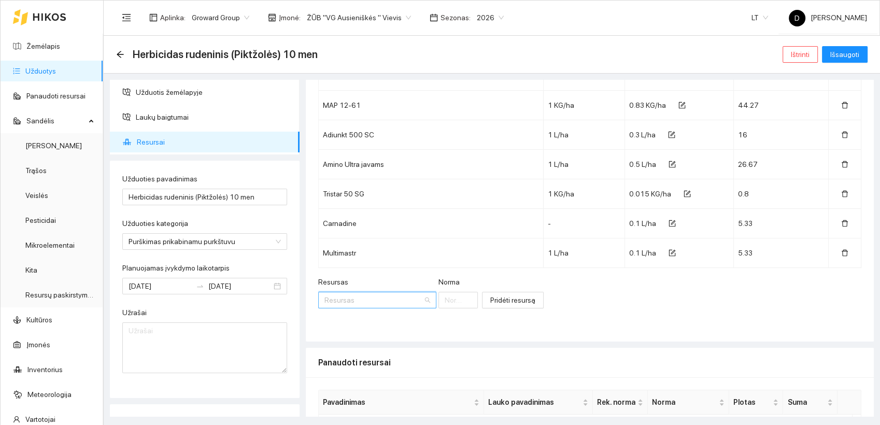
click at [361, 304] on input "Resursas" at bounding box center [373, 300] width 98 height 16
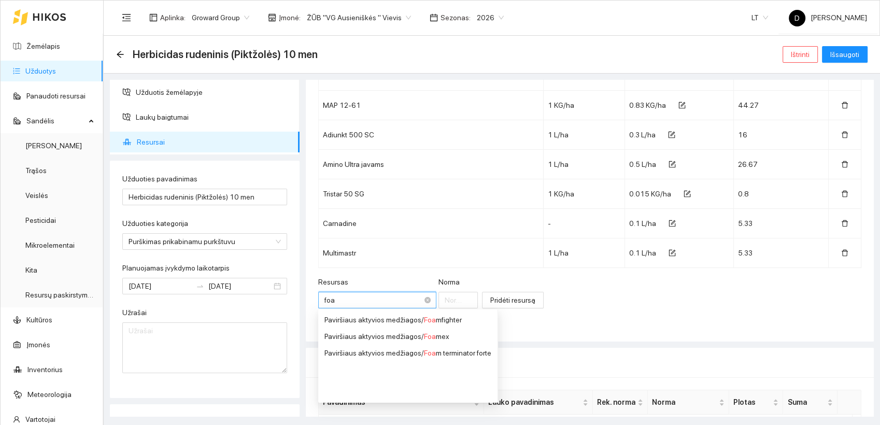
type input "foam"
click at [464, 354] on div "Paviršiaus aktyvios medžiagos / Foam terminator forte" at bounding box center [406, 352] width 165 height 11
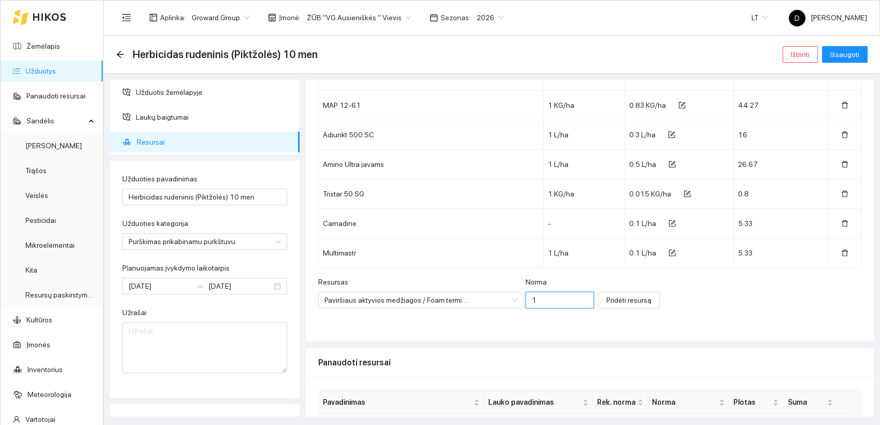
click at [530, 301] on input "1" at bounding box center [559, 300] width 68 height 17
type input "0.1"
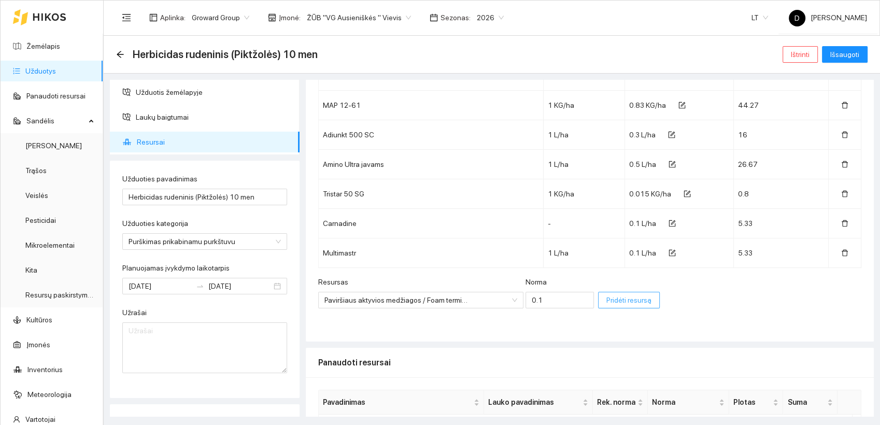
click at [606, 301] on span "Pridėti resursą" at bounding box center [628, 299] width 45 height 11
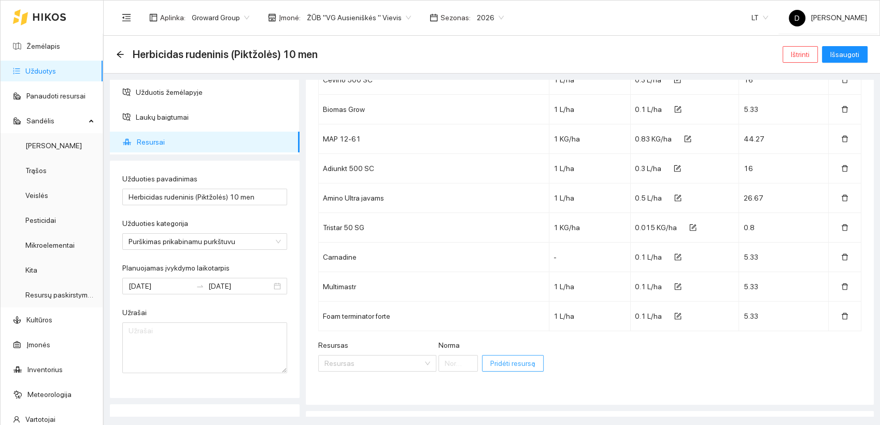
scroll to position [99, 0]
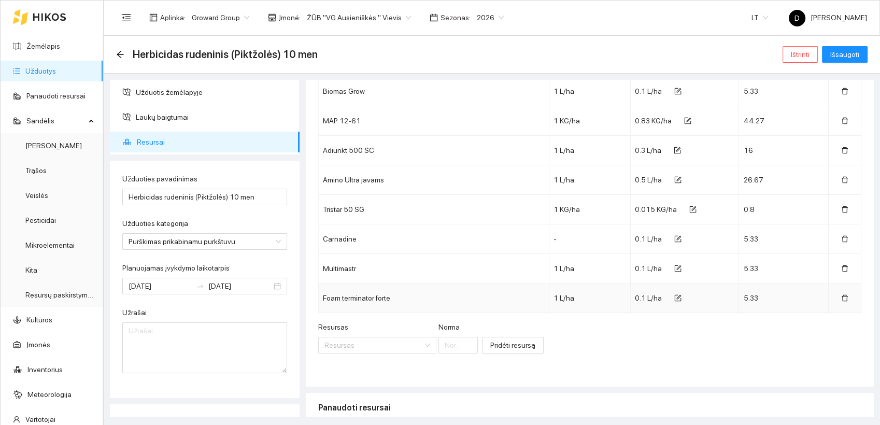
click at [361, 298] on td "Foam terminator forte" at bounding box center [434, 298] width 231 height 30
click at [674, 295] on icon "form" at bounding box center [677, 297] width 7 height 7
click at [644, 302] on input "0.1" at bounding box center [671, 300] width 61 height 17
type input "0.01"
click at [712, 299] on icon "check" at bounding box center [715, 300] width 7 height 7
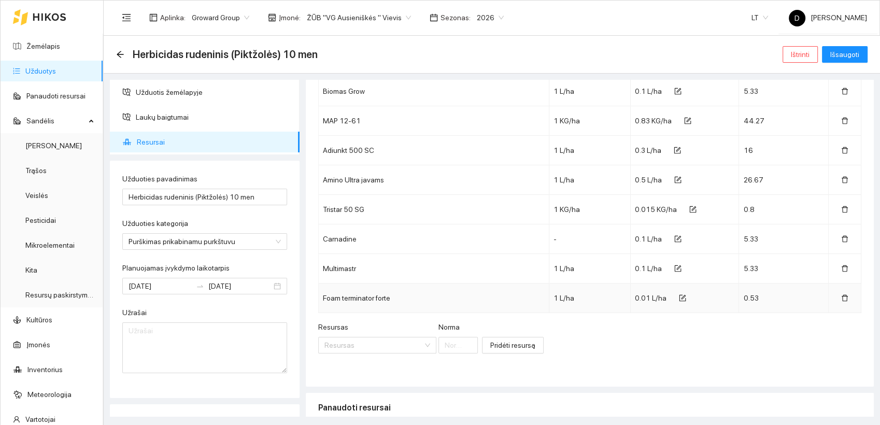
click at [662, 354] on div "Resursas Resursas [PERSON_NAME] resursą" at bounding box center [589, 343] width 543 height 45
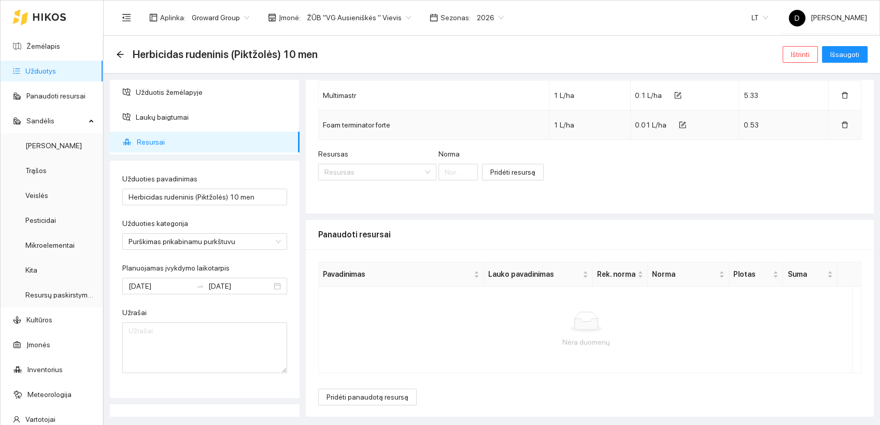
scroll to position [0, 0]
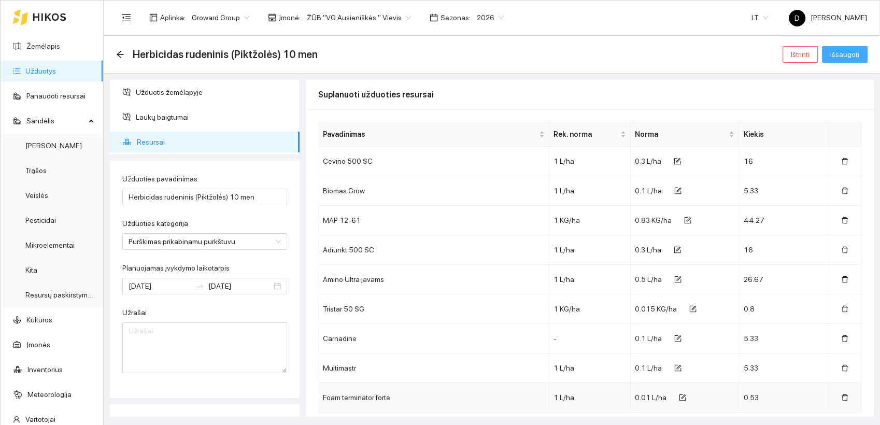
click at [850, 54] on span "Išsaugoti" at bounding box center [844, 54] width 29 height 11
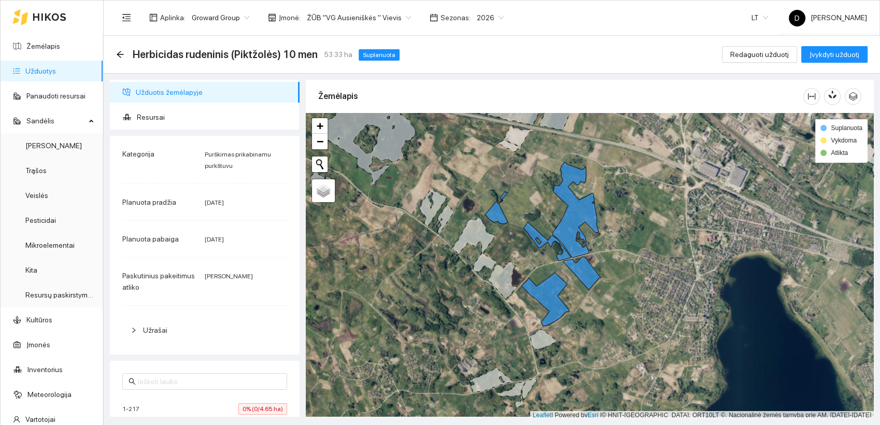
click at [456, 49] on div "Herbicidas rudeninis (Piktžolės) 10 men 53.33 ha Suplanuota Redaguoti užduotį Į…" at bounding box center [491, 54] width 751 height 21
click at [122, 54] on icon "arrow-left" at bounding box center [120, 54] width 7 height 7
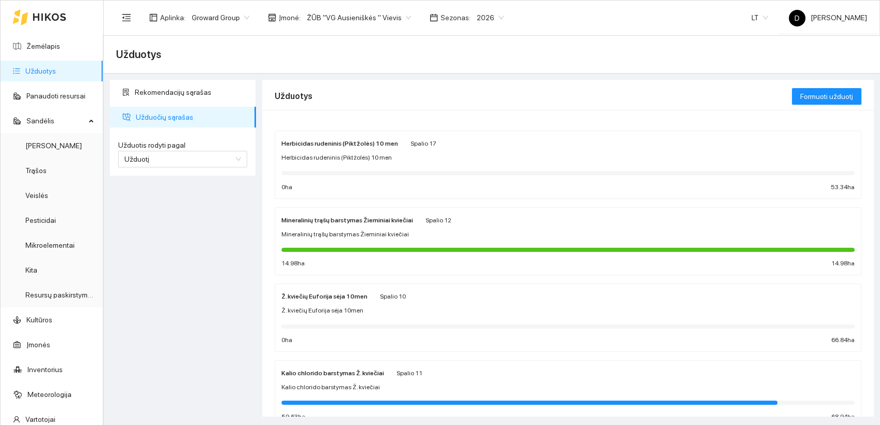
click at [177, 205] on div "Rekomendacijų sąrašas Užduočių sąrašas Užduotis rodyti pagal Užduotį Užduotis r…" at bounding box center [183, 248] width 152 height 337
click at [47, 42] on link "Žemėlapis" at bounding box center [43, 46] width 34 height 8
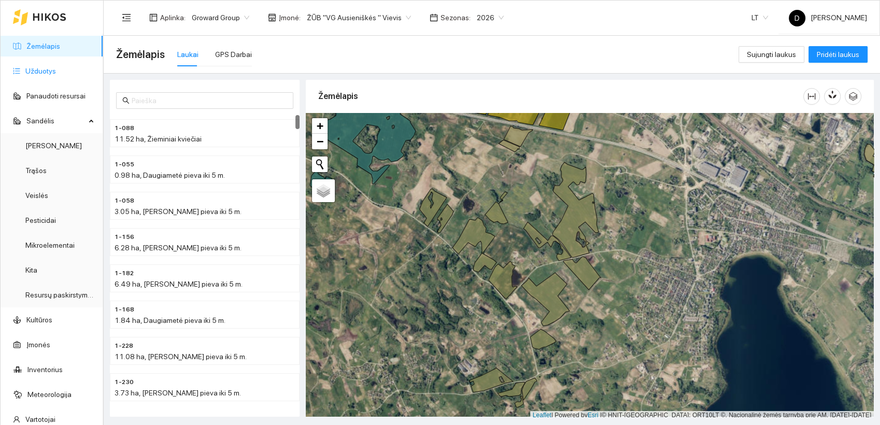
click at [54, 72] on link "Užduotys" at bounding box center [40, 71] width 31 height 8
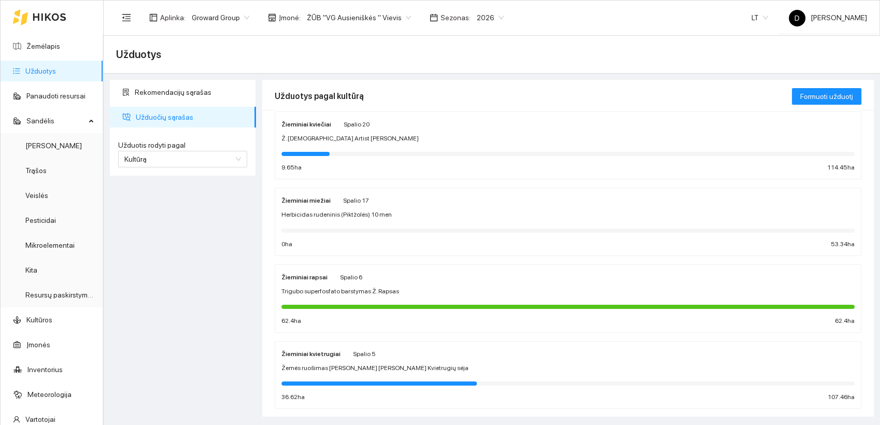
scroll to position [115, 0]
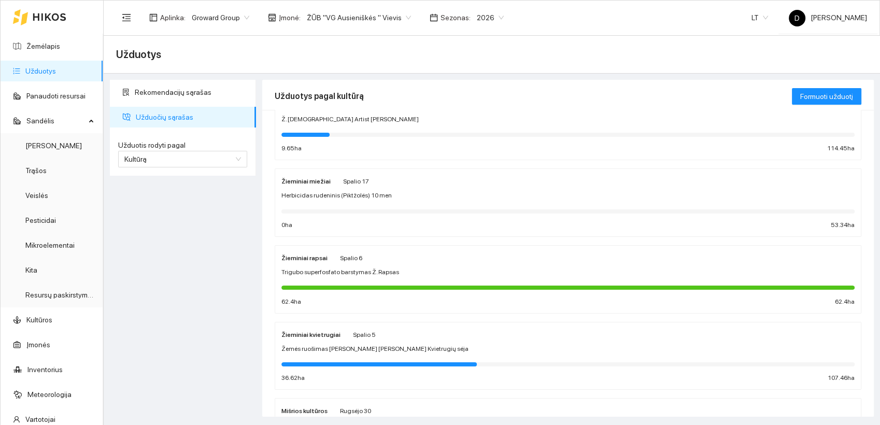
click at [336, 271] on span "Trigubo superfosfato barstymas Ž. Rapsas" at bounding box center [340, 272] width 118 height 10
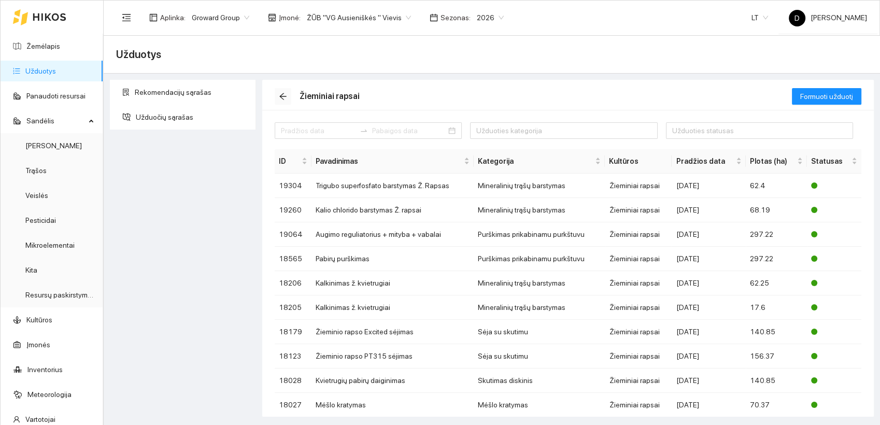
click at [279, 93] on icon "arrow-left" at bounding box center [283, 96] width 8 height 8
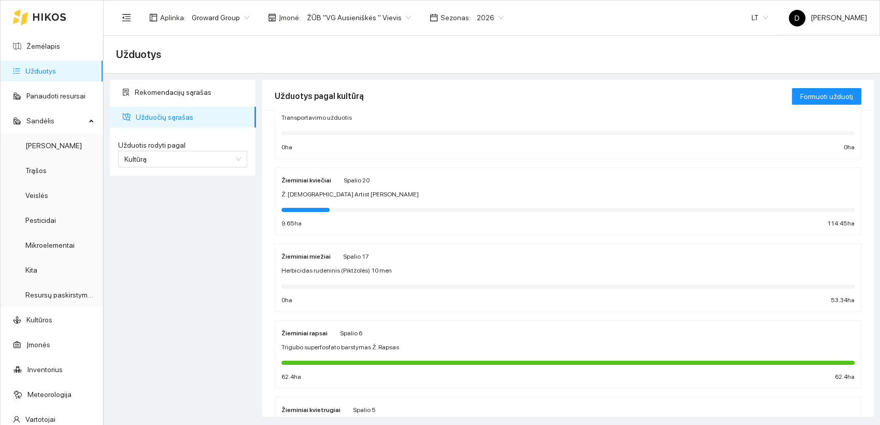
scroll to position [58, 0]
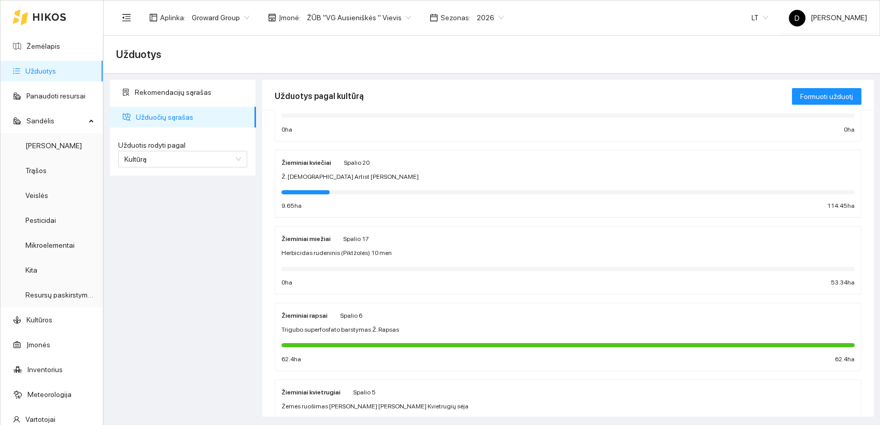
click at [312, 250] on span "Herbicidas rudeninis (Piktžolės) 10 men" at bounding box center [336, 253] width 110 height 10
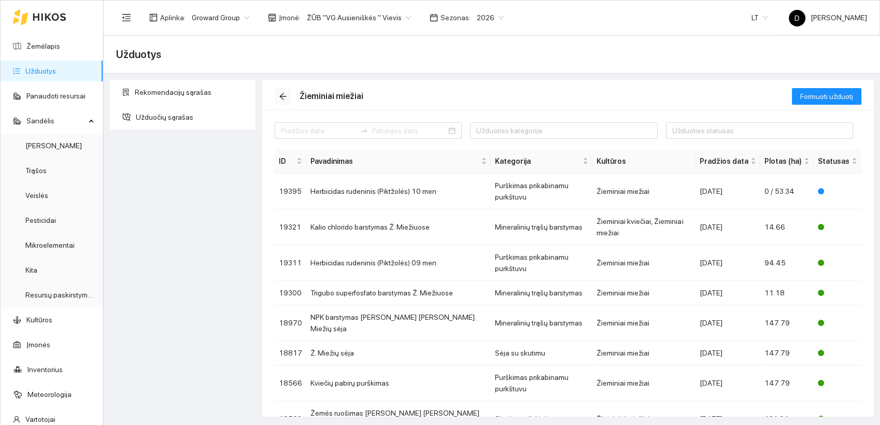
click at [284, 97] on icon "arrow-left" at bounding box center [283, 96] width 8 height 8
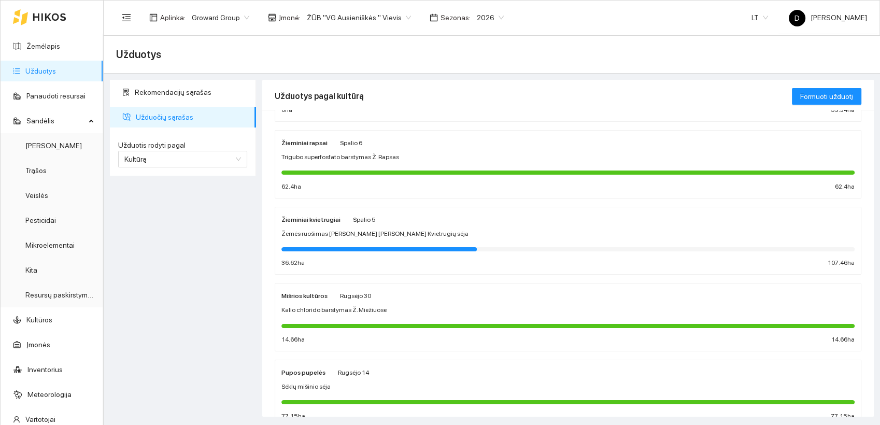
scroll to position [288, 0]
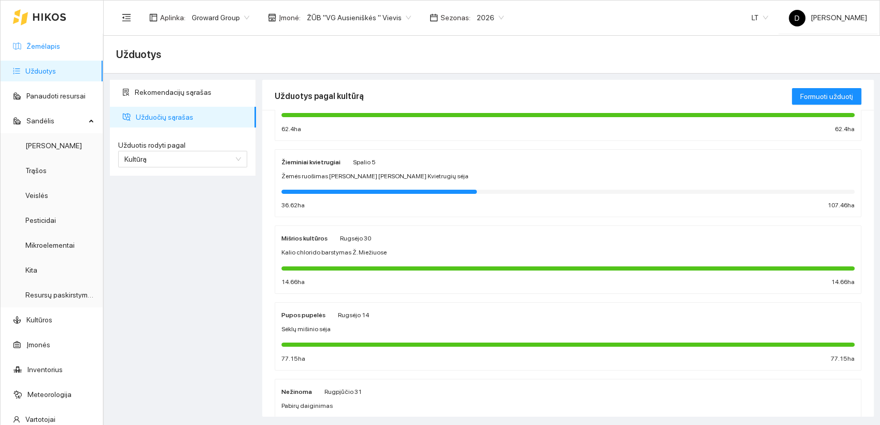
click at [37, 48] on link "Žemėlapis" at bounding box center [43, 46] width 34 height 8
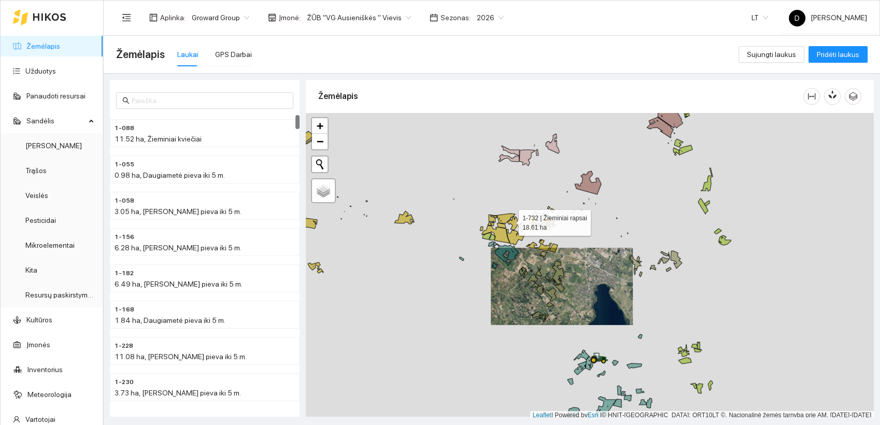
scroll to position [3, 0]
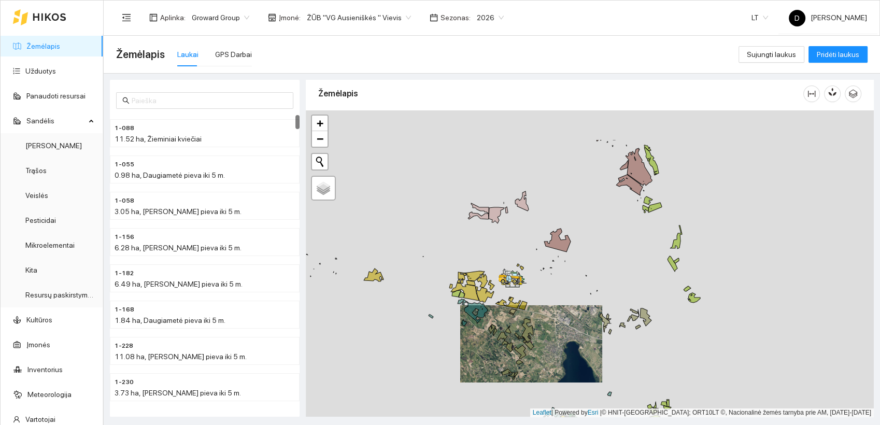
drag, startPoint x: 509, startPoint y: 218, endPoint x: 483, endPoint y: 293, distance: 79.6
click at [481, 292] on g at bounding box center [459, 322] width 482 height 367
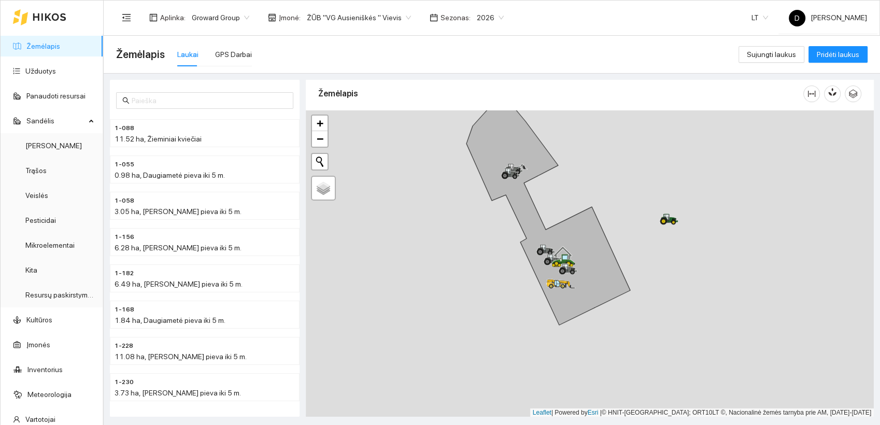
drag, startPoint x: 678, startPoint y: 341, endPoint x: 464, endPoint y: 239, distance: 237.1
click at [465, 238] on div at bounding box center [590, 263] width 568 height 307
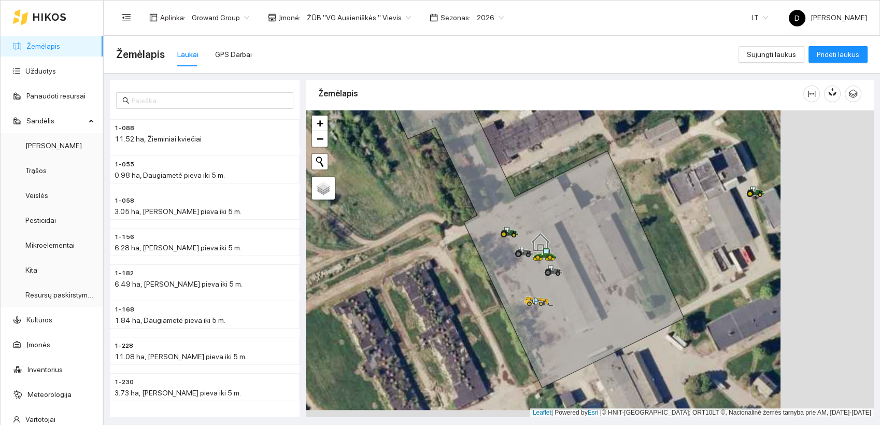
drag, startPoint x: 842, startPoint y: 197, endPoint x: 762, endPoint y: 180, distance: 82.5
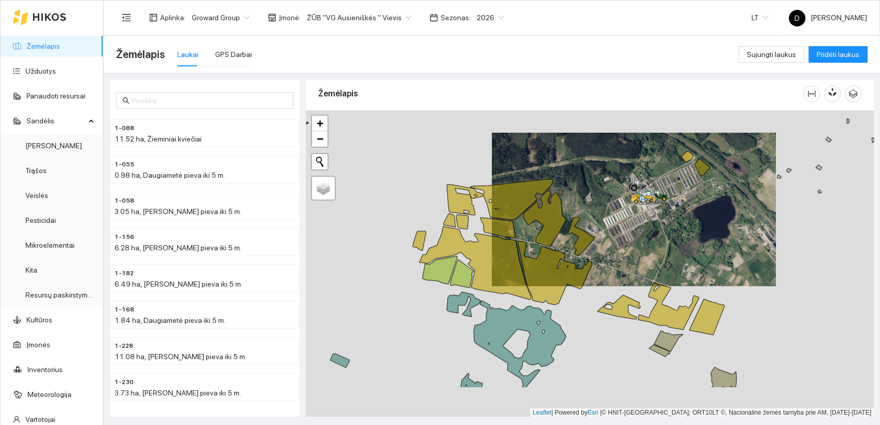
drag, startPoint x: 604, startPoint y: 318, endPoint x: 639, endPoint y: 252, distance: 74.6
click at [638, 254] on div at bounding box center [590, 263] width 568 height 307
